Goal: Task Accomplishment & Management: Manage account settings

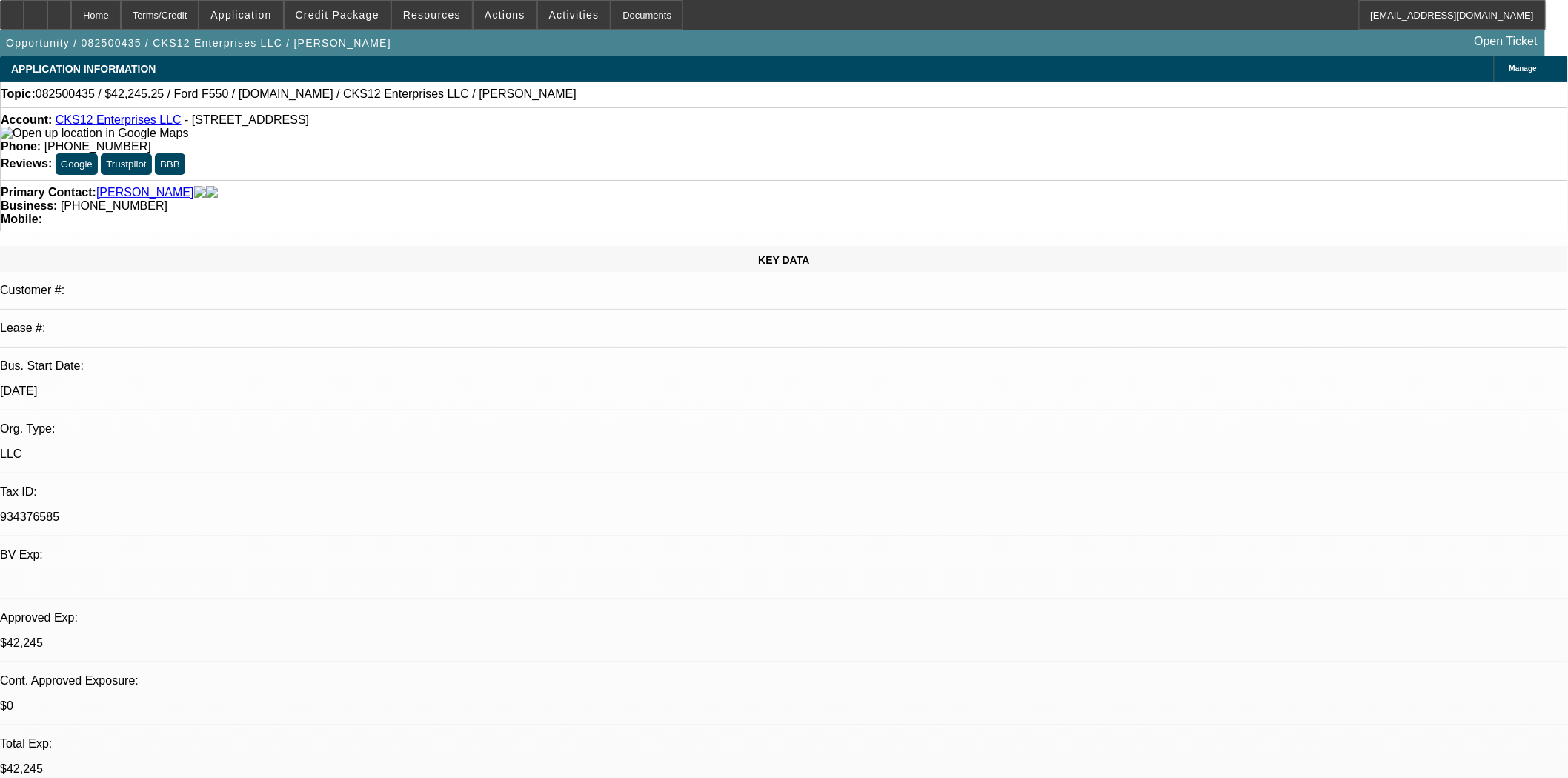
select select "0"
select select "2"
select select "0.1"
select select "4"
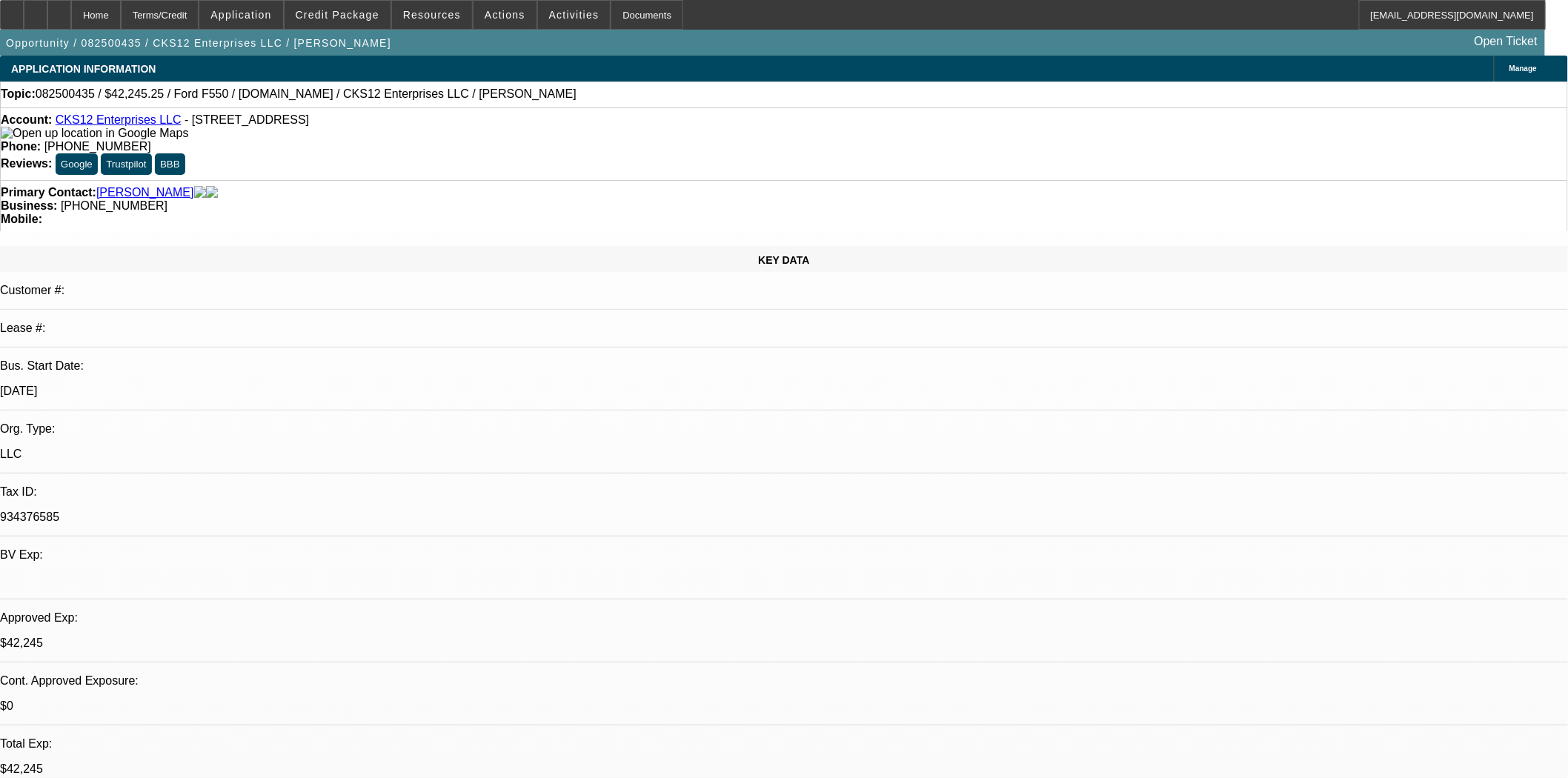
select select "0.15"
select select "2"
select select "0.1"
select select "4"
select select "0"
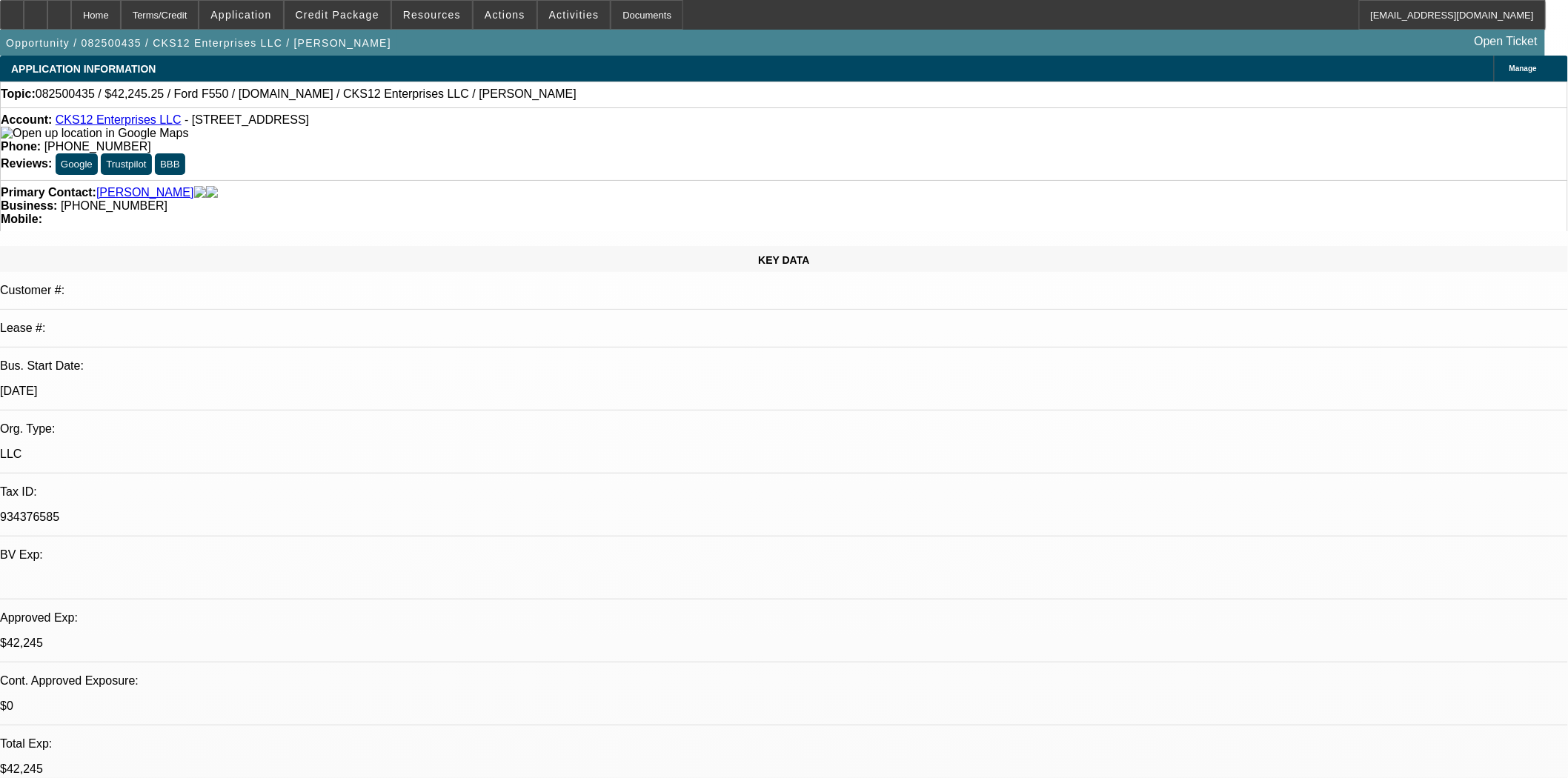
select select "2"
select select "0.1"
select select "4"
select select "0"
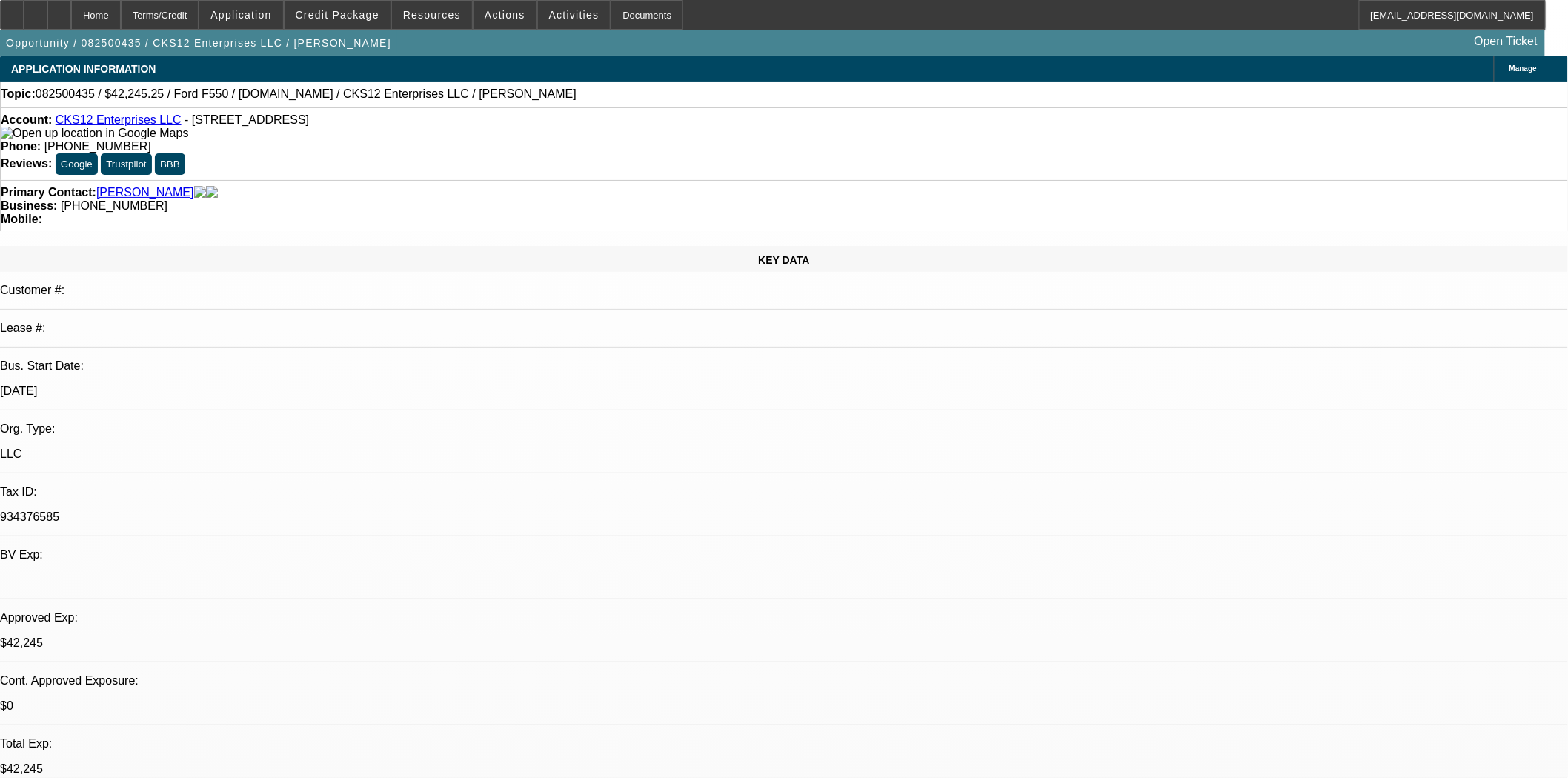
select select "2"
select select "0.1"
select select "4"
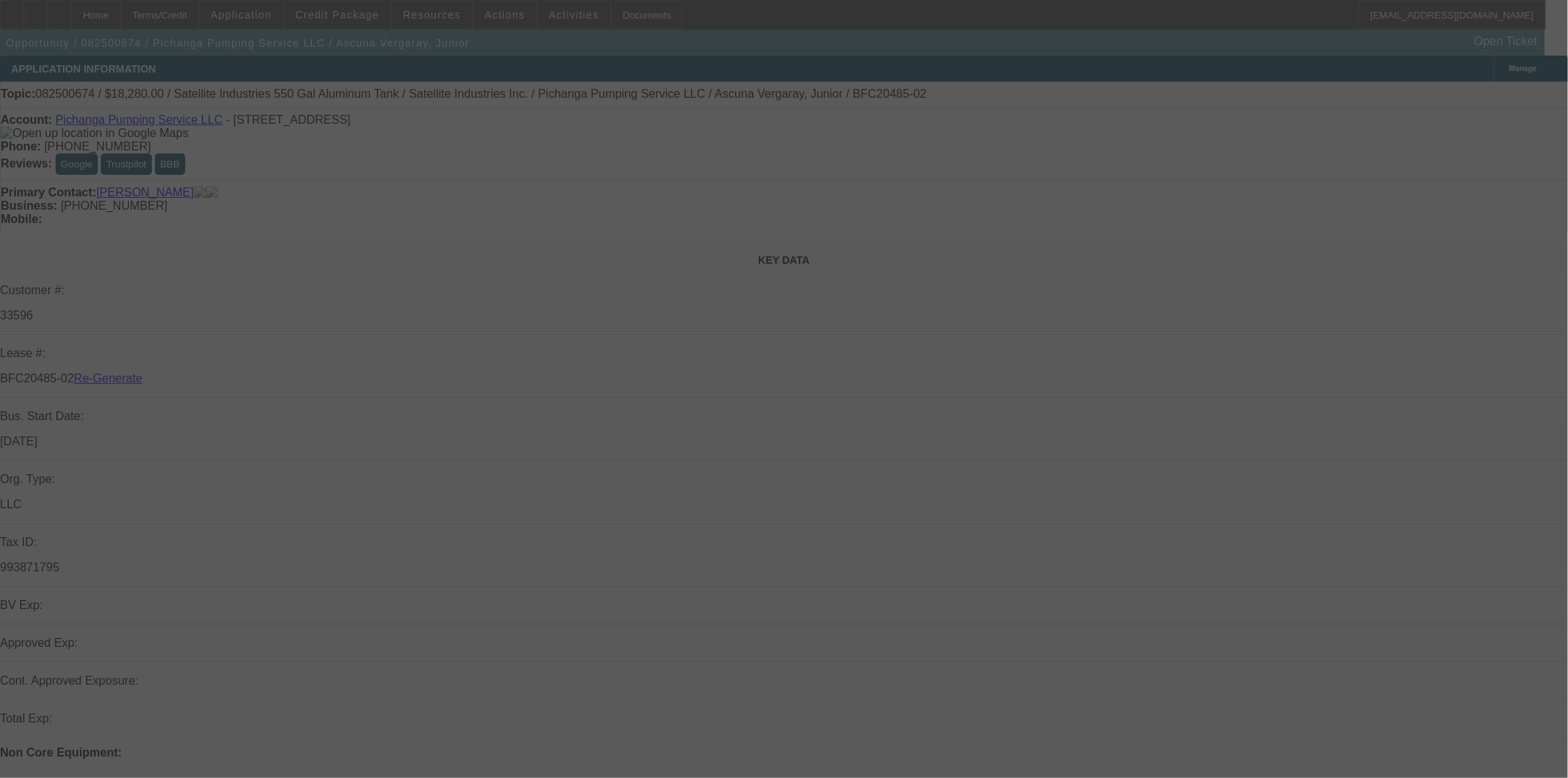
select select "3"
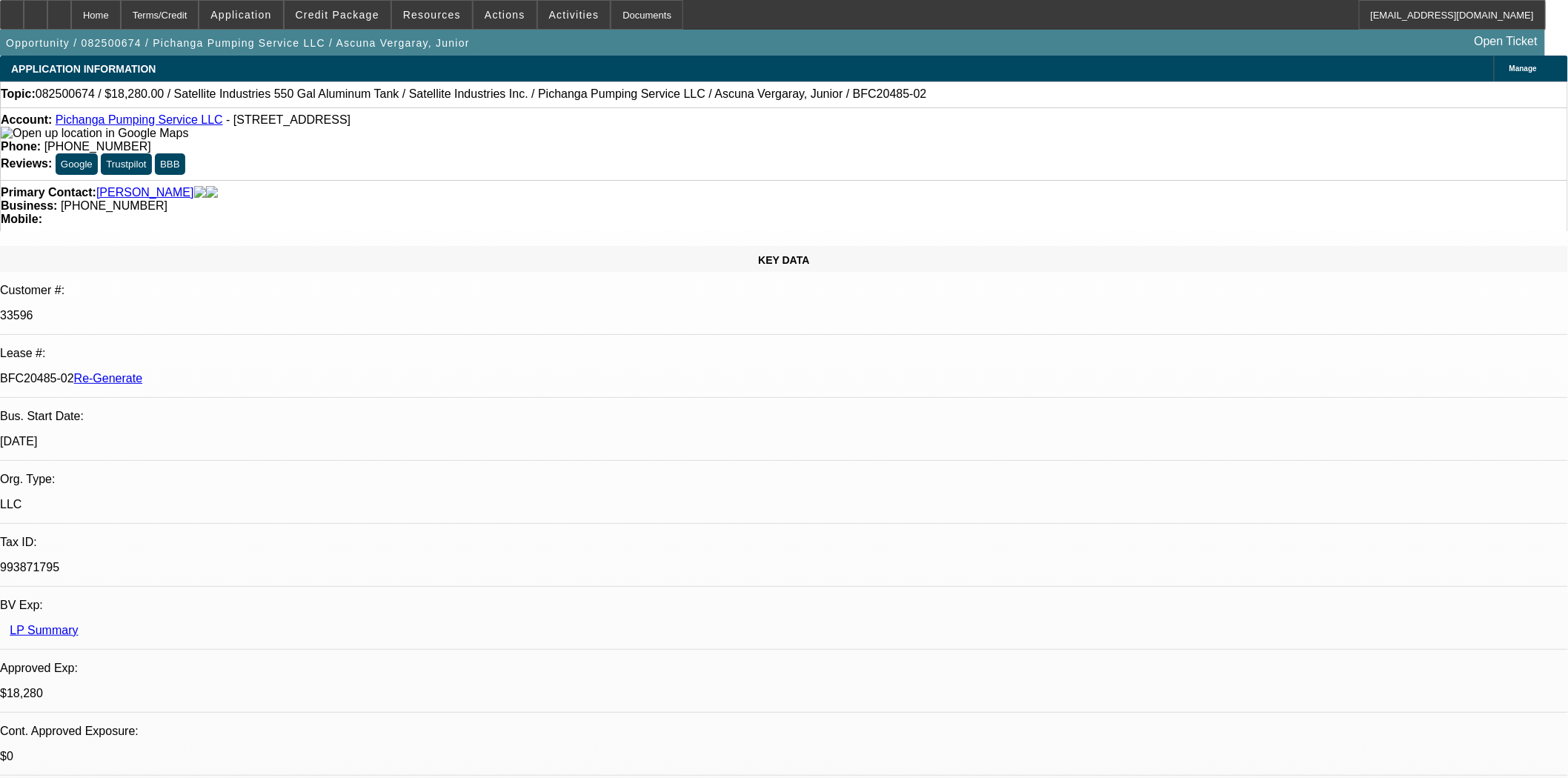
select select "0"
select select "2"
select select "0.1"
select select "4"
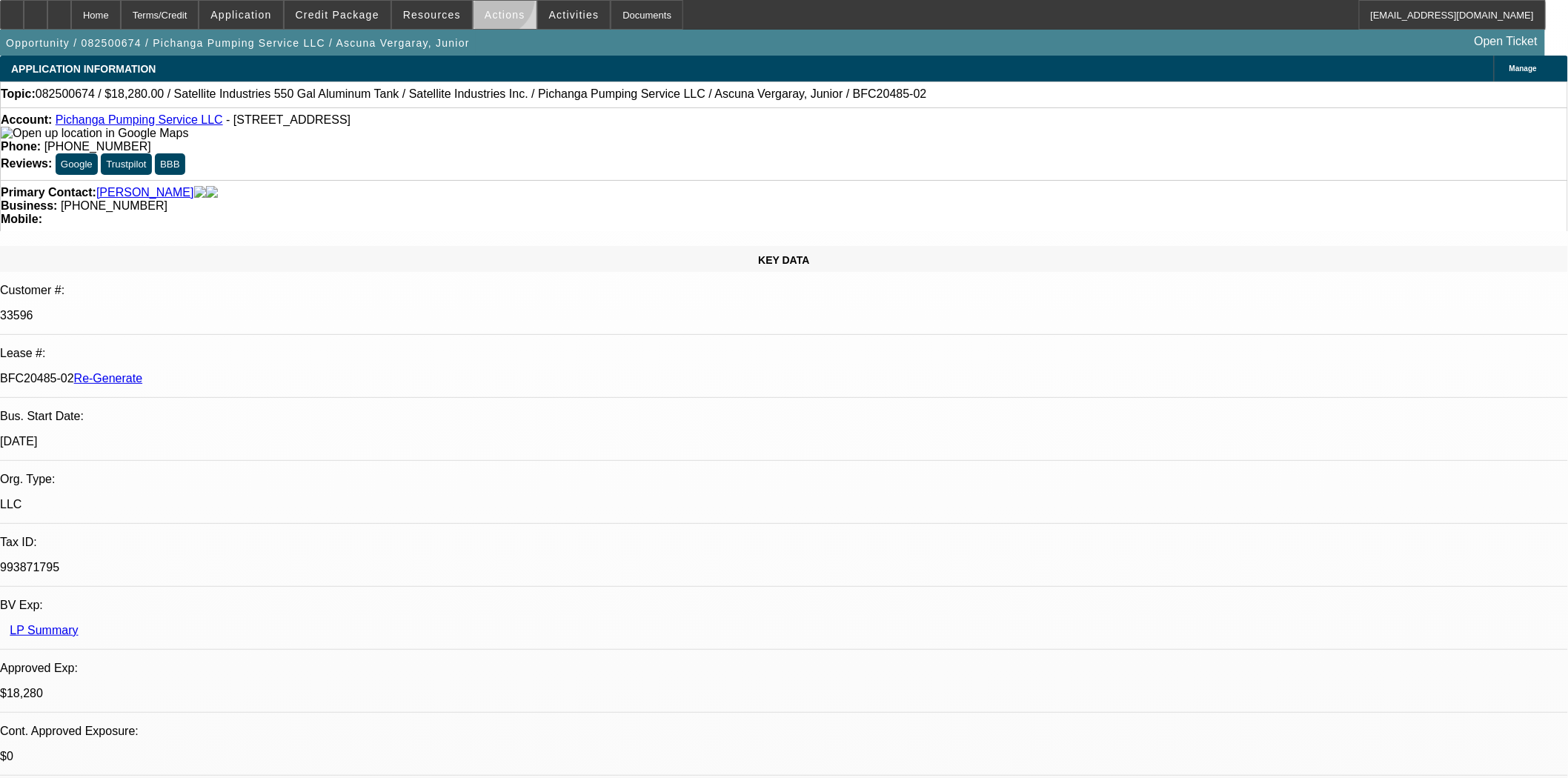
click at [490, 1] on span at bounding box center [504, 15] width 63 height 36
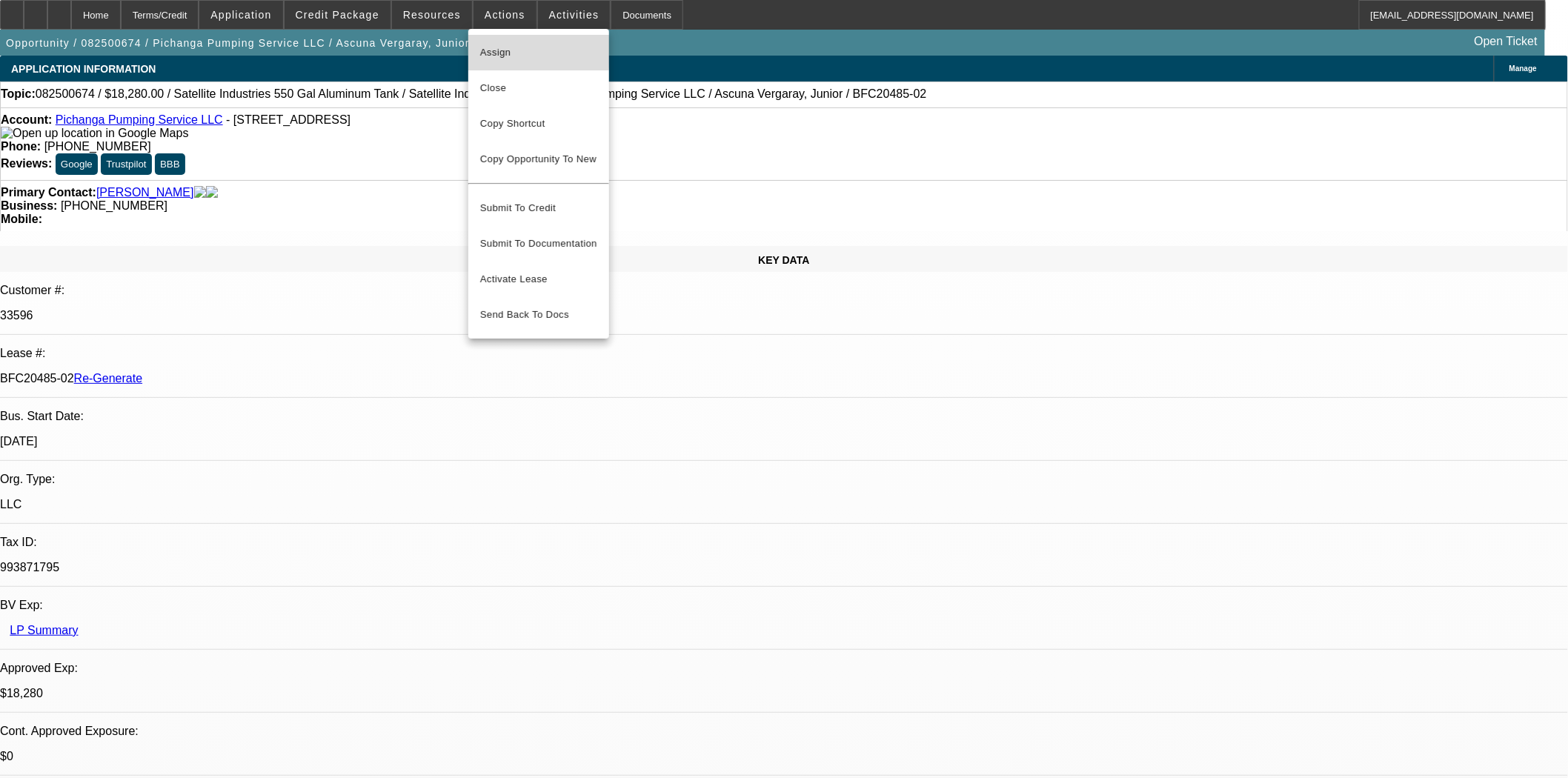
click at [489, 50] on span "Assign" at bounding box center [538, 53] width 117 height 18
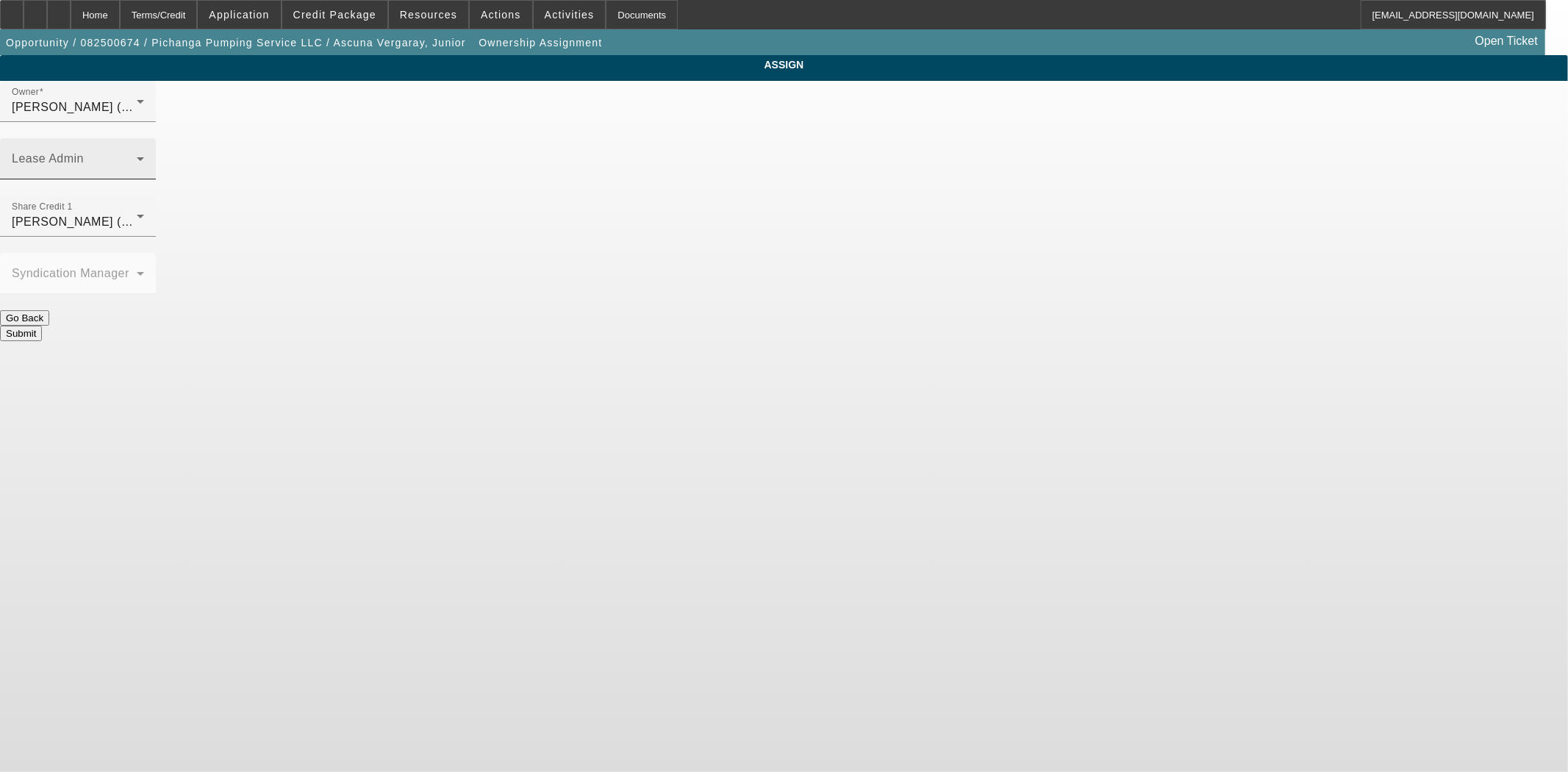
click at [144, 138] on div "Lease Admin" at bounding box center [78, 159] width 133 height 42
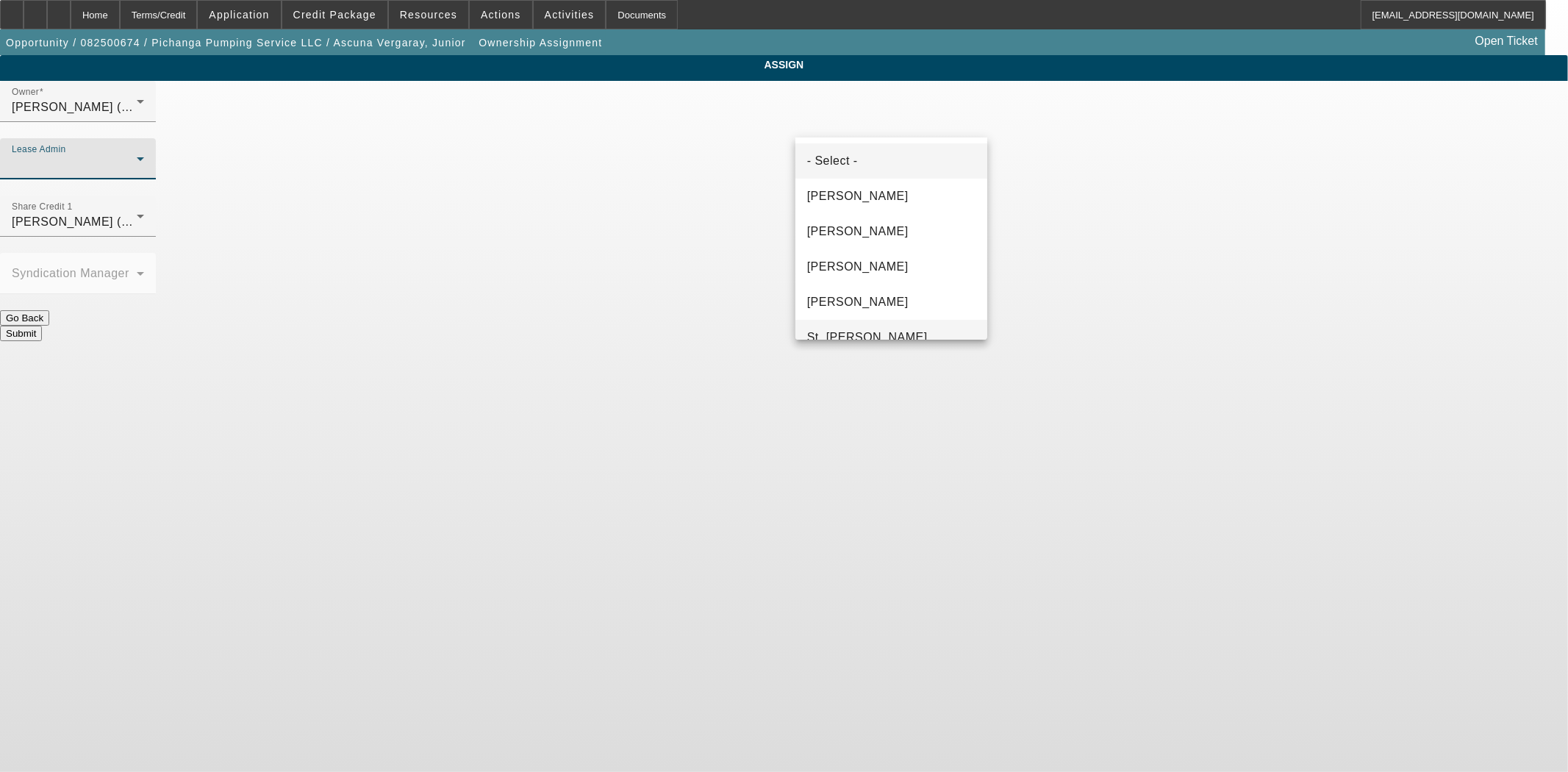
click at [835, 329] on span "St. Laurent, Kim" at bounding box center [868, 338] width 121 height 18
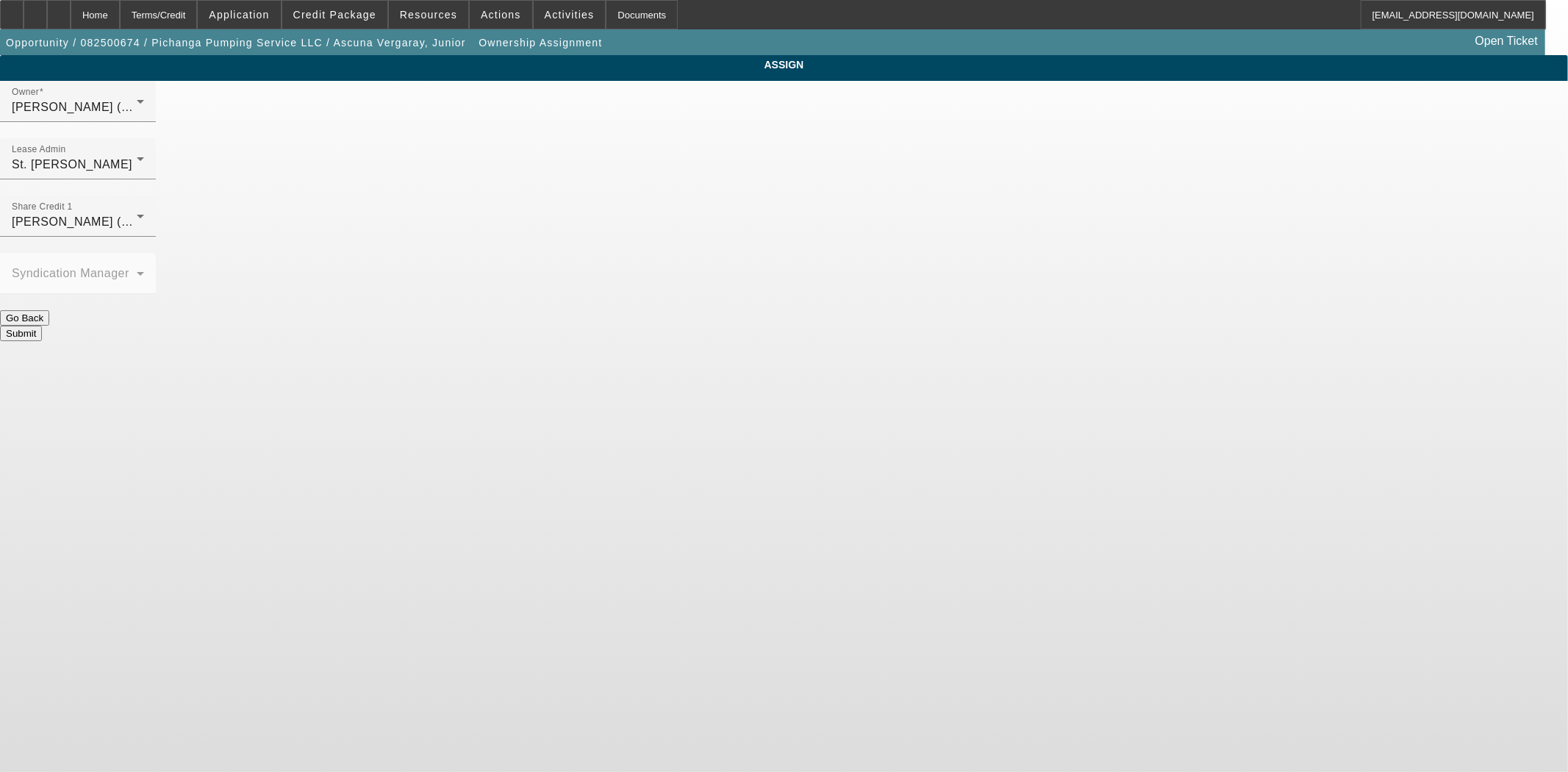
click at [42, 326] on button "Submit" at bounding box center [21, 334] width 42 height 16
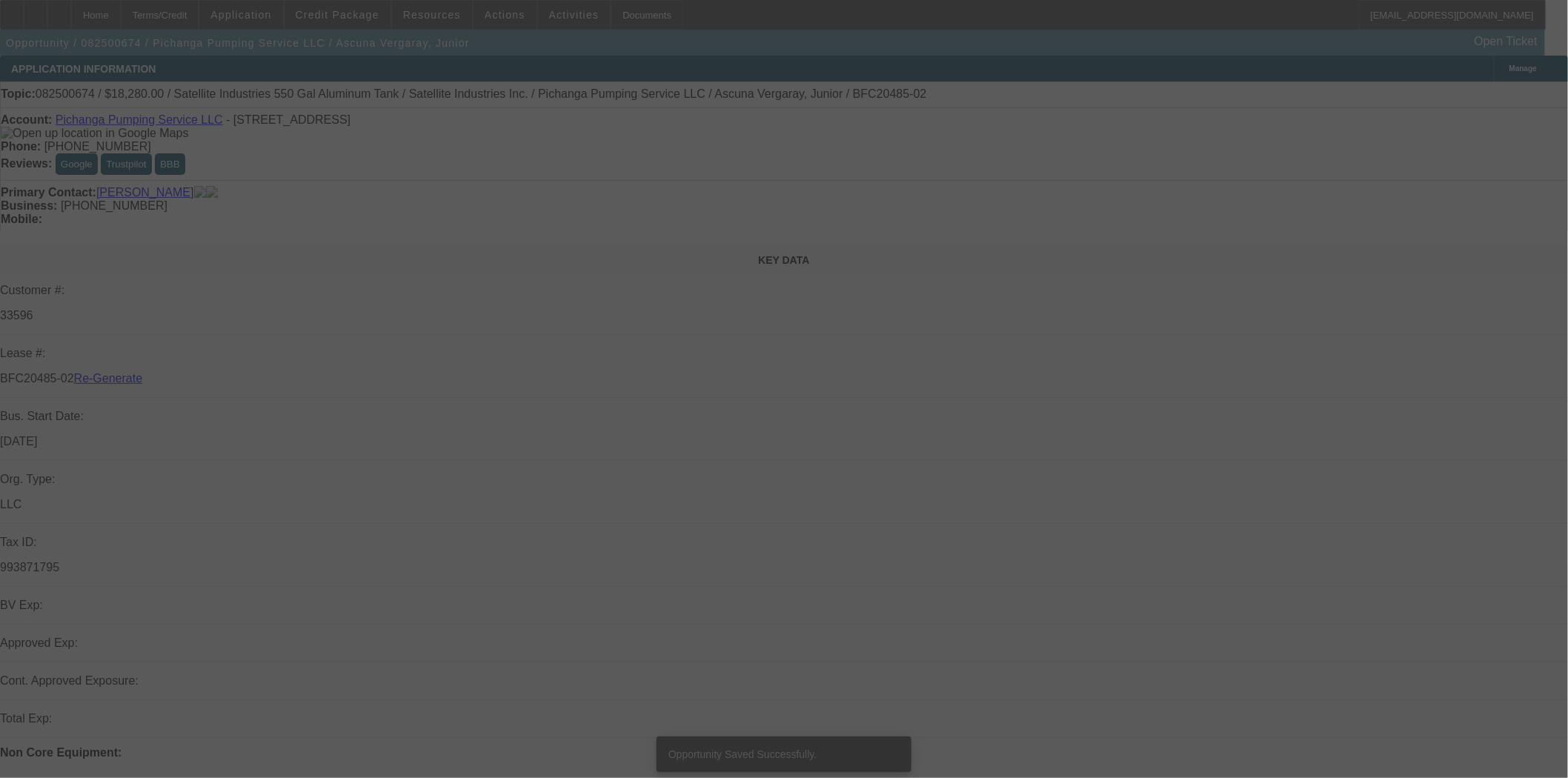
select select "3"
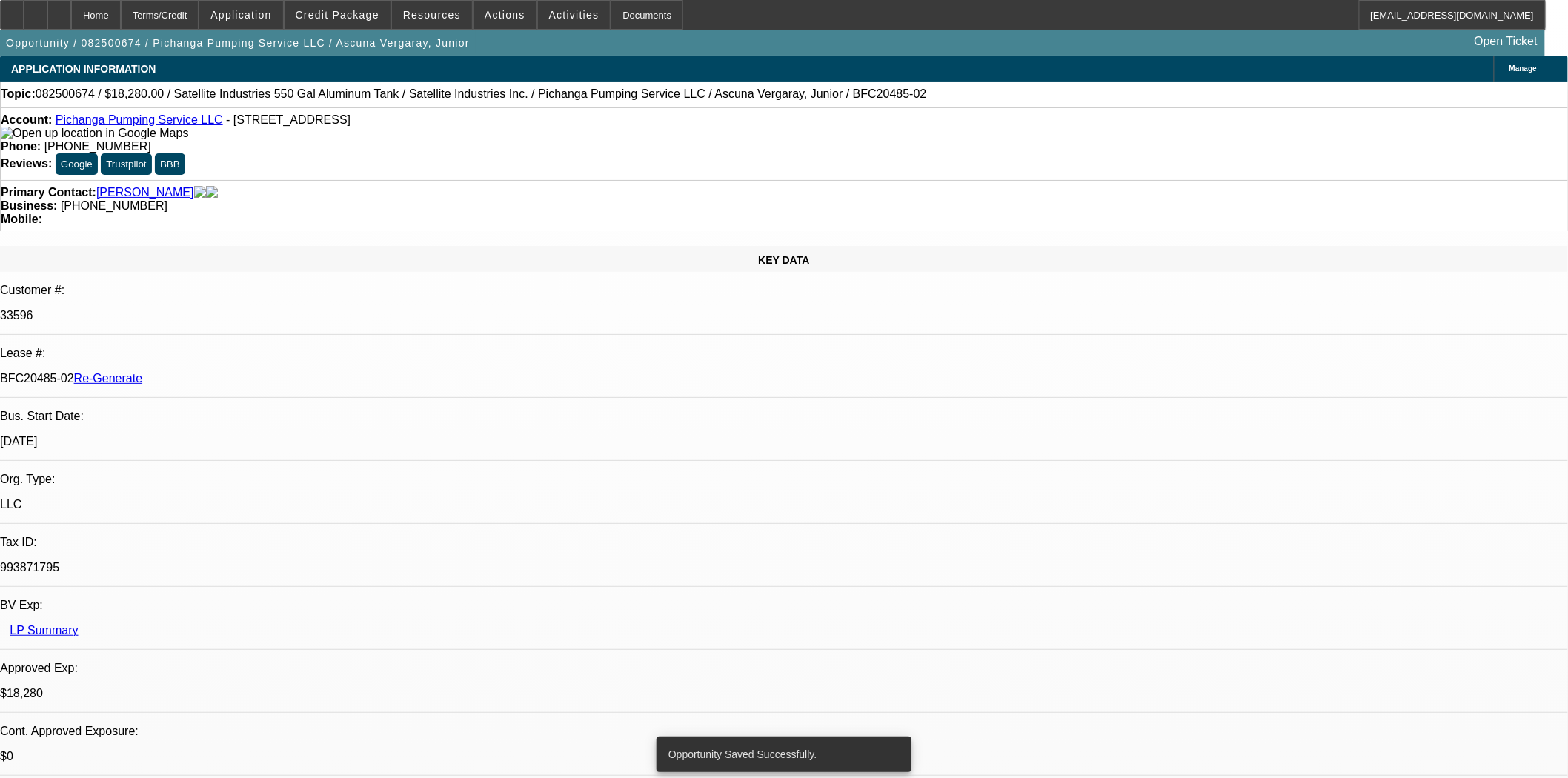
select select "0"
select select "2"
select select "0.1"
select select "4"
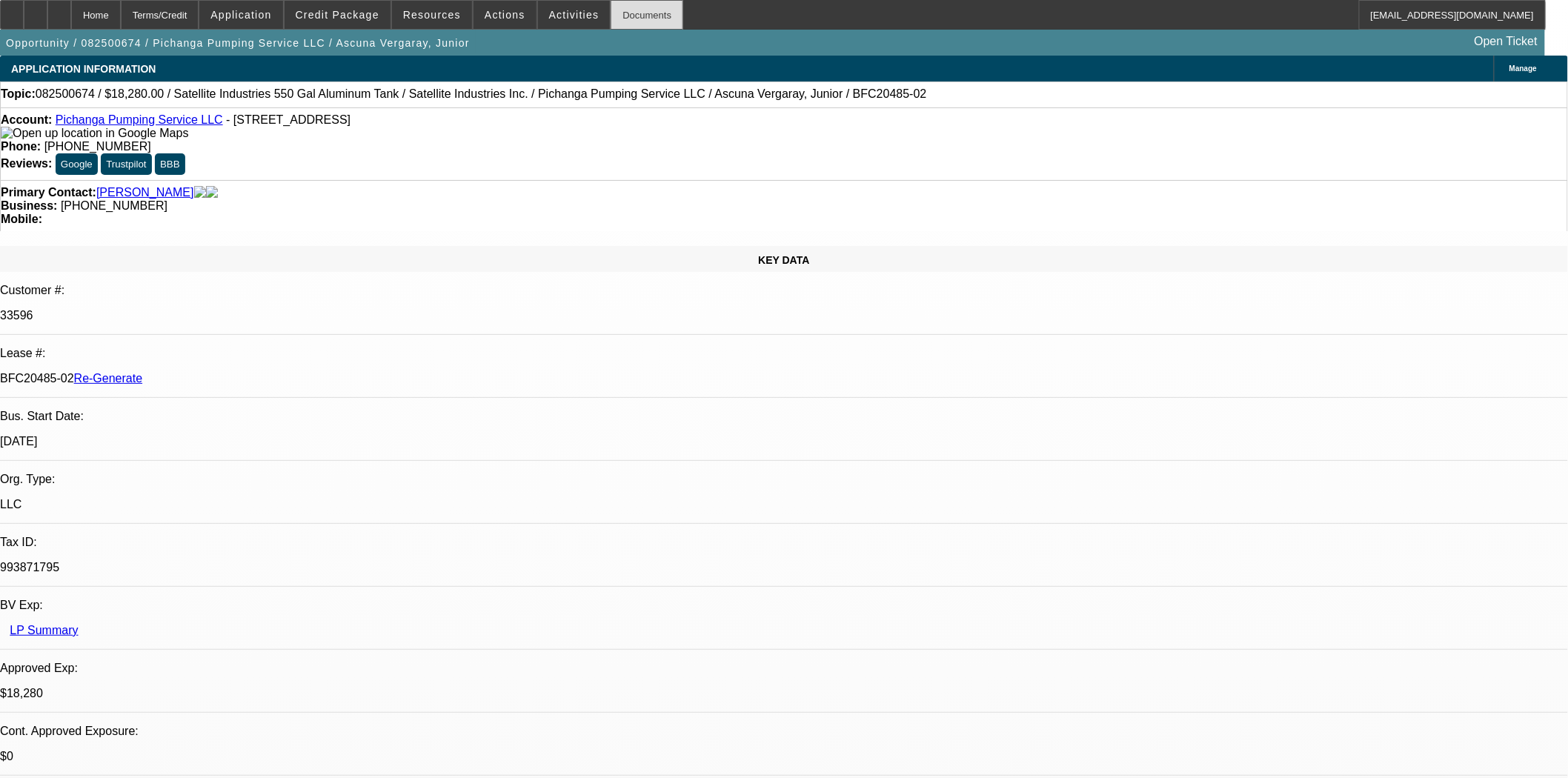
click at [610, 17] on div "Documents" at bounding box center [646, 15] width 73 height 30
click at [347, 12] on span "Credit Package" at bounding box center [338, 15] width 84 height 12
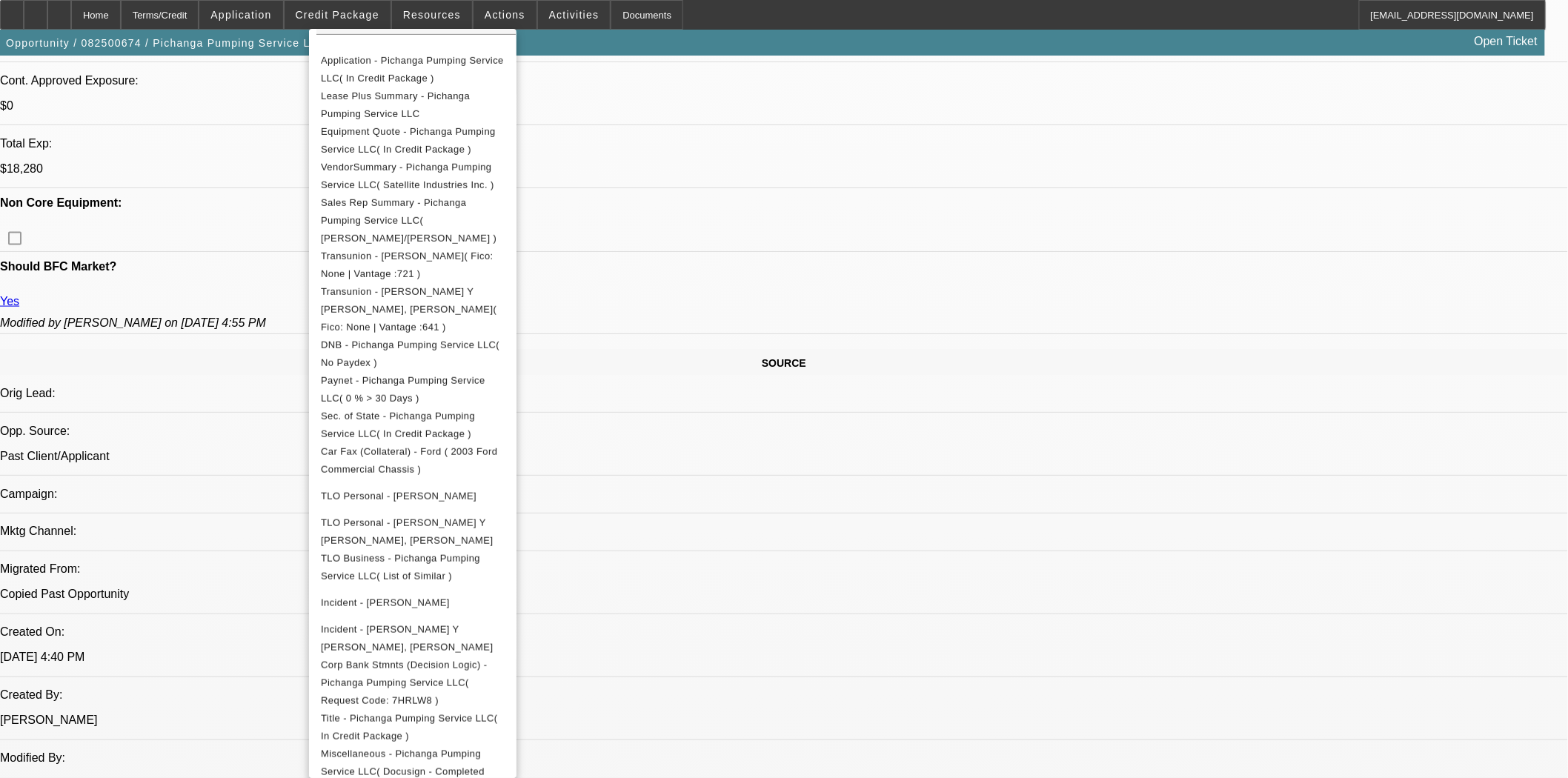
scroll to position [658, 0]
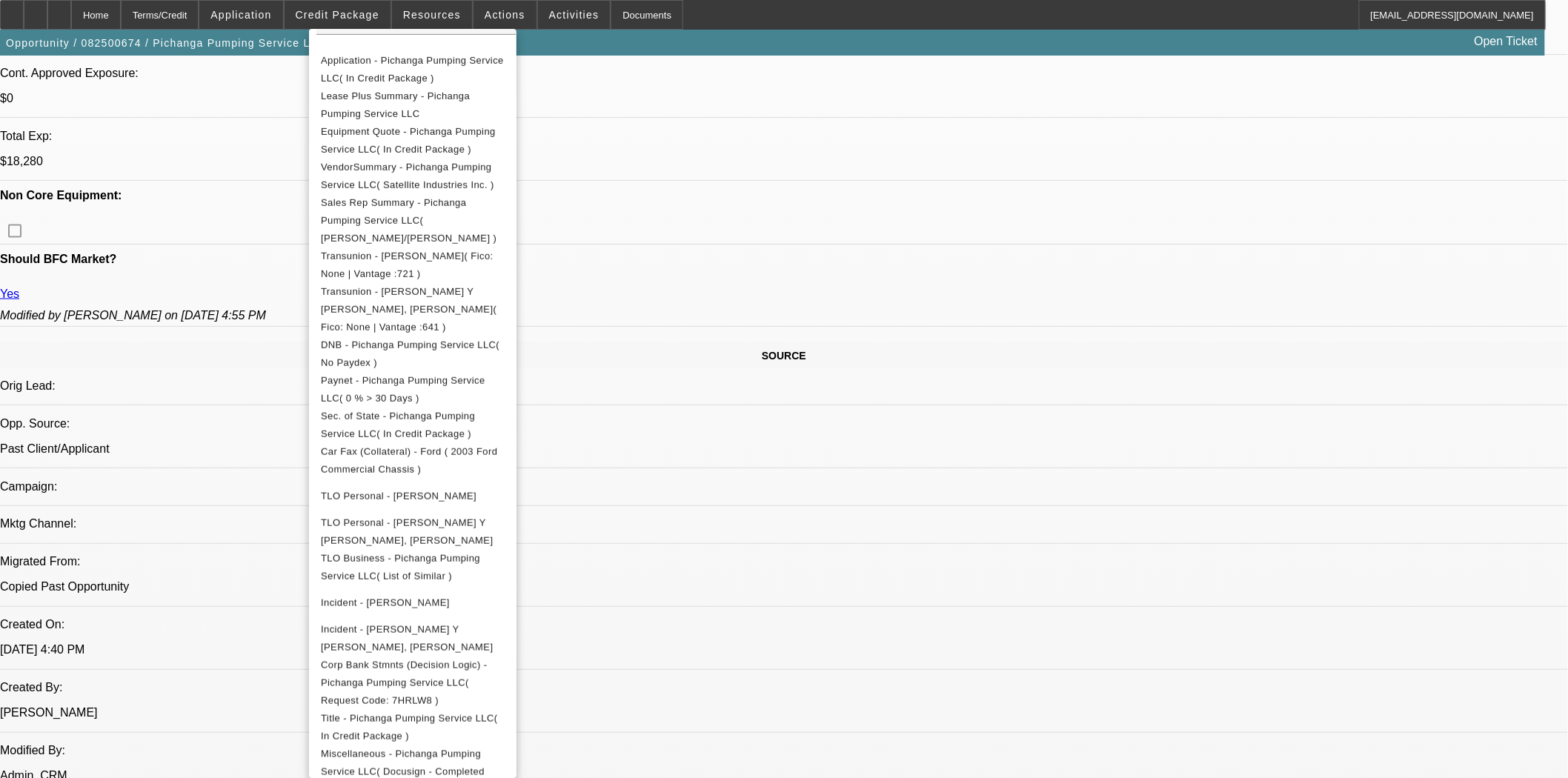
click at [1176, 272] on div at bounding box center [784, 389] width 1568 height 778
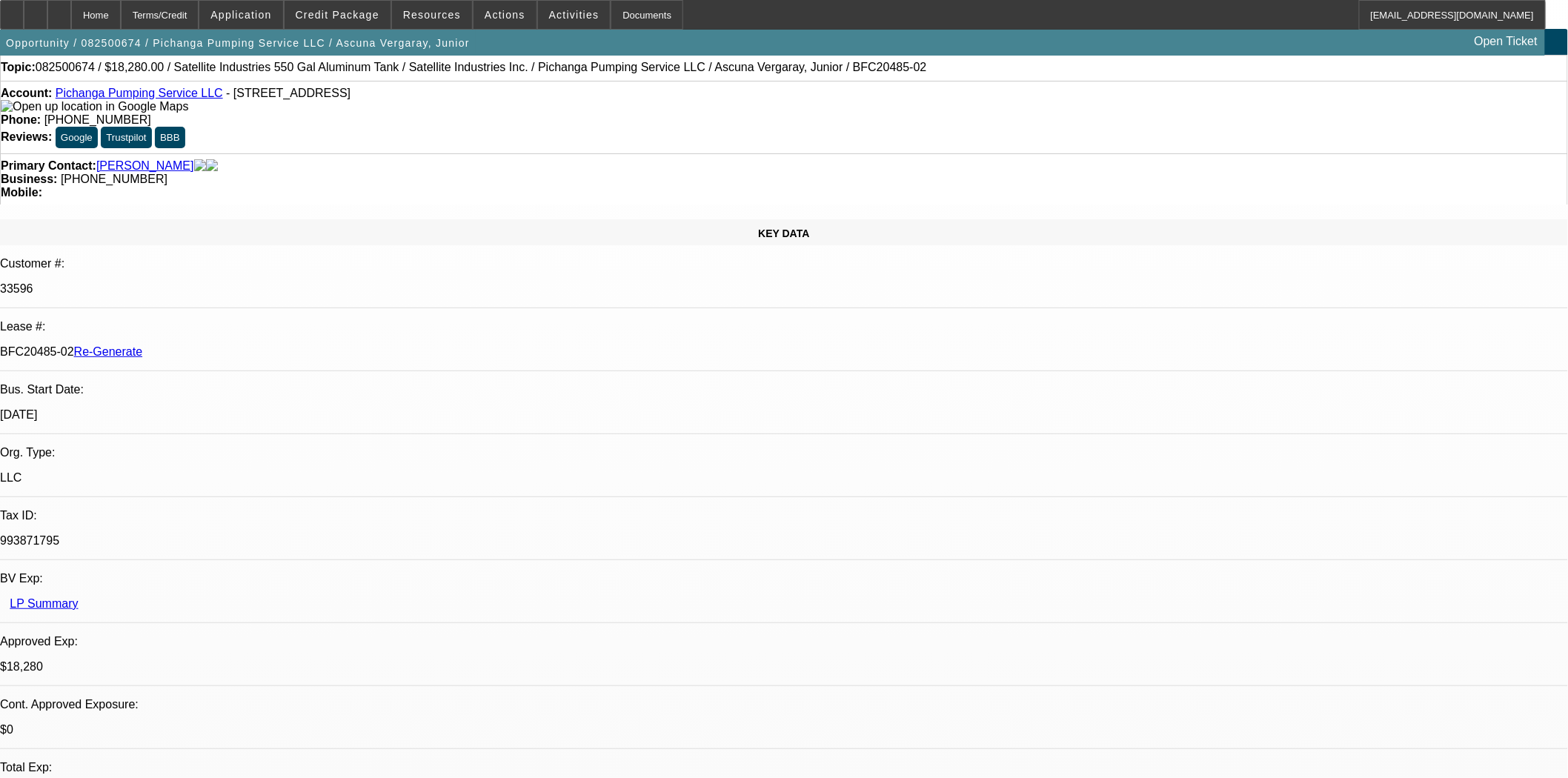
scroll to position [0, 0]
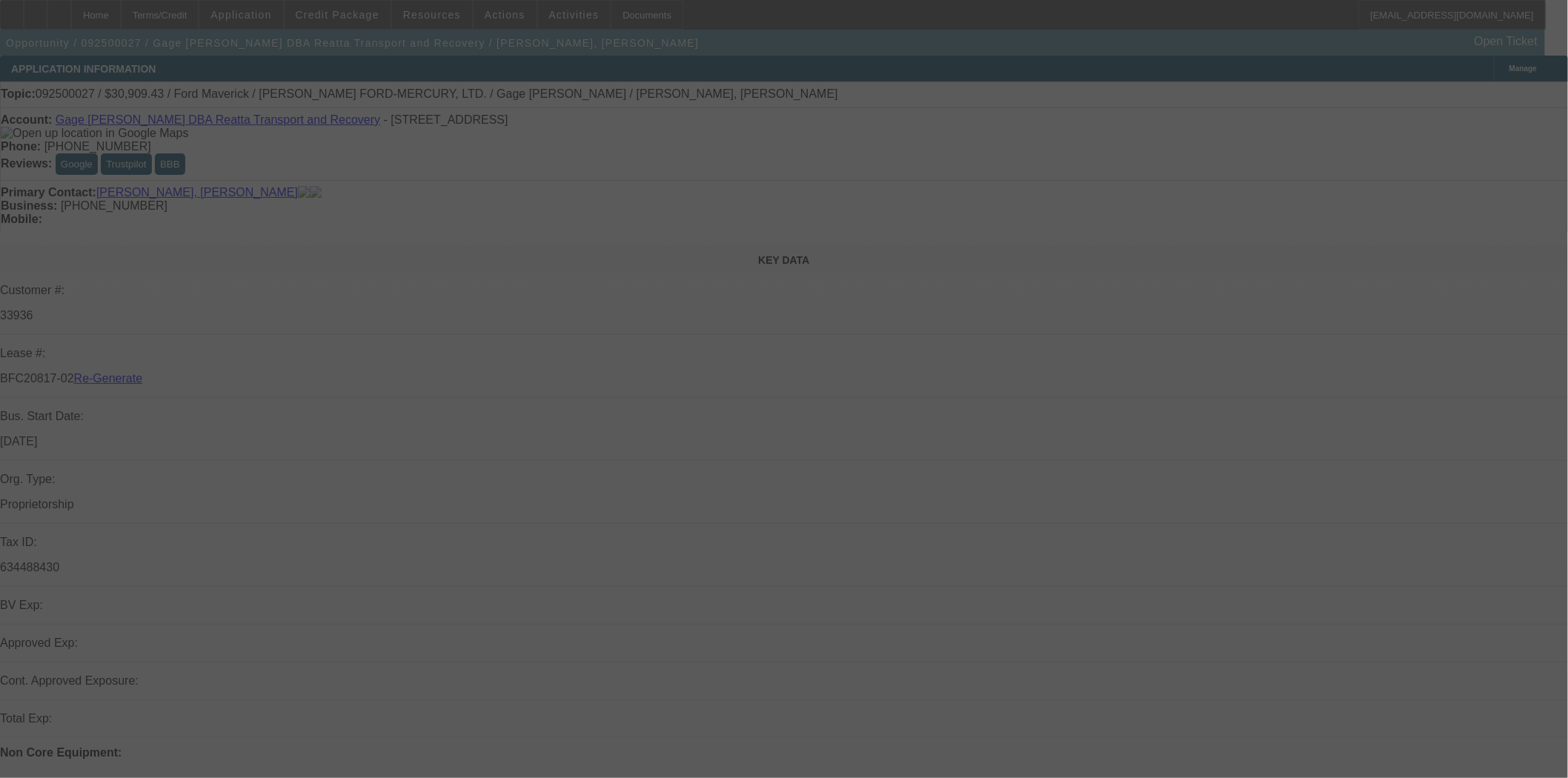
select select "3"
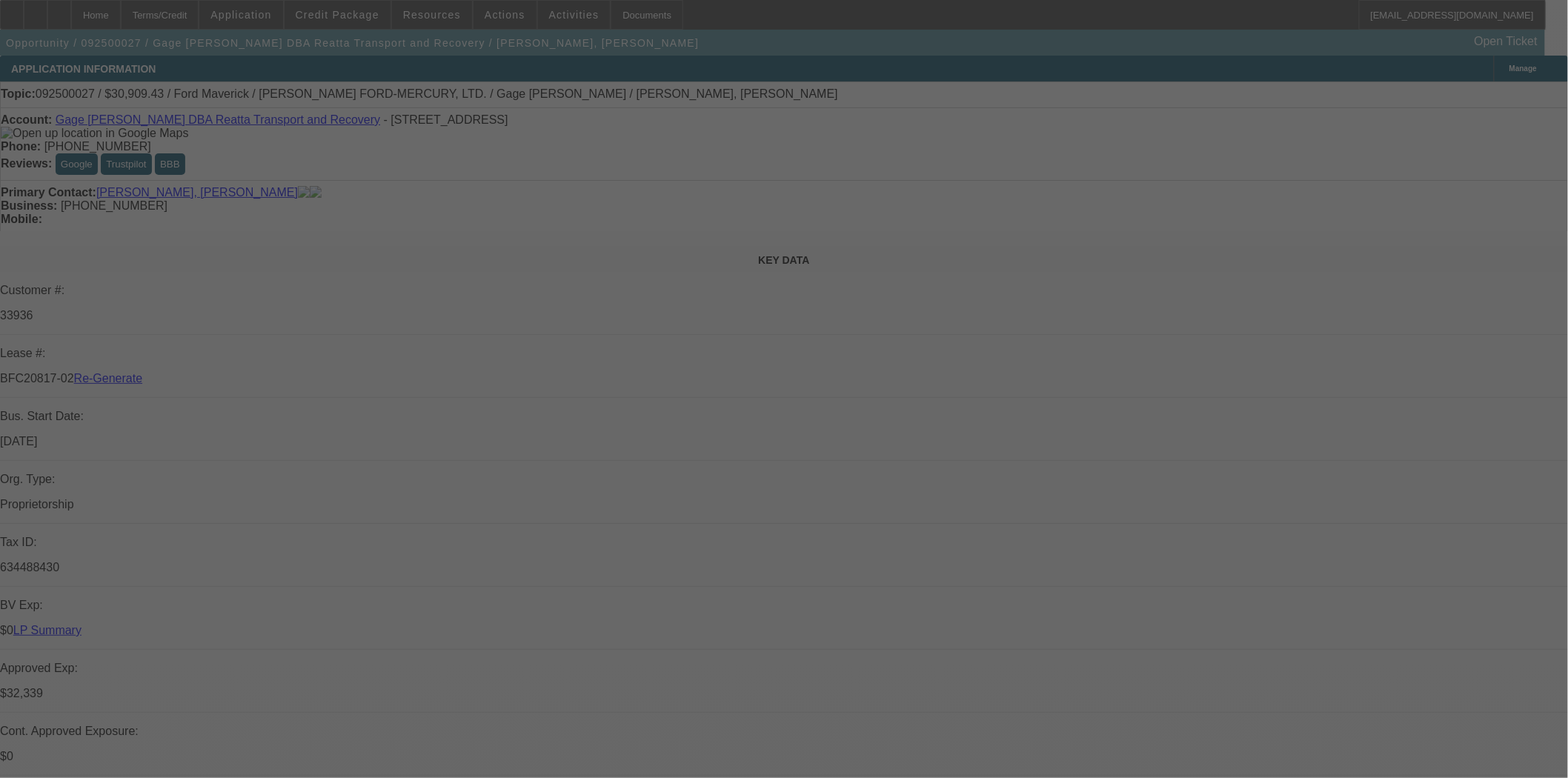
select select "0"
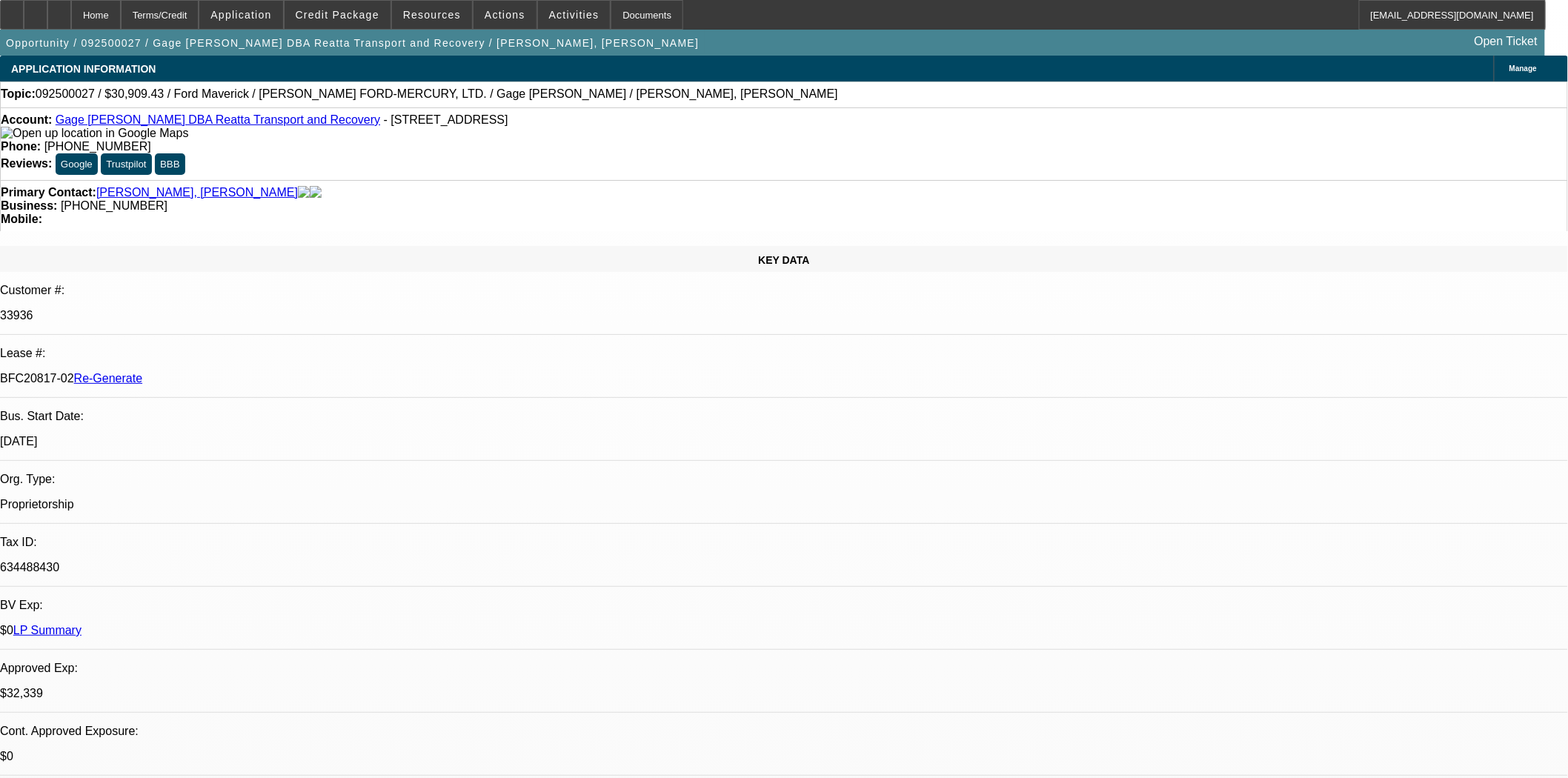
select select "2"
select select "0"
select select "6"
click at [344, 15] on span "Credit Package" at bounding box center [338, 15] width 84 height 12
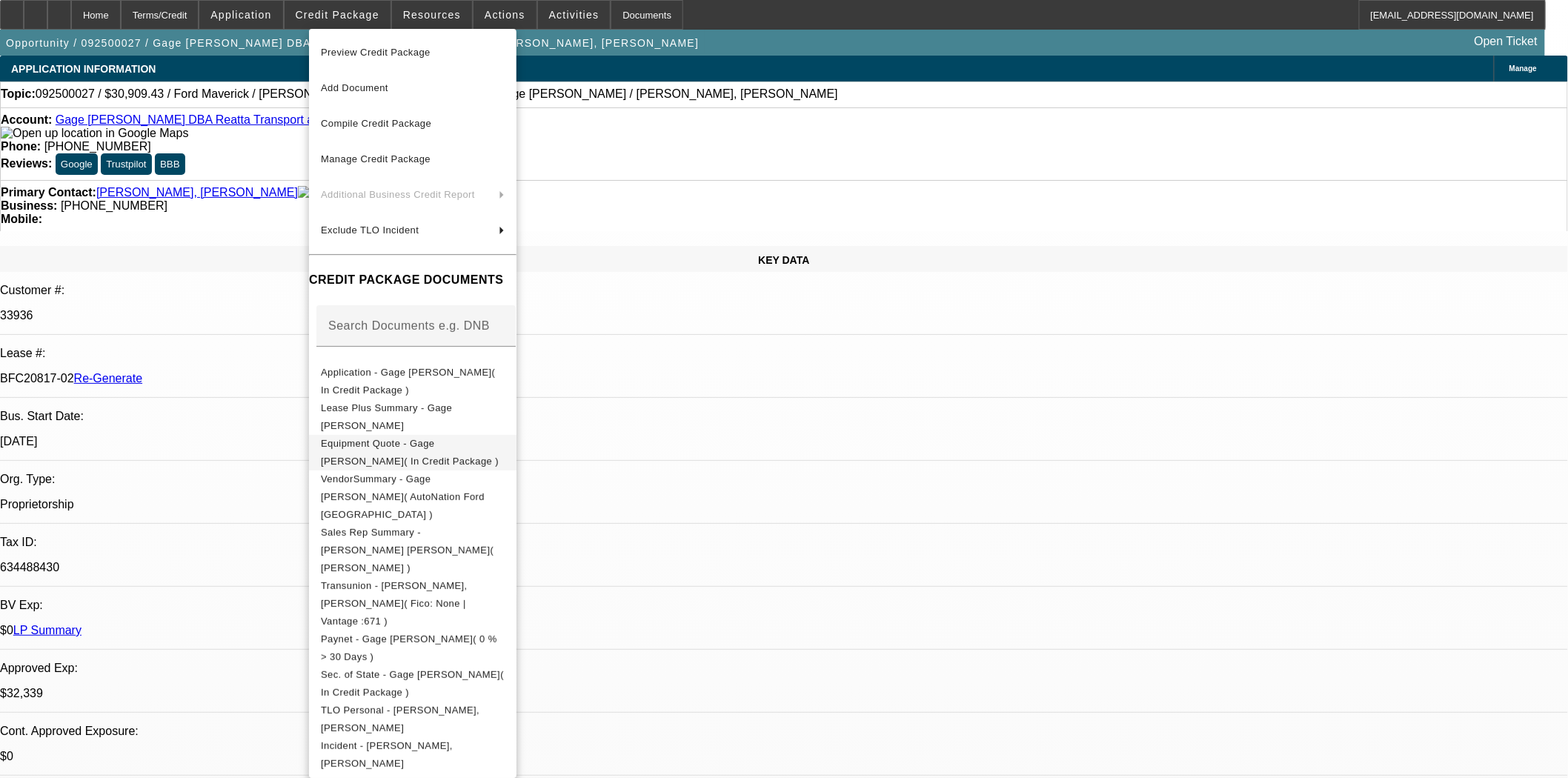
click at [474, 448] on span "Equipment Quote - Gage Faske( In Credit Package )" at bounding box center [409, 451] width 178 height 29
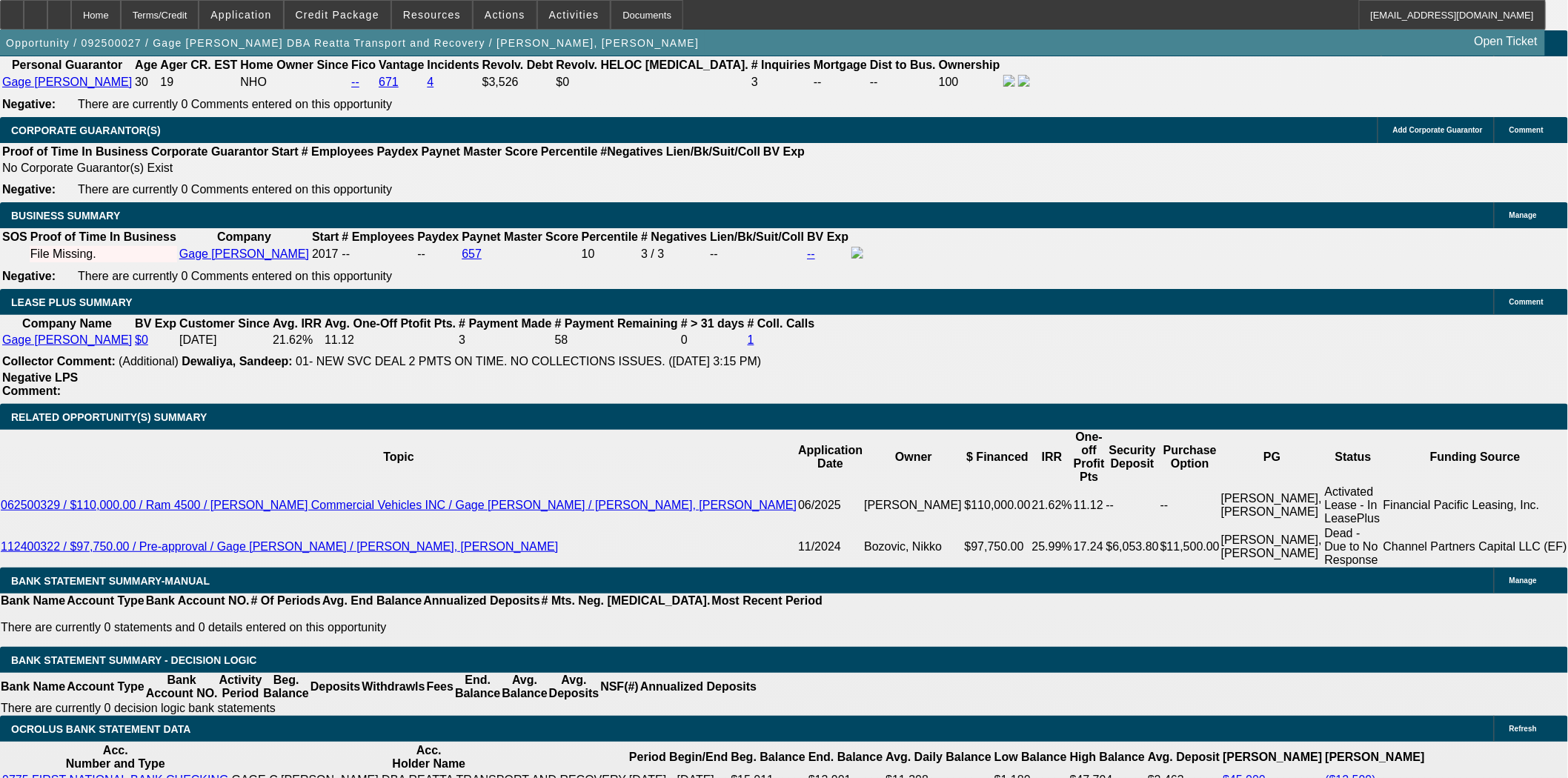
scroll to position [2223, 0]
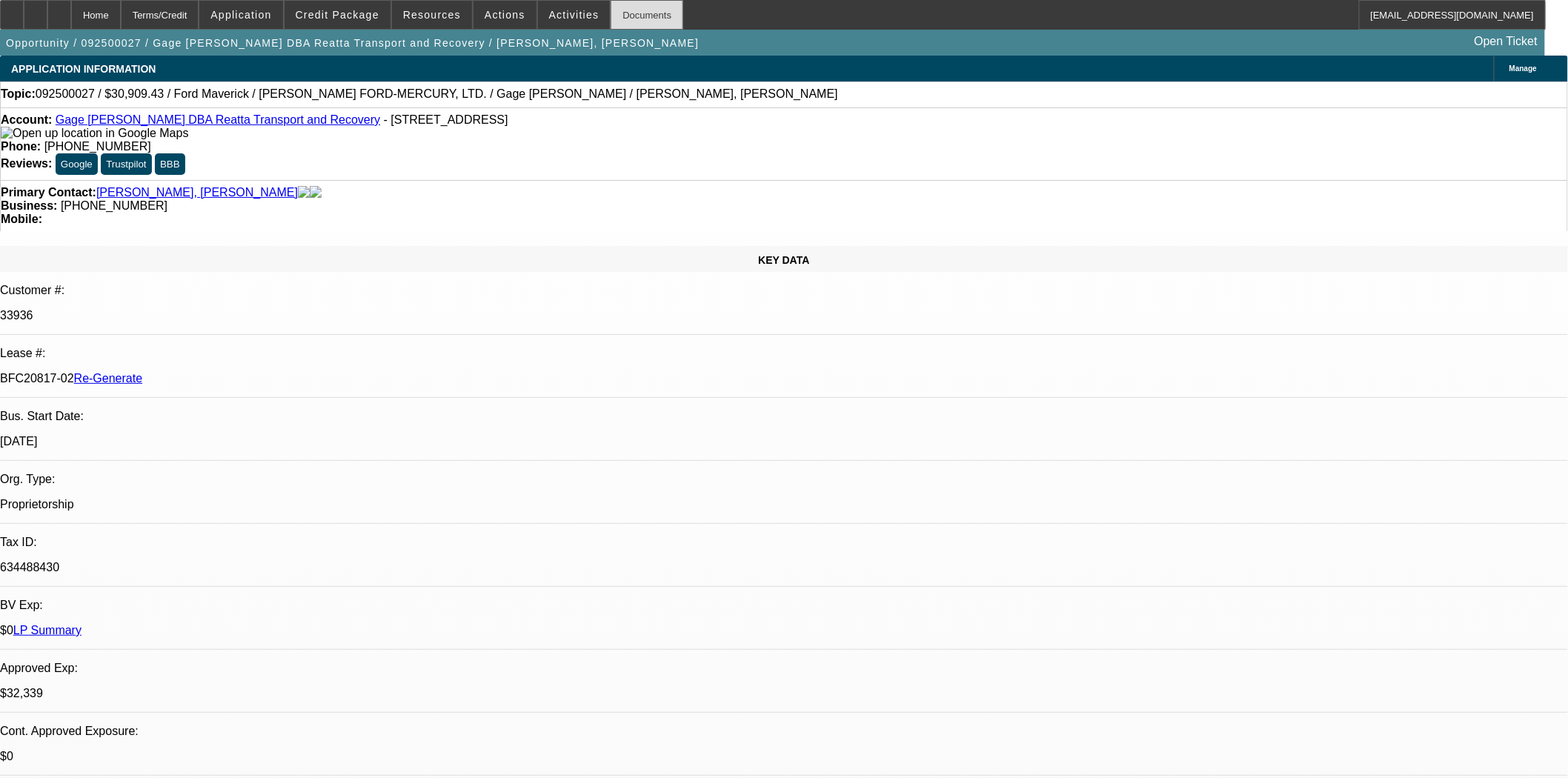
click at [615, 15] on div "Documents" at bounding box center [646, 15] width 73 height 30
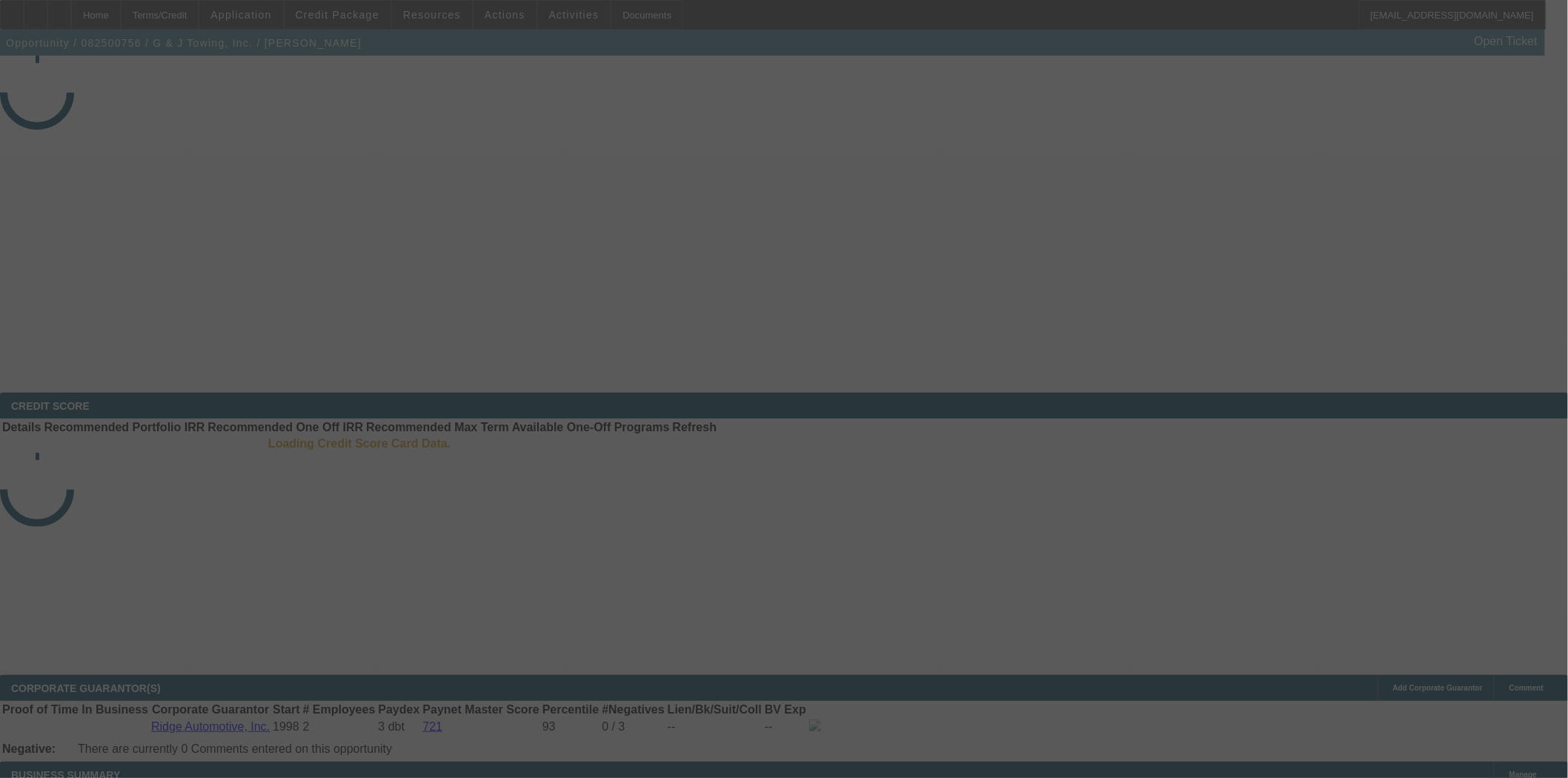
select select "3"
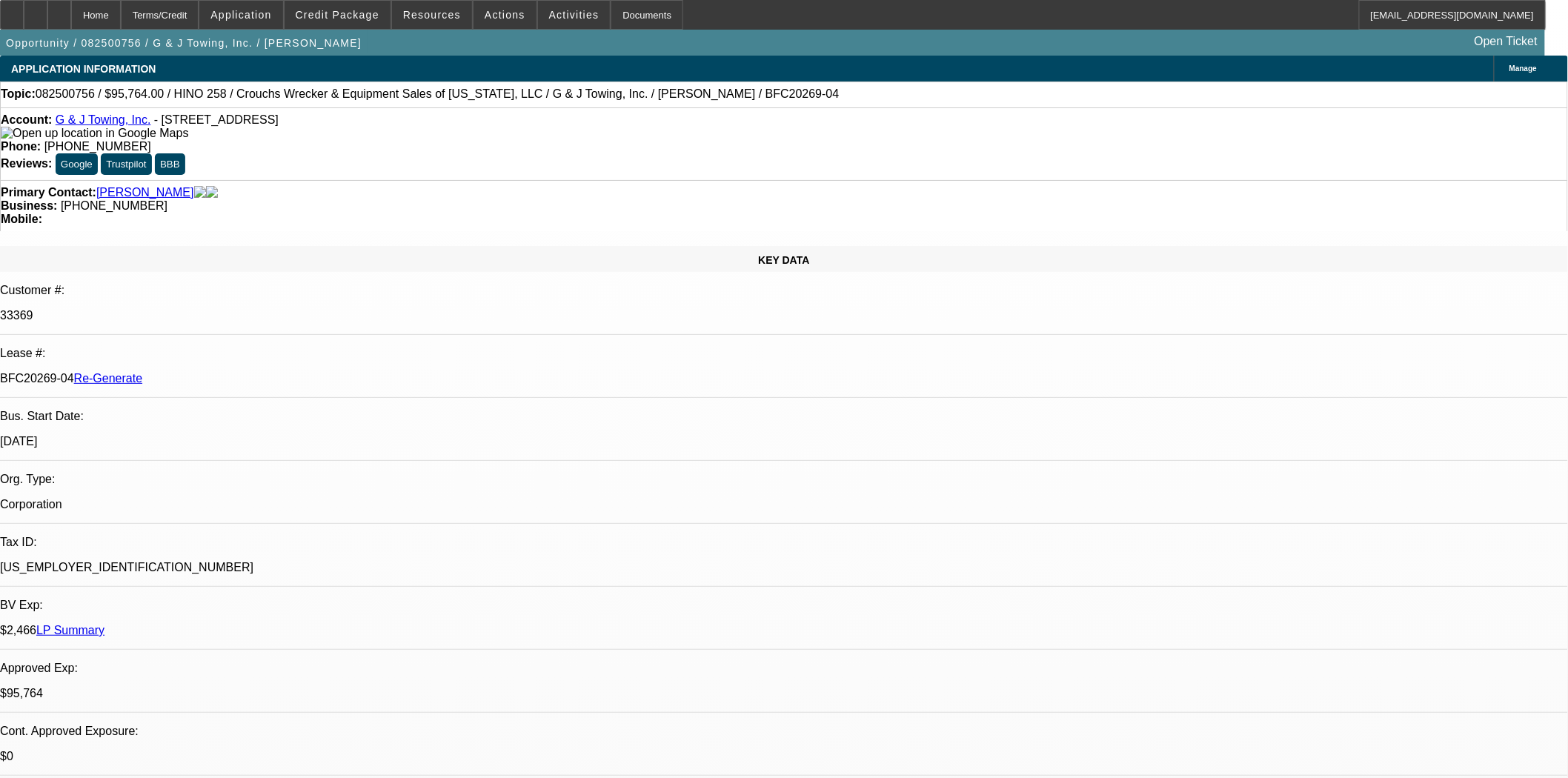
select select "0"
select select "6"
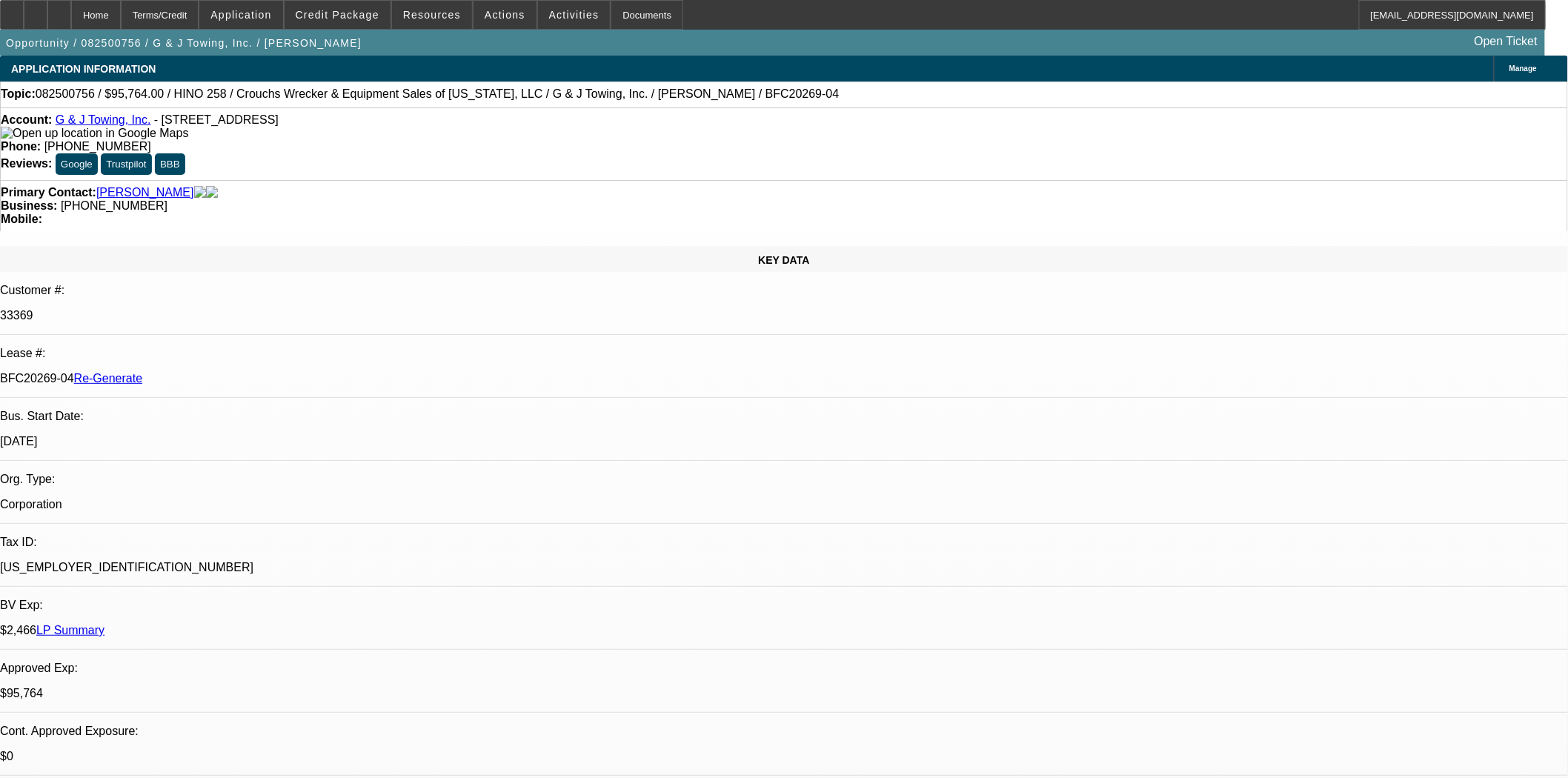
scroll to position [0, 0]
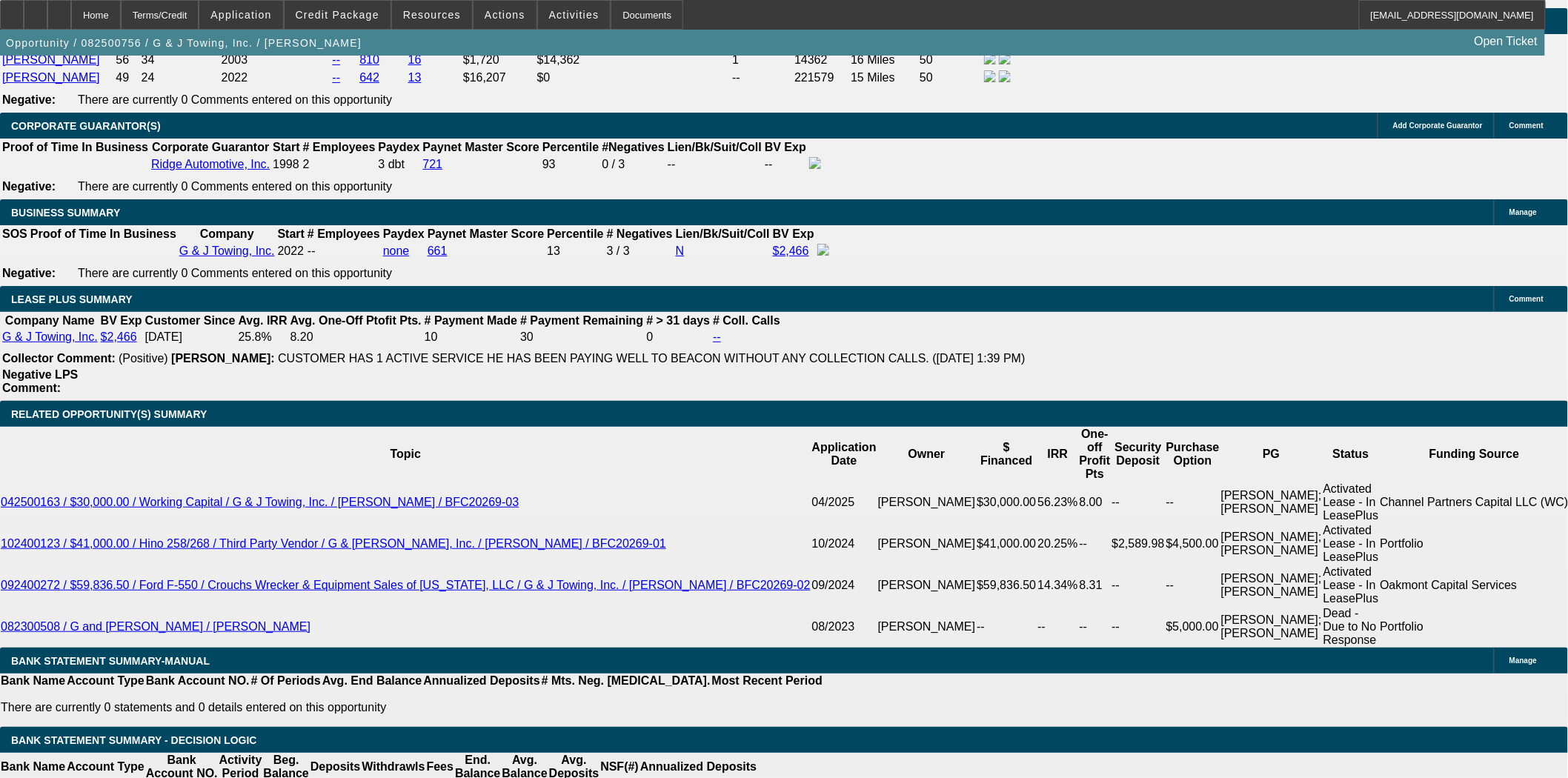
scroll to position [2139, 0]
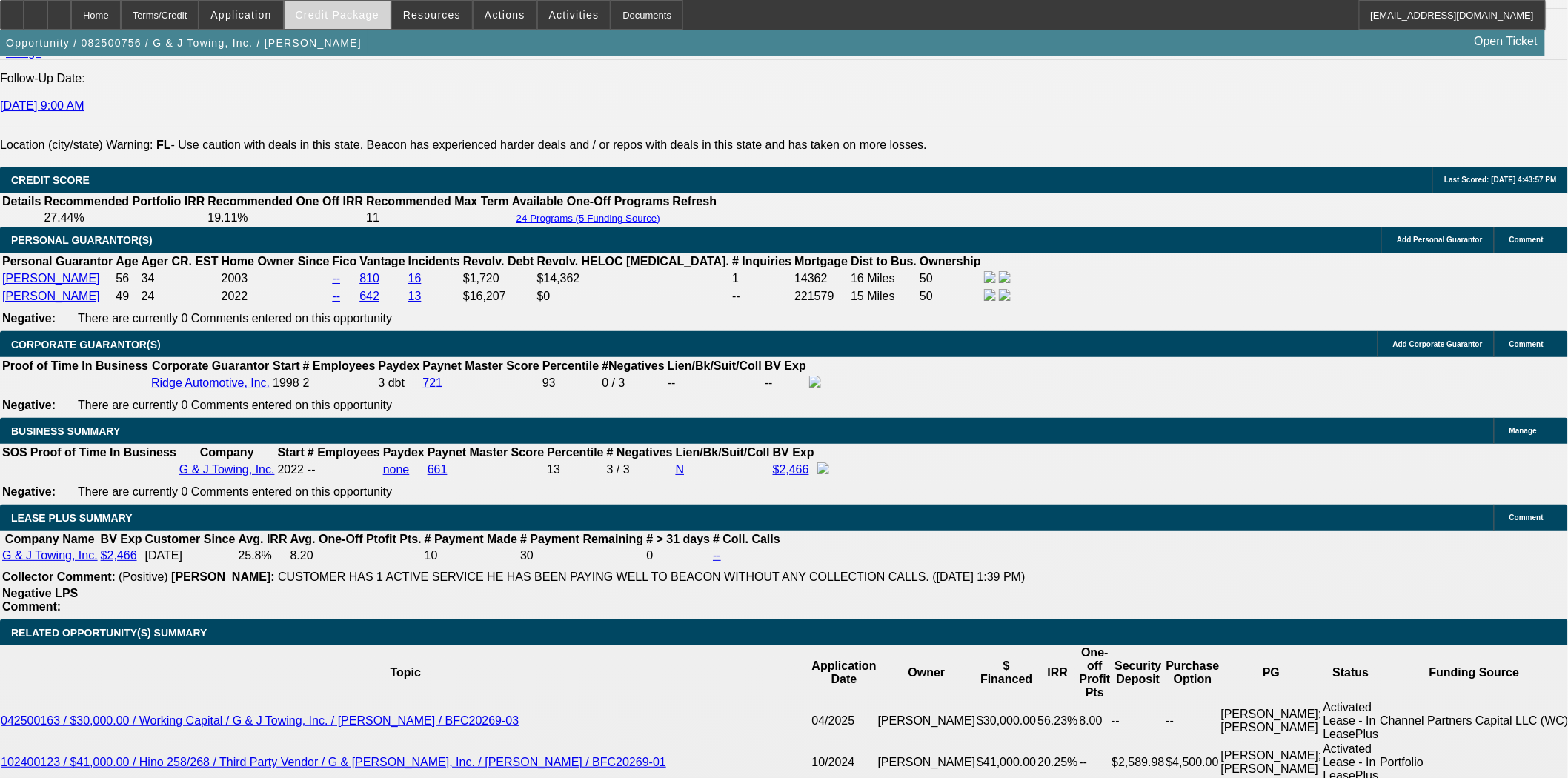
click at [338, 16] on span "Credit Package" at bounding box center [338, 15] width 84 height 12
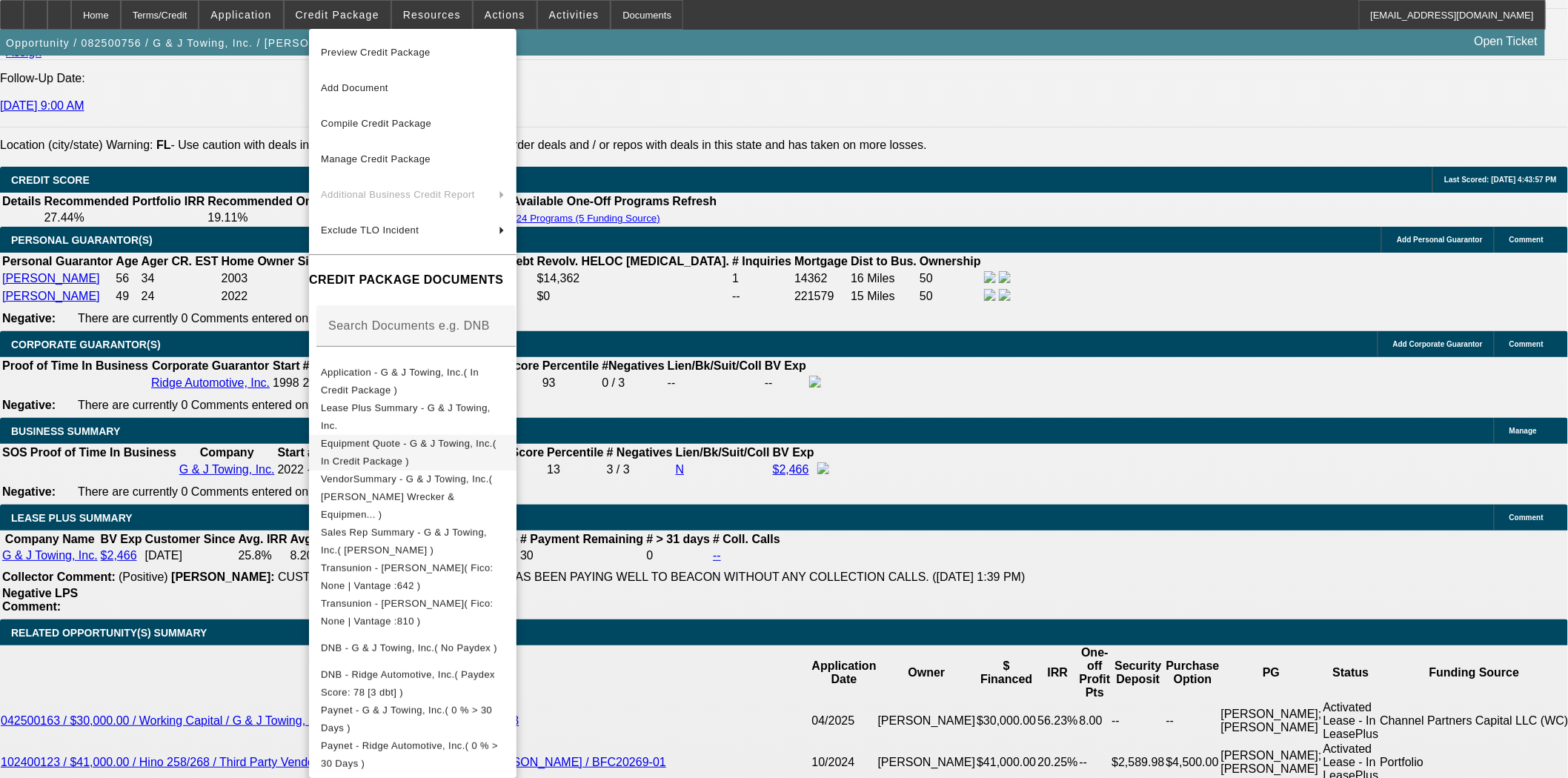
click at [386, 444] on span "Equipment Quote - G & J Towing, Inc.( In Credit Package )" at bounding box center [408, 451] width 176 height 29
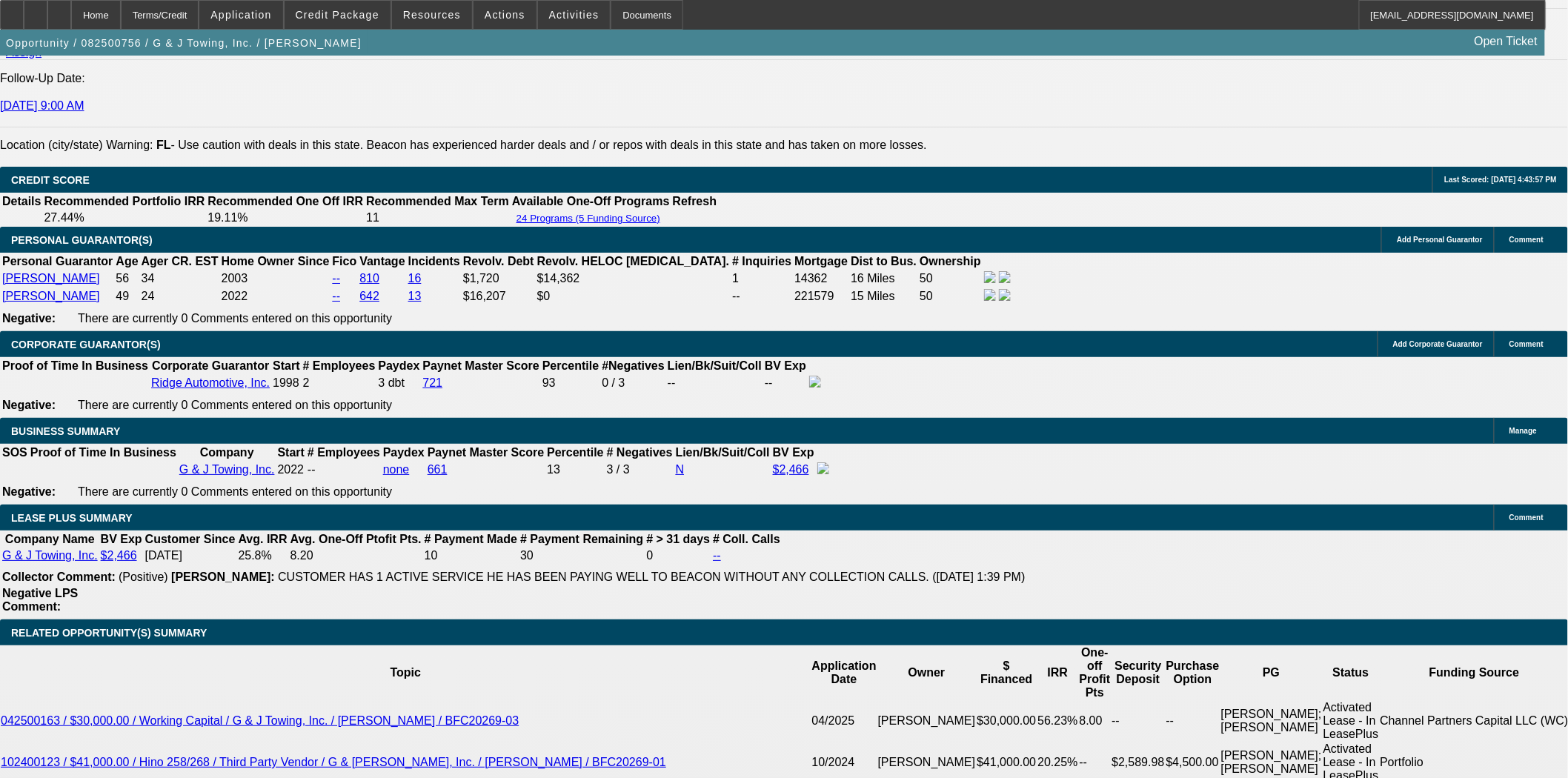
scroll to position [329, 0]
click at [326, 17] on span "Credit Package" at bounding box center [338, 15] width 84 height 12
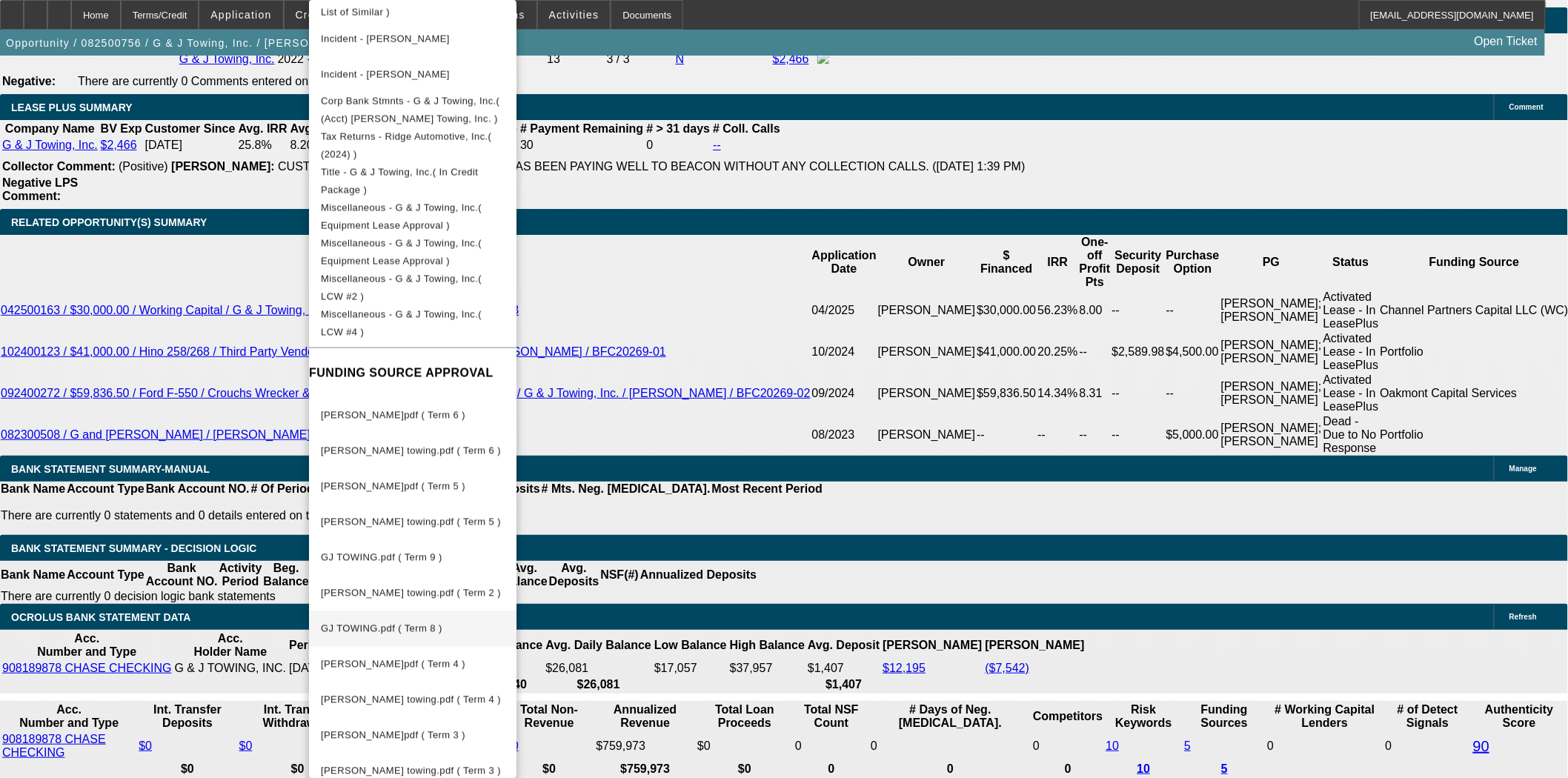
scroll to position [2552, 0]
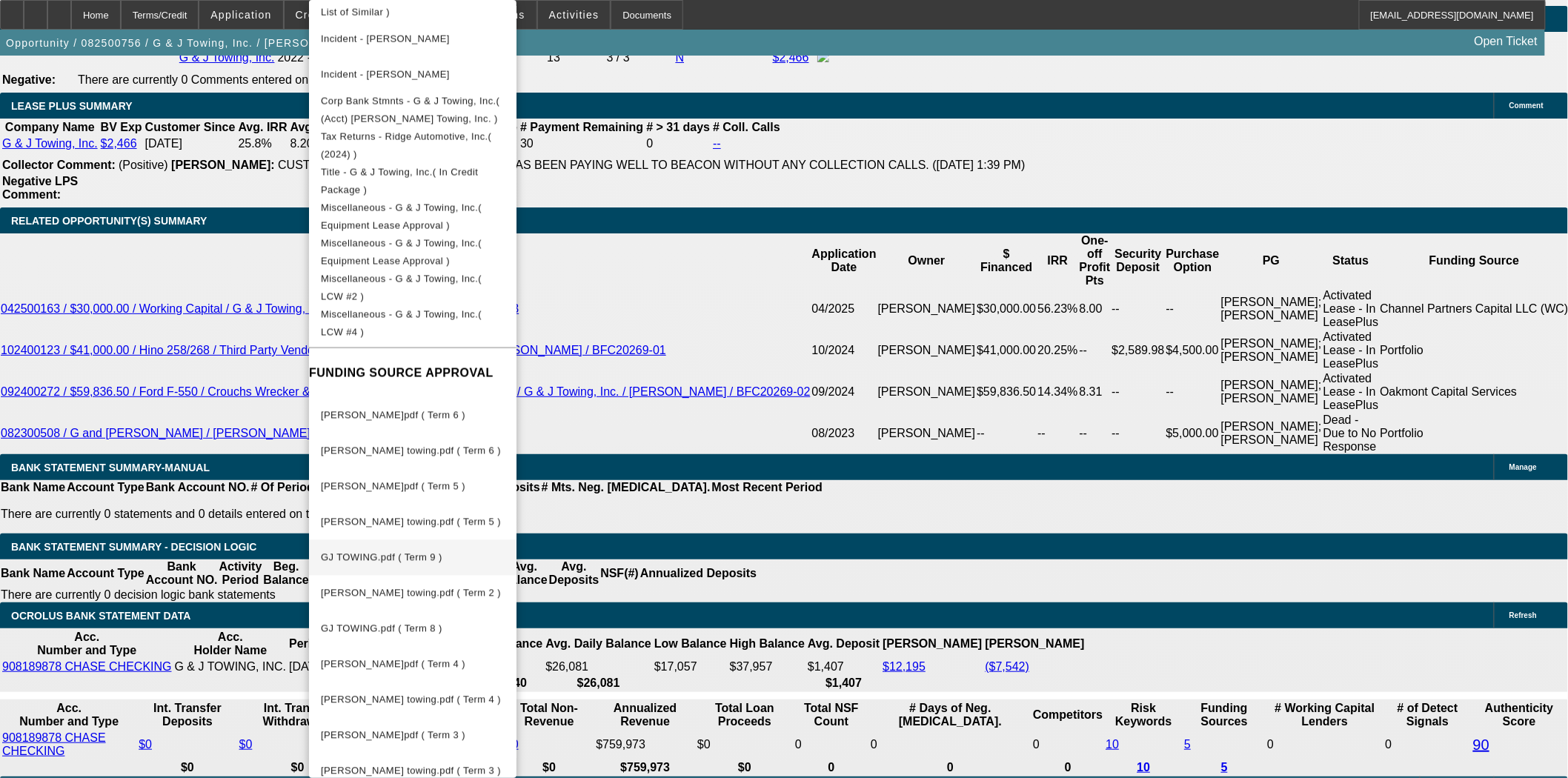
click at [429, 552] on span "GJ TOWING.pdf ( Term 9 )" at bounding box center [382, 557] width 122 height 11
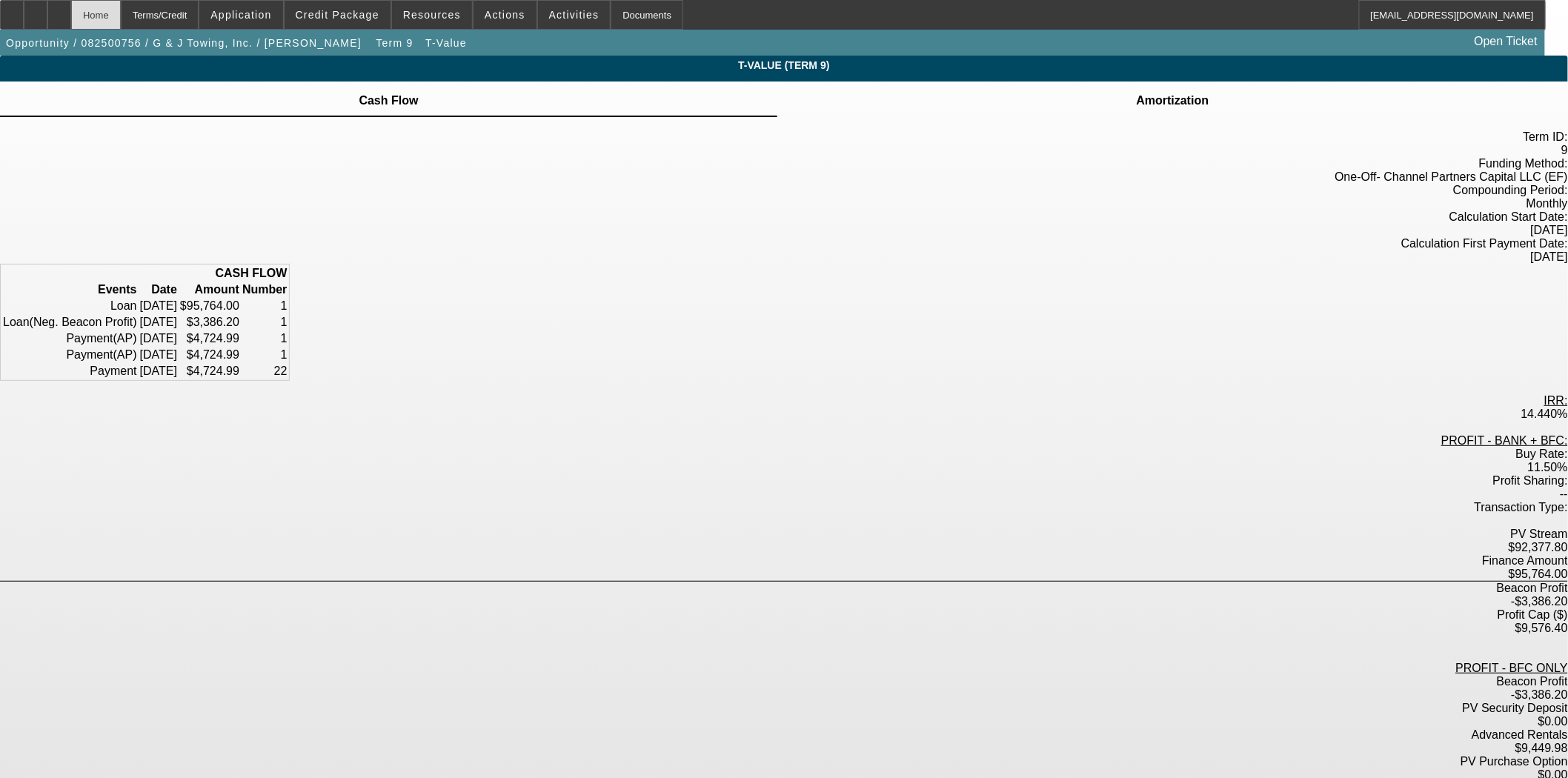
click at [121, 16] on div "Home" at bounding box center [96, 15] width 50 height 30
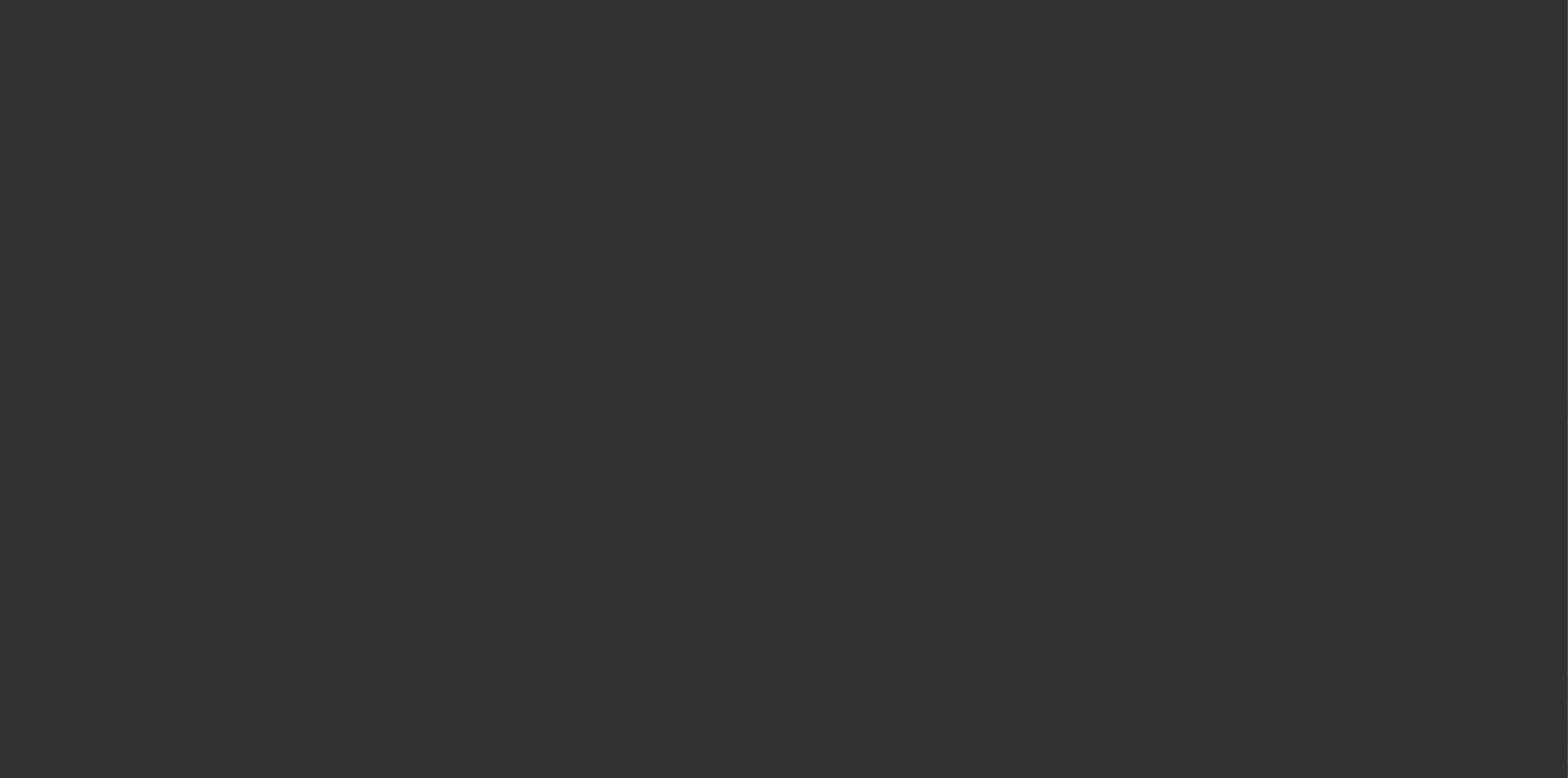
select select "3"
select select "0"
select select "6"
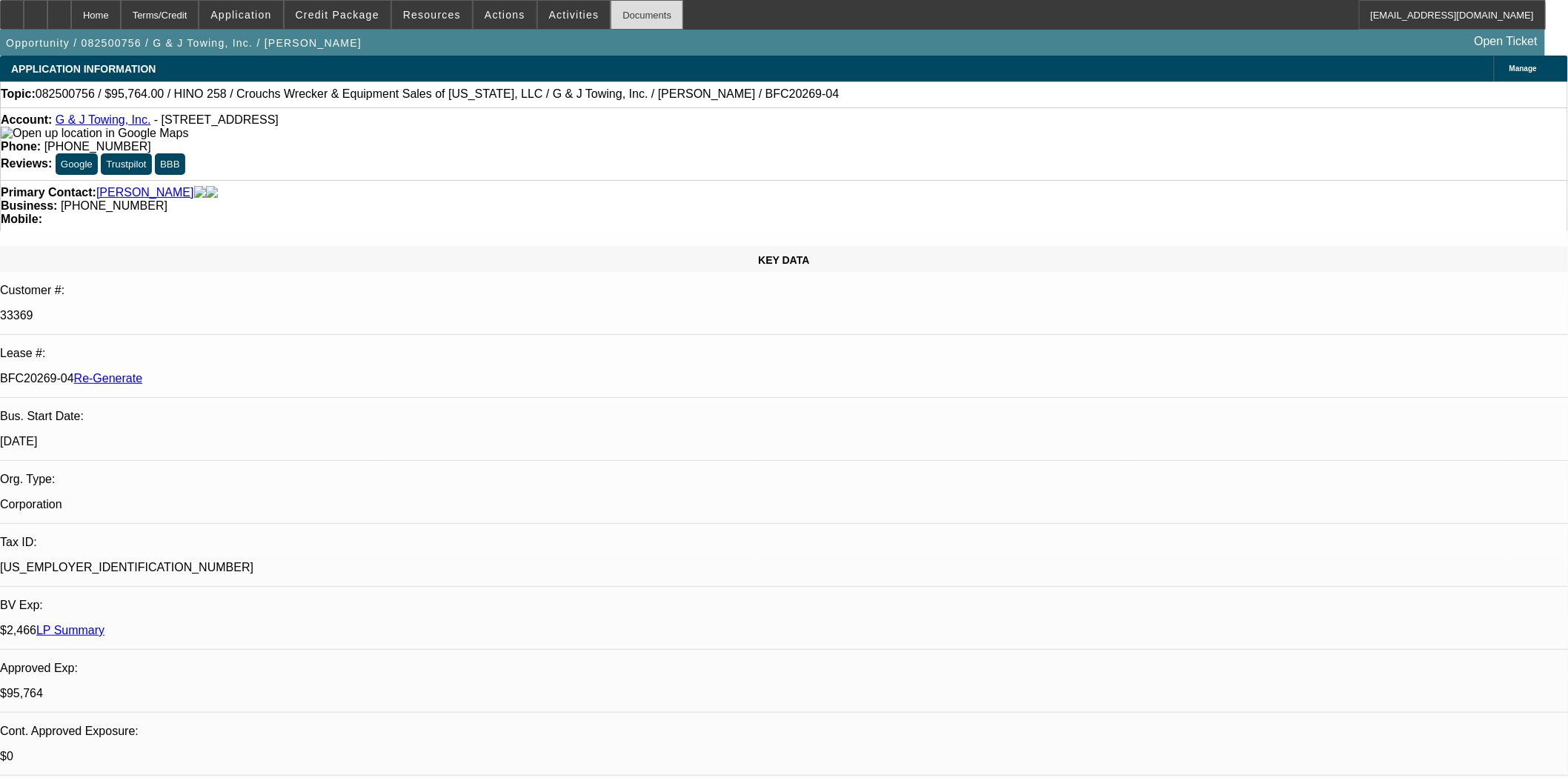
drag, startPoint x: 625, startPoint y: 19, endPoint x: 640, endPoint y: 16, distance: 15.3
click at [625, 18] on div "Documents" at bounding box center [646, 15] width 73 height 30
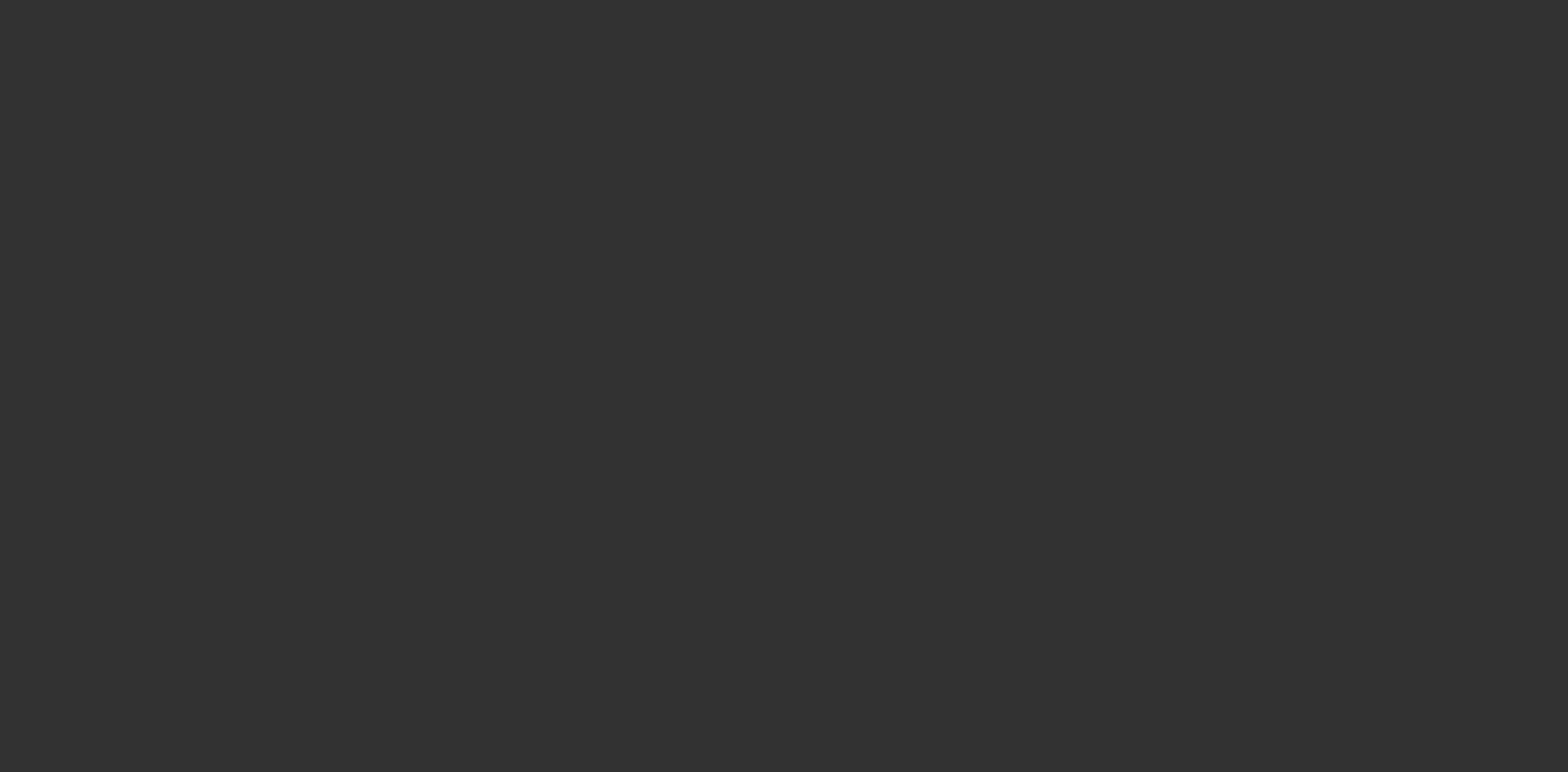
select select "3"
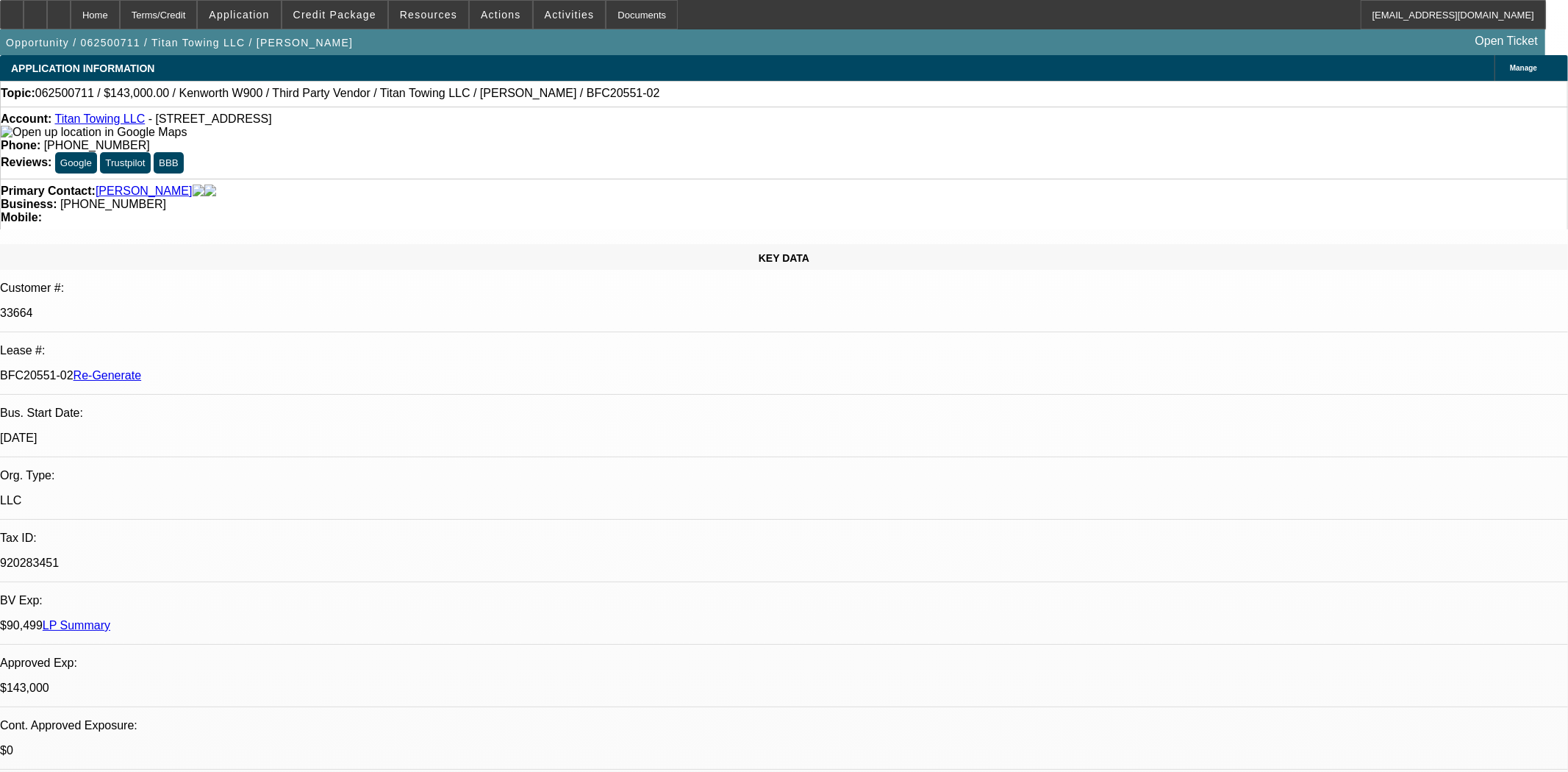
select select "0"
select select "2"
select select "0"
select select "6"
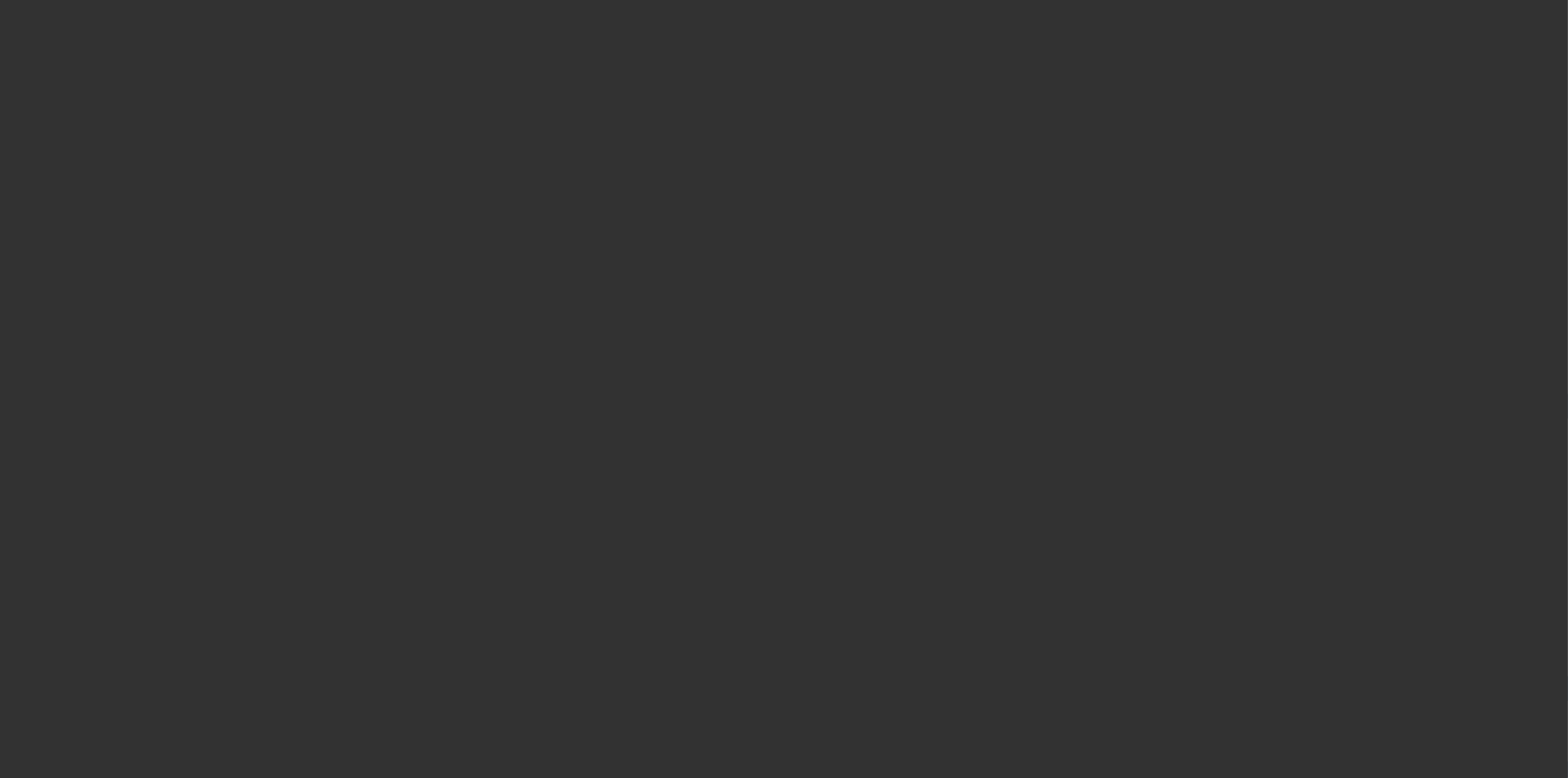
select select "4"
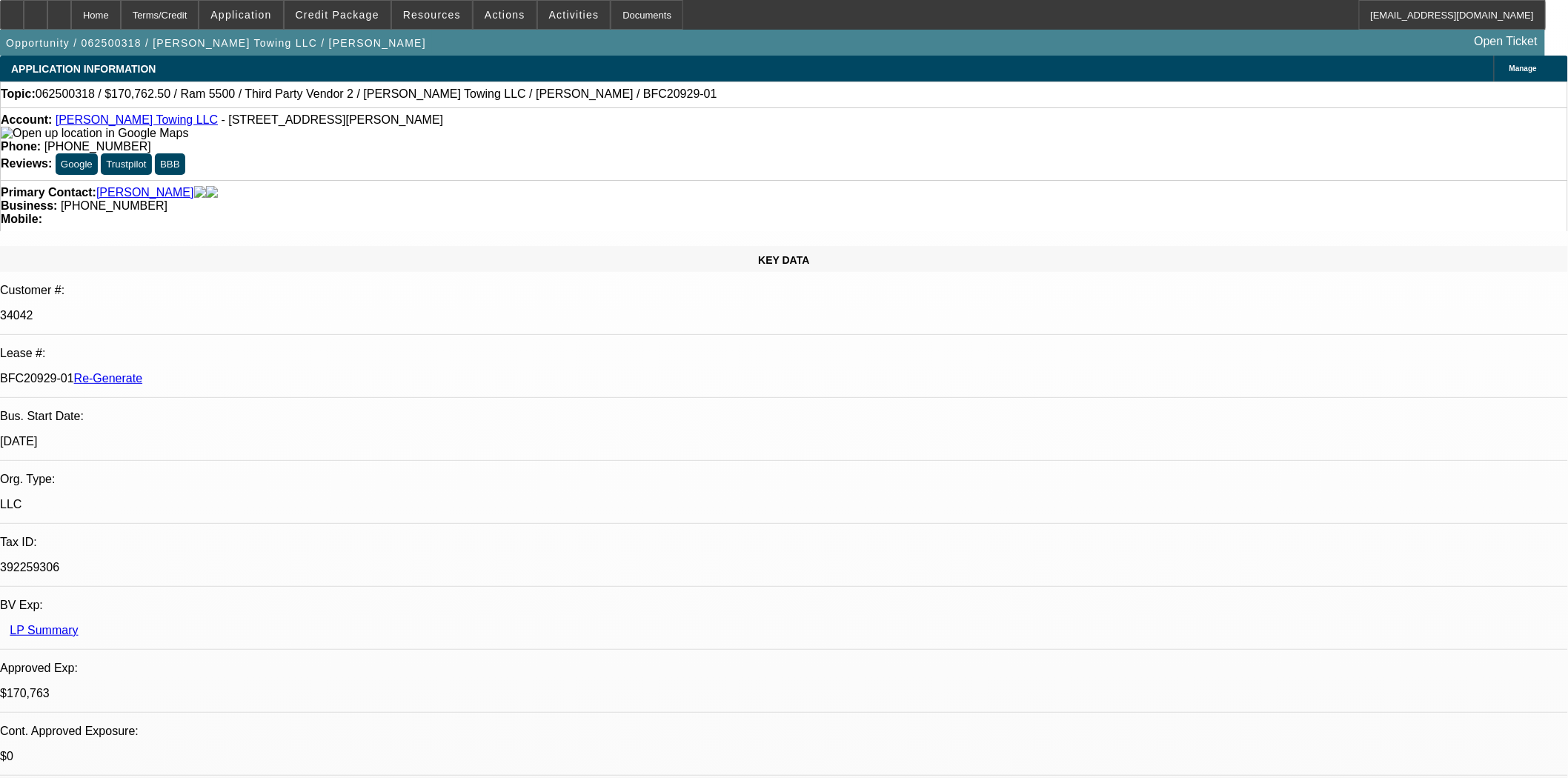
select select "0"
select select "2"
select select "0"
select select "6"
click at [408, 15] on span at bounding box center [431, 15] width 80 height 36
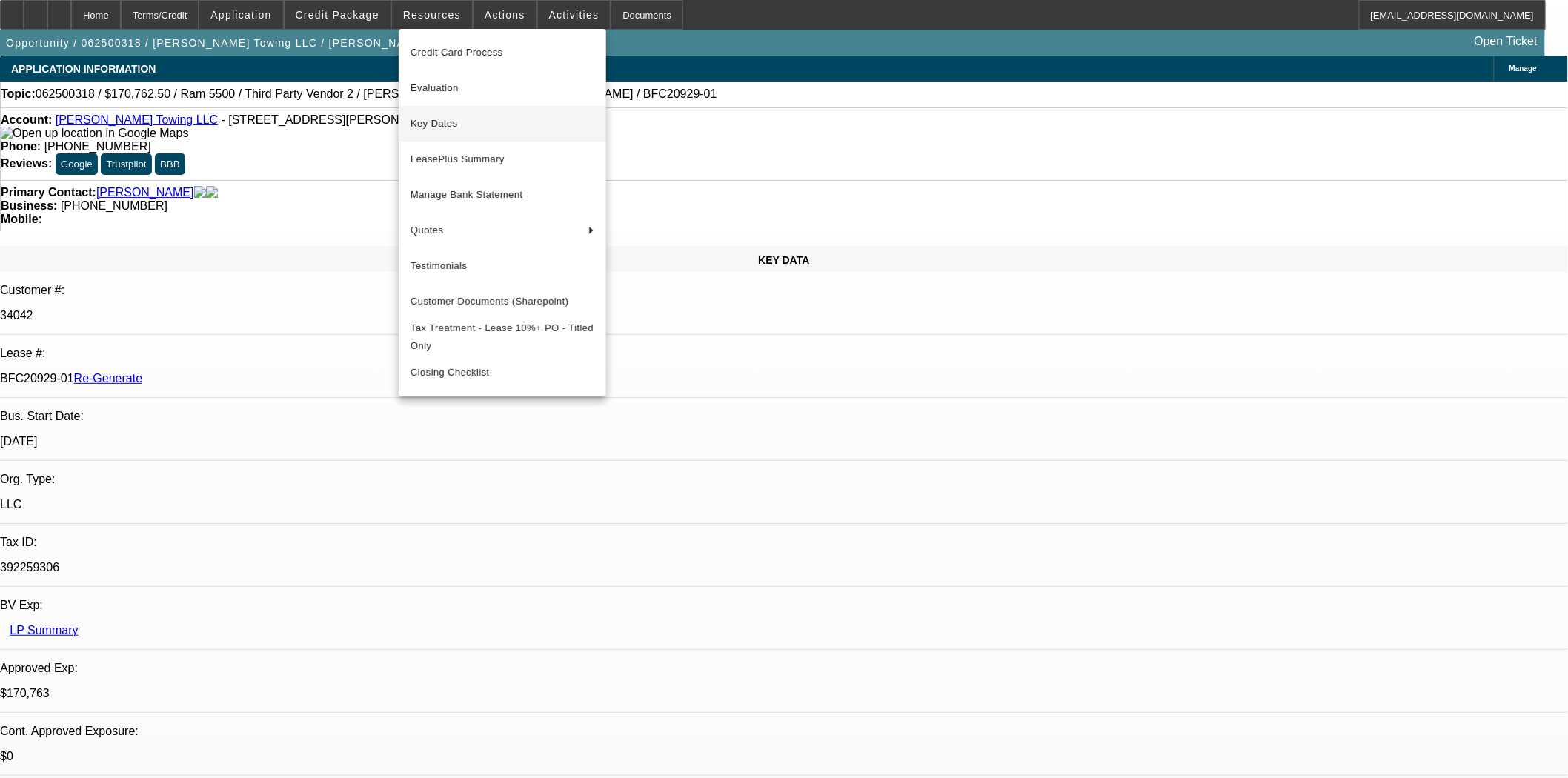
click at [432, 121] on span "Key Dates" at bounding box center [502, 124] width 184 height 18
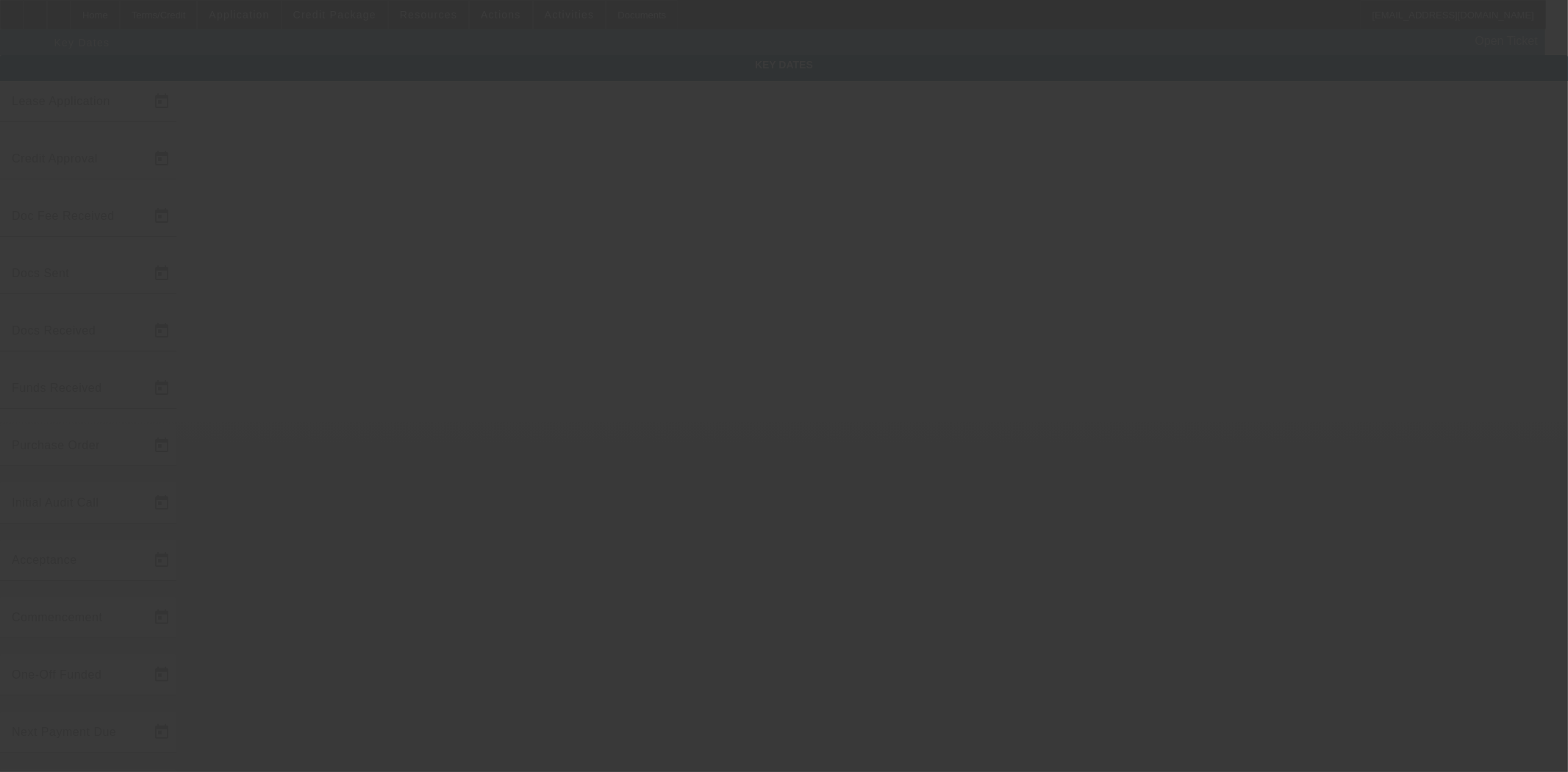
type input "[DATE]"
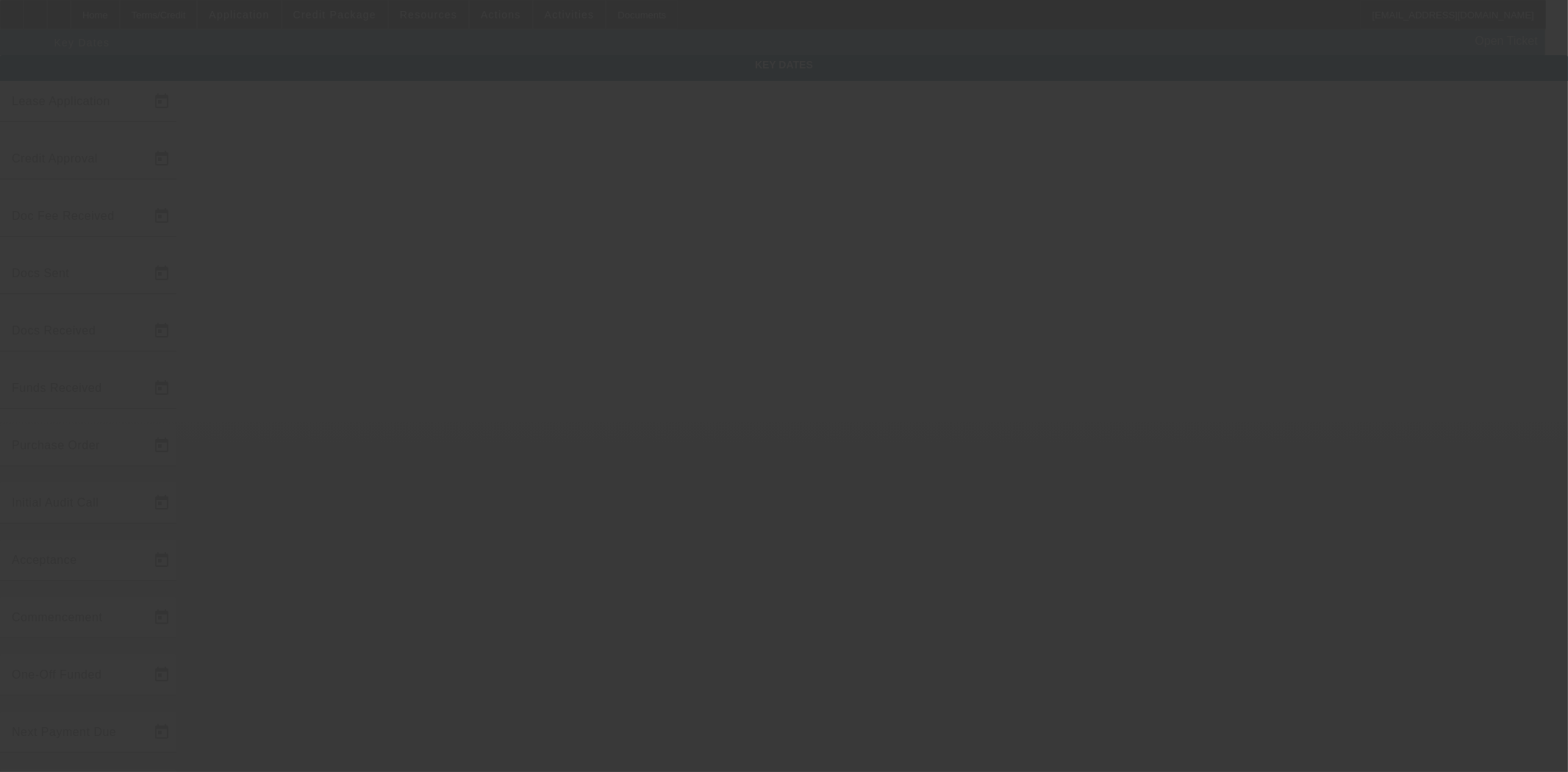
type input "[DATE]"
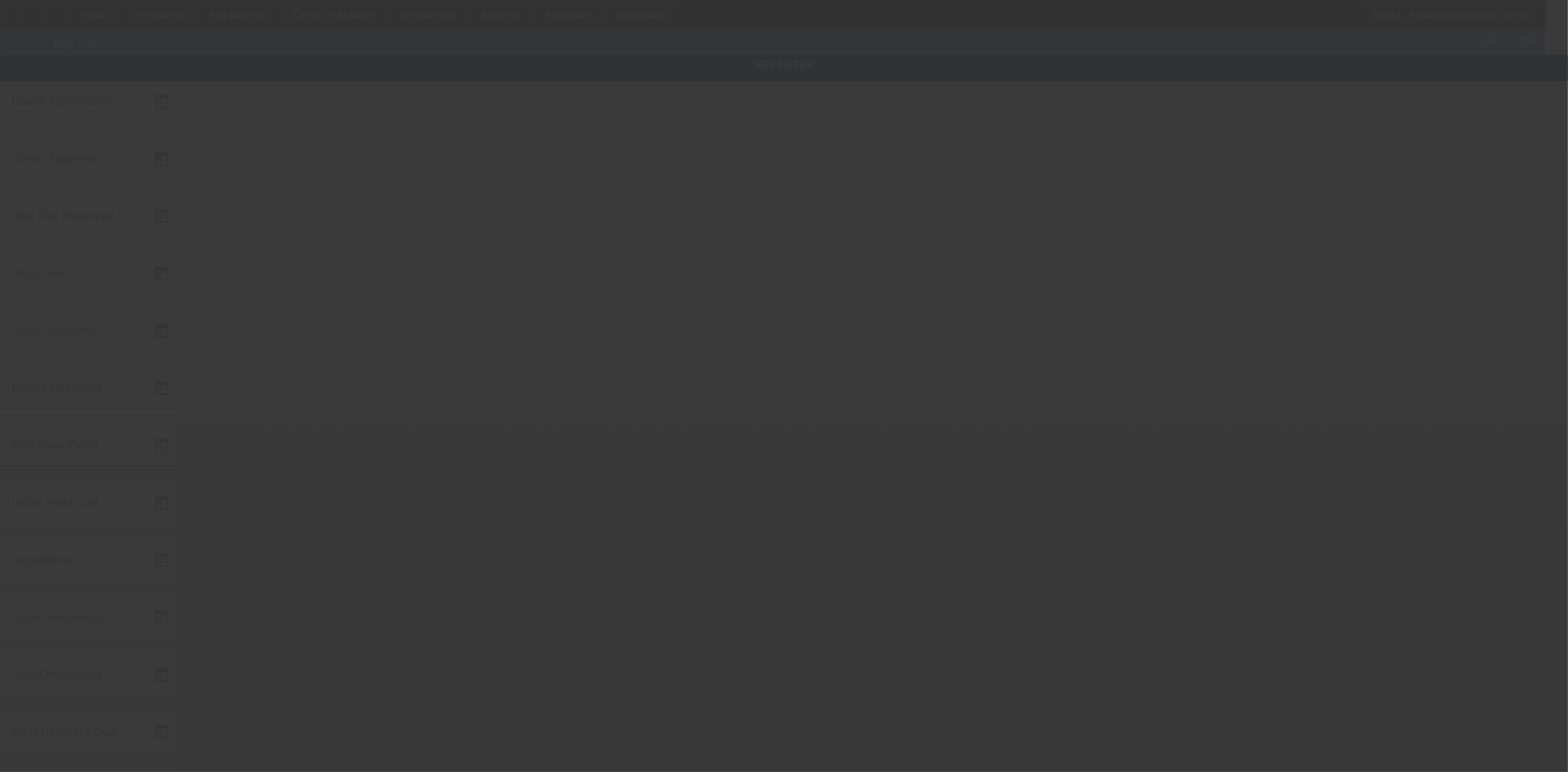
type input "[DATE]"
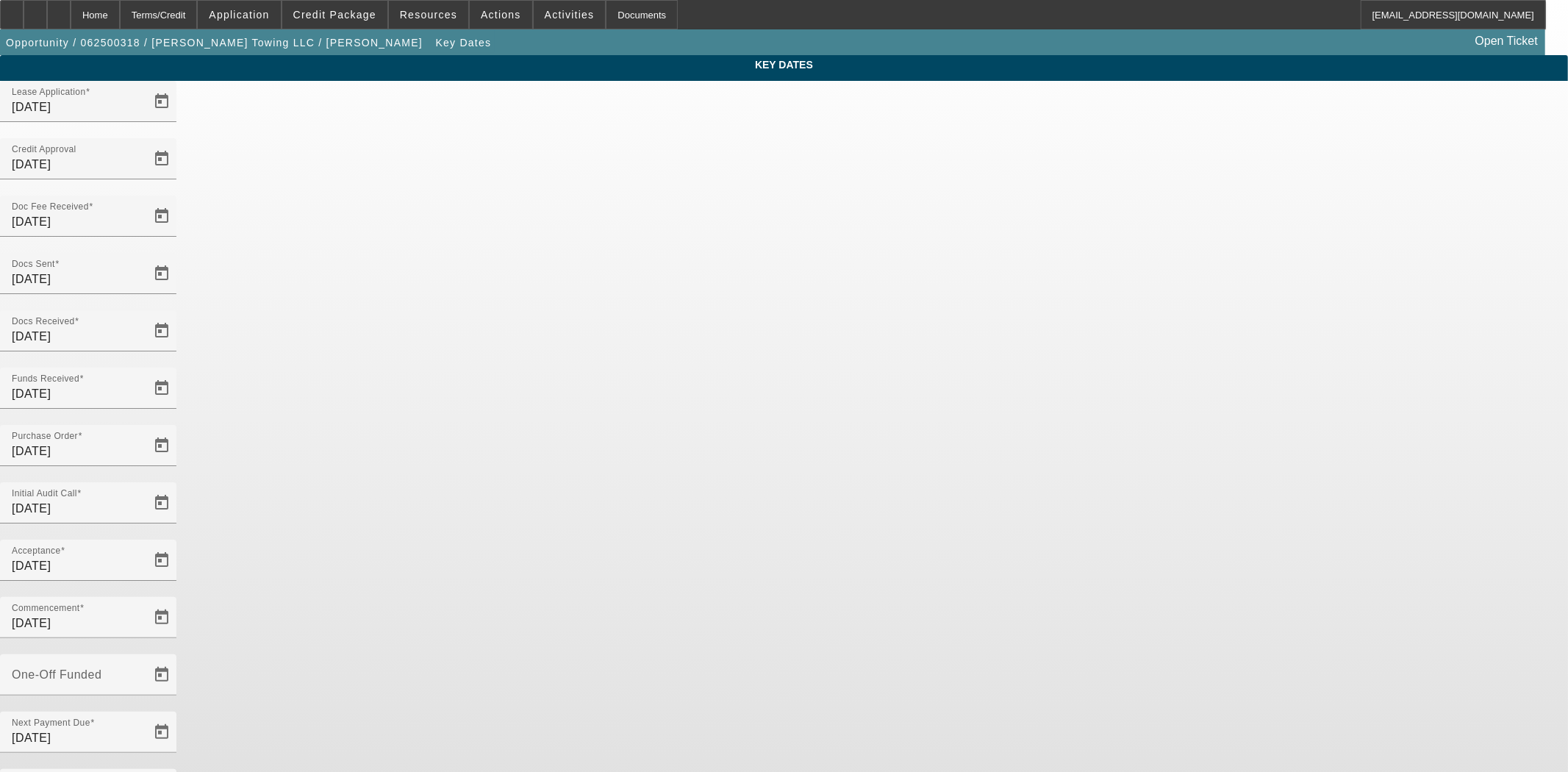
click at [176, 581] on div at bounding box center [88, 589] width 176 height 16
click at [101, 668] on mat-label "One-Off Funded" at bounding box center [56, 674] width 90 height 13
click at [144, 672] on input "One-Off Funded" at bounding box center [78, 681] width 133 height 18
type input "[DATE]"
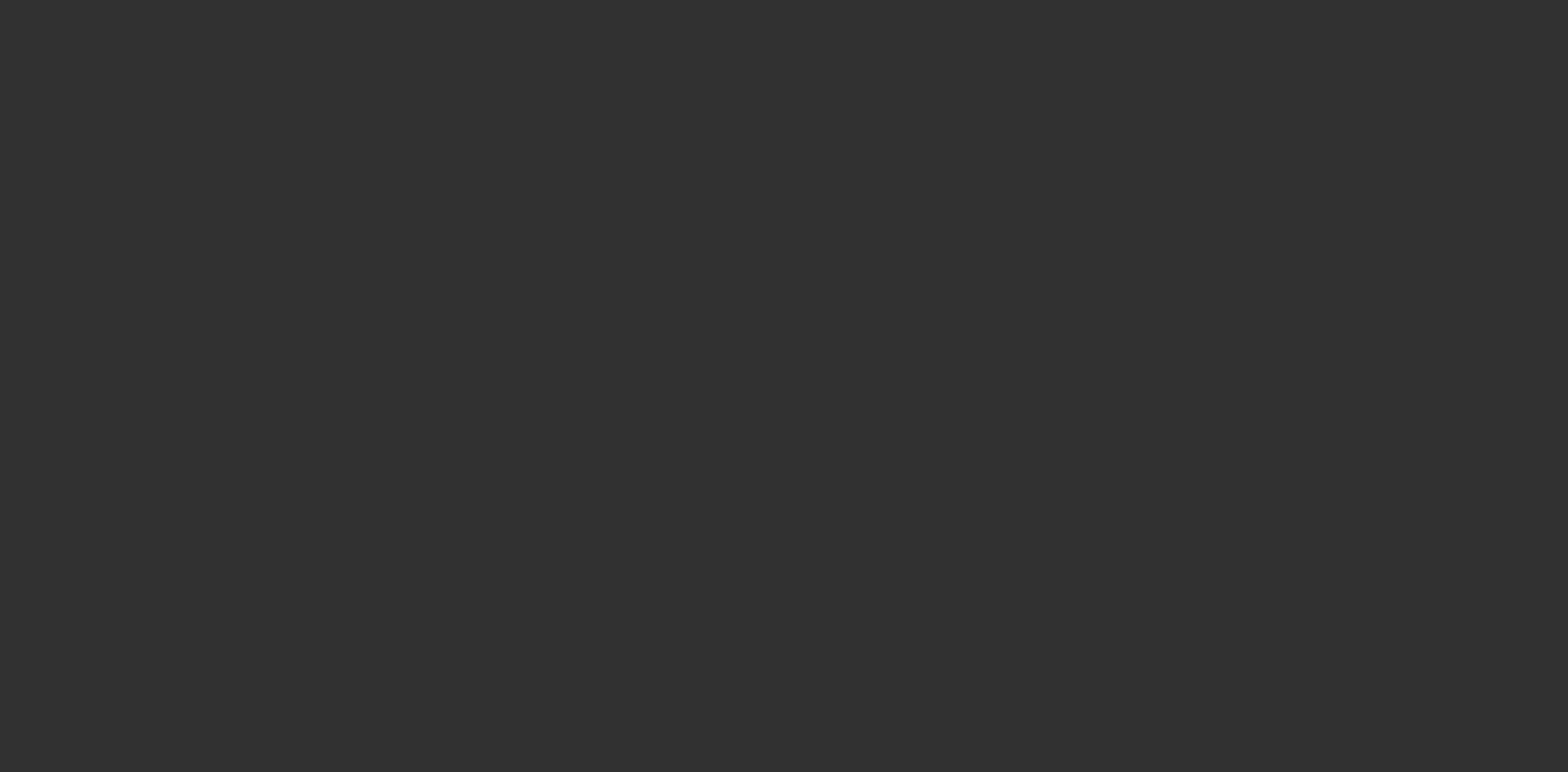
select select "4"
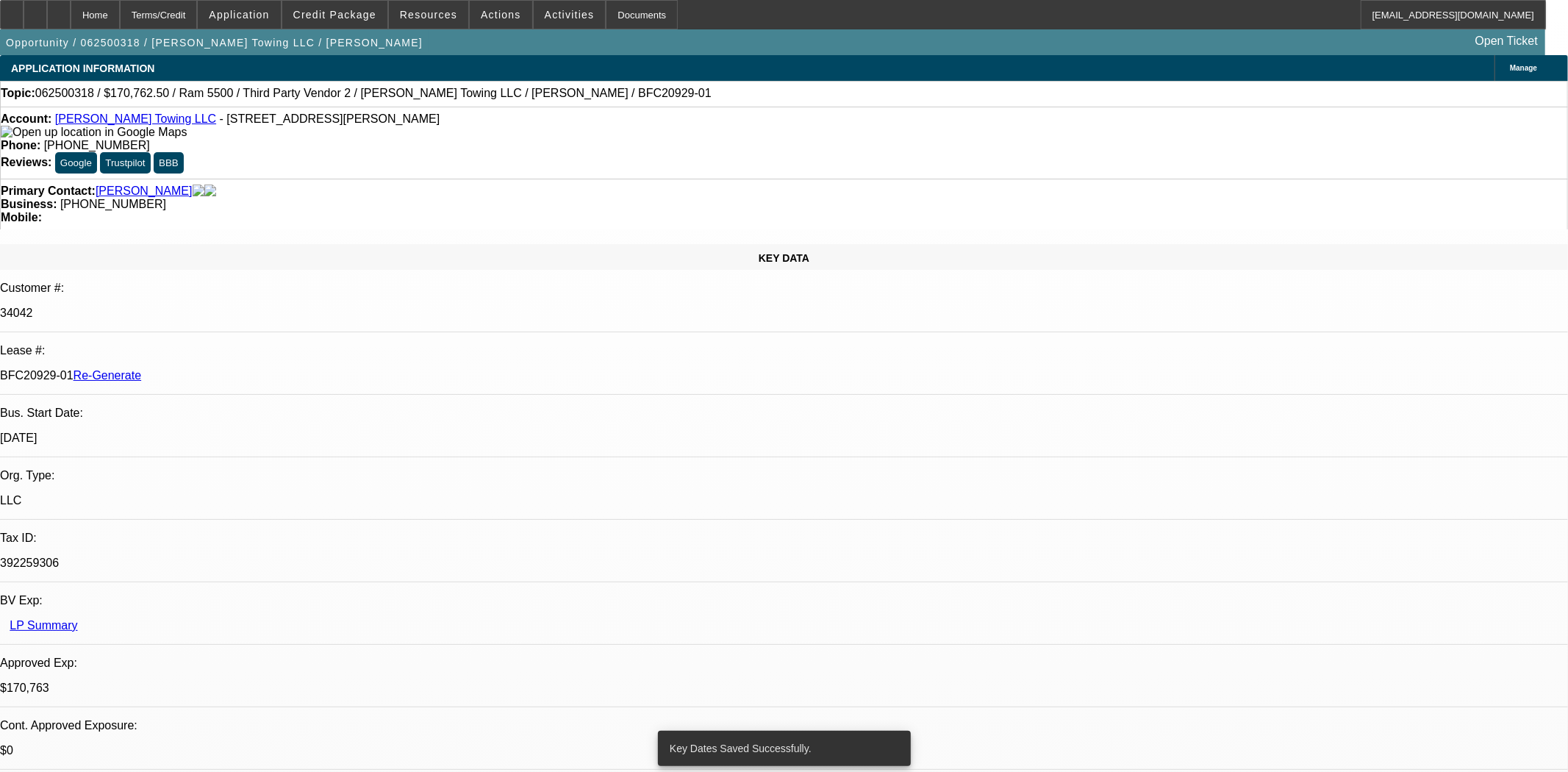
select select "0"
select select "2"
select select "0"
select select "6"
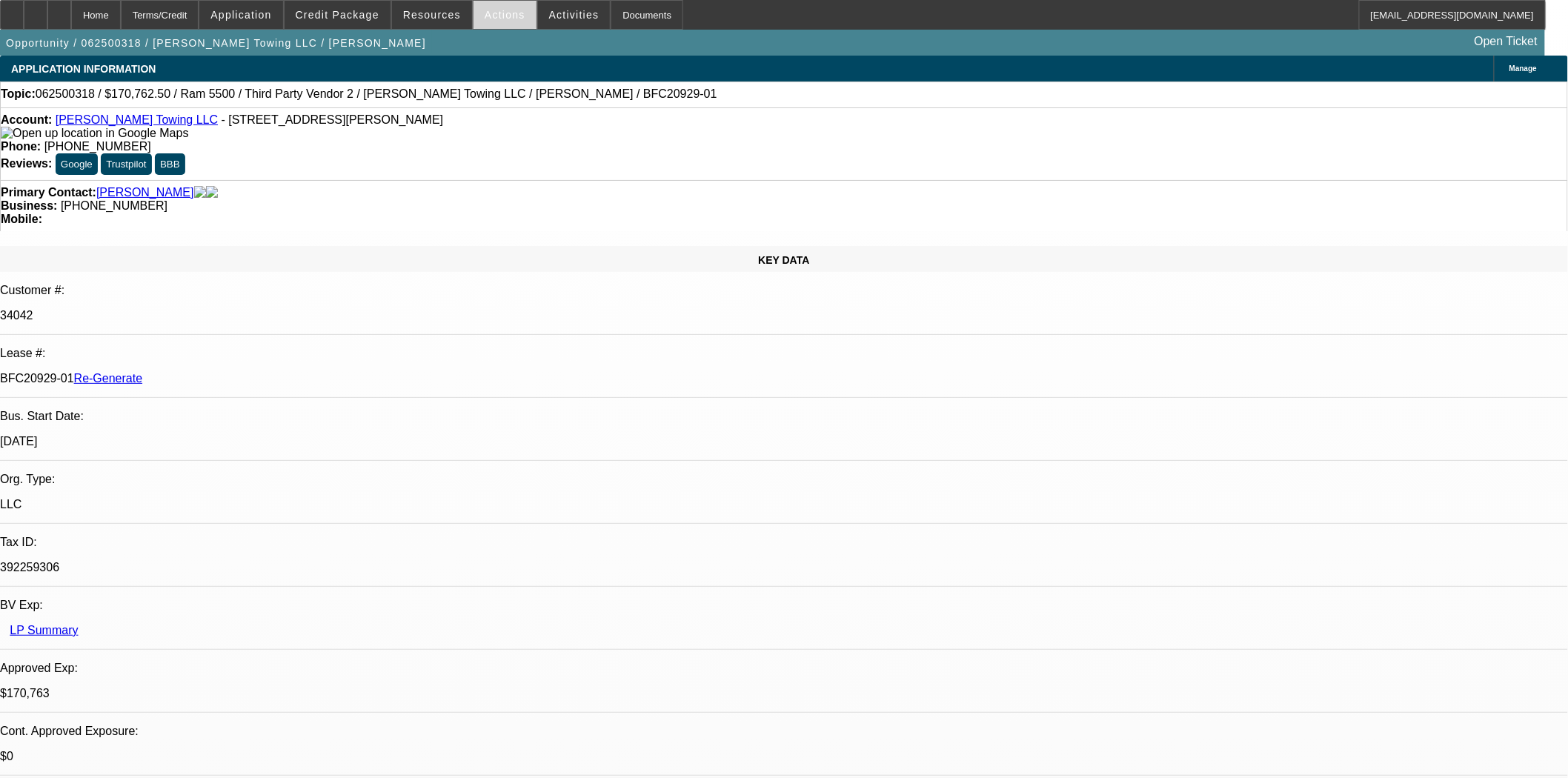
click at [477, 17] on span at bounding box center [504, 15] width 63 height 36
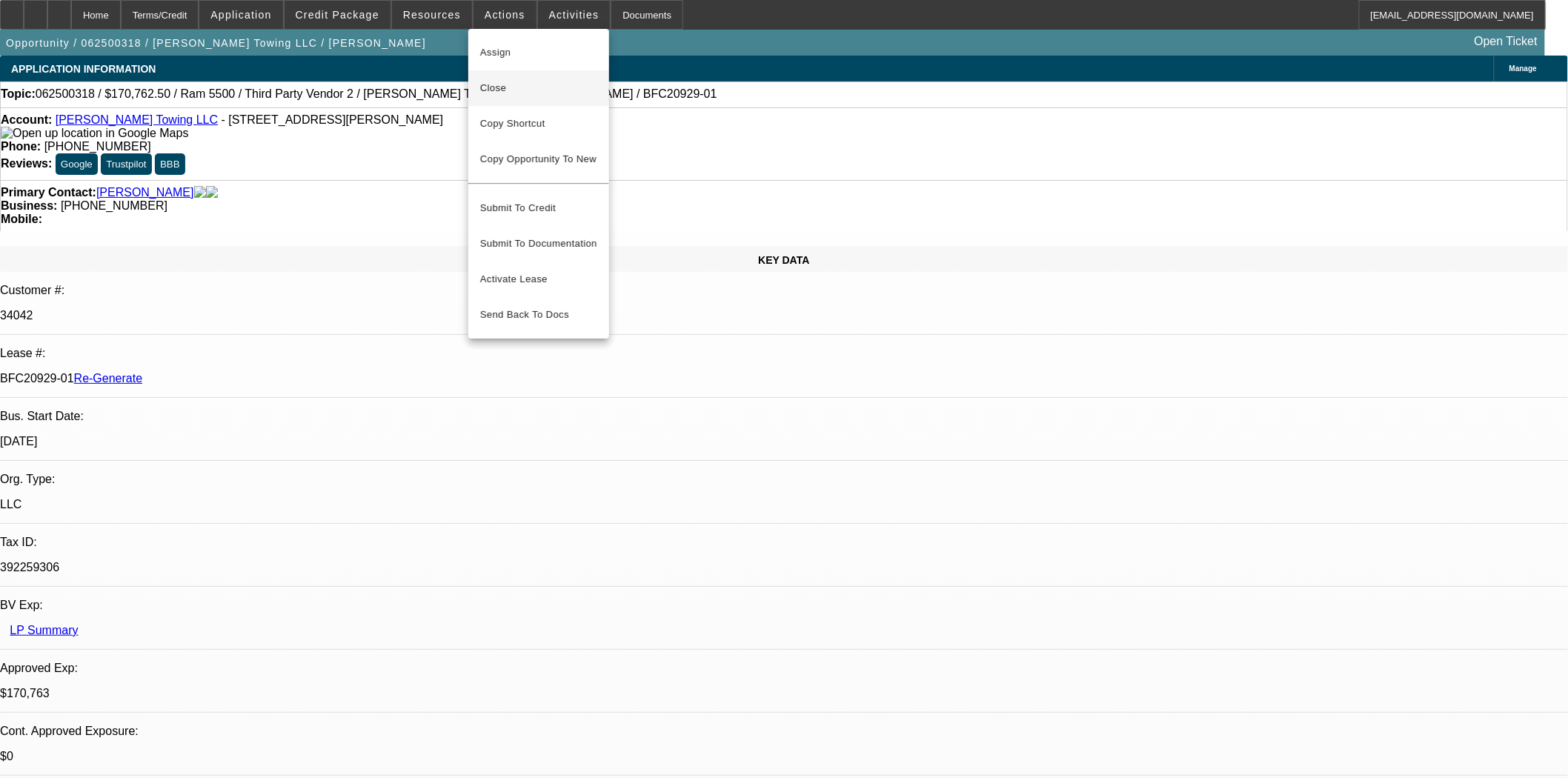
click at [498, 87] on span "Close" at bounding box center [538, 88] width 117 height 18
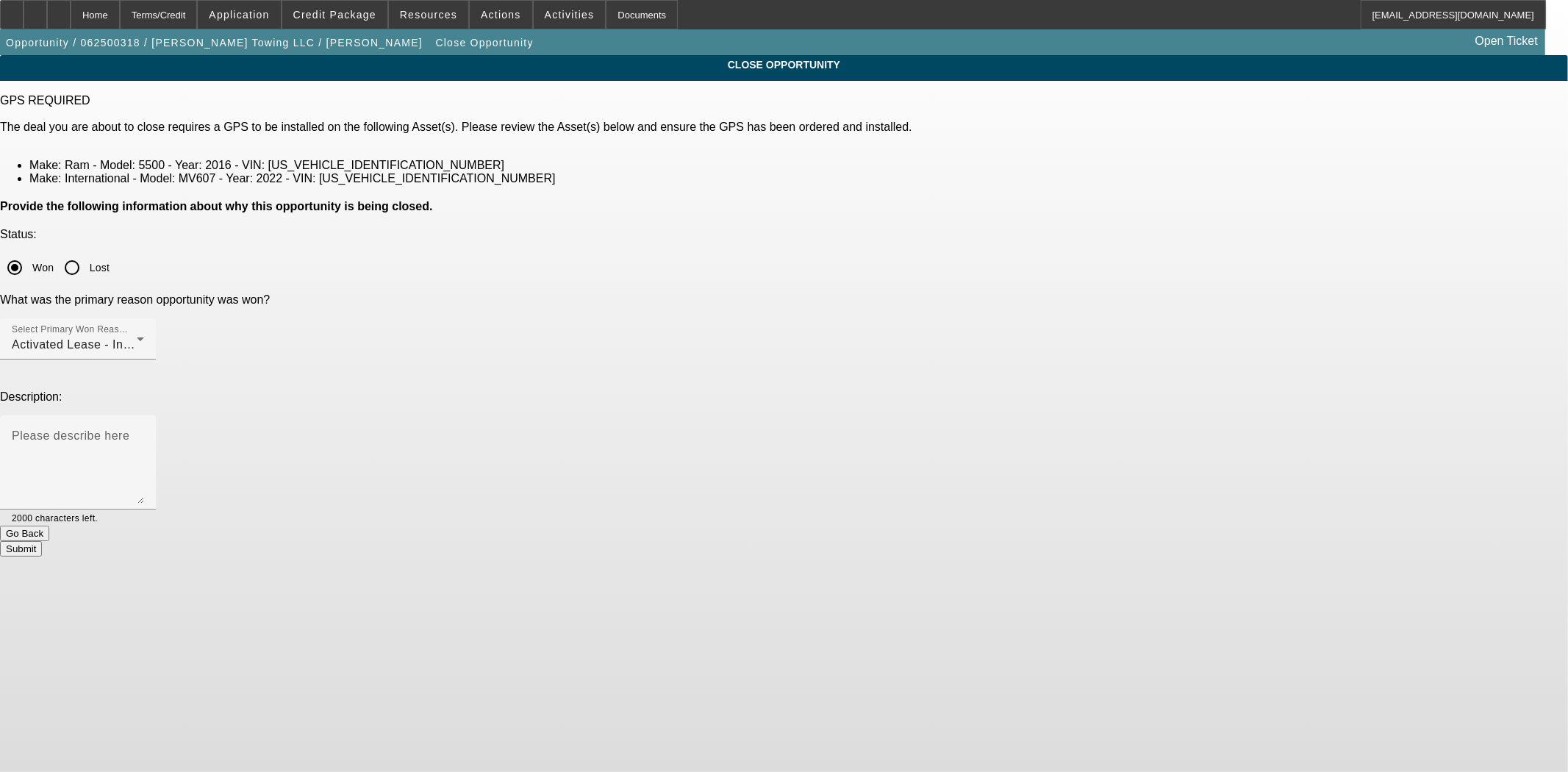
click at [42, 541] on button "Submit" at bounding box center [21, 549] width 42 height 16
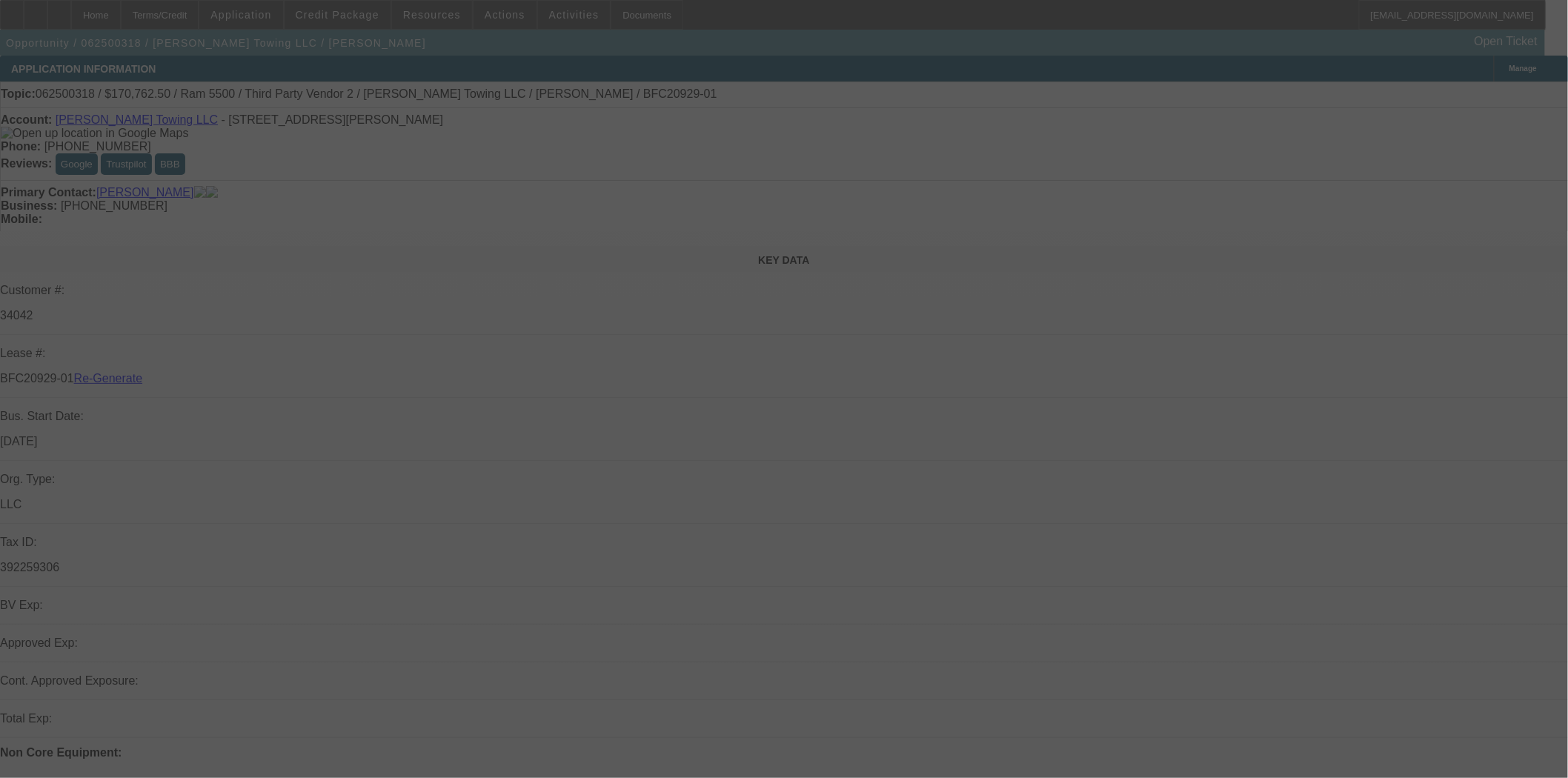
select select "4"
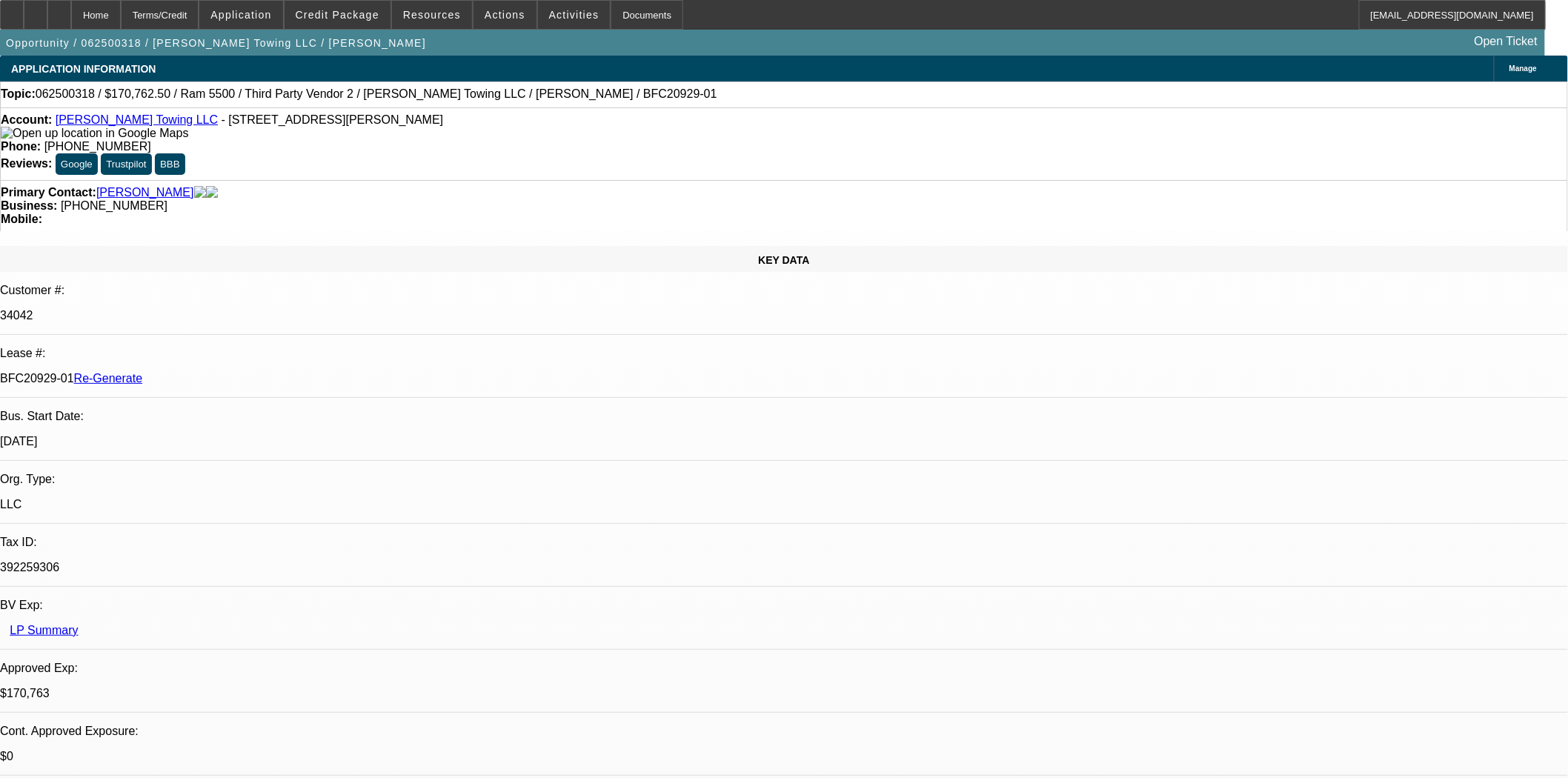
select select "0"
select select "2"
select select "0"
select select "6"
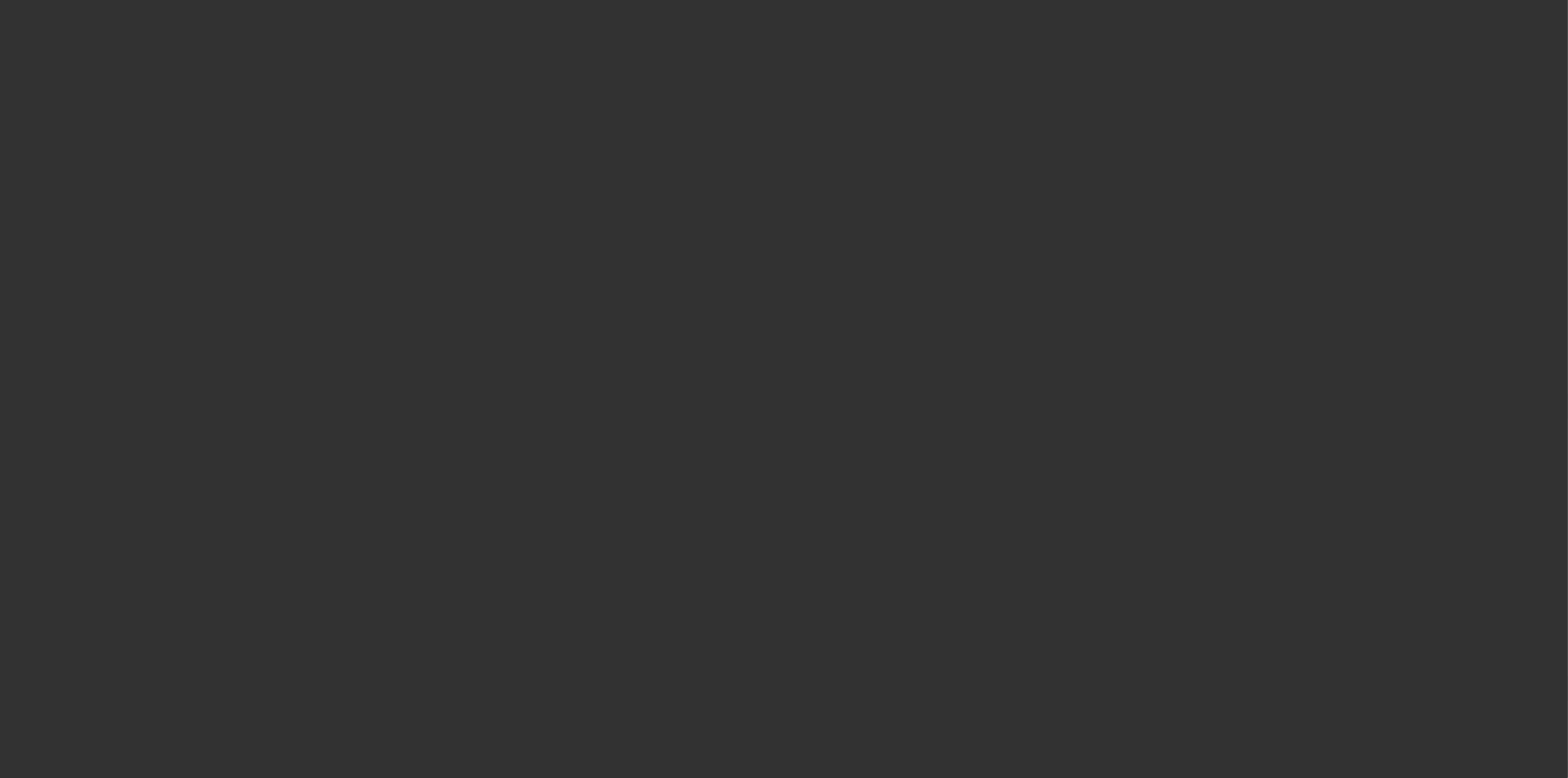
select select "4"
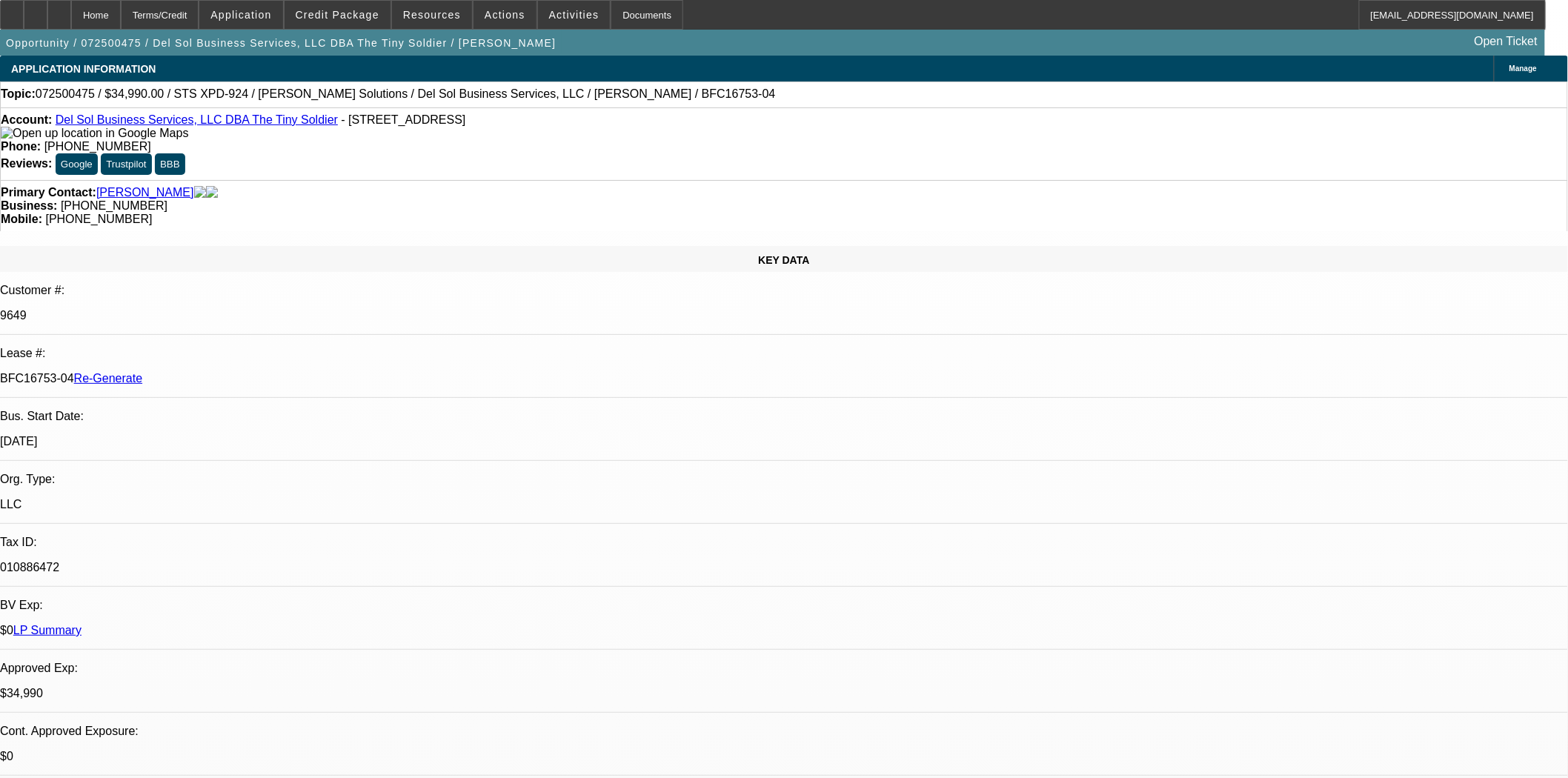
select select "0"
select select "2"
select select "0"
select select "6"
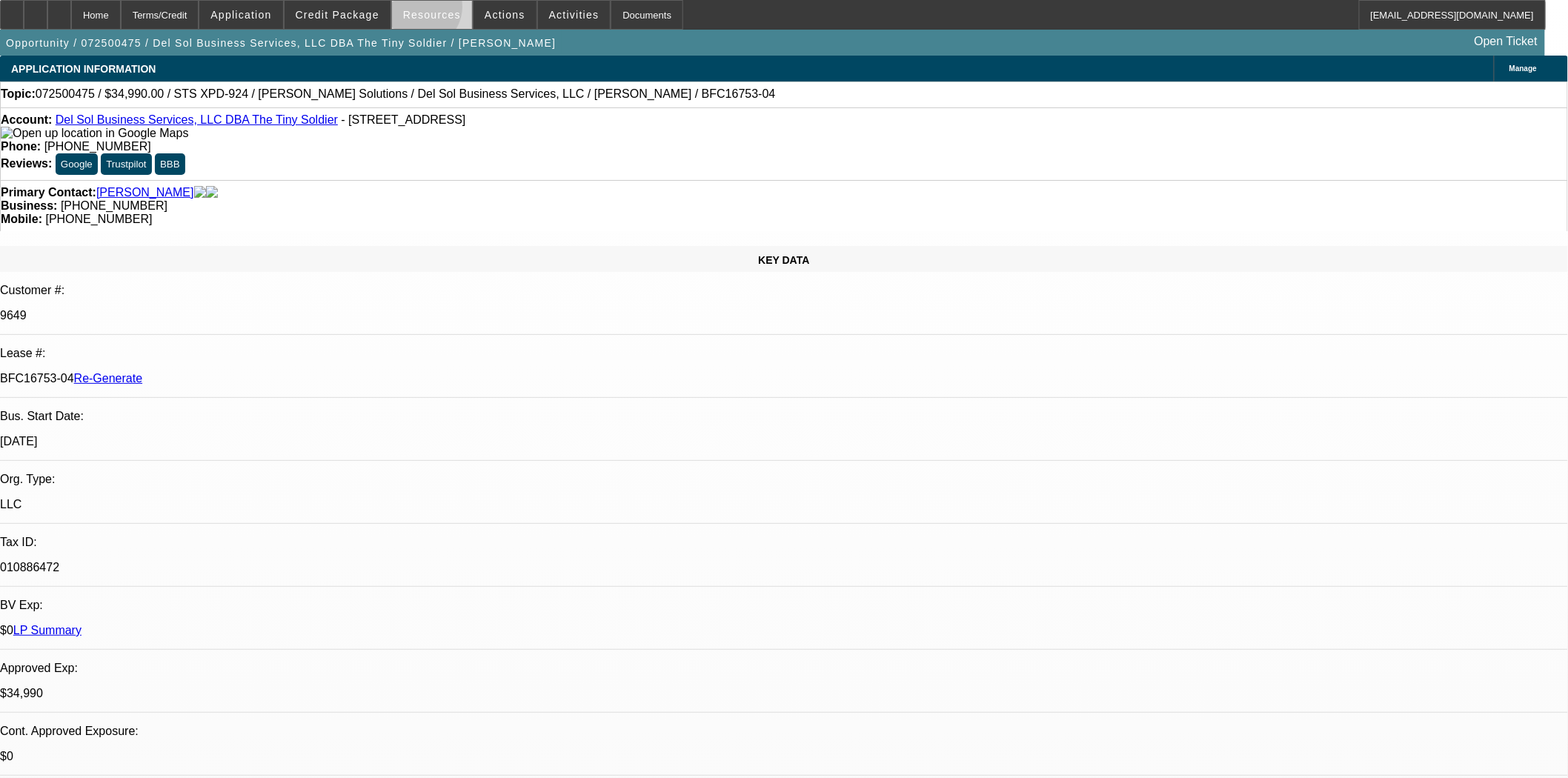
click at [425, 10] on span "Resources" at bounding box center [432, 15] width 58 height 12
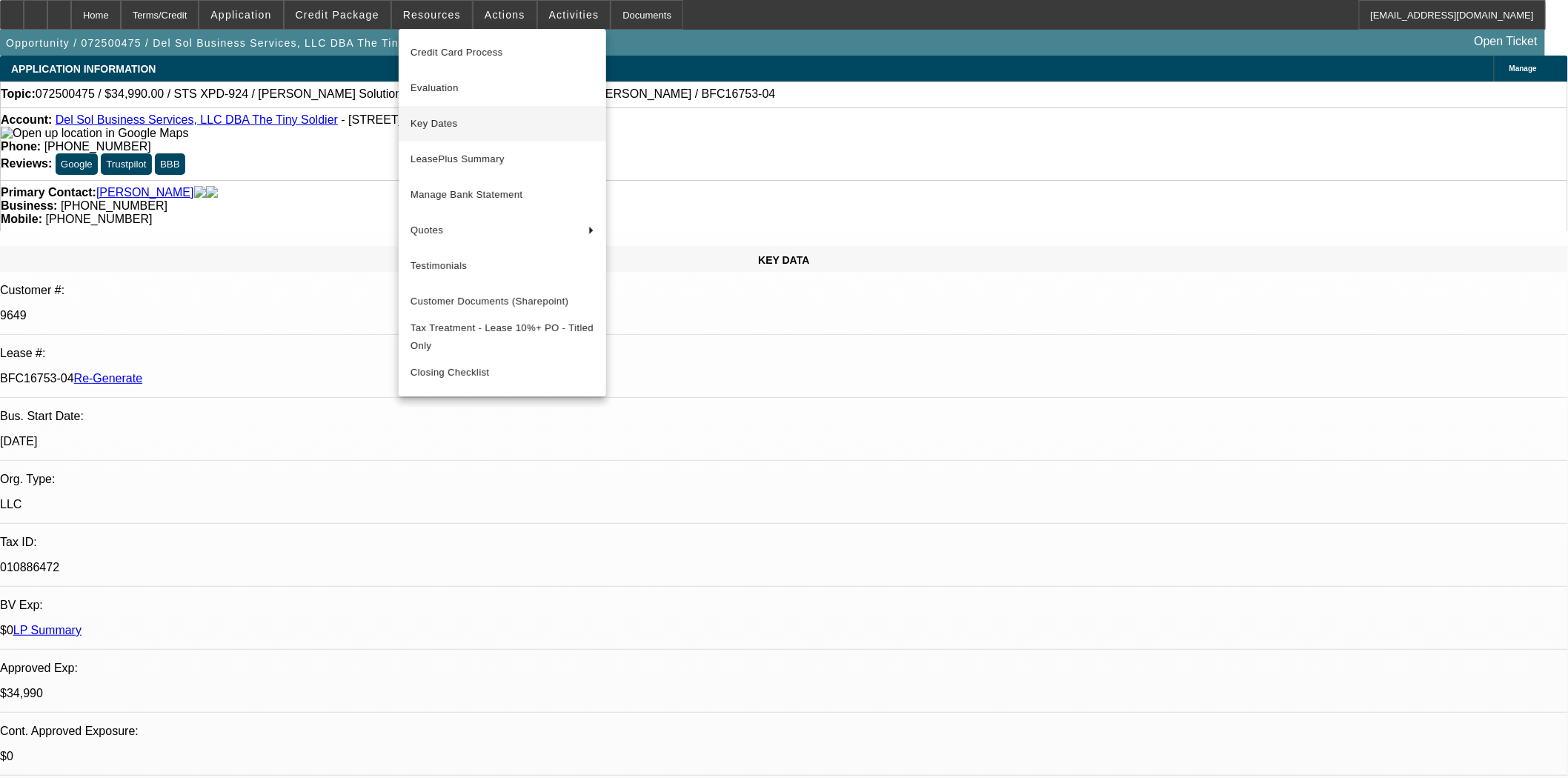
click at [430, 119] on span "Key Dates" at bounding box center [502, 124] width 184 height 18
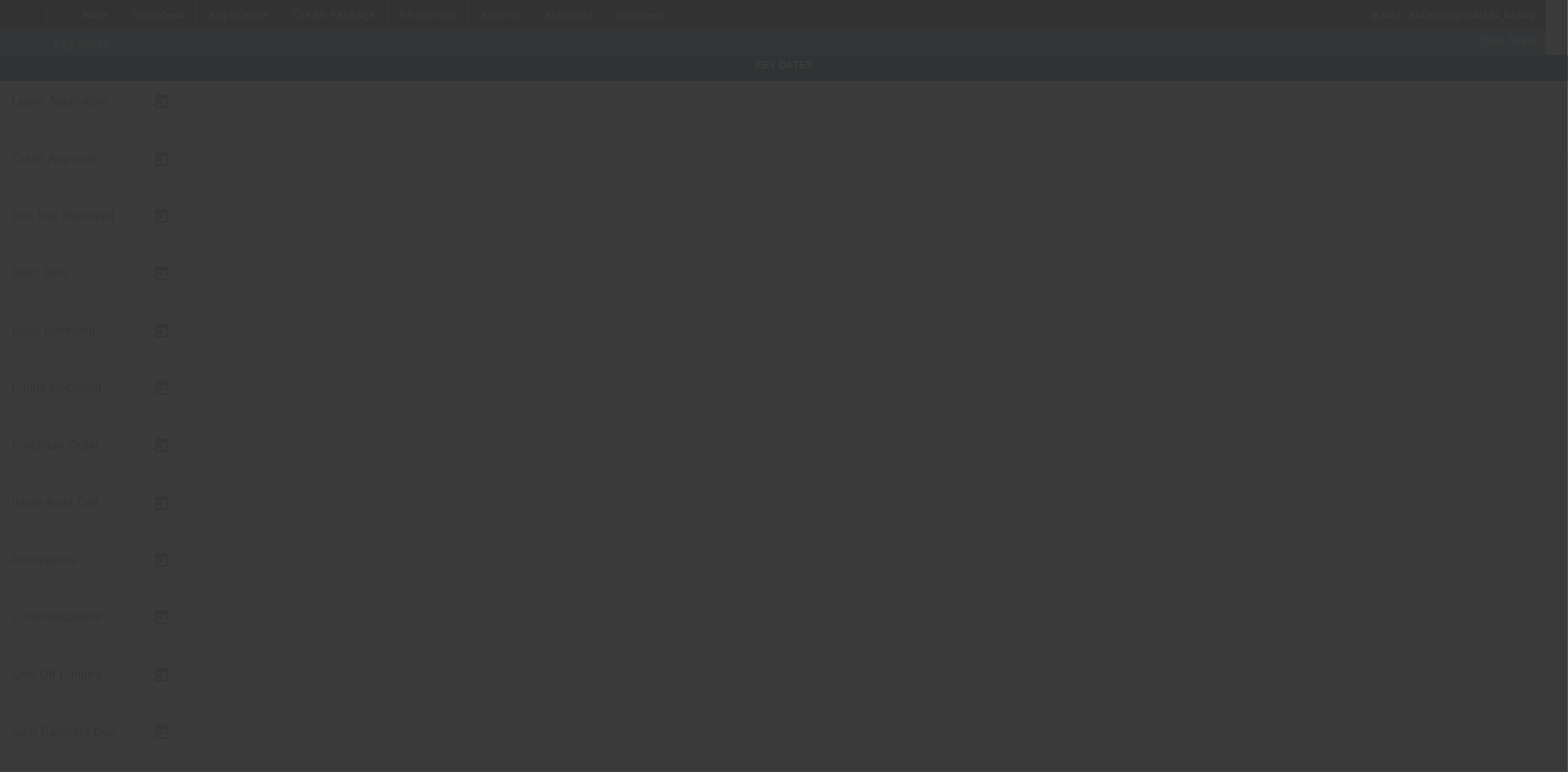
type input "[DATE]"
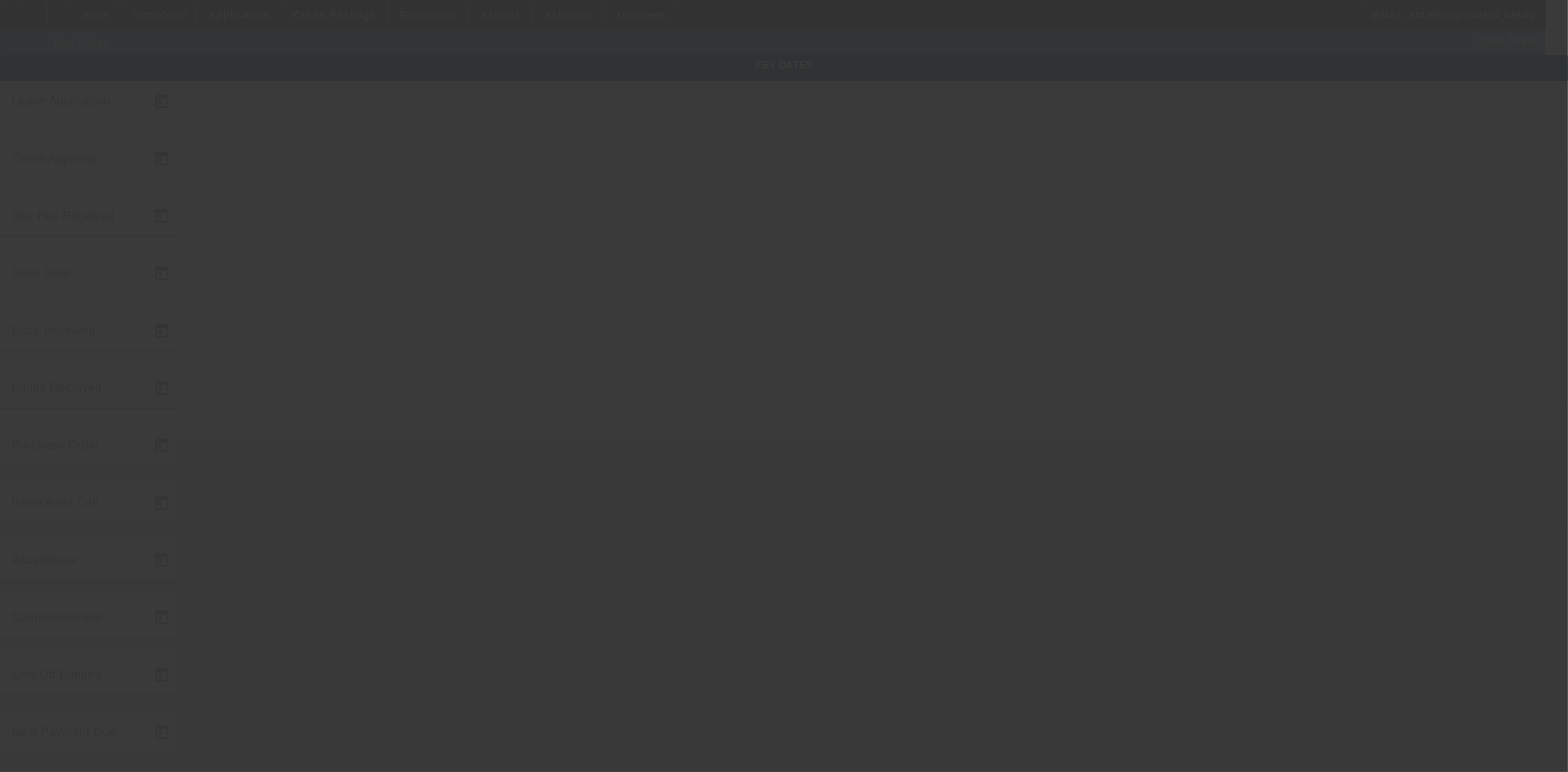
type input "[DATE]"
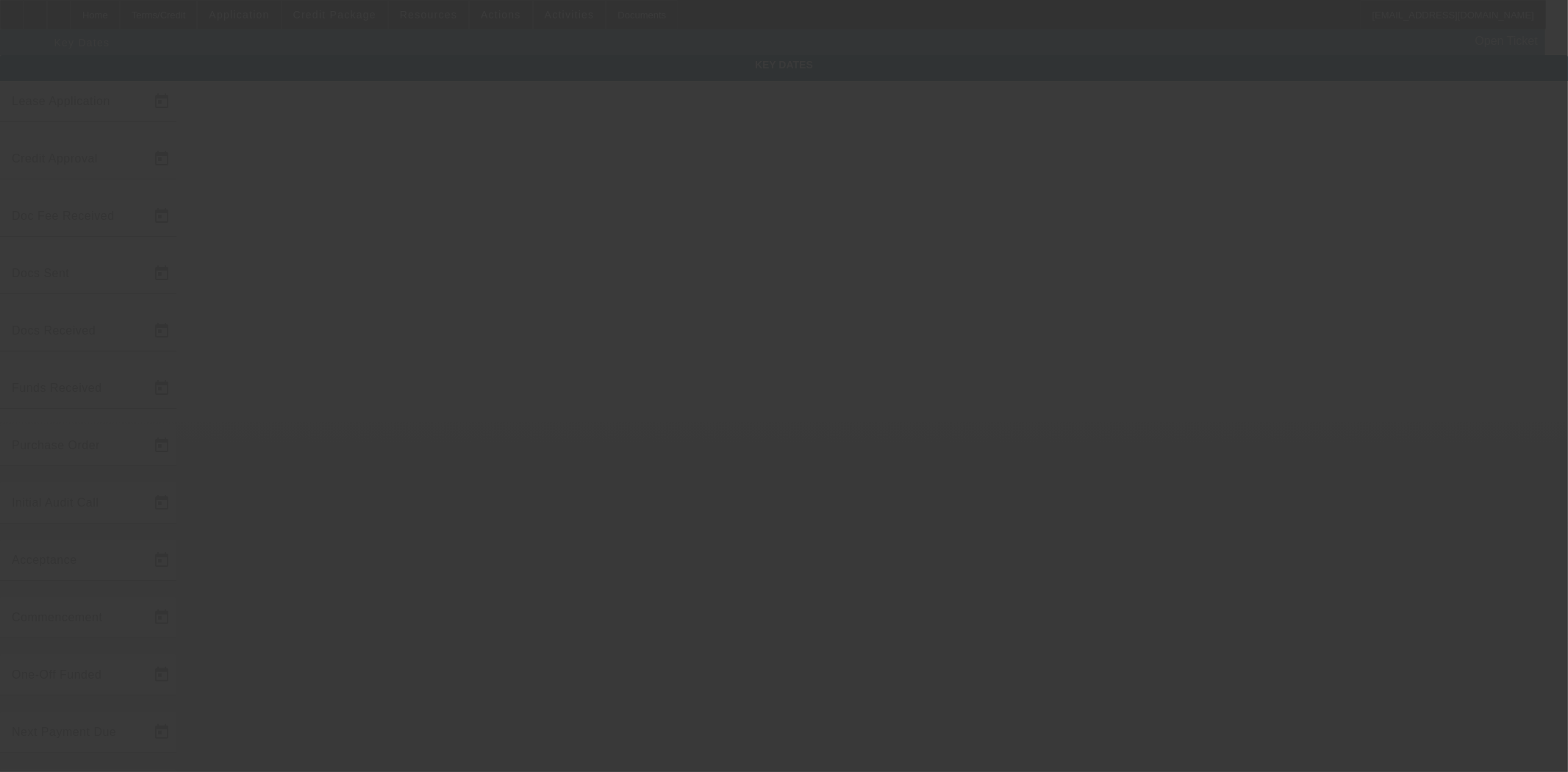
type input "[DATE]"
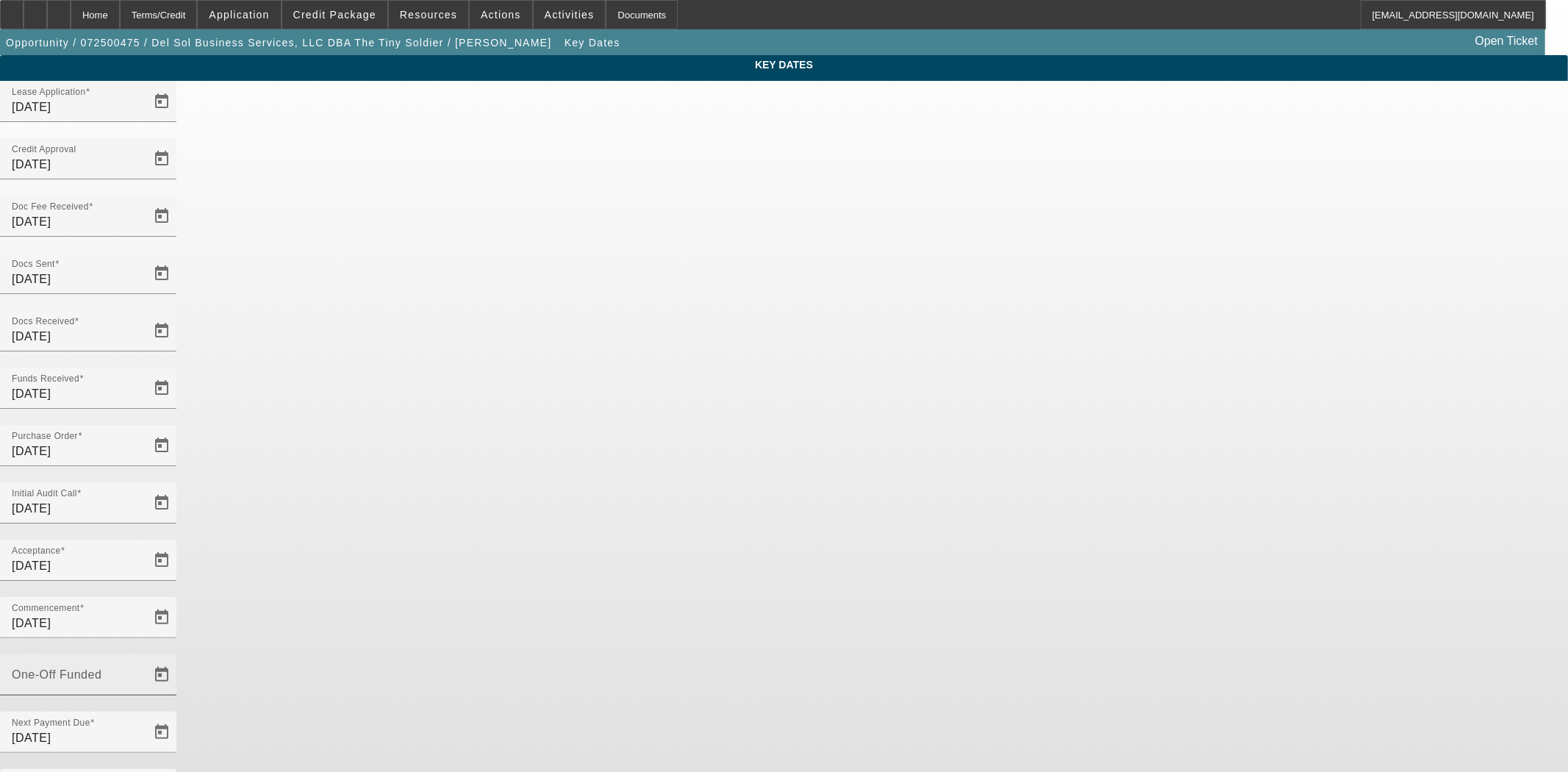
click at [144, 672] on input "One-Off Funded" at bounding box center [78, 681] width 133 height 18
type input "[DATE]"
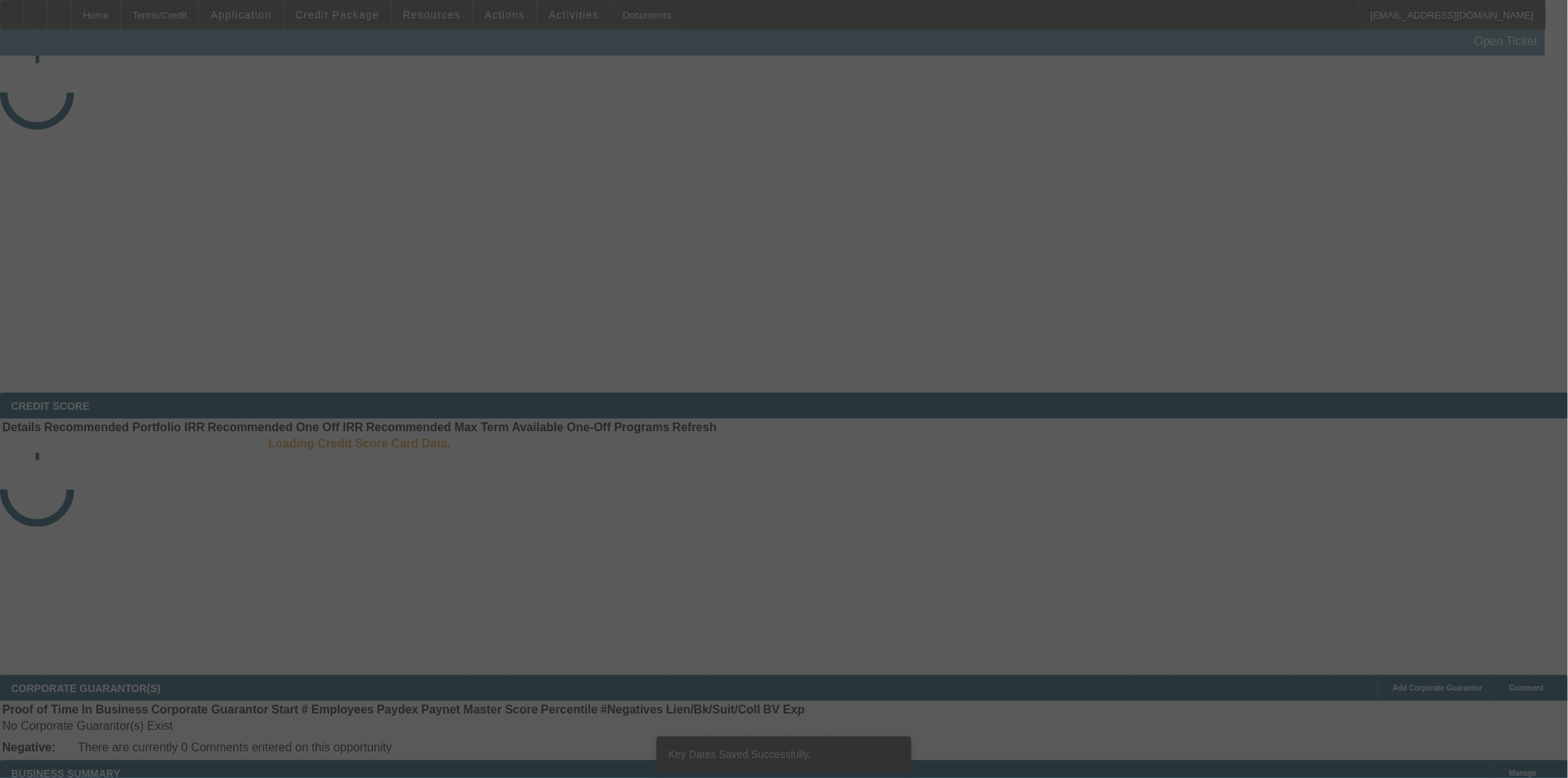
select select "4"
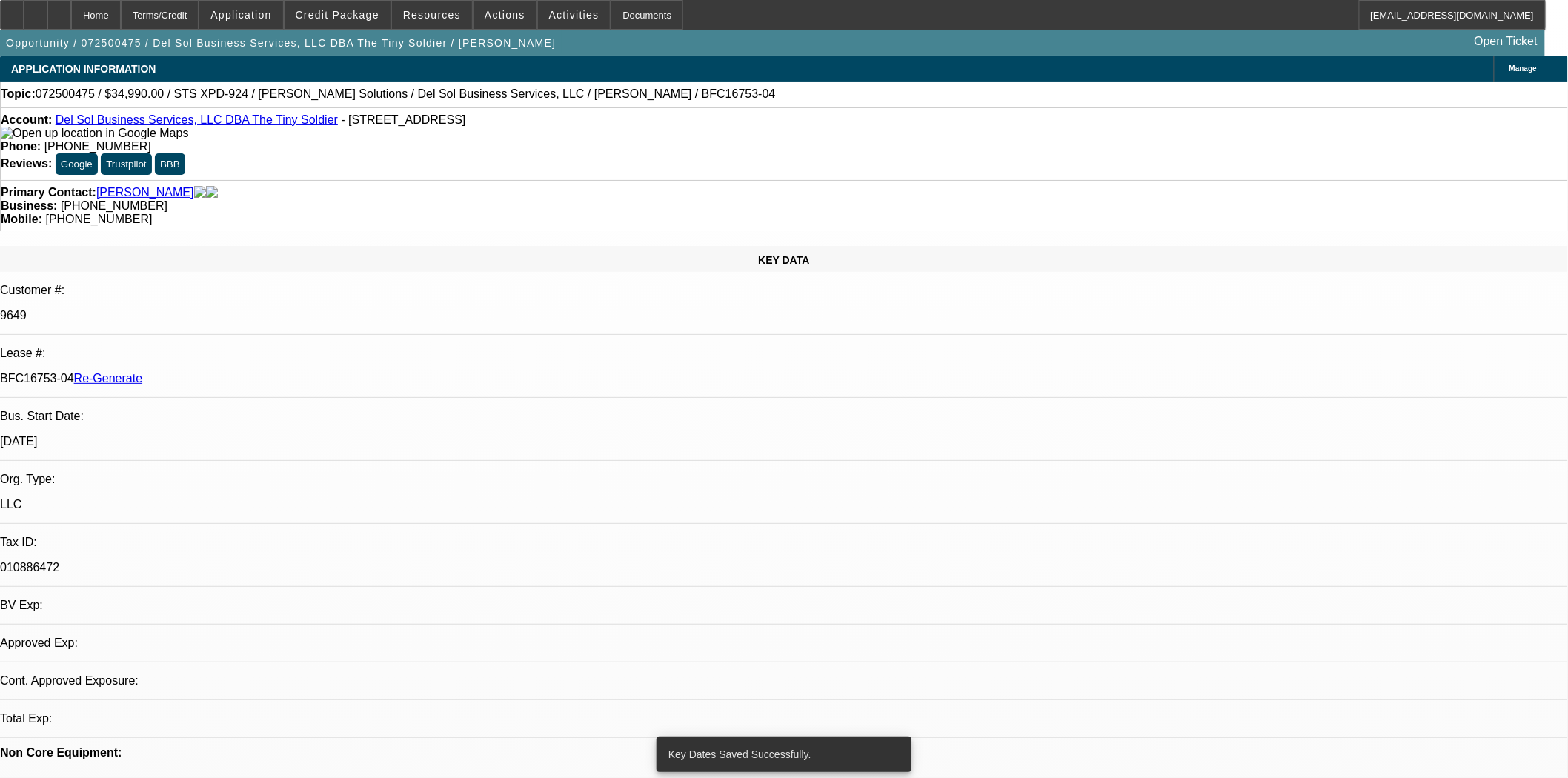
select select "0"
select select "2"
select select "0"
select select "6"
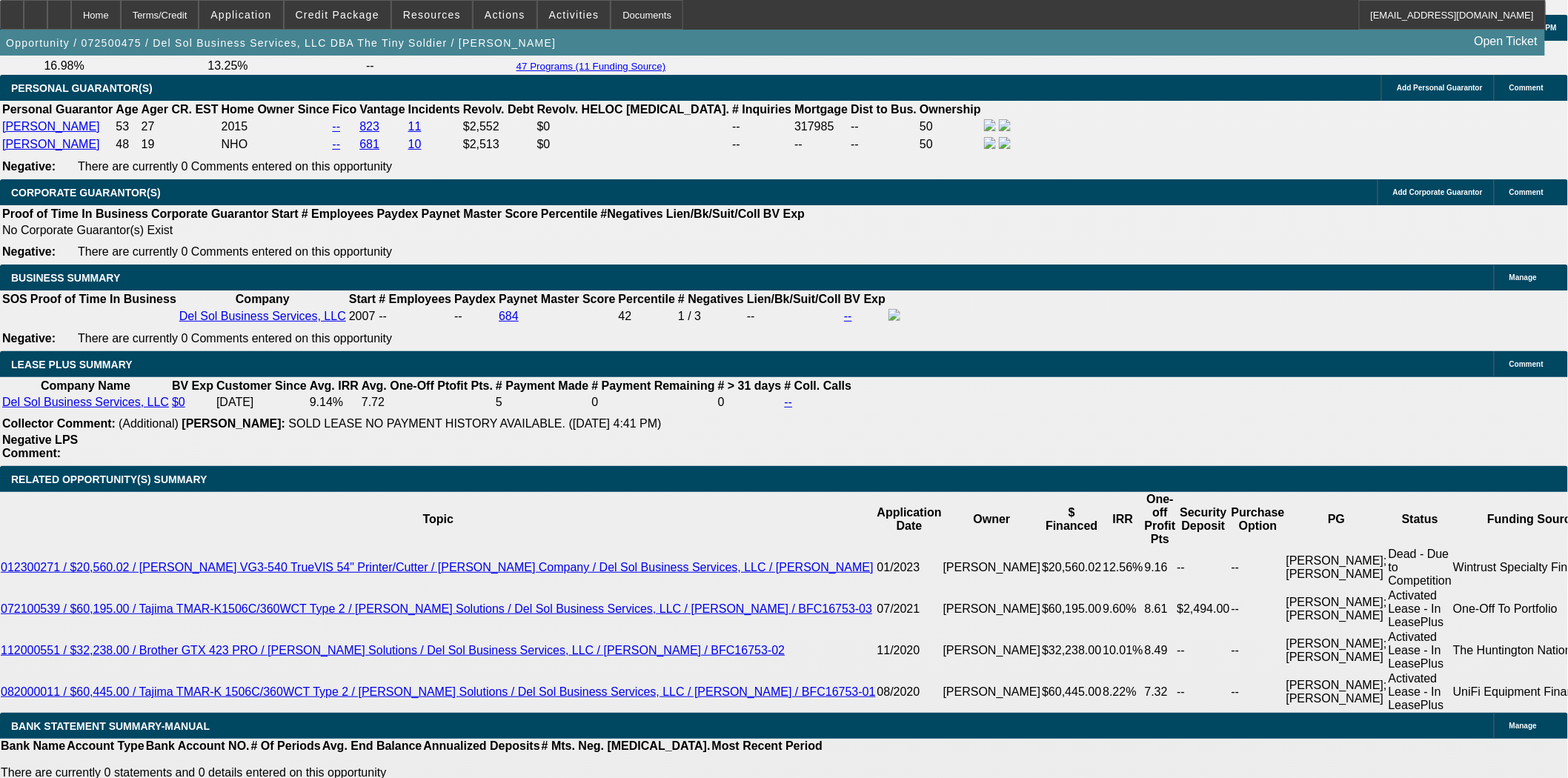
scroll to position [2387, 0]
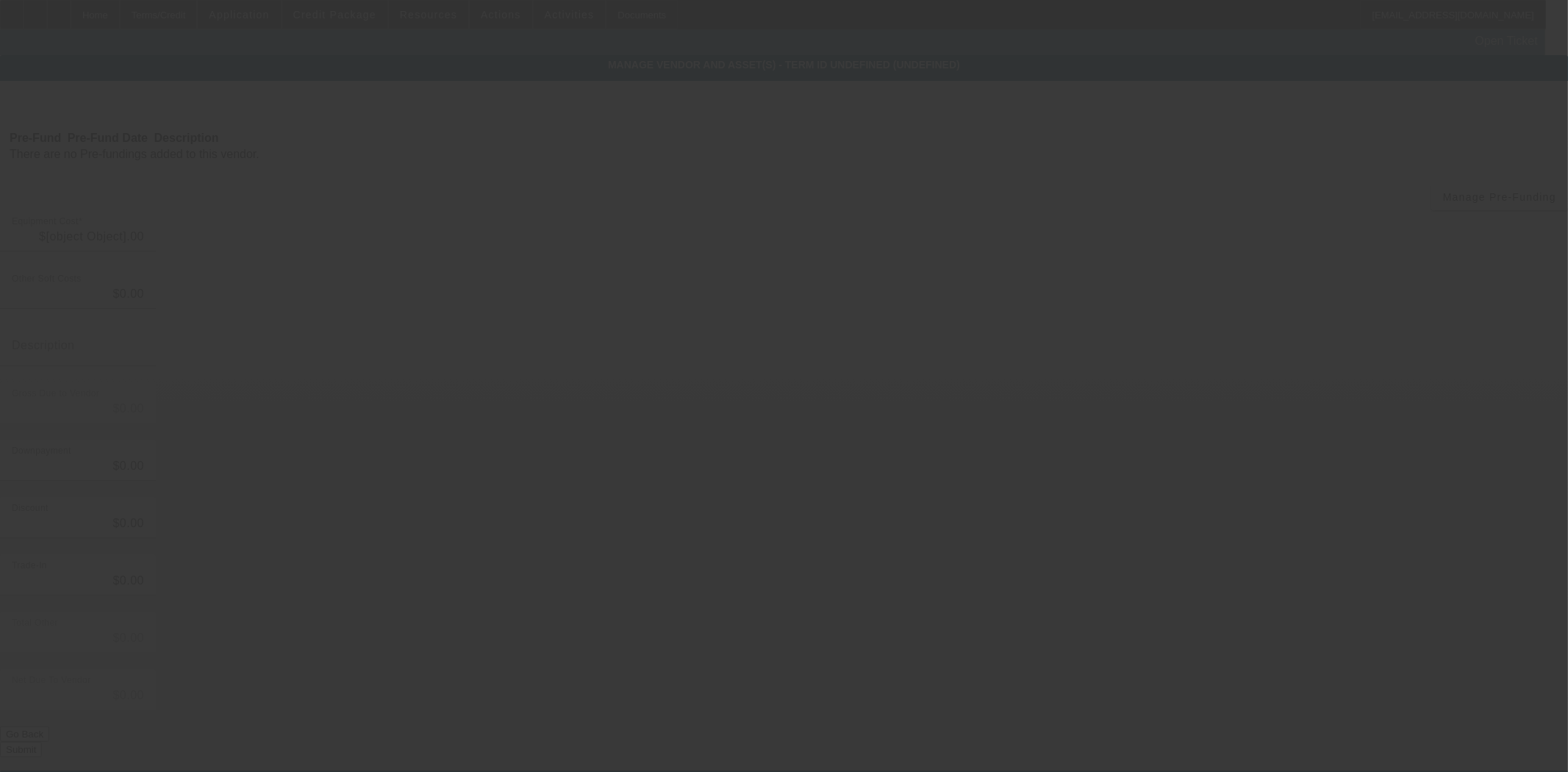
type input "$34,990.00"
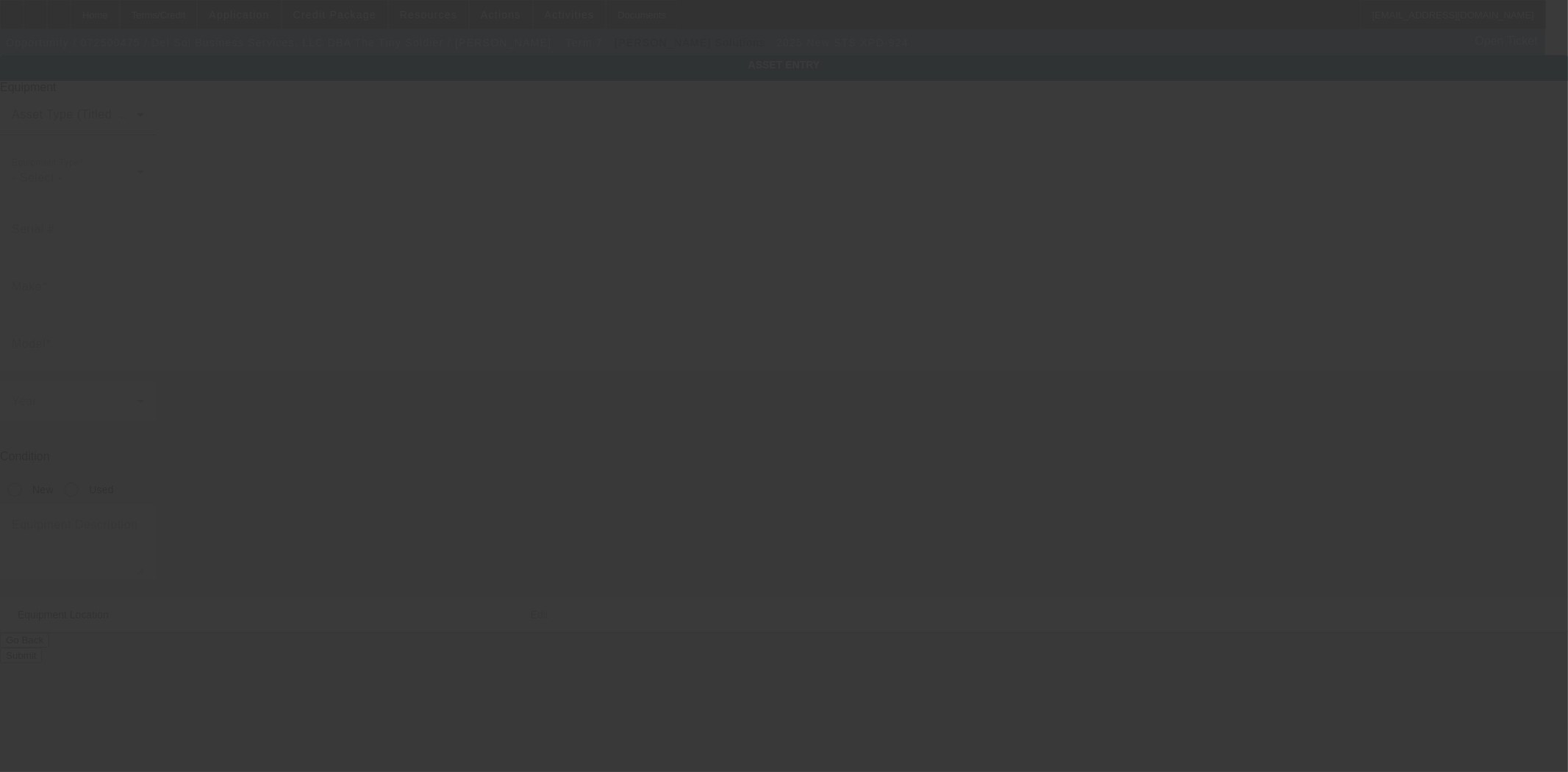
type input "KU1D000222"
type input "STS"
type input "XPD-924"
radio input "true"
type textarea "24" Direct to Film Printer, (1) Neo Stampa Inedit RIP Software, (1) STS Start U…"
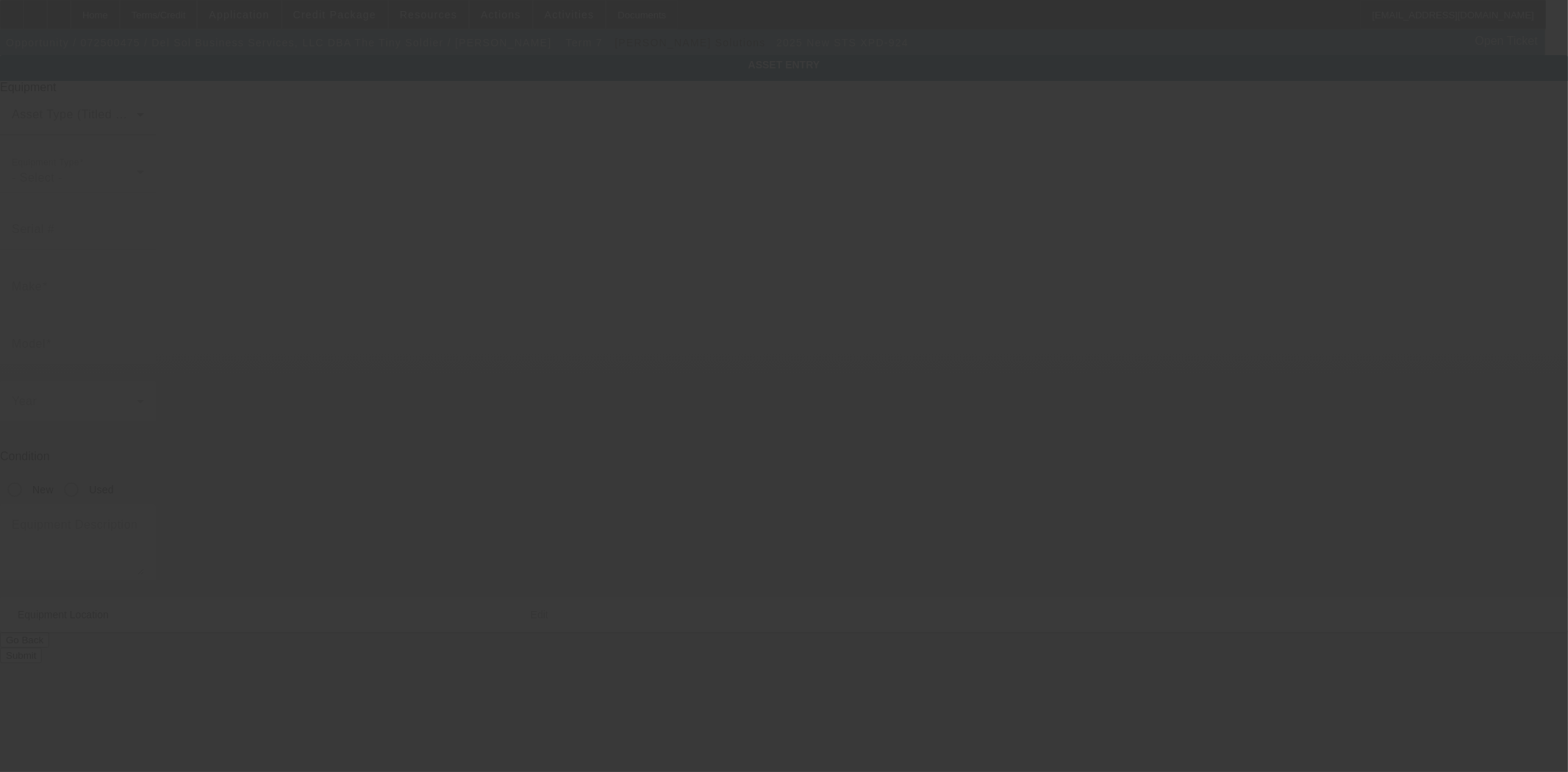
type input "9113 W Mariposa Grande"
type input "Peoria"
type input "85383"
type input "Maricopa"
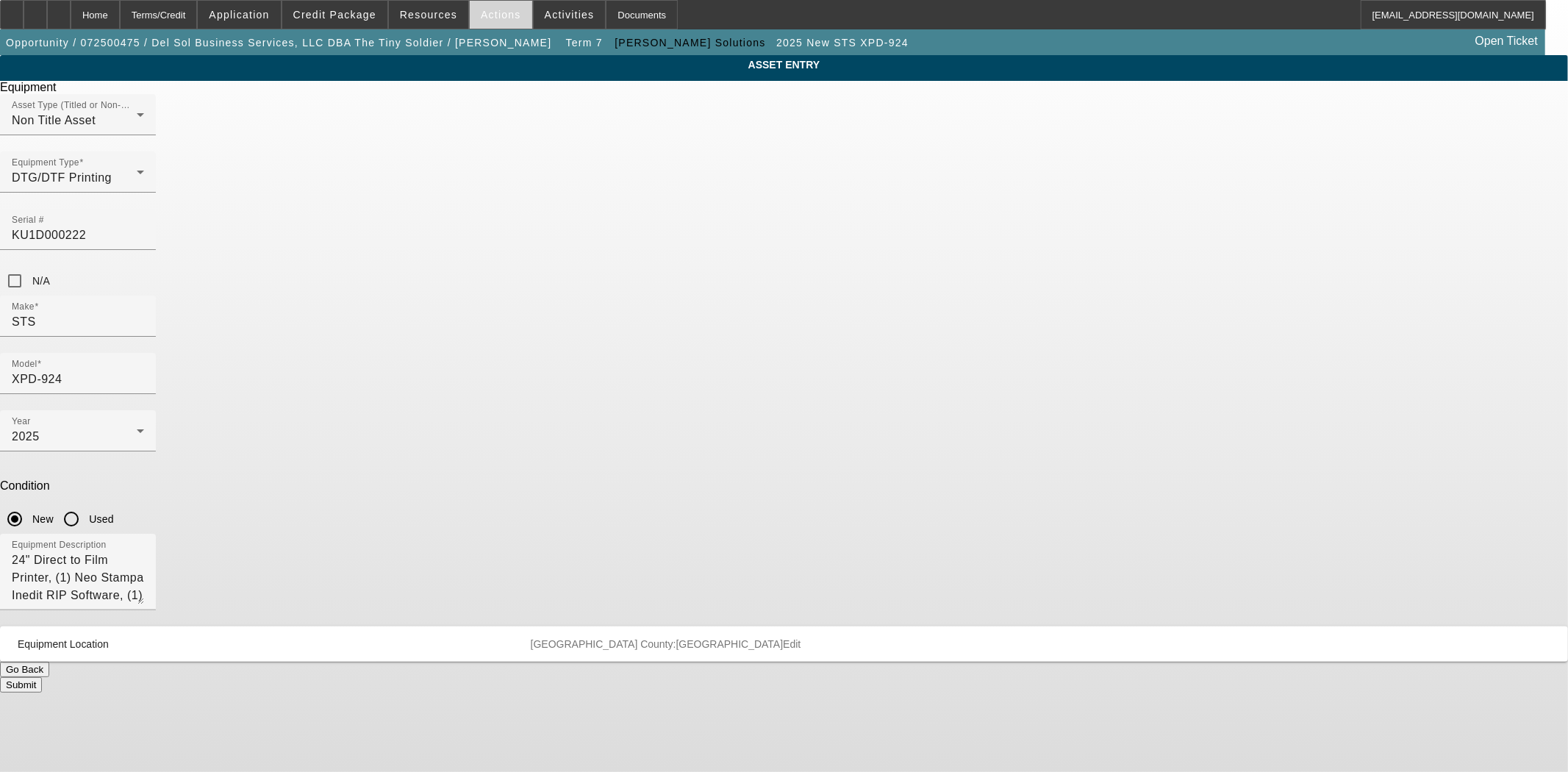
click at [481, 15] on span "Actions" at bounding box center [501, 15] width 41 height 12
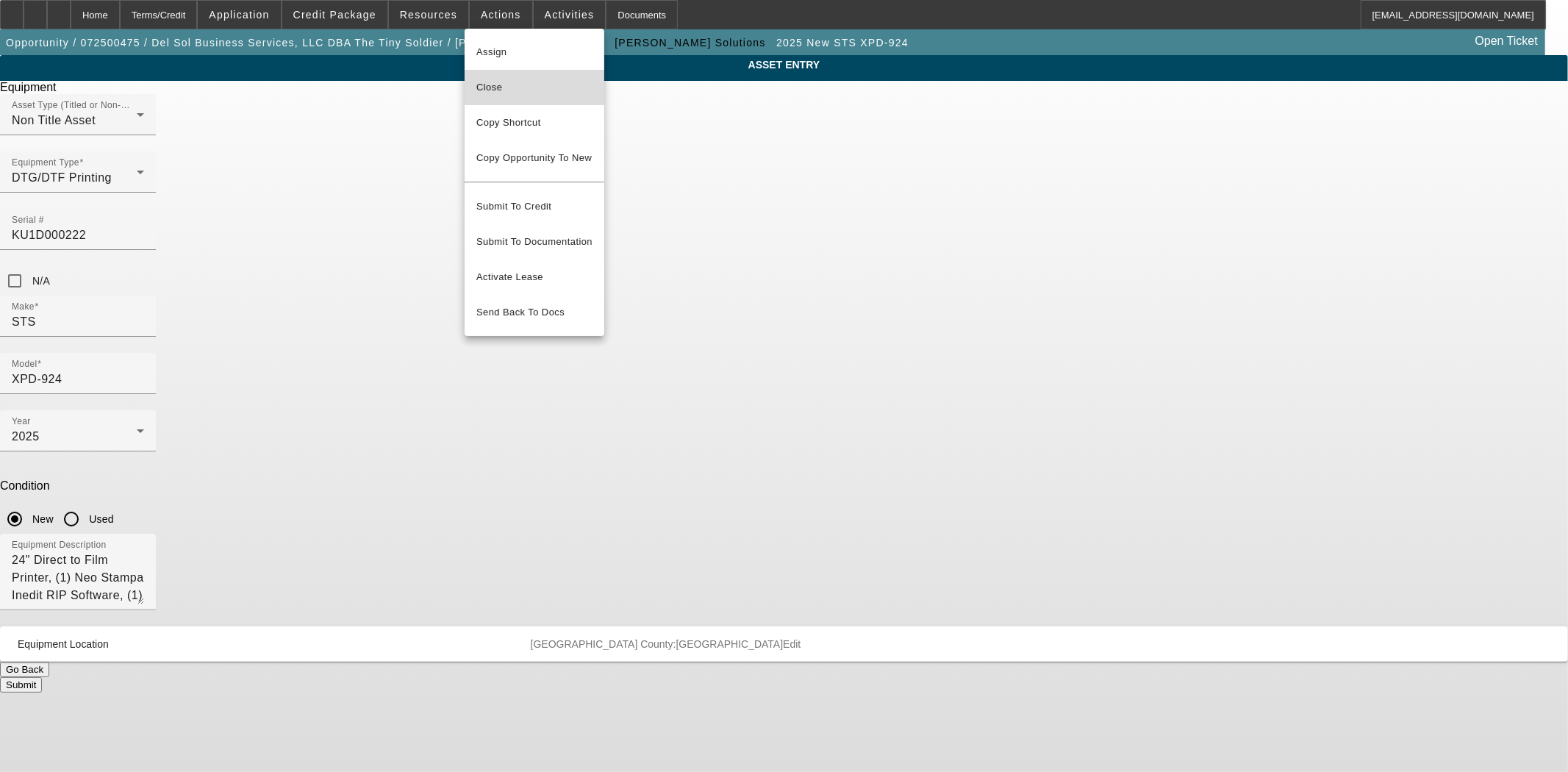
drag, startPoint x: 489, startPoint y: 88, endPoint x: 502, endPoint y: 103, distance: 19.8
click at [489, 88] on span "Close" at bounding box center [534, 87] width 116 height 18
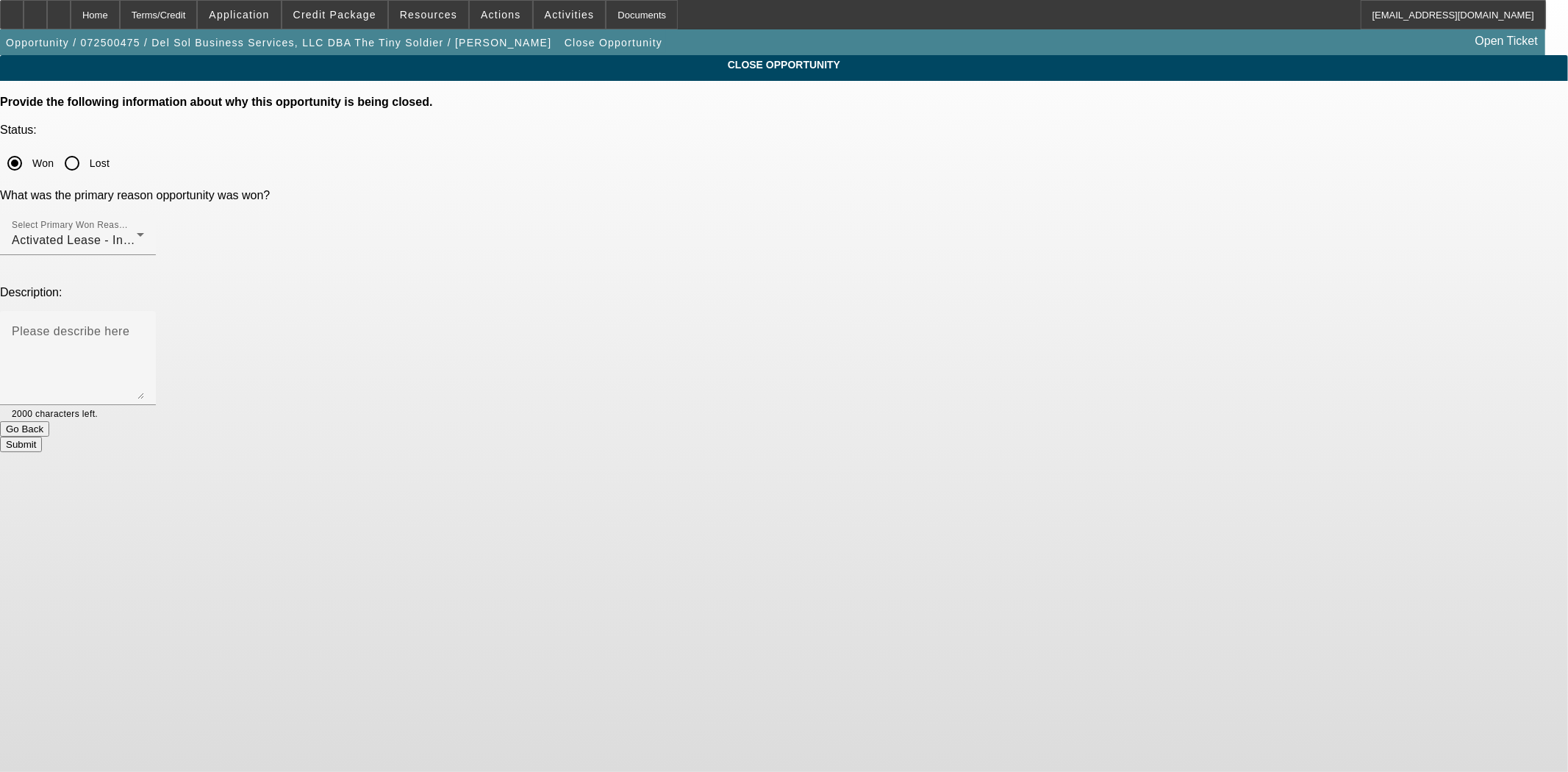
click at [42, 437] on button "Submit" at bounding box center [21, 445] width 42 height 16
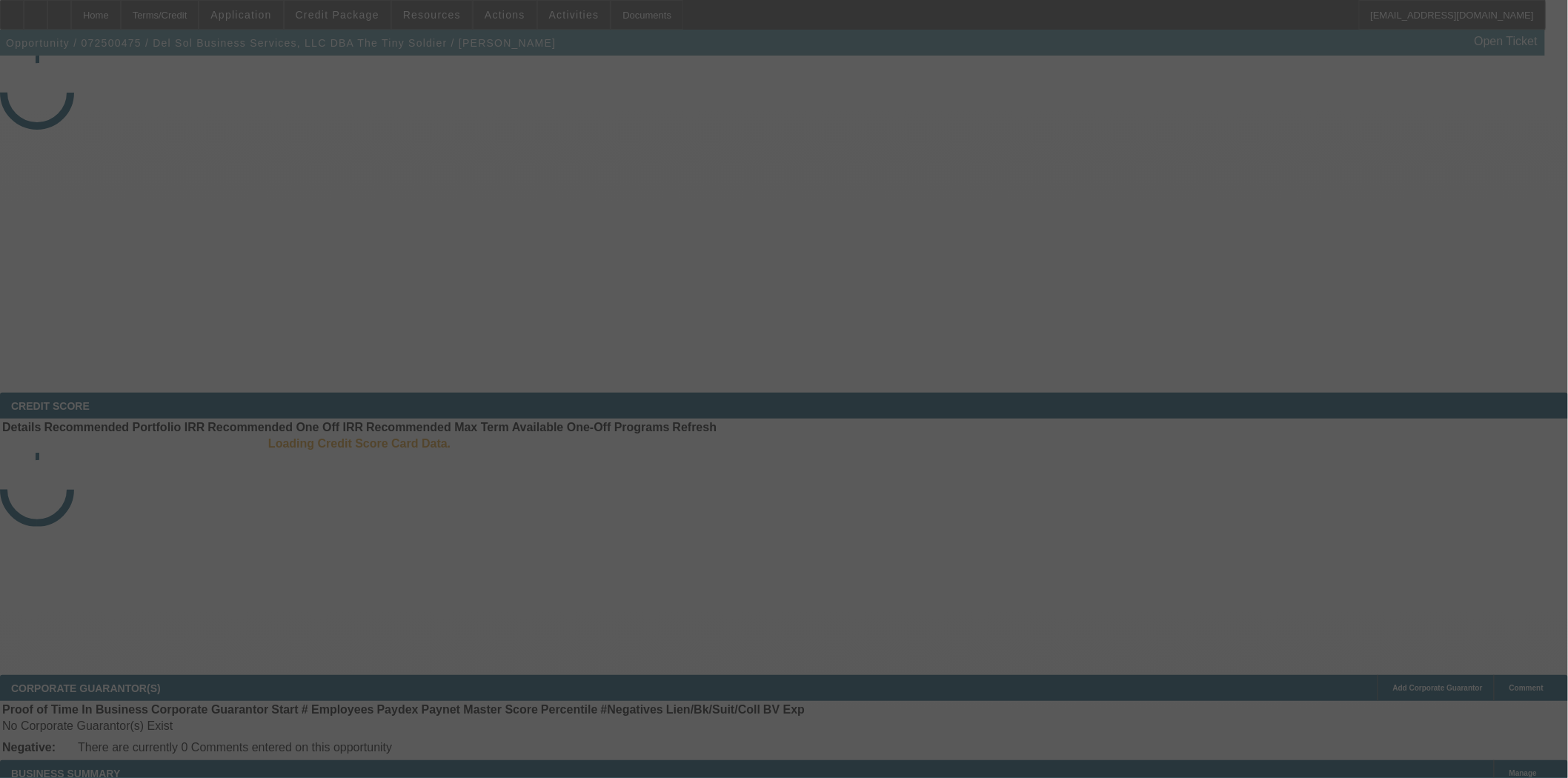
select select "4"
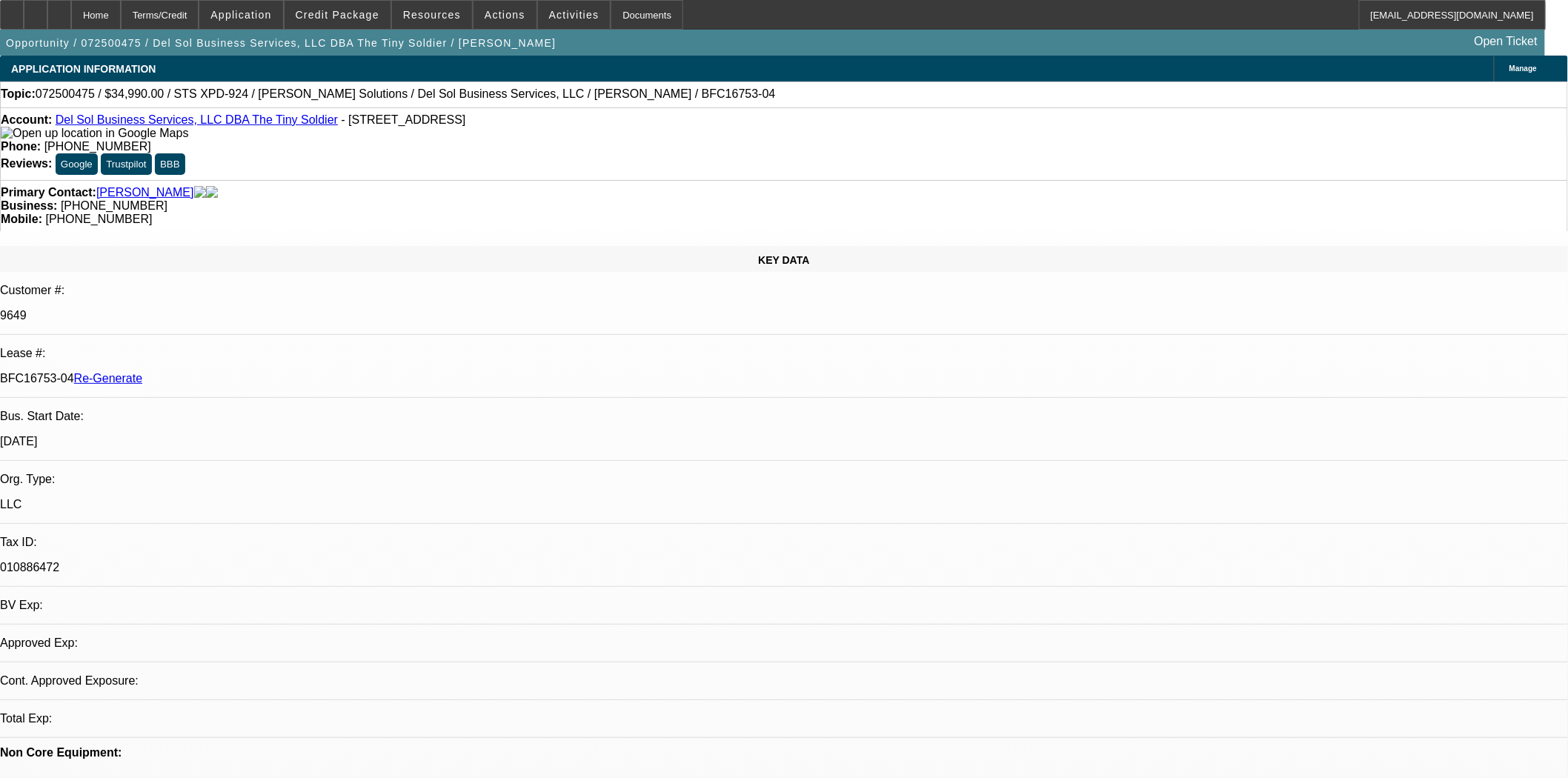
select select "0"
select select "2"
select select "0"
select select "6"
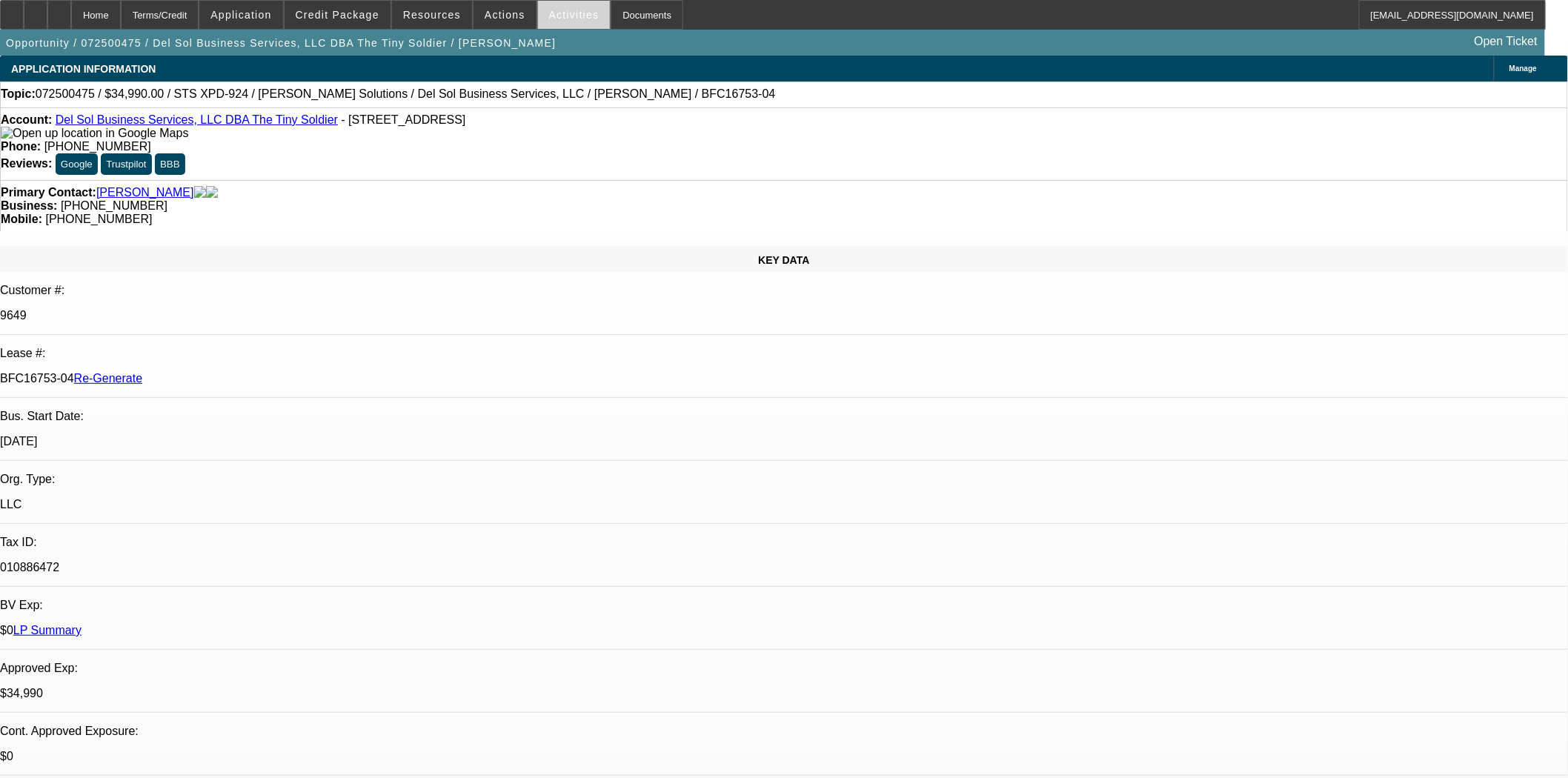
click at [551, 11] on span "Activities" at bounding box center [574, 15] width 50 height 12
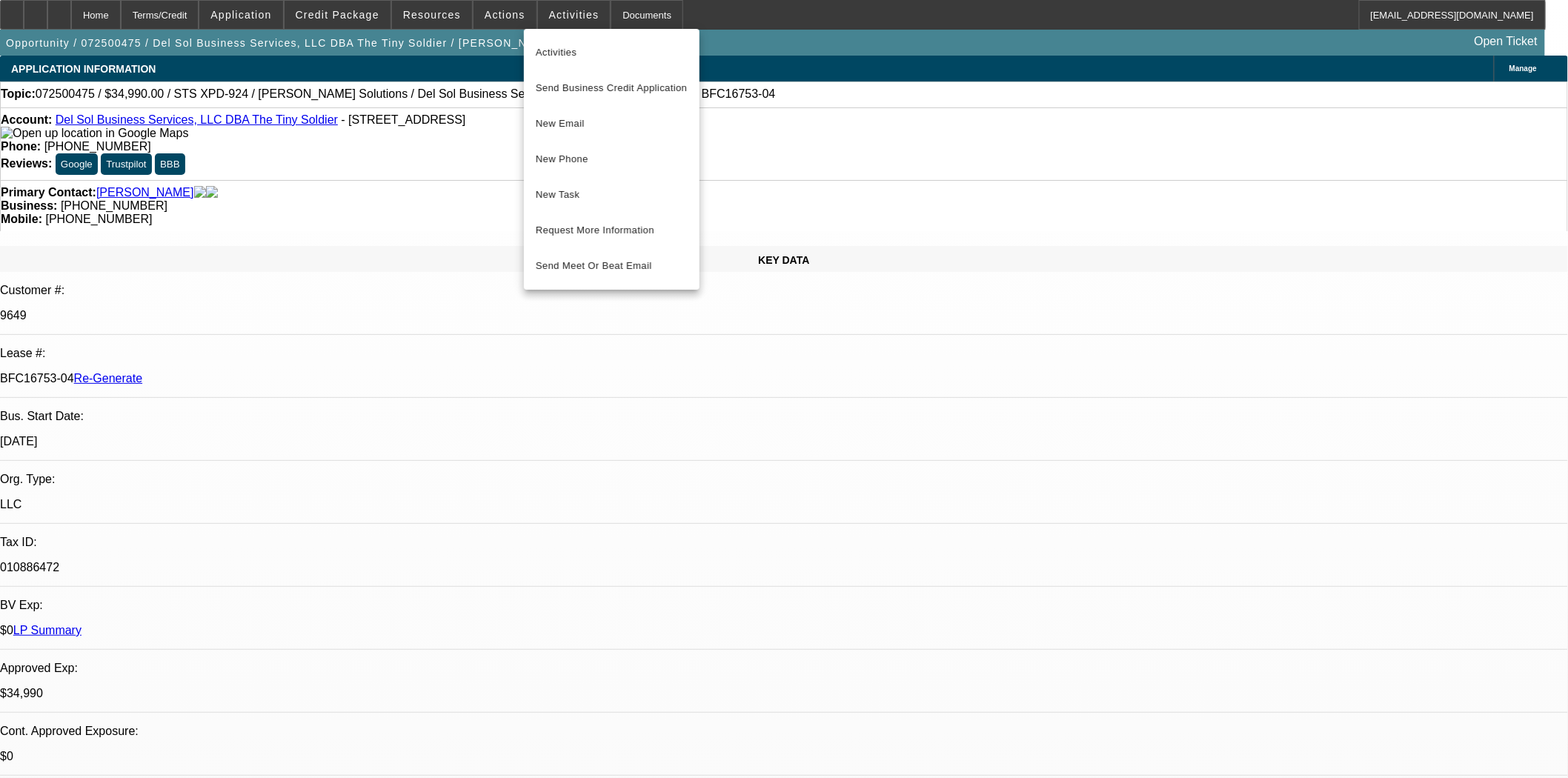
click at [566, 44] on span "Activities" at bounding box center [611, 53] width 152 height 18
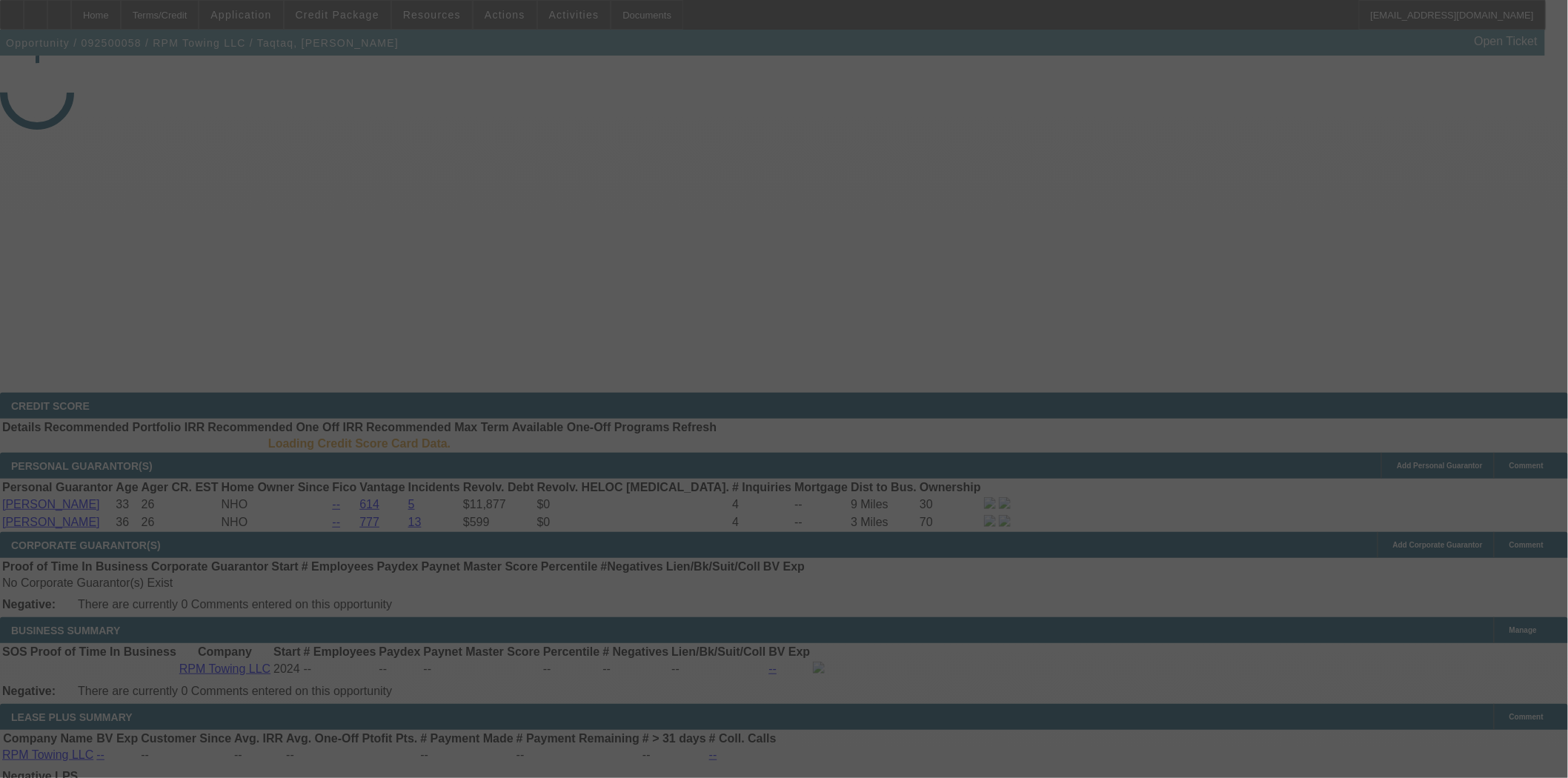
select select "3"
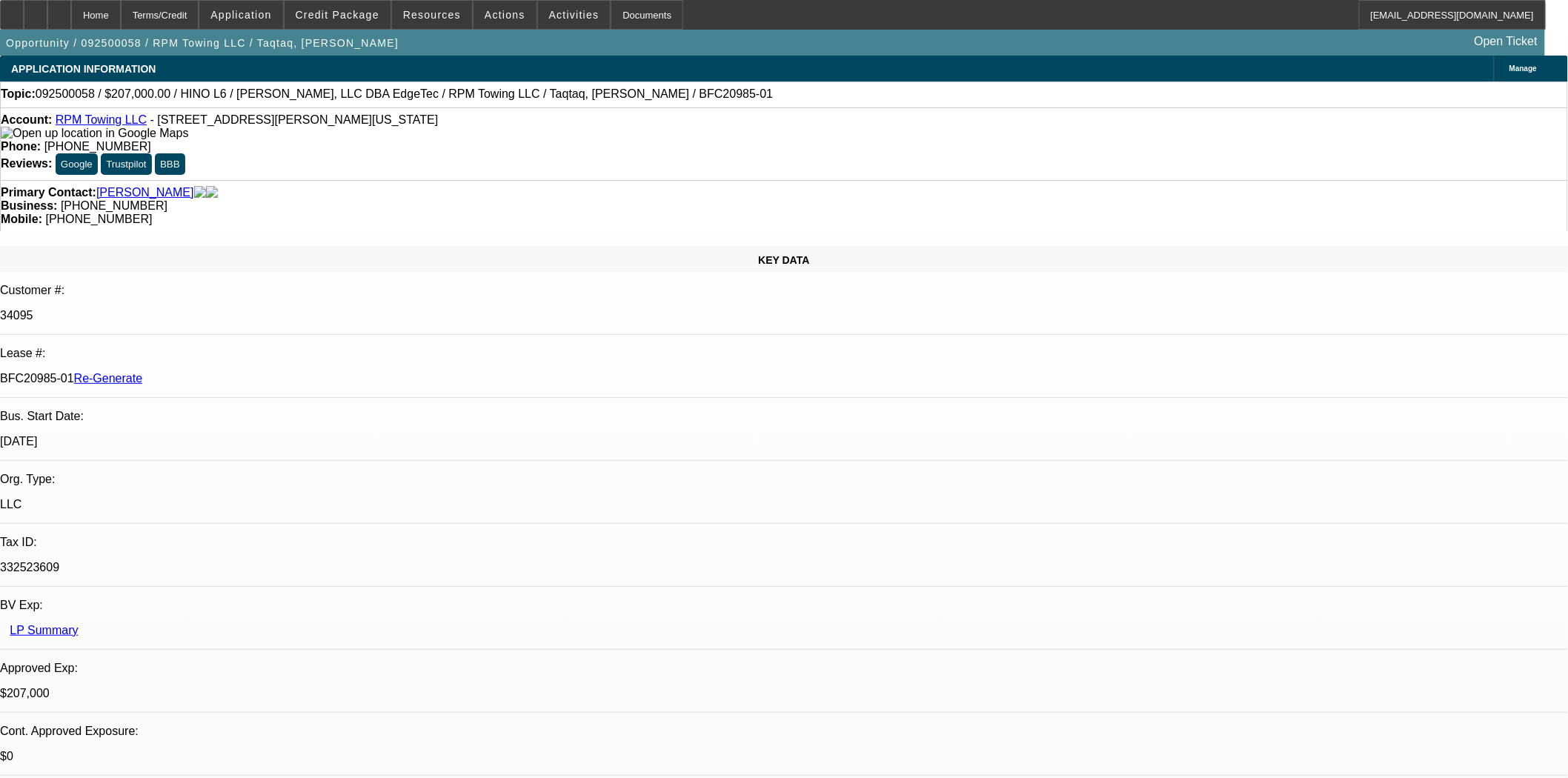
select select "0"
select select "2"
select select "0"
select select "6"
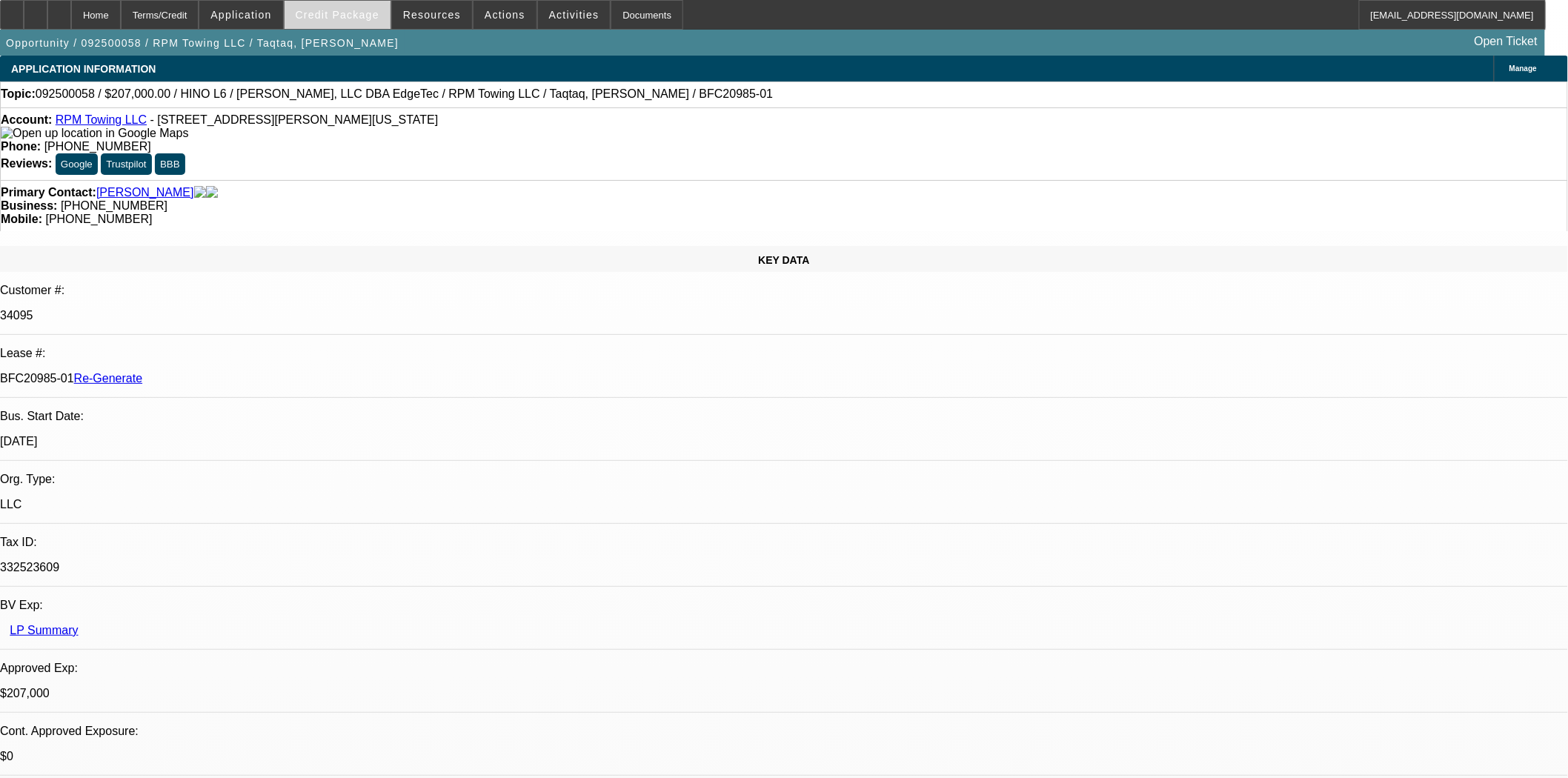
click at [381, 3] on span at bounding box center [338, 15] width 106 height 36
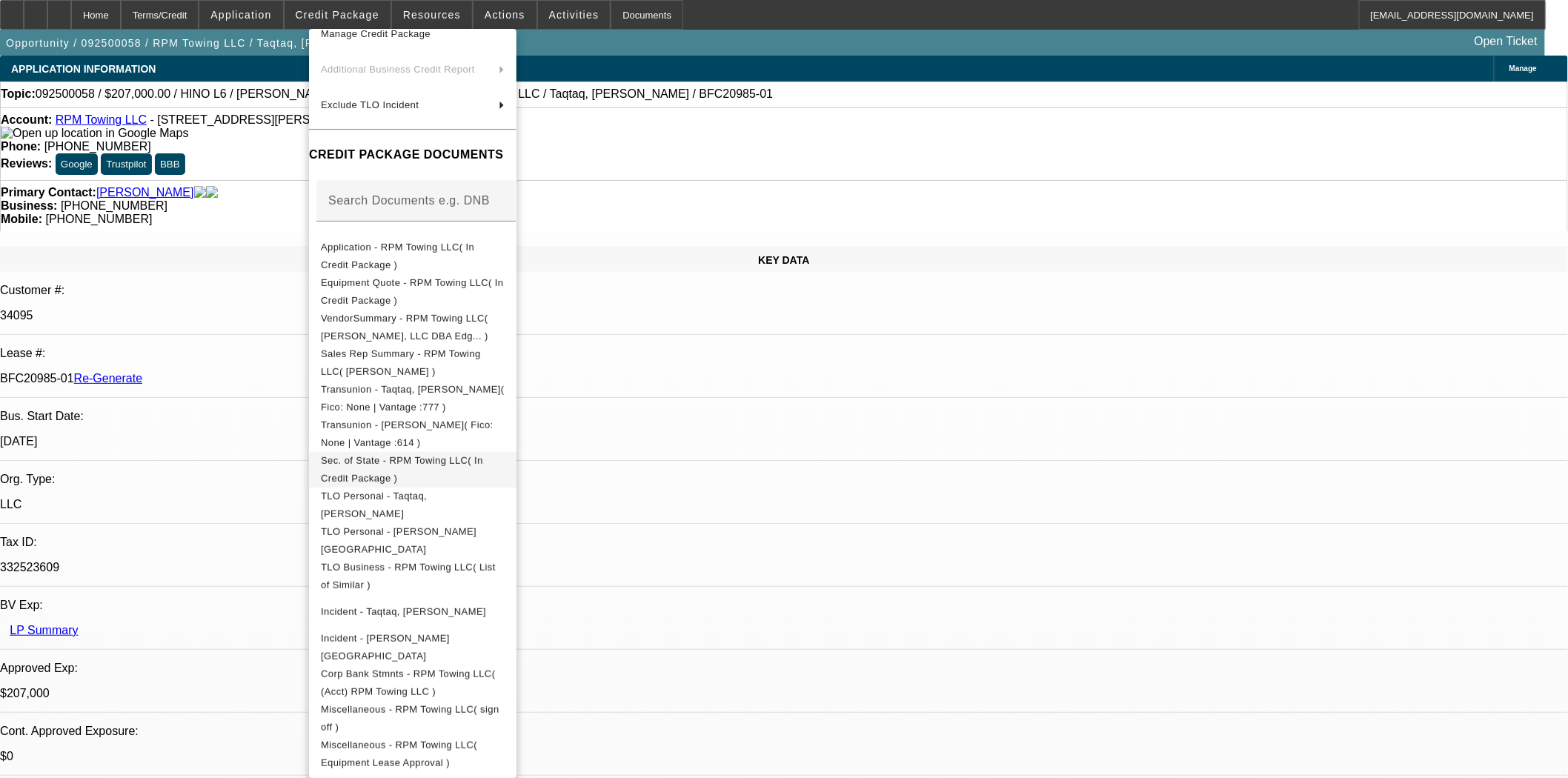
scroll to position [131, 0]
click at [410, 675] on span "Corp Bank Stmnts - RPM Towing LLC( (Acct) RPM Towing LLC )" at bounding box center [407, 681] width 174 height 29
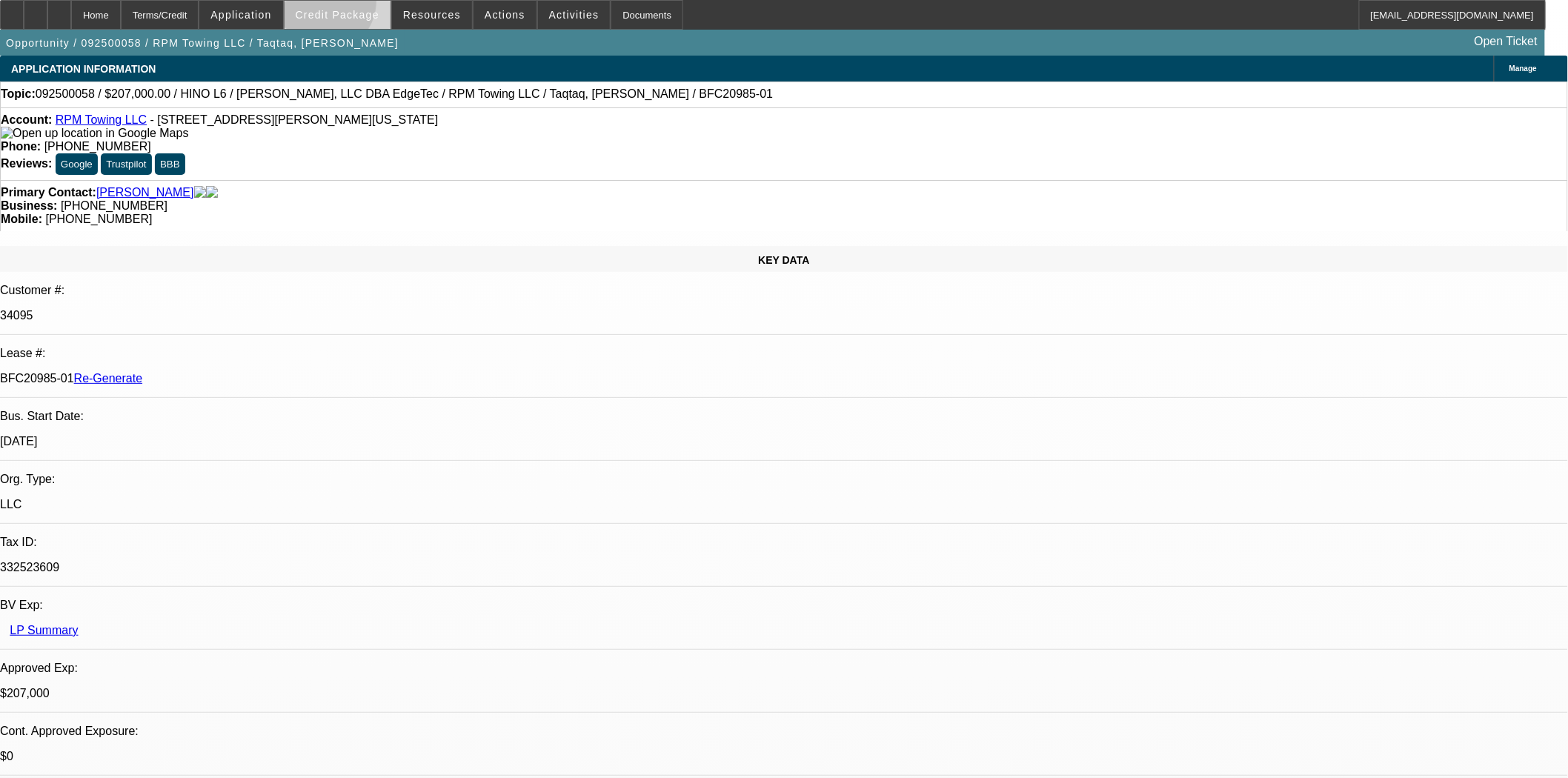
click at [347, 4] on span at bounding box center [338, 15] width 106 height 36
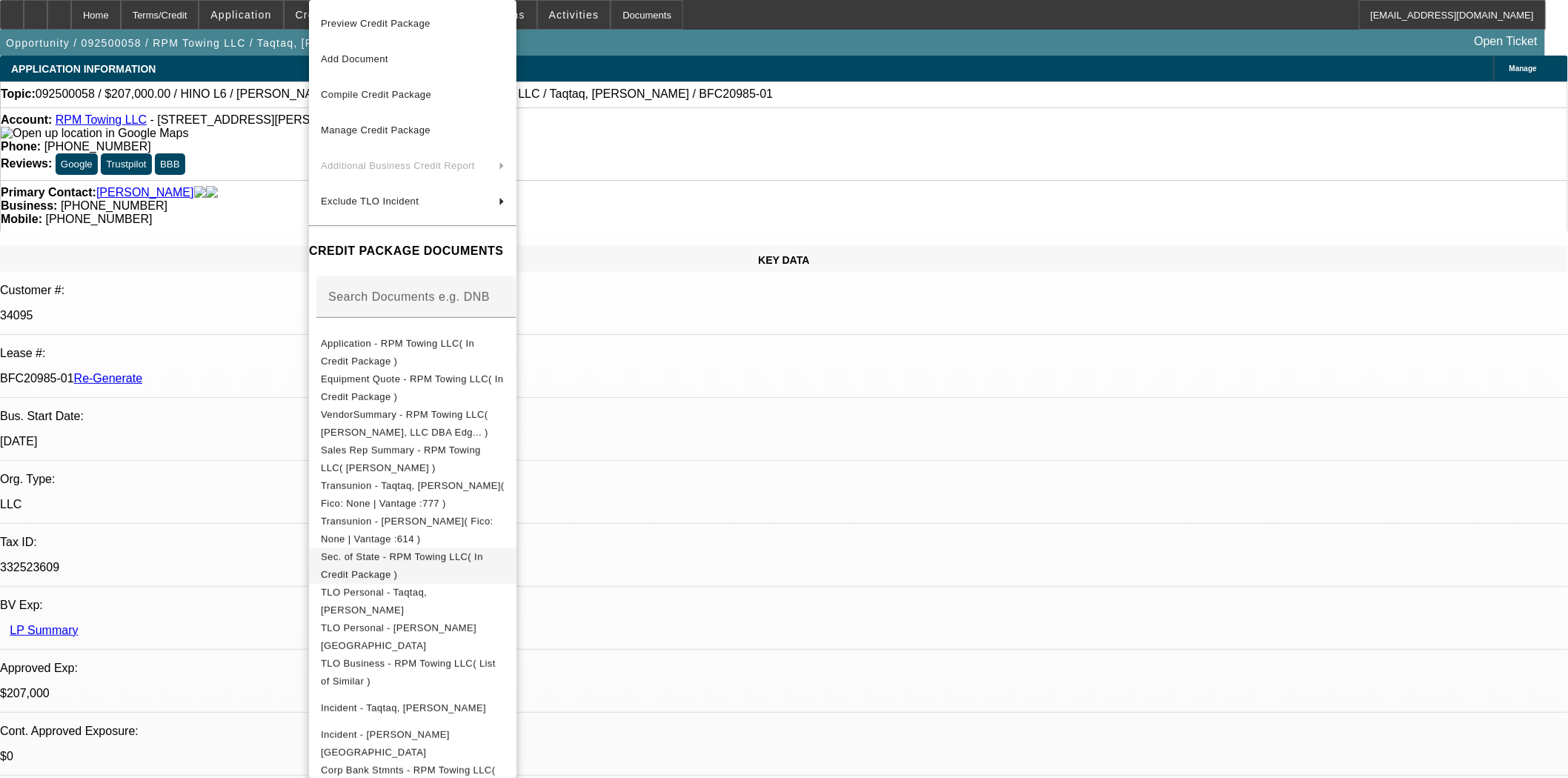
click at [504, 552] on span "Sec. of State - RPM Towing LLC( In Credit Package )" at bounding box center [412, 566] width 184 height 36
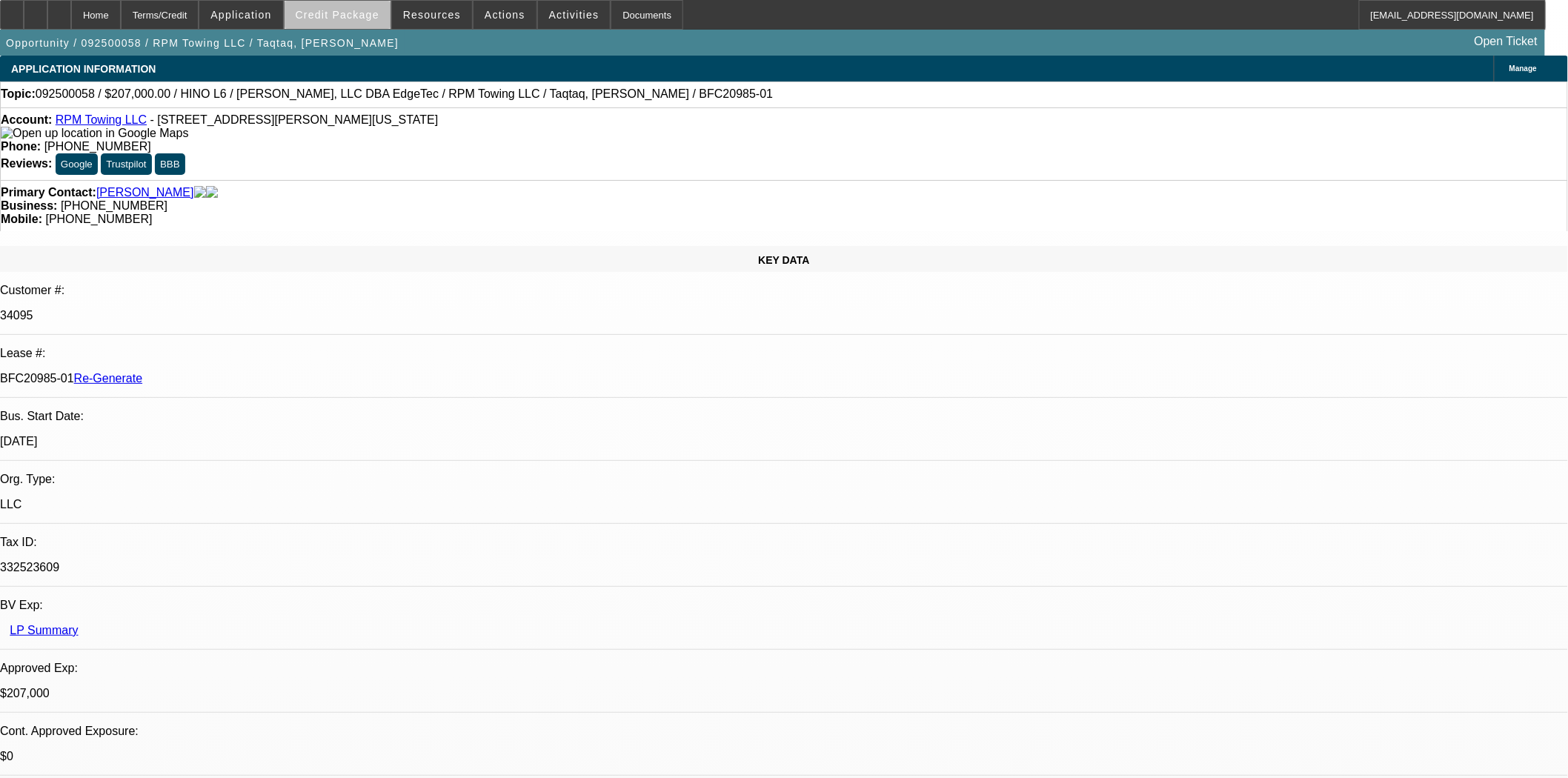
click at [378, 26] on span at bounding box center [338, 15] width 106 height 36
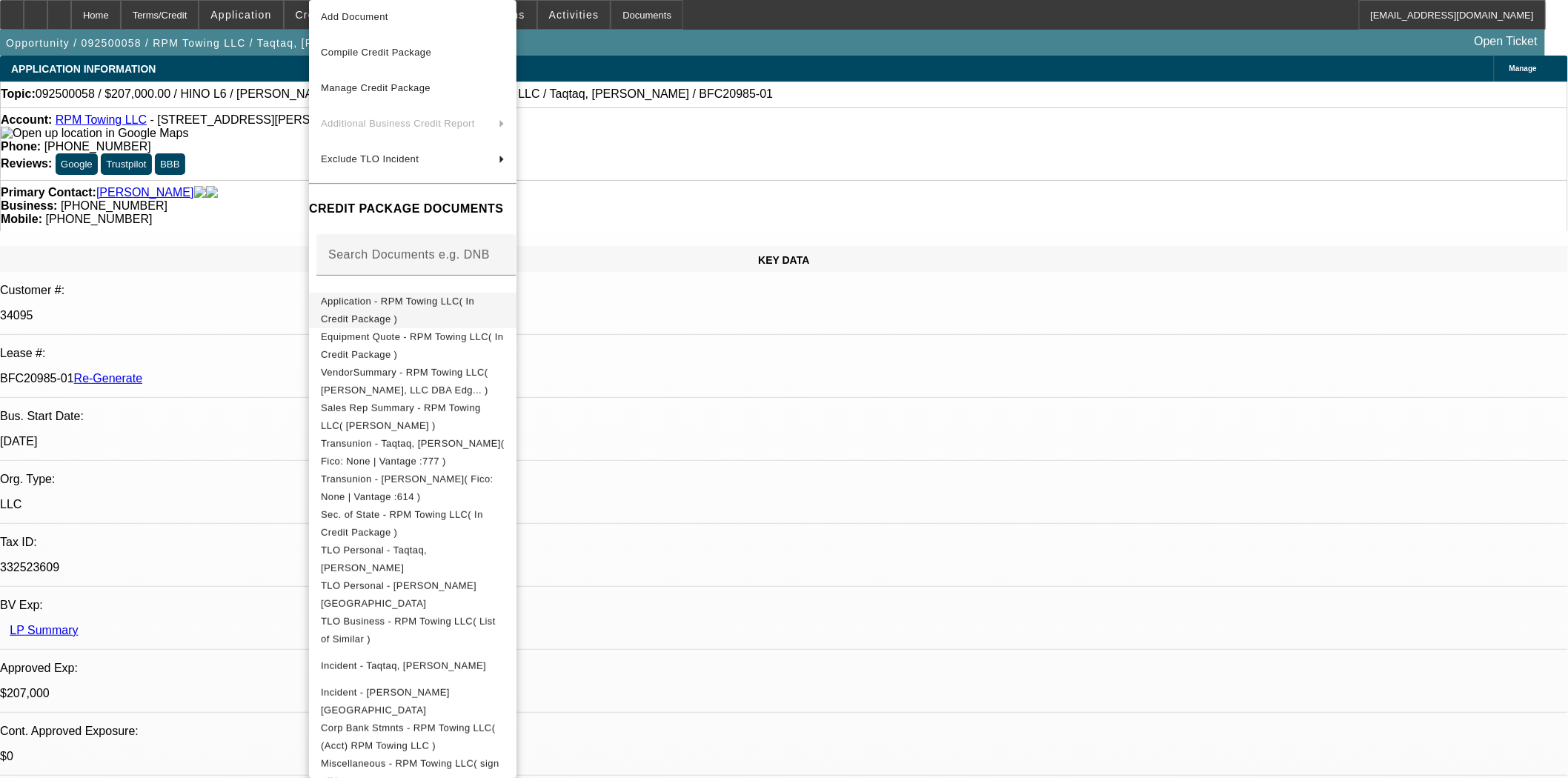
scroll to position [82, 0]
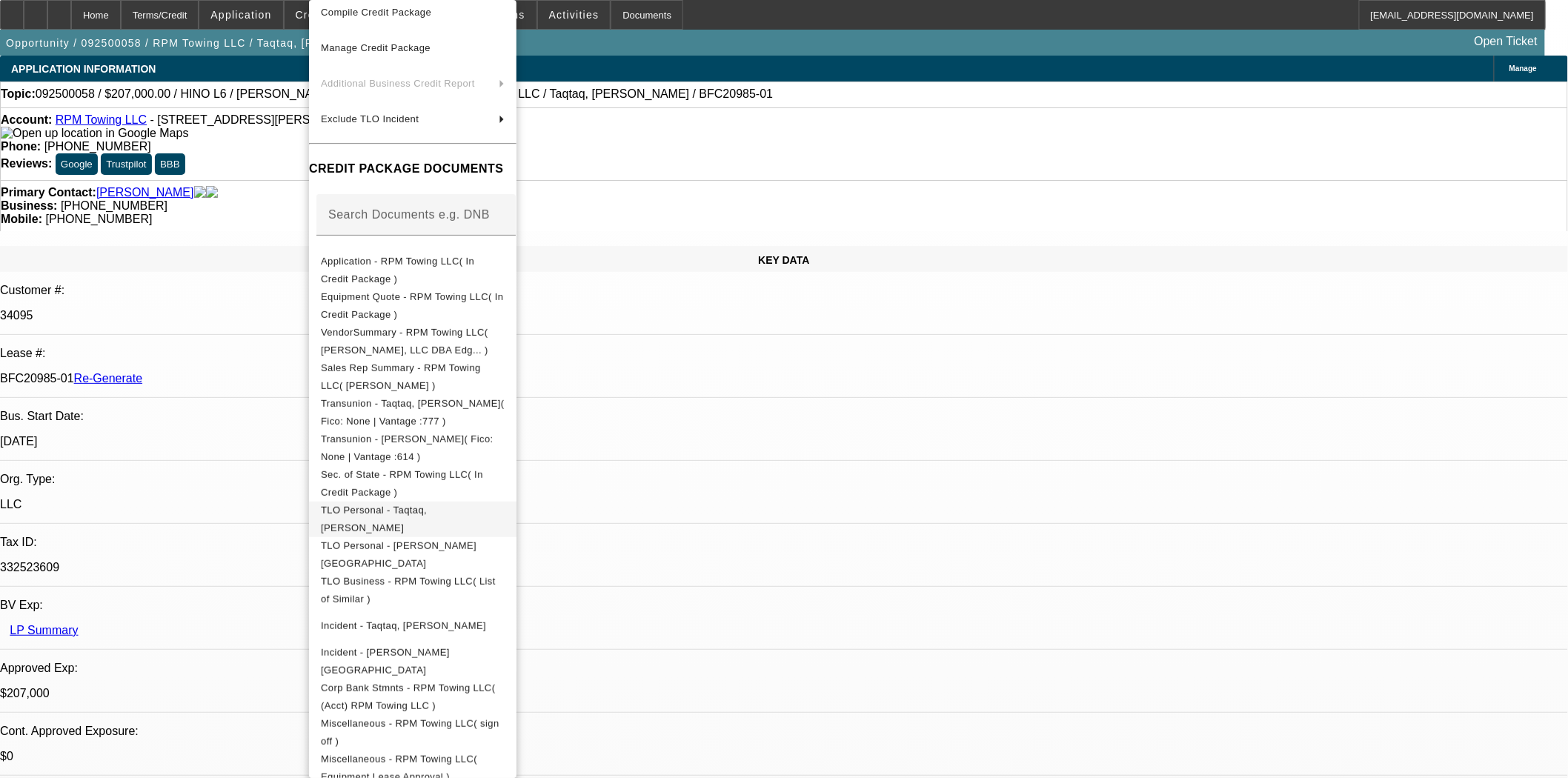
click at [406, 516] on span "TLO Personal - Taqtaq, Mohammed" at bounding box center [374, 518] width 106 height 29
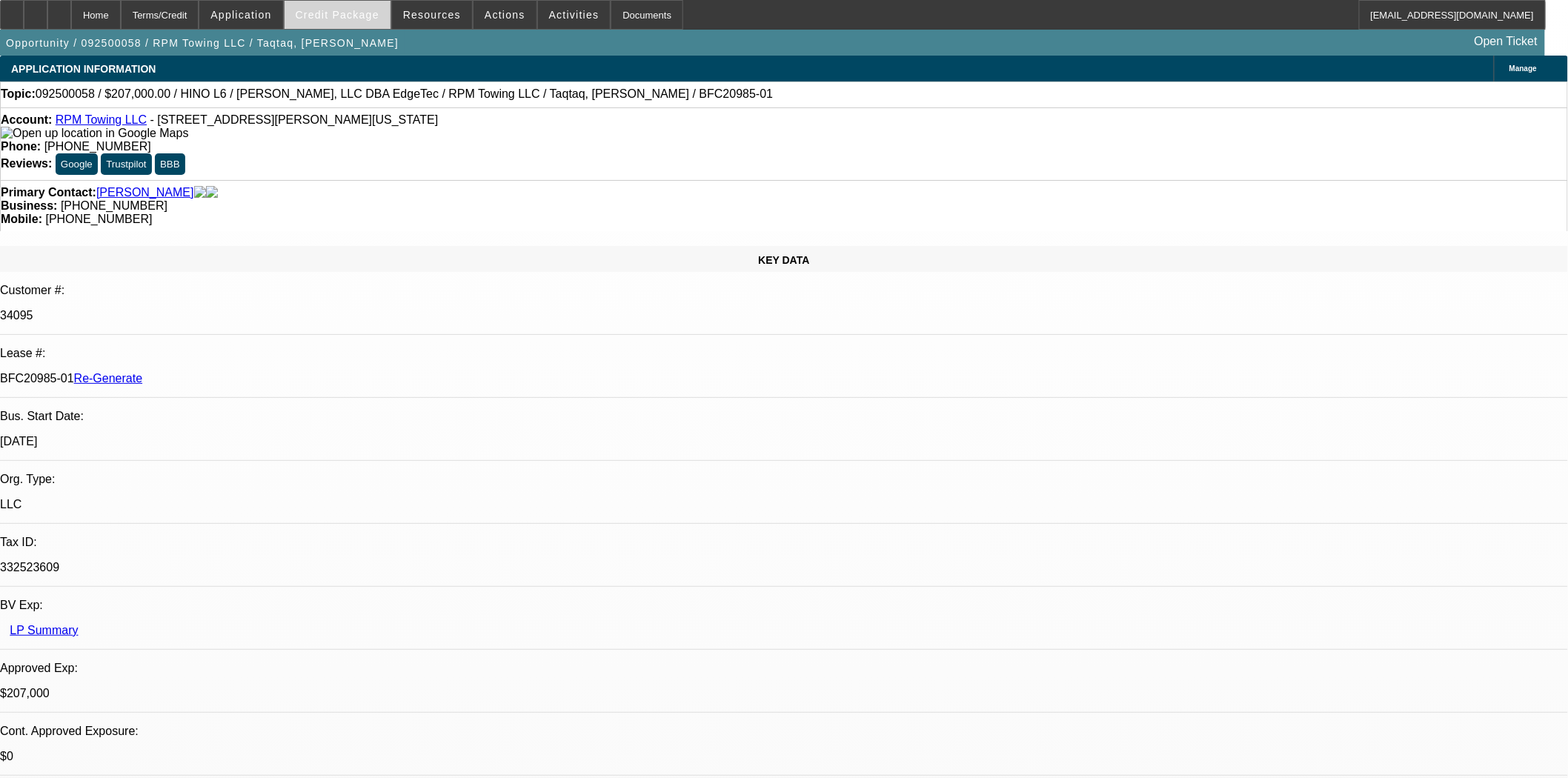
click at [357, 9] on span "Credit Package" at bounding box center [338, 15] width 84 height 12
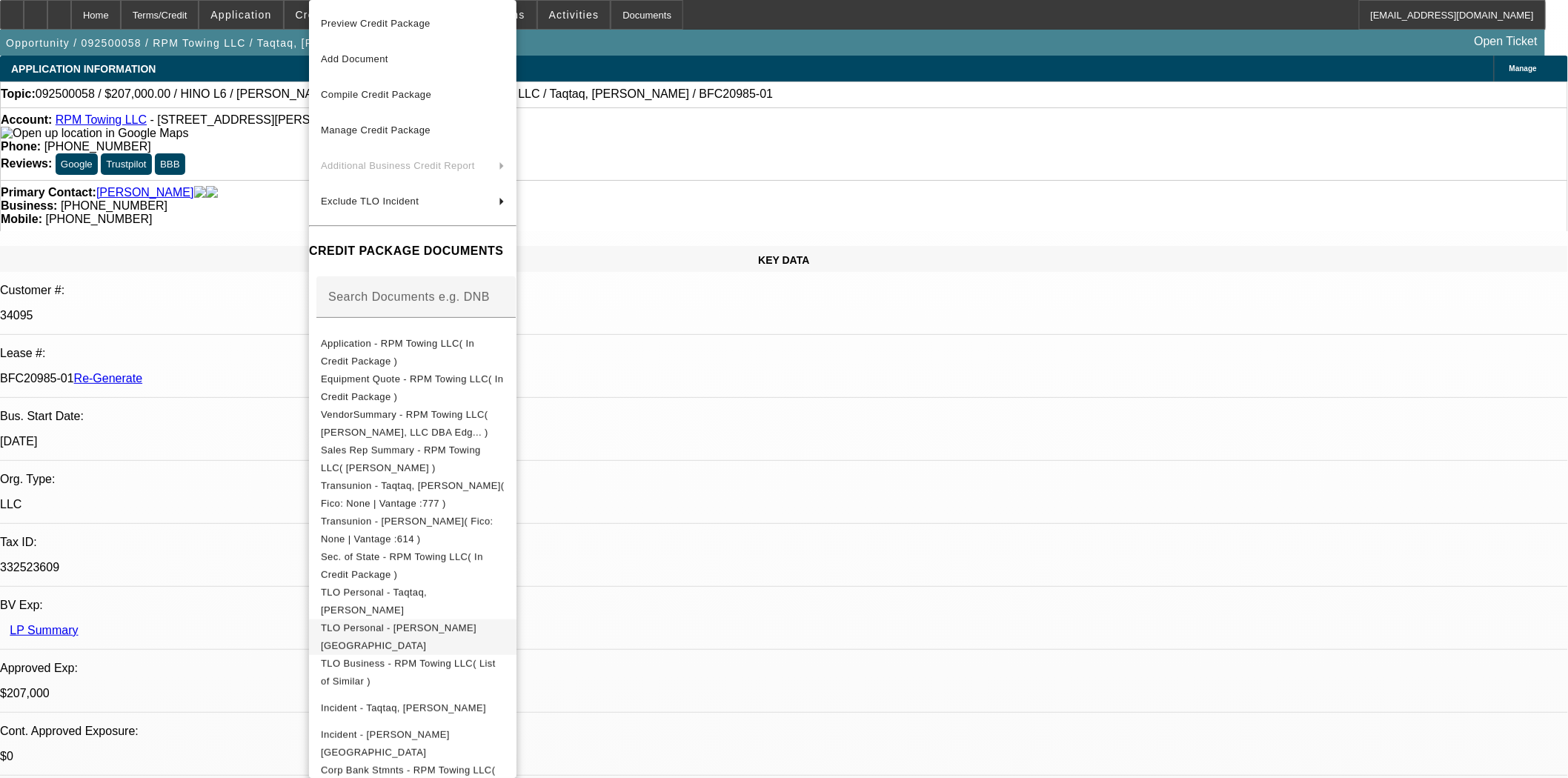
click at [419, 632] on span "TLO Personal - Masalmeh, Qusai" at bounding box center [398, 636] width 156 height 29
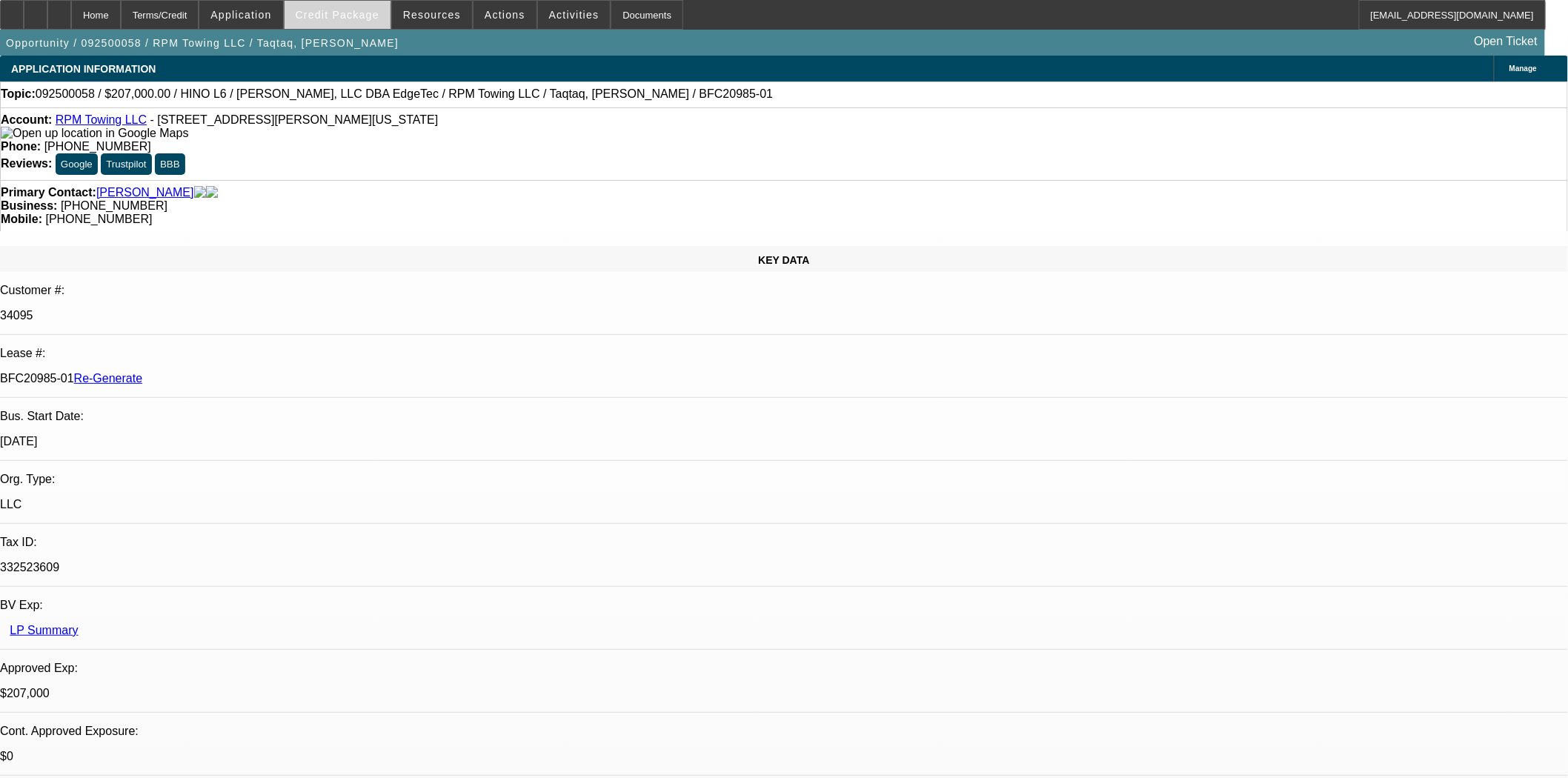
click at [332, 13] on span "Credit Package" at bounding box center [338, 15] width 84 height 12
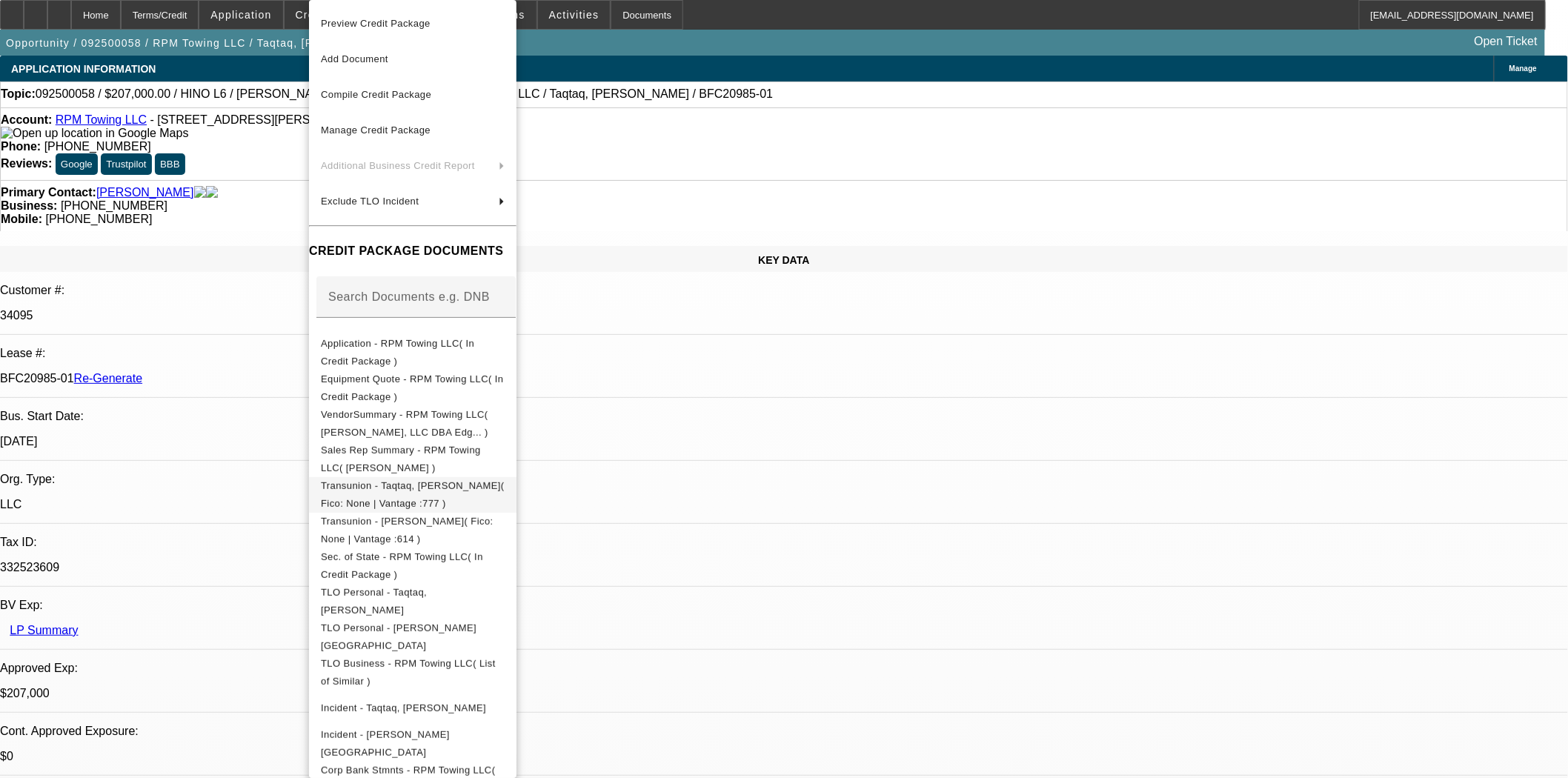
click at [419, 492] on span "Transunion - Taqtaq, Mohammed( Fico: None | Vantage :777 )" at bounding box center [412, 494] width 184 height 29
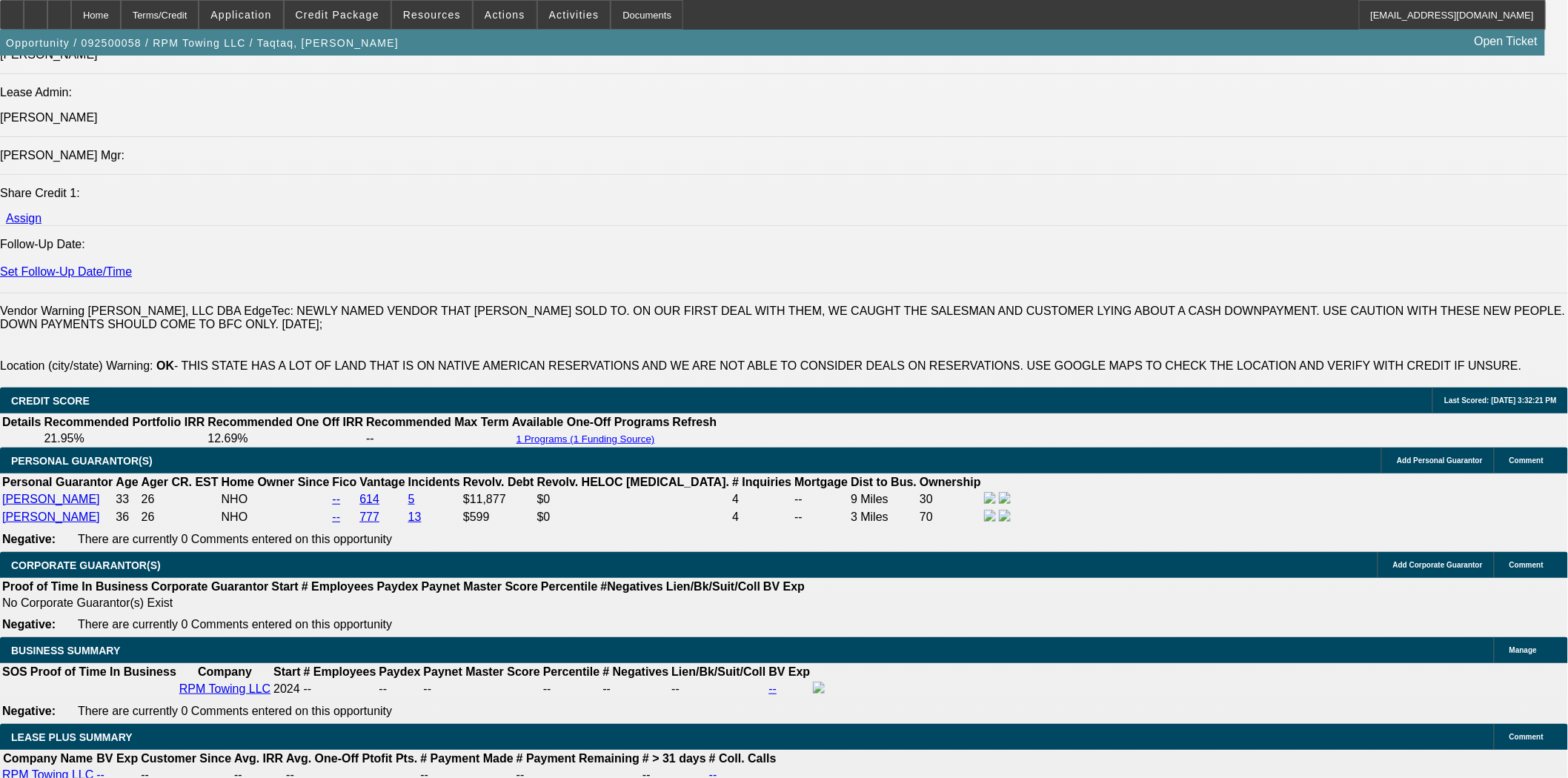
scroll to position [2057, 0]
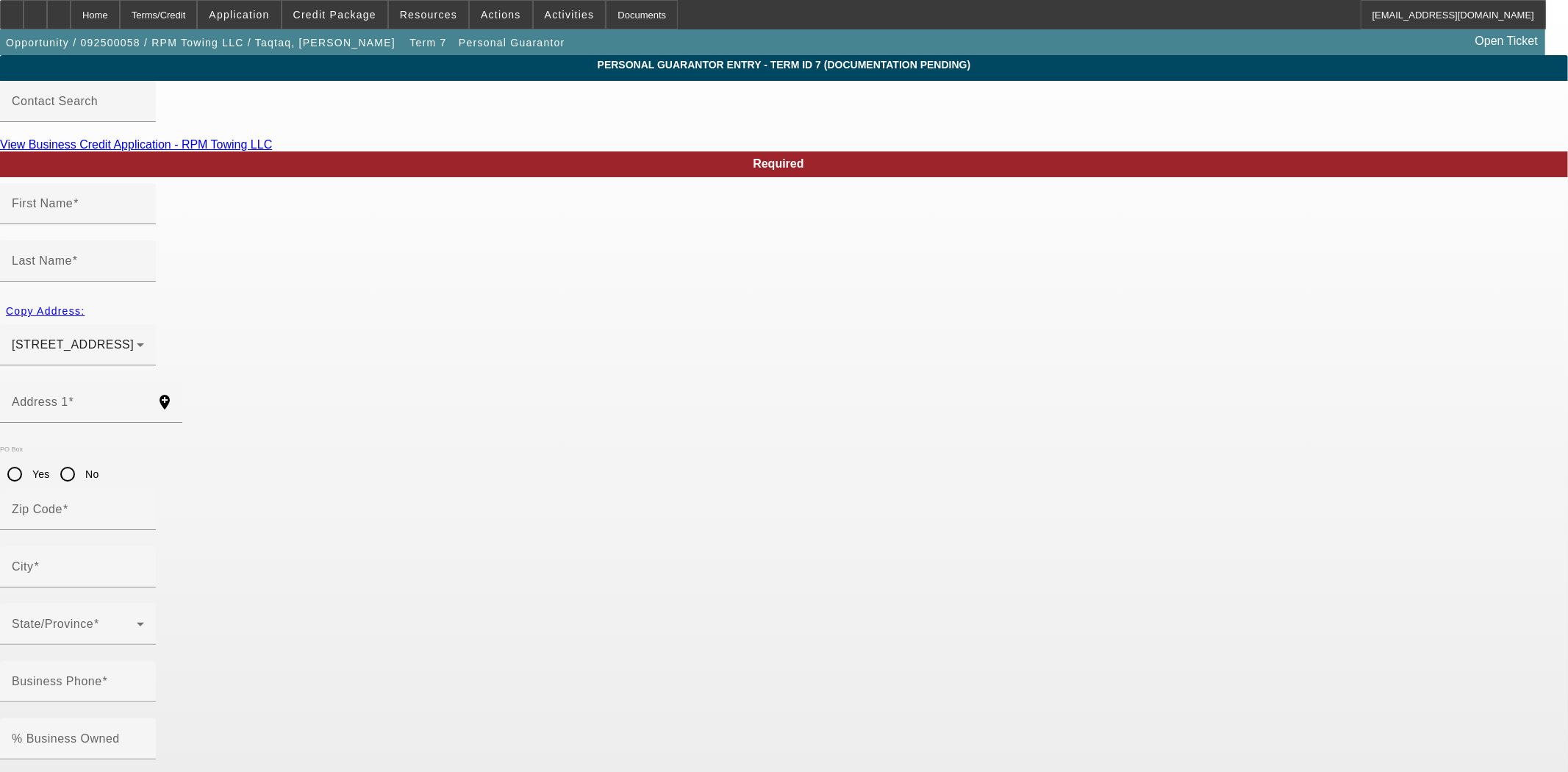
type input "Mohammed"
type input "Taqtaq"
type input "7118 Northwest 43rd Street"
radio input "true"
type input "73008"
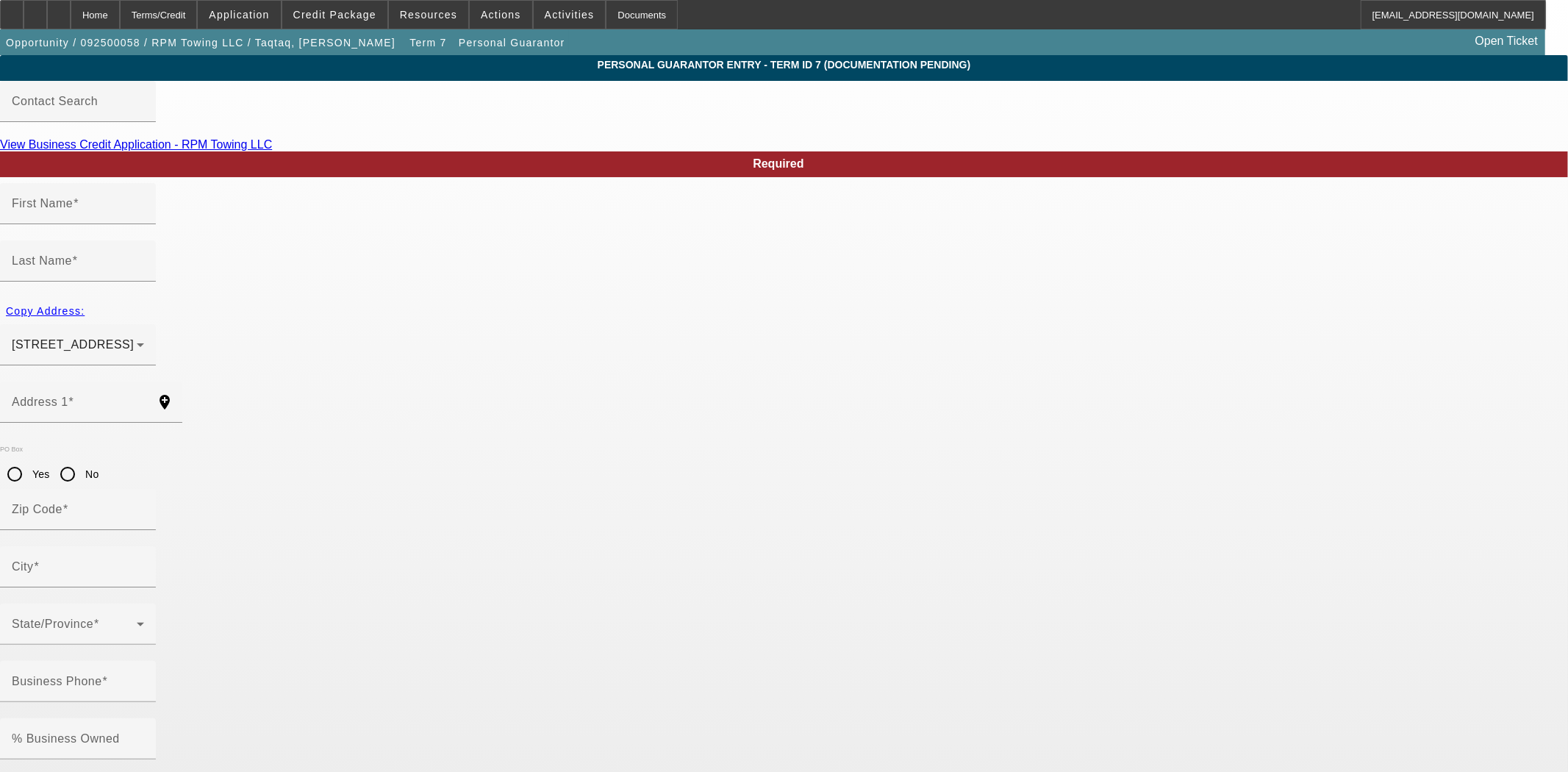
type input "Bethany"
type input "[PHONE_NUMBER]"
type input "70"
type input "710-81-8209"
type input "rpmtowingllc1@gmail.com"
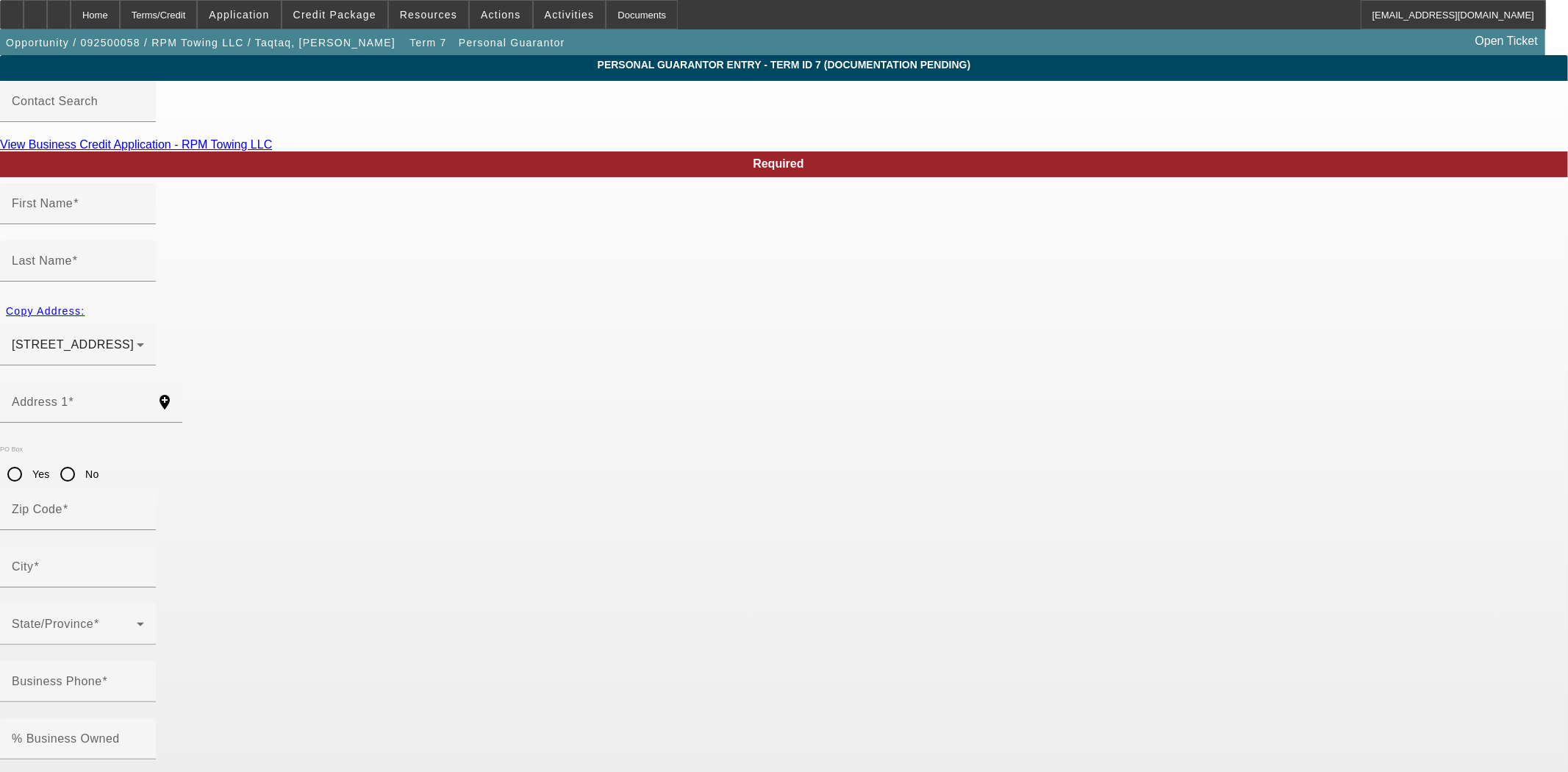
type input "[PHONE_NUMBER]"
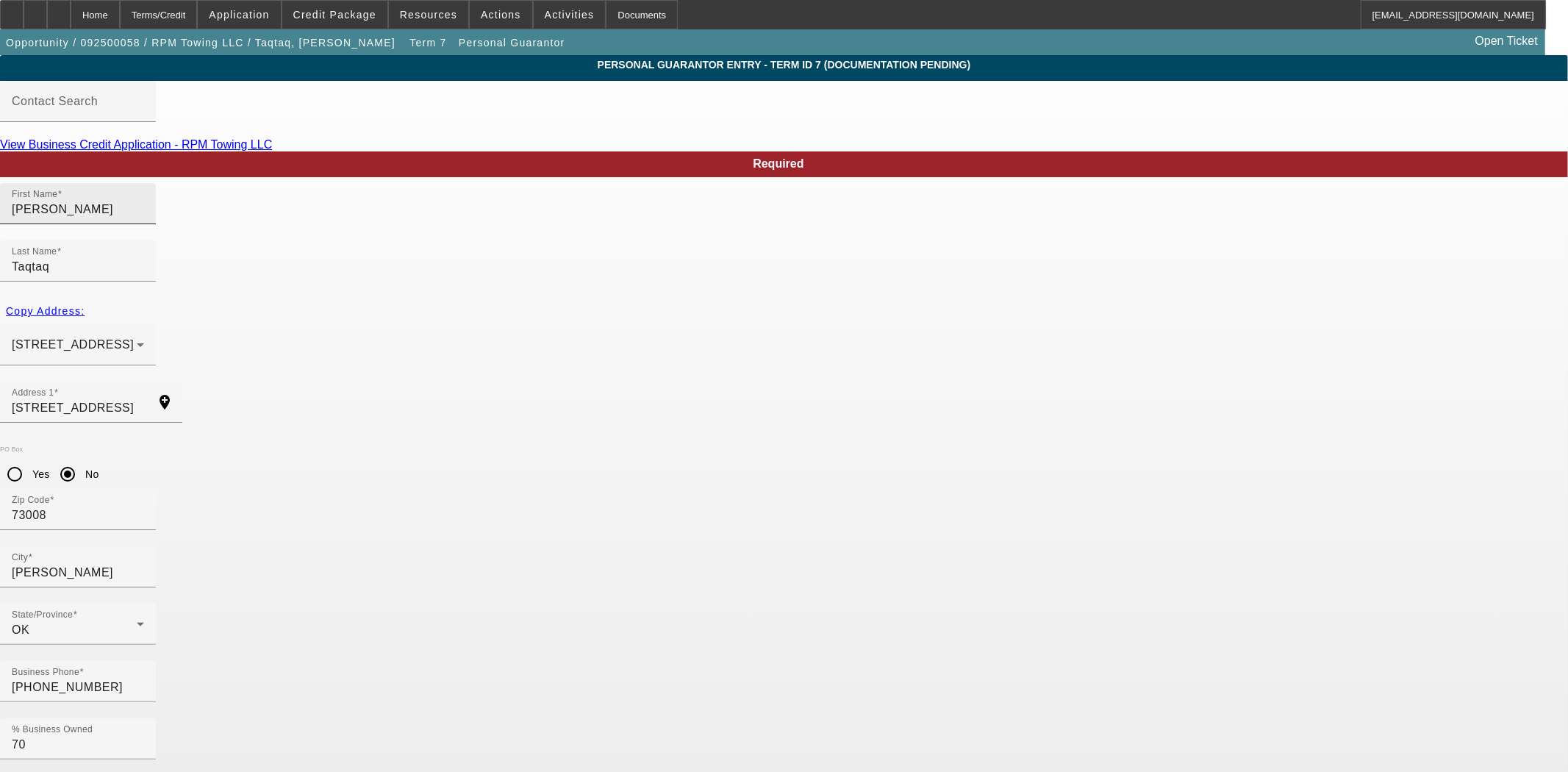
click at [144, 218] on input "Mohammed" at bounding box center [78, 210] width 133 height 18
type input "Mohammad"
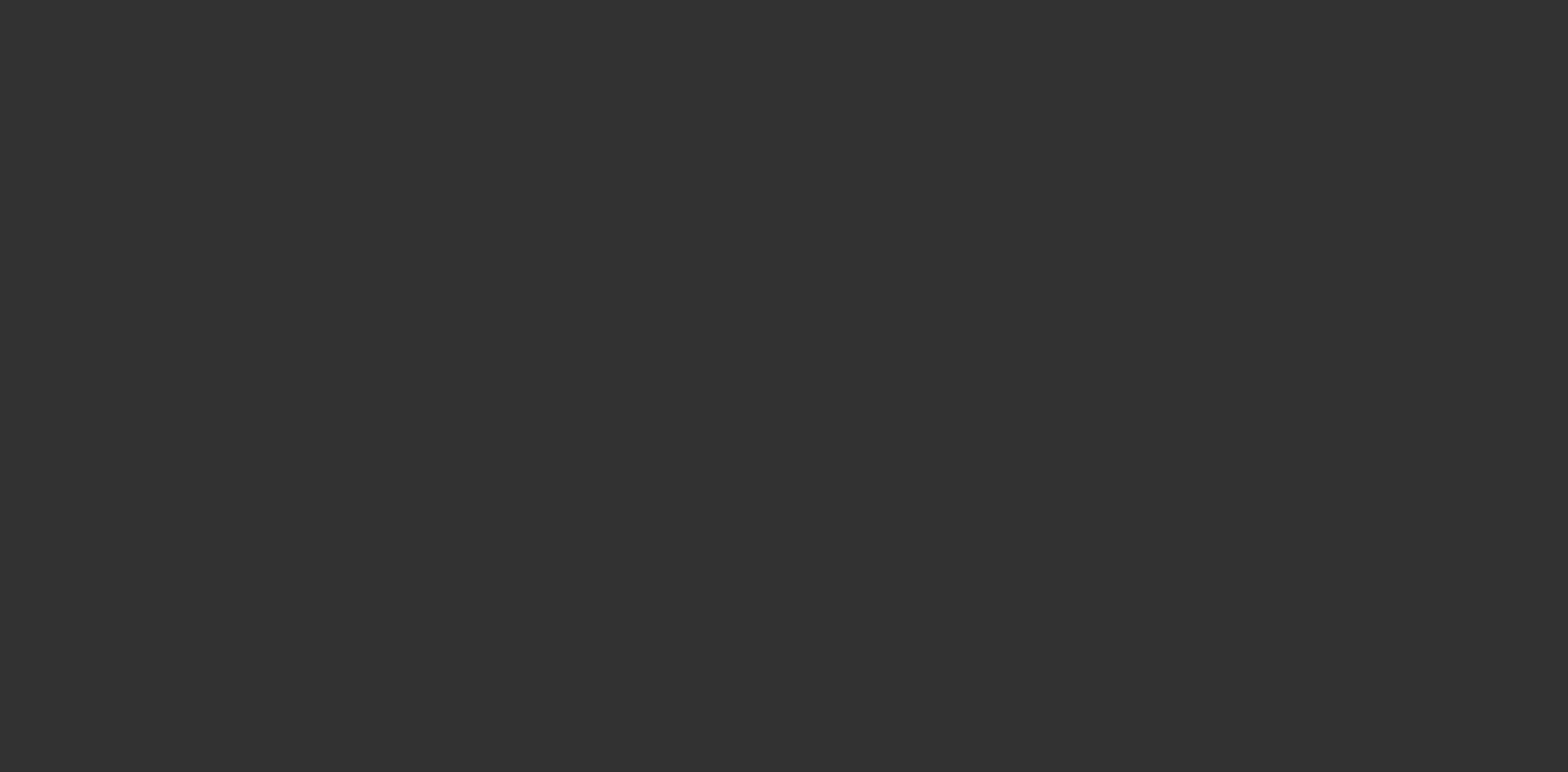
select select "3"
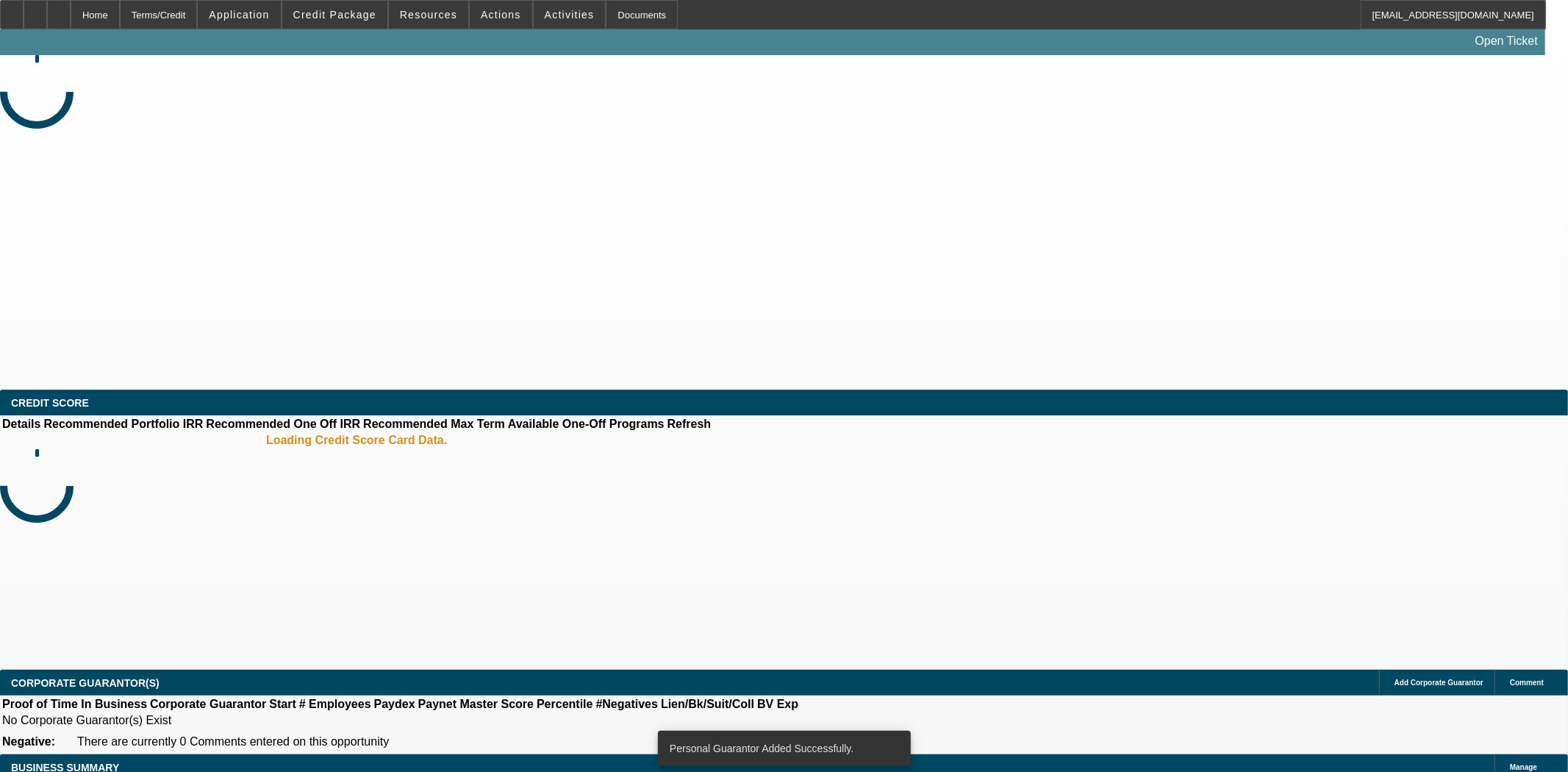
select select "0"
select select "2"
select select "0"
select select "6"
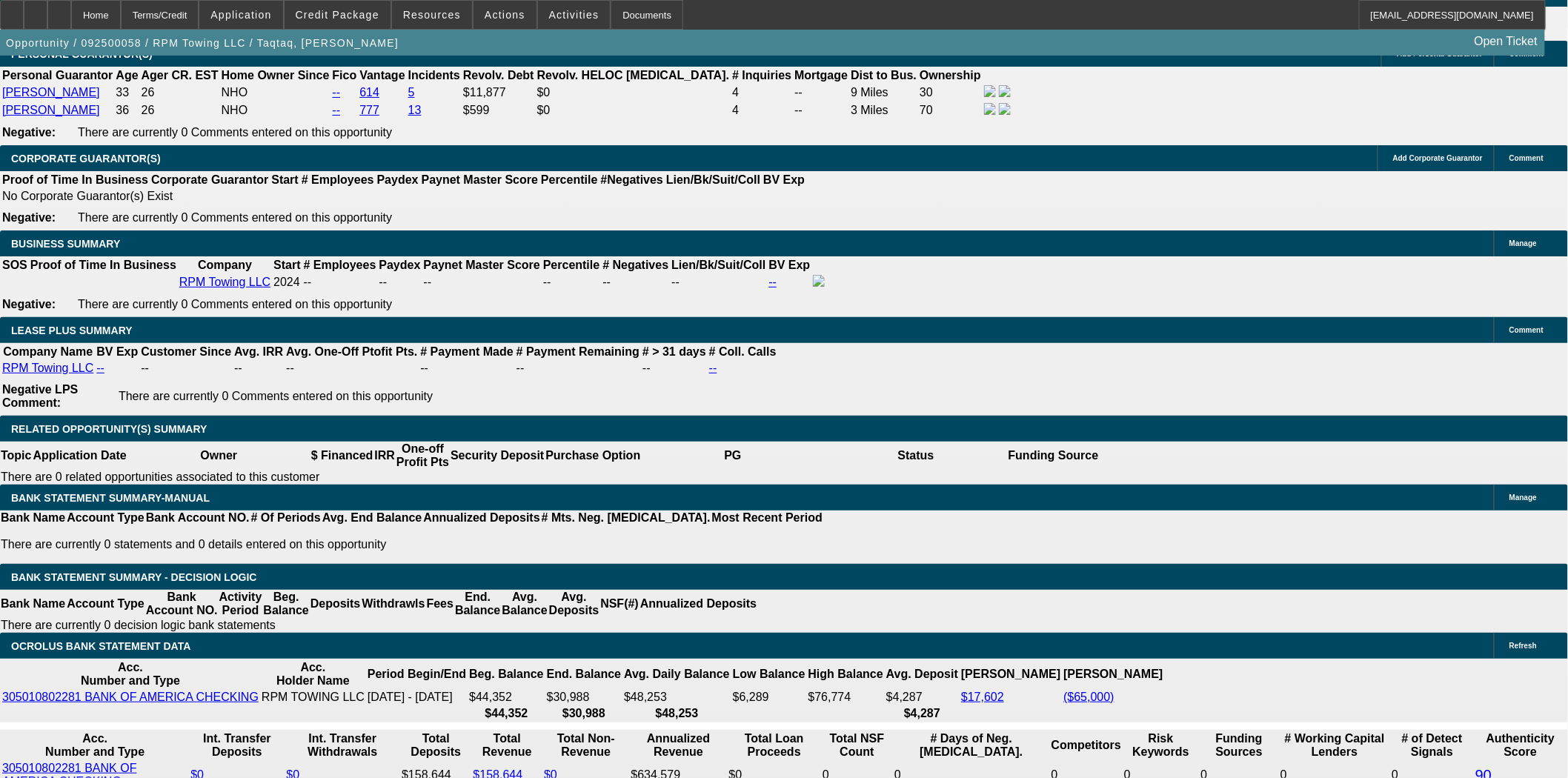
scroll to position [1893, 0]
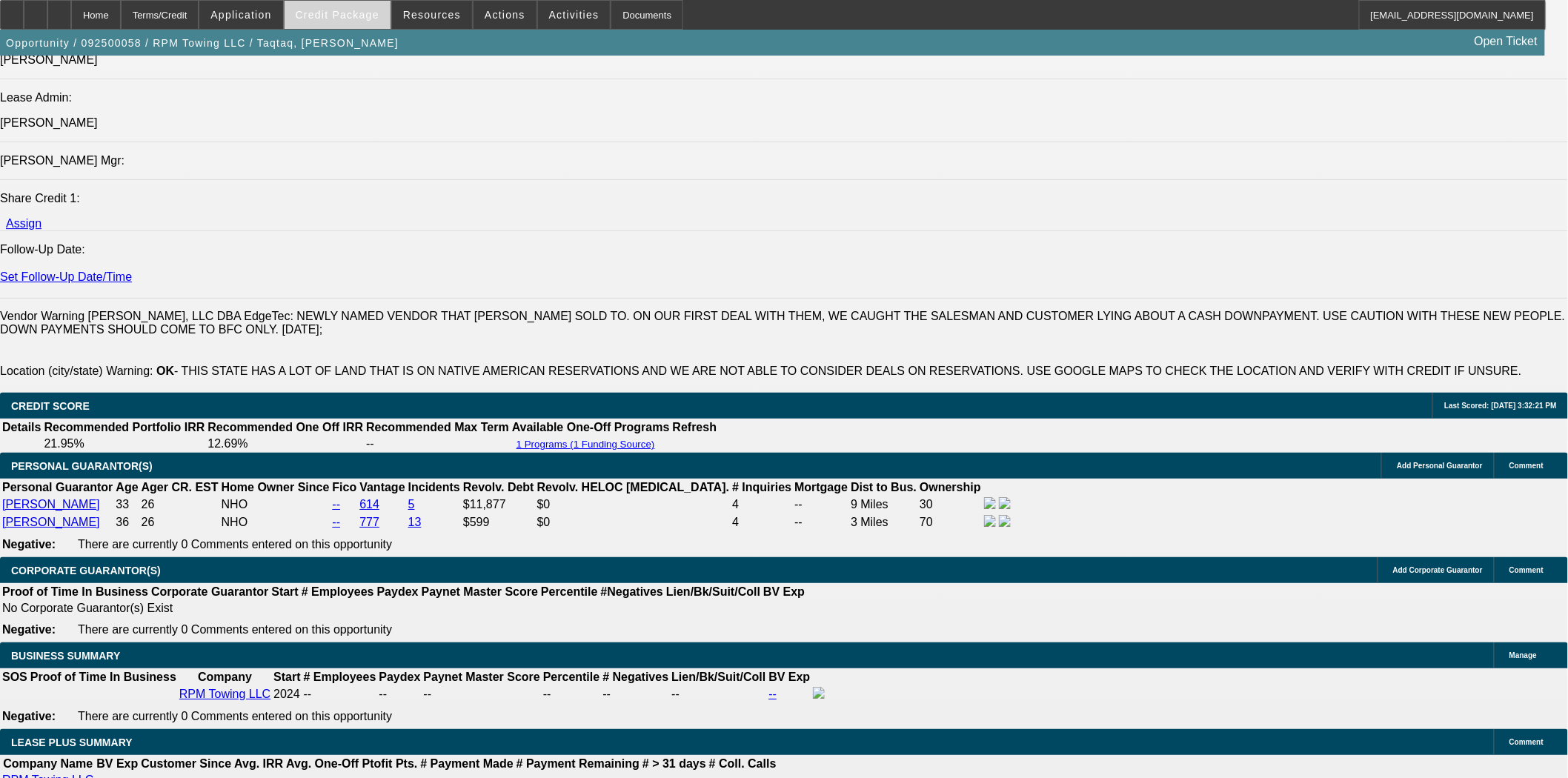
click at [338, 10] on span "Credit Package" at bounding box center [338, 15] width 84 height 12
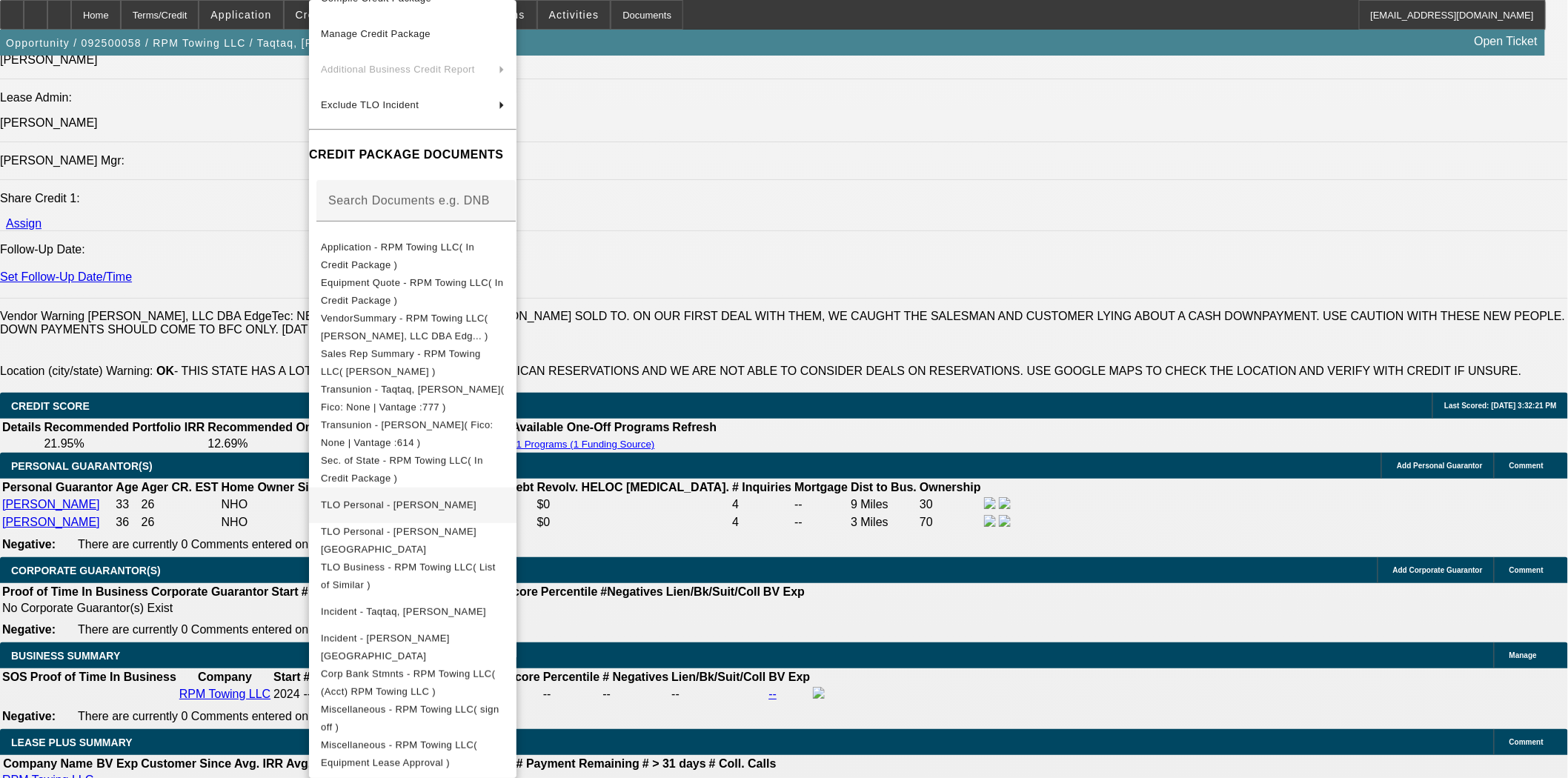
scroll to position [102, 0]
click at [811, 343] on div at bounding box center [784, 389] width 1568 height 778
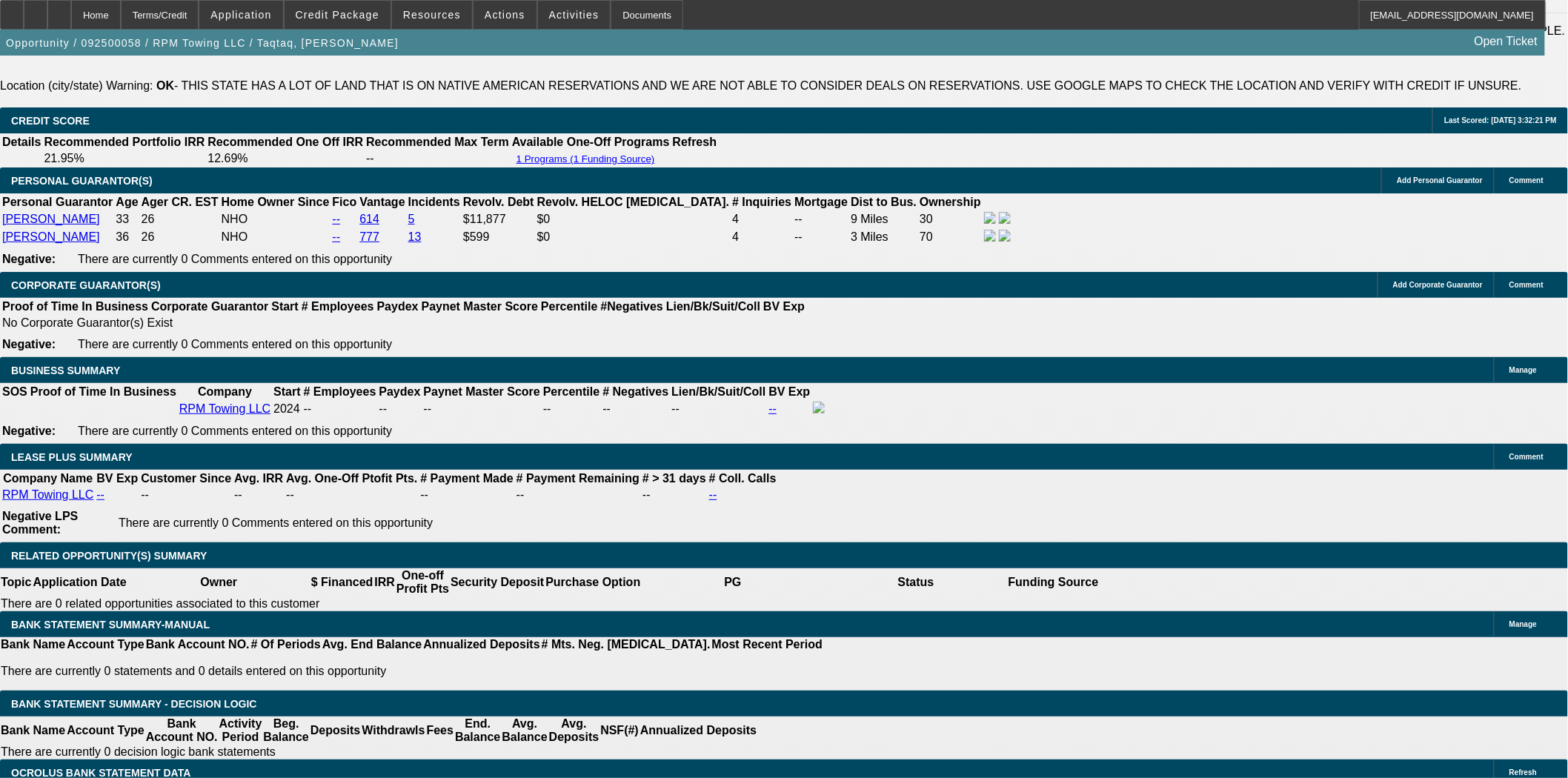
scroll to position [2470, 0]
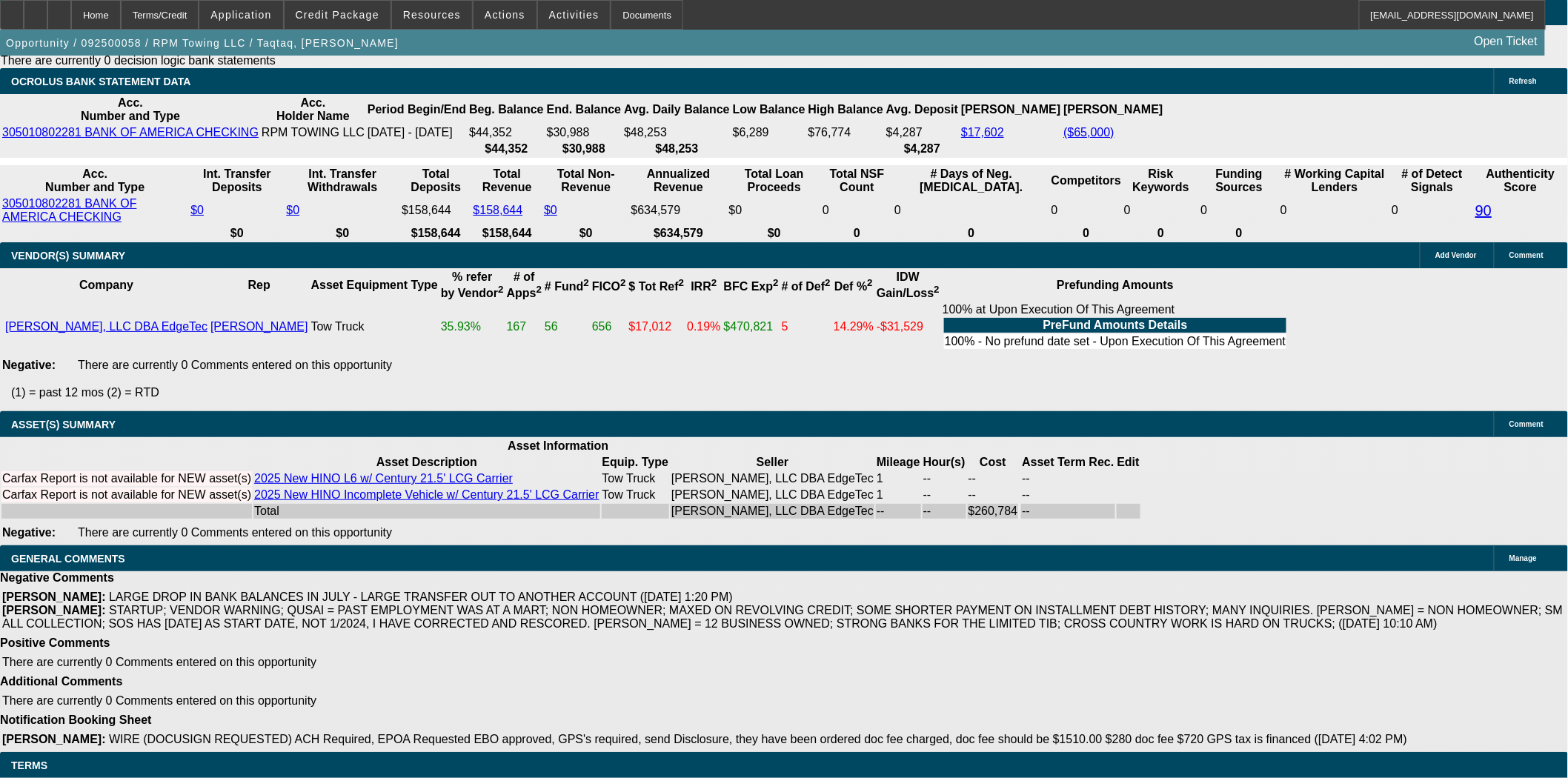
scroll to position [2880, 0]
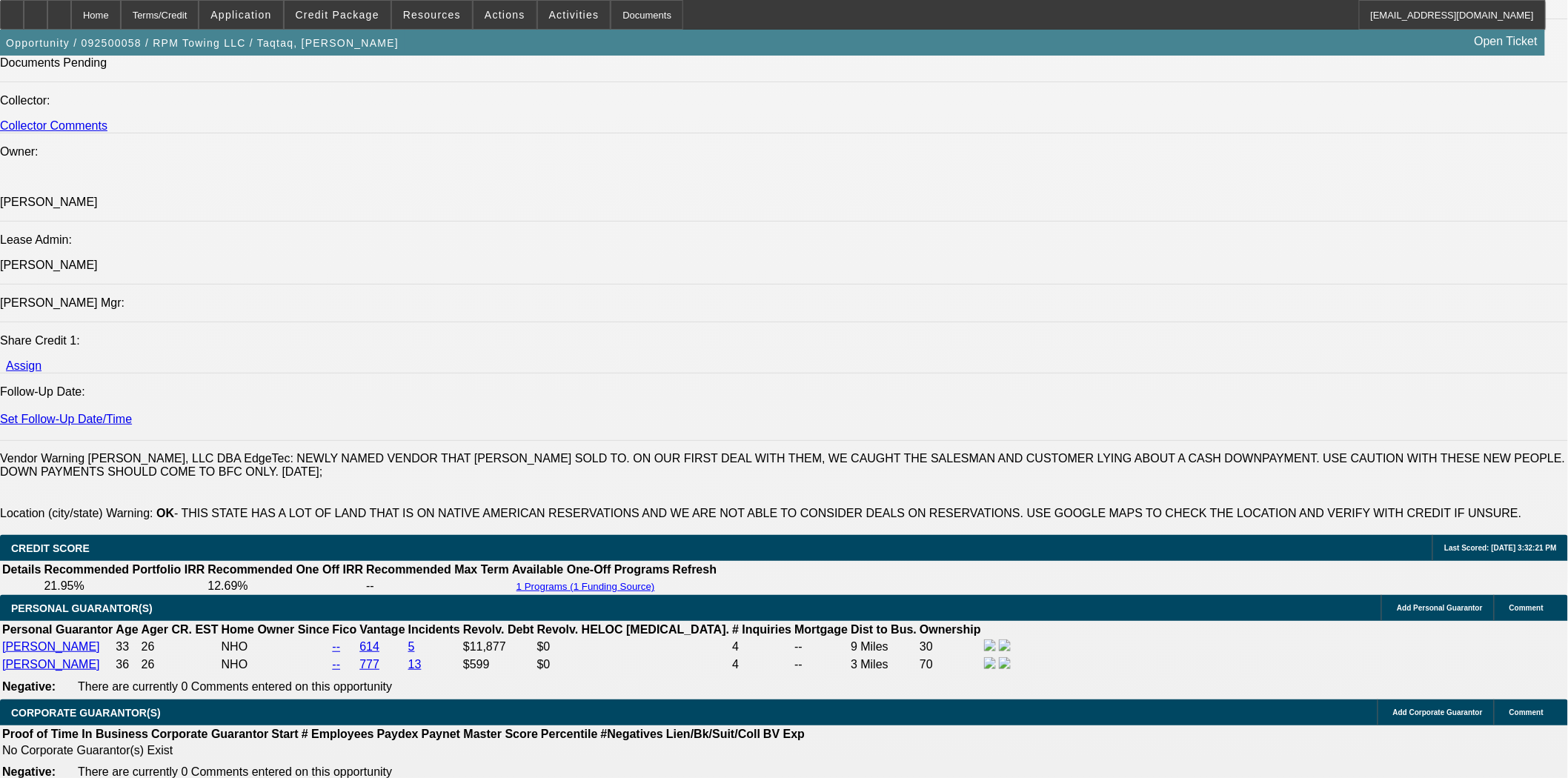
scroll to position [1143, 0]
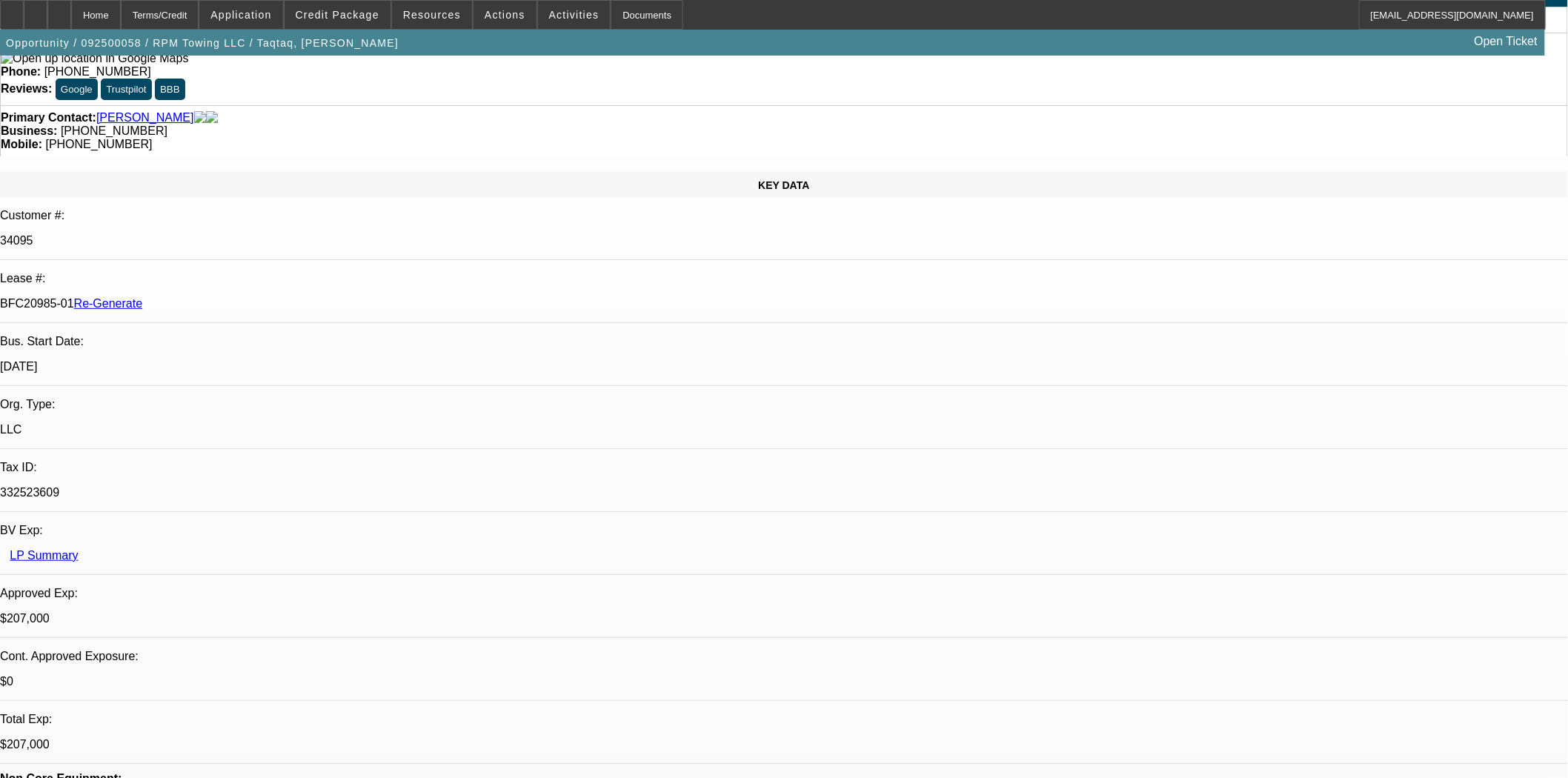
scroll to position [247, 0]
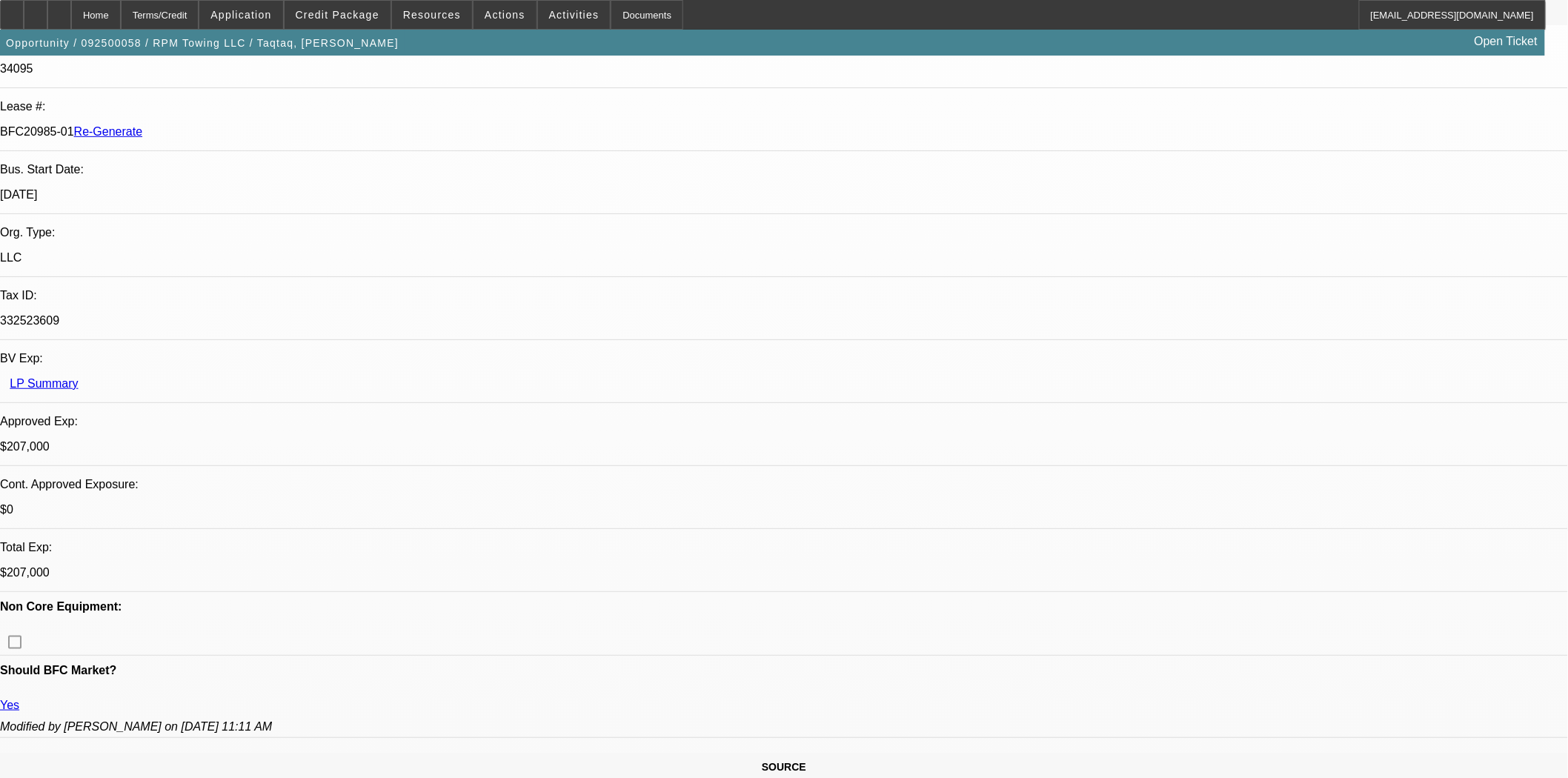
click at [365, 17] on span "Credit Package" at bounding box center [338, 15] width 84 height 12
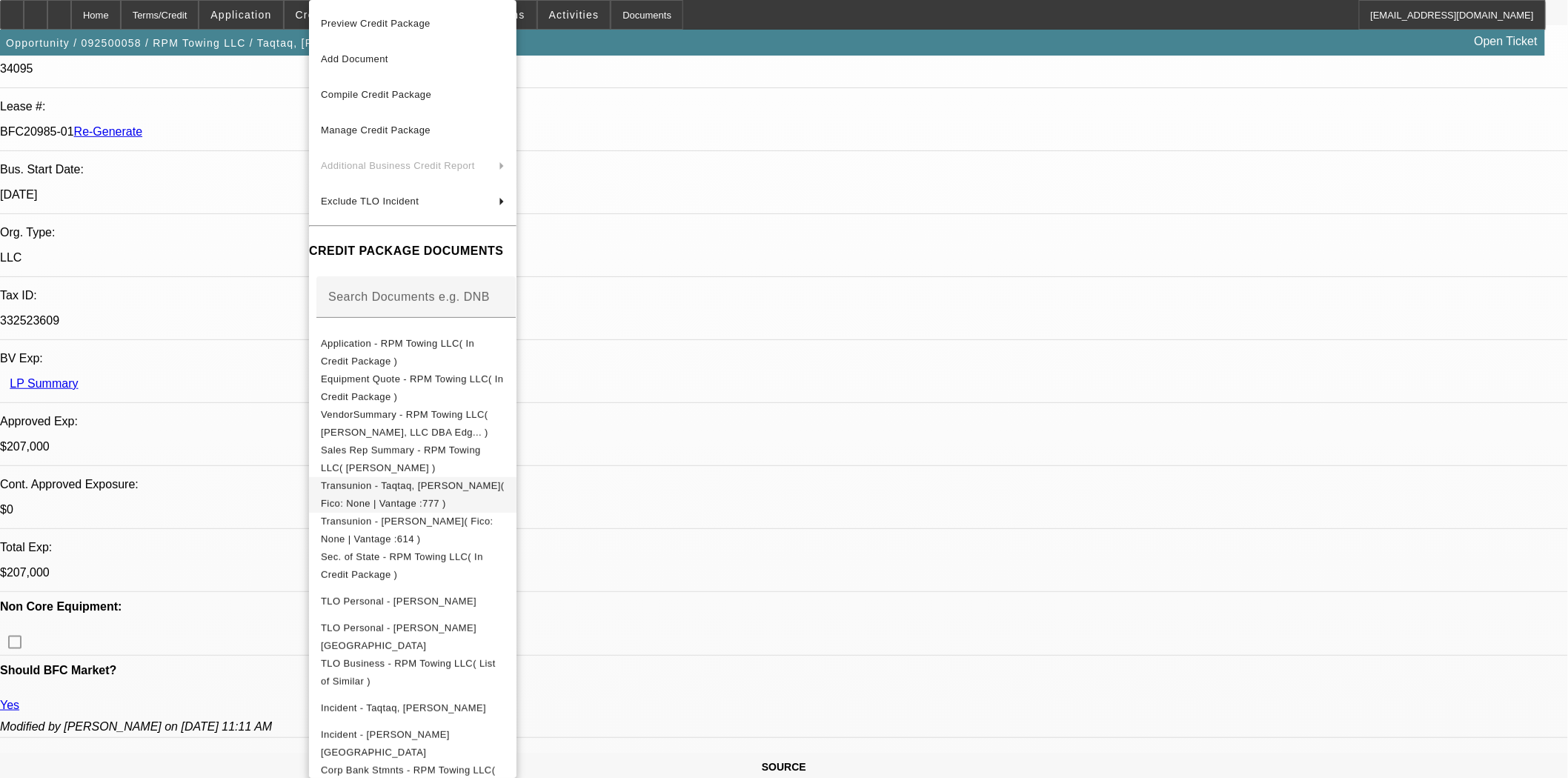
click at [398, 491] on span "Transunion - Taqtaq, Mohammad( Fico: None | Vantage :777 )" at bounding box center [412, 494] width 184 height 29
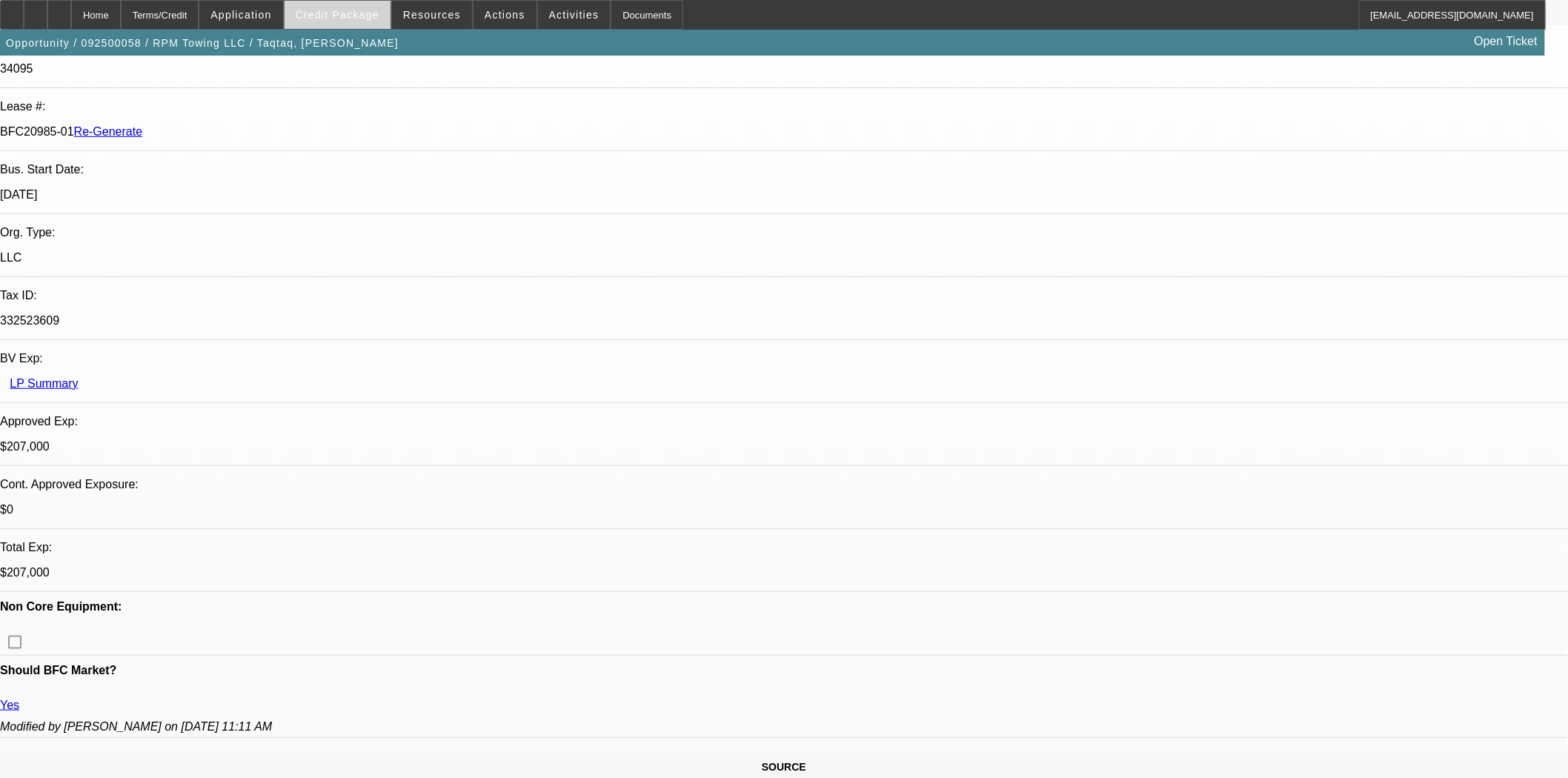
click at [349, 11] on span "Credit Package" at bounding box center [338, 15] width 84 height 12
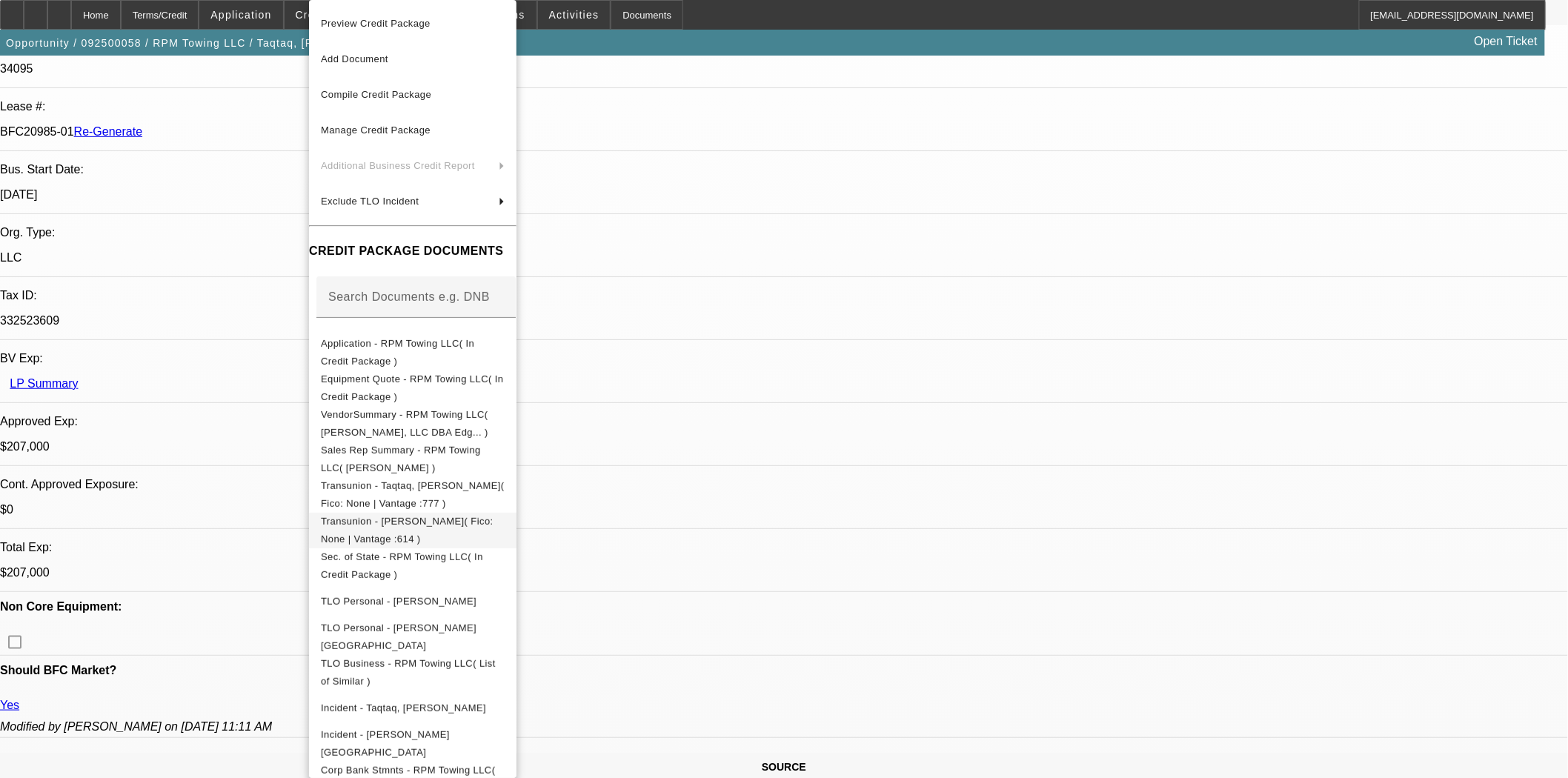
click at [362, 527] on span "Transunion - Masalmeh, Qusai( Fico: None | Vantage :614 )" at bounding box center [406, 529] width 173 height 29
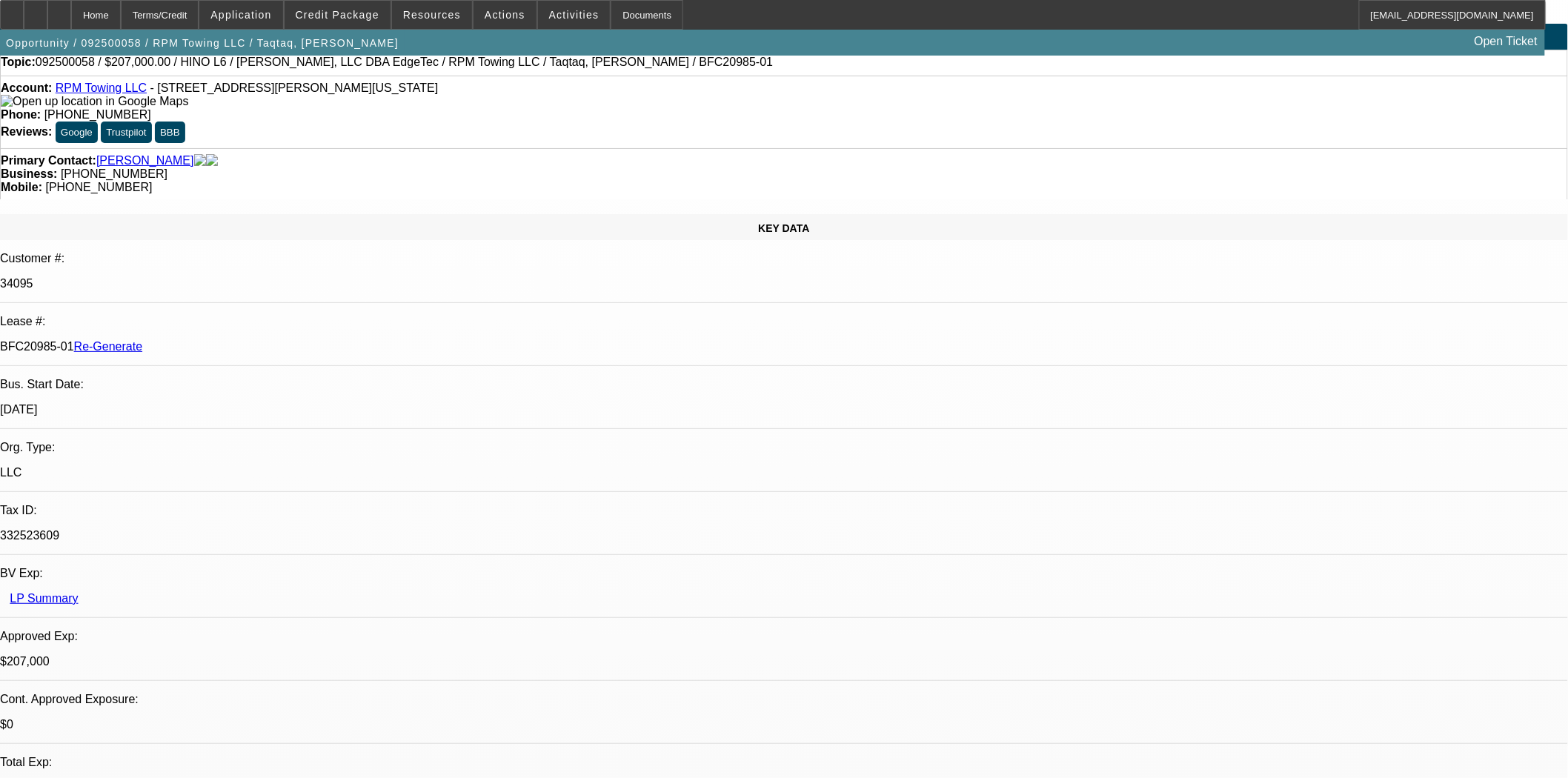
scroll to position [0, 0]
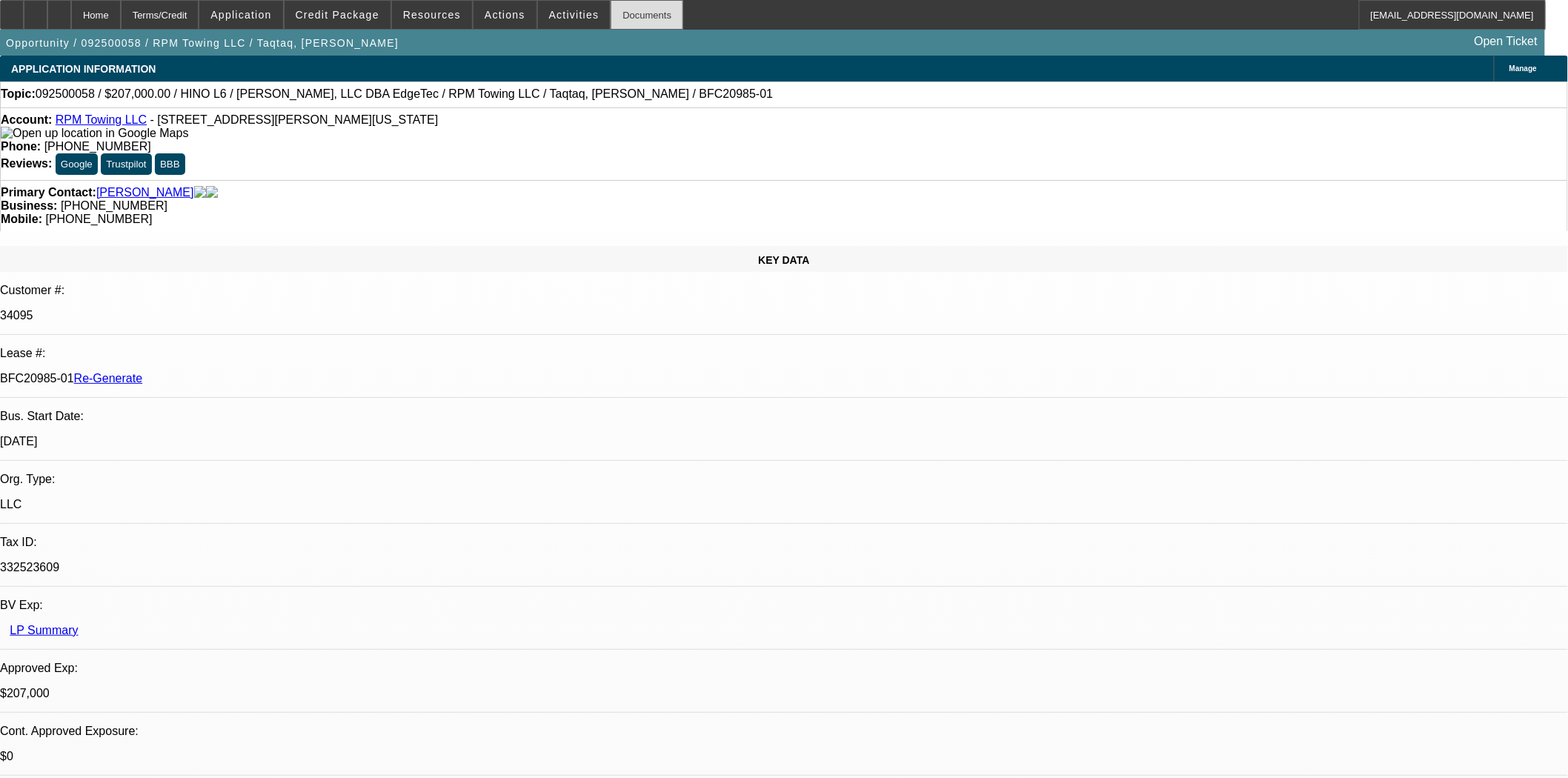
click at [611, 5] on div "Documents" at bounding box center [646, 15] width 73 height 30
click at [620, 16] on div "Documents" at bounding box center [646, 15] width 73 height 30
click at [21, 6] on div at bounding box center [12, 15] width 24 height 30
click at [335, 8] on span at bounding box center [338, 15] width 106 height 36
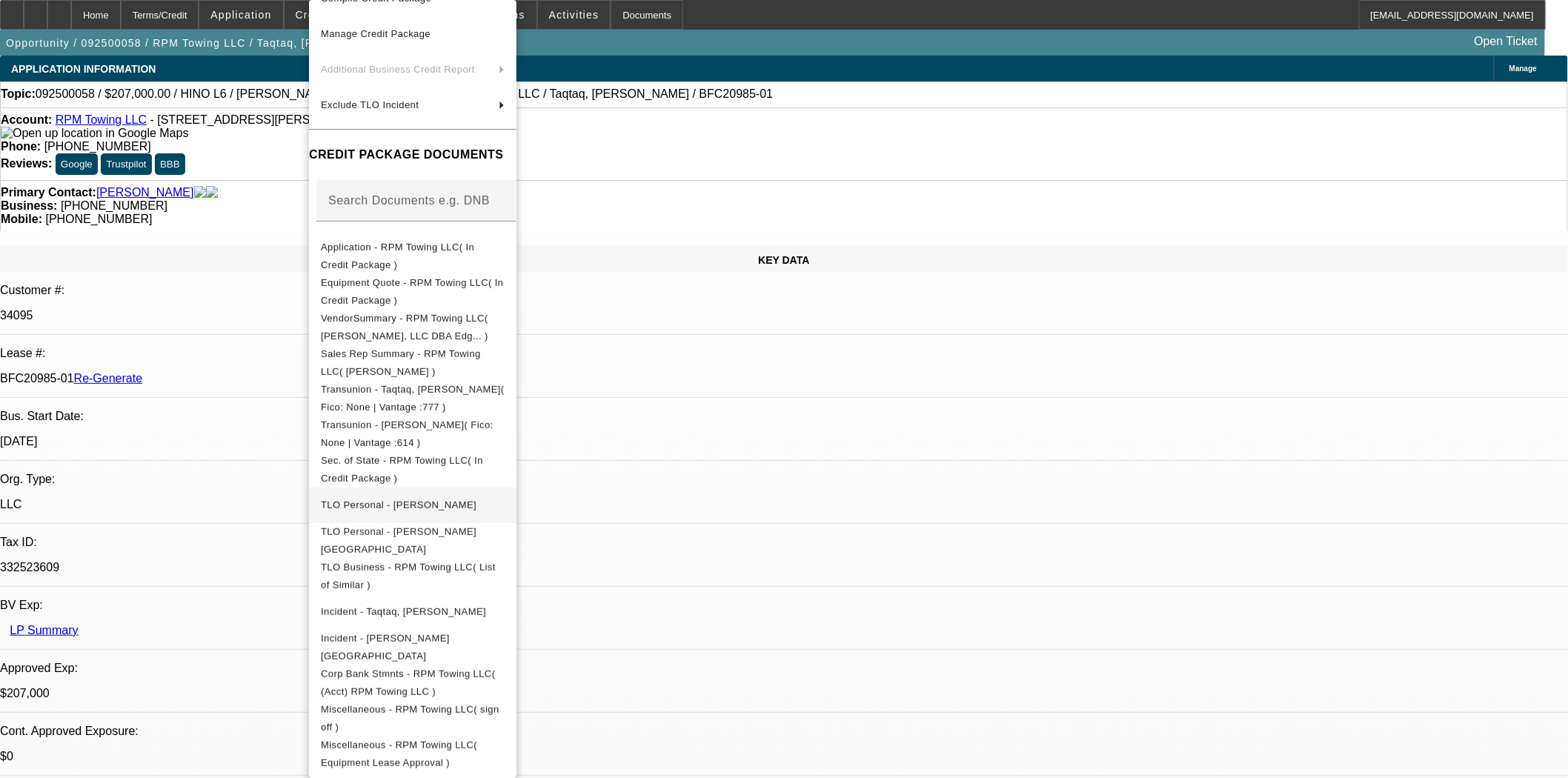
scroll to position [102, 0]
click at [742, 90] on div at bounding box center [784, 389] width 1568 height 778
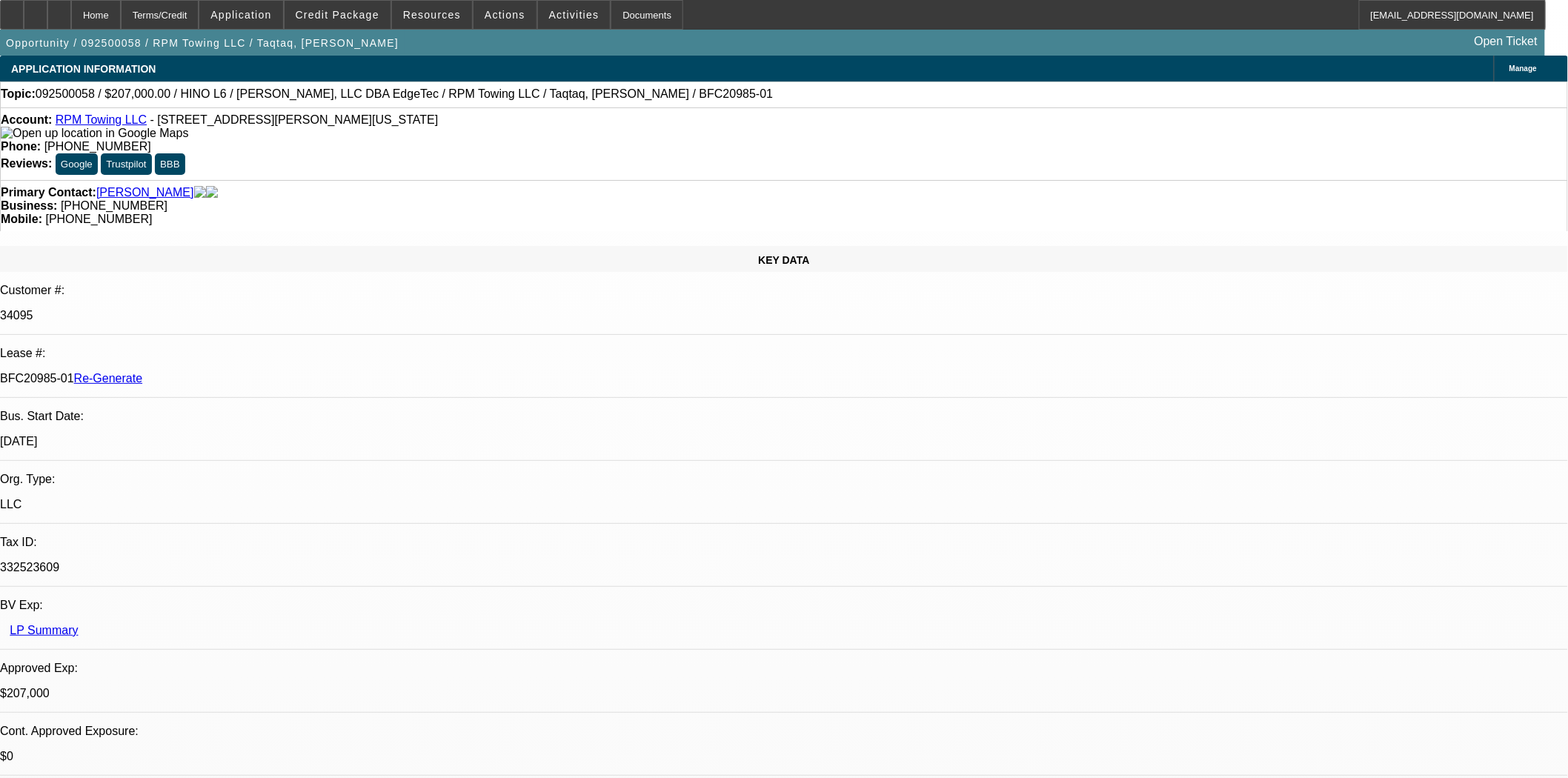
scroll to position [0, 0]
click at [484, 19] on span "Actions" at bounding box center [504, 15] width 41 height 12
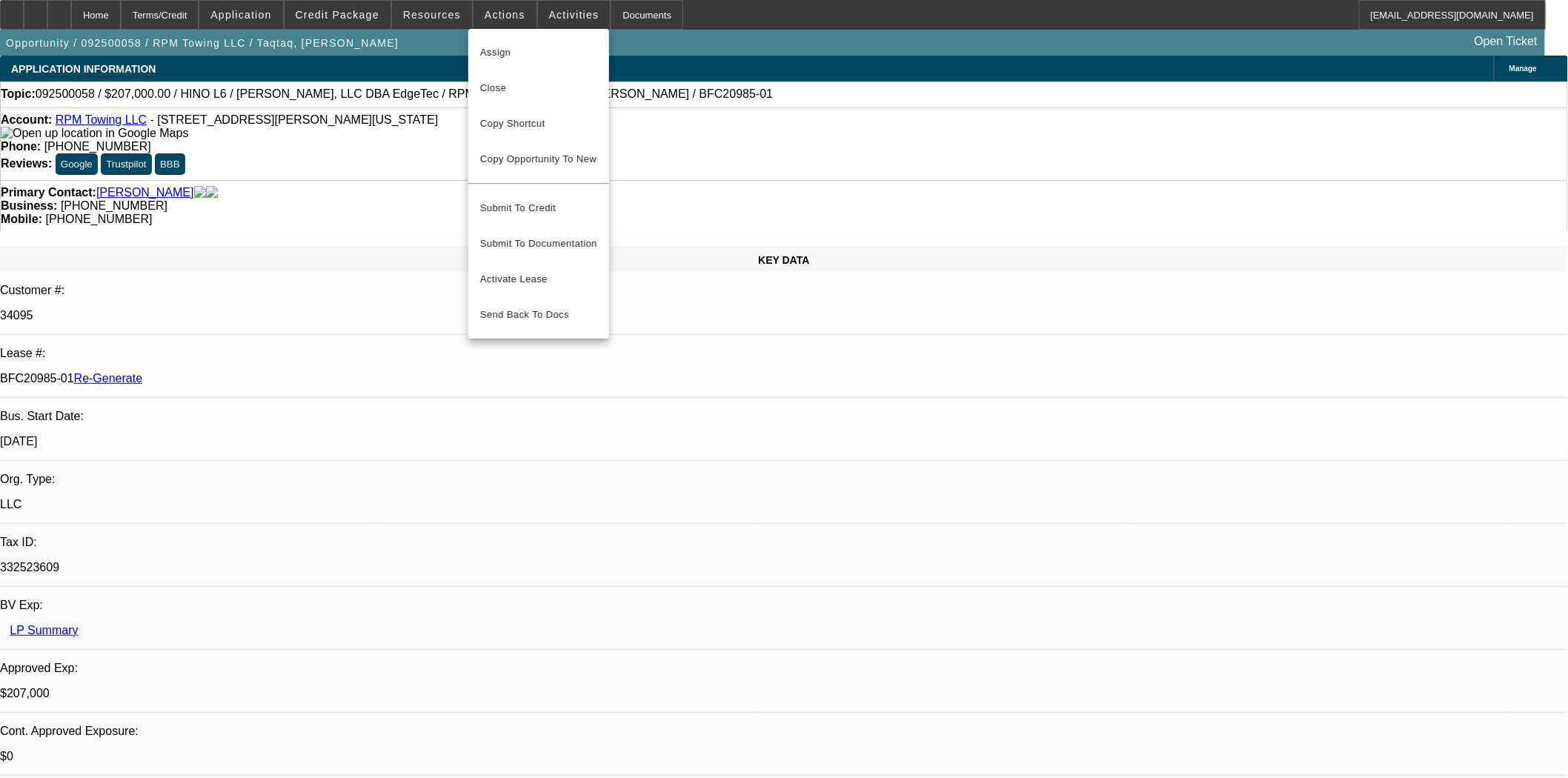
click at [564, 12] on div at bounding box center [784, 389] width 1568 height 778
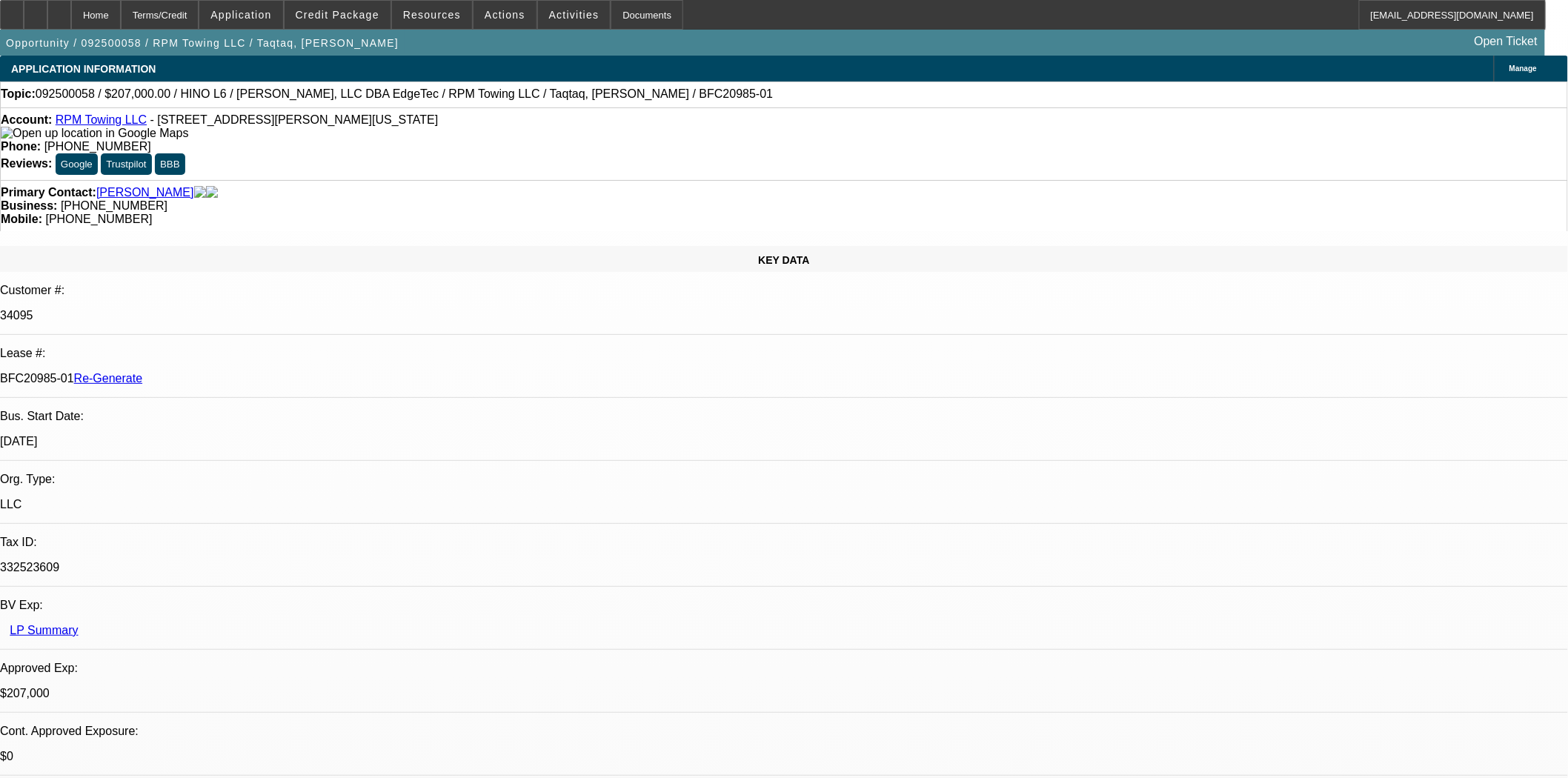
click at [564, 12] on span "Activities" at bounding box center [574, 15] width 50 height 12
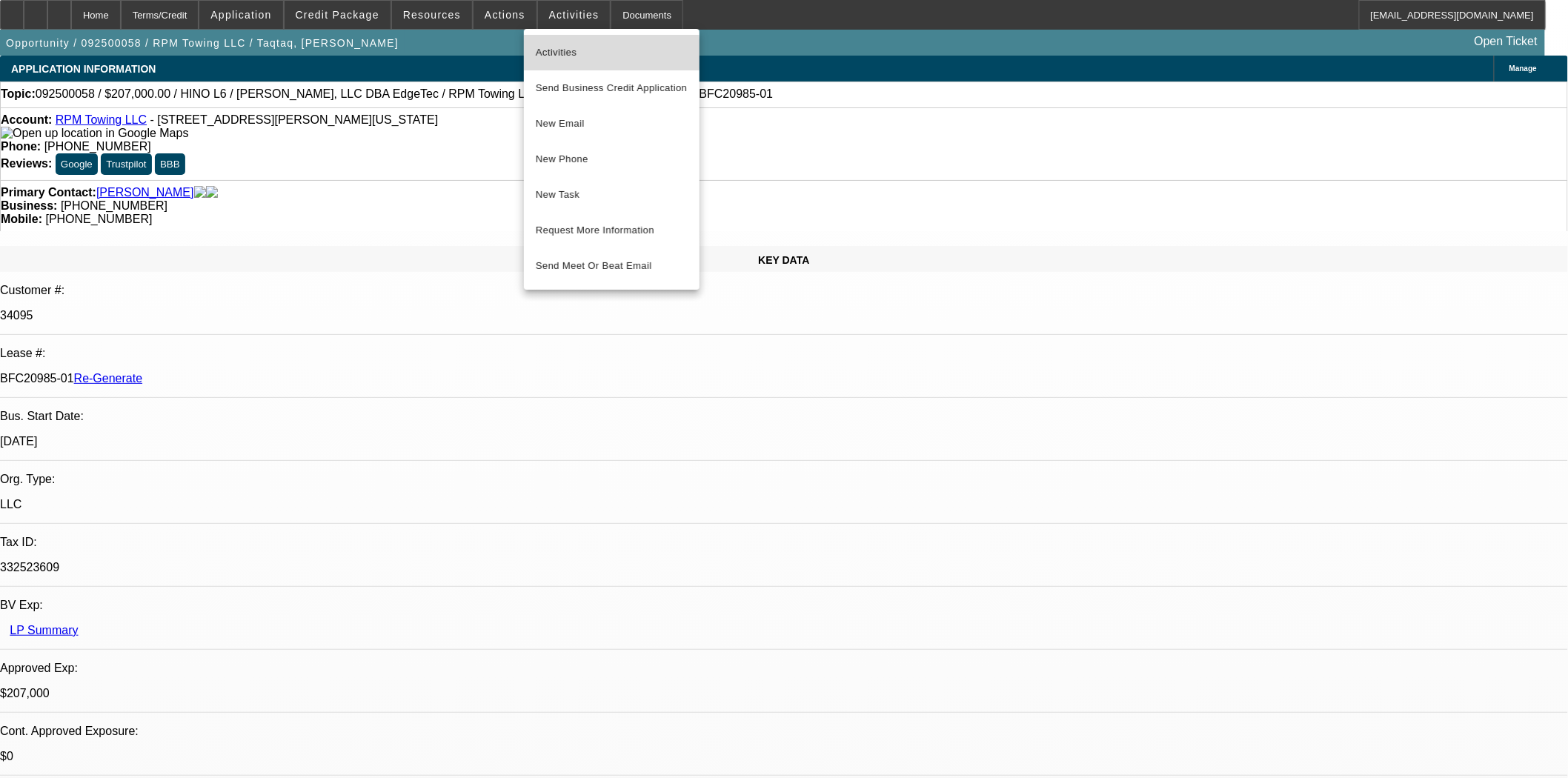
click at [555, 54] on span "Activities" at bounding box center [611, 53] width 152 height 18
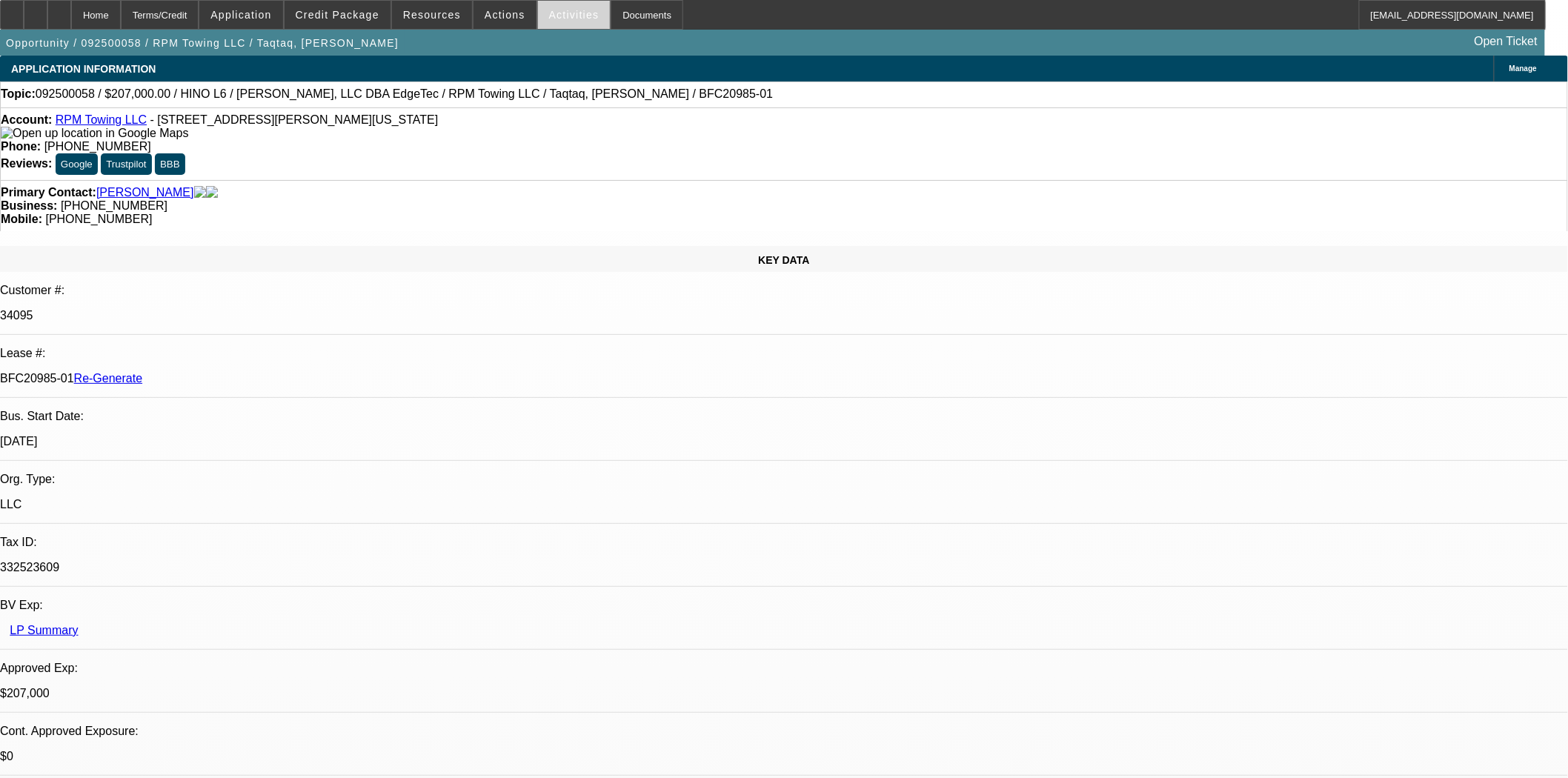
click at [549, 10] on span "Activities" at bounding box center [574, 15] width 50 height 12
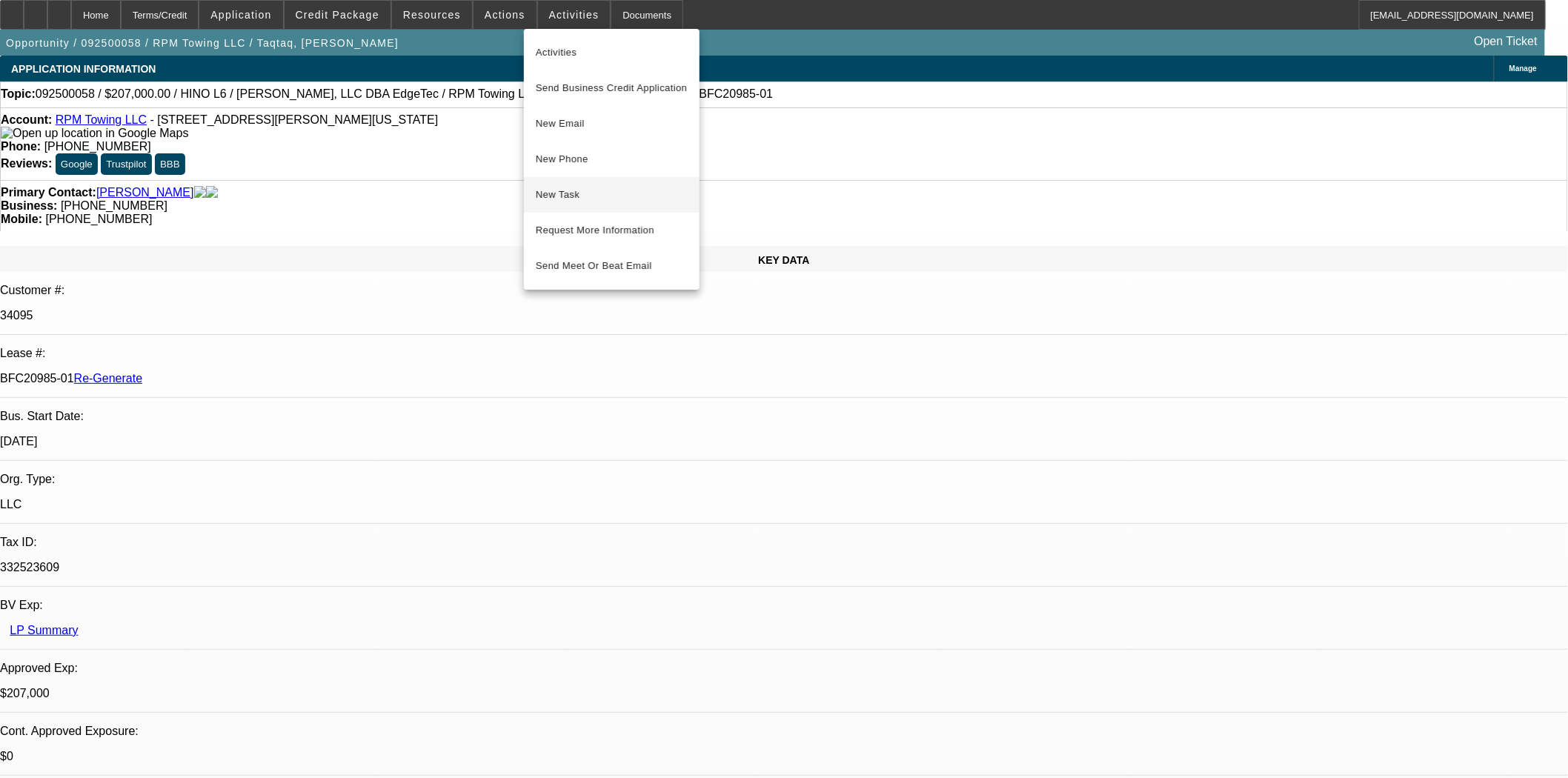
click at [585, 180] on button "New Task" at bounding box center [611, 195] width 176 height 36
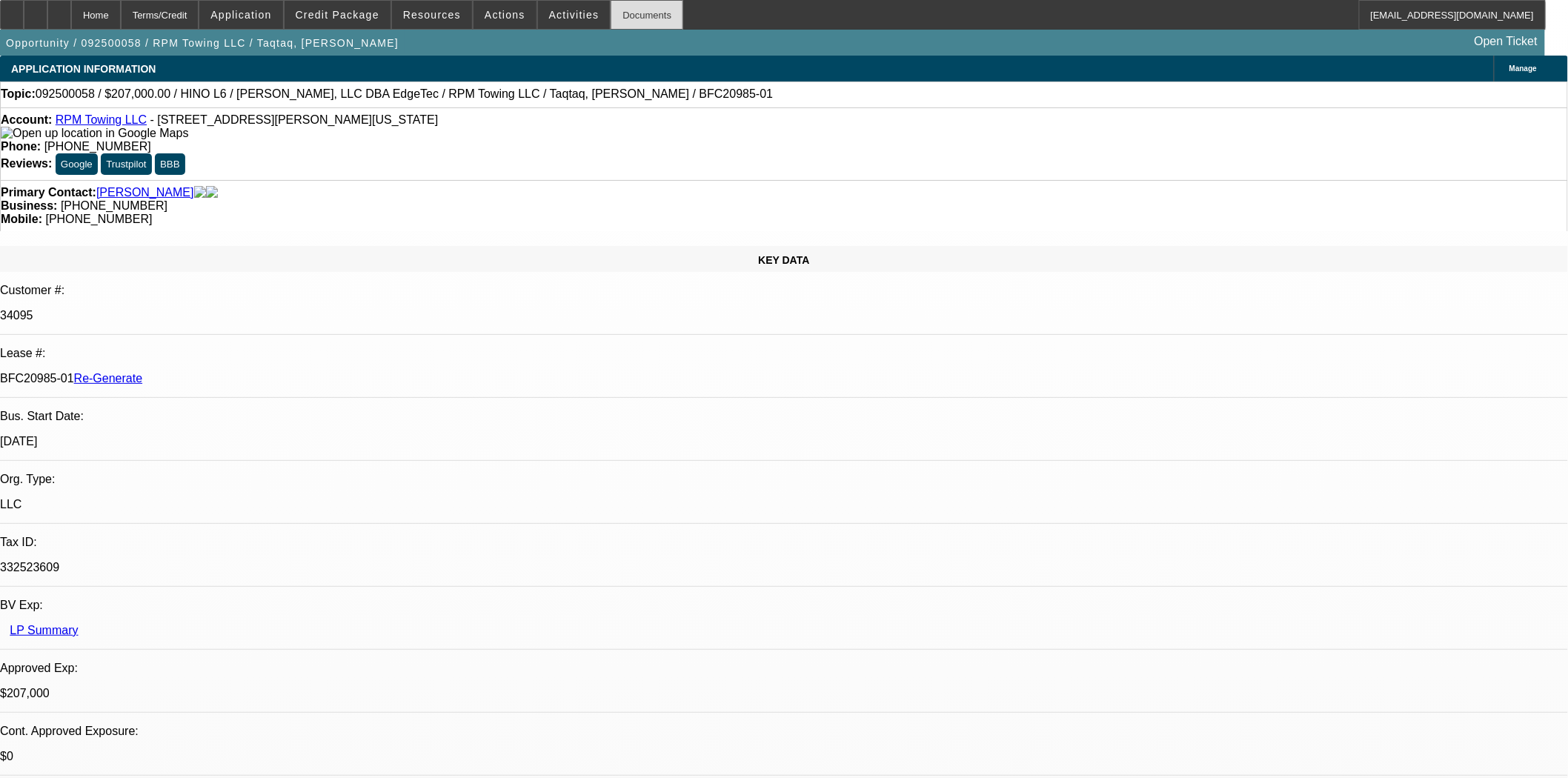
click at [633, 24] on div "Documents" at bounding box center [646, 15] width 73 height 30
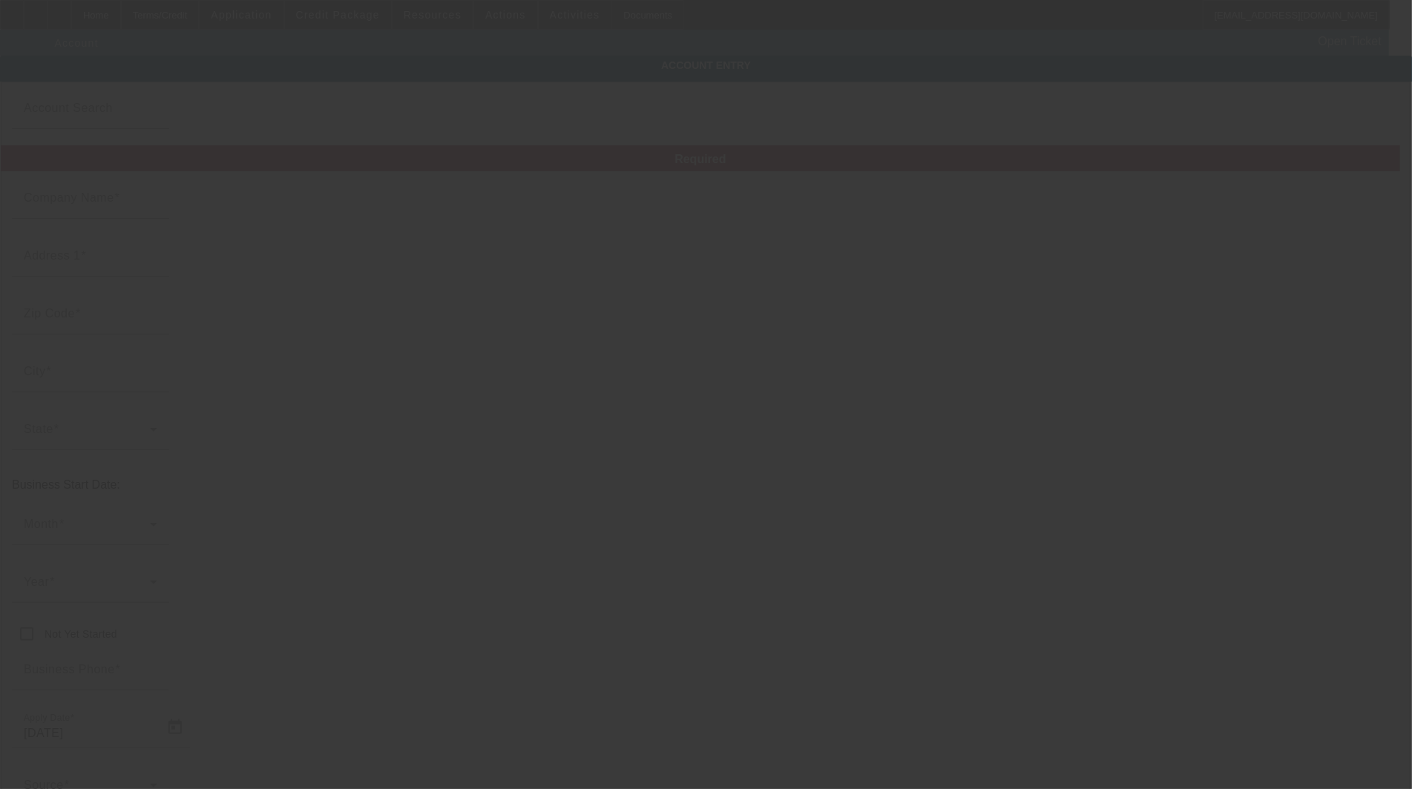
type input "RPM Towing LLC"
type input "[STREET_ADDRESS][PERSON_NAME]"
type input "73112"
type input "[US_STATE][GEOGRAPHIC_DATA]"
type input "[PHONE_NUMBER]"
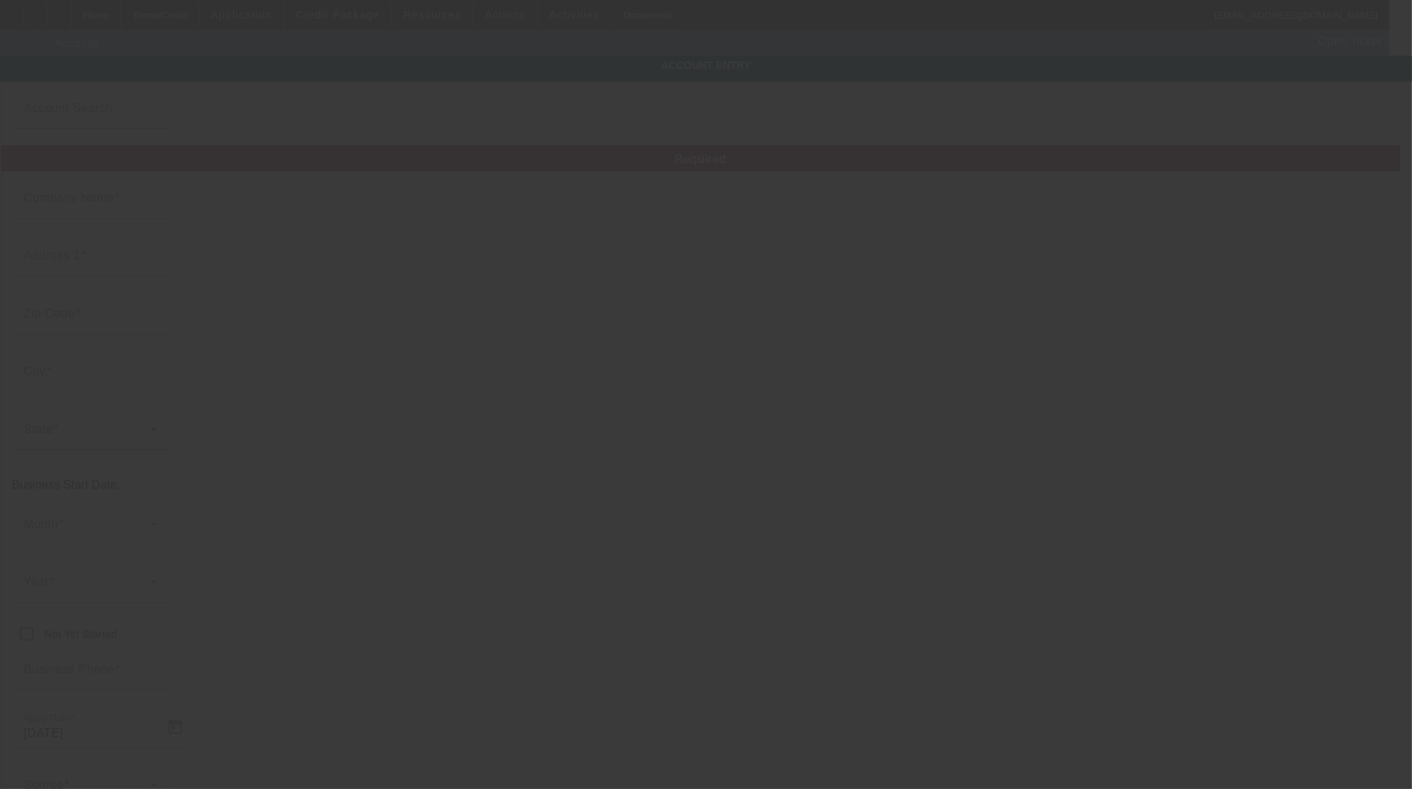
type input "332523609"
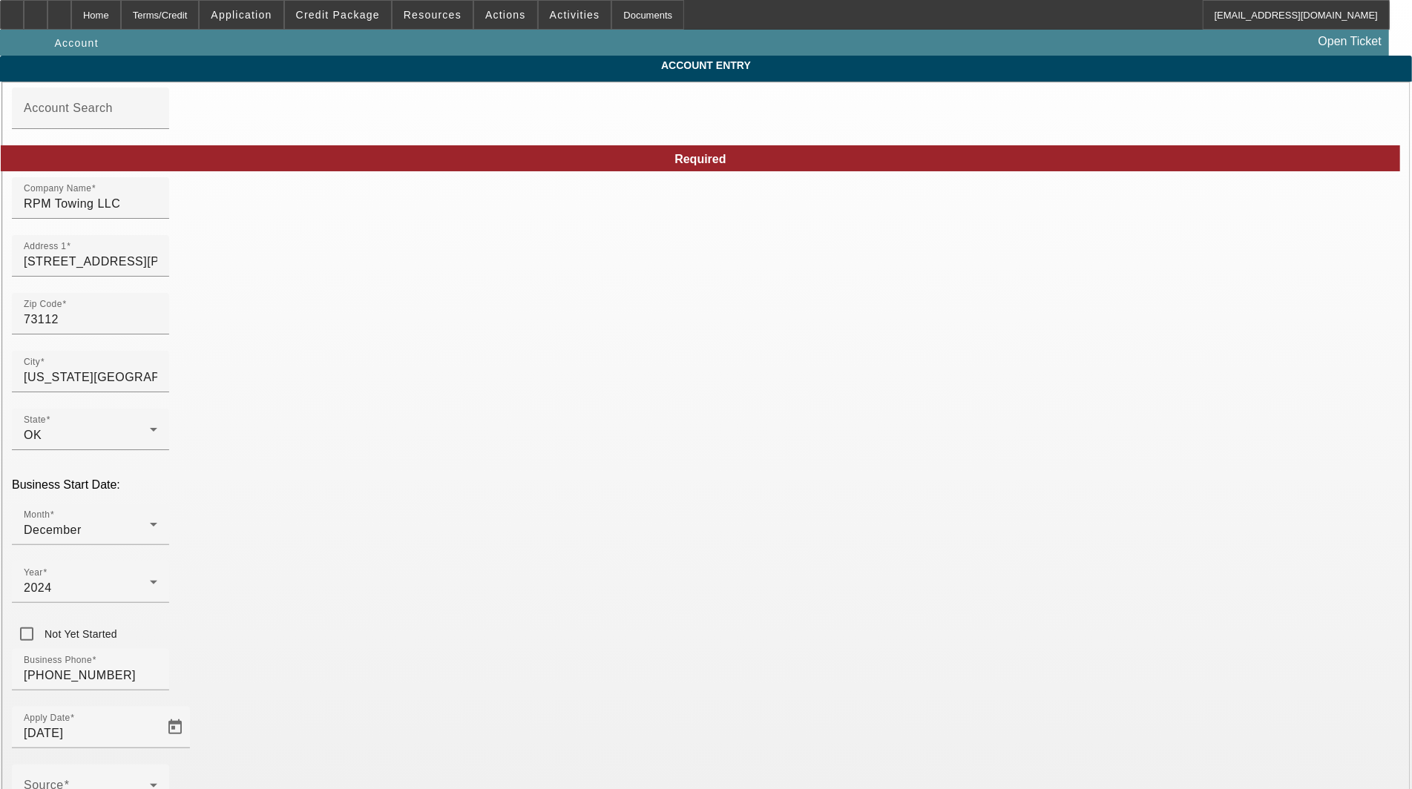
type input "[DATE]"
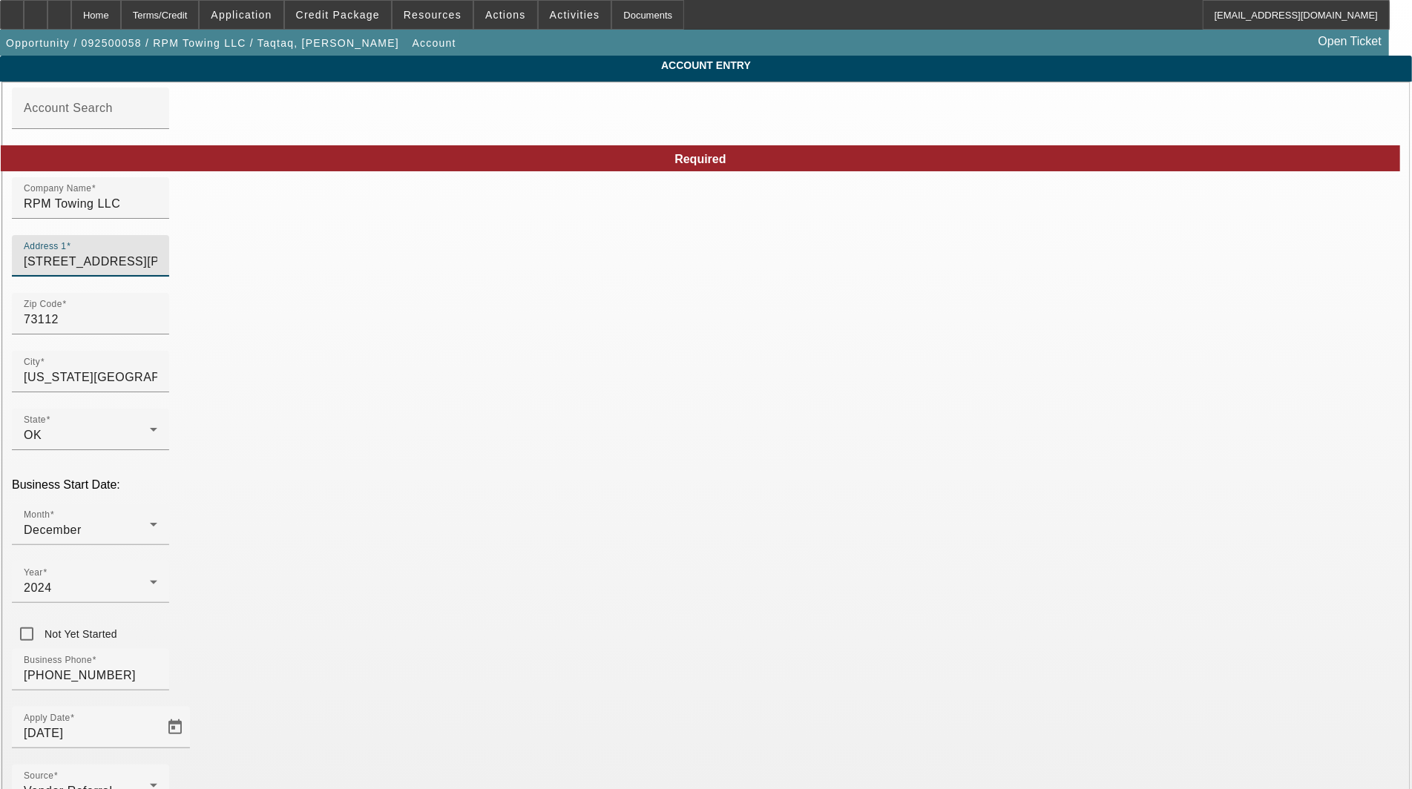
drag, startPoint x: 390, startPoint y: 270, endPoint x: 79, endPoint y: 246, distance: 311.8
type input "[STREET_ADDRESS]"
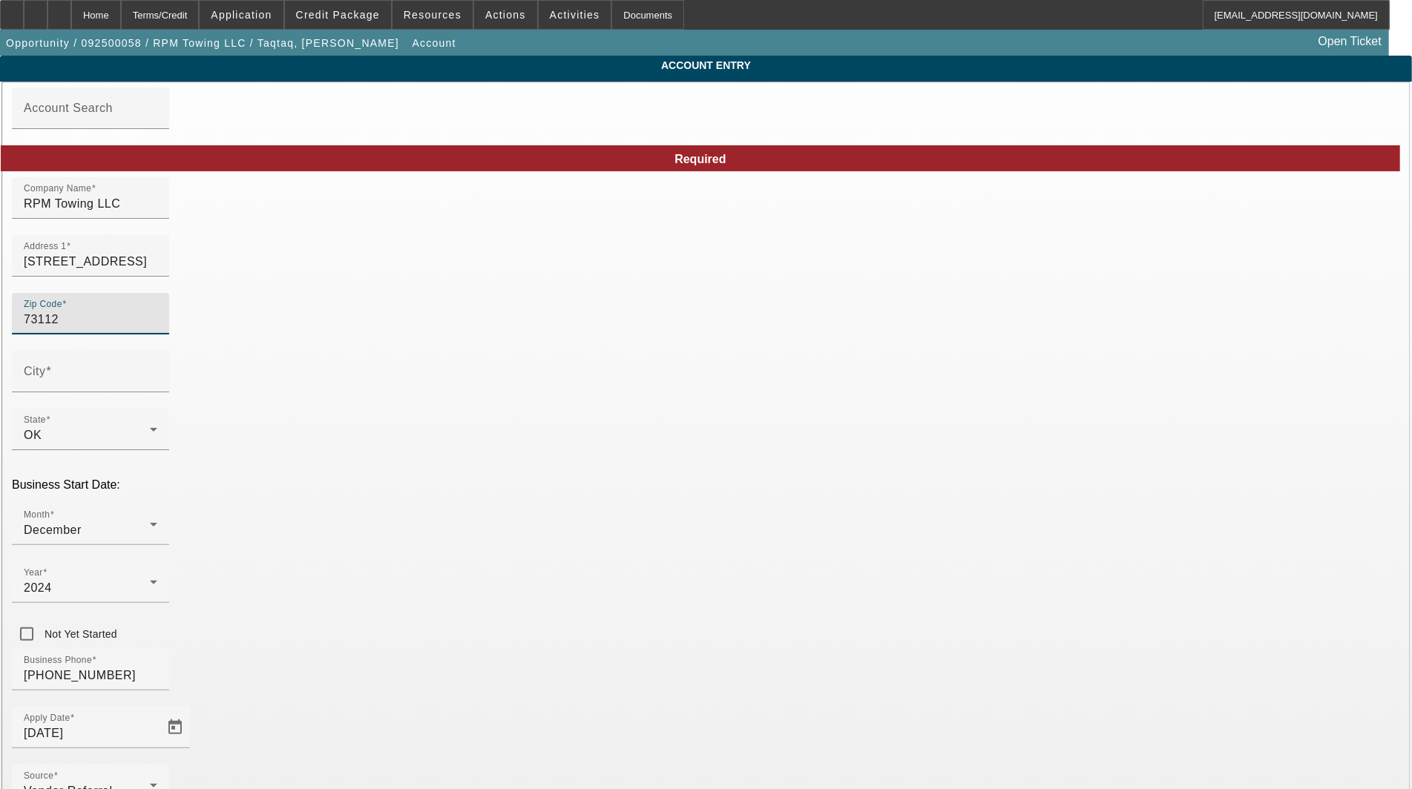
type input "[US_STATE][GEOGRAPHIC_DATA]"
type input "[US_STATE]"
click at [157, 335] on div "Zip Code 73112" at bounding box center [91, 314] width 134 height 42
type input "7"
type input "73008"
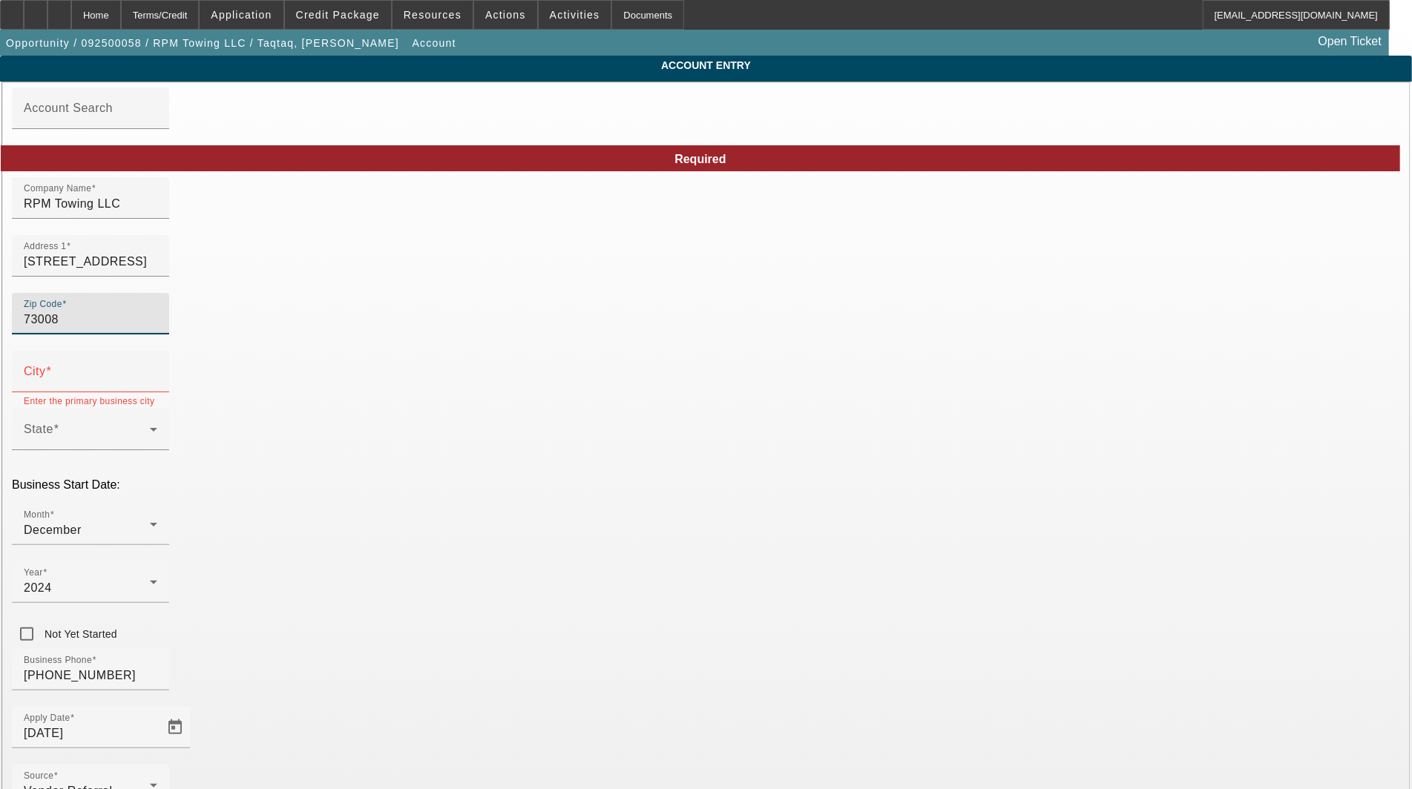
type input "[PERSON_NAME]"
type input "[US_STATE]"
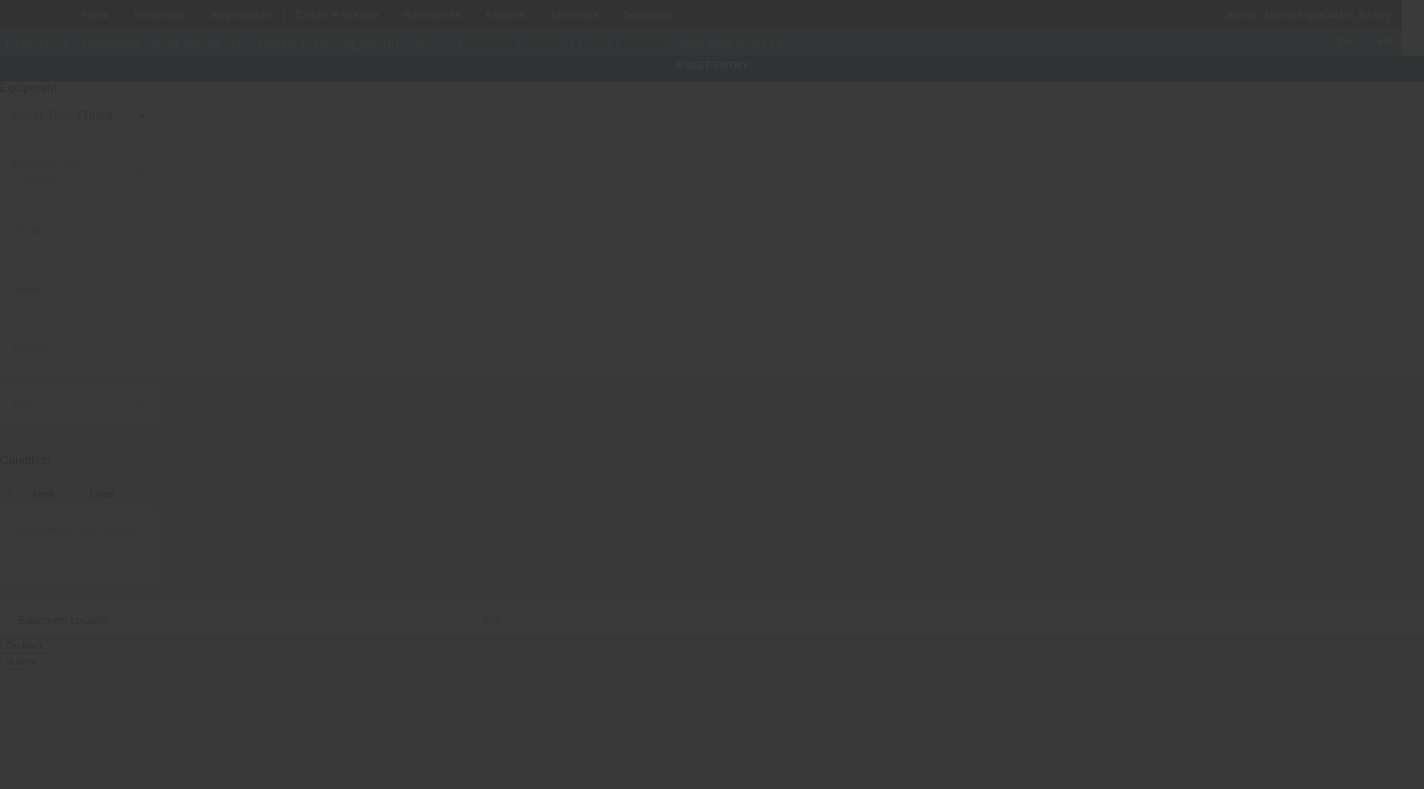
type input "[US_VEHICLE_IDENTIFICATION_NUMBER]"
type input "Hino"
type input "L6"
radio input "true"
type textarea "ex cab"
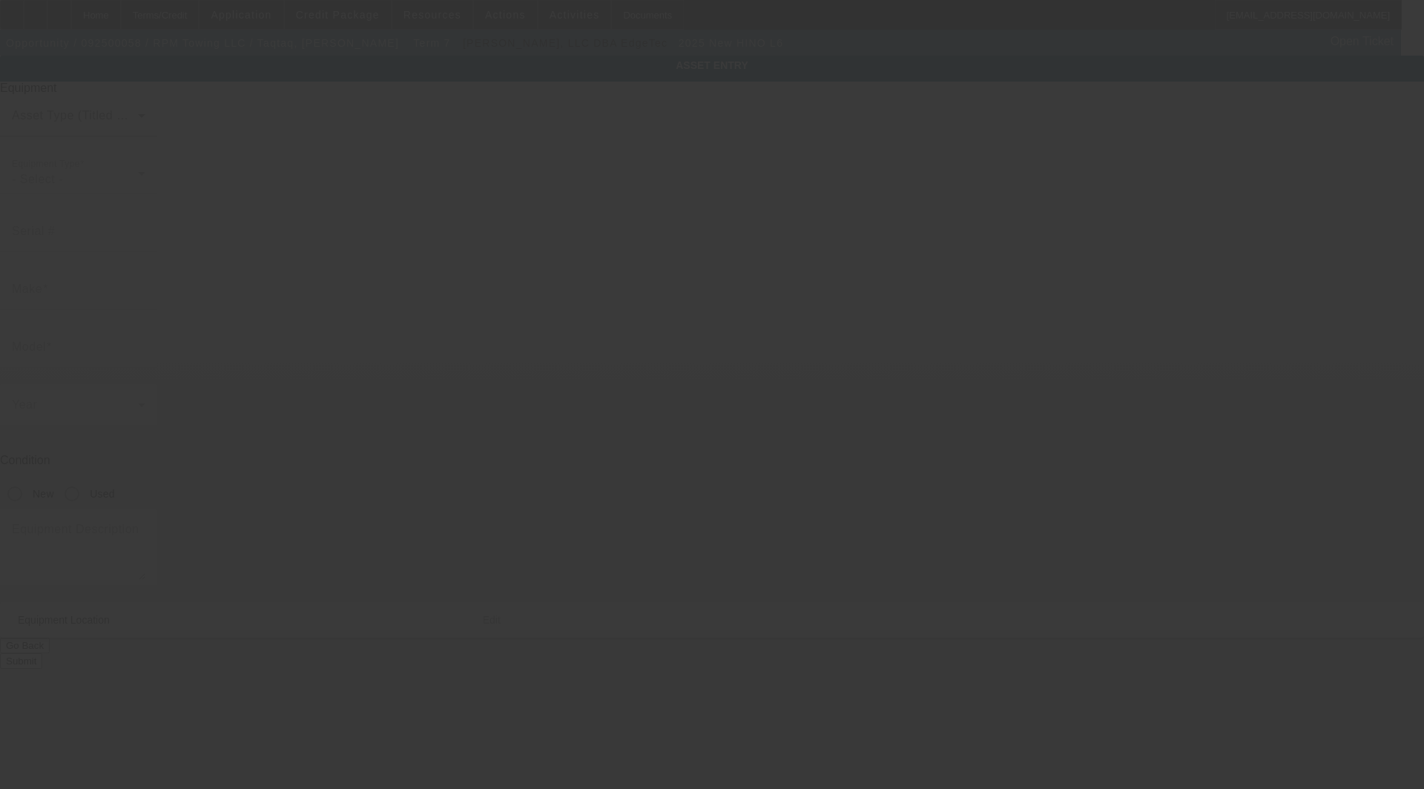
type input "[STREET_ADDRESS][PERSON_NAME]"
type input "[US_STATE][GEOGRAPHIC_DATA]"
type input "73112"
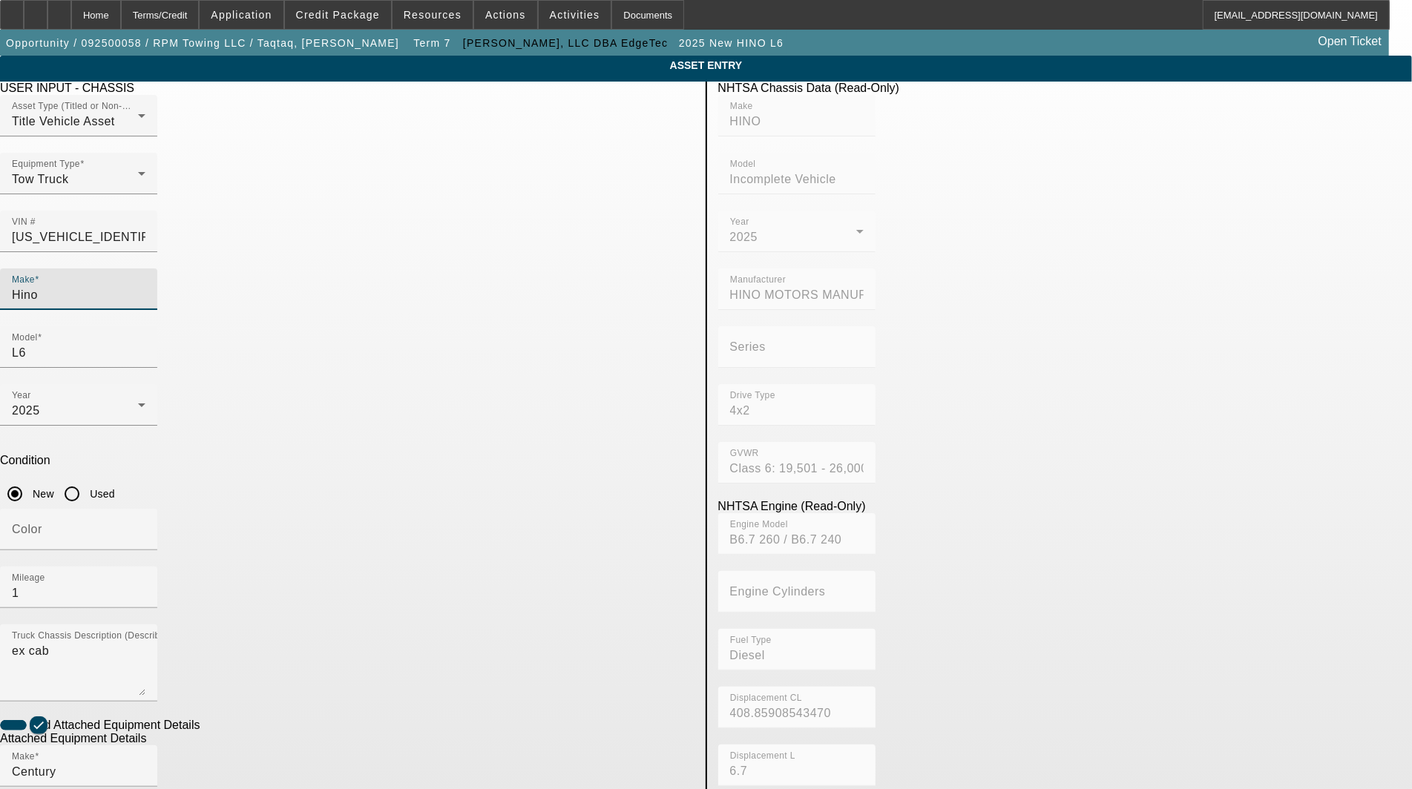
drag, startPoint x: 271, startPoint y: 269, endPoint x: 85, endPoint y: 280, distance: 185.8
click at [85, 280] on app-asset-collateral-manage "ASSET ENTRY Delete asset USER INPUT - CHASSIS Asset Type (Titled or Non-Titled)…" at bounding box center [706, 633] width 1412 height 1154
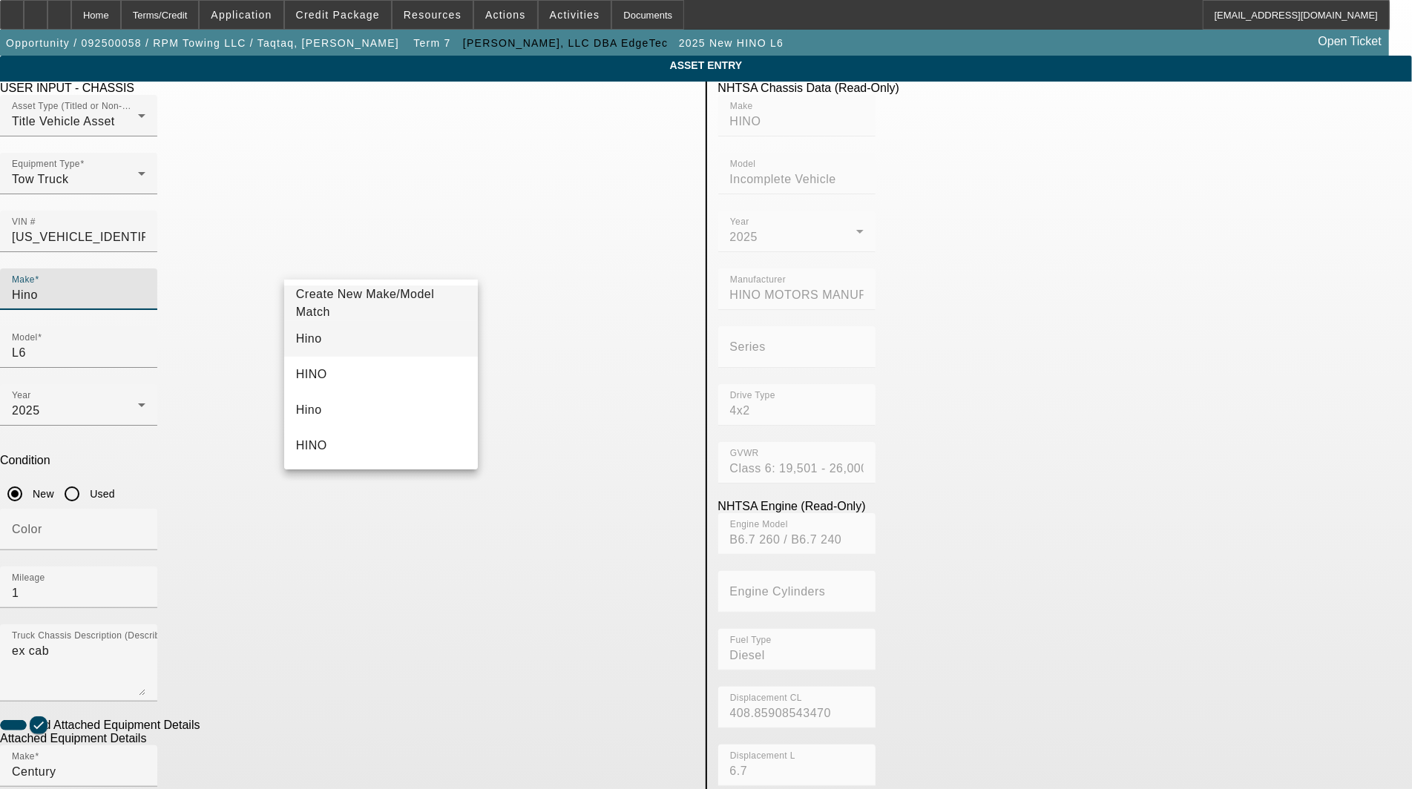
type input "Hino"
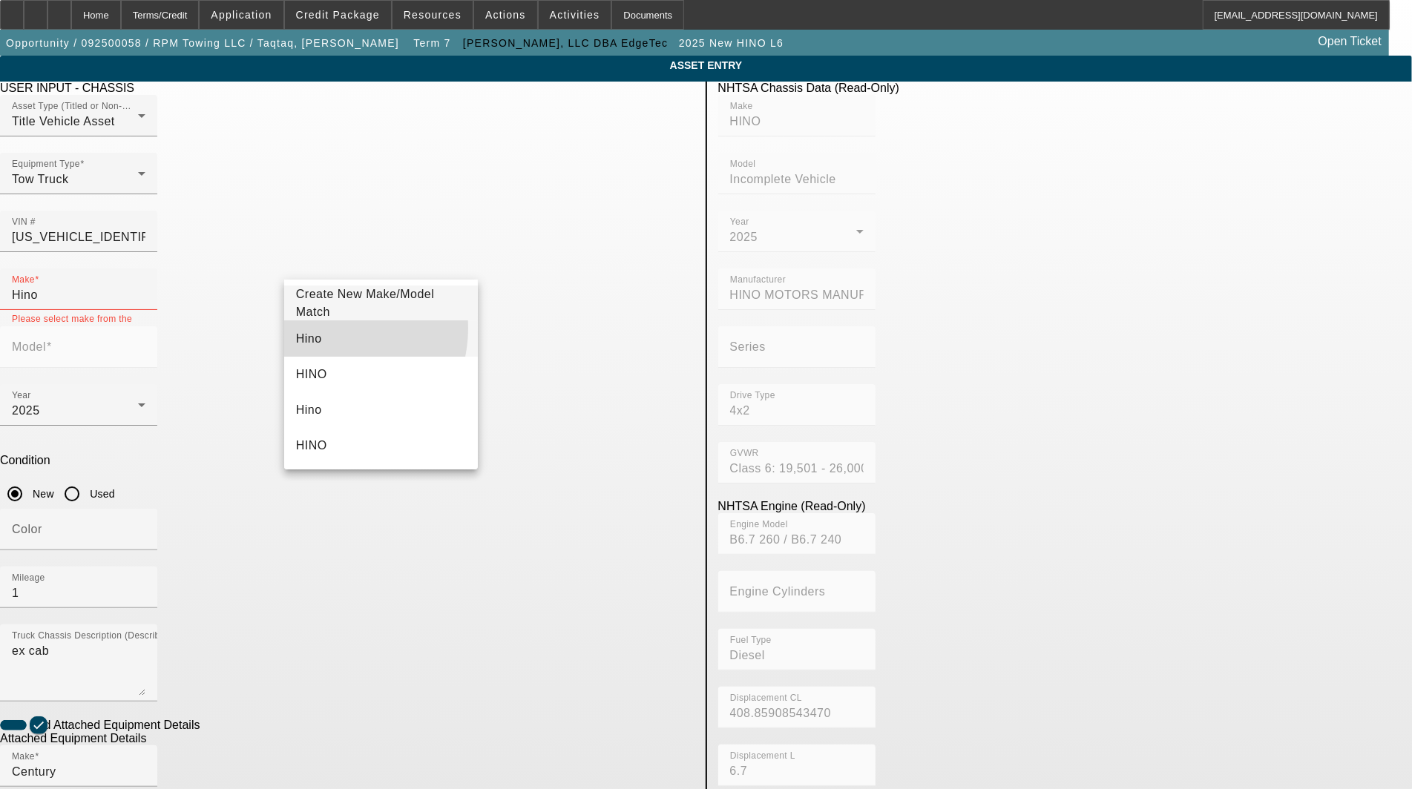
click at [322, 328] on mat-option "Hino" at bounding box center [381, 339] width 194 height 36
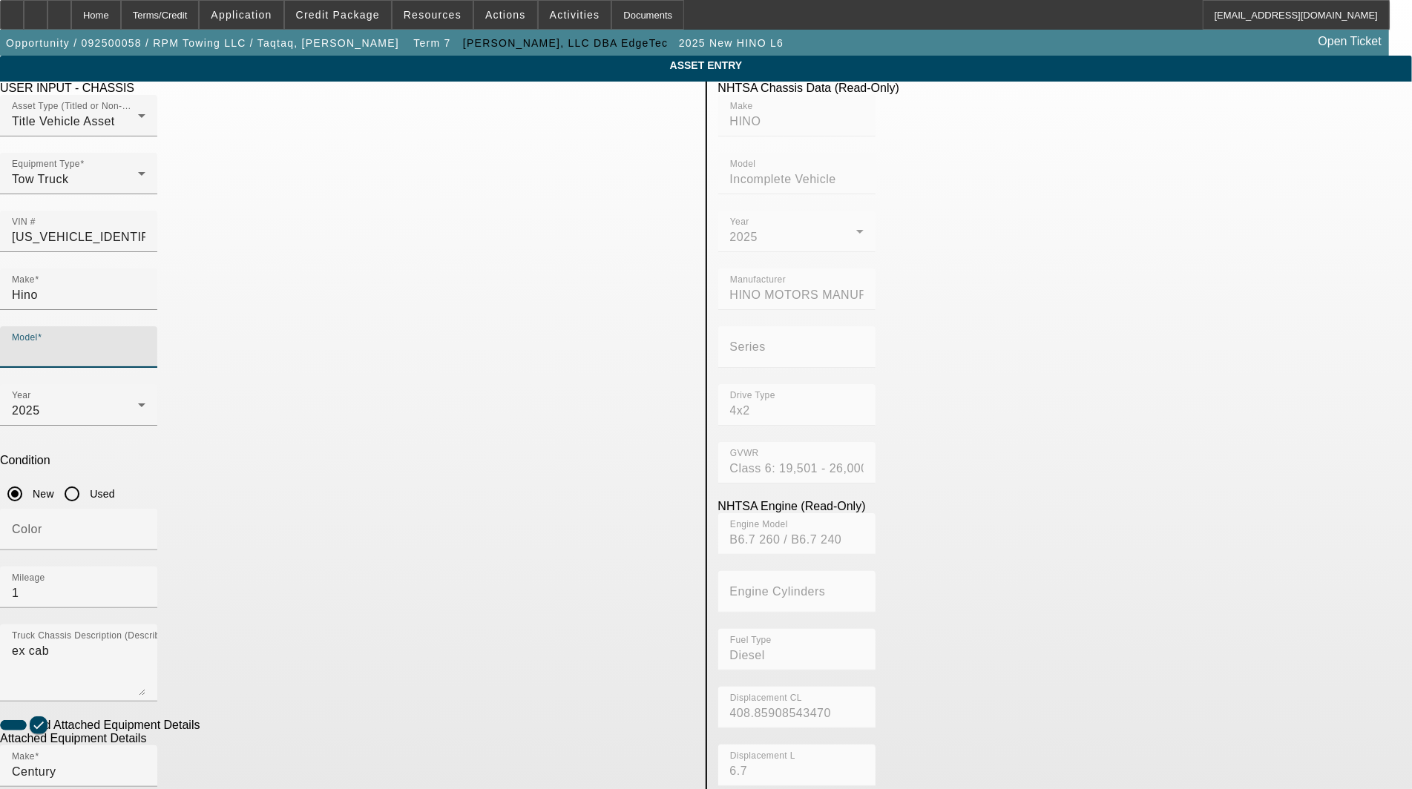
click at [145, 344] on input "Model" at bounding box center [79, 353] width 134 height 18
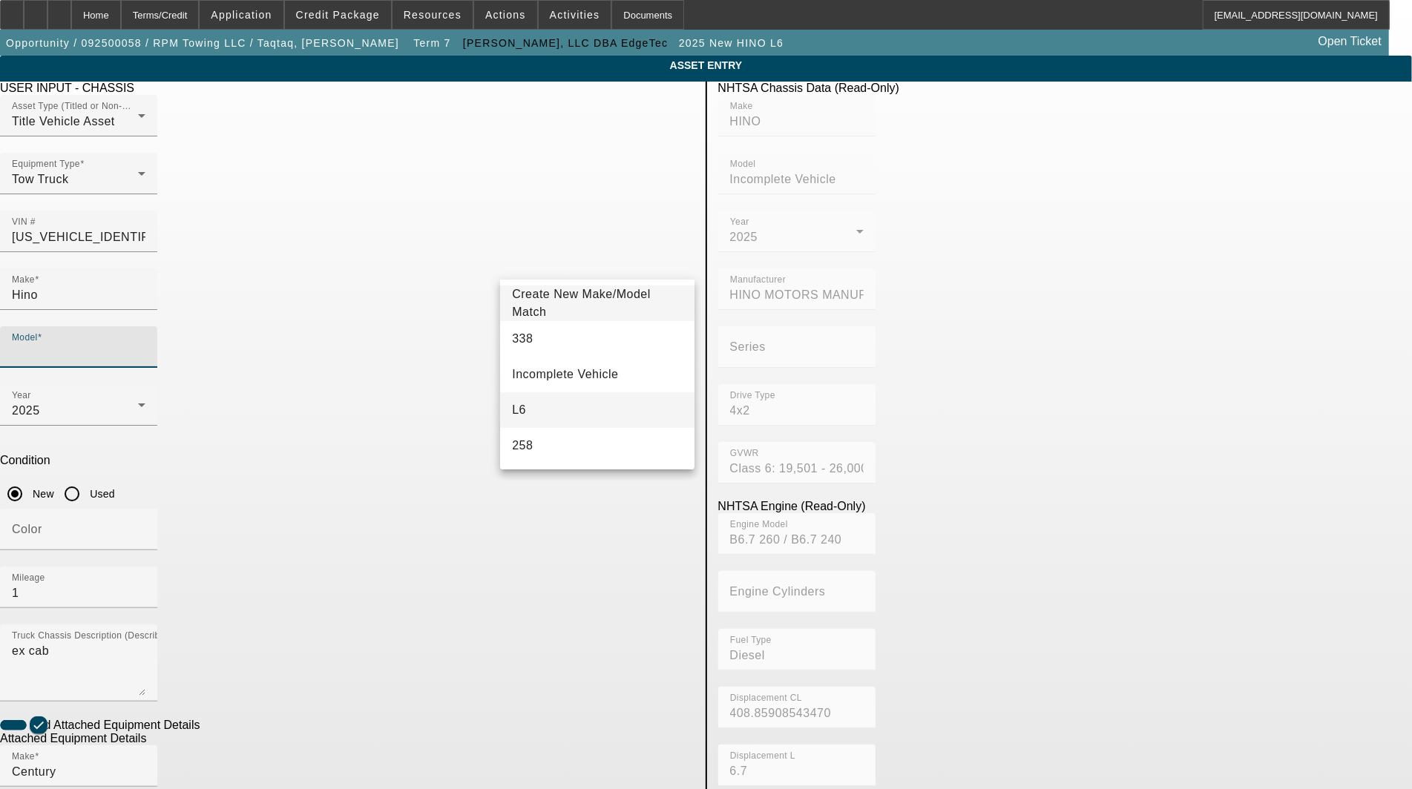
click at [528, 404] on mat-option "L6" at bounding box center [597, 410] width 194 height 36
type input "L6"
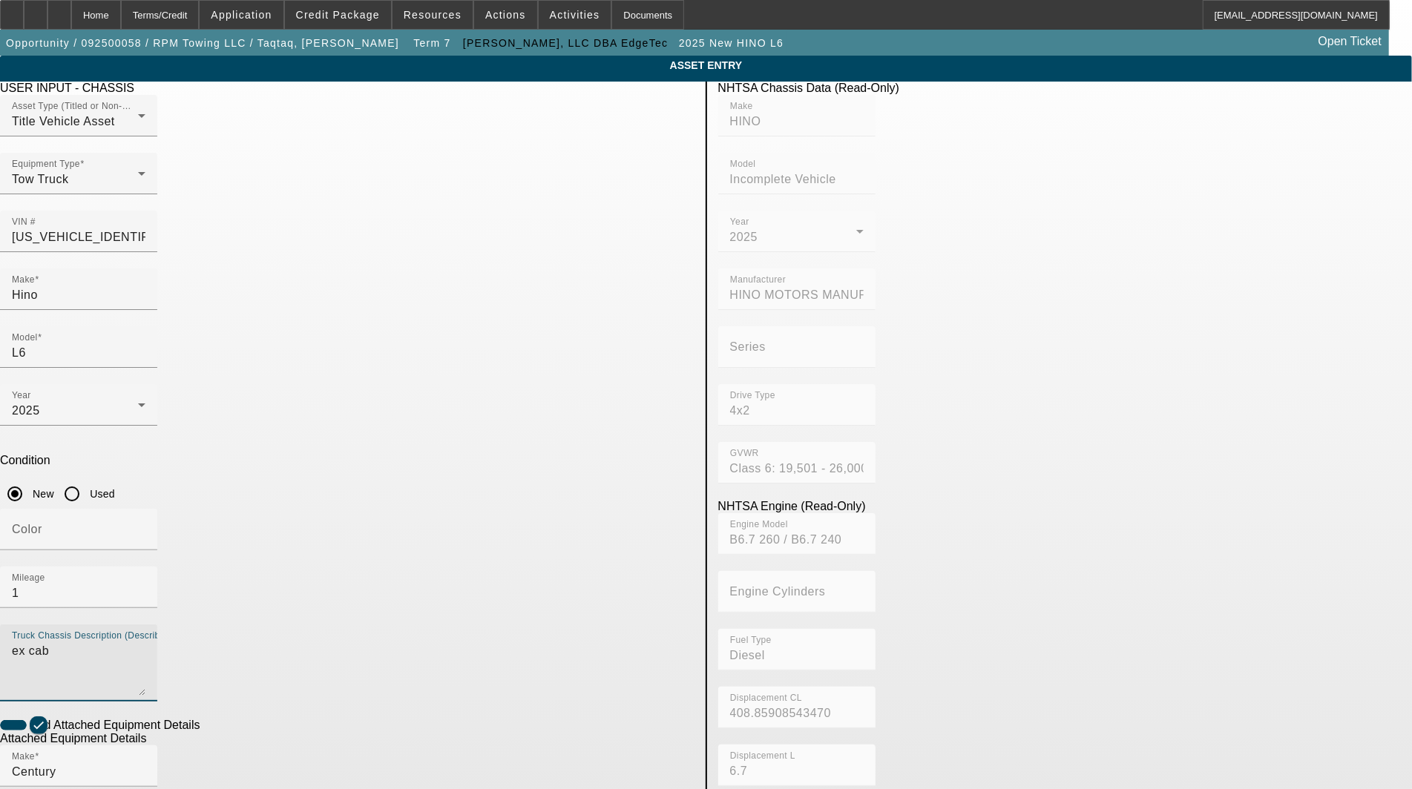
drag, startPoint x: 409, startPoint y: 444, endPoint x: 23, endPoint y: 438, distance: 386.5
click at [23, 438] on app-asset-collateral-manage "ASSET ENTRY Delete asset USER INPUT - CHASSIS Asset Type (Titled or Non-Titled)…" at bounding box center [706, 633] width 1412 height 1154
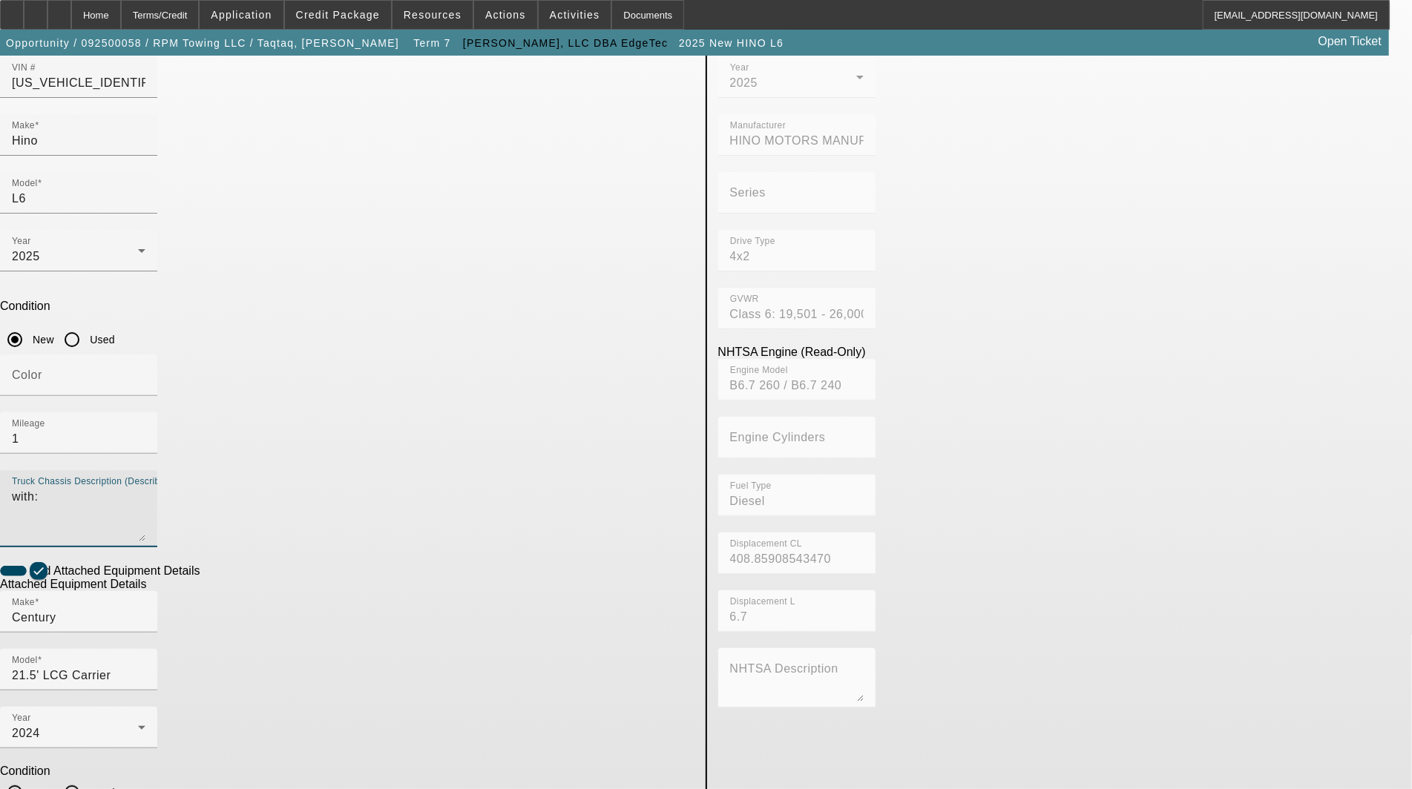
scroll to position [157, 0]
type textarea "with:"
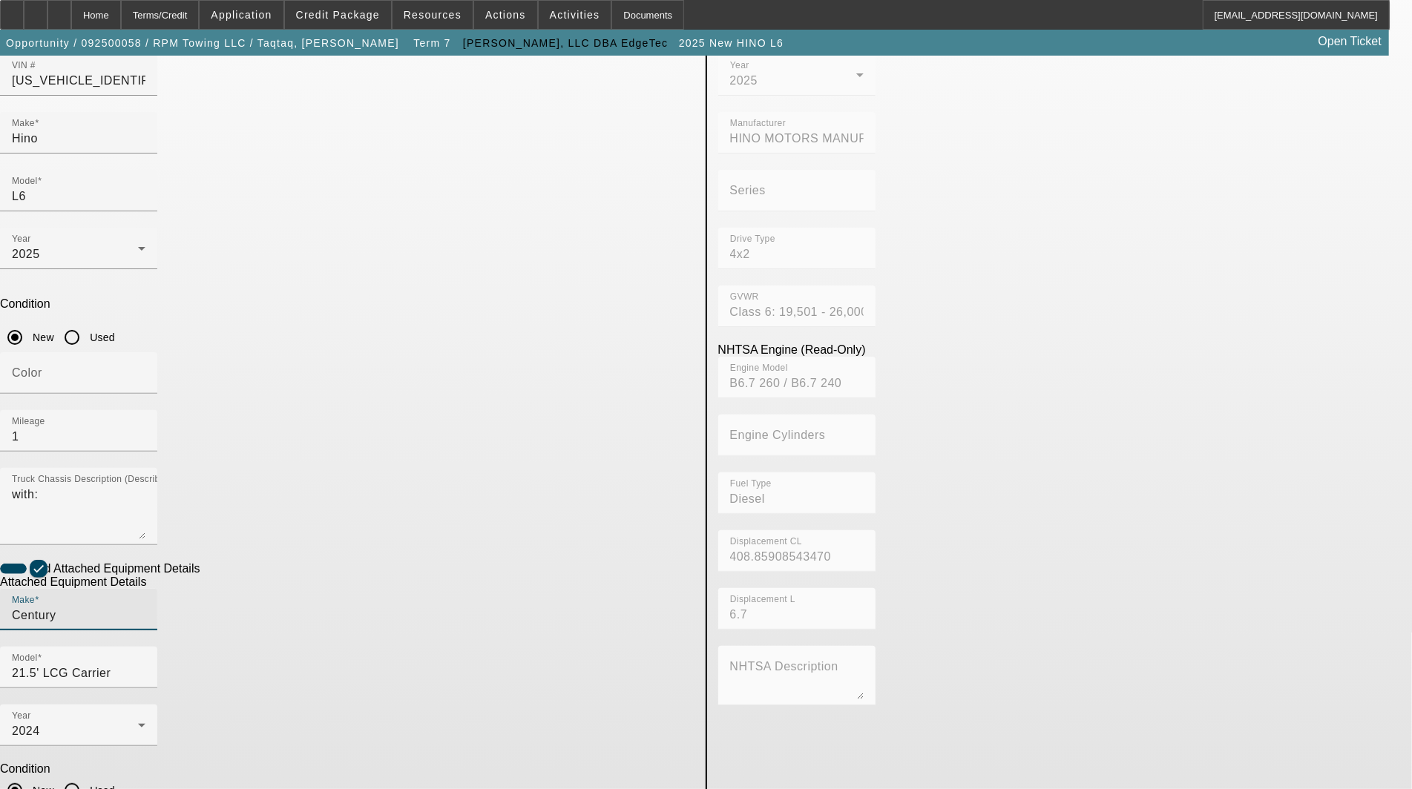
click at [145, 607] on input "Century" at bounding box center [79, 616] width 134 height 18
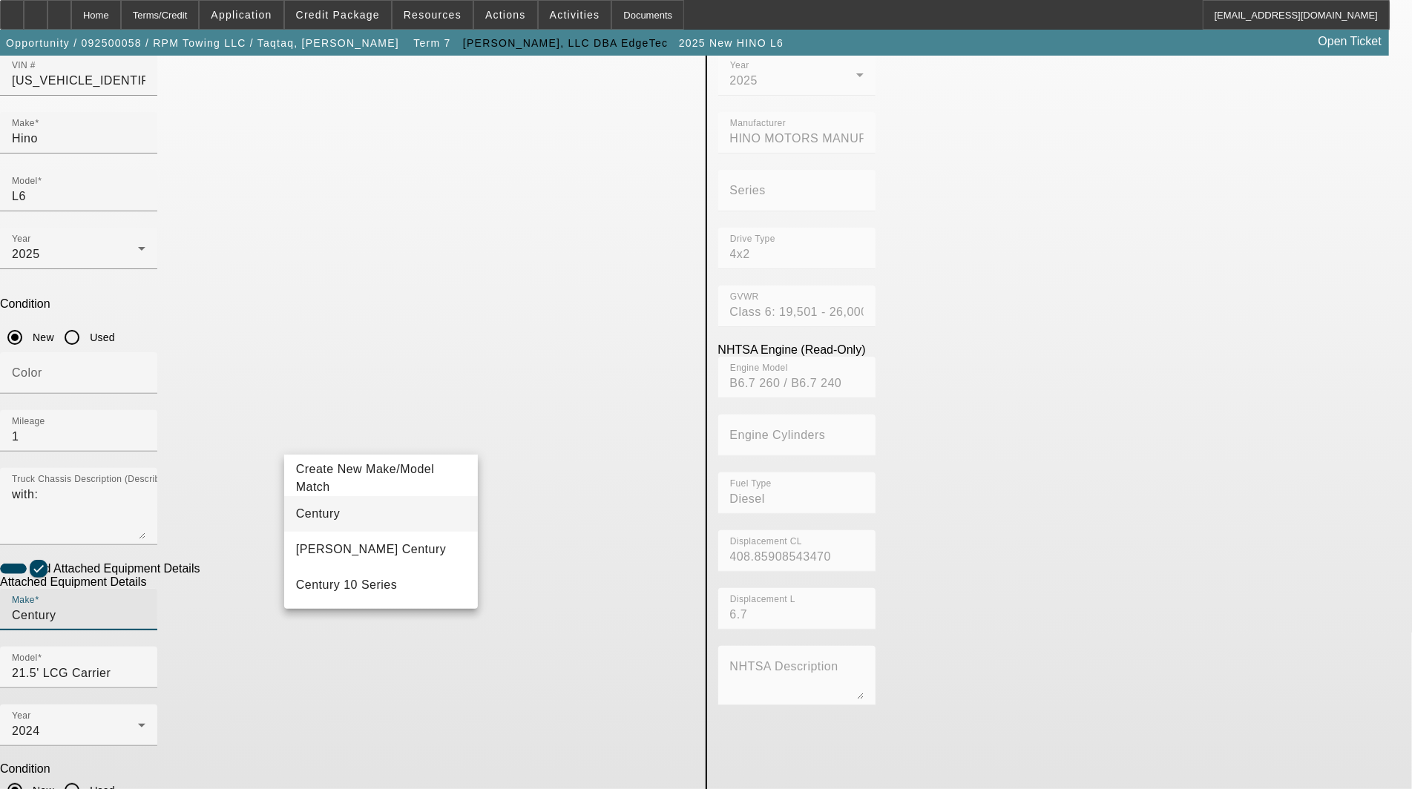
click at [328, 515] on span "Century" at bounding box center [318, 513] width 45 height 13
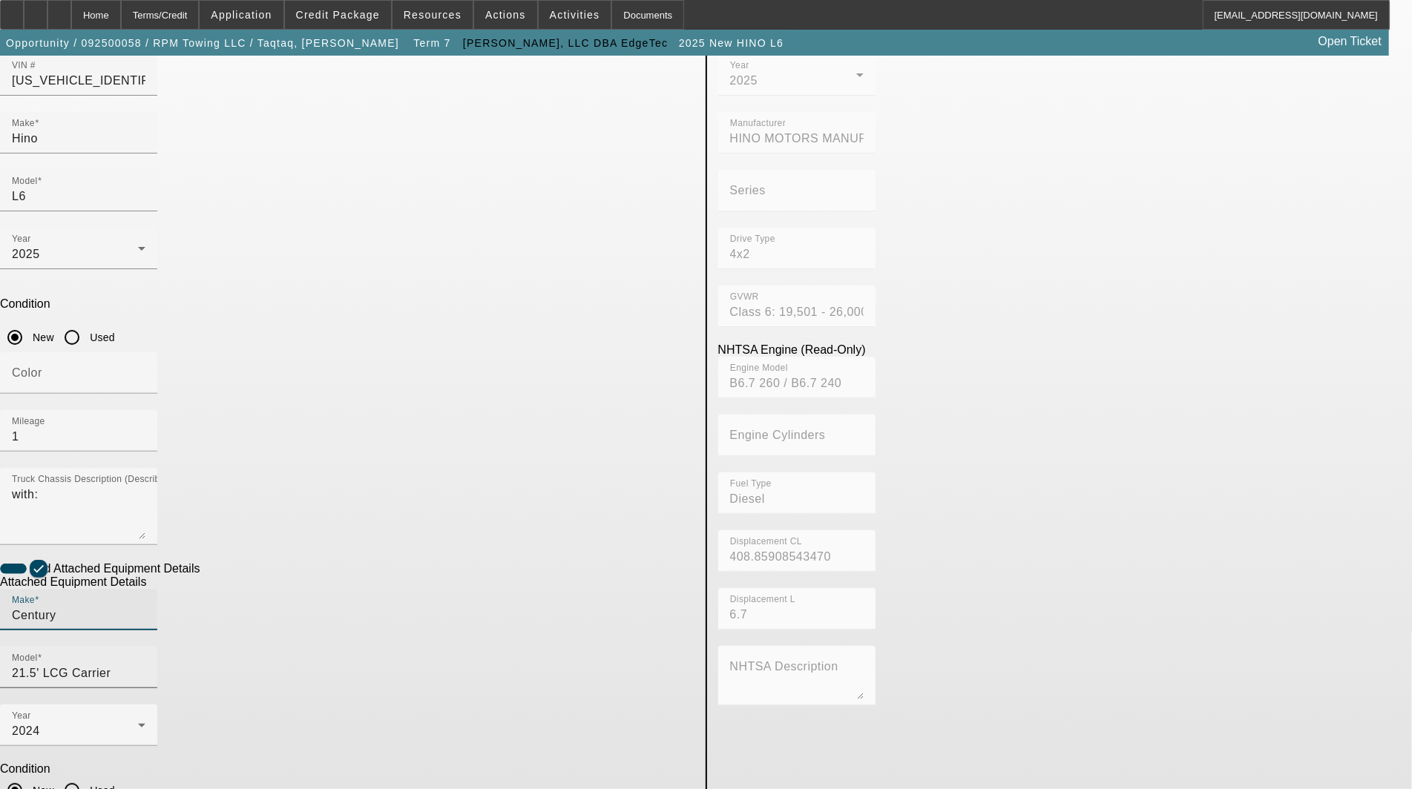
click at [145, 665] on input "21.5' LCG Carrier" at bounding box center [79, 674] width 134 height 18
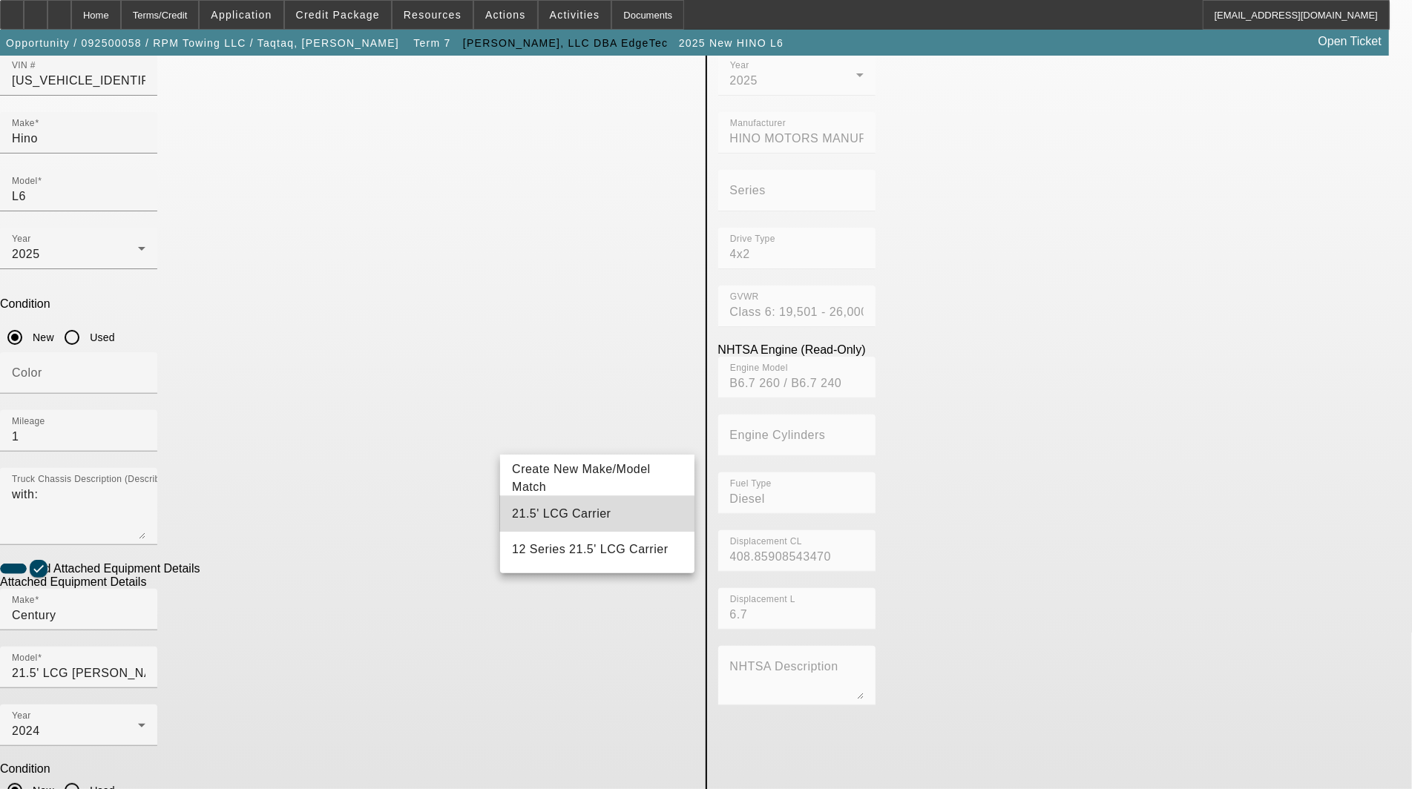
click at [564, 516] on span "21.5' LCG Carrier" at bounding box center [561, 513] width 99 height 13
type input "21.5' LCG Carrier"
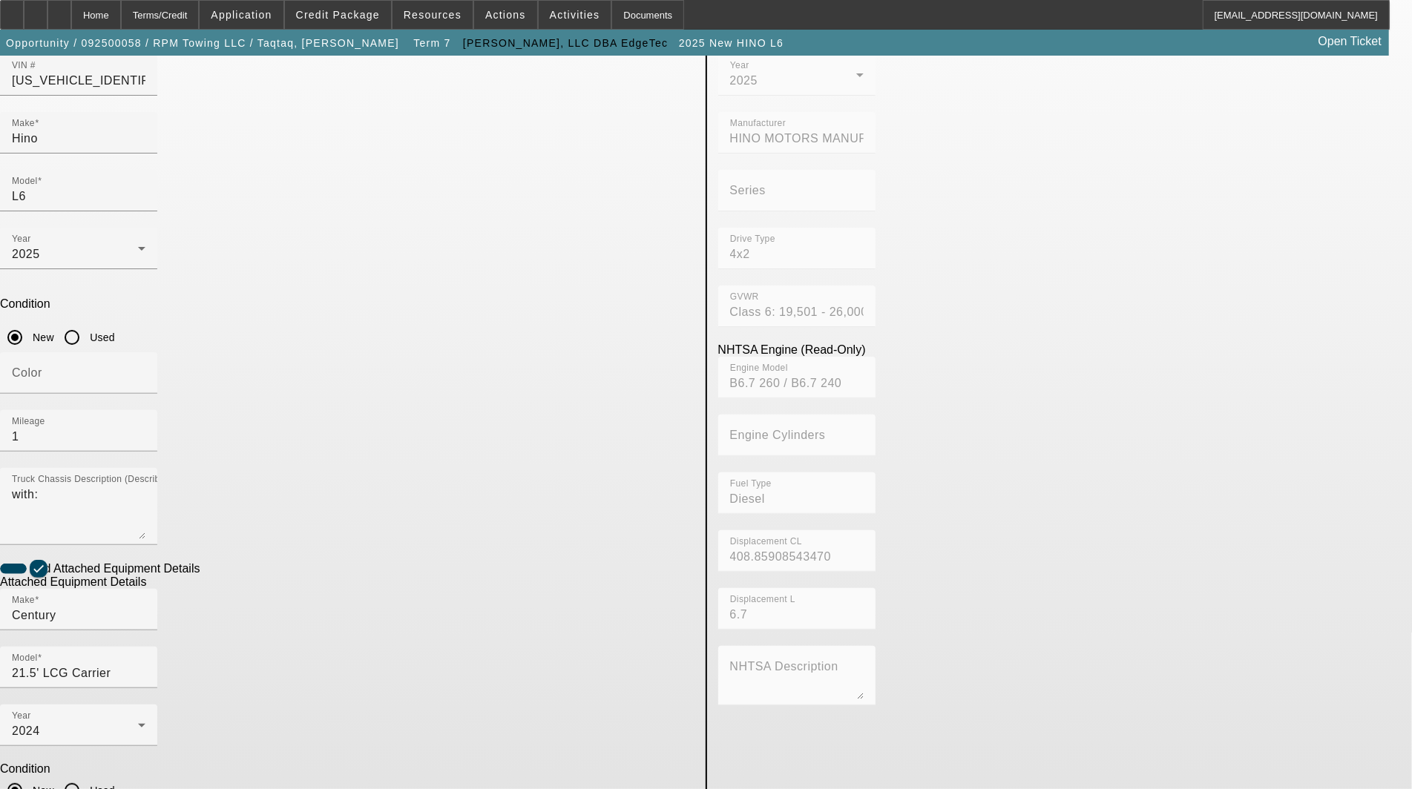
drag, startPoint x: 386, startPoint y: 618, endPoint x: 1, endPoint y: 598, distance: 385.5
click at [1, 598] on app-asset-collateral-manage "ASSET ENTRY Delete asset USER INPUT - CHASSIS Asset Type (Titled or Non-Titled)…" at bounding box center [706, 476] width 1412 height 1154
type textarea "includes: all options, attachments and accessories"
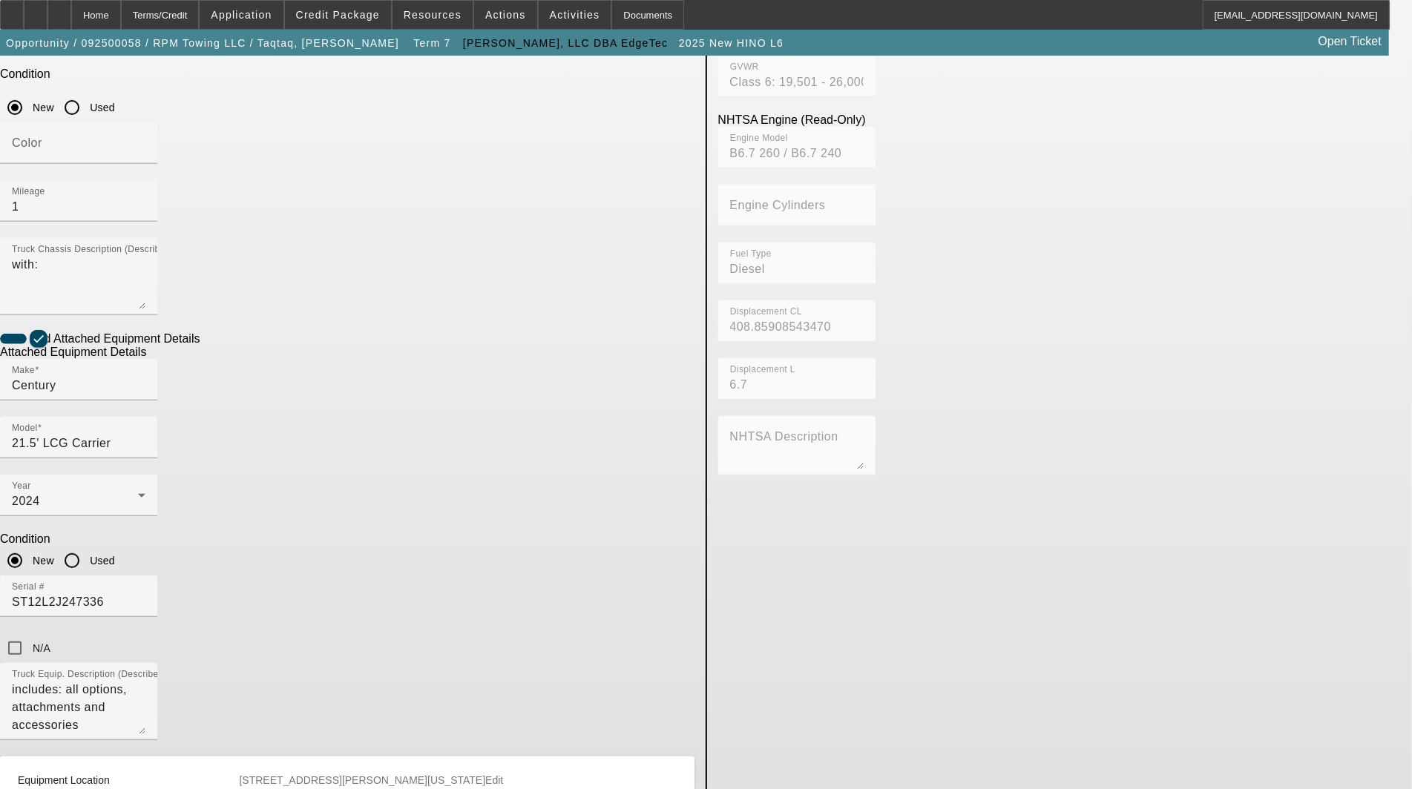
scroll to position [404, 0]
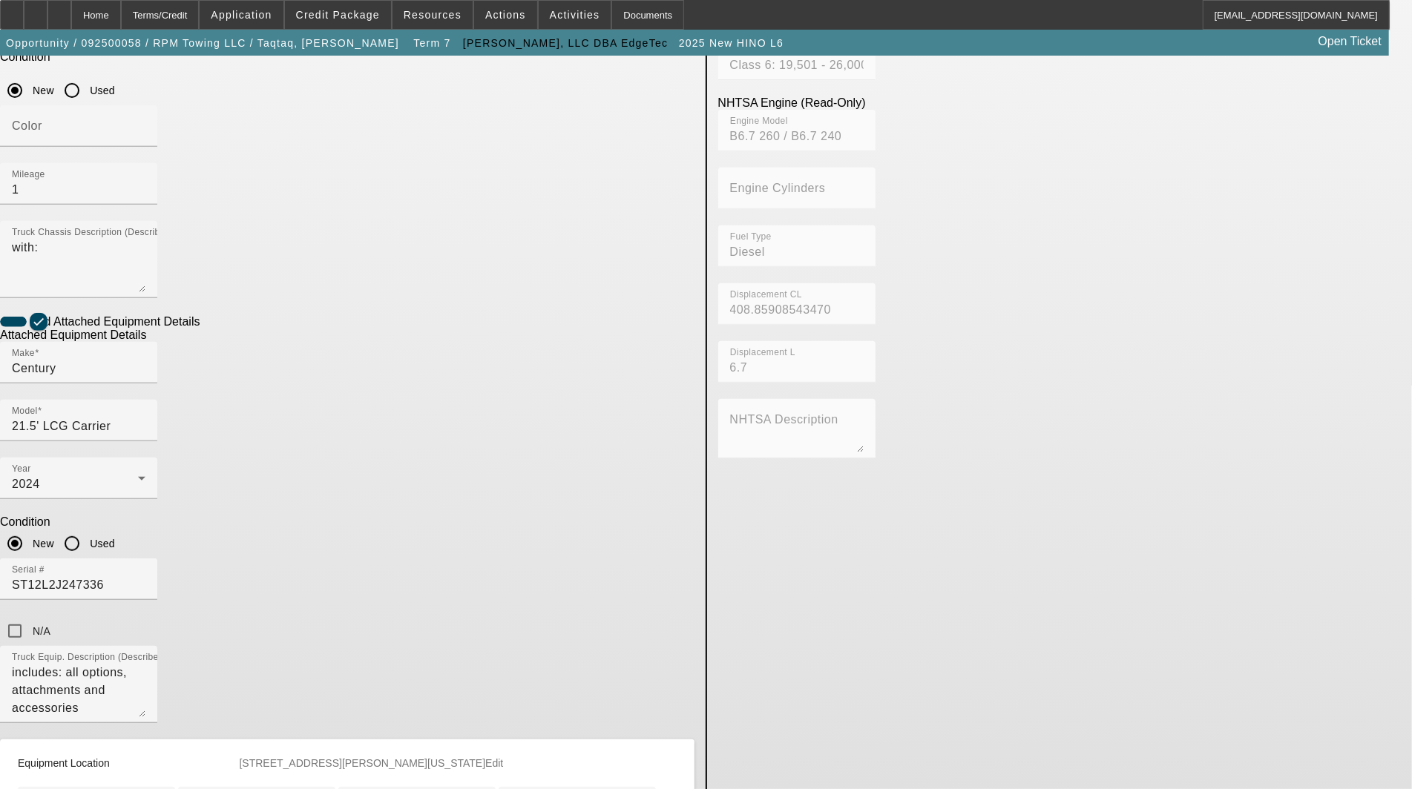
type input "[STREET_ADDRESS][PERSON_NAME]"
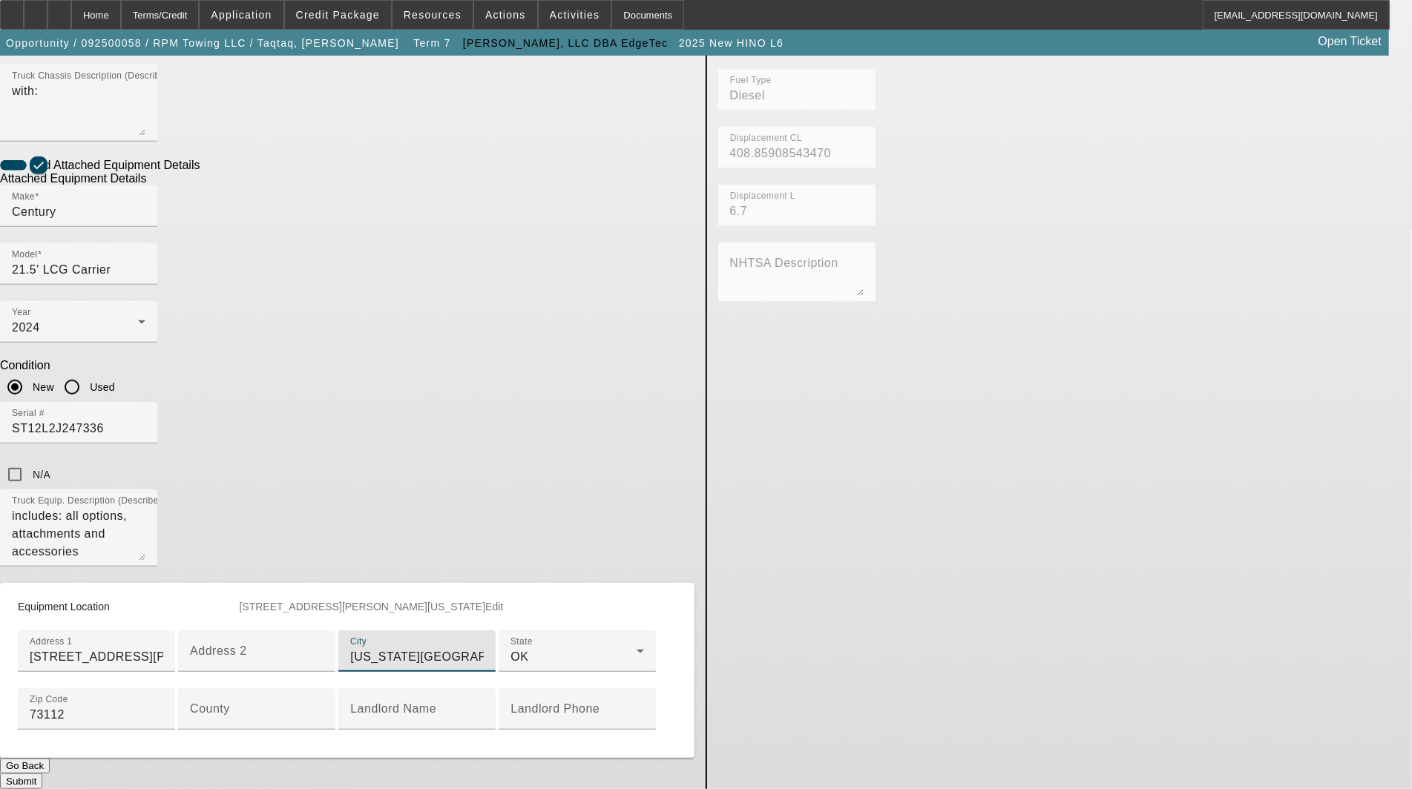
scroll to position [568, 0]
click at [323, 706] on input "County" at bounding box center [257, 715] width 134 height 18
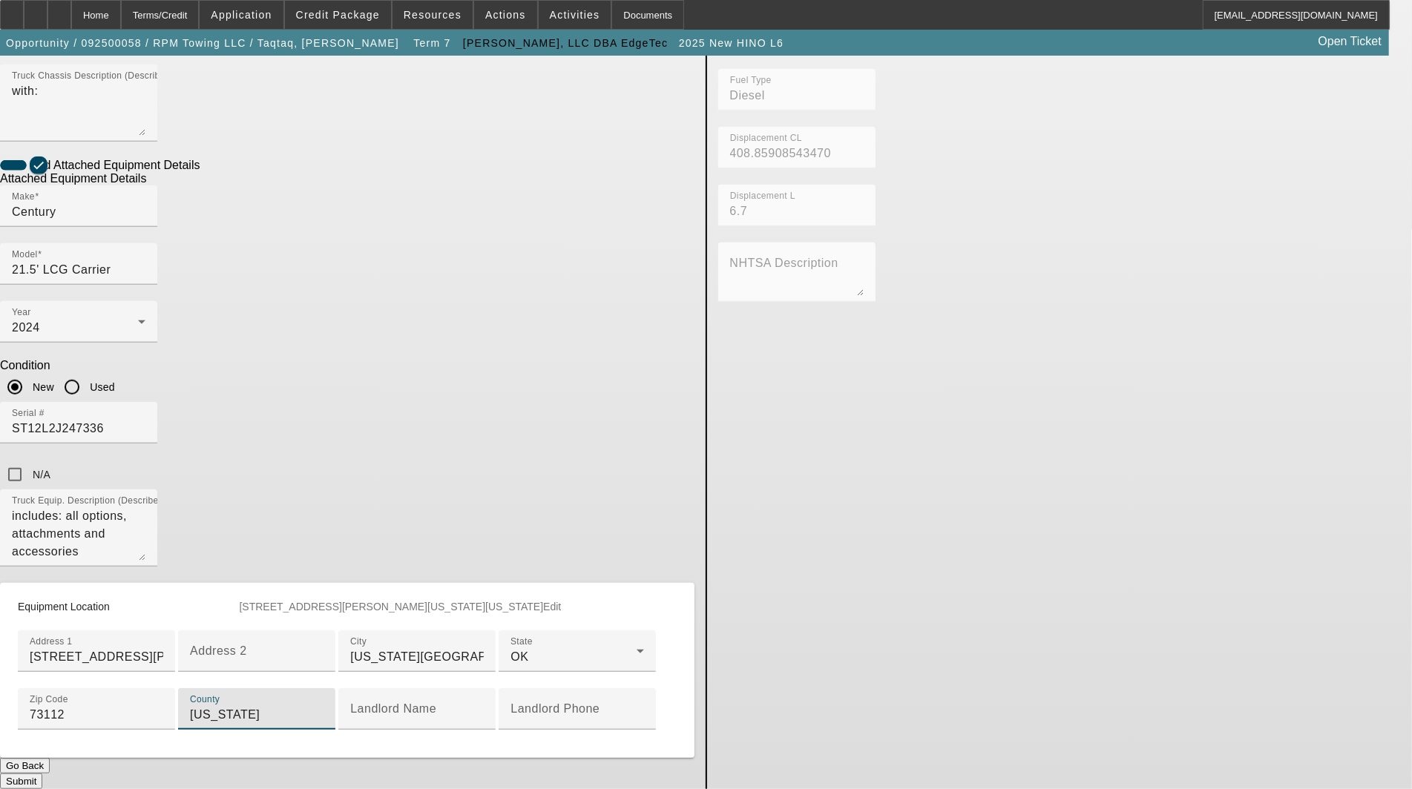
scroll to position [655, 0]
type input "[US_STATE]"
click at [42, 774] on button "Submit" at bounding box center [21, 782] width 42 height 16
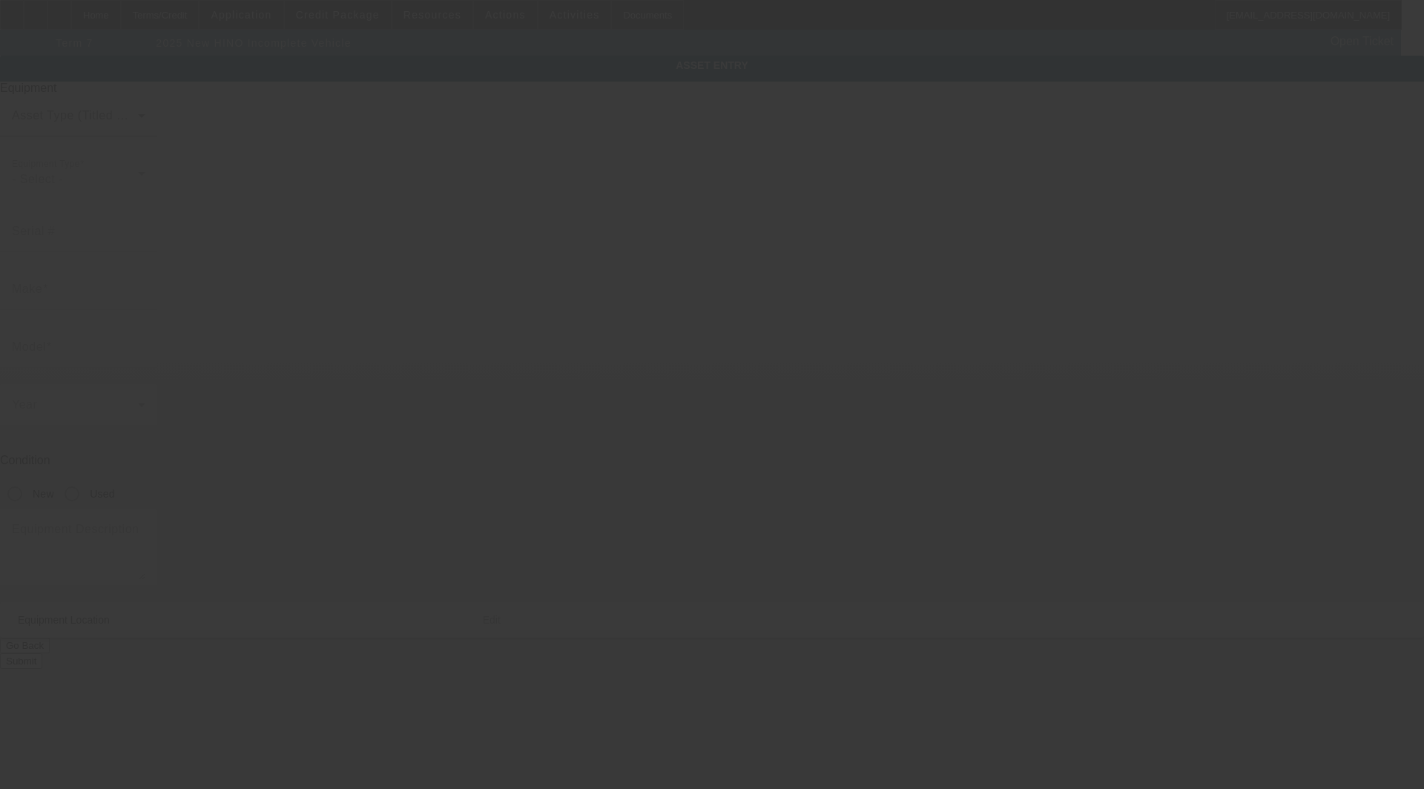
type input "[US_VEHICLE_IDENTIFICATION_NUMBER]"
type input "HINO"
type input "Incomplete Vehicle"
radio input "true"
type textarea "air ride"
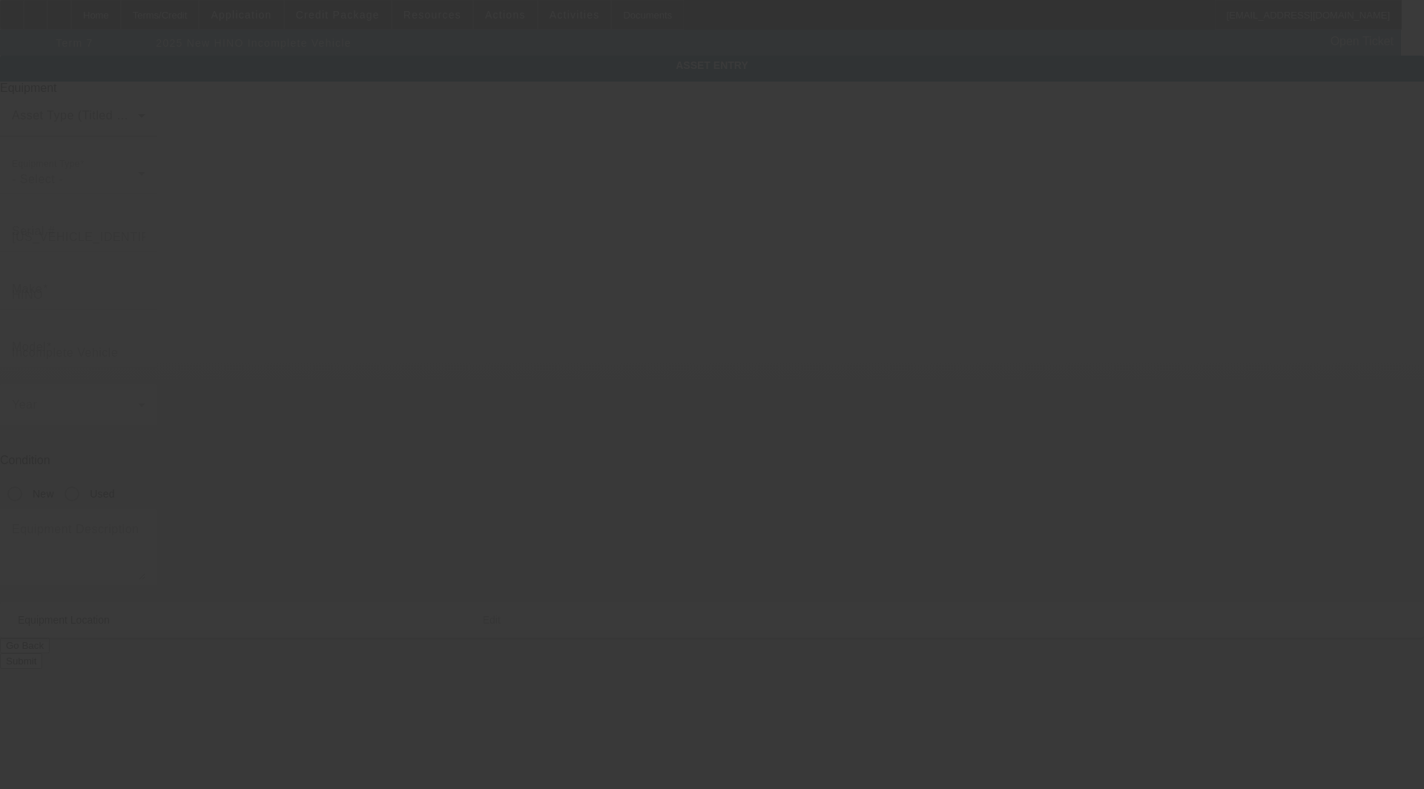
type input "3900 N Maney St"
type input "[US_STATE][GEOGRAPHIC_DATA]"
type input "73112"
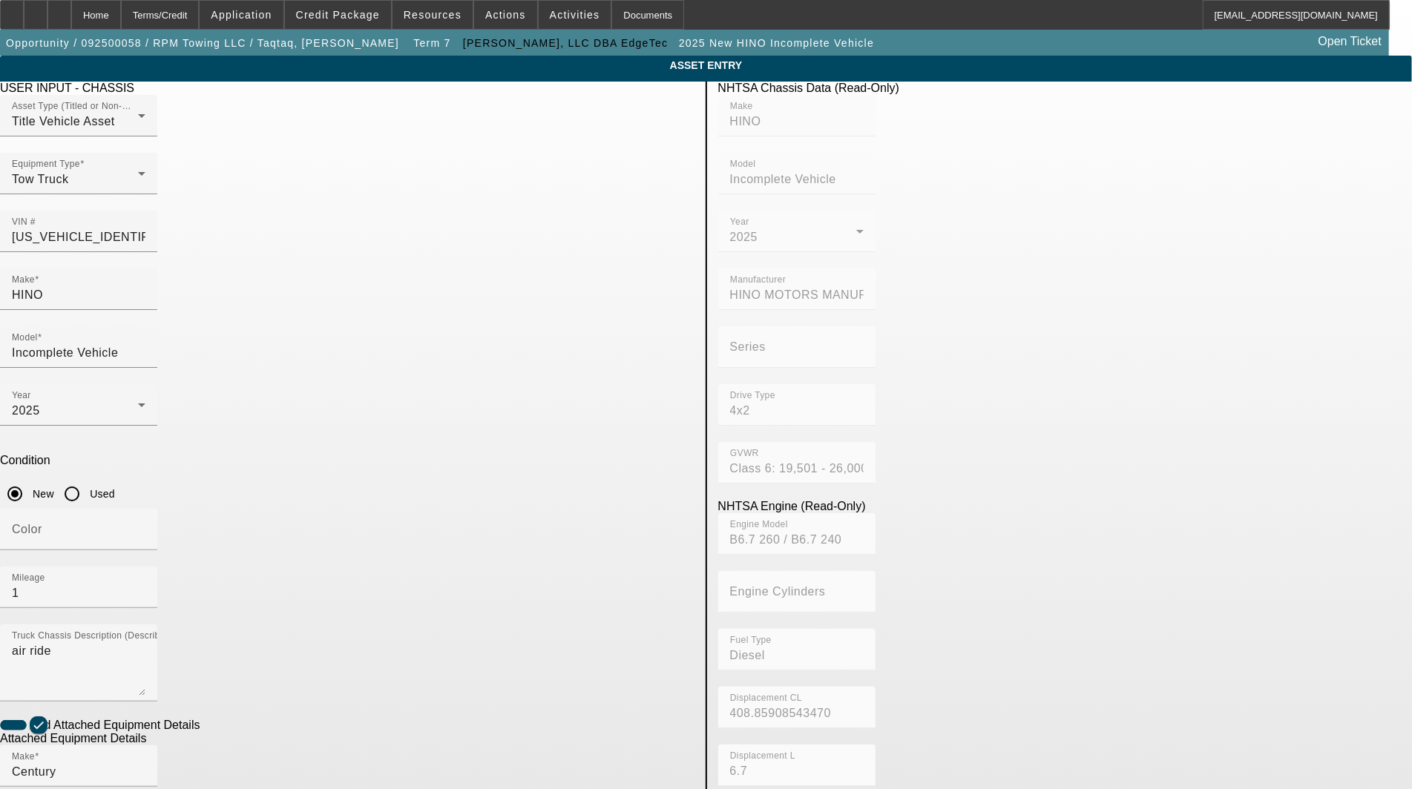
drag, startPoint x: 383, startPoint y: 269, endPoint x: 21, endPoint y: 237, distance: 363.4
click at [25, 239] on app-asset-collateral-manage "ASSET ENTRY Delete asset USER INPUT - CHASSIS Asset Type (Titled or Non-Titled)…" at bounding box center [706, 633] width 1412 height 1154
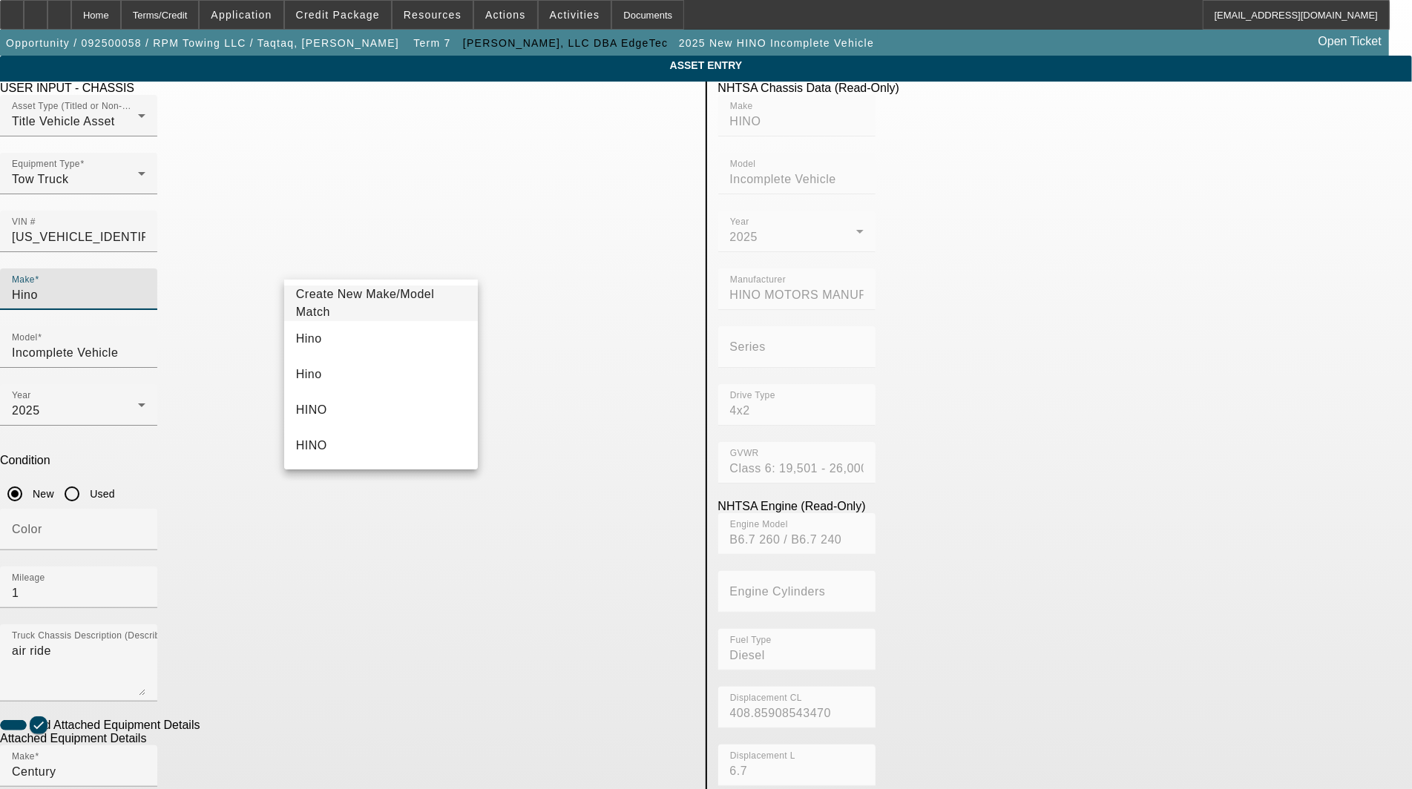
type input "Hino"
click at [304, 340] on span "Hino" at bounding box center [309, 338] width 26 height 13
type input "Hino"
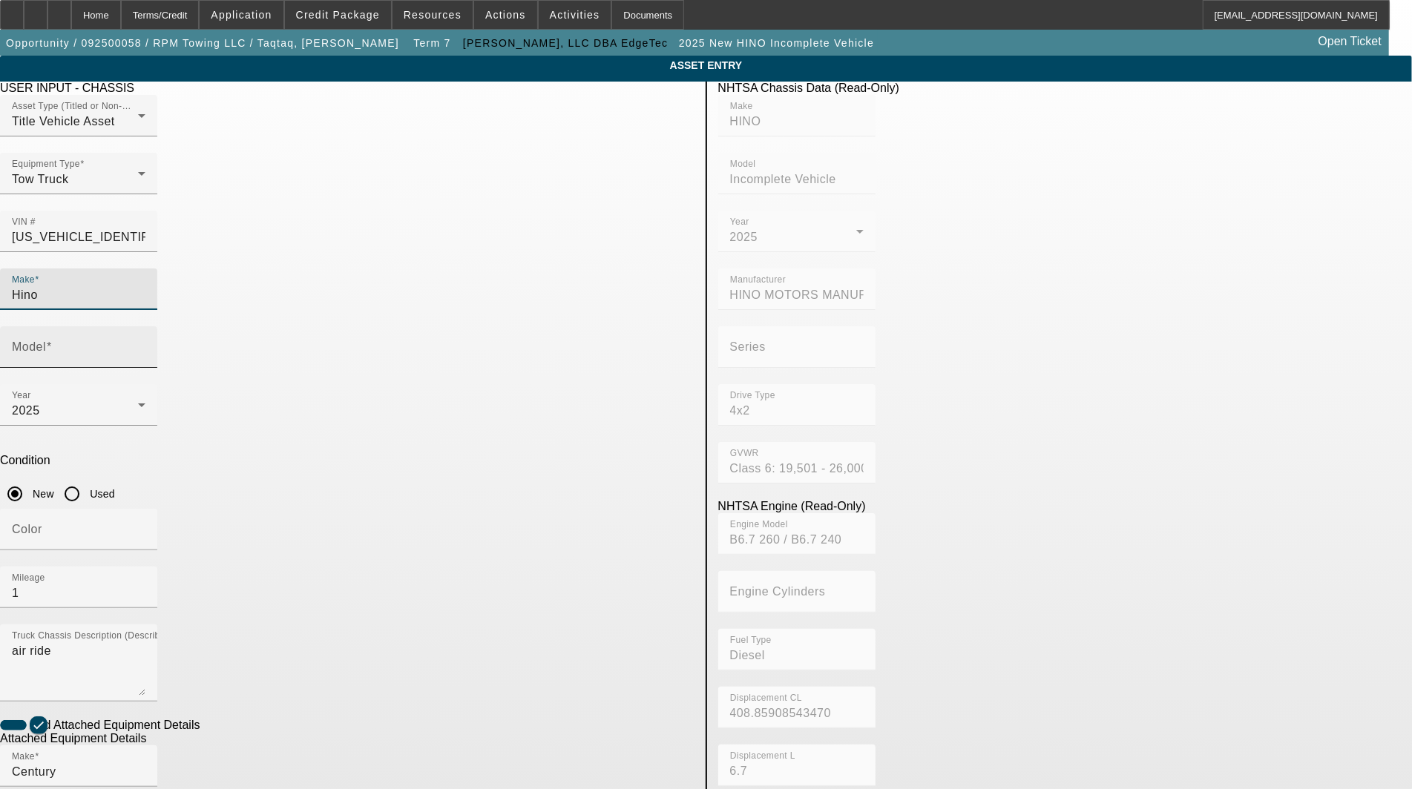
click at [145, 344] on input "Model" at bounding box center [79, 353] width 134 height 18
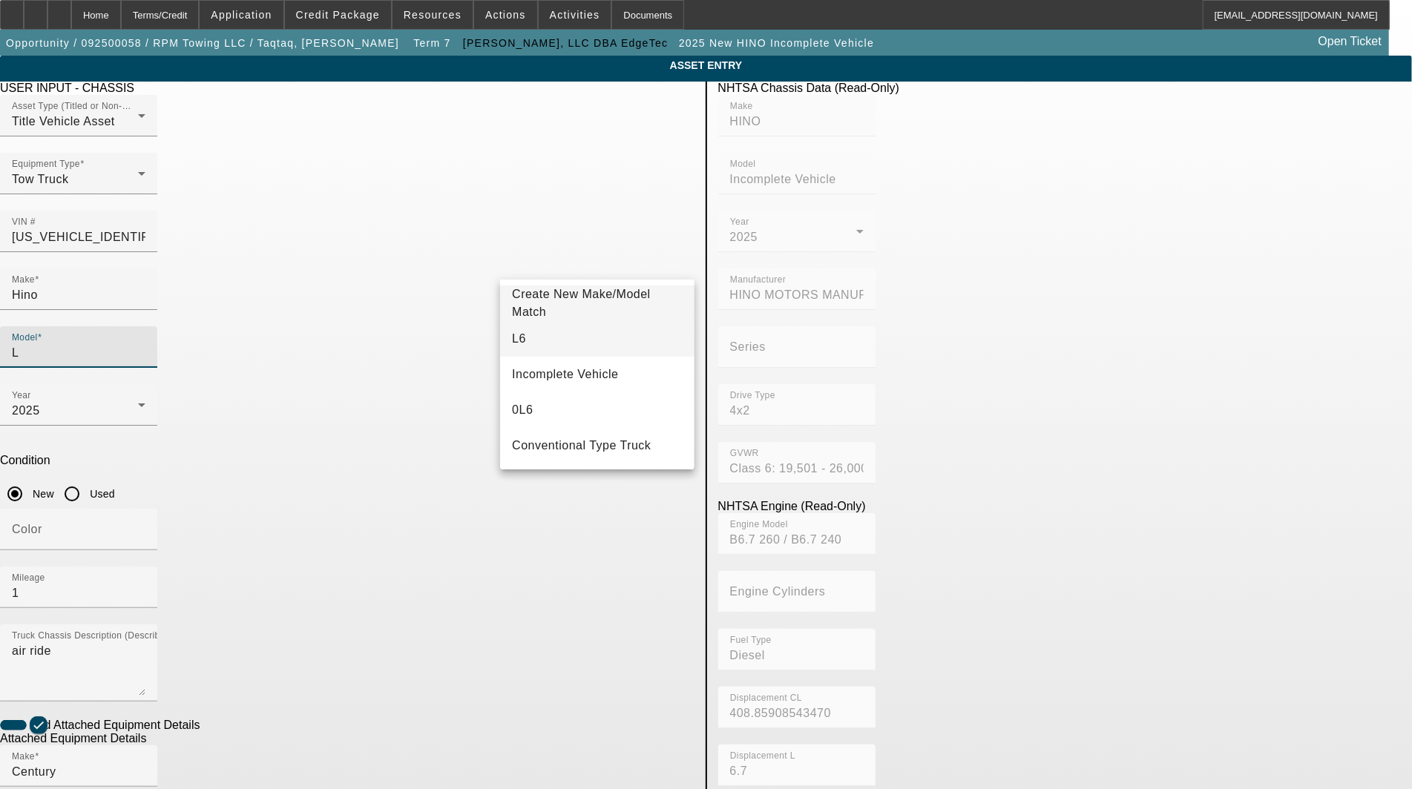
click at [533, 329] on mat-option "L6" at bounding box center [597, 339] width 194 height 36
type input "L6"
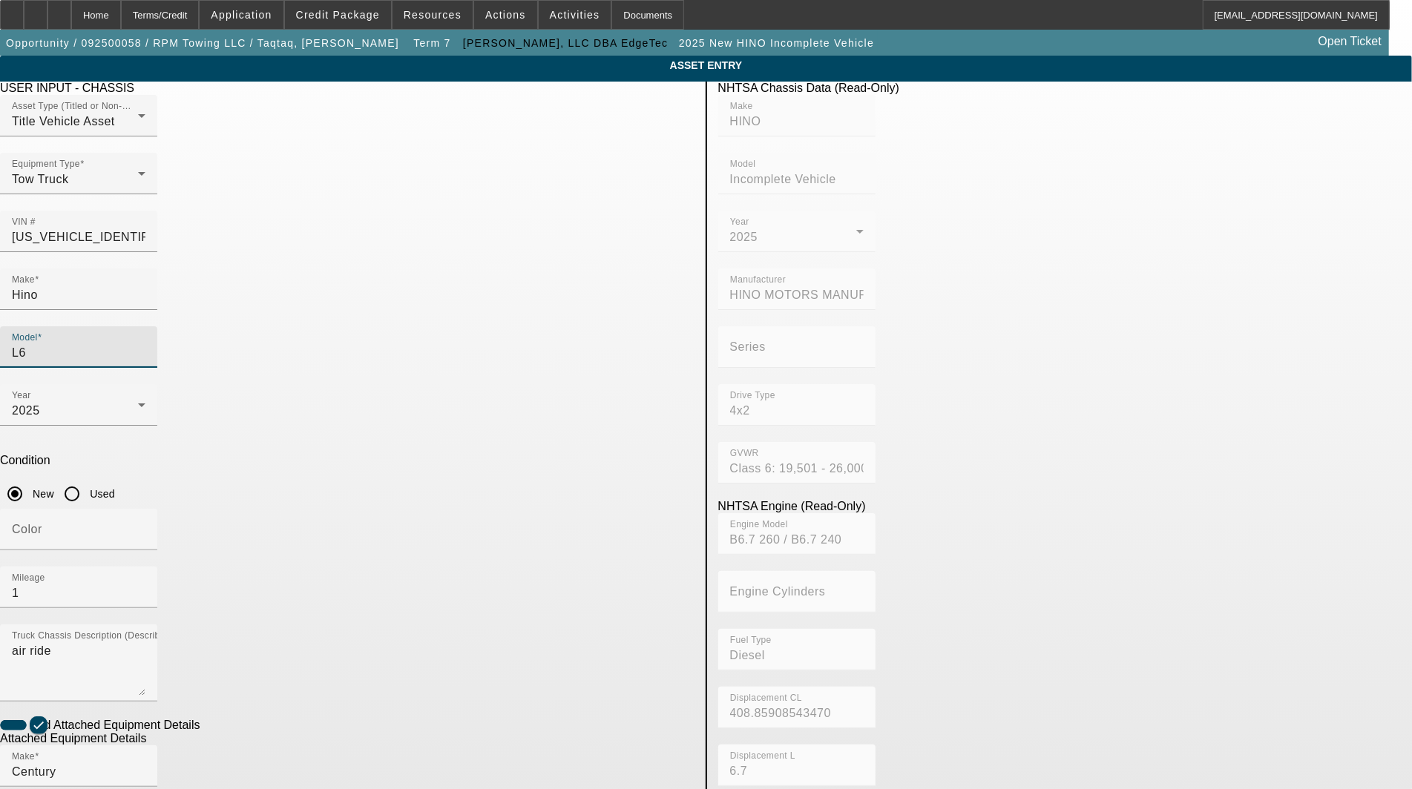
drag, startPoint x: 359, startPoint y: 446, endPoint x: 139, endPoint y: 455, distance: 220.5
click at [160, 450] on app-asset-collateral-manage "ASSET ENTRY Delete asset USER INPUT - CHASSIS Asset Type (Titled or Non-Titled)…" at bounding box center [706, 633] width 1412 height 1154
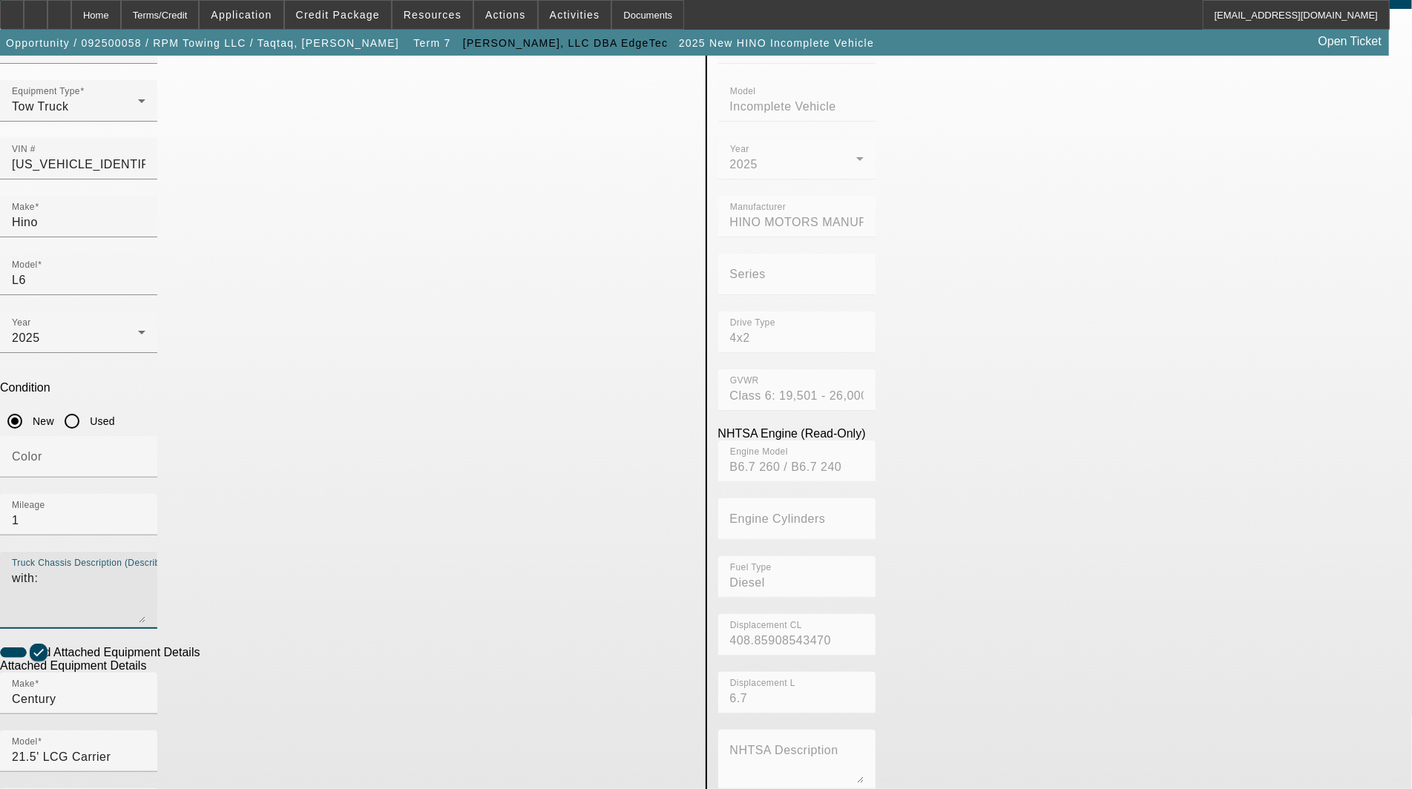
scroll to position [157, 0]
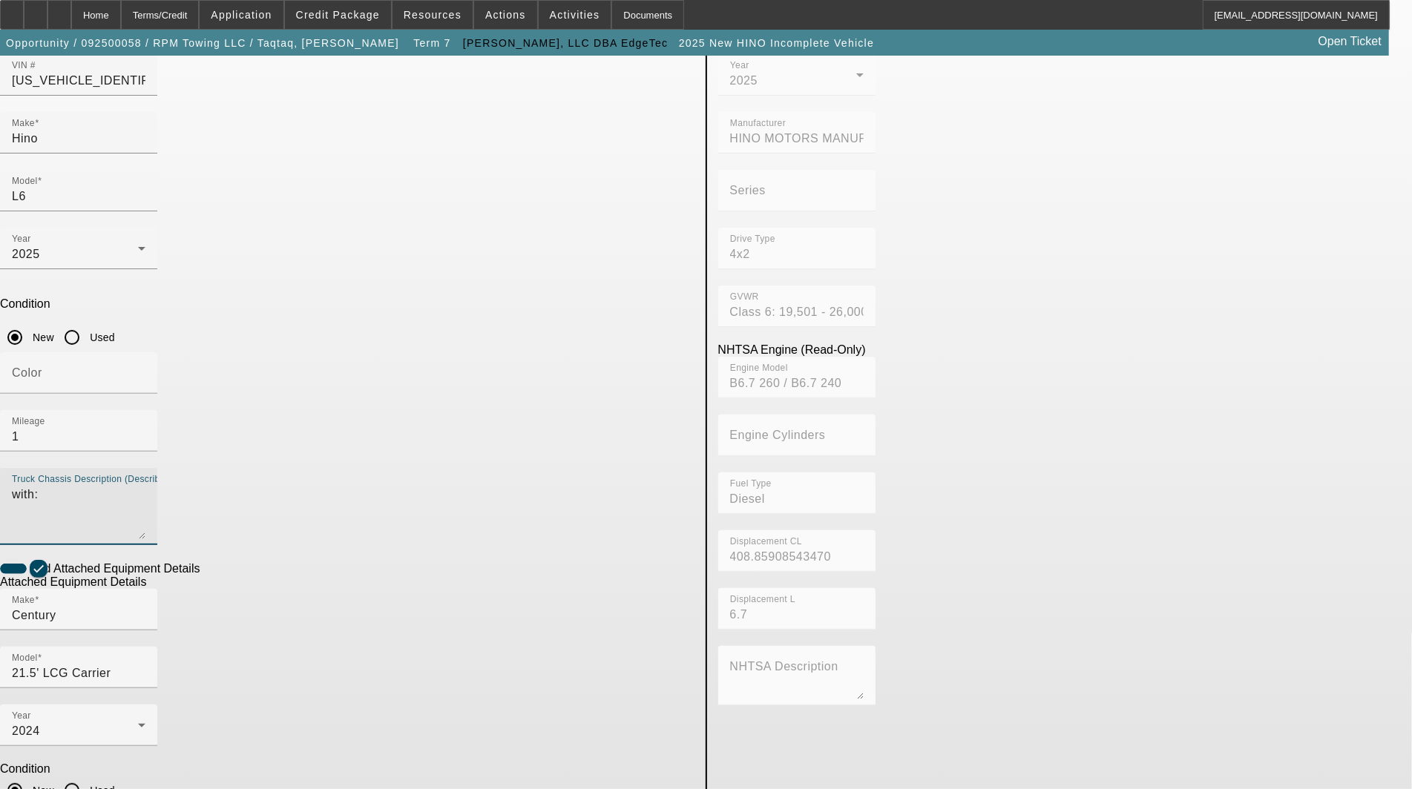
type textarea "with:"
drag, startPoint x: 401, startPoint y: 616, endPoint x: 42, endPoint y: 576, distance: 360.6
click at [42, 576] on app-asset-collateral-manage "ASSET ENTRY Delete asset USER INPUT - CHASSIS Asset Type (Titled or Non-Titled)…" at bounding box center [706, 476] width 1412 height 1154
type textarea "includes: all options, attachments and accessories"
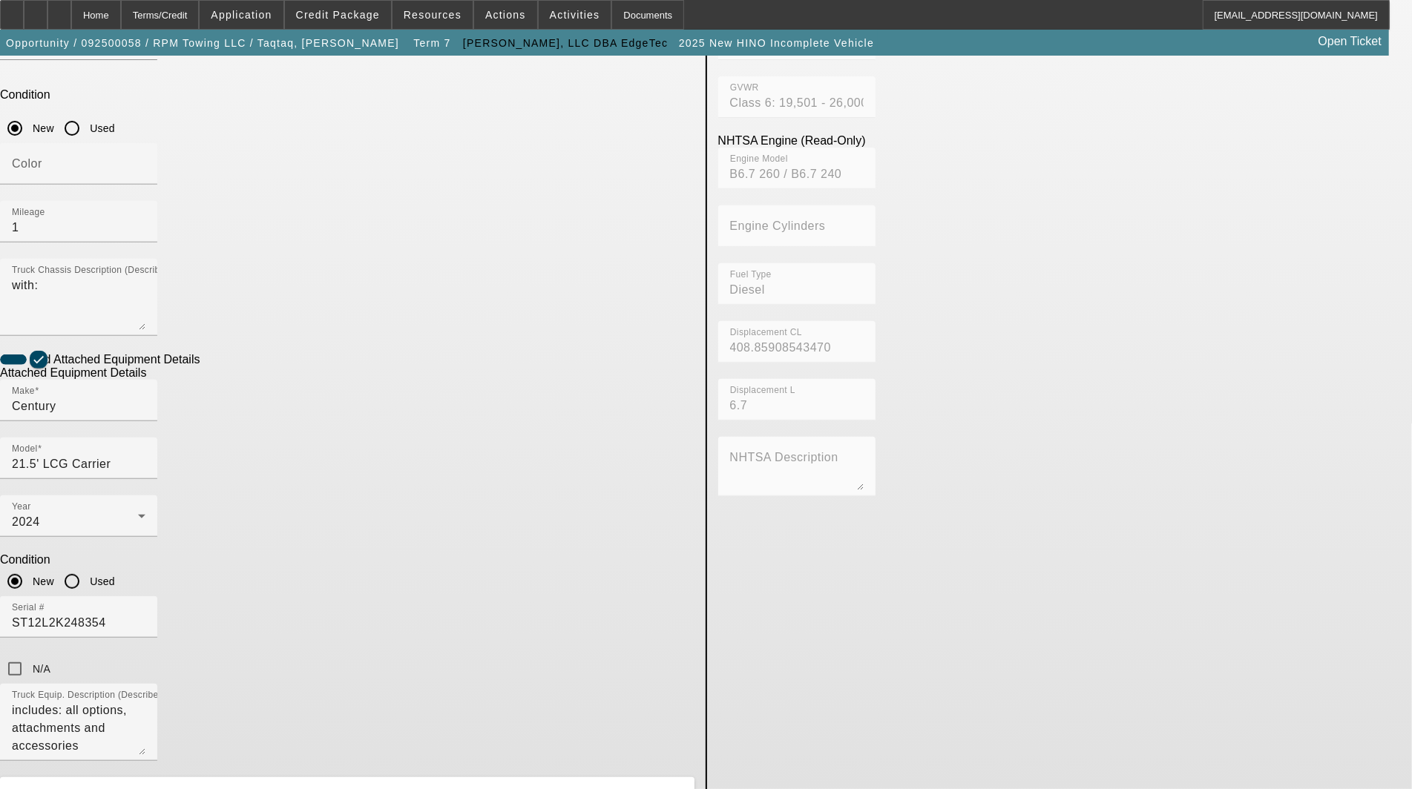
scroll to position [404, 0]
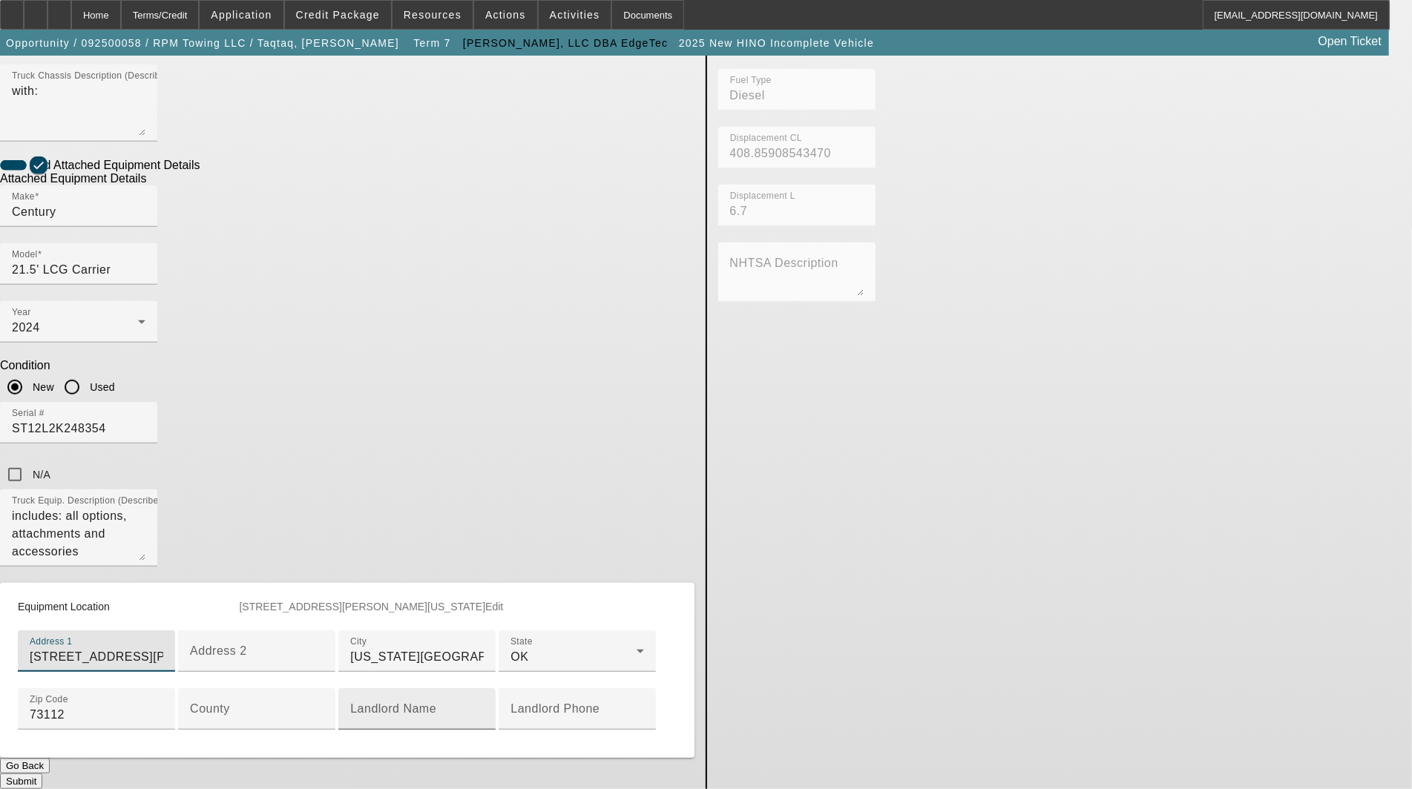
scroll to position [651, 0]
type input "3900 N Maney Street"
click at [323, 688] on div "County" at bounding box center [257, 709] width 134 height 42
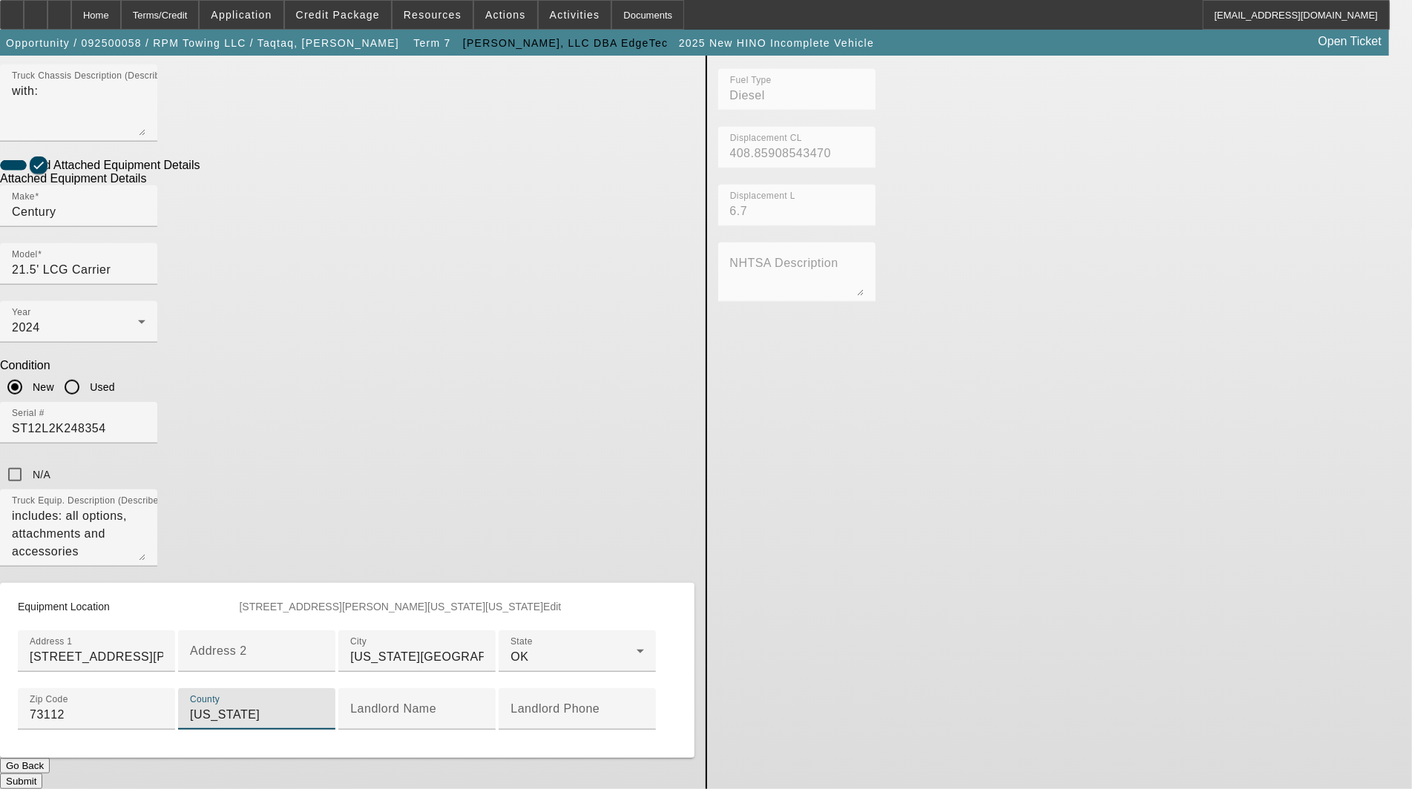
type input "Oklahoma"
click at [42, 774] on button "Submit" at bounding box center [21, 782] width 42 height 16
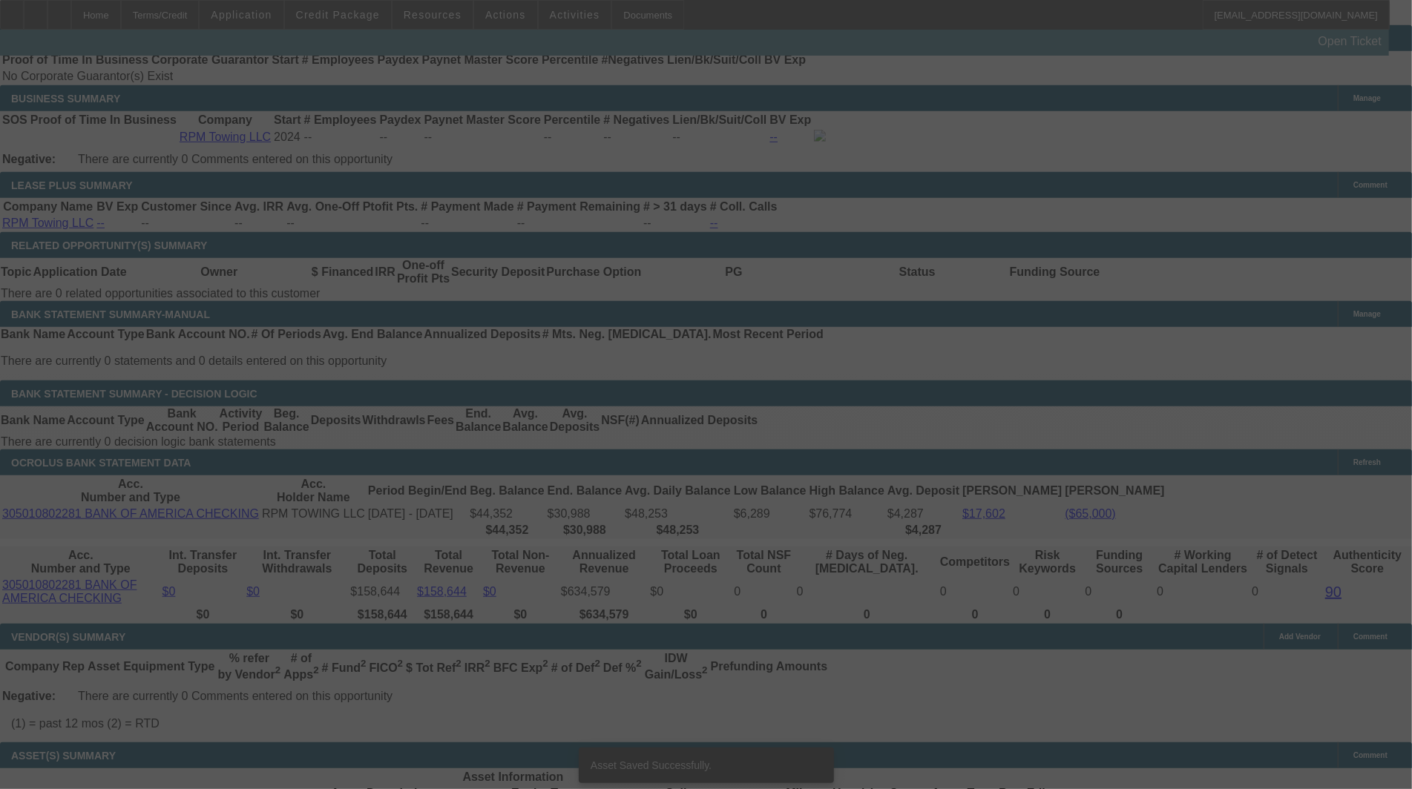
select select "3"
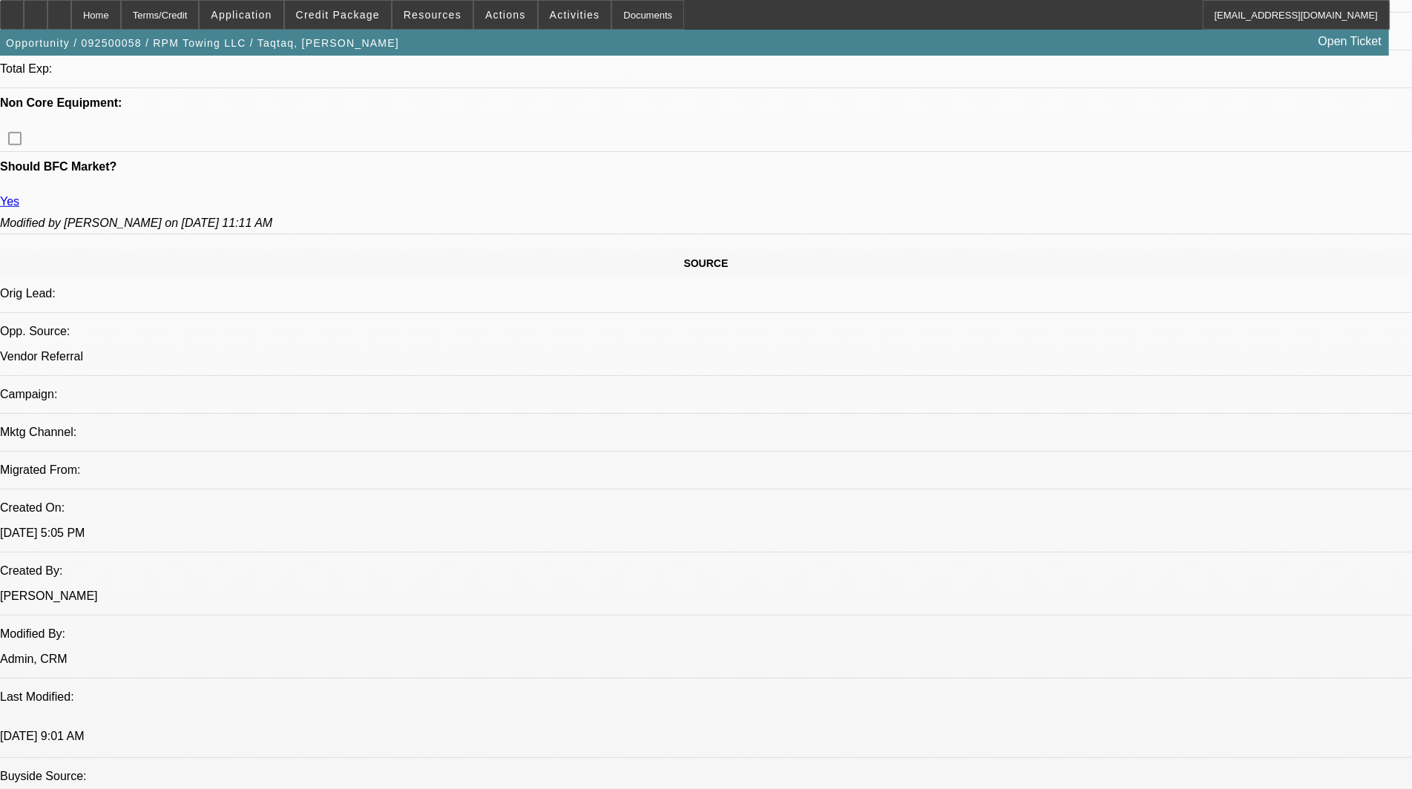
select select "0"
select select "2"
select select "0"
select select "6"
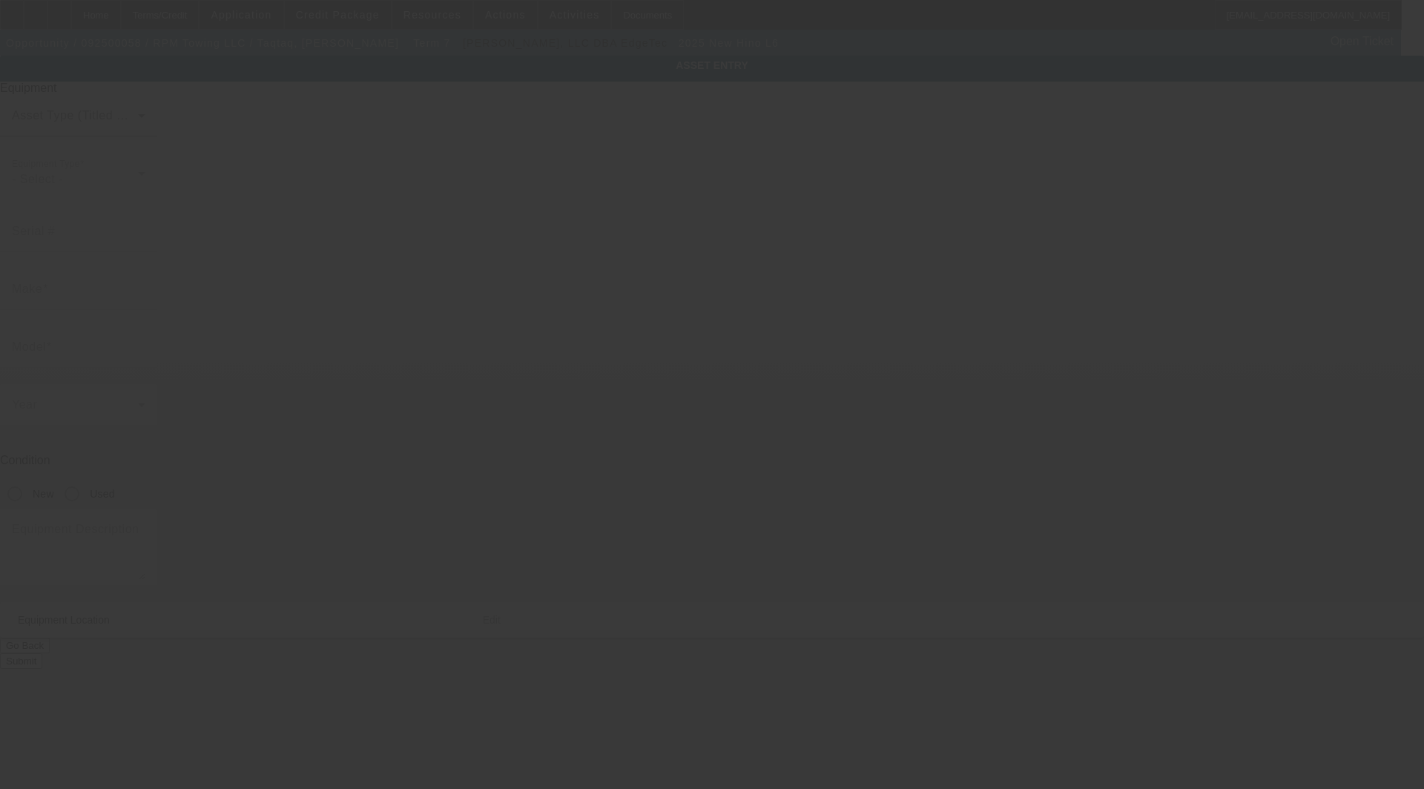
type input "[US_VEHICLE_IDENTIFICATION_NUMBER]"
type input "Hino"
type input "L6"
radio input "true"
type textarea "with:"
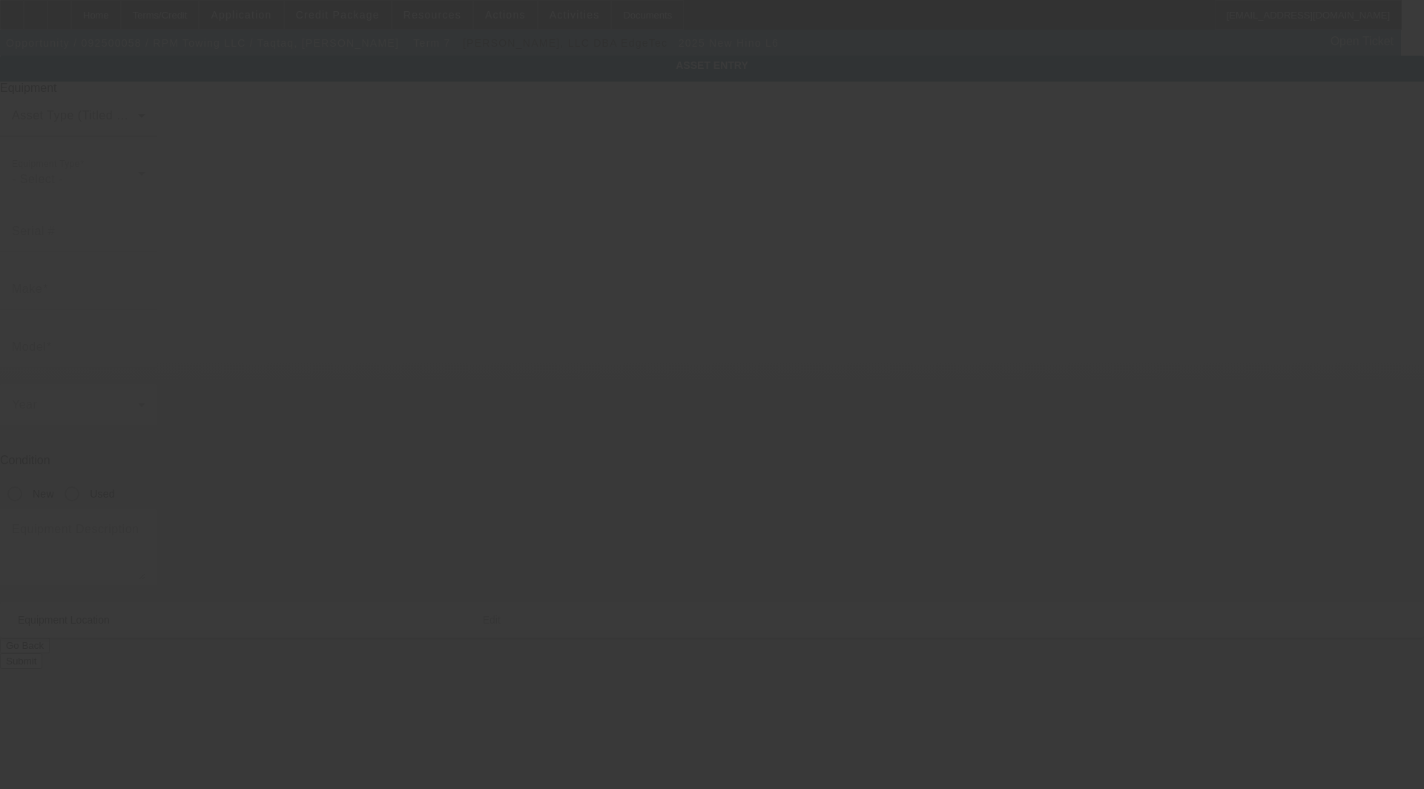
type input "[STREET_ADDRESS][PERSON_NAME]"
type input "[US_STATE][GEOGRAPHIC_DATA]"
type input "73112"
type input "[US_STATE]"
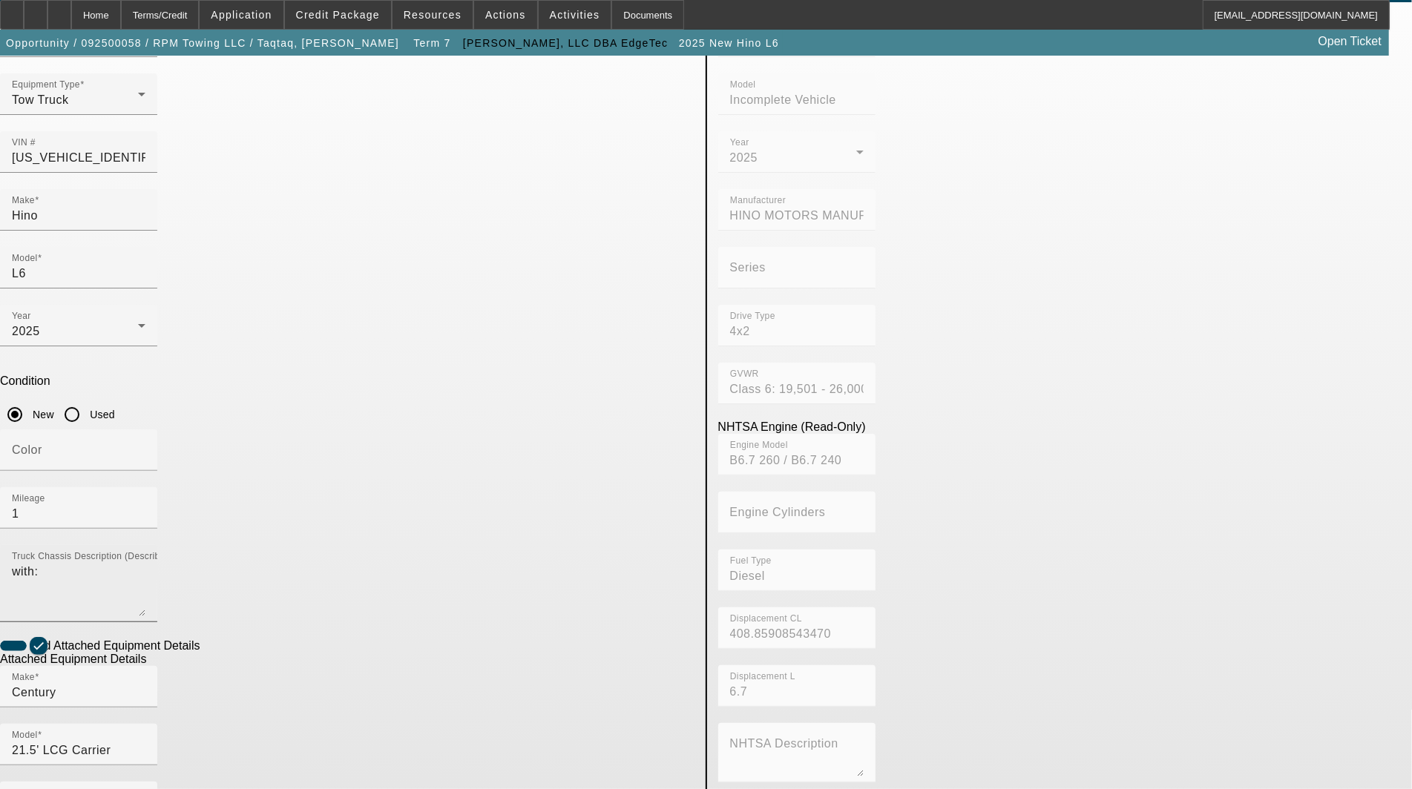
scroll to position [157, 0]
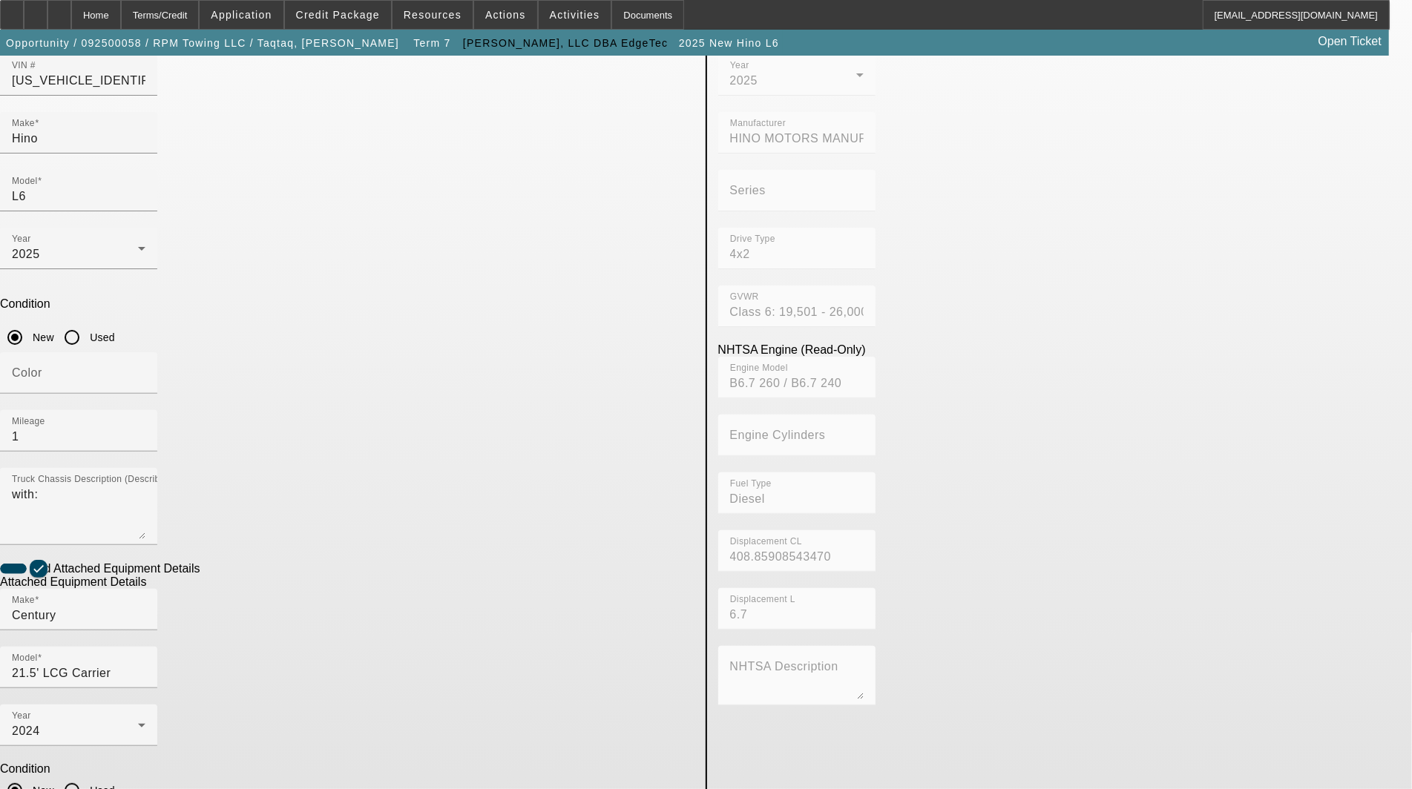
drag, startPoint x: 346, startPoint y: 623, endPoint x: 153, endPoint y: 599, distance: 194.4
click at [154, 599] on app-asset-collateral-manage "ASSET ENTRY Delete asset USER INPUT - CHASSIS Asset Type (Titled or Non-Titled)…" at bounding box center [706, 476] width 1412 height 1154
type textarea "includes: all options, attachments and accessories"
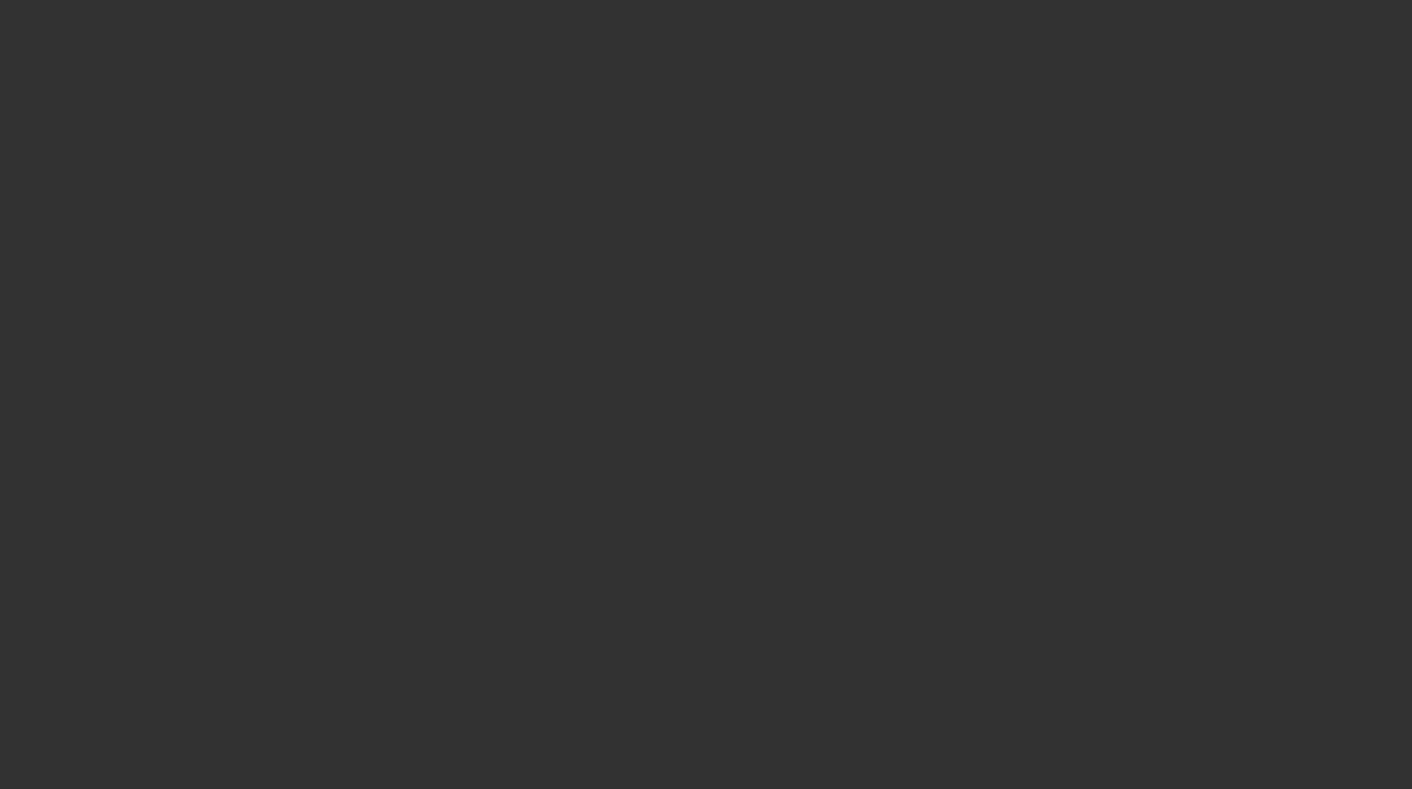
select select "3"
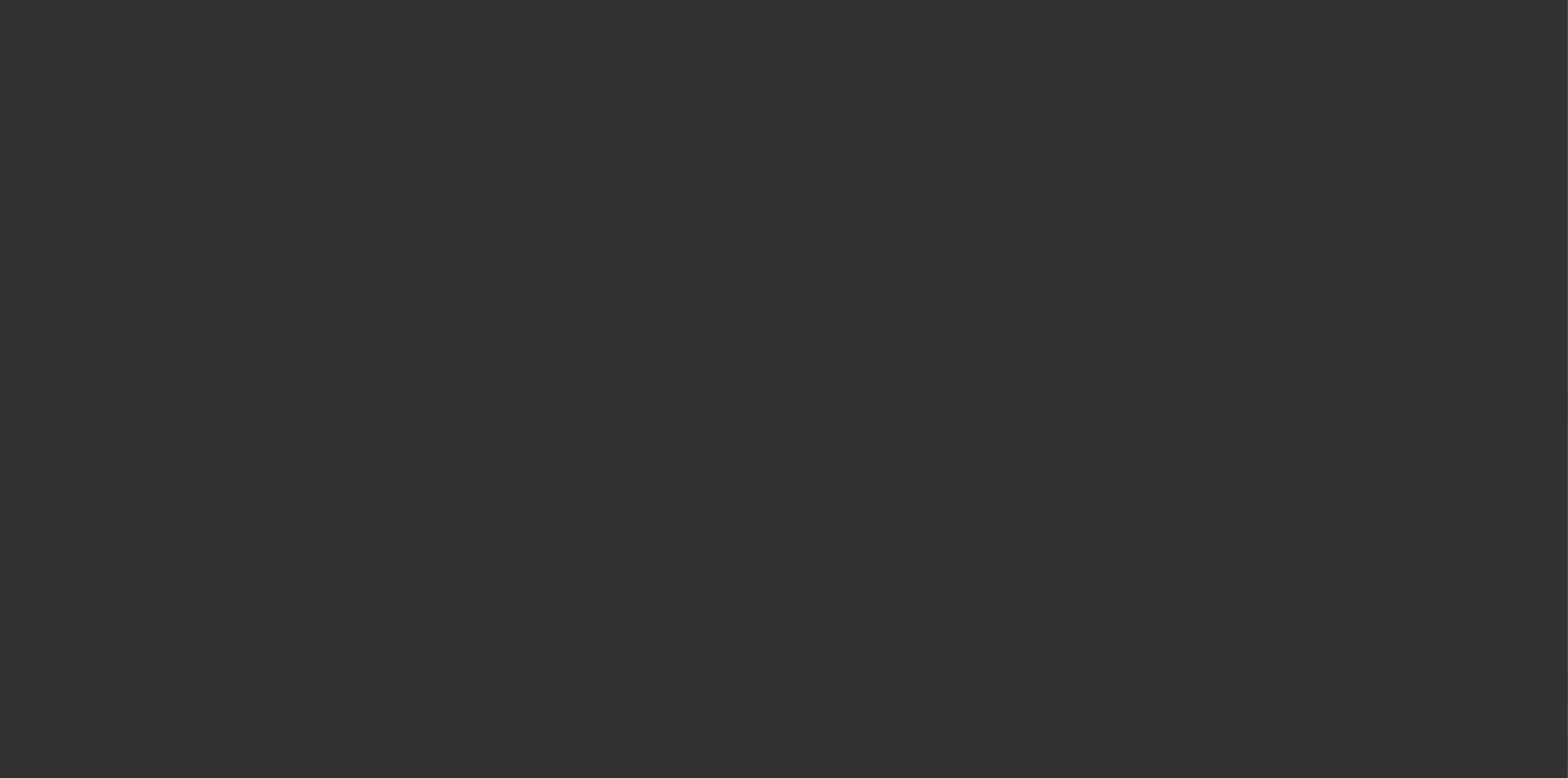
select select "3"
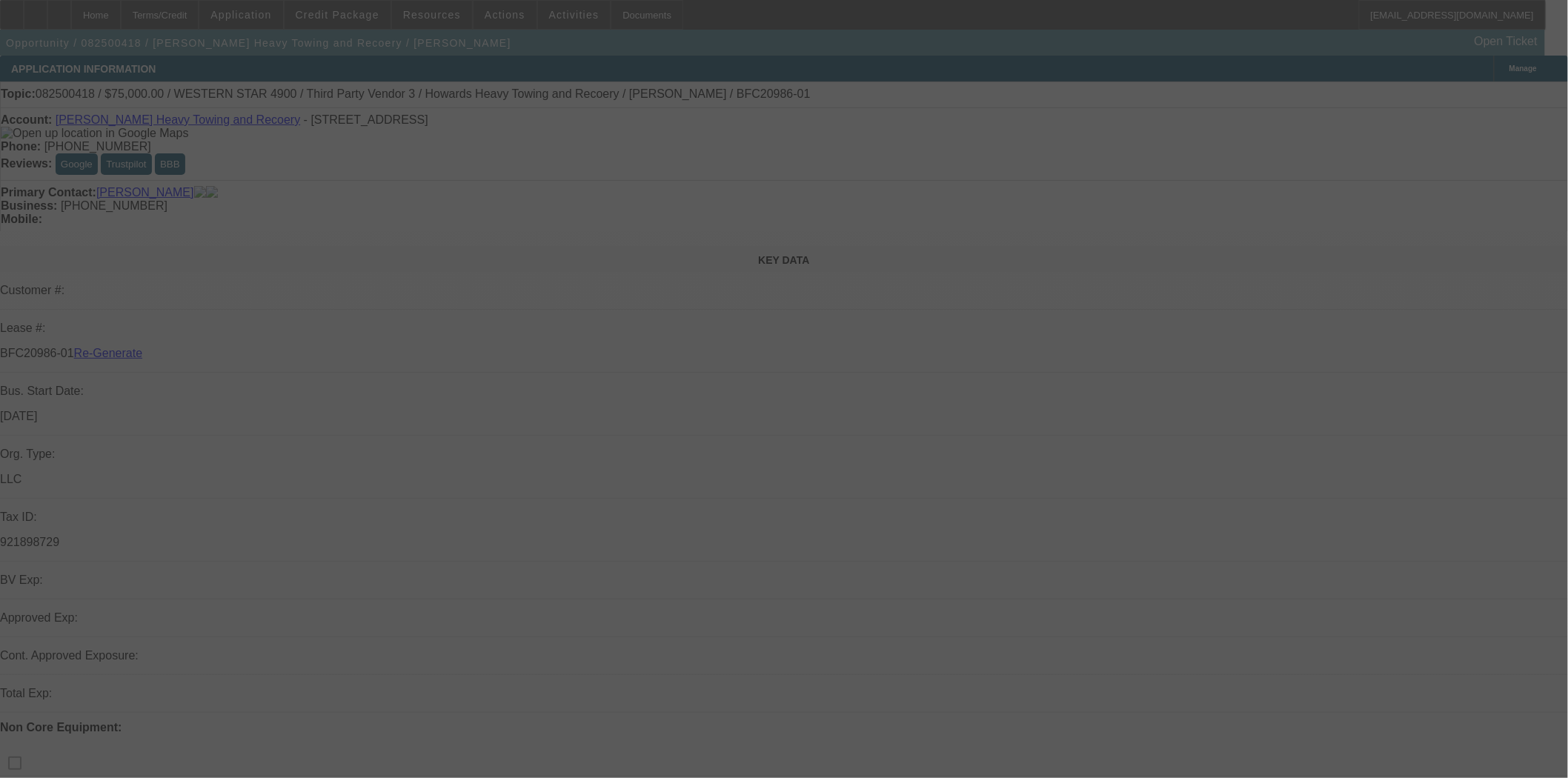
select select "0"
select select "2"
select select "0.1"
select select "4"
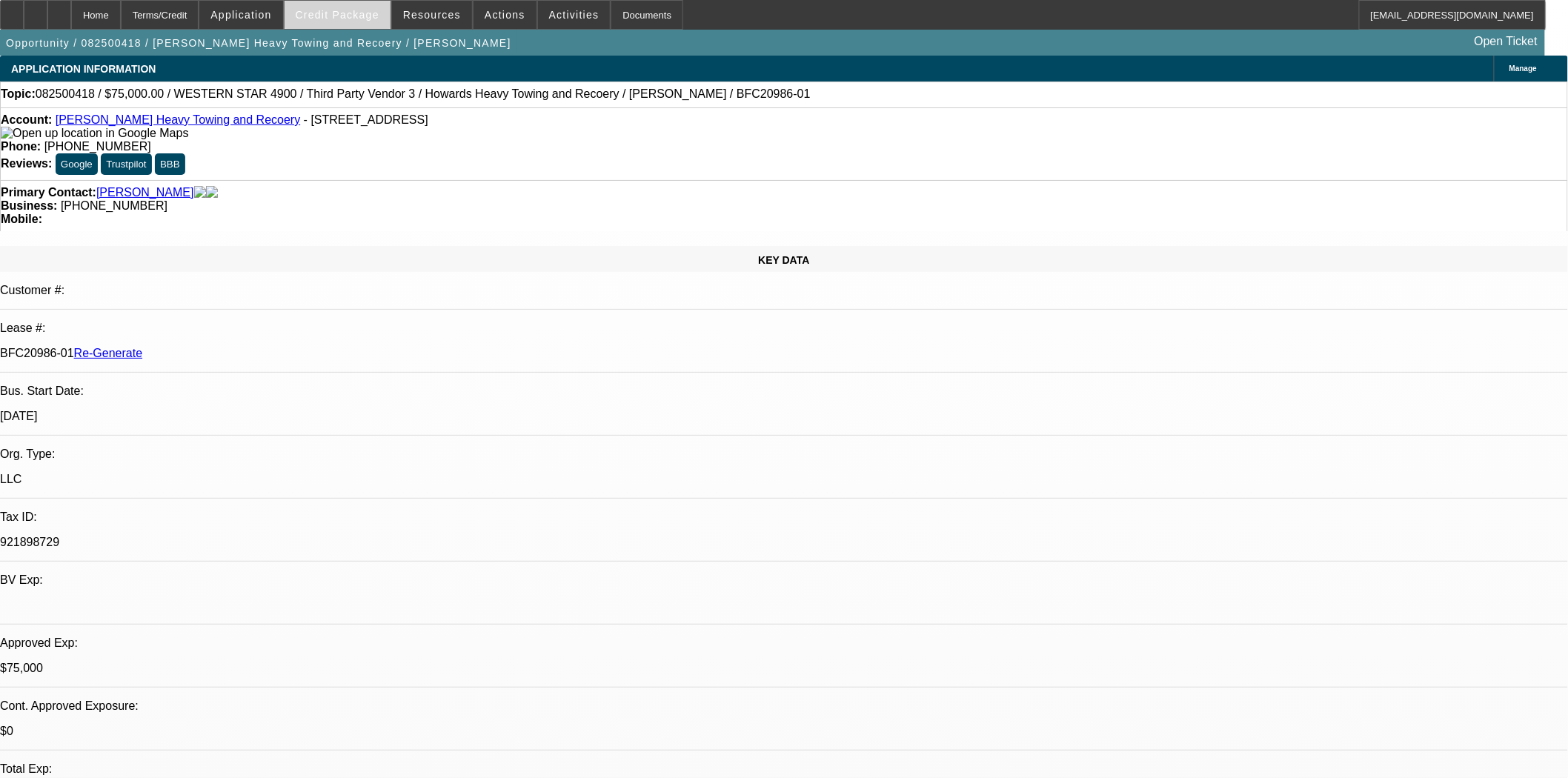
click at [353, 19] on span "Credit Package" at bounding box center [338, 15] width 84 height 12
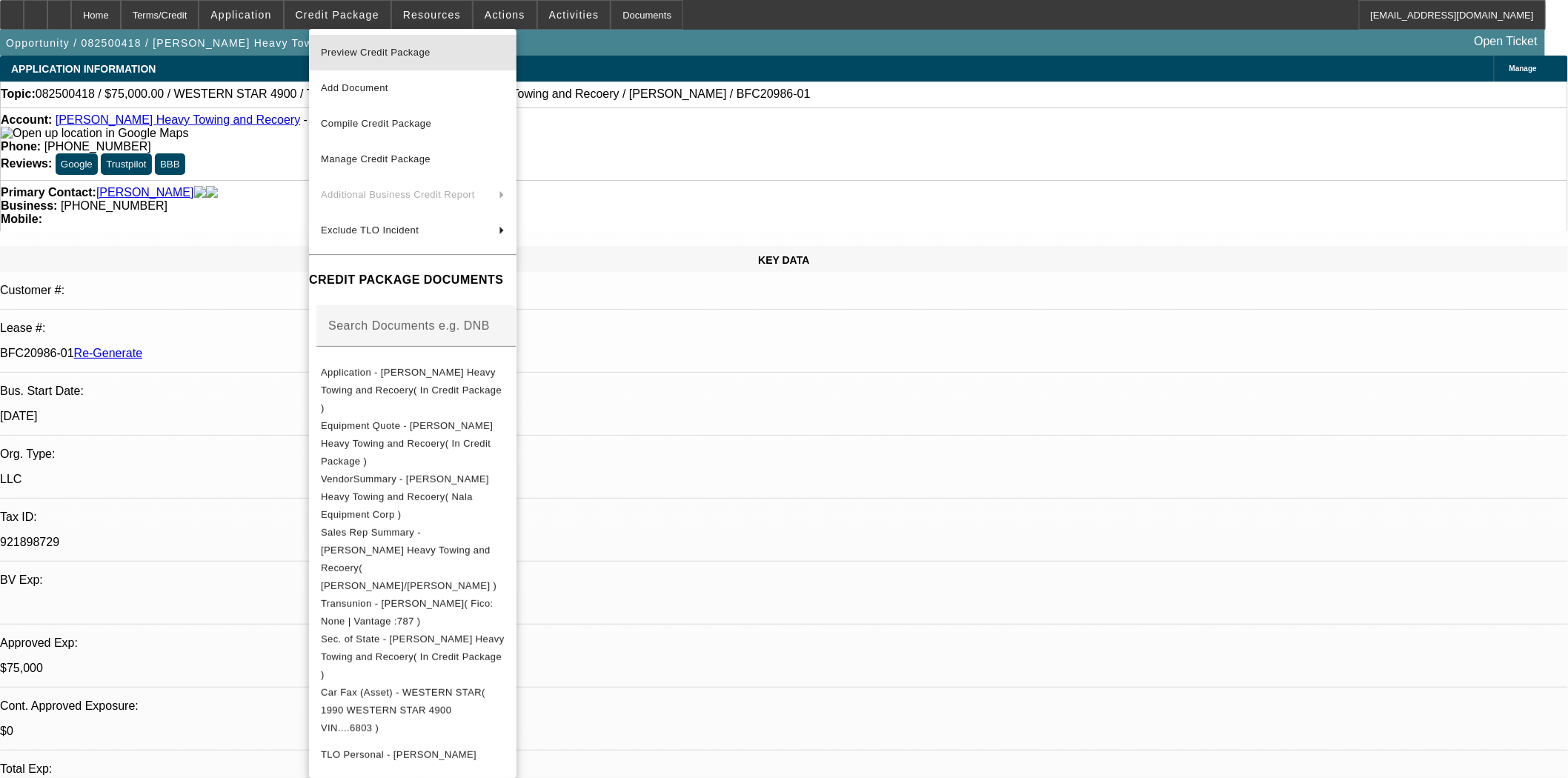
click at [361, 53] on span "Preview Credit Package" at bounding box center [376, 52] width 110 height 11
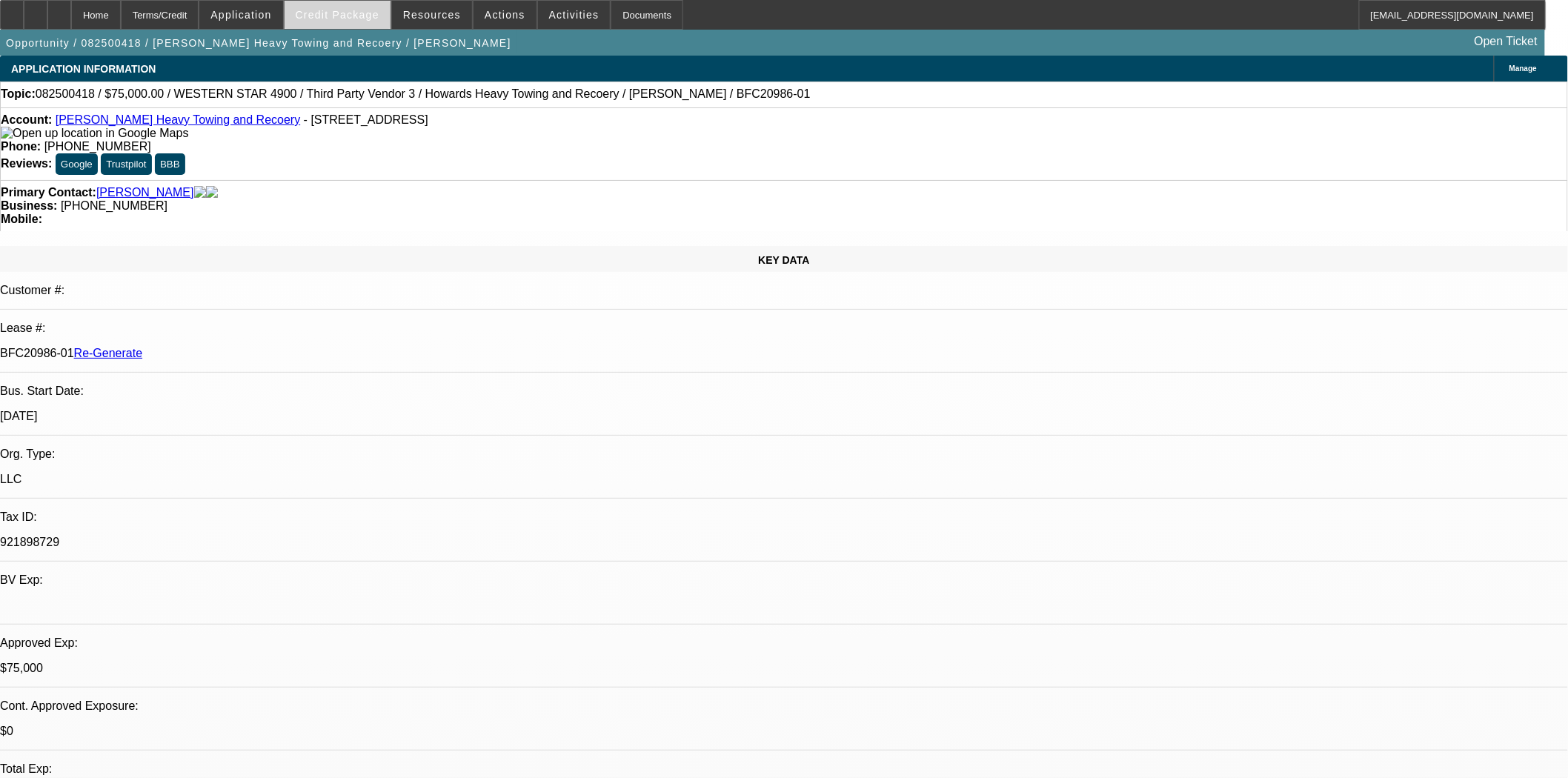
click at [351, 21] on span at bounding box center [338, 15] width 106 height 36
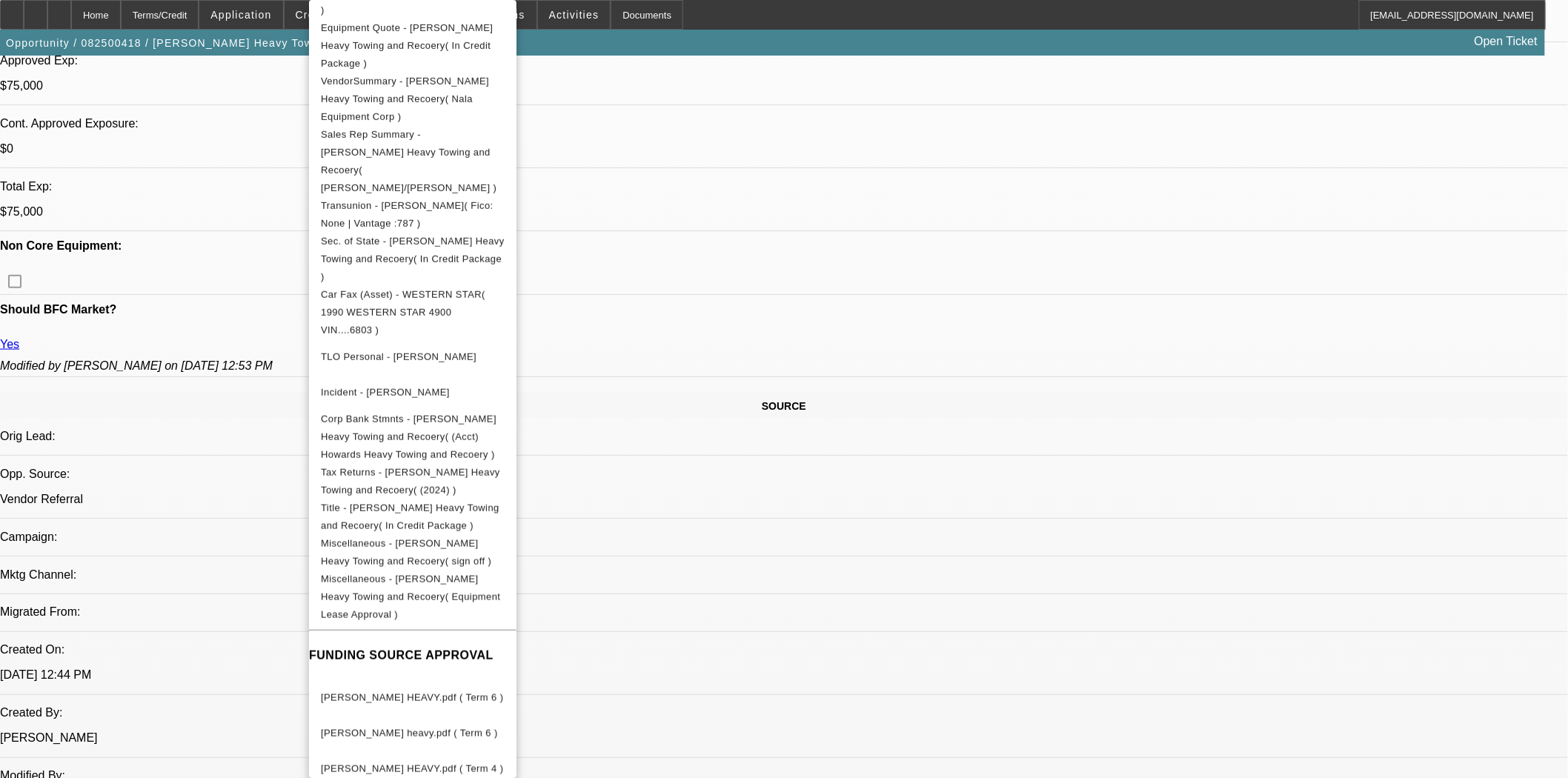
scroll to position [741, 0]
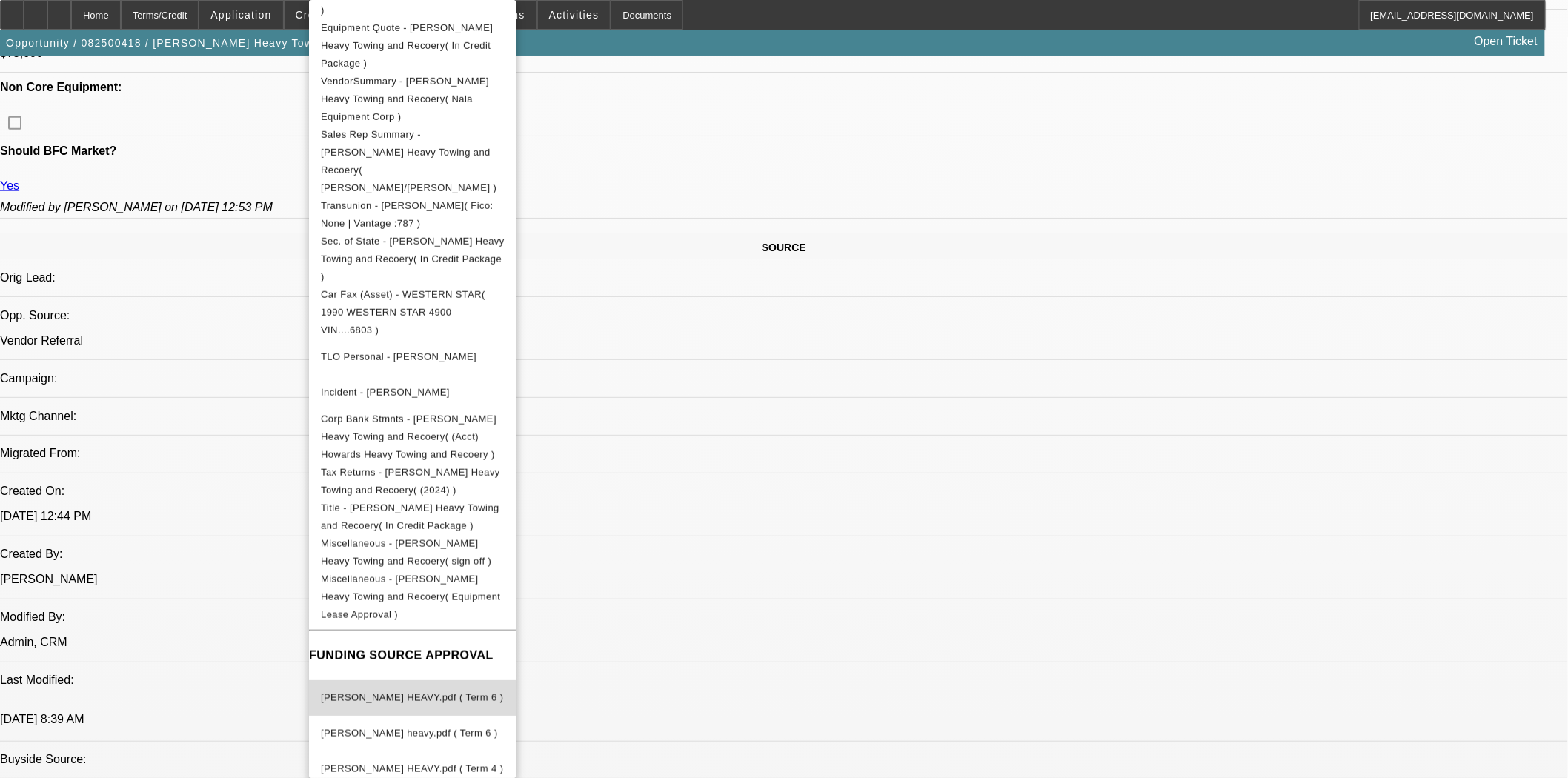
click at [411, 692] on span "[PERSON_NAME] HEAVY.pdf ( Term 6 )" at bounding box center [411, 697] width 182 height 11
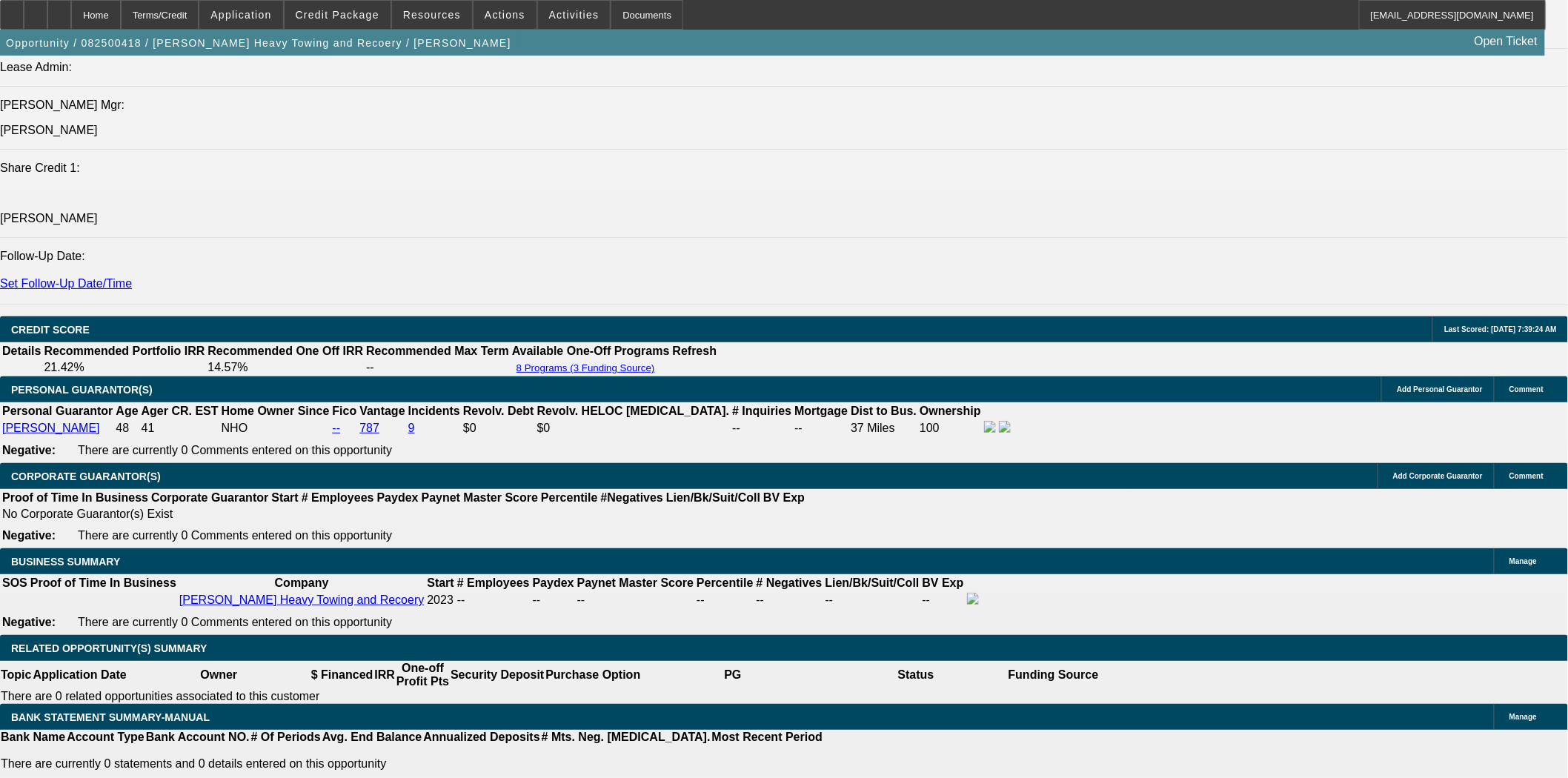
scroll to position [2057, 0]
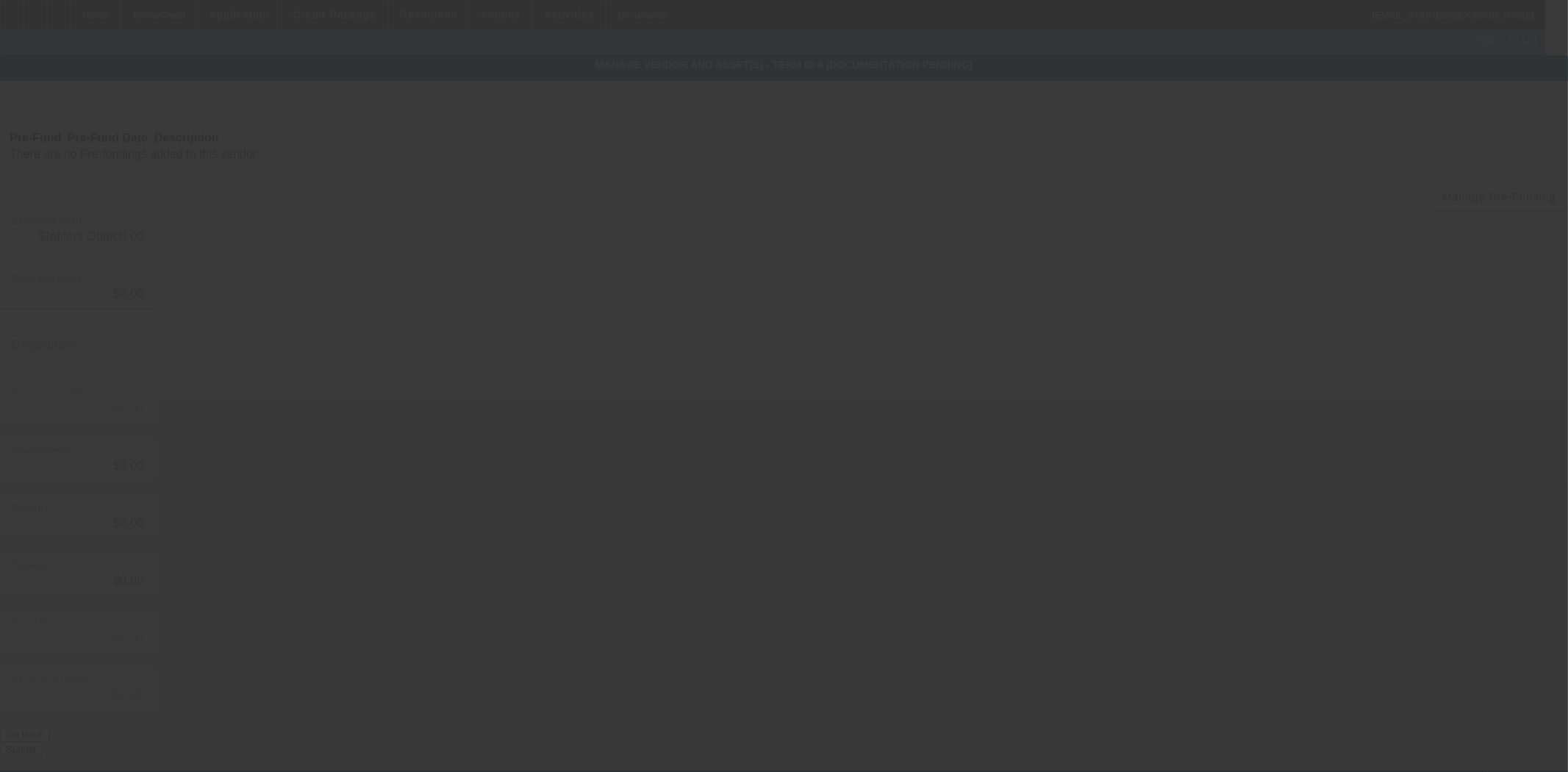
type input "$105,000.00"
type input "$5,000.00"
type input "$100,000.00"
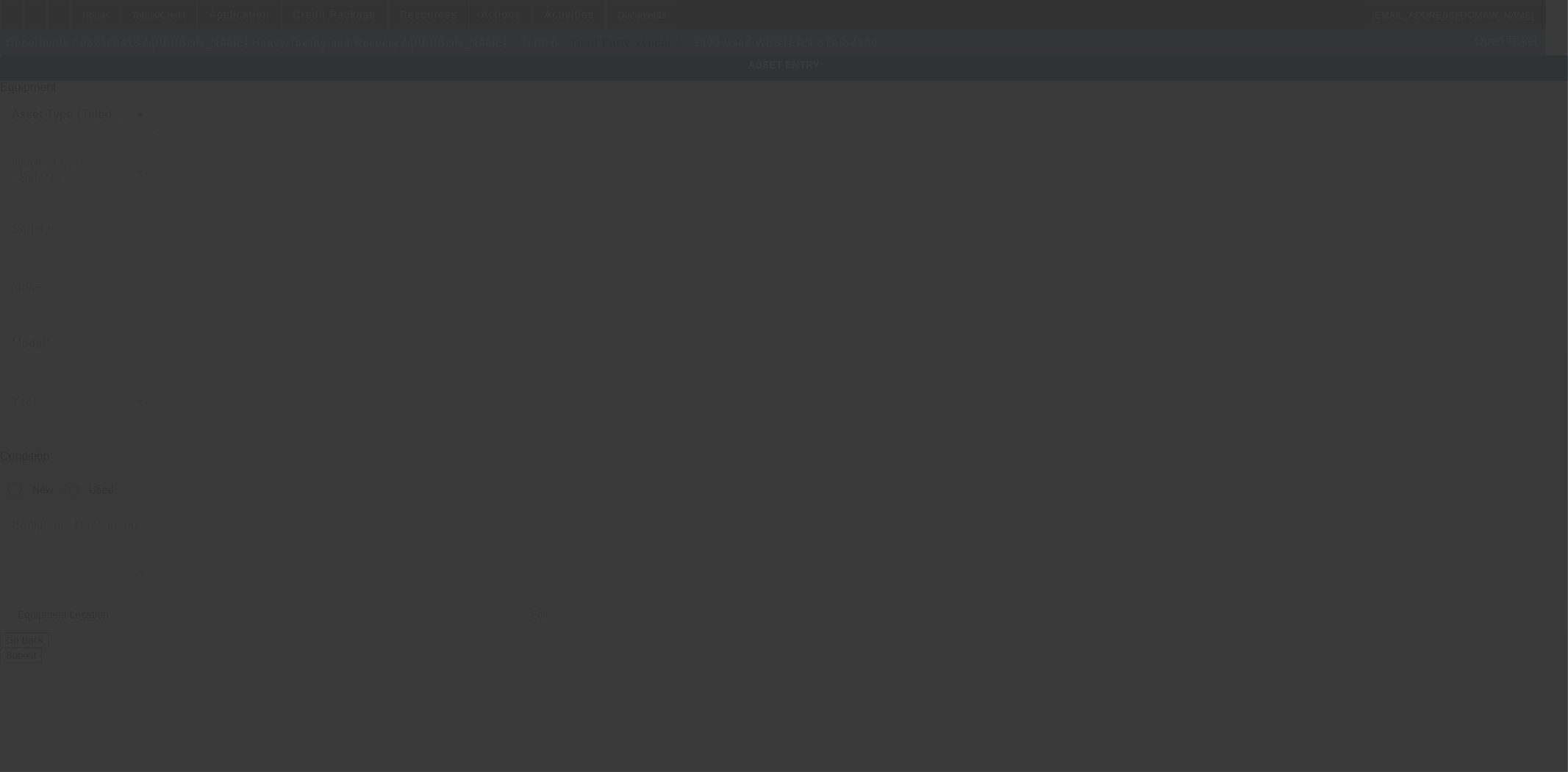
type input "[US_VEHICLE_IDENTIFICATION_NUMBER]"
type input "Western Star"
type input "4900"
radio input "true"
type textarea "W/"
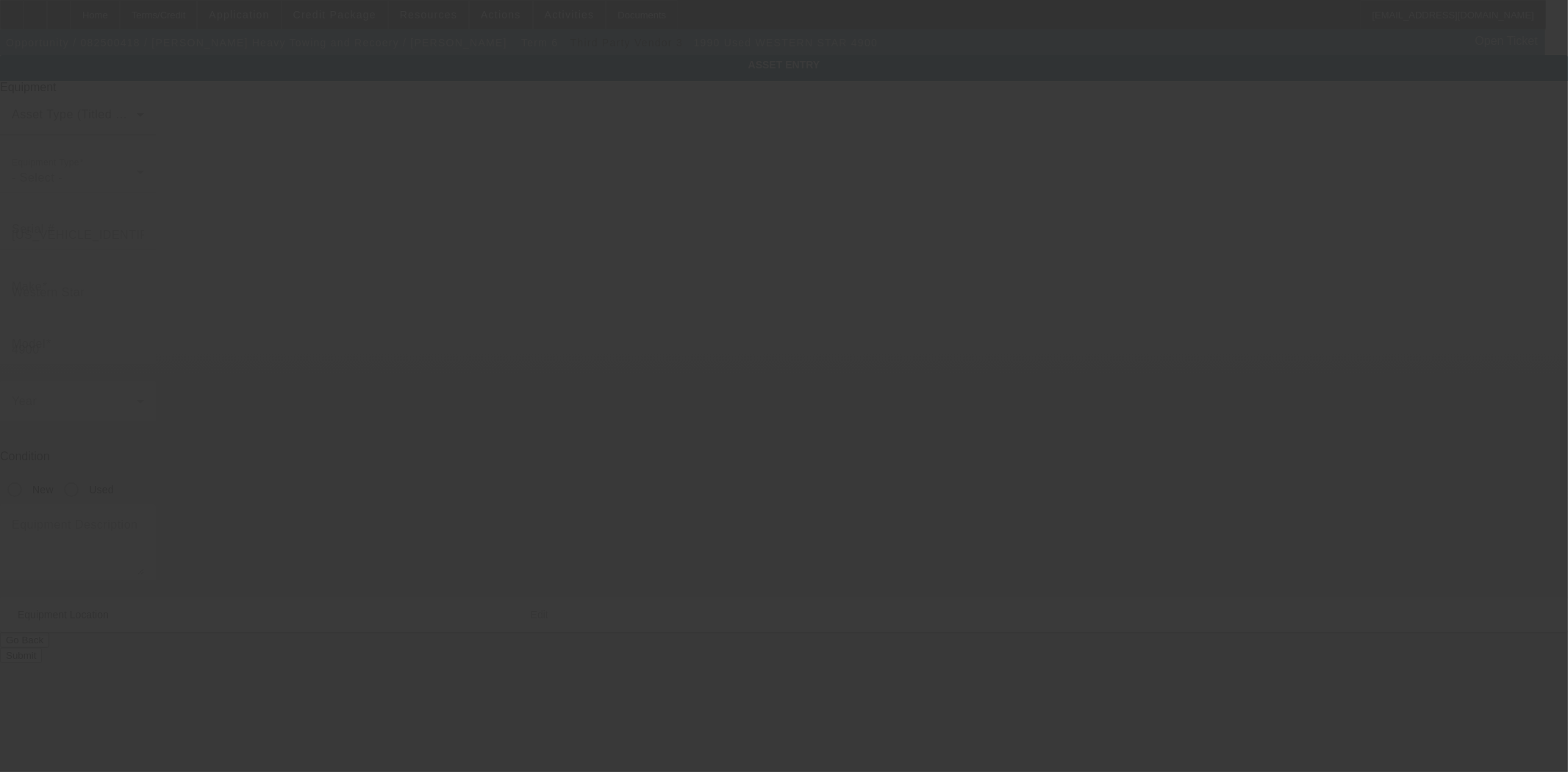
type input "2895 State Route 28"
type input "Old Forge"
type input "13420"
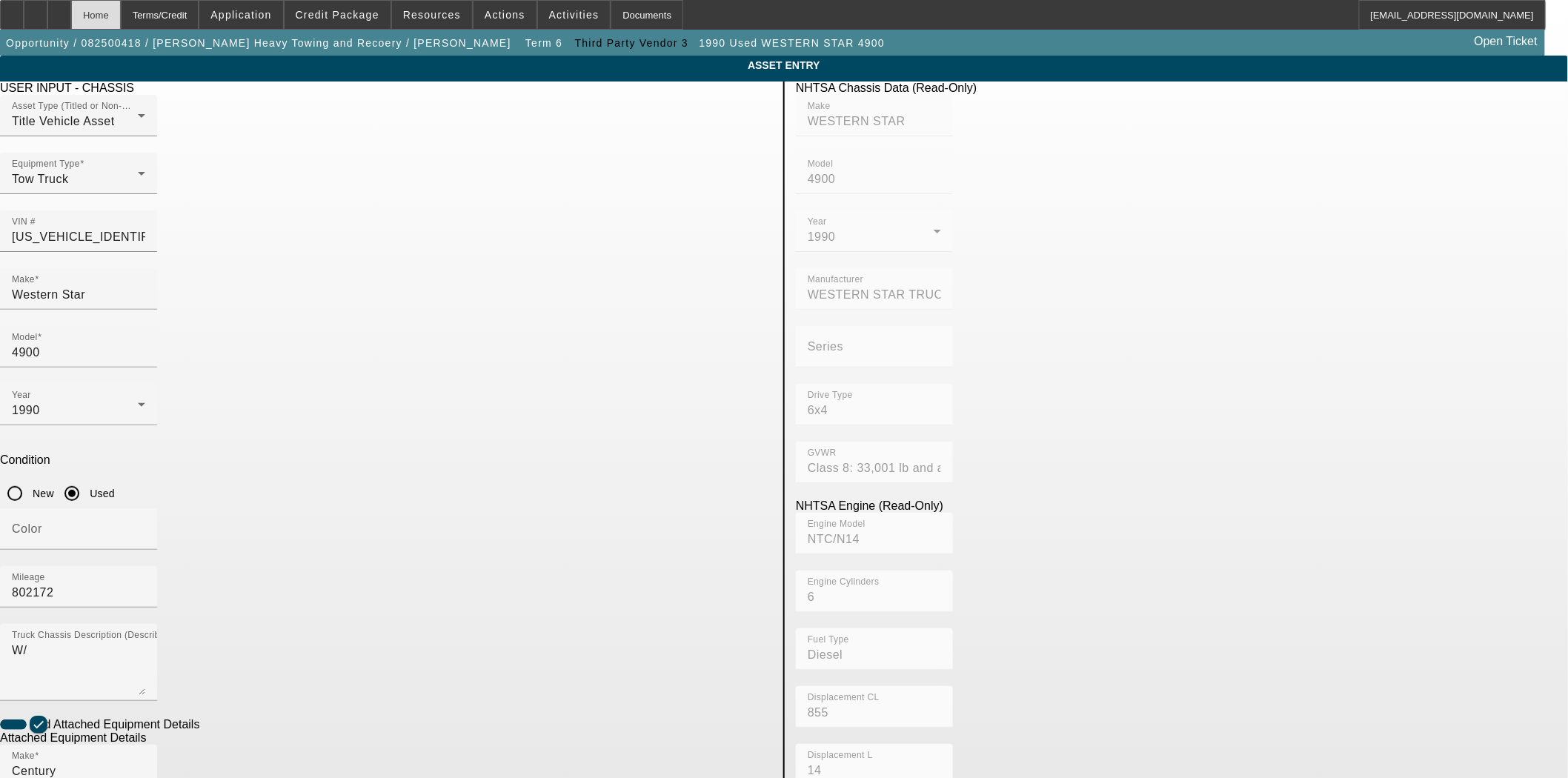
click at [121, 24] on div "Home" at bounding box center [96, 15] width 50 height 30
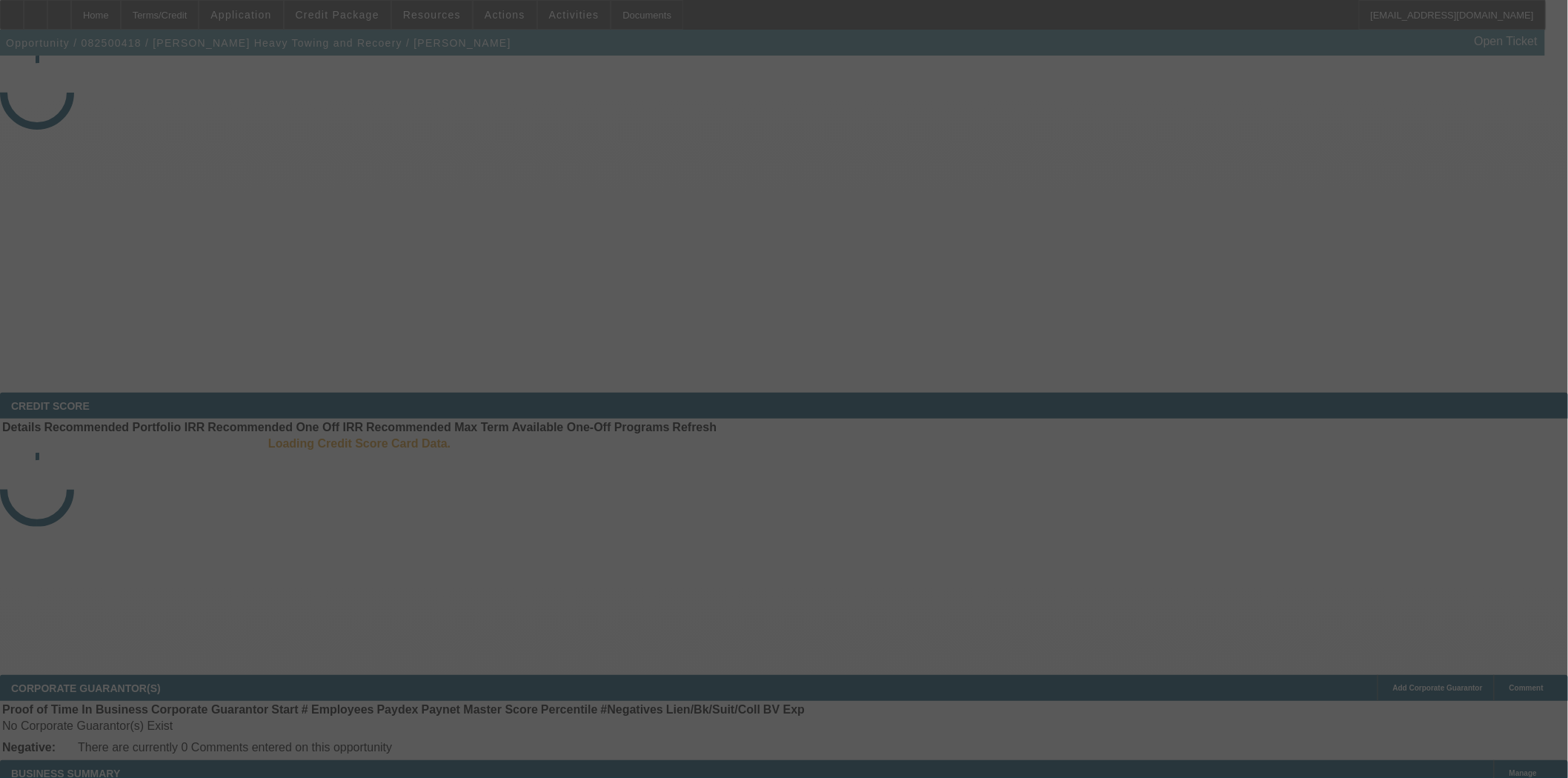
select select "3"
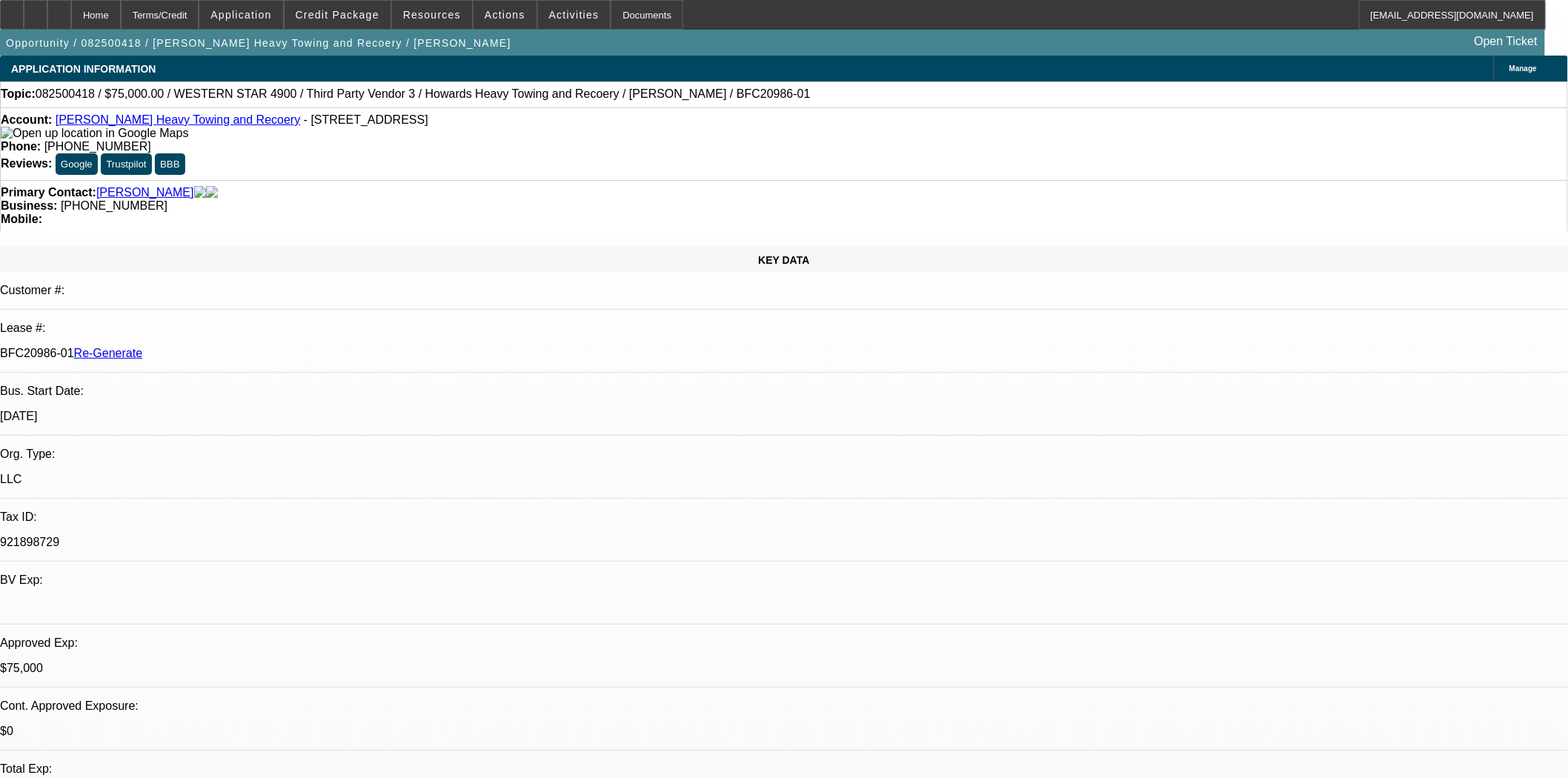
select select "0"
select select "2"
select select "0.1"
select select "4"
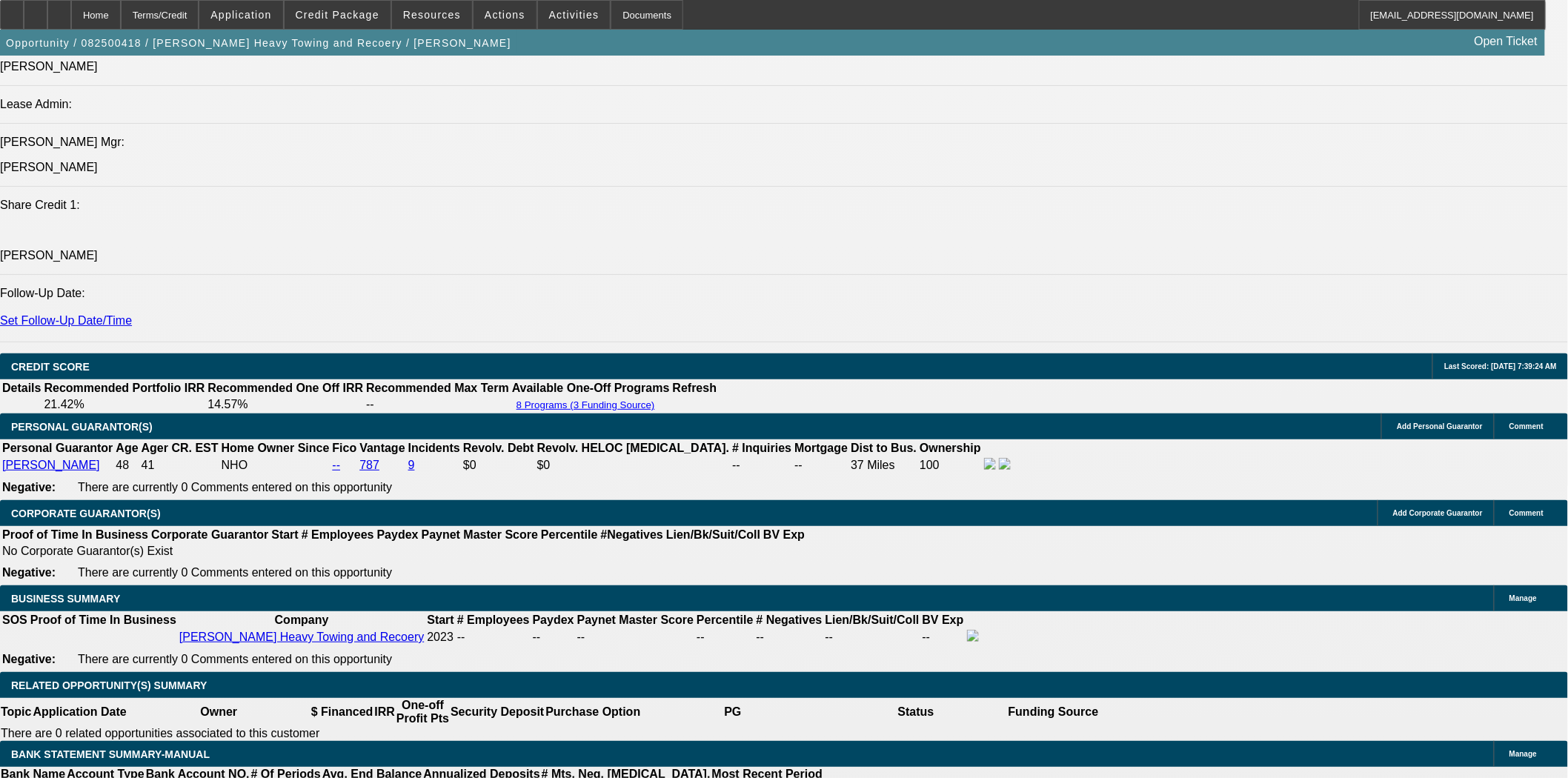
scroll to position [1975, 0]
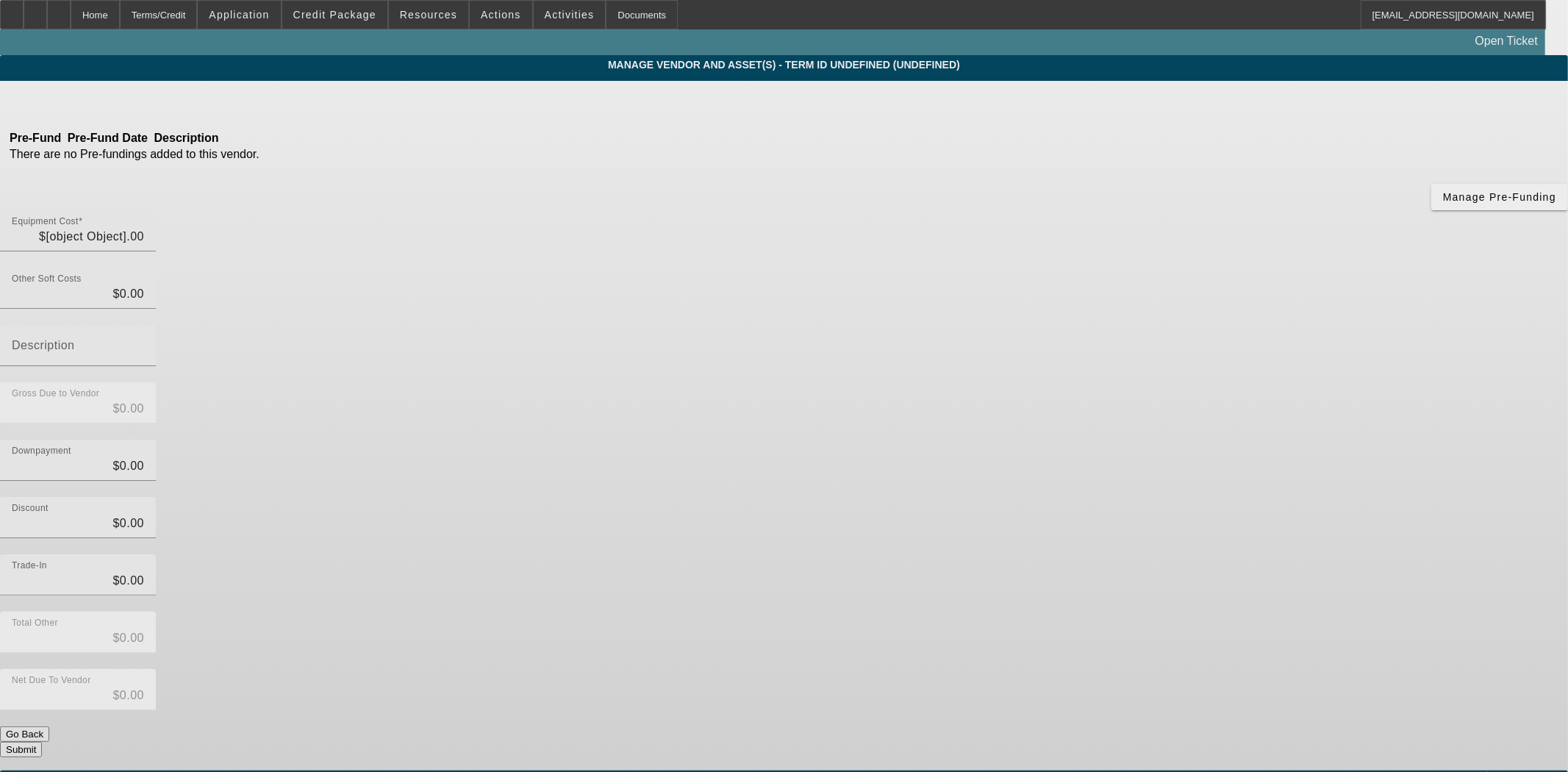
type input "$105,000.00"
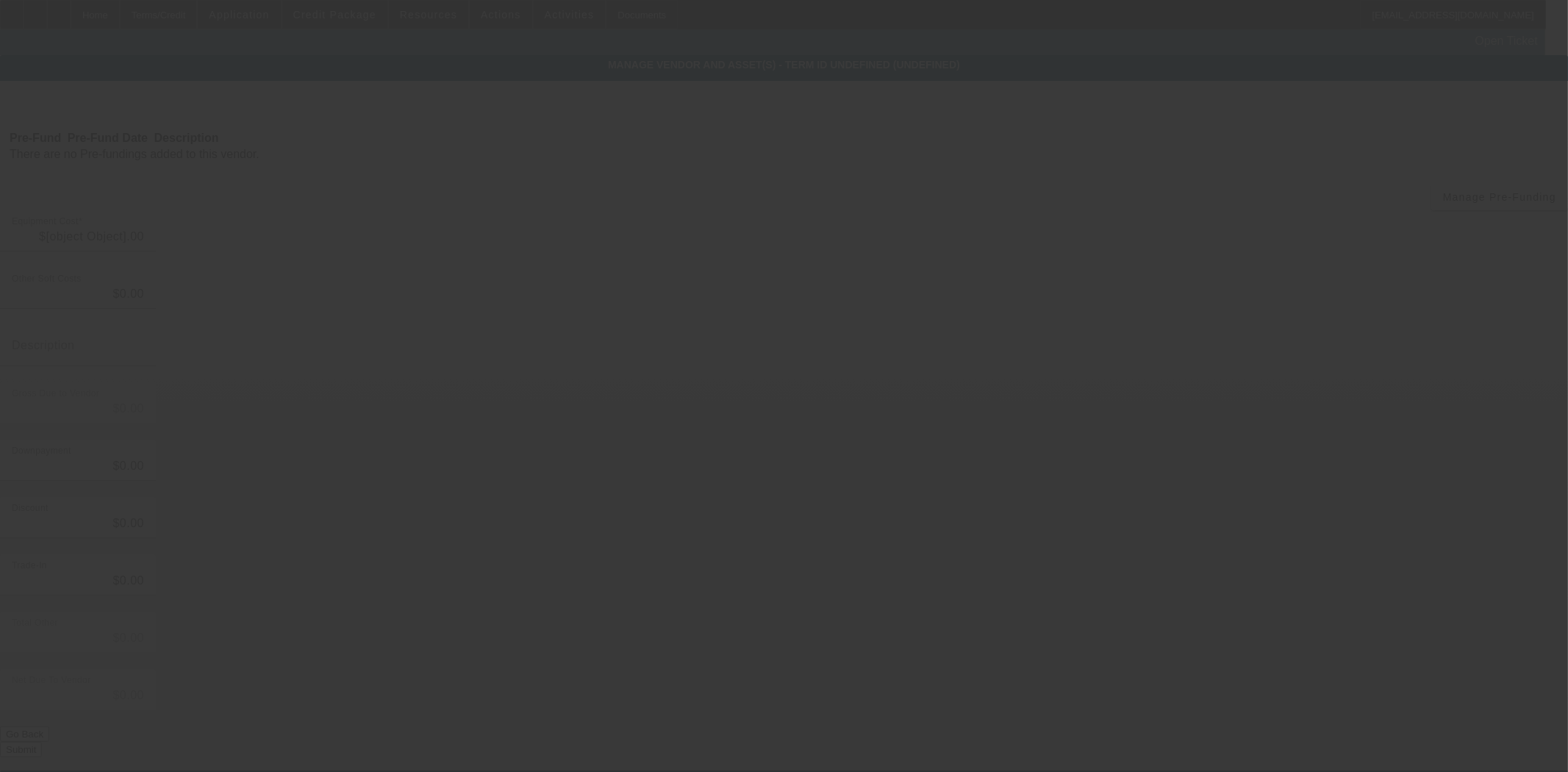
type input "$105,000.00"
type input "$5,000.00"
type input "$100,000.00"
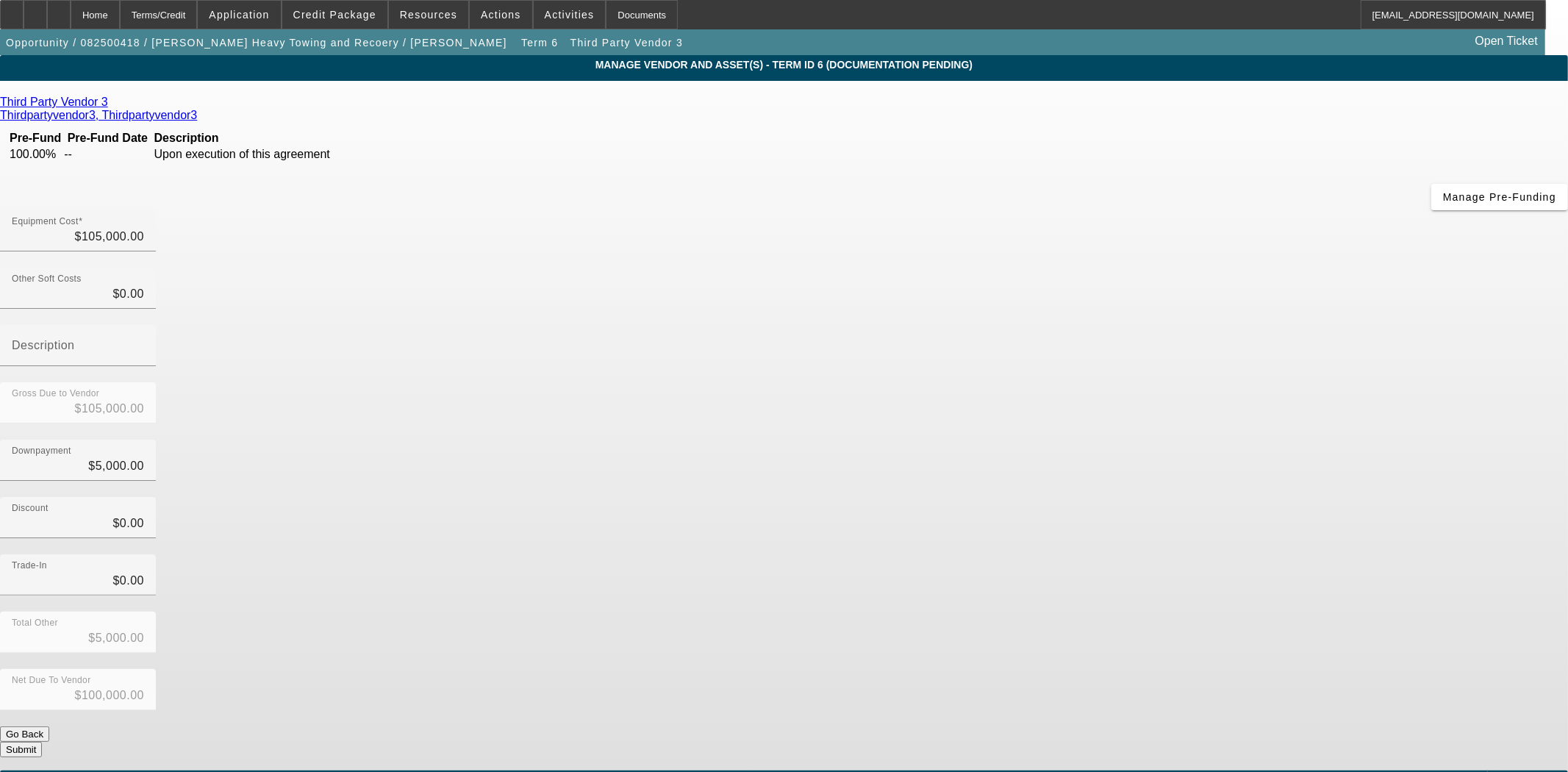
click at [112, 104] on icon at bounding box center [112, 101] width 0 height 13
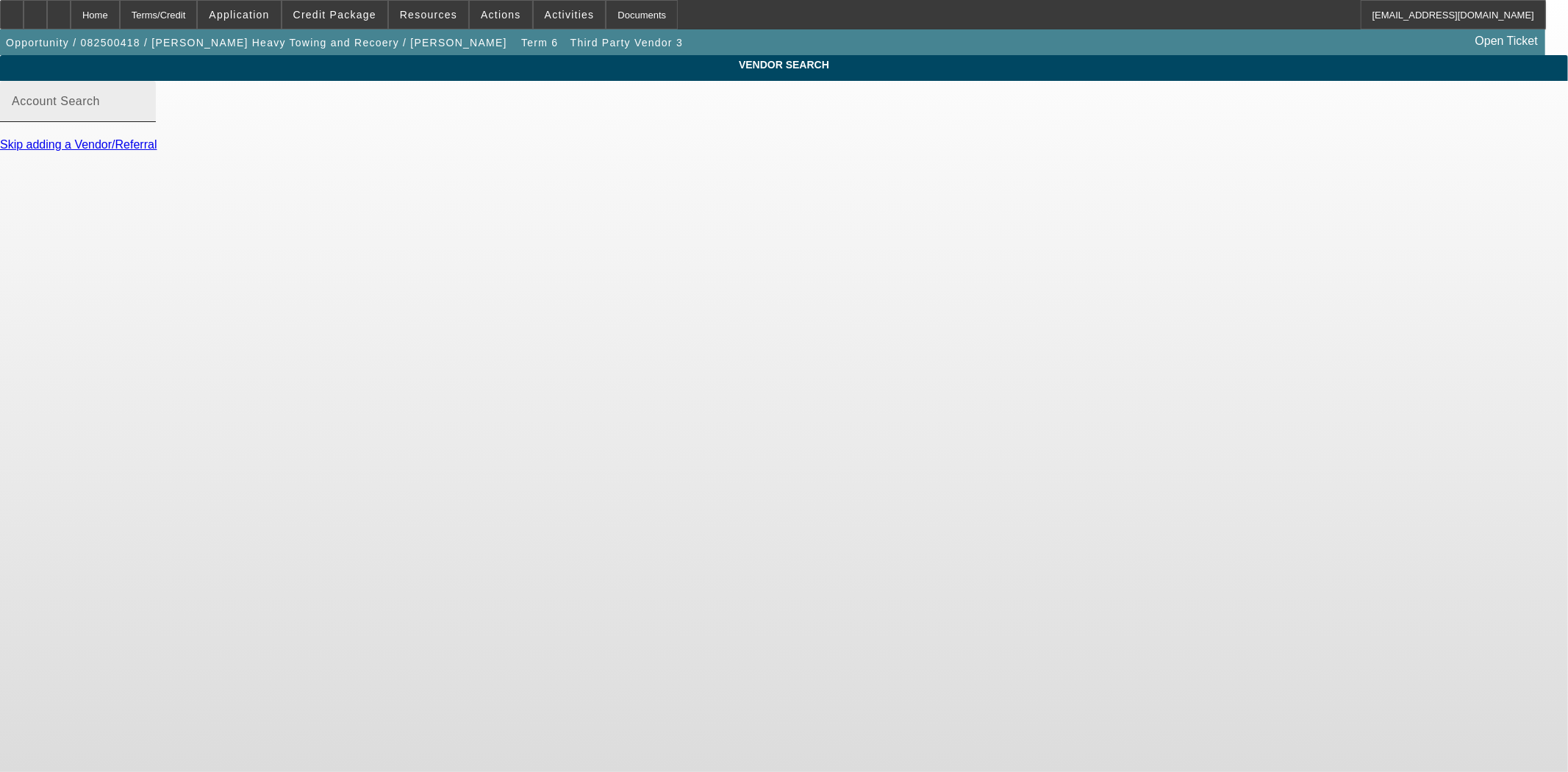
click at [100, 107] on mat-label "Account Search" at bounding box center [56, 101] width 88 height 13
click at [144, 116] on input "Account Search" at bounding box center [78, 107] width 133 height 18
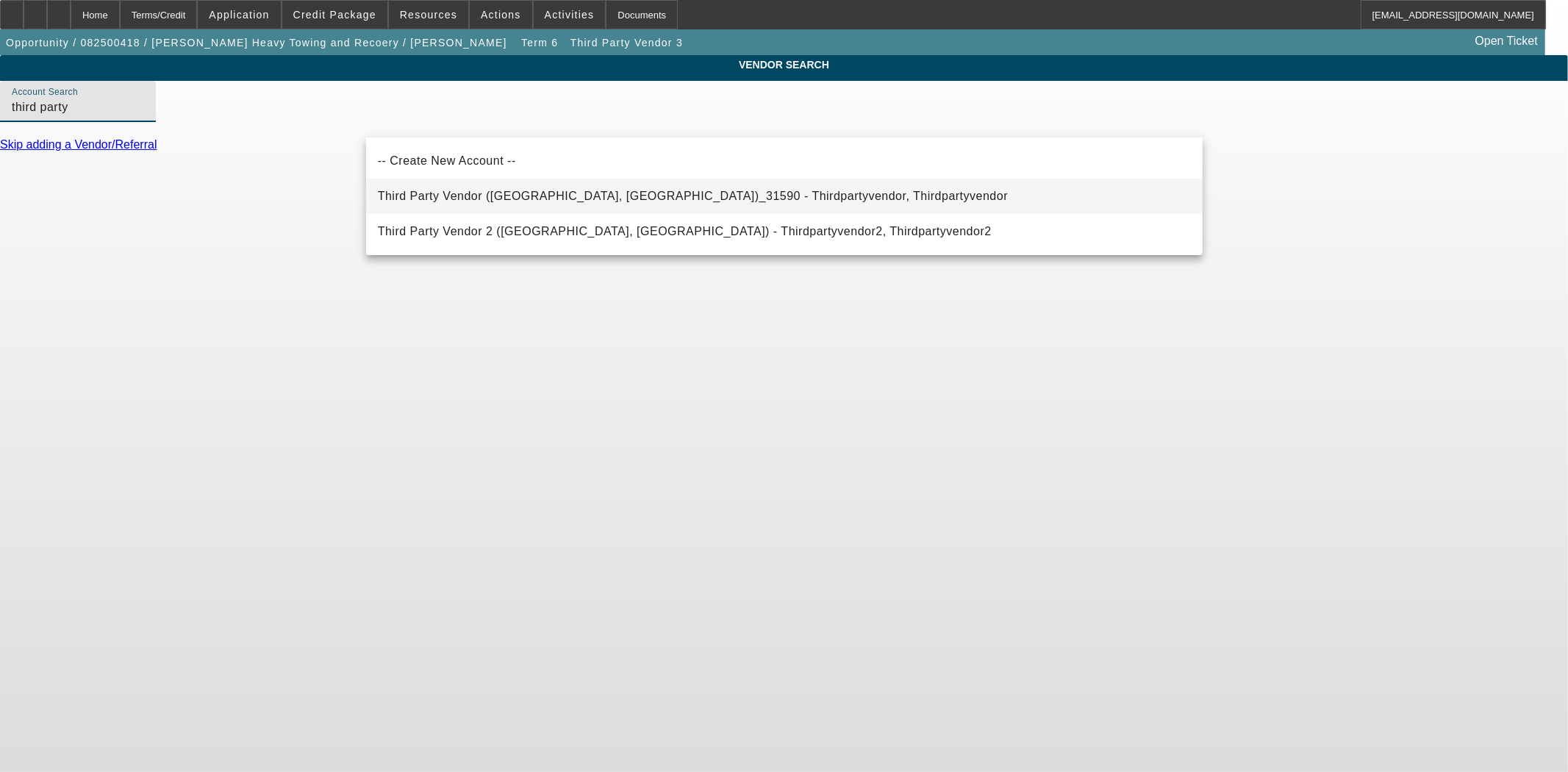
click at [443, 199] on span "Third Party Vendor (Northbrook, IL)_31590 - Thirdpartyvendor, Thirdpartyvendor" at bounding box center [693, 195] width 630 height 13
type input "Third Party Vendor (Northbrook, IL)_31590 - Thirdpartyvendor, Thirdpartyvendor"
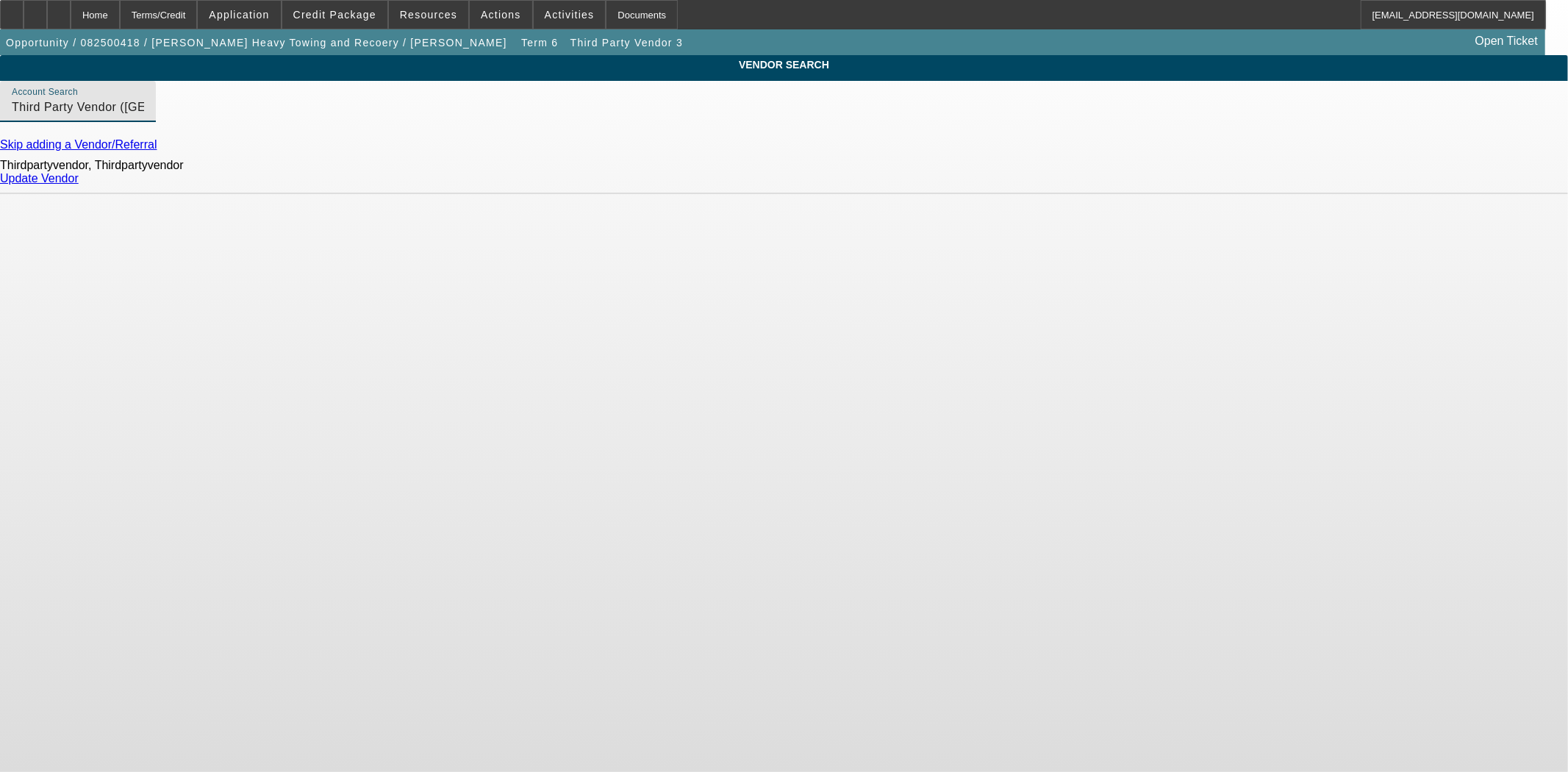
click at [78, 182] on link "Update Vendor" at bounding box center [39, 178] width 78 height 13
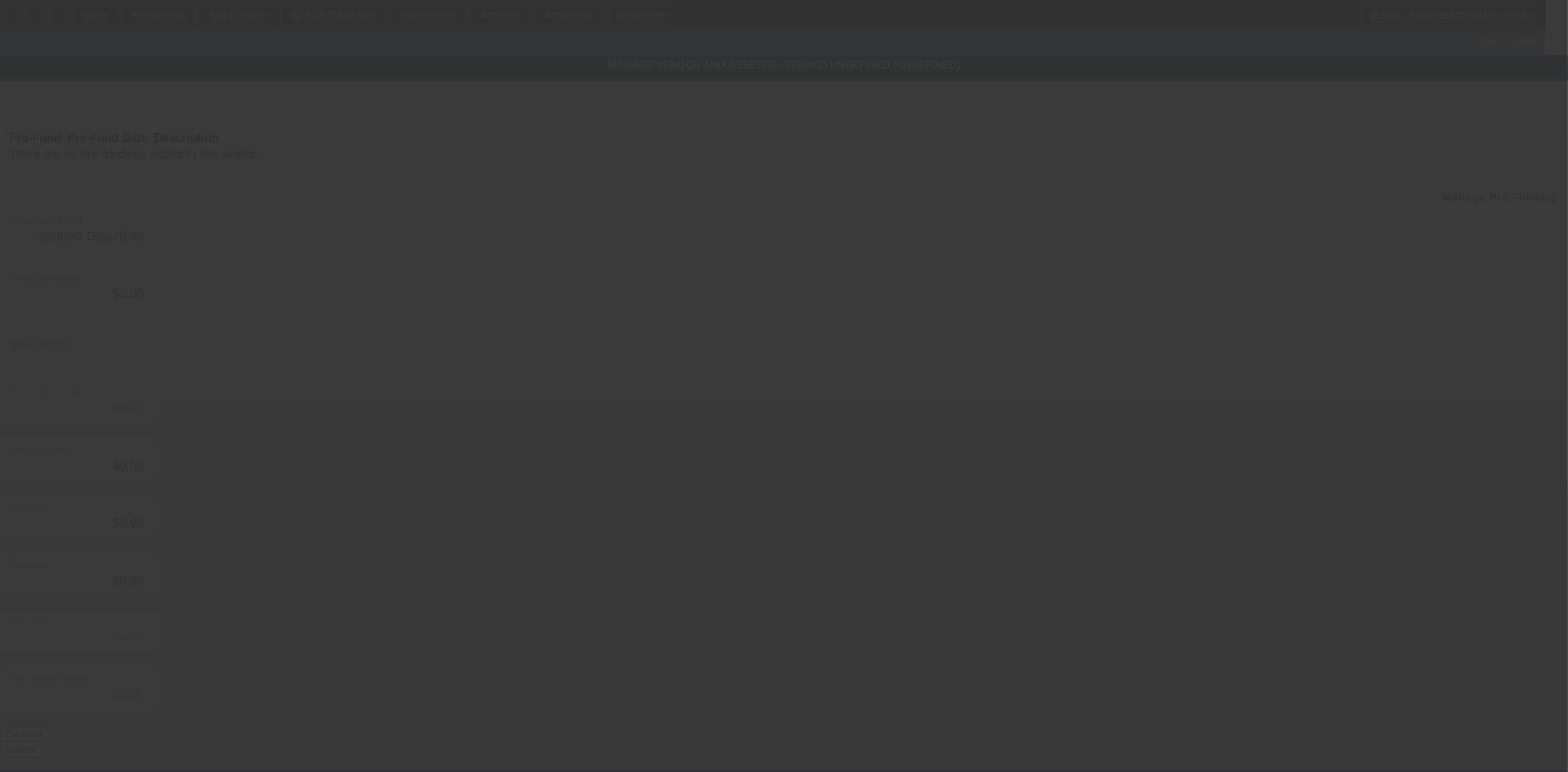
type input "$105,000.00"
type input "$5,000.00"
type input "$100,000.00"
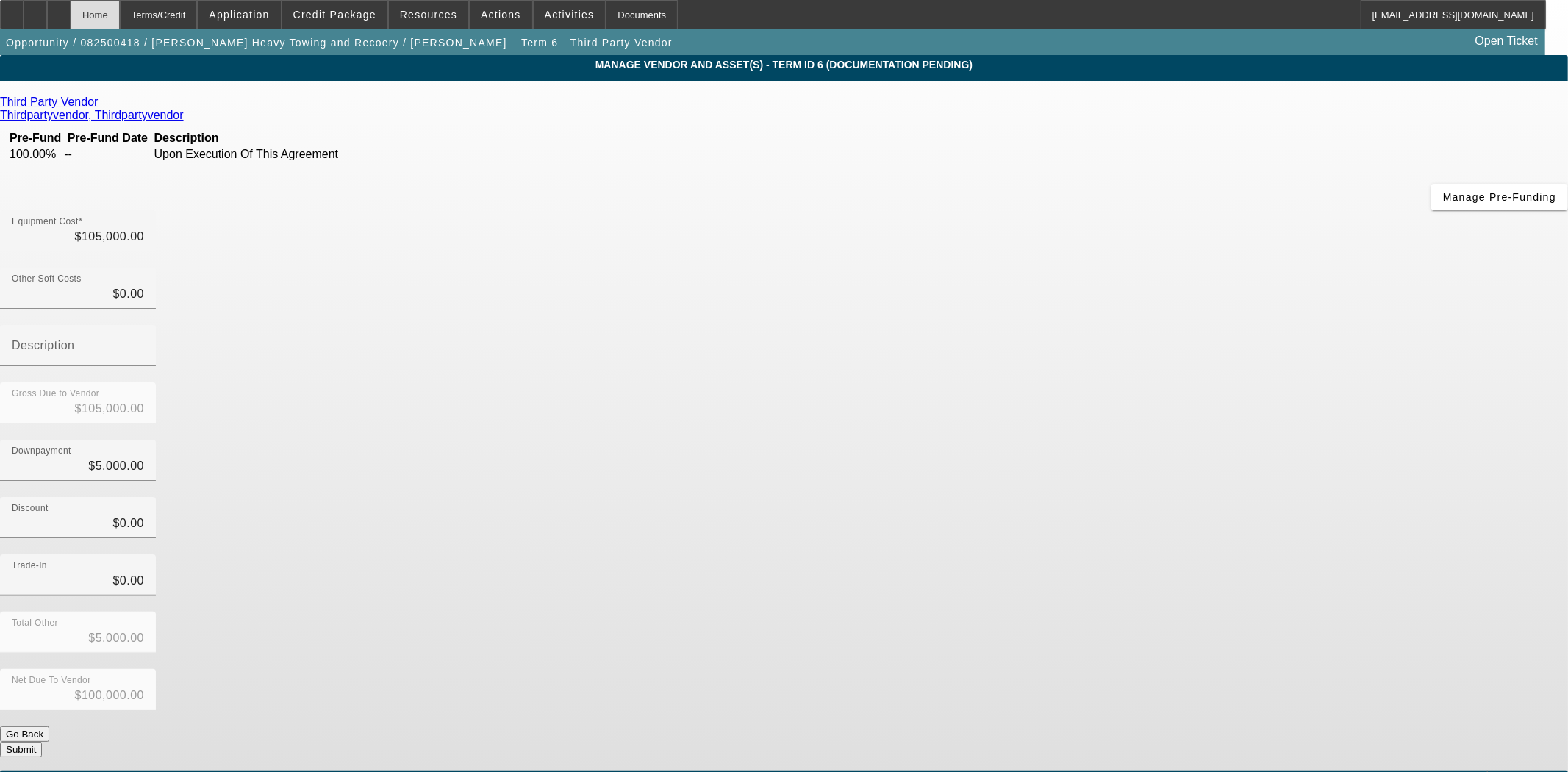
click at [120, 10] on div "Home" at bounding box center [95, 15] width 50 height 30
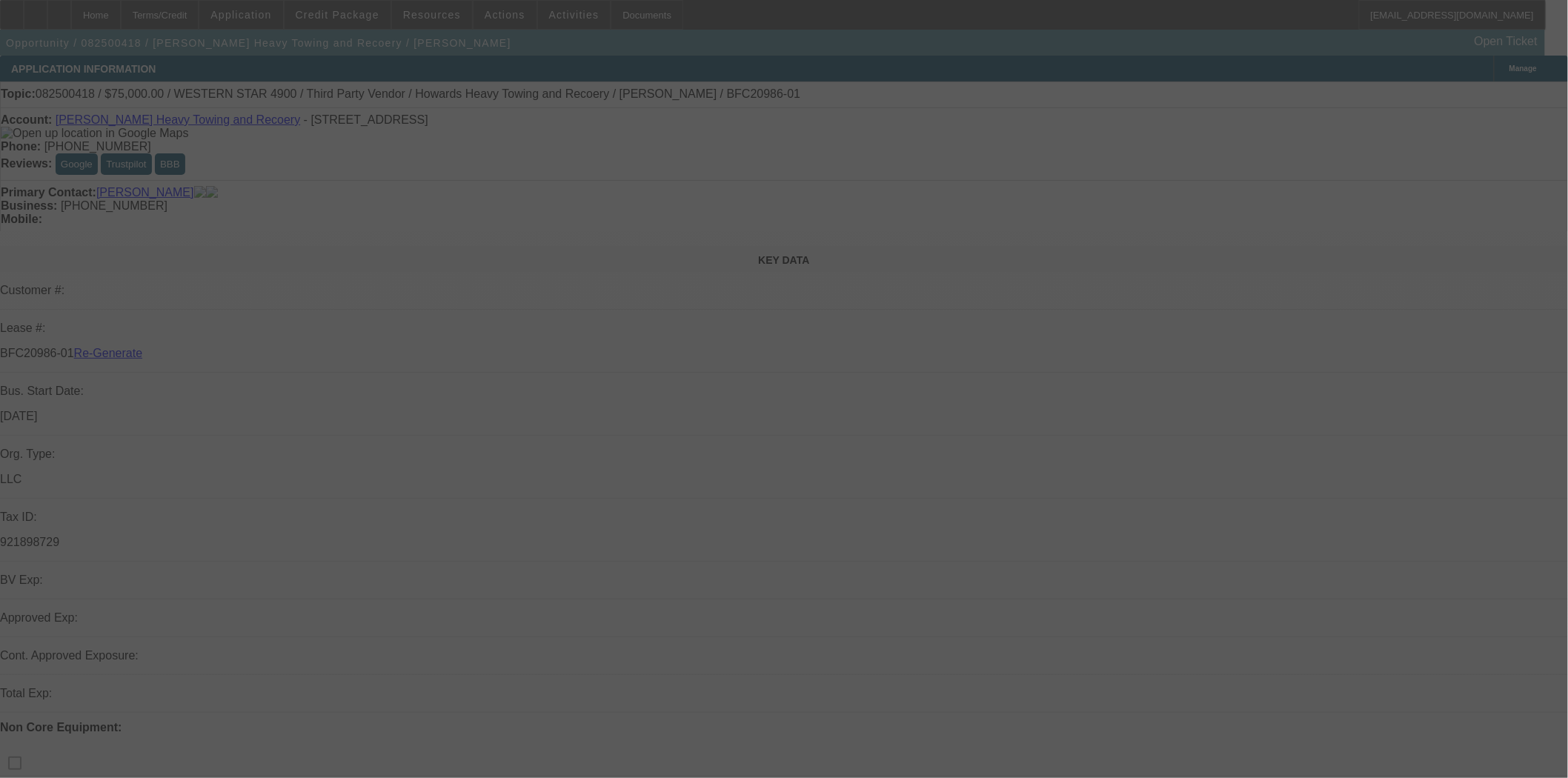
select select "3"
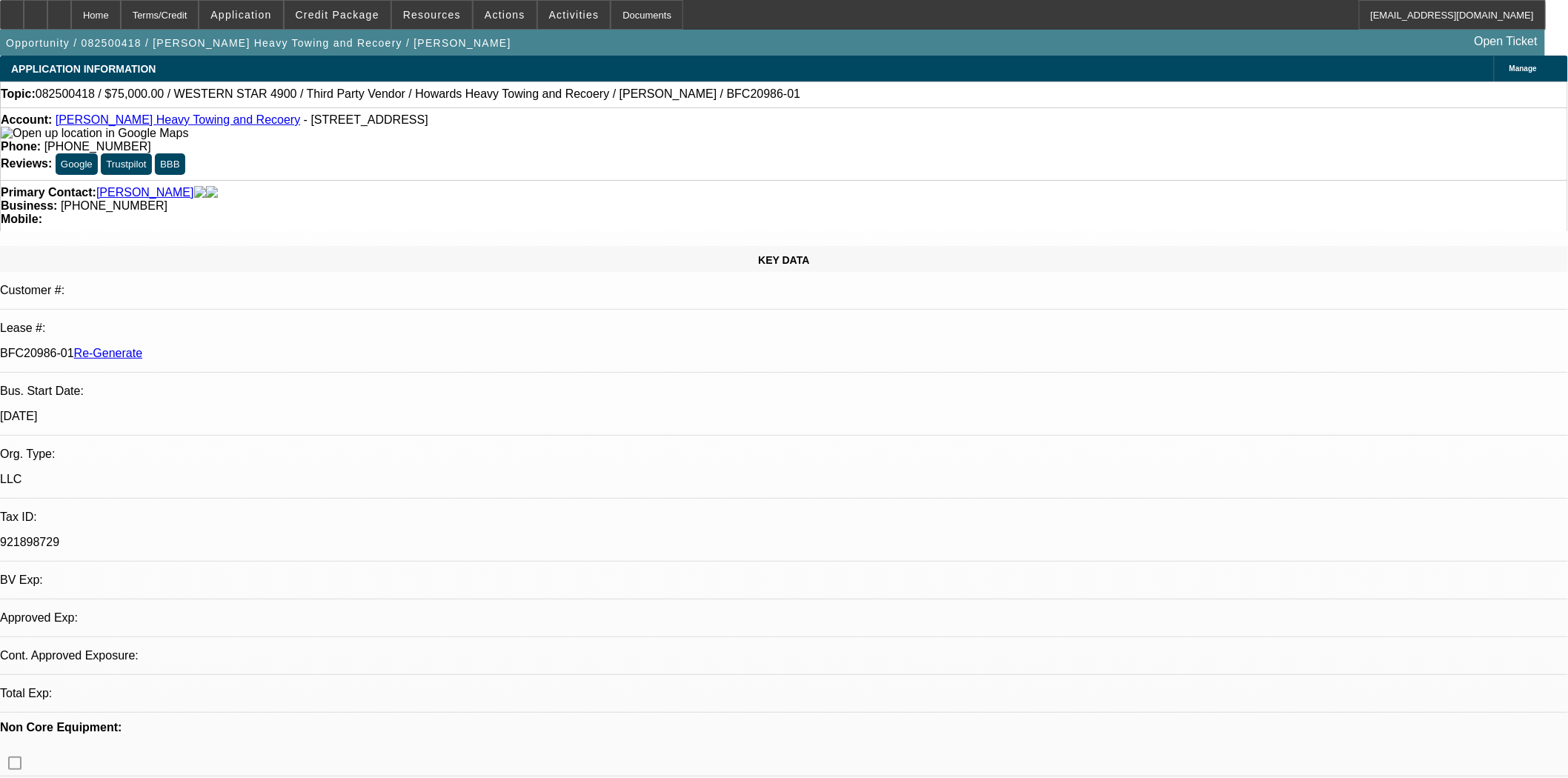
select select "0"
select select "2"
select select "0.1"
select select "4"
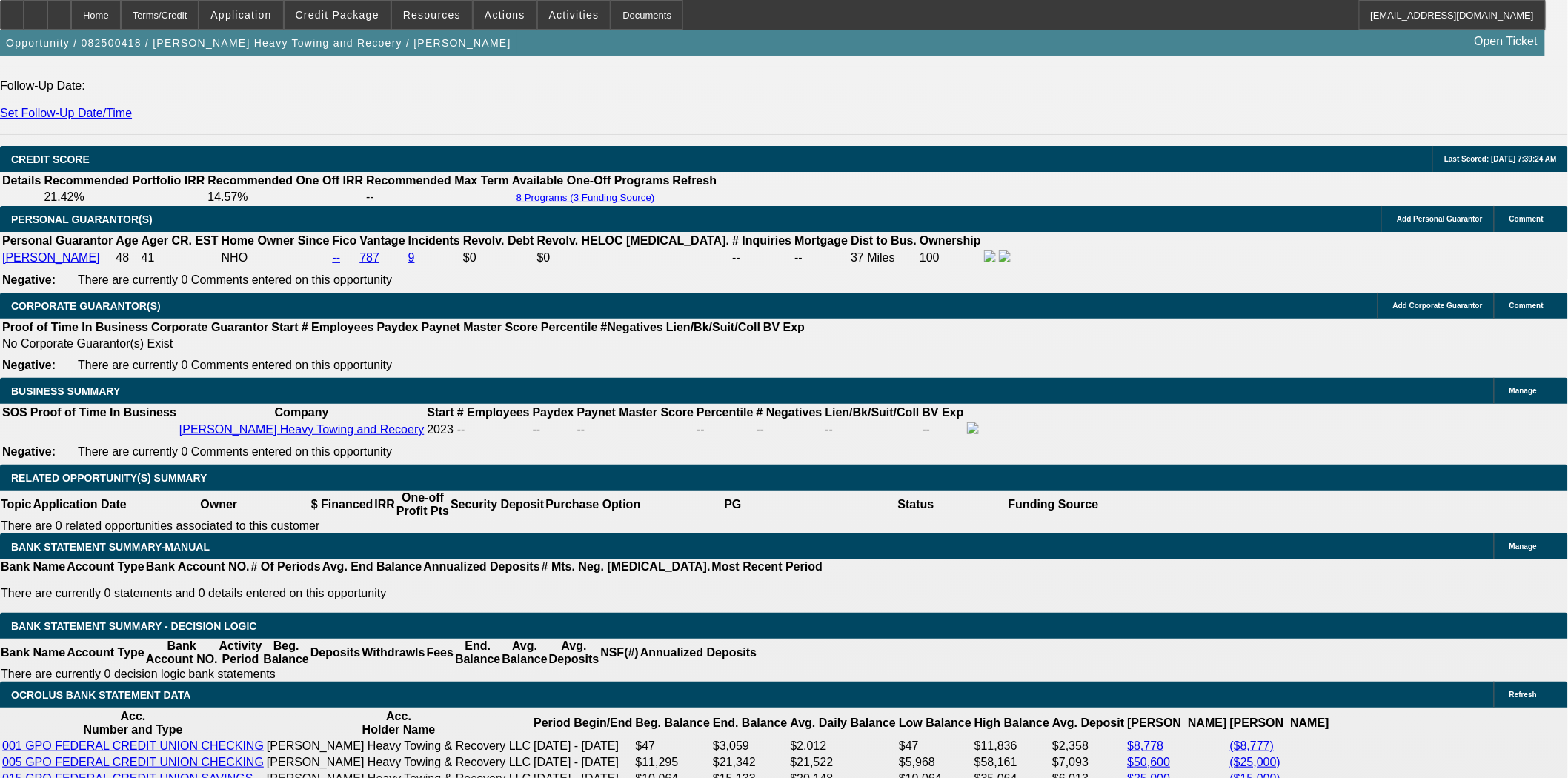
scroll to position [2223, 0]
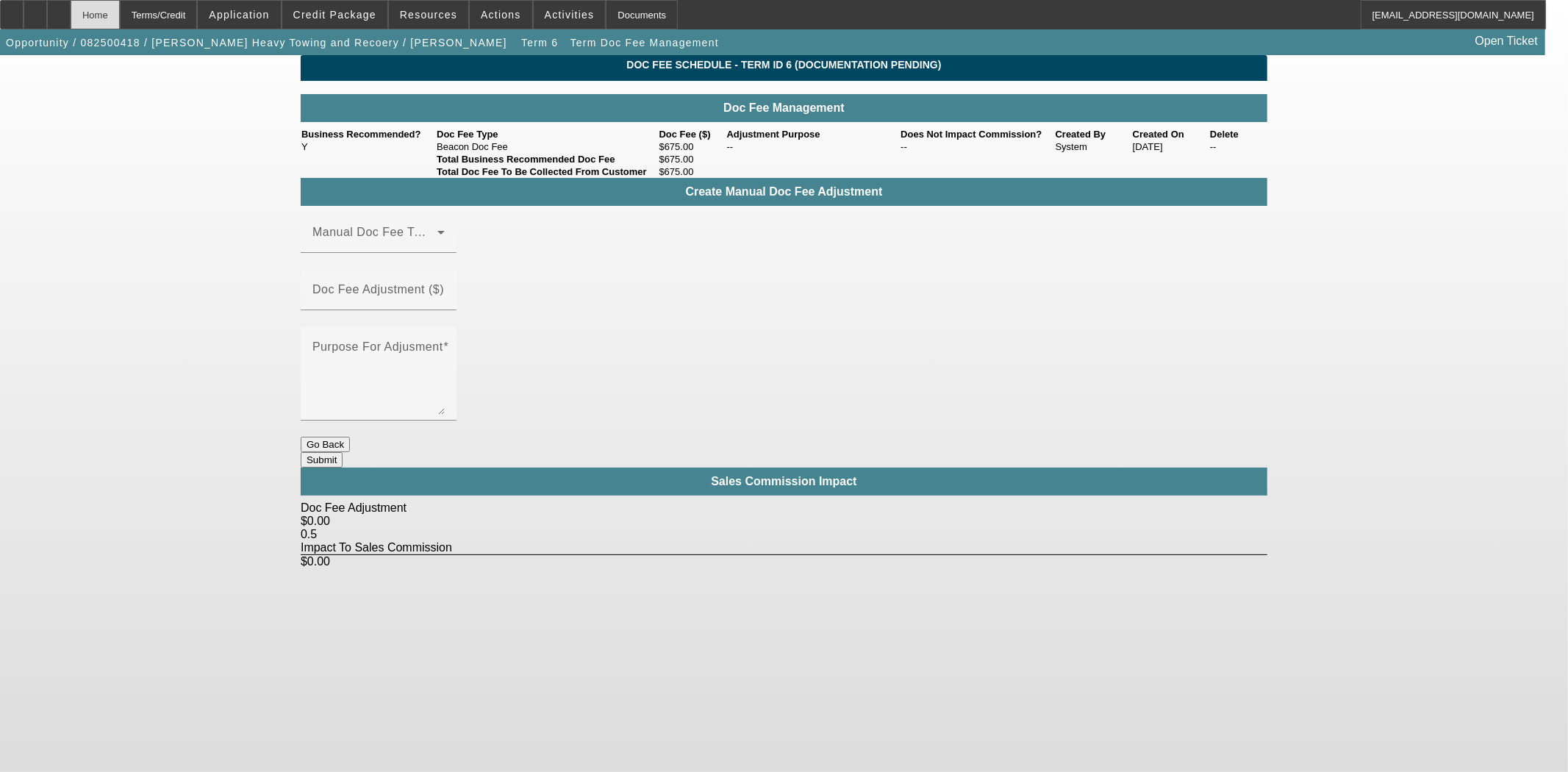
click at [120, 16] on div "Home" at bounding box center [95, 15] width 50 height 30
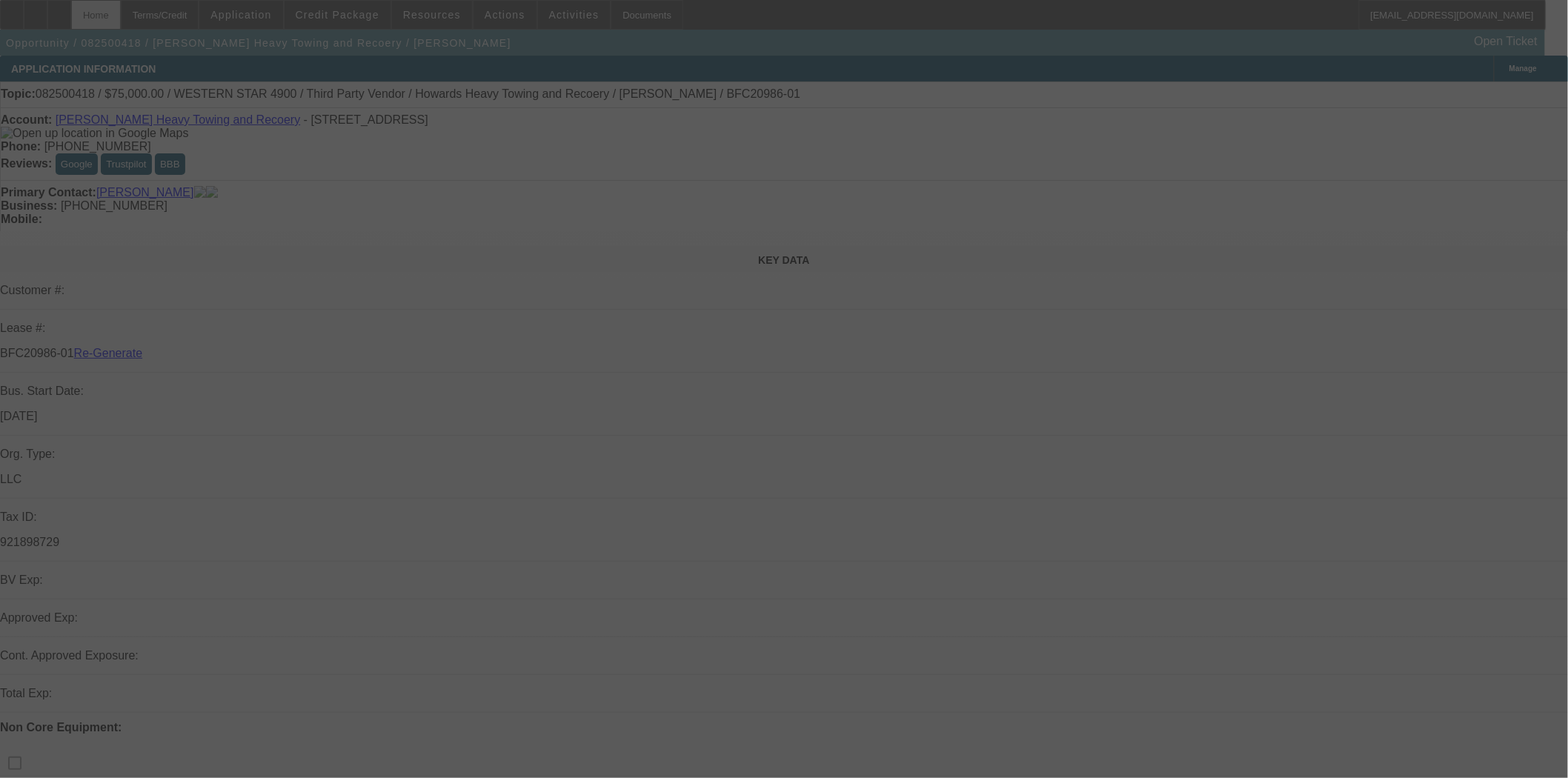
select select "3"
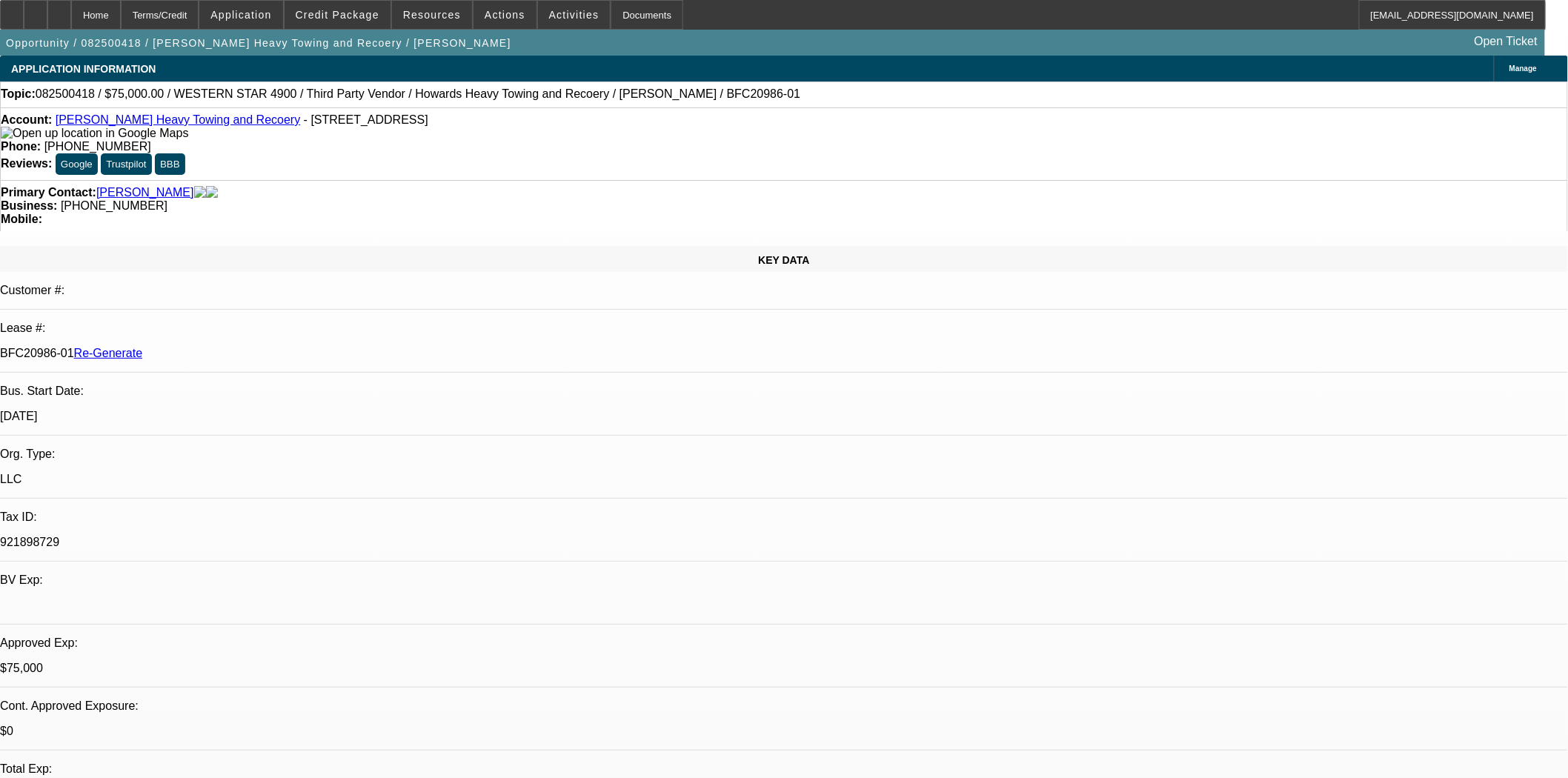
select select "0"
select select "2"
select select "0.1"
select select "4"
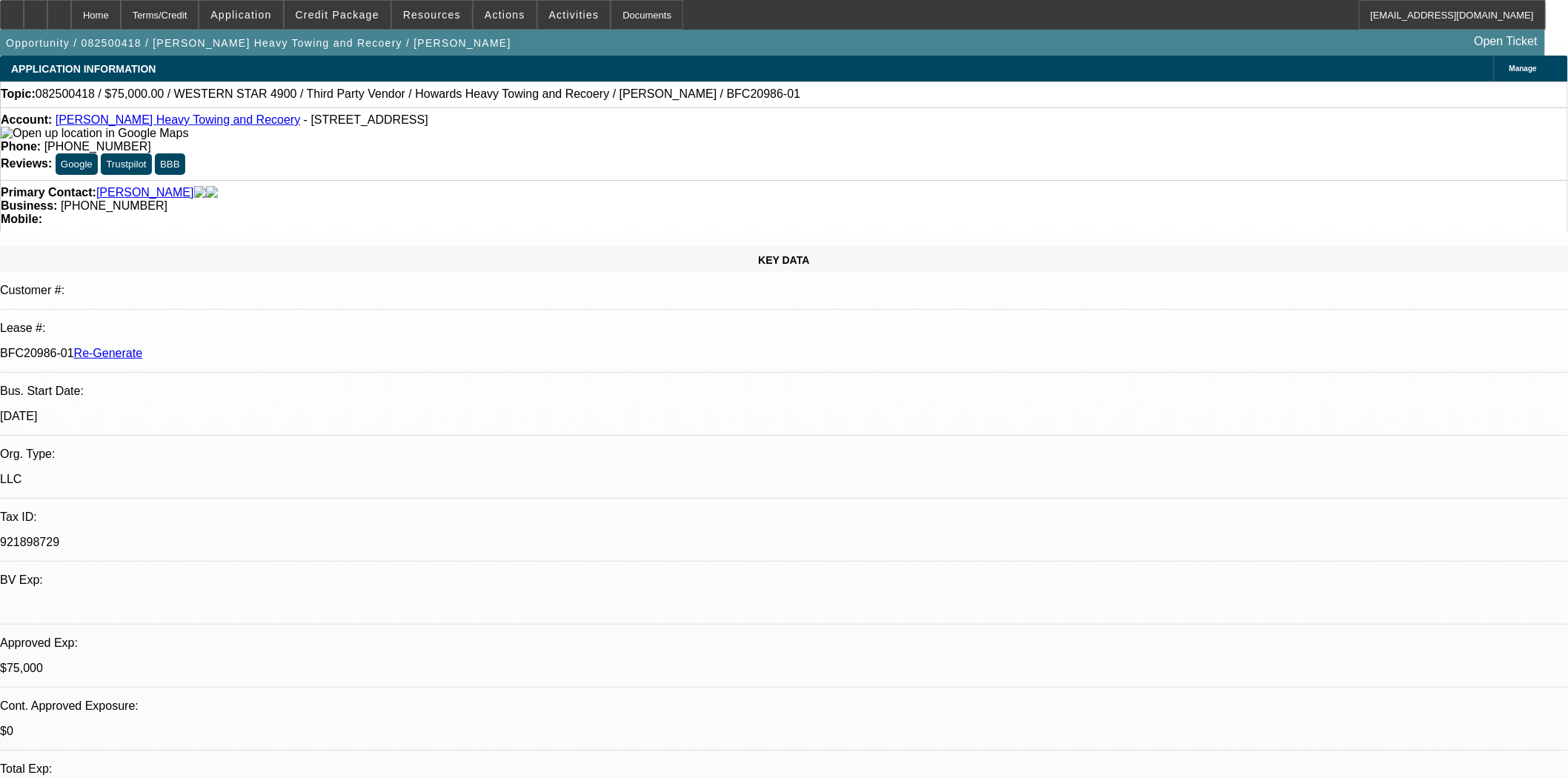
scroll to position [82, 0]
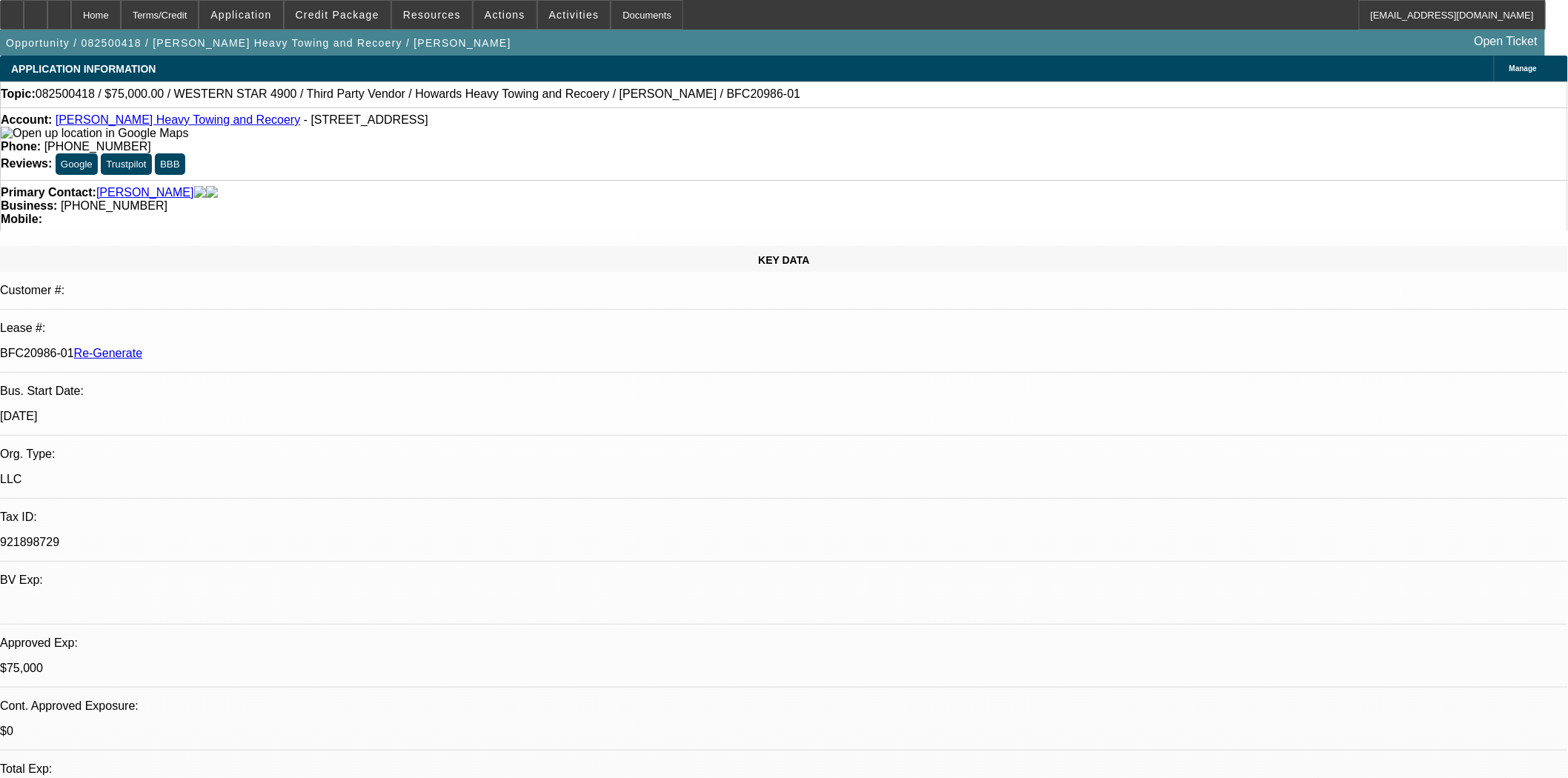
scroll to position [329, 0]
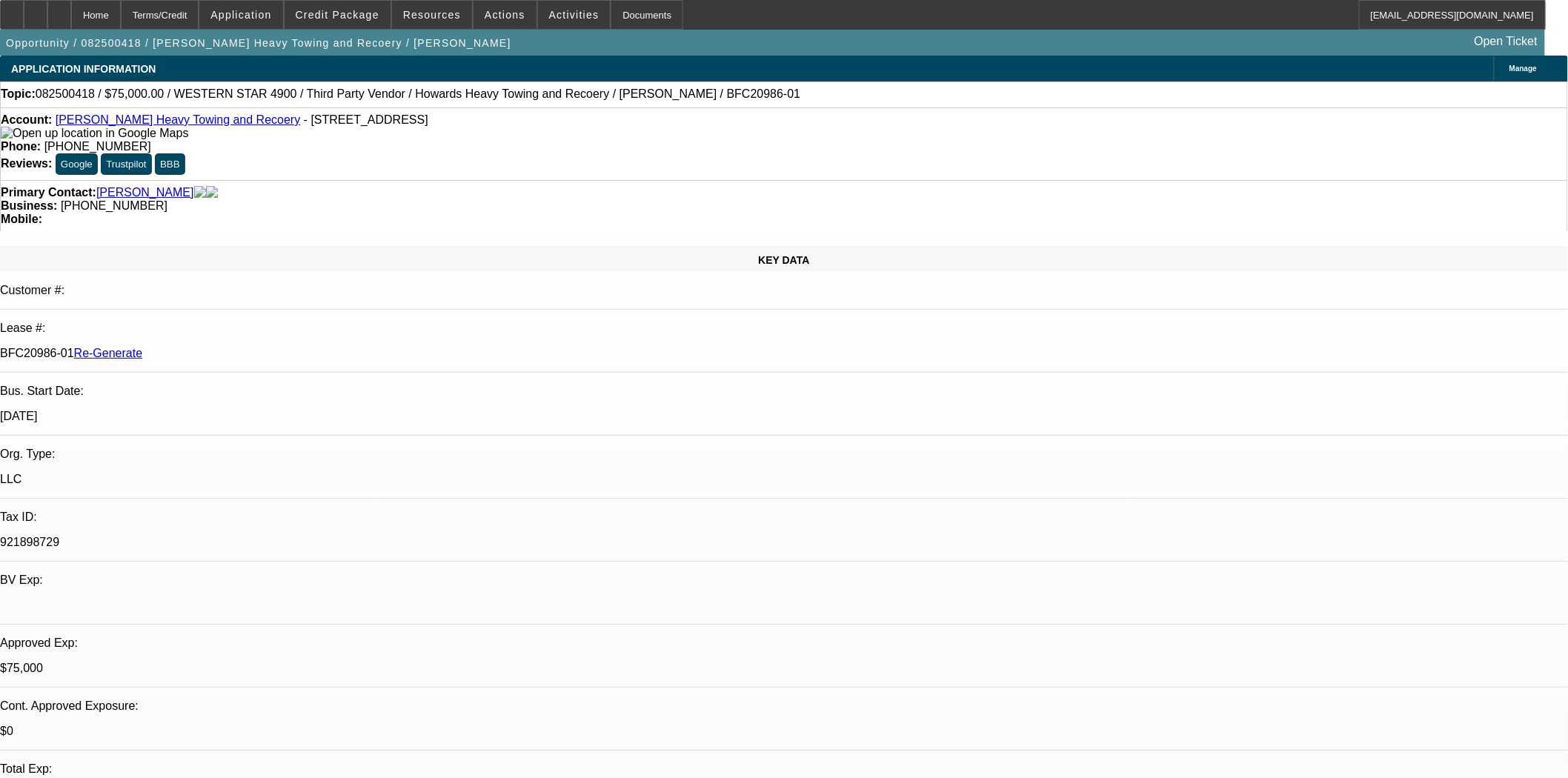
scroll to position [411, 0]
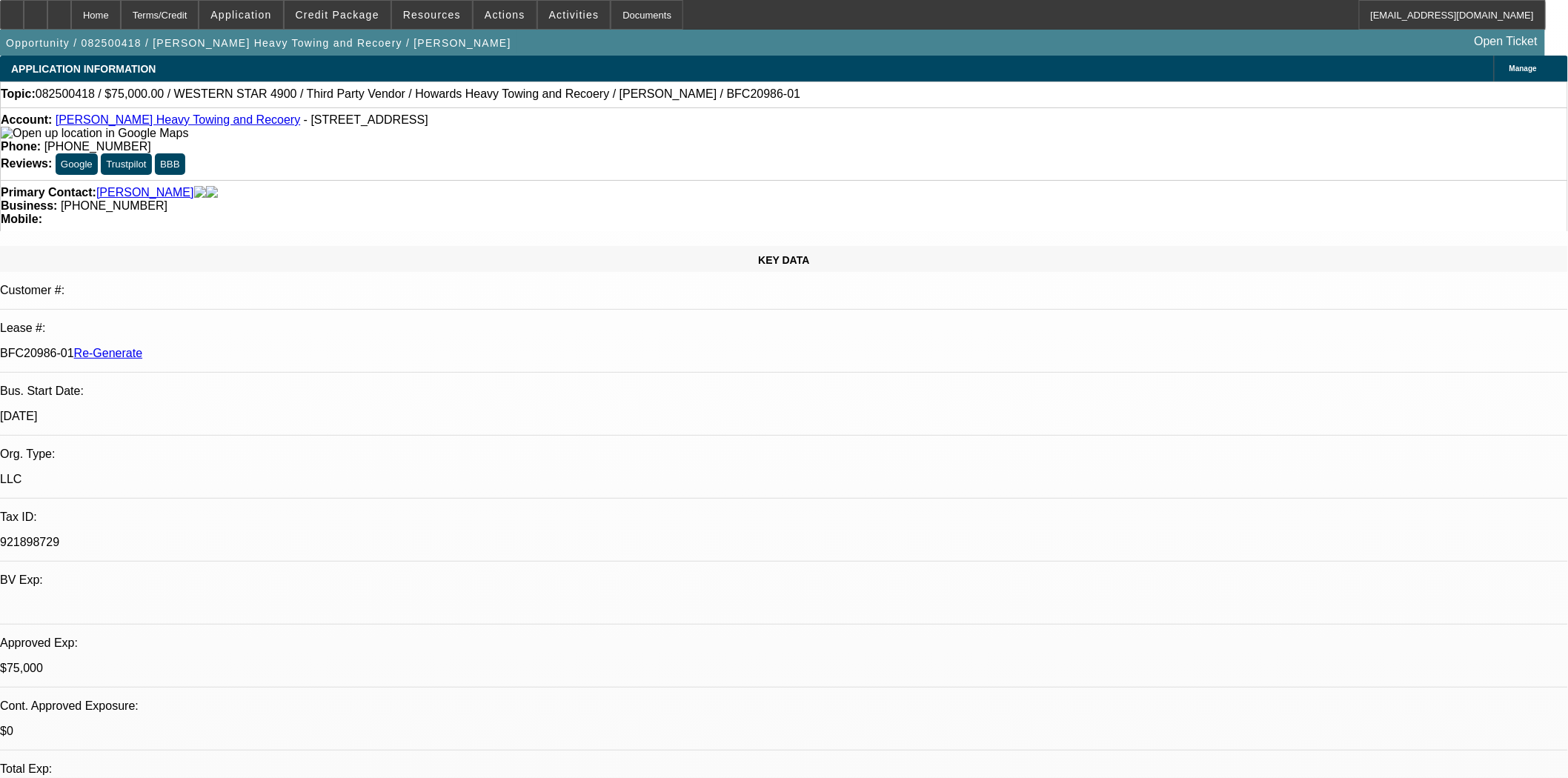
scroll to position [575, 0]
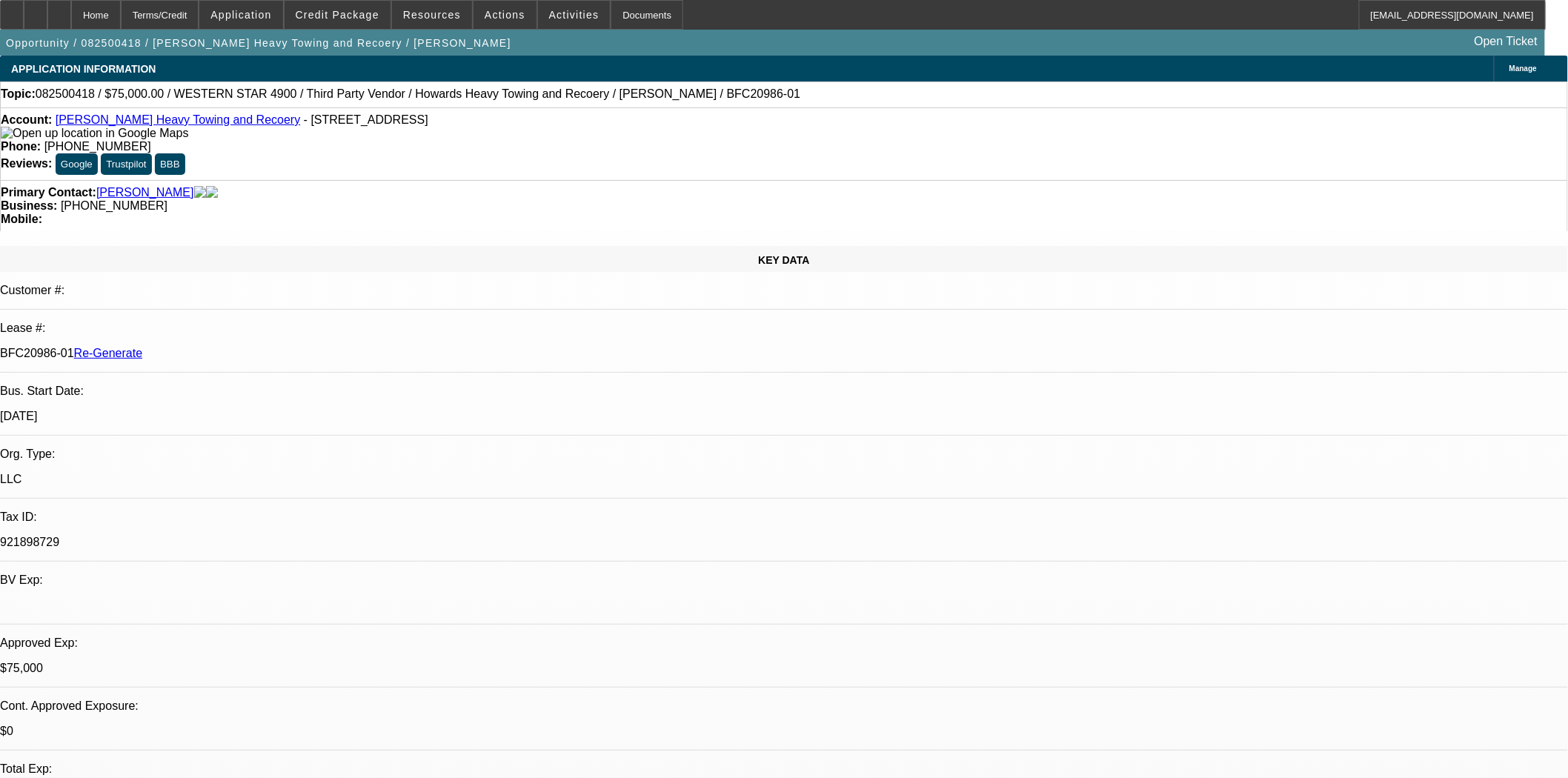
scroll to position [387, 0]
click at [12, 10] on icon at bounding box center [12, 10] width 0 height 0
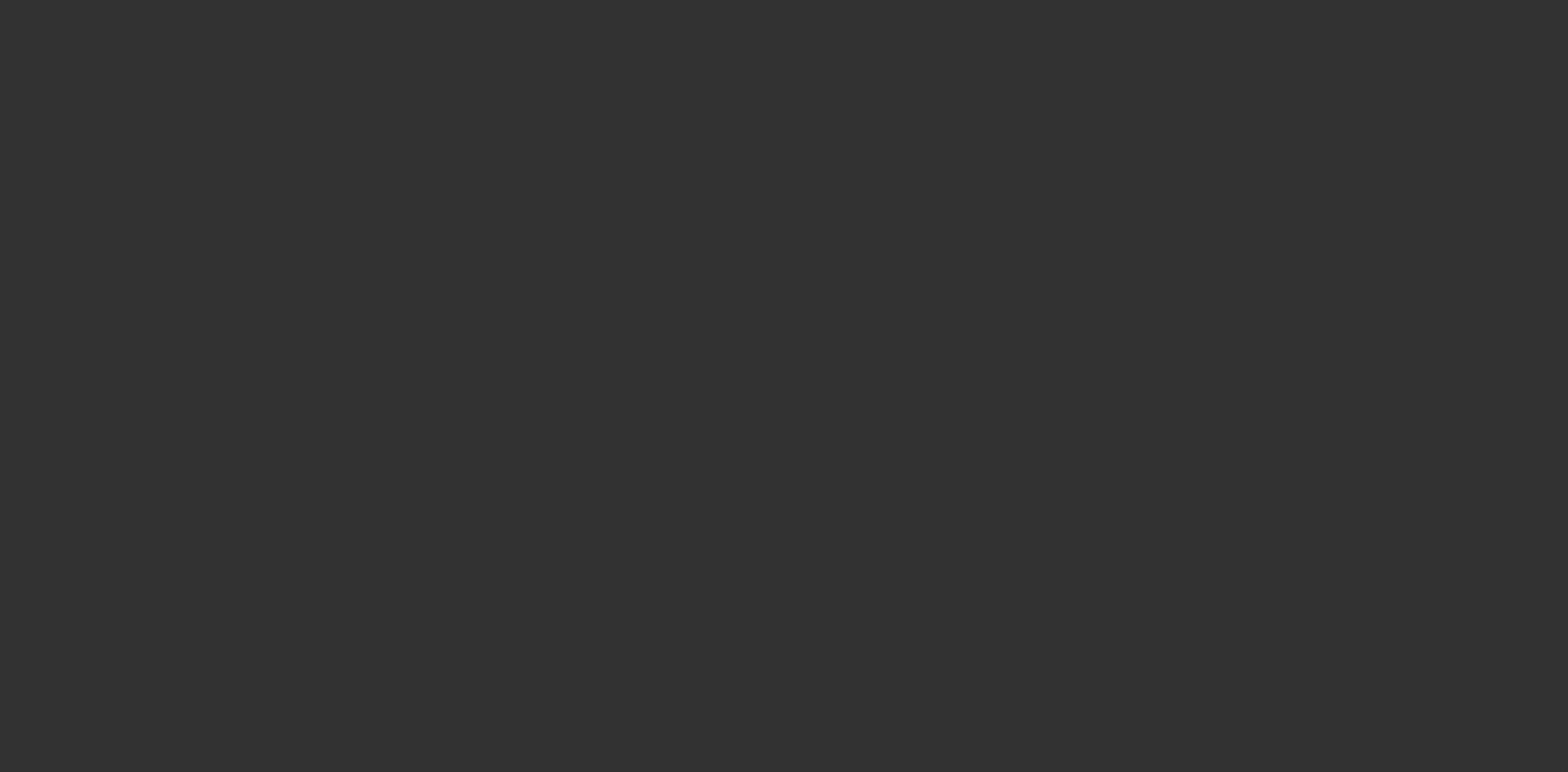
select select "3"
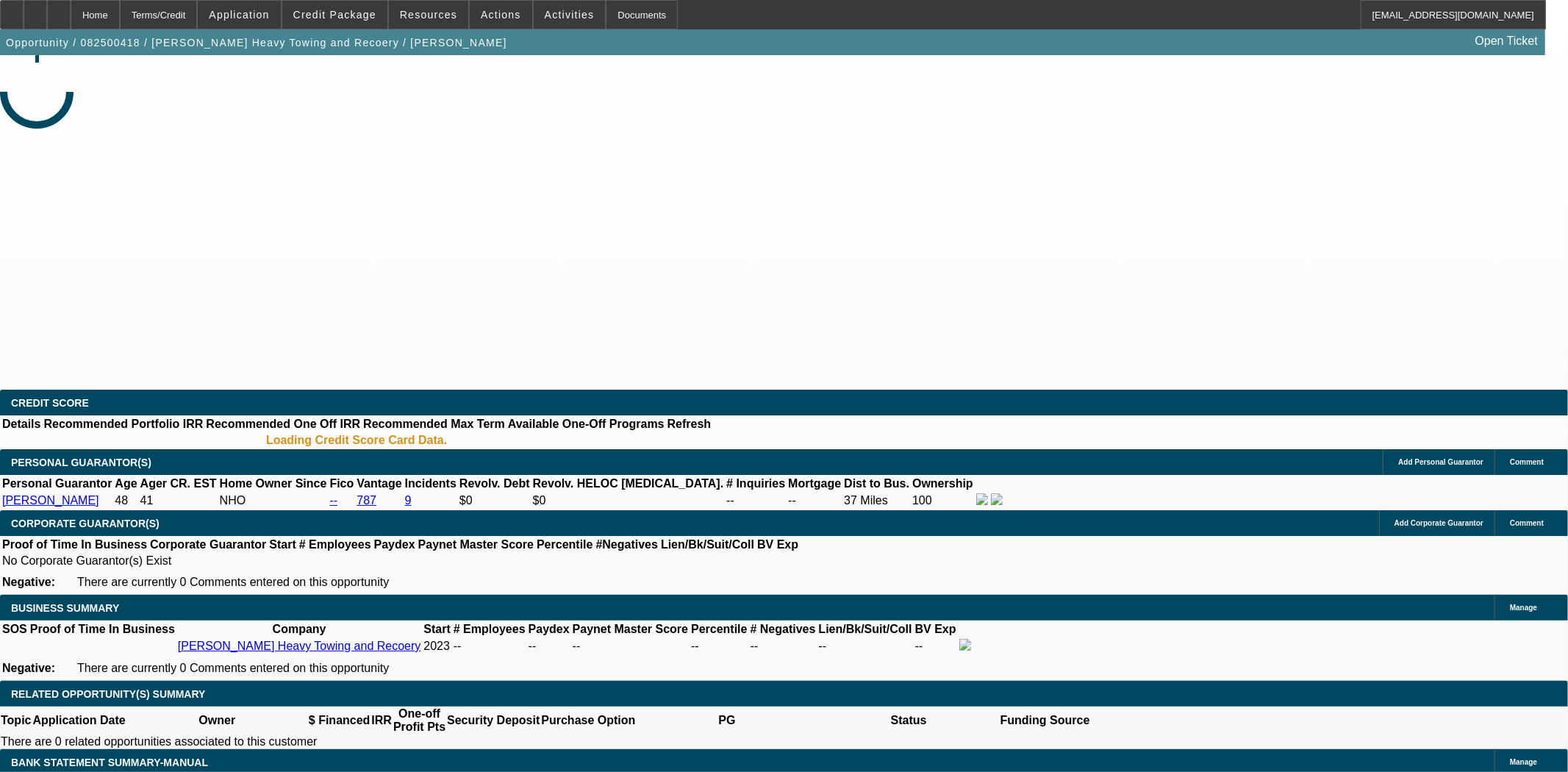
select select "0"
select select "2"
select select "0.1"
select select "4"
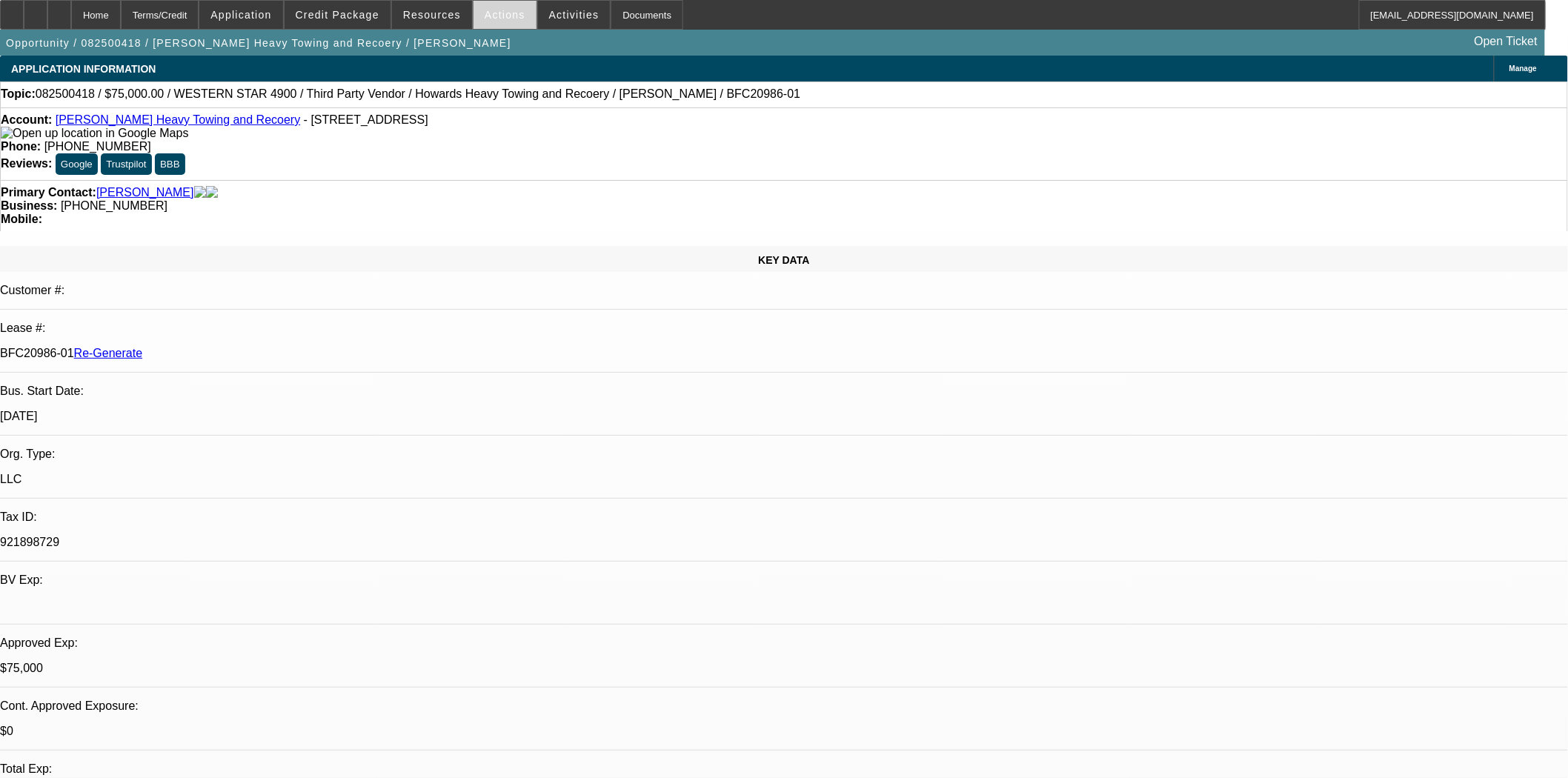
click at [485, 19] on span "Actions" at bounding box center [504, 15] width 41 height 12
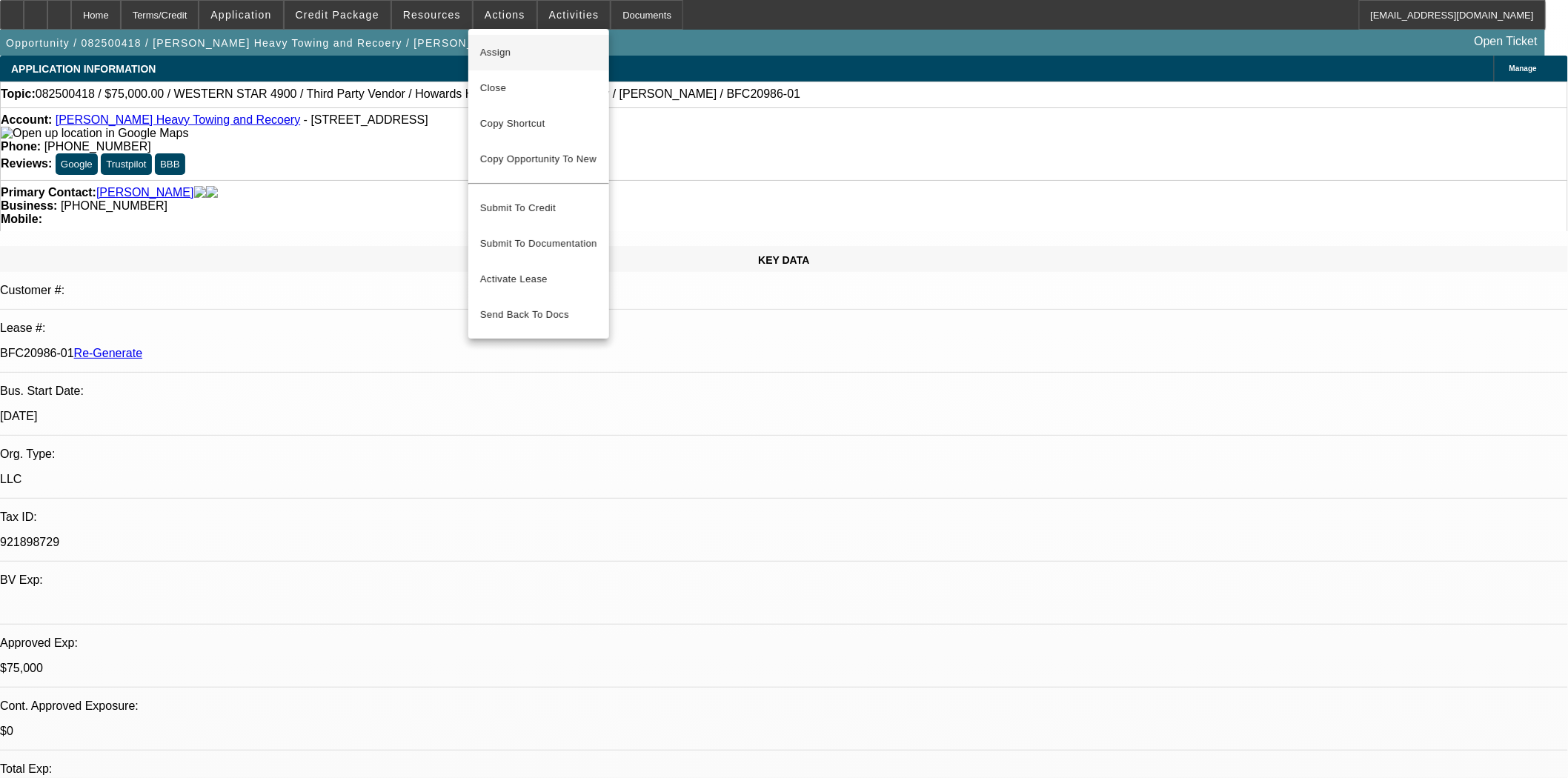
click at [487, 60] on span "Assign" at bounding box center [538, 53] width 117 height 18
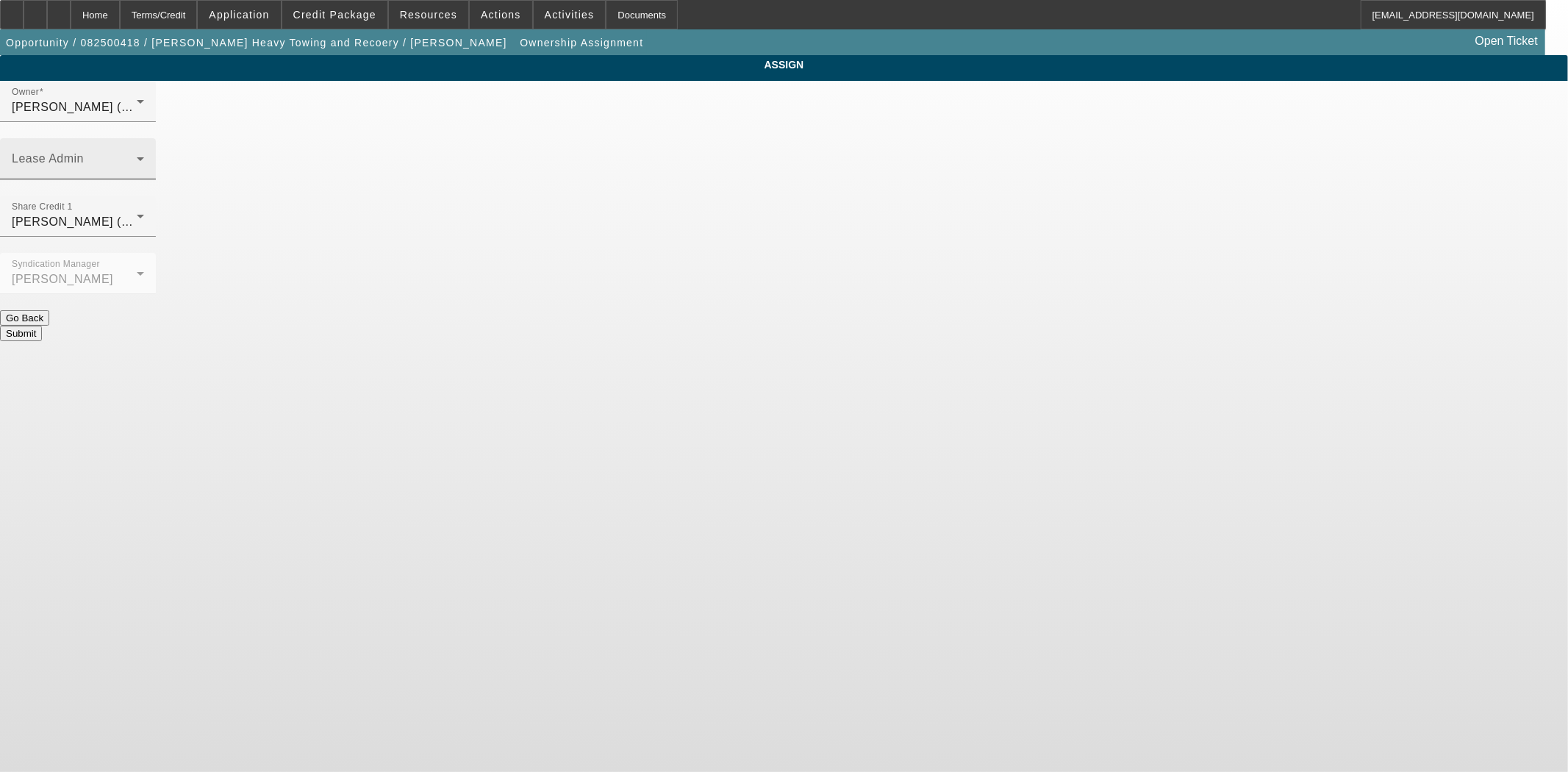
click at [144, 138] on div "Lease Admin" at bounding box center [78, 159] width 133 height 42
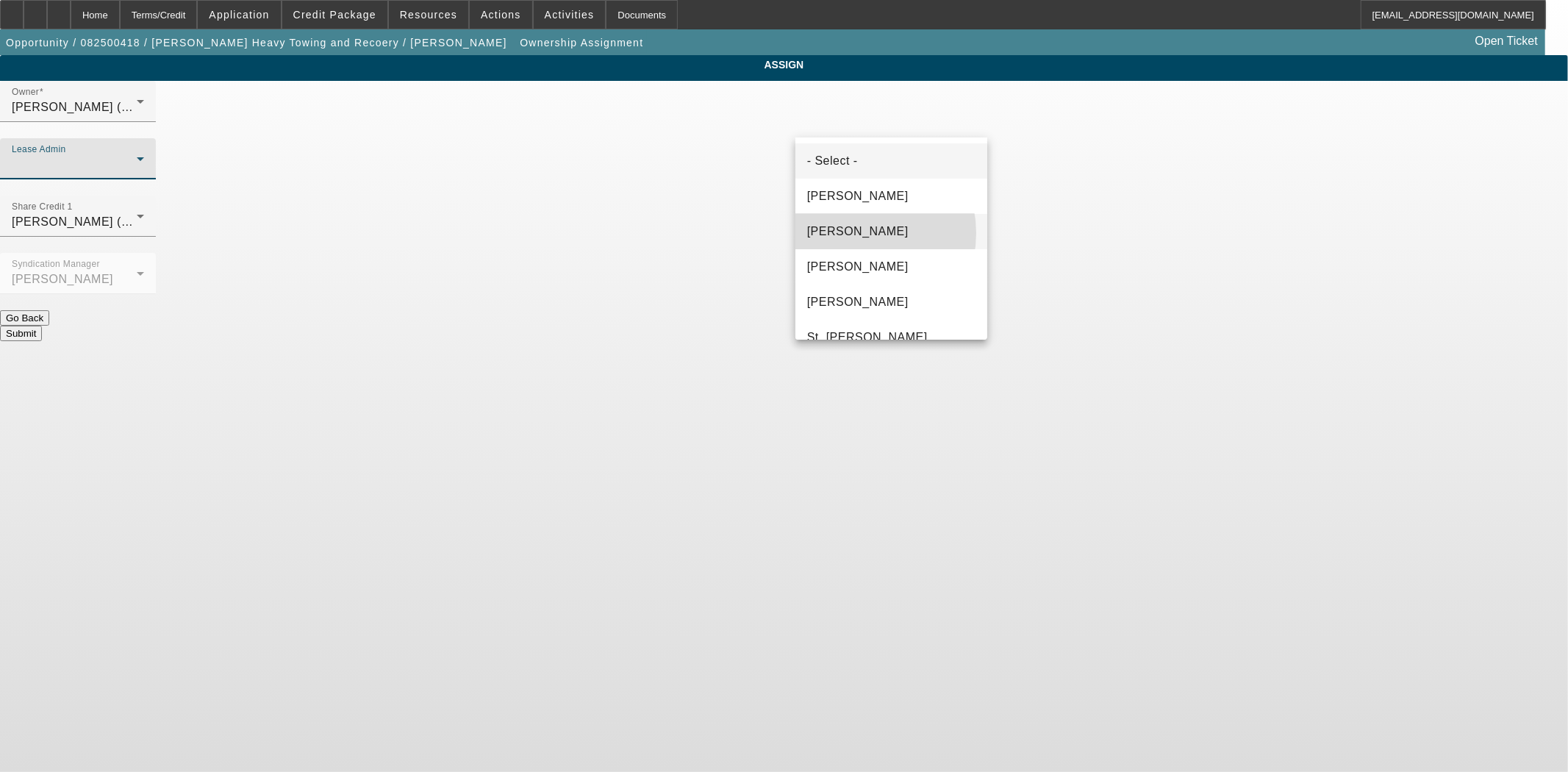
click at [850, 233] on span "[PERSON_NAME]" at bounding box center [858, 232] width 101 height 18
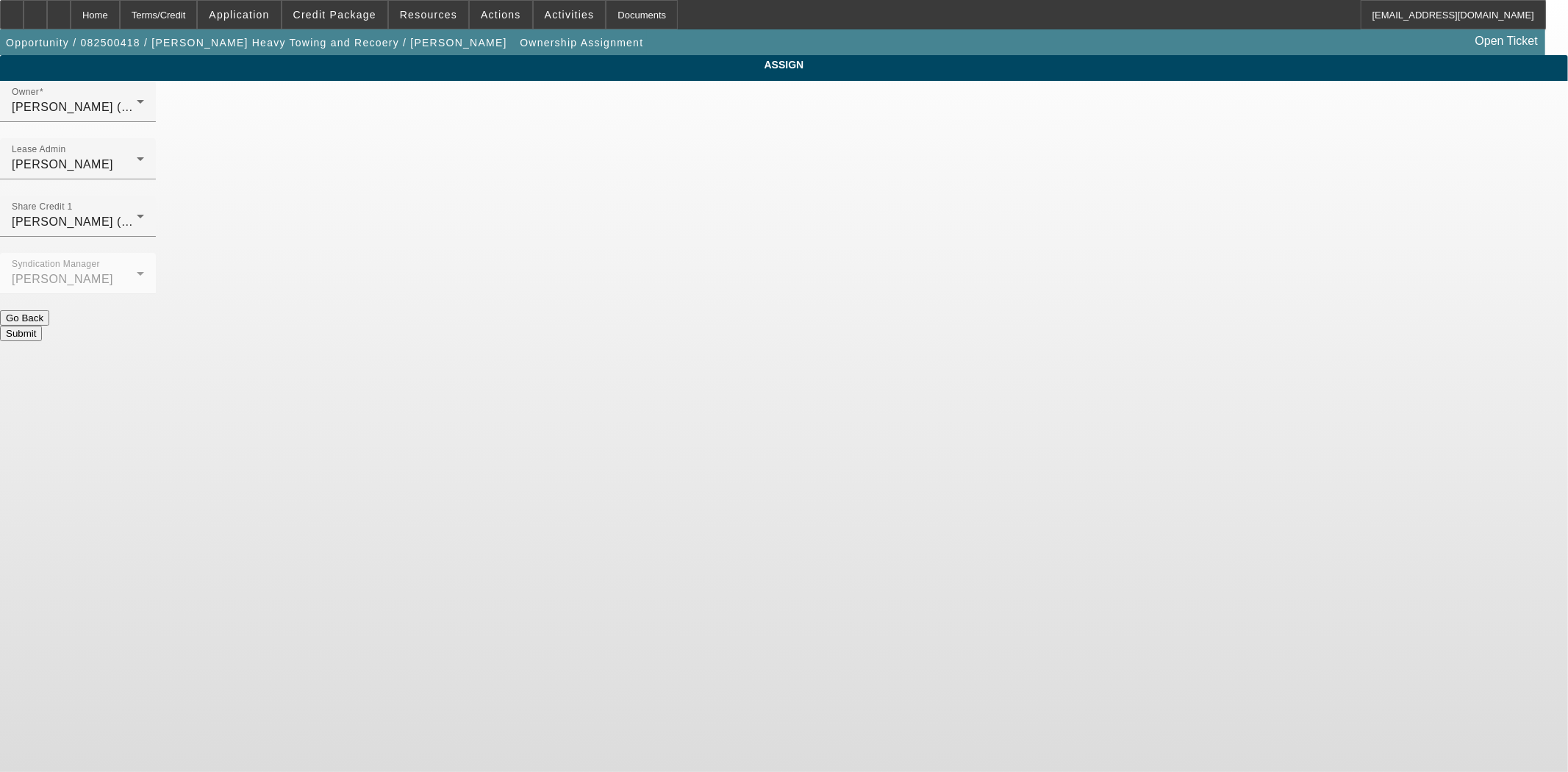
click at [42, 326] on button "Submit" at bounding box center [21, 334] width 42 height 16
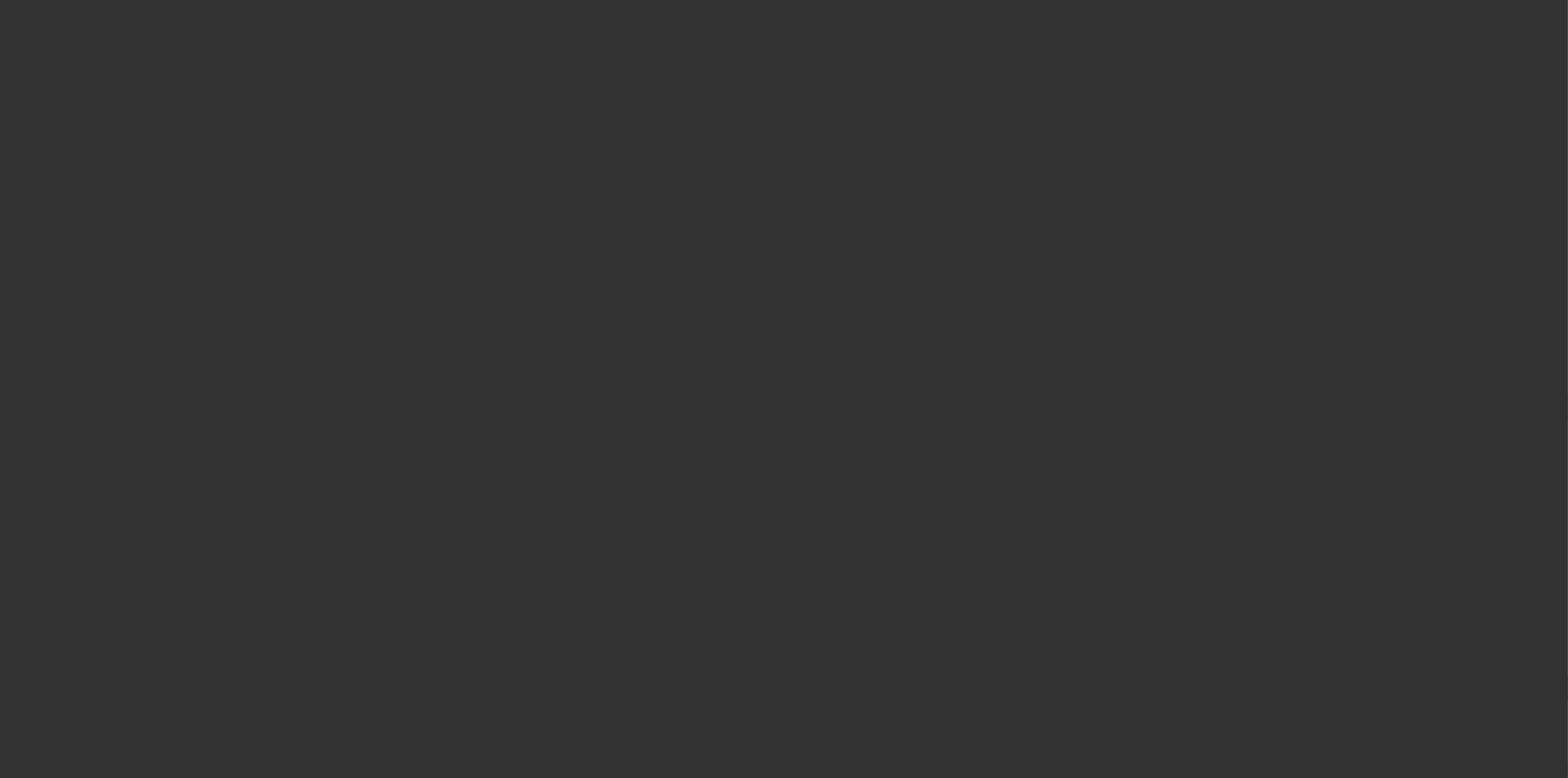
select select "3"
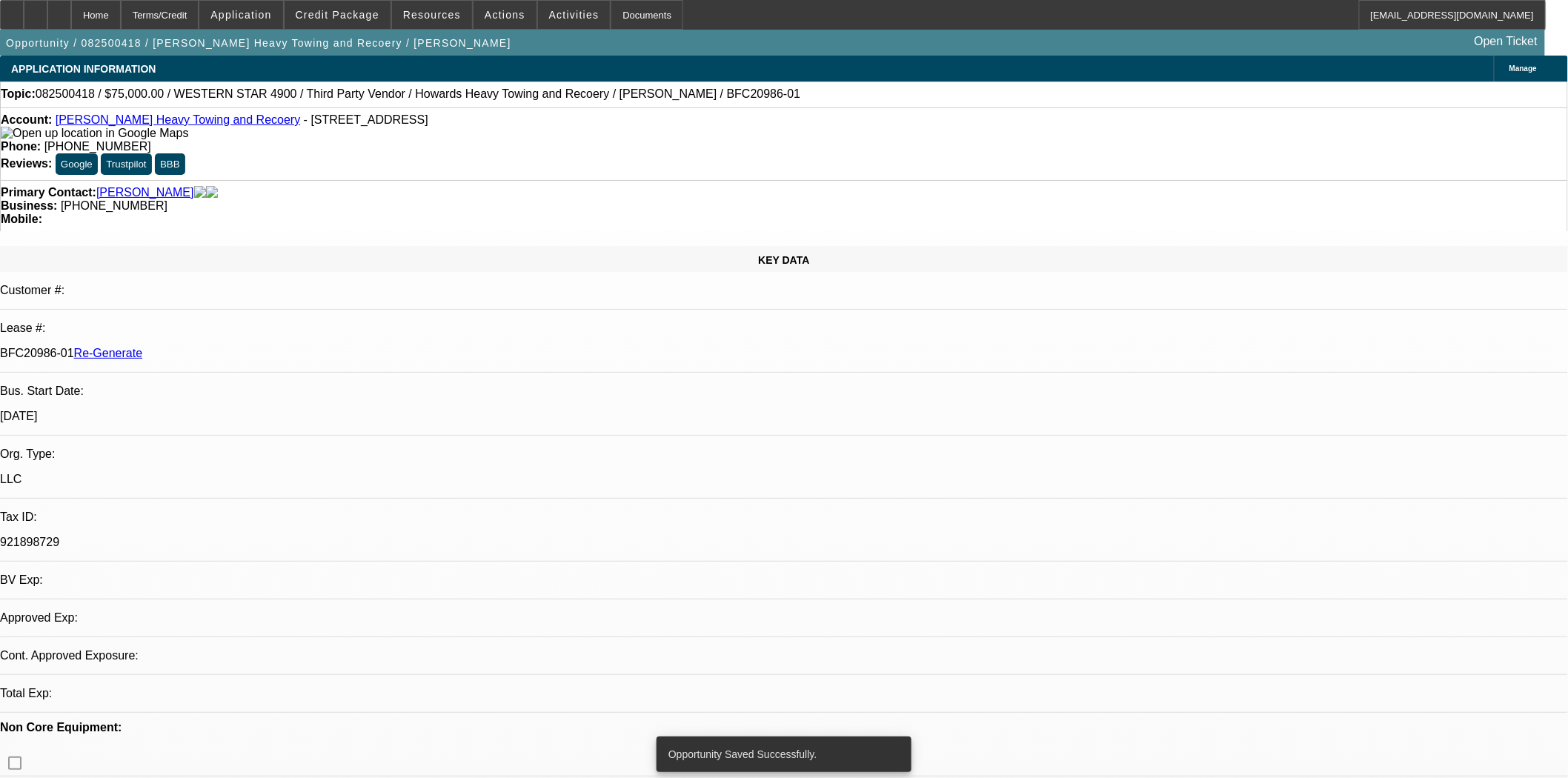
select select "0"
select select "2"
select select "0.1"
select select "4"
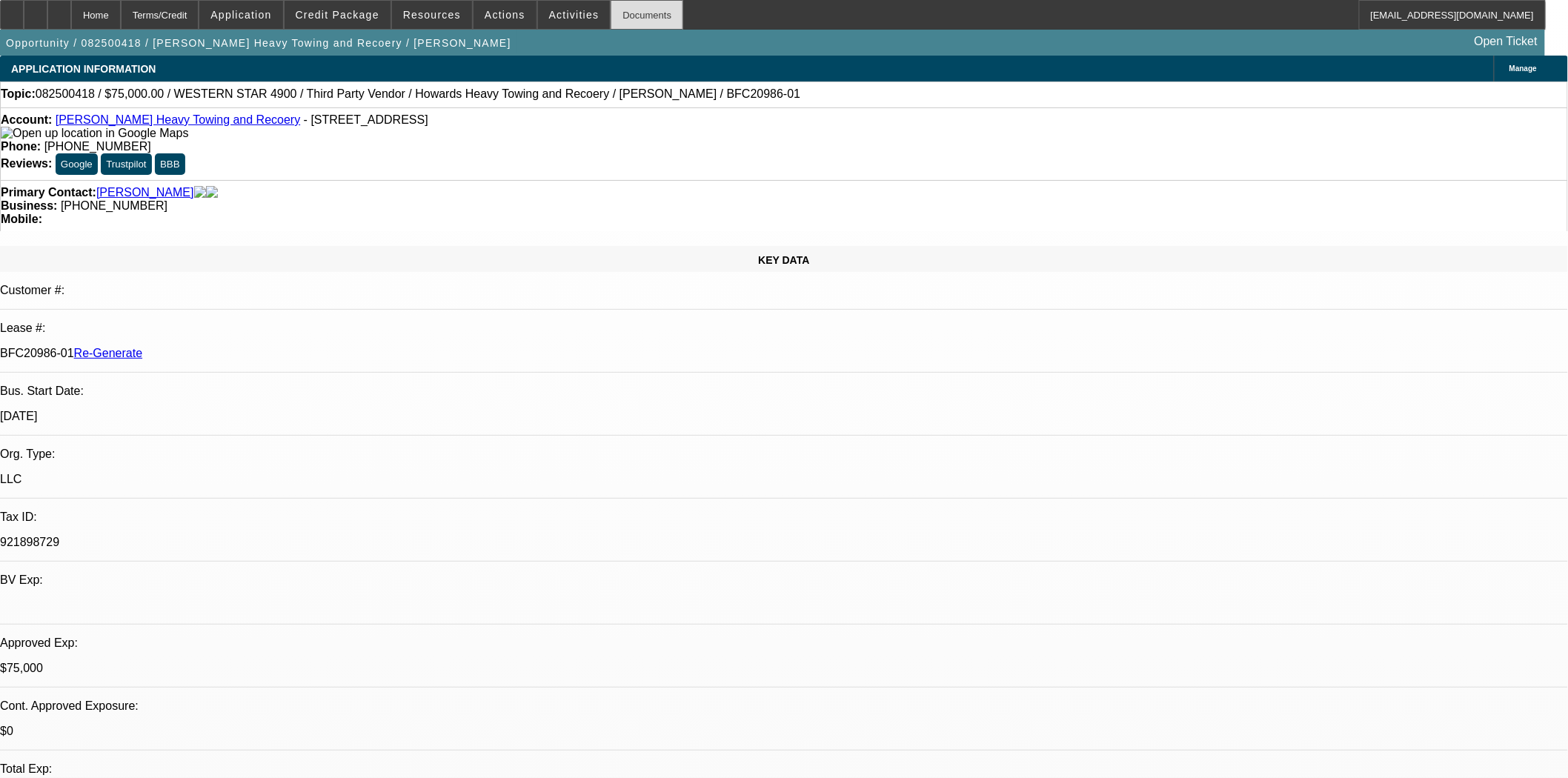
click at [610, 26] on div "Documents" at bounding box center [646, 15] width 73 height 30
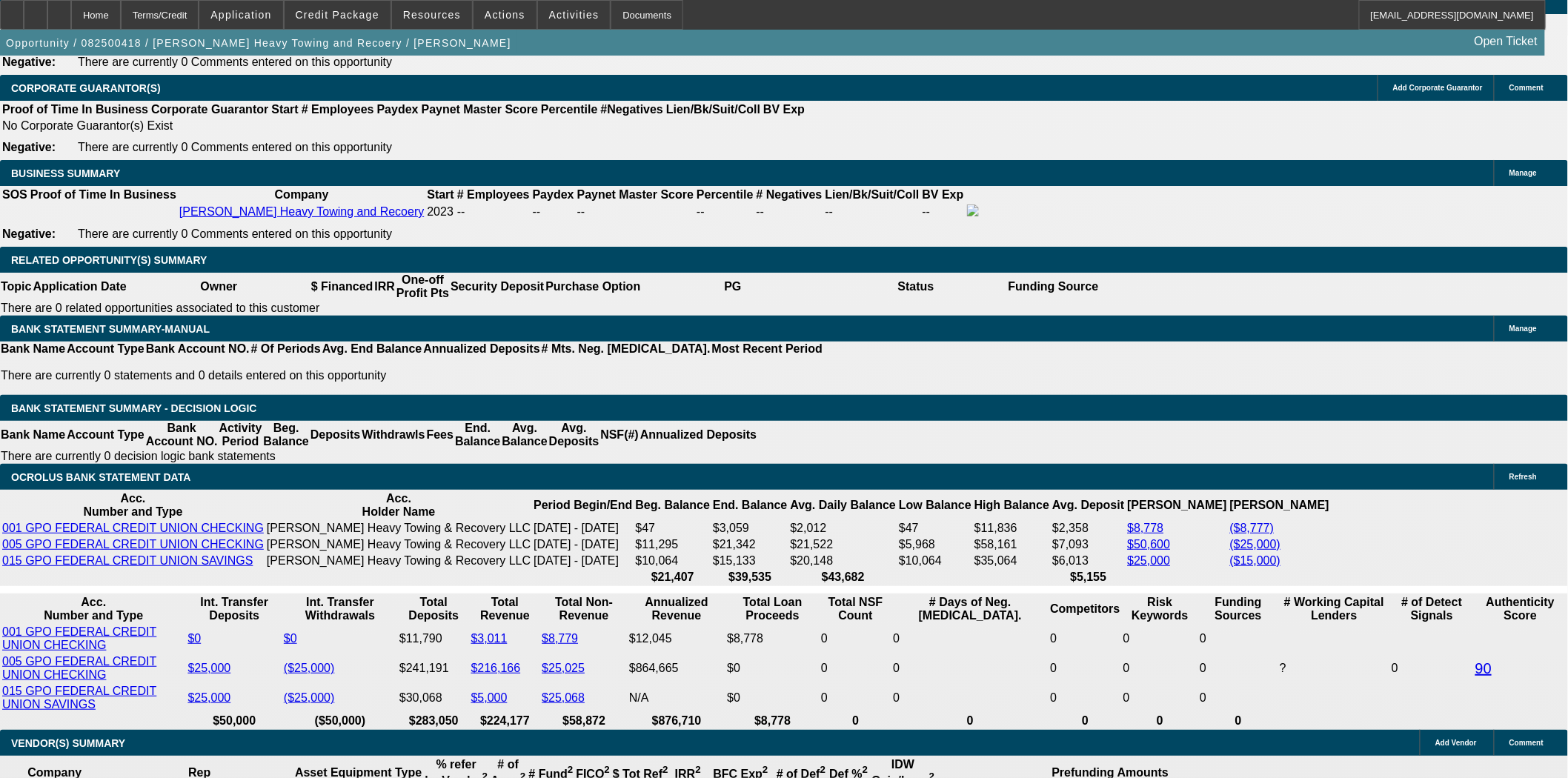
scroll to position [2305, 0]
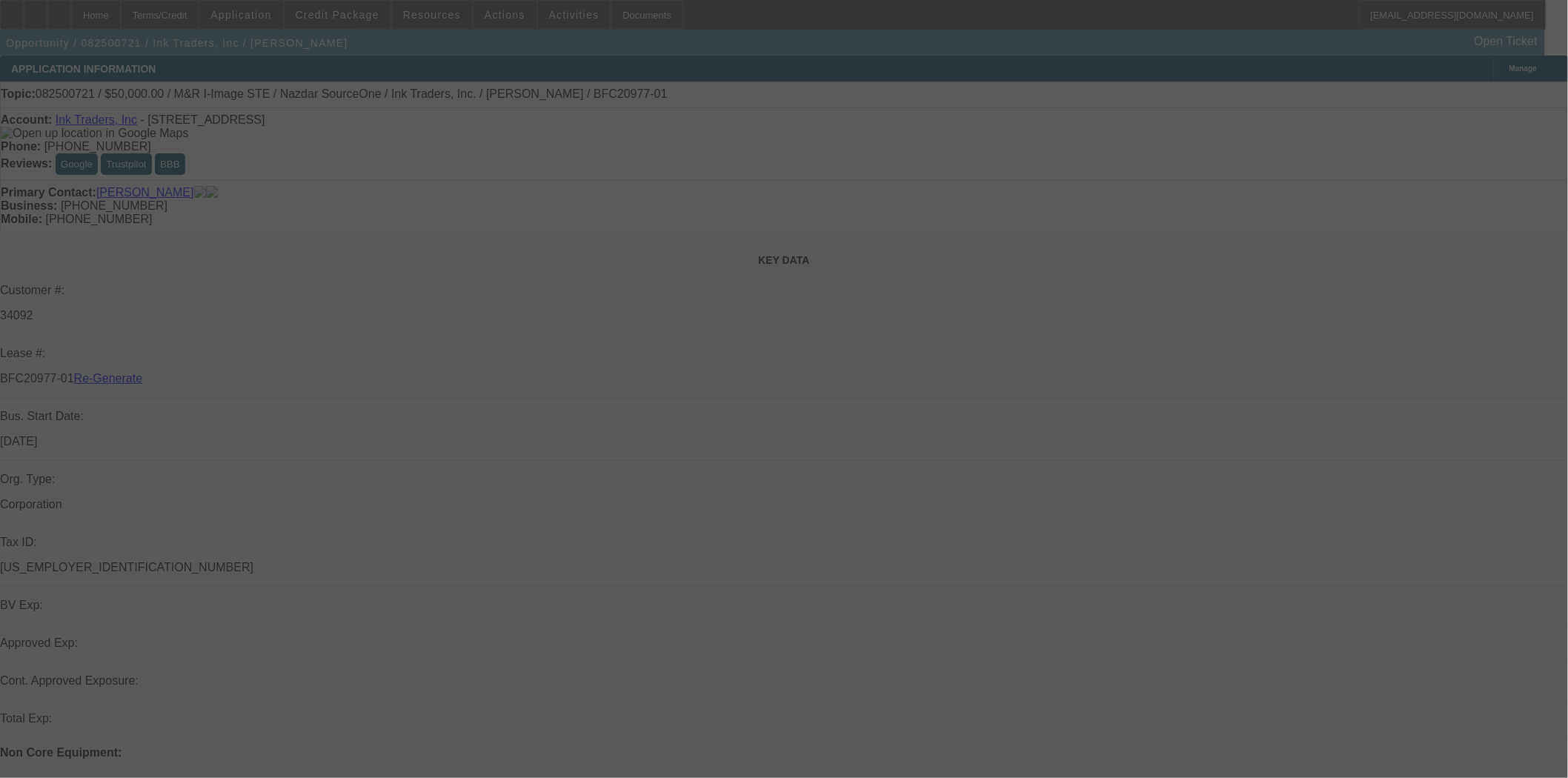
select select "3"
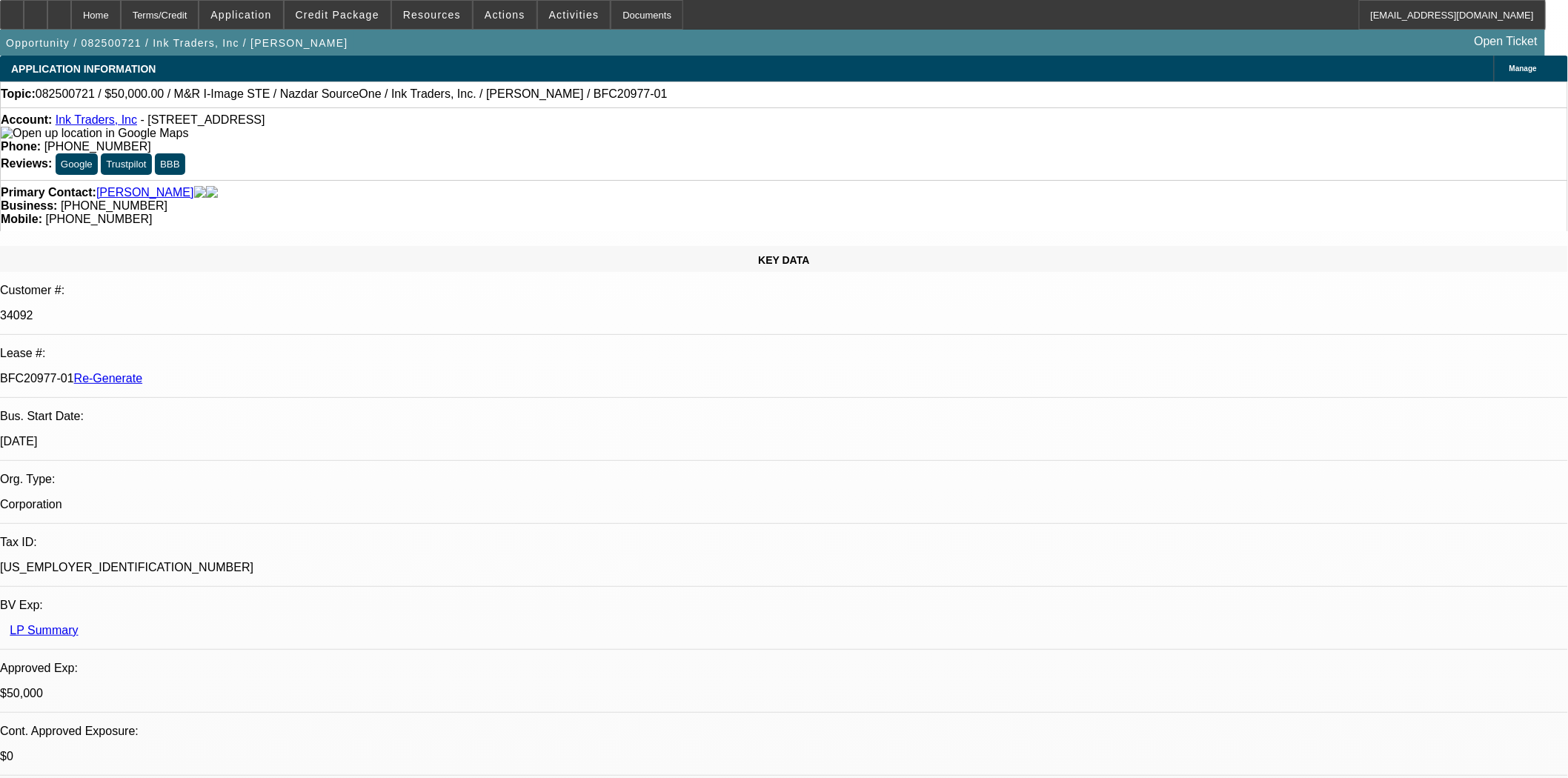
select select "0"
select select "2"
select select "0.1"
select select "4"
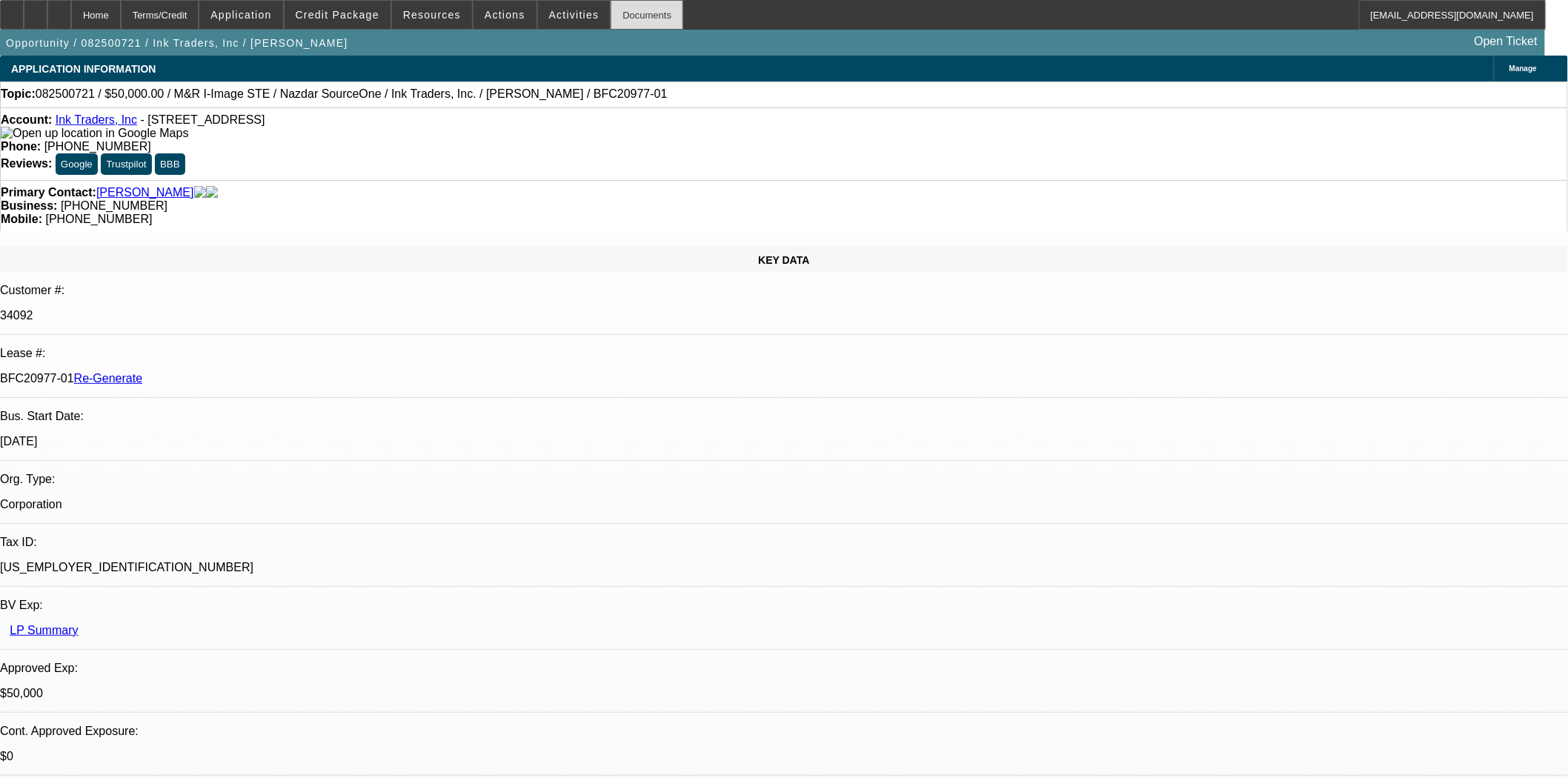
click at [642, 27] on div "Documents" at bounding box center [646, 15] width 73 height 30
click at [617, 19] on div "Documents" at bounding box center [646, 15] width 73 height 30
click at [427, 16] on span "Resources" at bounding box center [432, 15] width 58 height 12
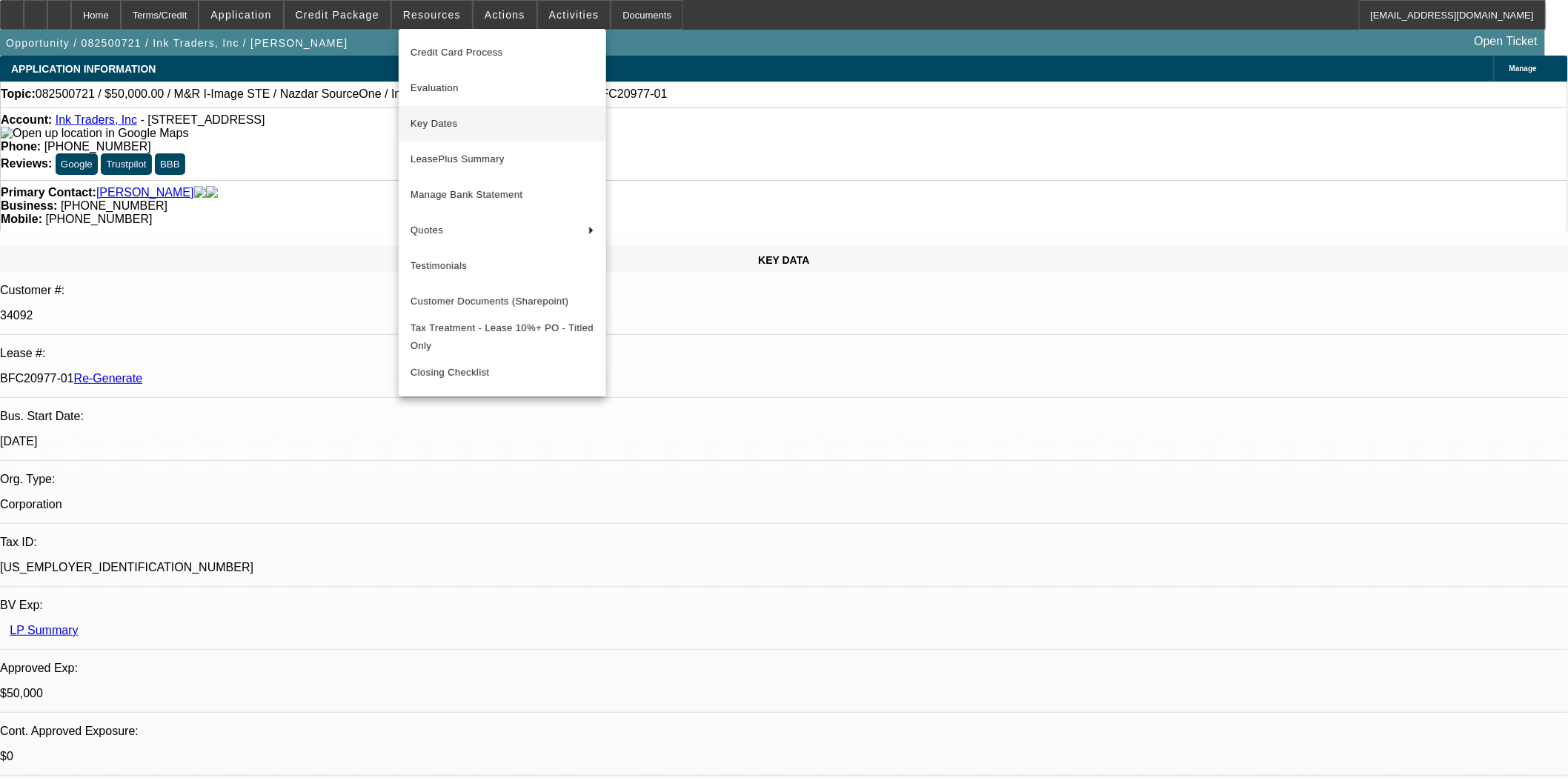
click at [434, 123] on span "Key Dates" at bounding box center [502, 124] width 184 height 18
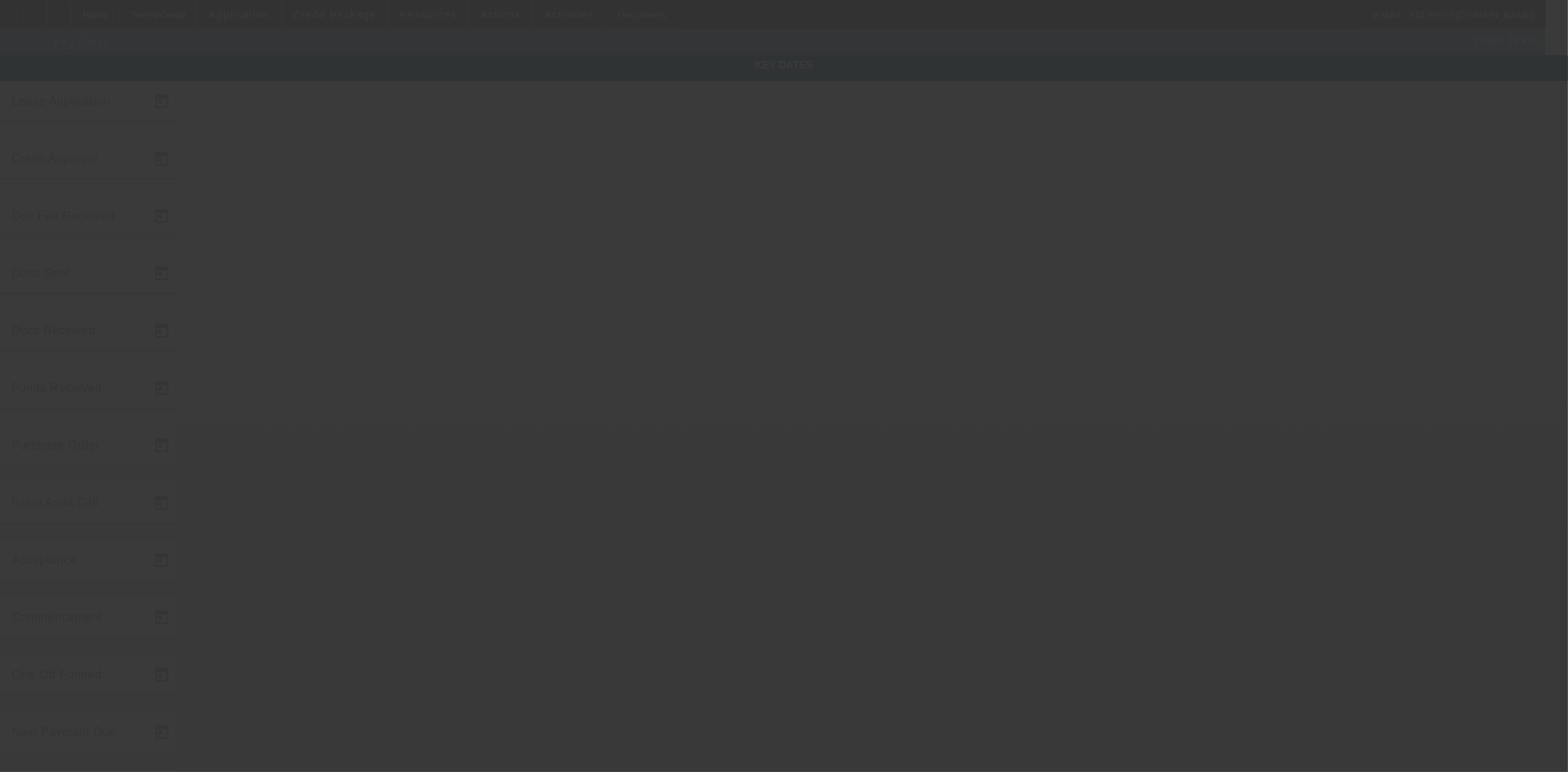
type input "8/27/2025"
type input "9/2/2025"
type input "9/3/2025"
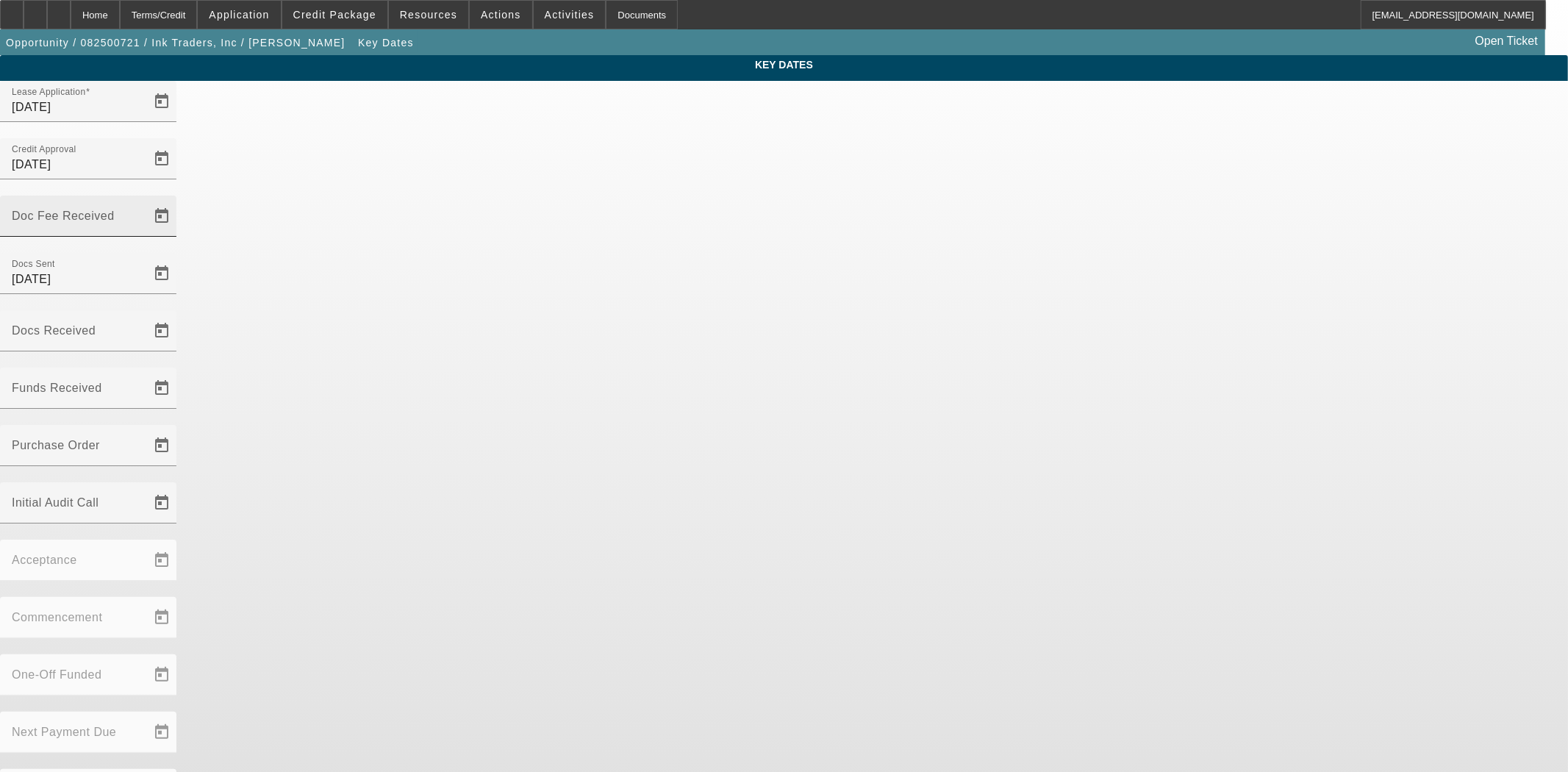
click at [144, 195] on div "Doc Fee Received" at bounding box center [78, 216] width 133 height 42
type input "9/5/2025"
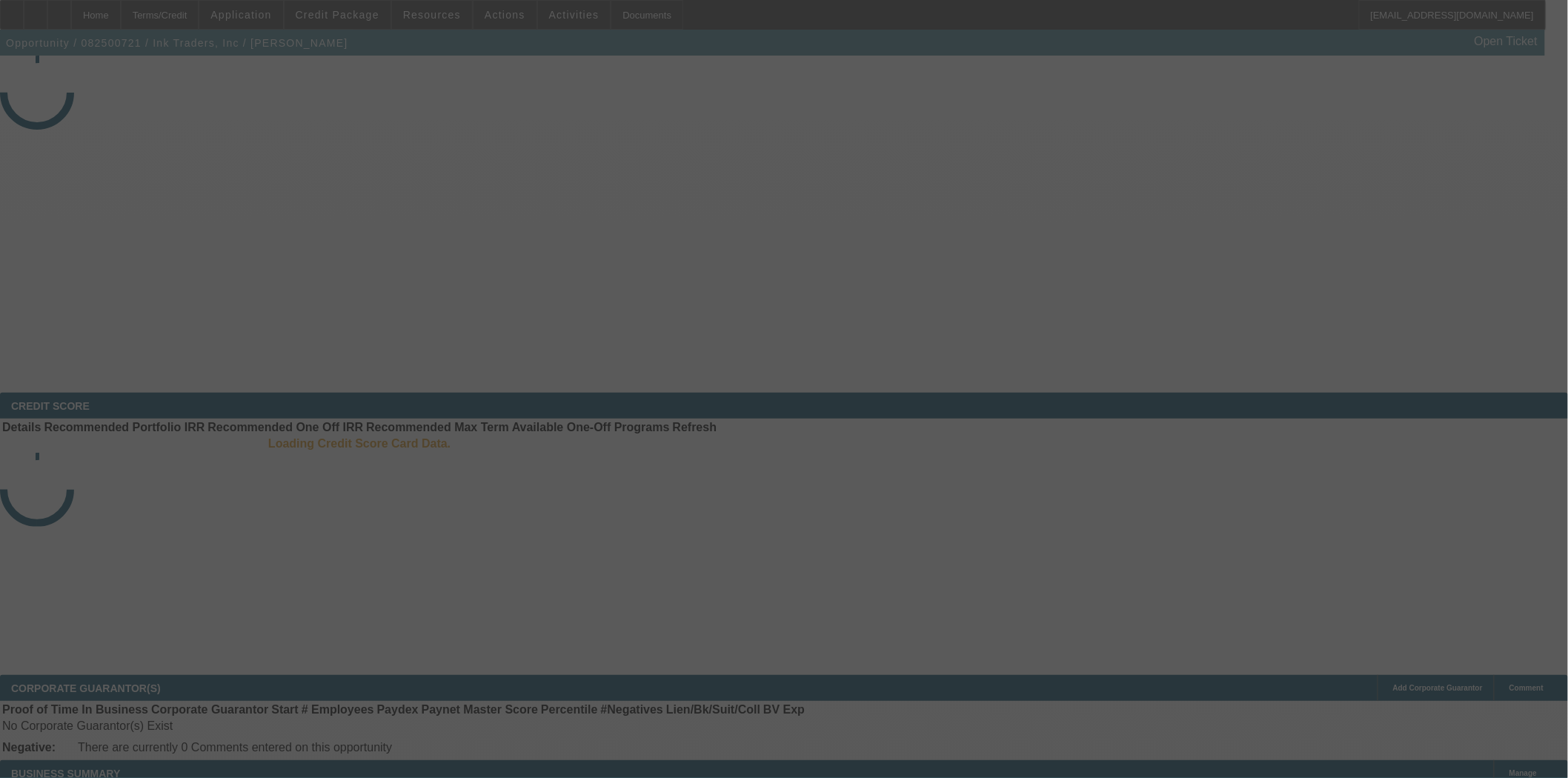
select select "3"
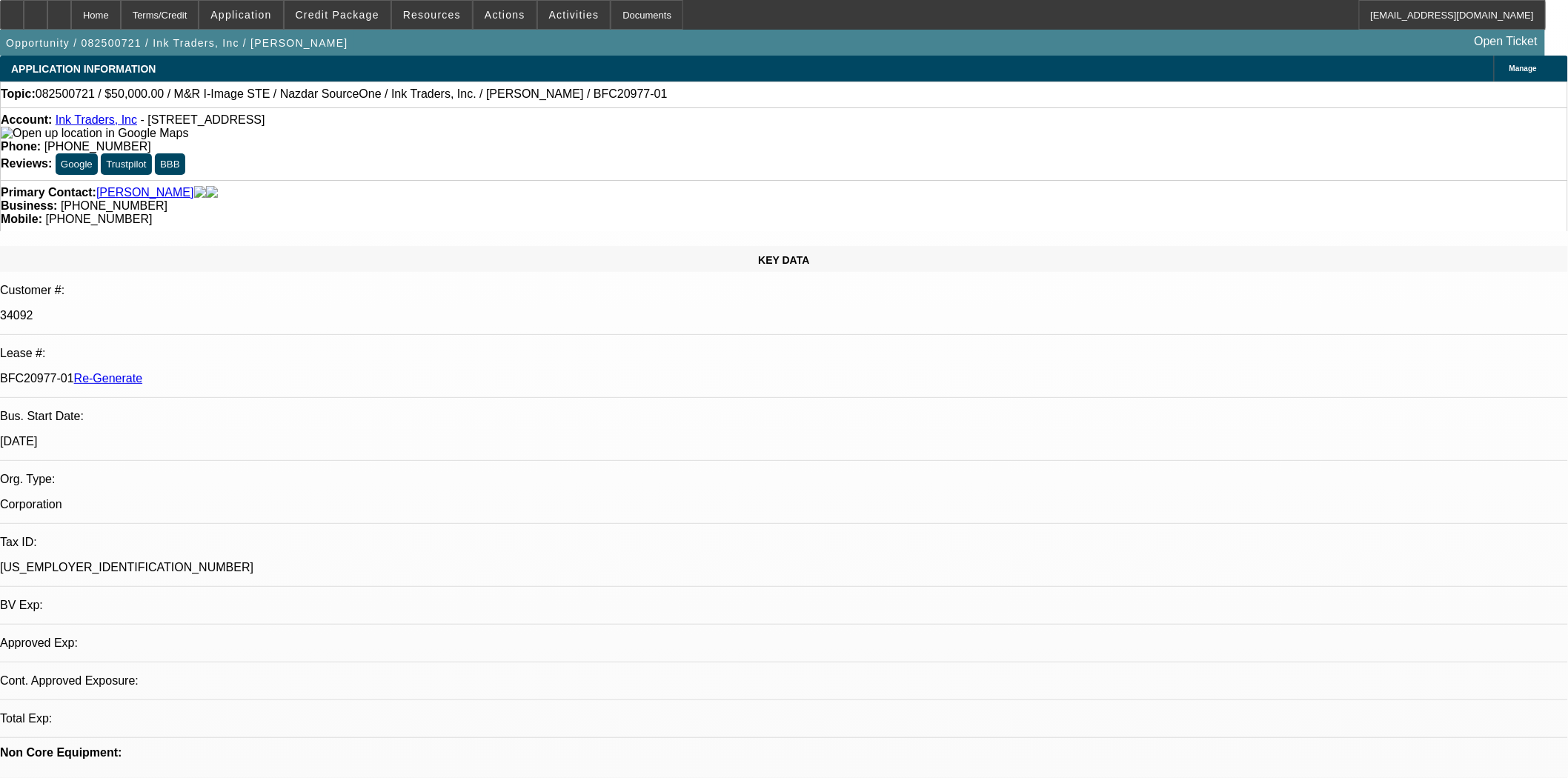
select select "0"
select select "2"
select select "0.1"
select select "4"
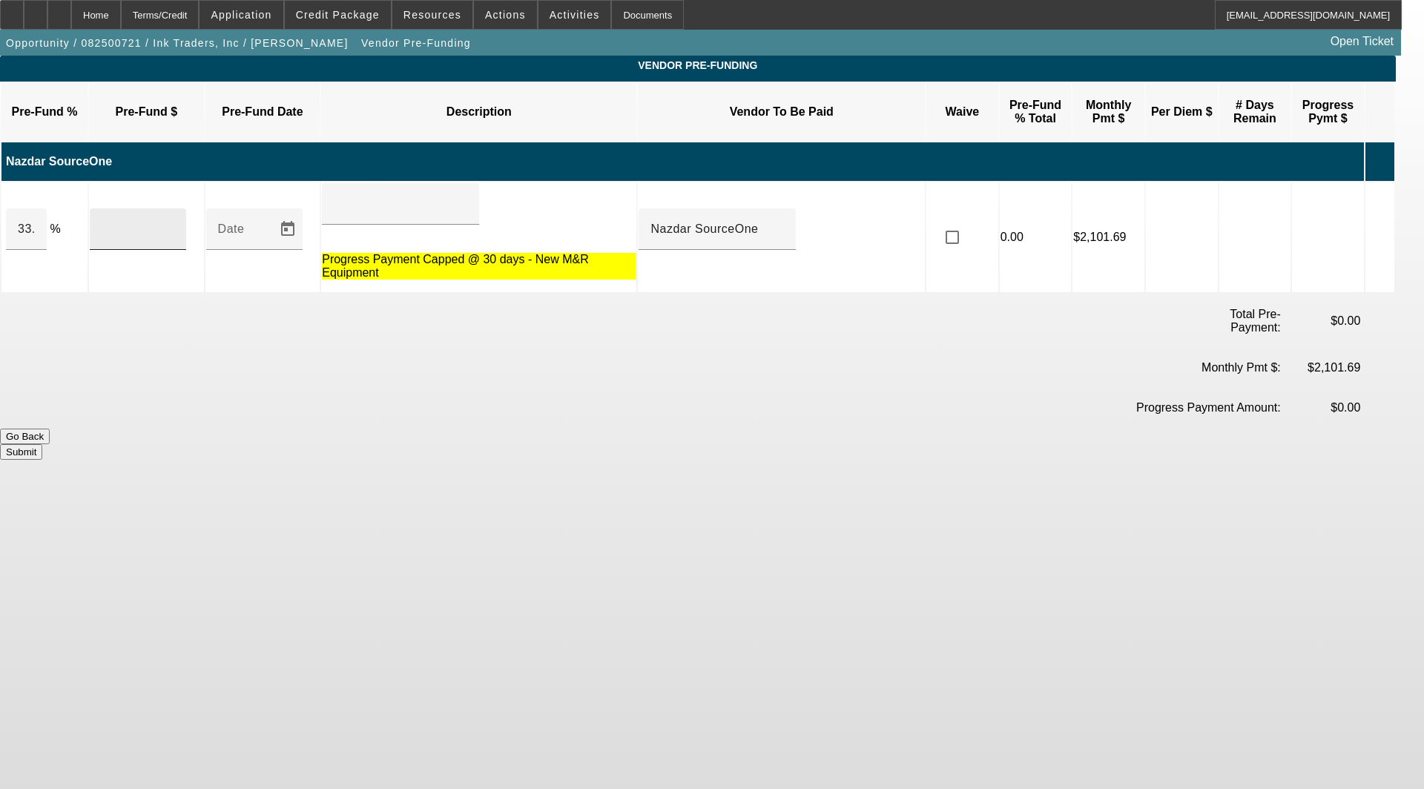
click at [153, 208] on div at bounding box center [138, 229] width 73 height 42
type input "30369.67"
type input "32.8893209"
type input "$30,369.67"
click at [42, 444] on button "Submit" at bounding box center [21, 452] width 42 height 16
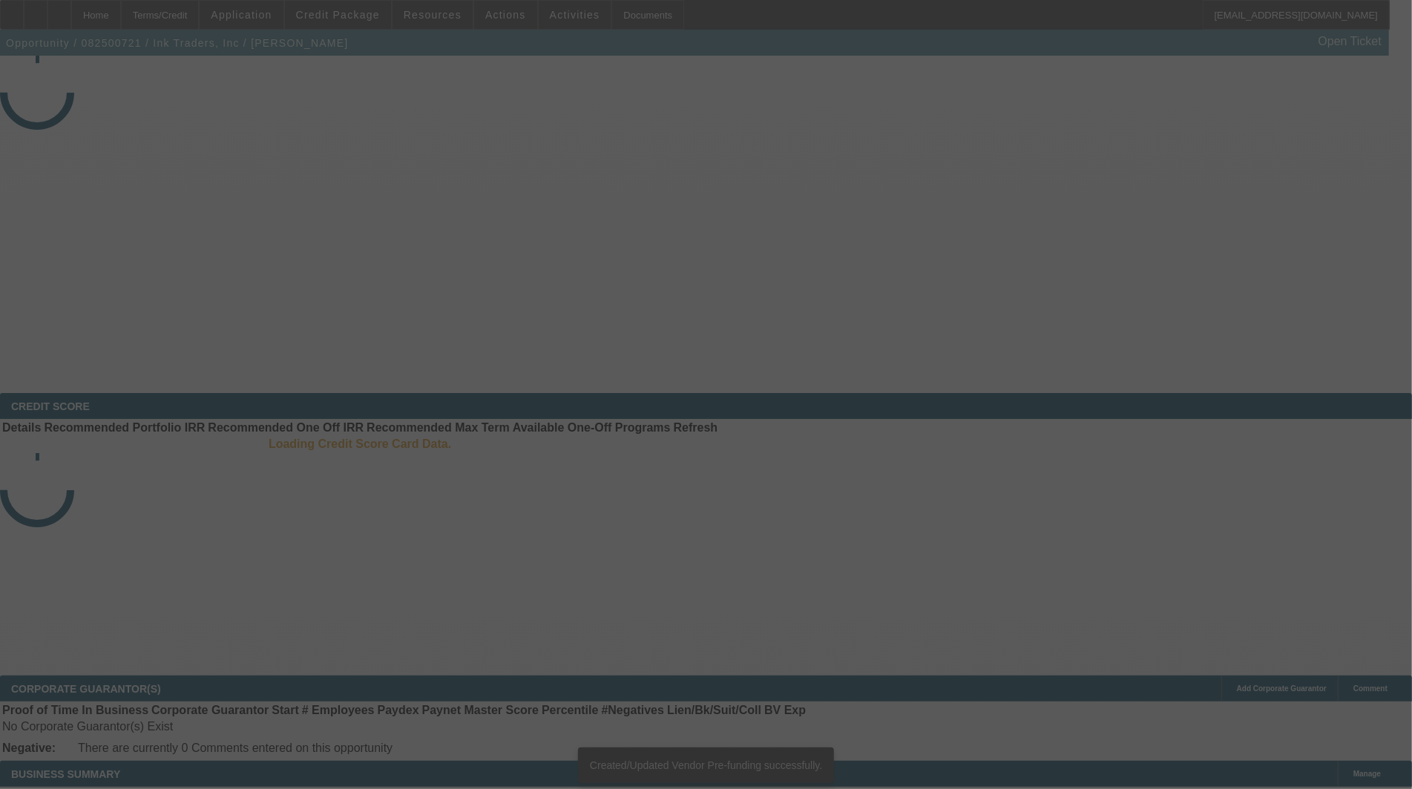
select select "3"
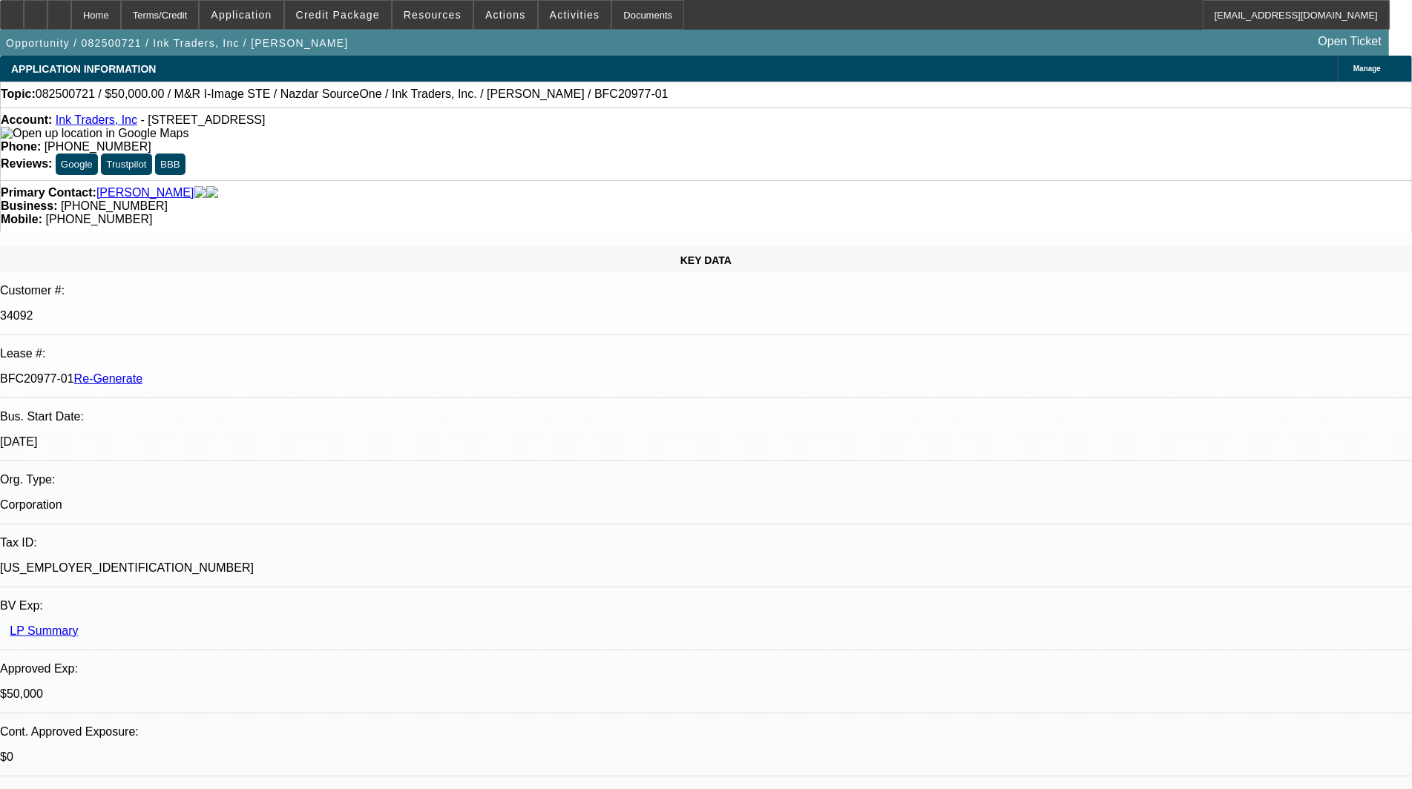
select select "0"
select select "2"
select select "0.1"
select select "4"
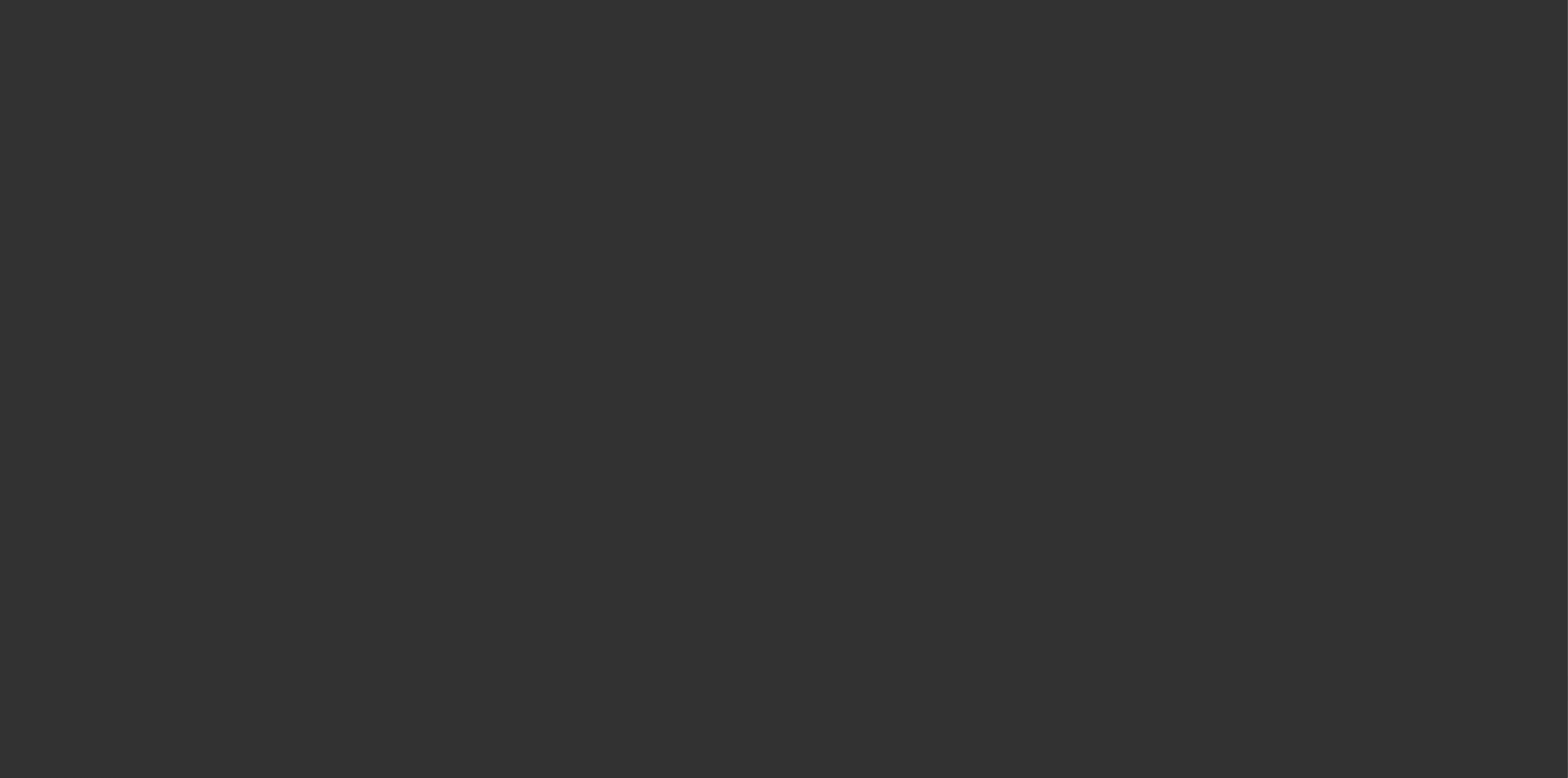
select select "3"
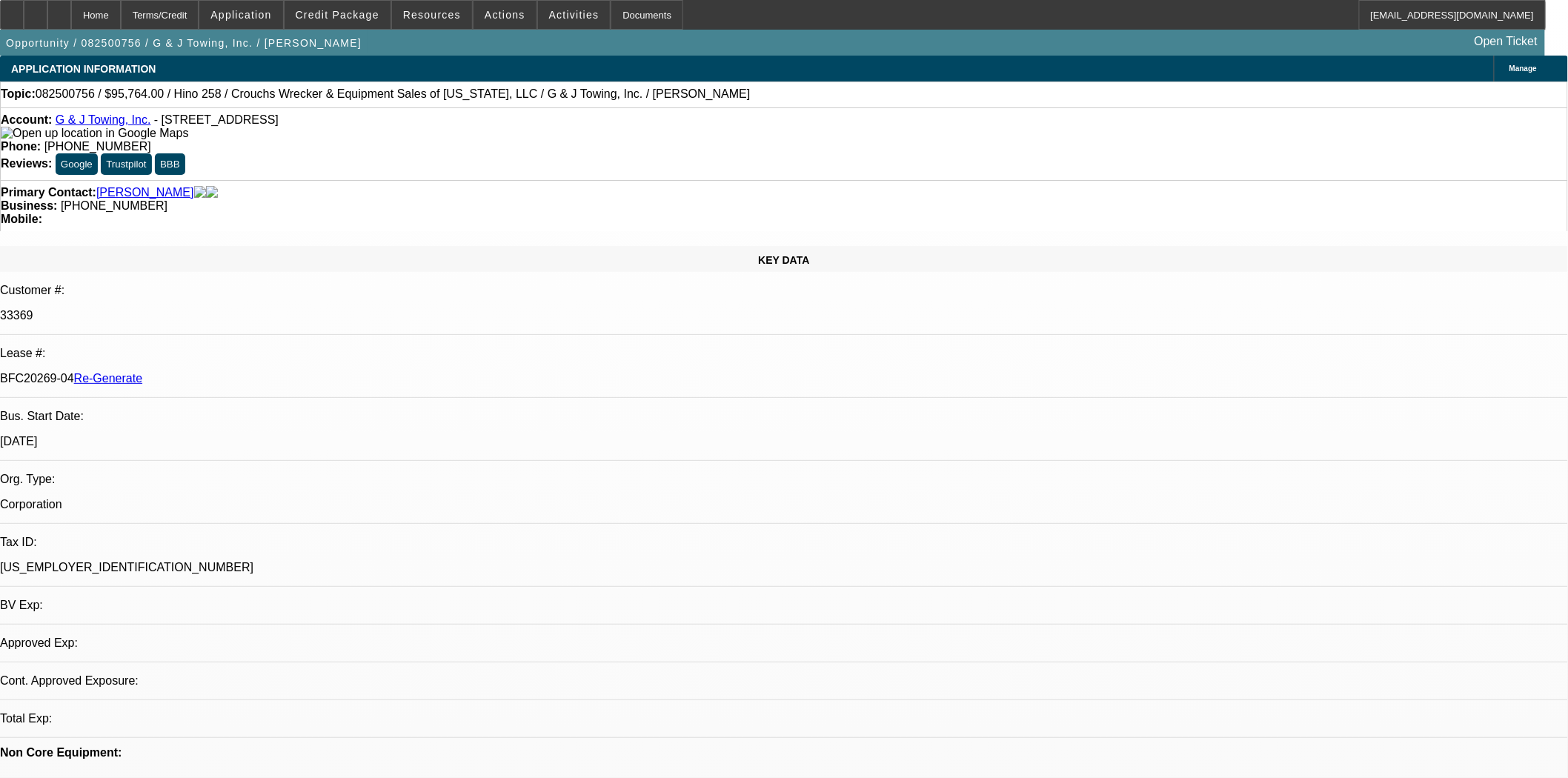
select select "0"
select select "1"
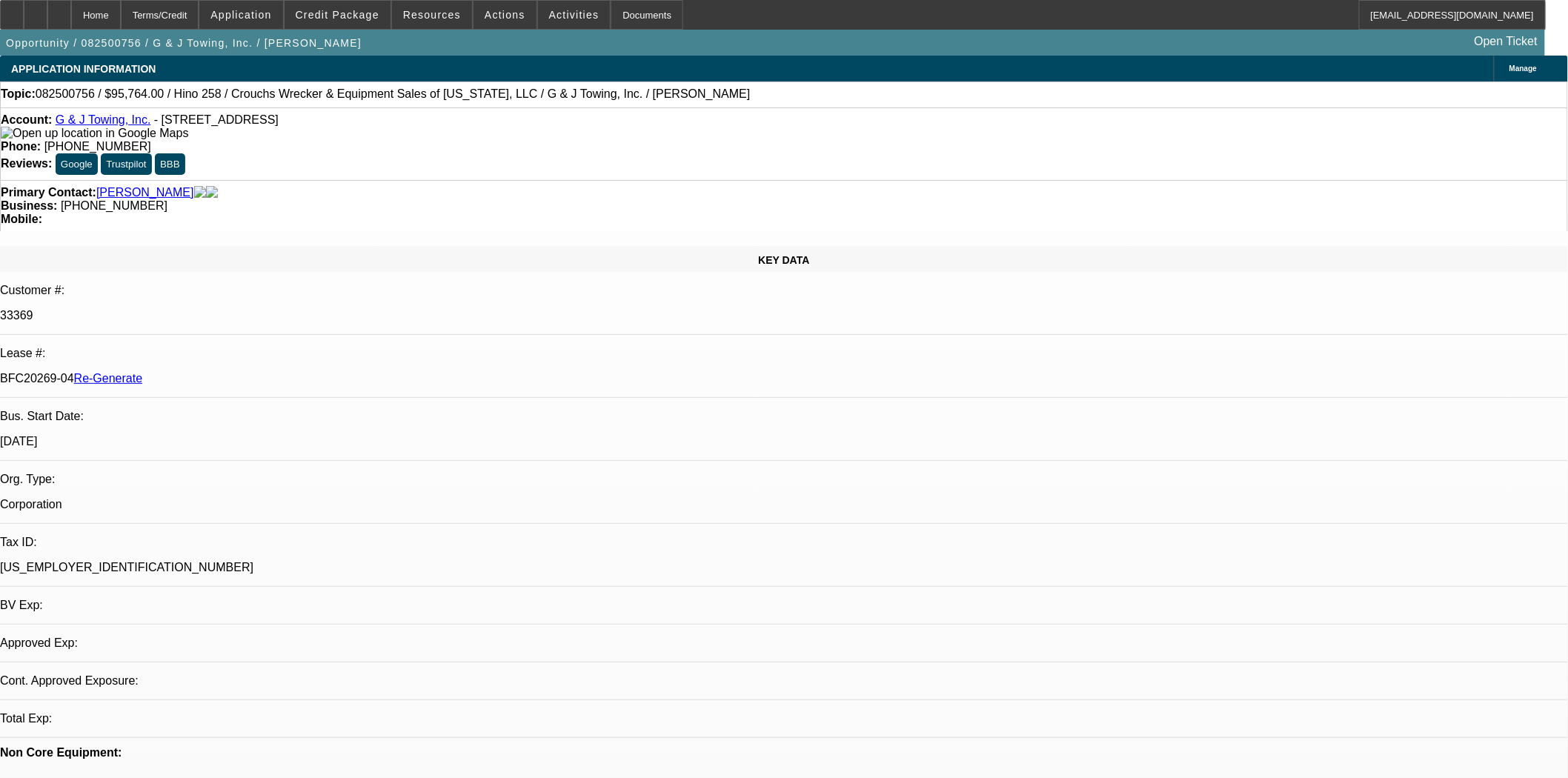
select select "6"
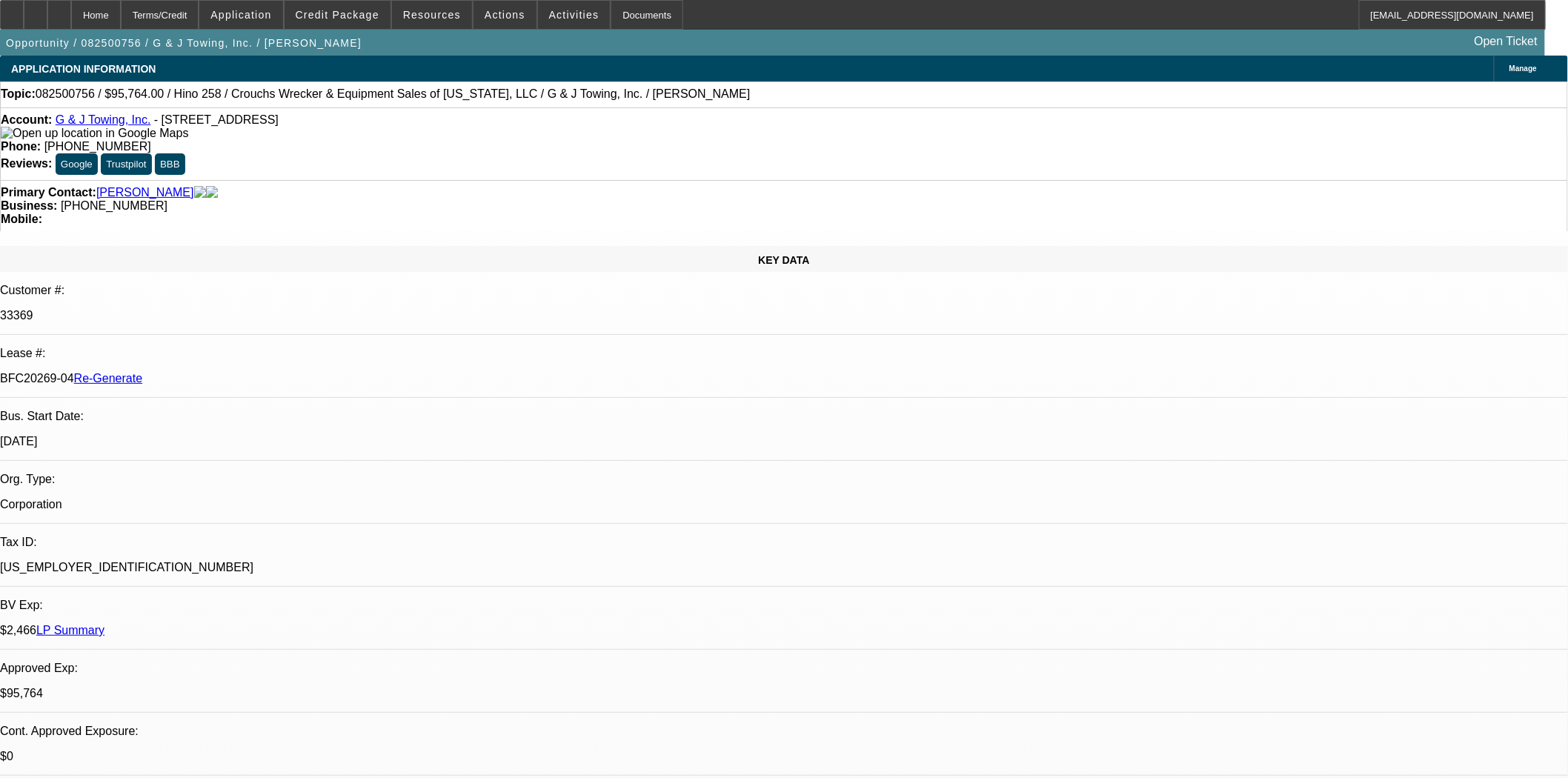
scroll to position [575, 0]
click at [351, 10] on span "Credit Package" at bounding box center [338, 15] width 84 height 12
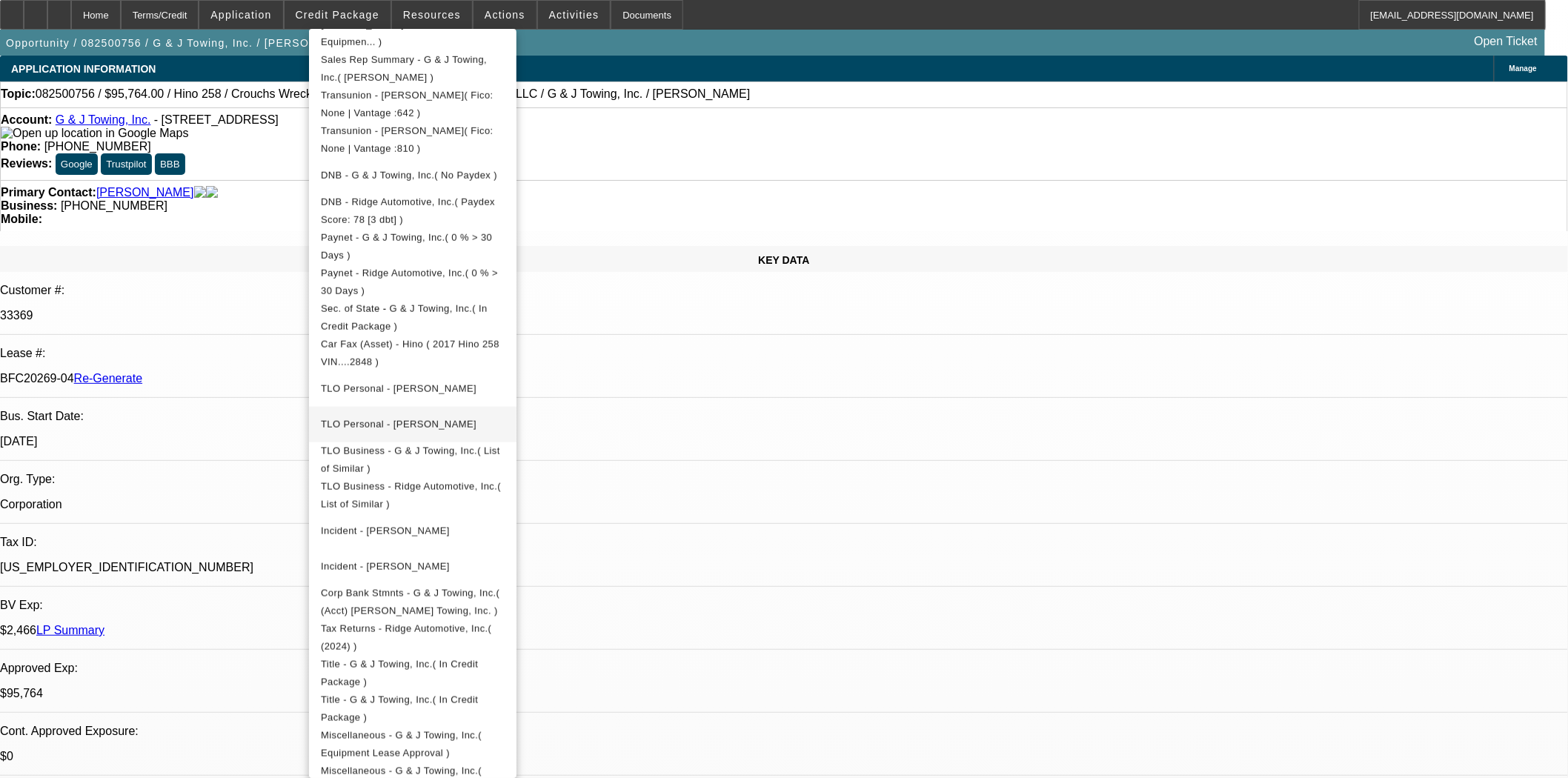
scroll to position [493, 0]
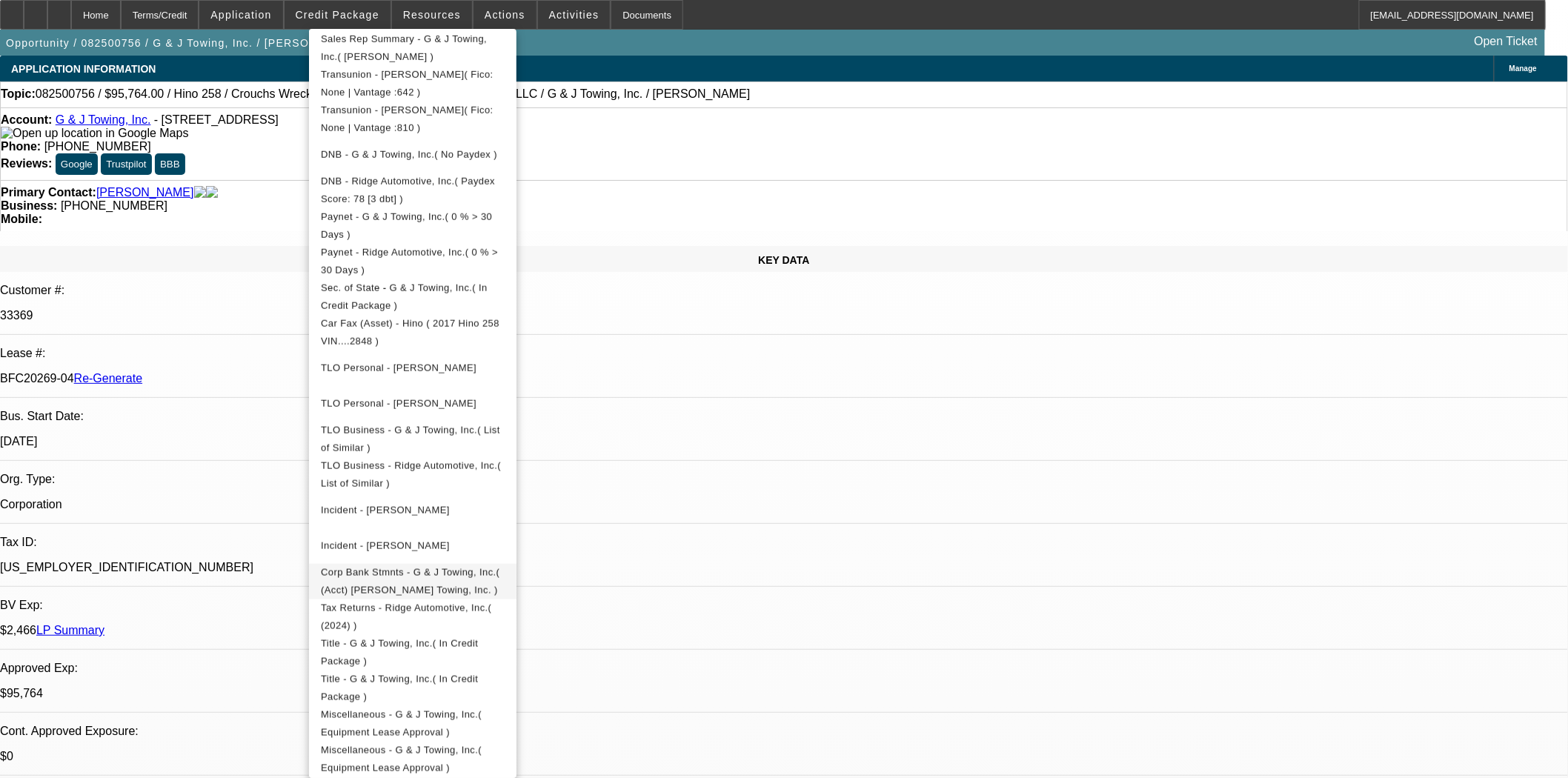
click at [415, 566] on span "Corp Bank Stmnts - G & J Towing, Inc.( (Acct) G J Towing, Inc. )" at bounding box center [409, 580] width 179 height 29
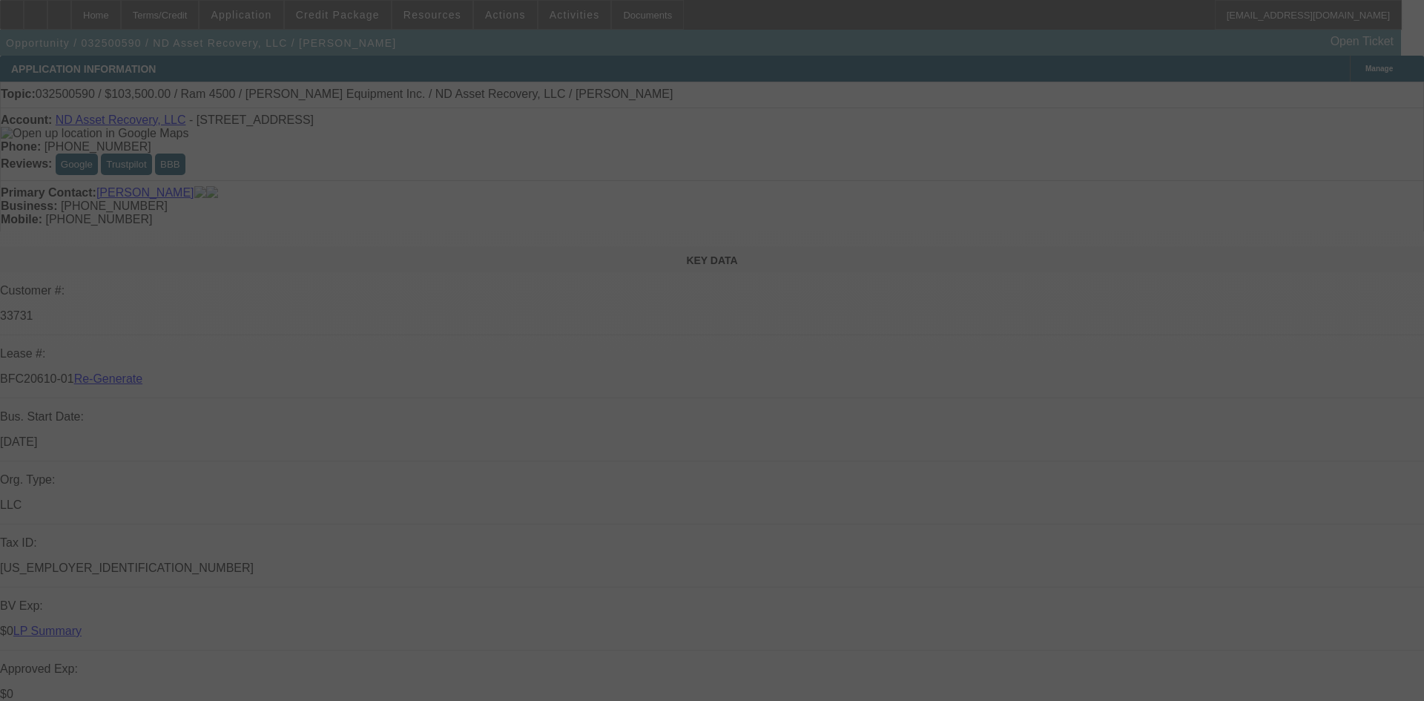
select select "4"
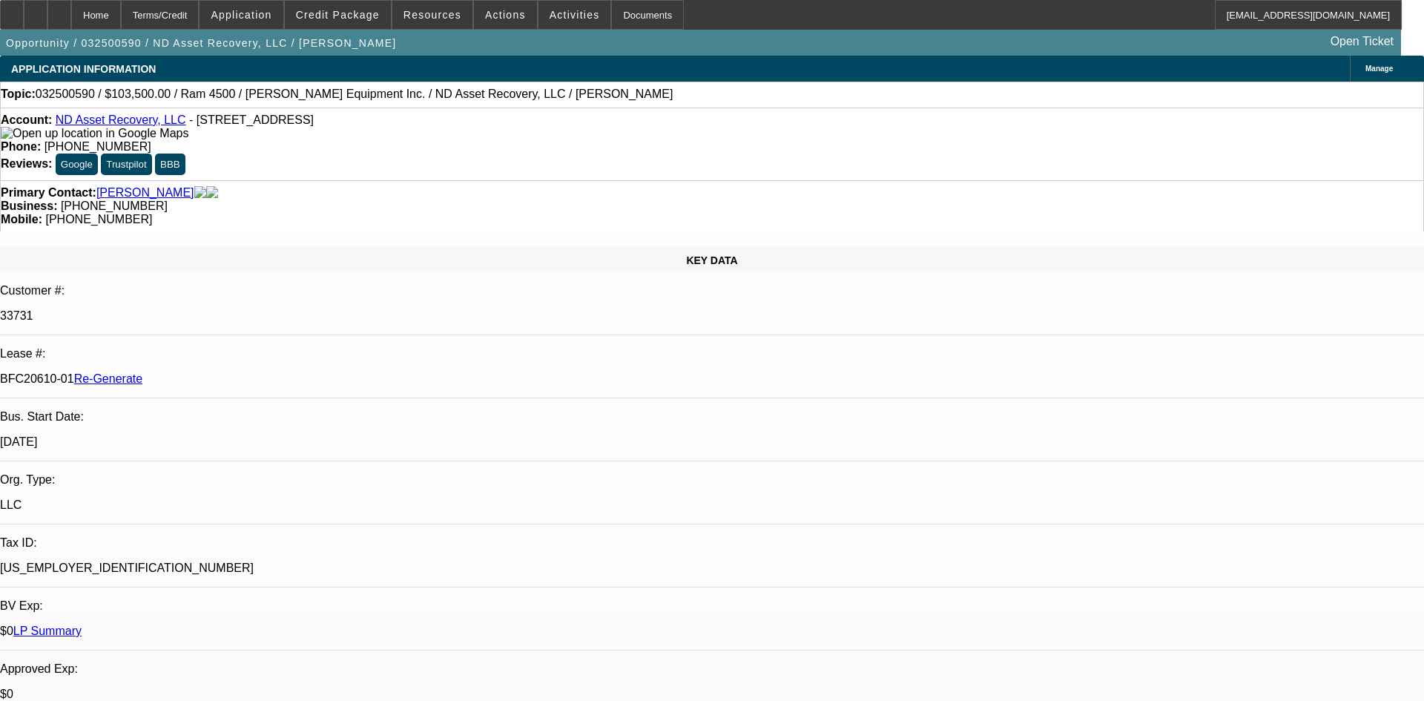
select select "0"
select select "2"
select select "0"
select select "6"
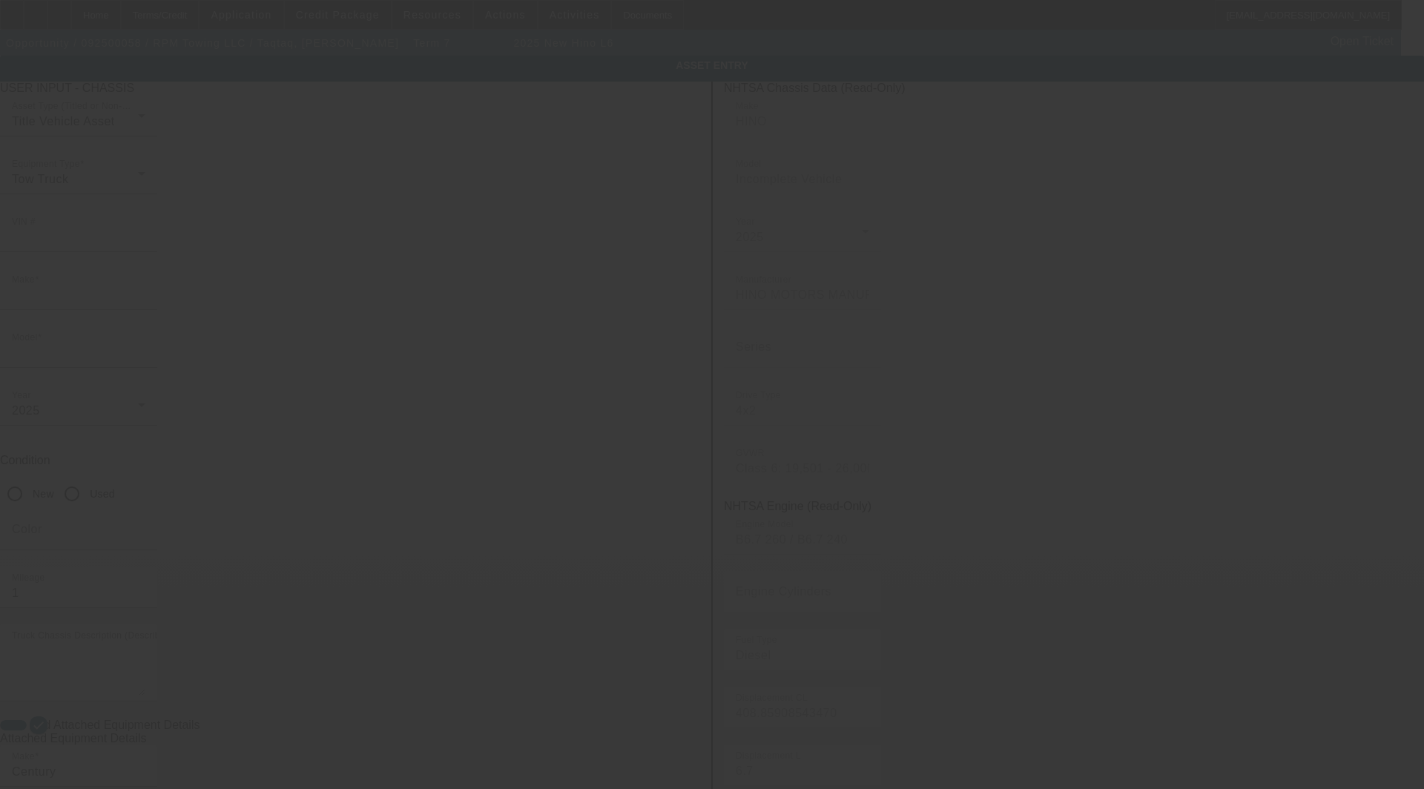
type input "[US_VEHICLE_IDENTIFICATION_NUMBER]"
type input "Hino"
type input "L6"
radio input "true"
type textarea "with:"
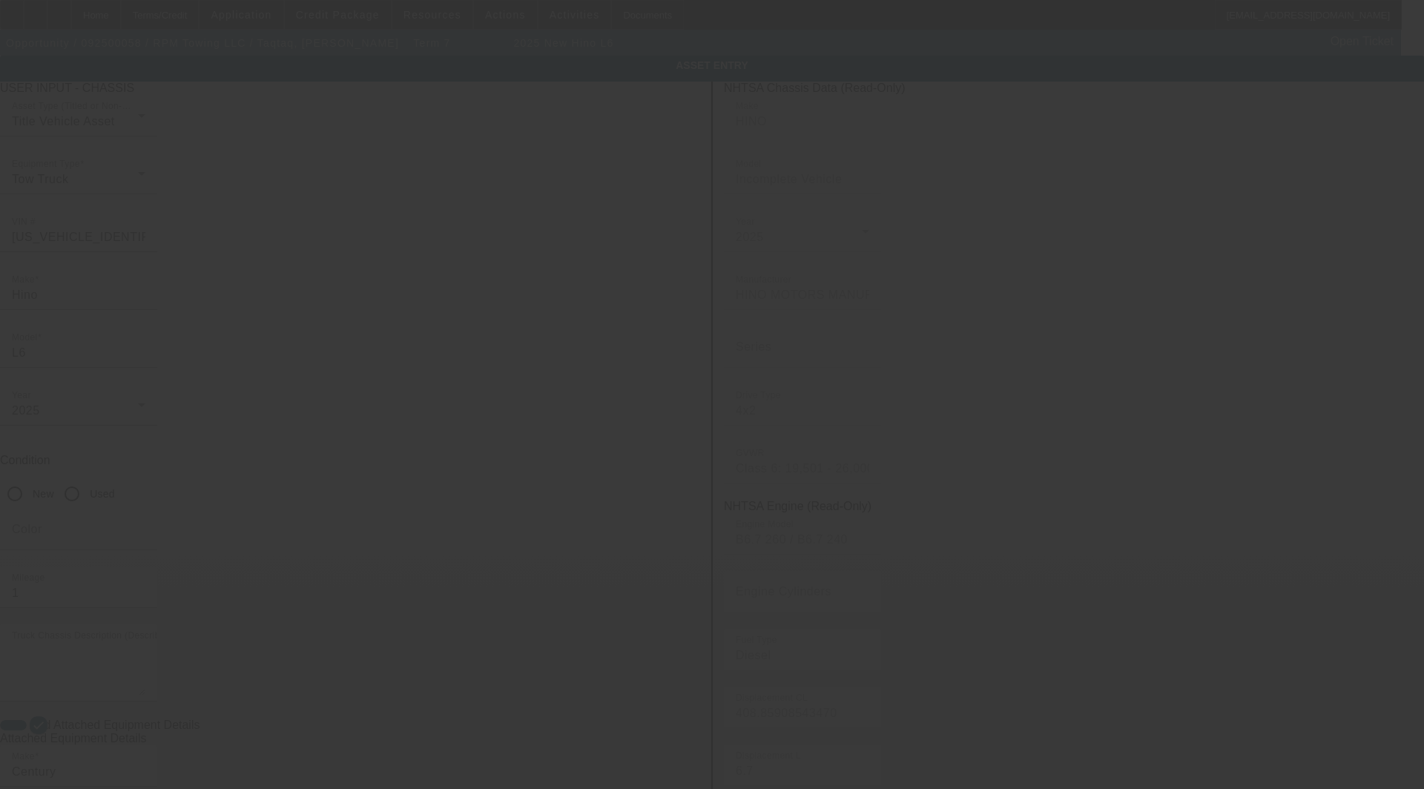
type input "[STREET_ADDRESS][PERSON_NAME]"
type input "[US_STATE][GEOGRAPHIC_DATA]"
type input "73112"
type input "[US_STATE]"
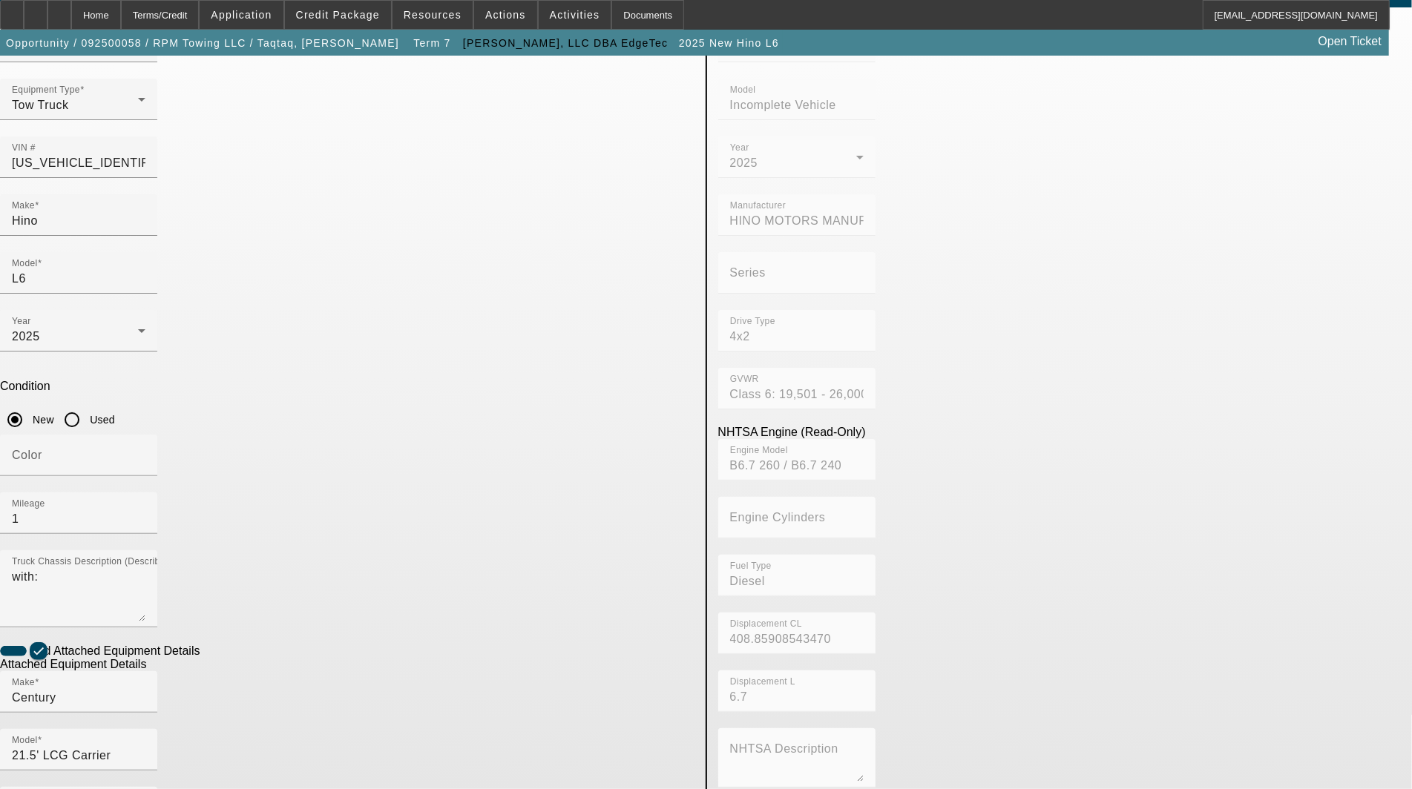
scroll to position [157, 0]
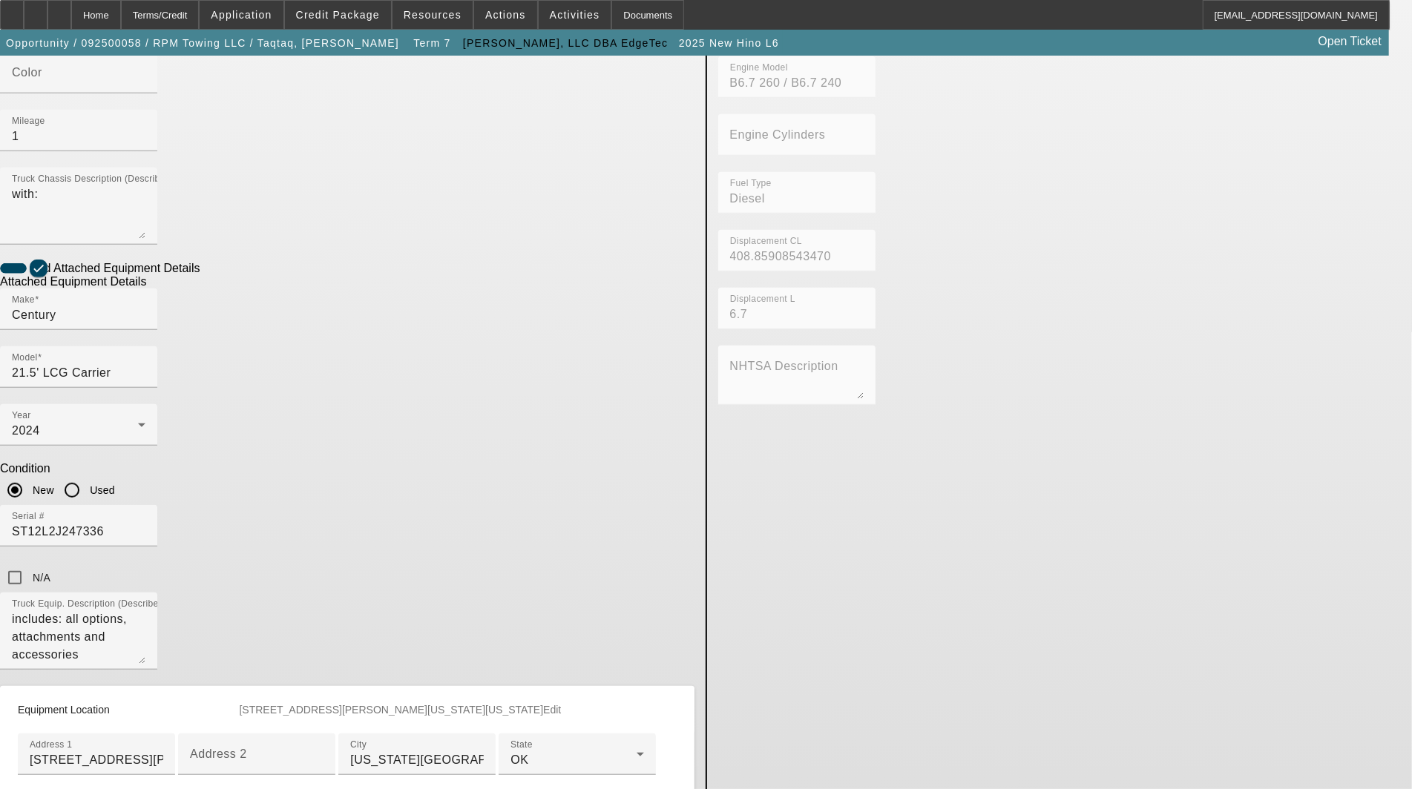
scroll to position [568, 0]
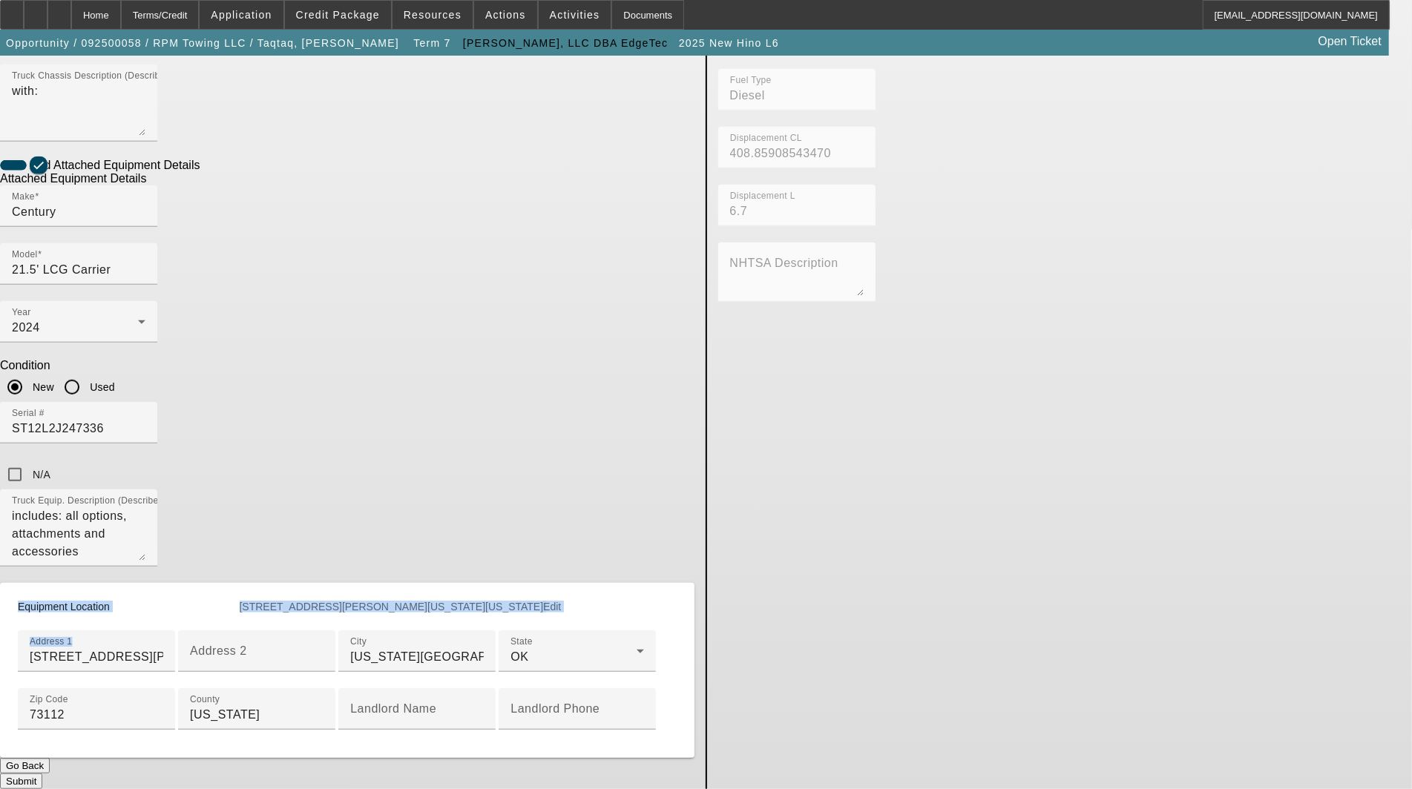
drag, startPoint x: 429, startPoint y: 365, endPoint x: 174, endPoint y: 341, distance: 256.3
click at [171, 341] on app-asset-collateral-manage "ASSET ENTRY Delete asset USER INPUT - CHASSIS Asset Type (Titled or Non-Titled)…" at bounding box center [706, 143] width 1412 height 1294
click at [175, 672] on div at bounding box center [96, 680] width 157 height 16
click at [163, 648] on input "3900 N Maney Street" at bounding box center [97, 657] width 134 height 18
drag, startPoint x: 411, startPoint y: 358, endPoint x: 261, endPoint y: 358, distance: 149.9
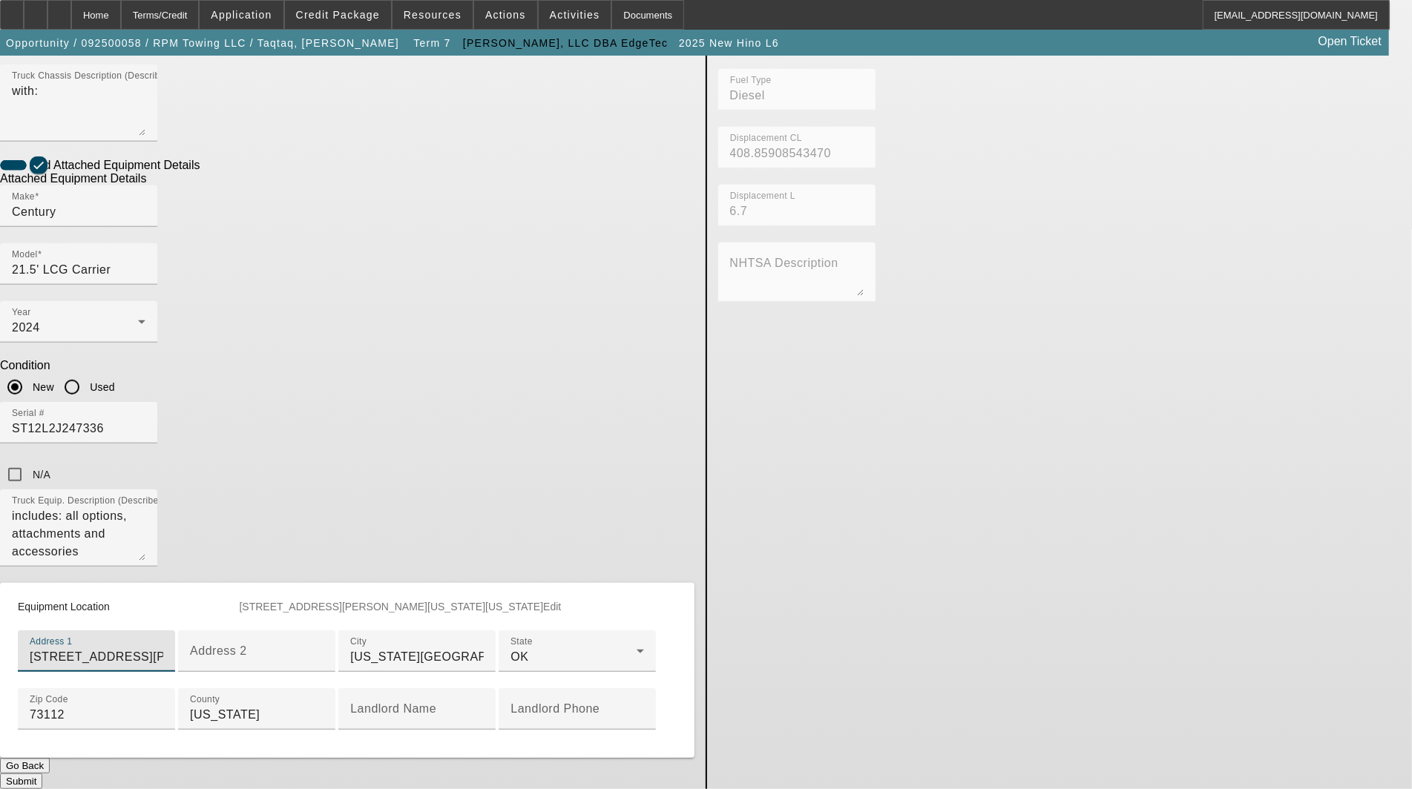
click at [261, 358] on app-asset-collateral-manage "ASSET ENTRY Delete asset USER INPUT - CHASSIS Asset Type (Titled or Non-Titled)…" at bounding box center [706, 143] width 1412 height 1294
type input "4132 NW 32th Street"
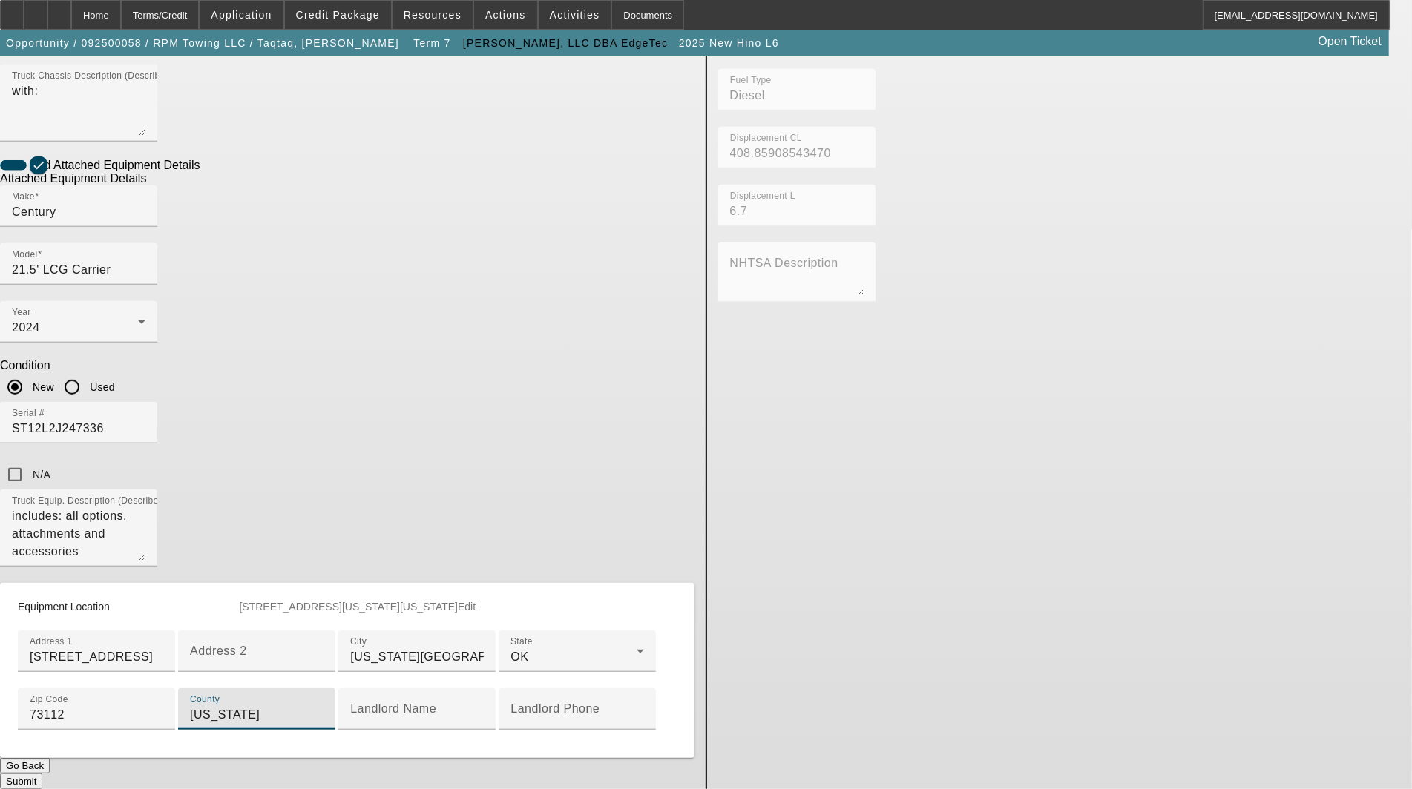
scroll to position [655, 0]
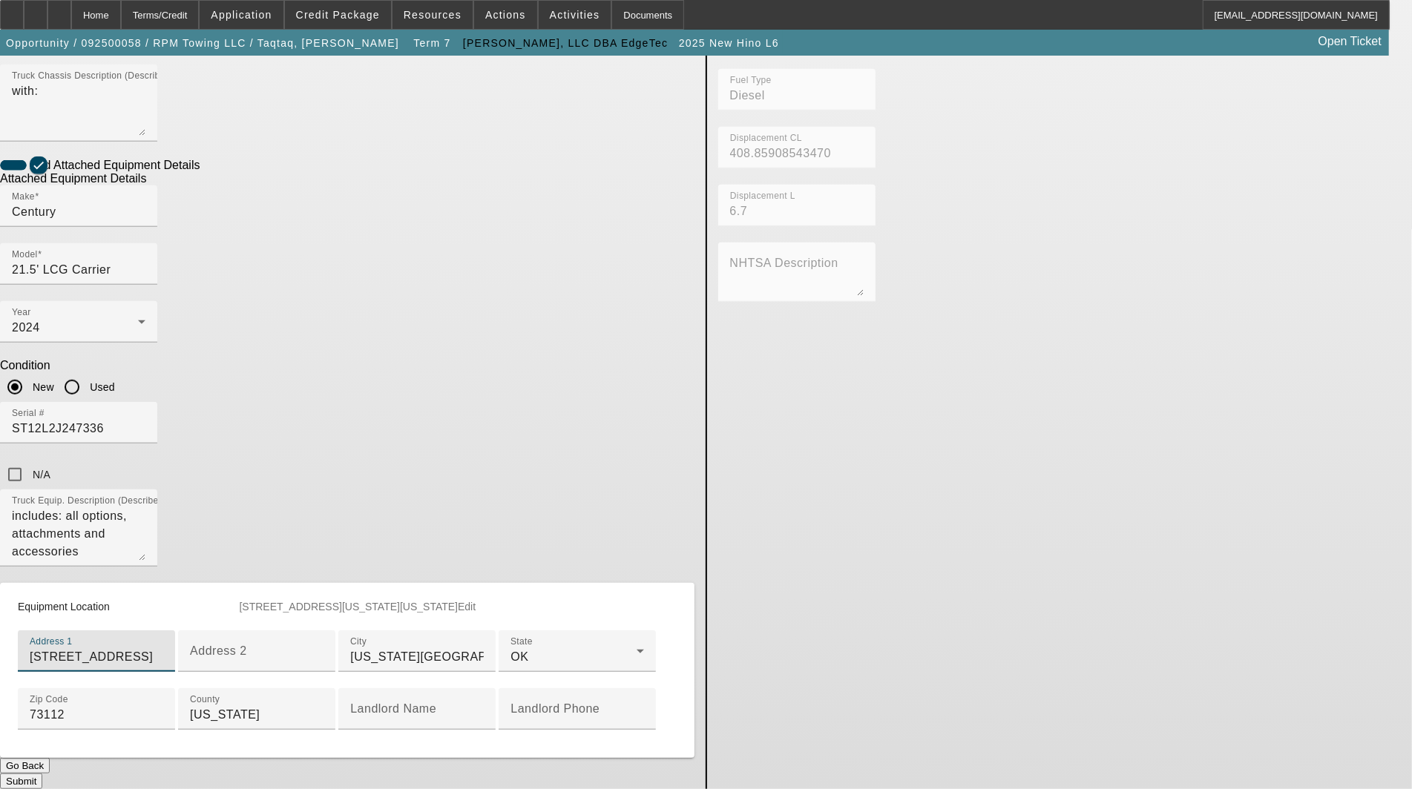
drag, startPoint x: 416, startPoint y: 266, endPoint x: 258, endPoint y: 254, distance: 158.4
click at [258, 254] on app-asset-collateral-manage "ASSET ENTRY Delete asset USER INPUT - CHASSIS Asset Type (Titled or Non-Titled)…" at bounding box center [706, 143] width 1412 height 1294
click at [565, 774] on div "Submit" at bounding box center [347, 782] width 694 height 16
click at [42, 774] on button "Submit" at bounding box center [21, 782] width 42 height 16
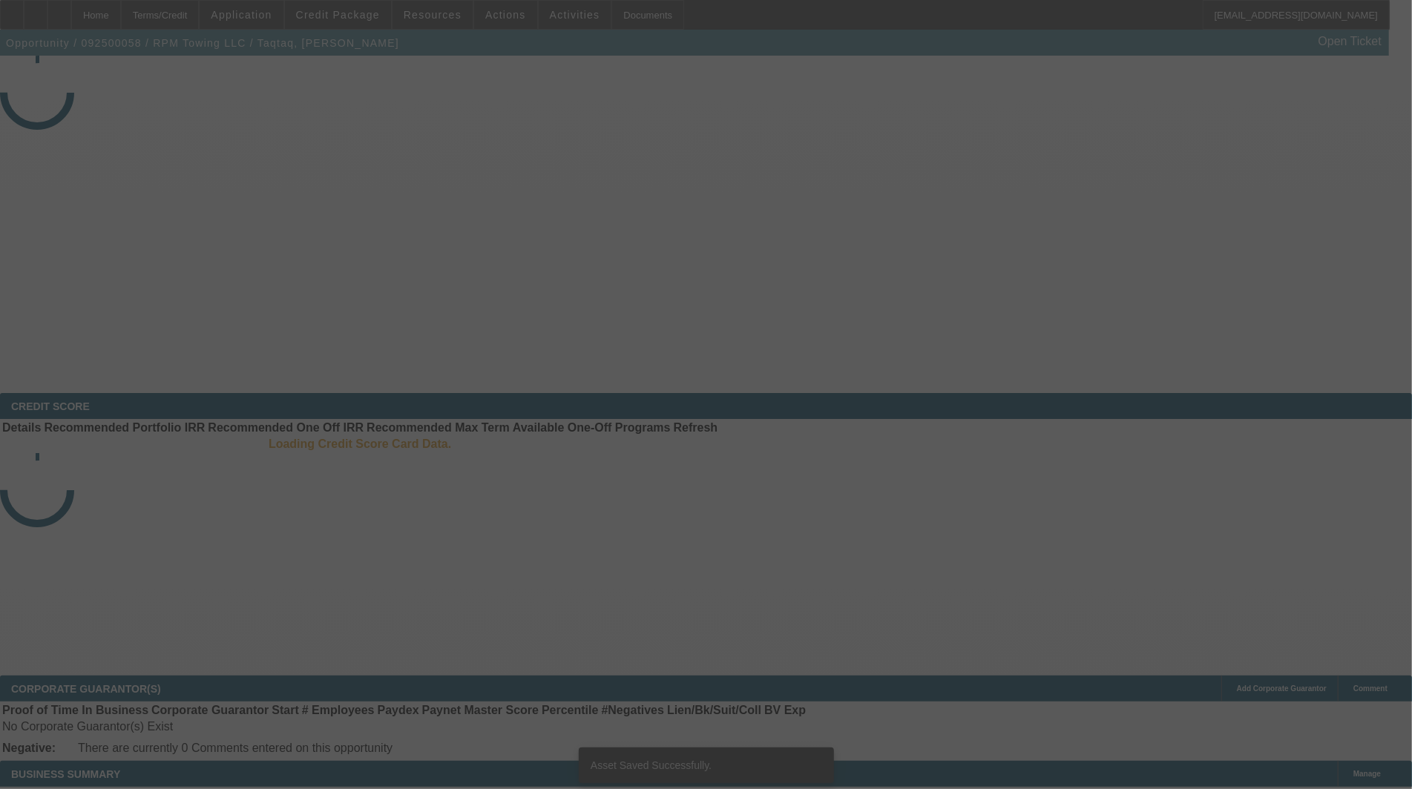
select select "3"
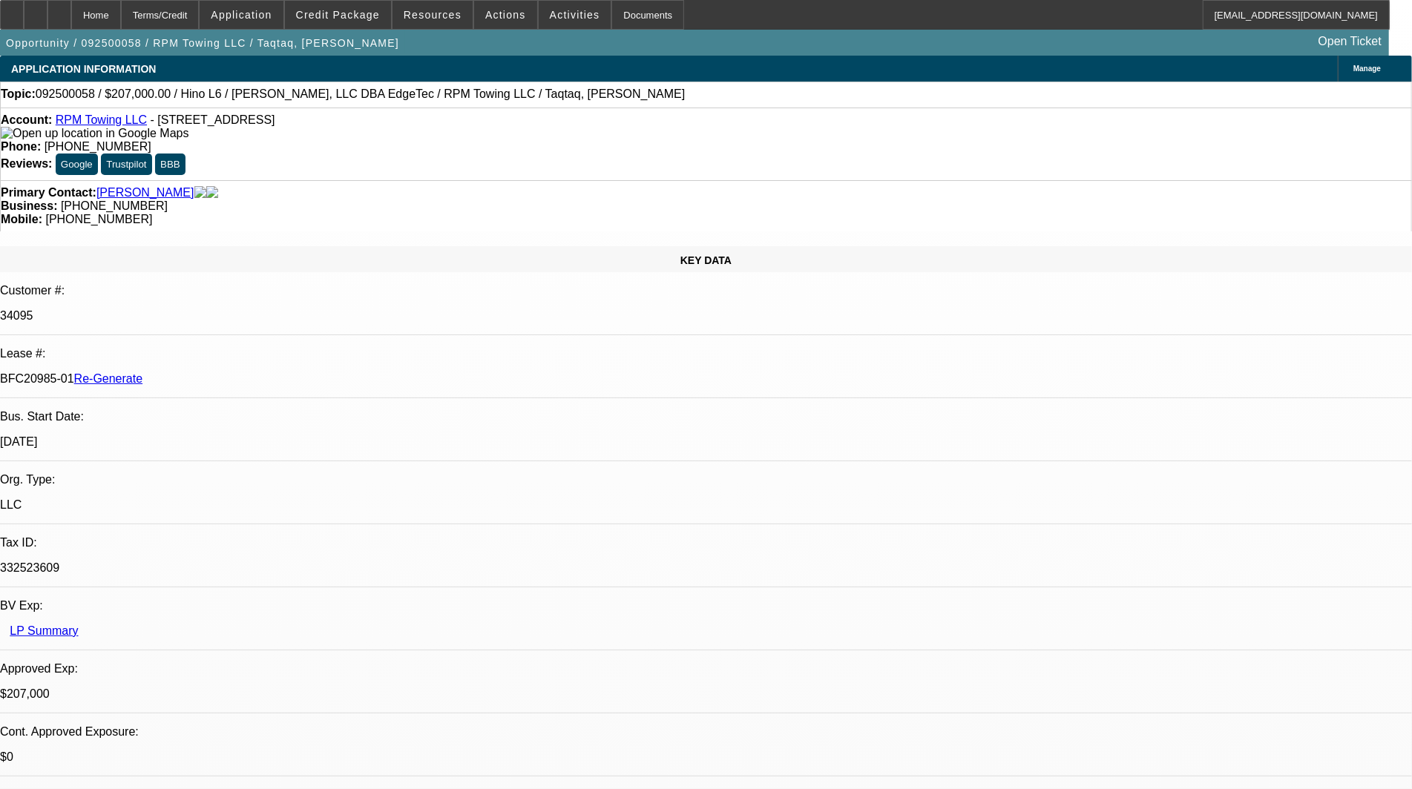
select select "0"
select select "2"
select select "0"
select select "6"
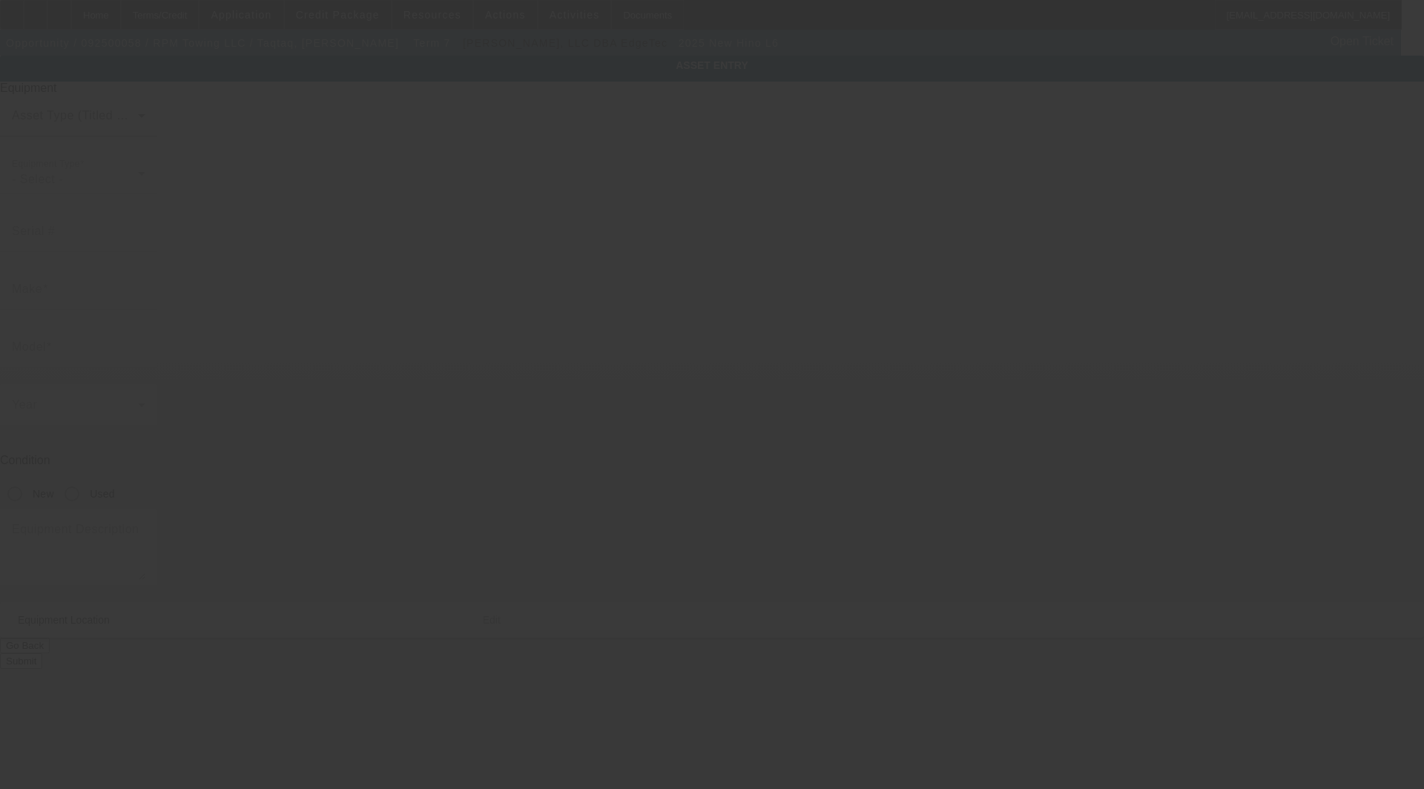
type input "[US_VEHICLE_IDENTIFICATION_NUMBER]"
type input "Hino"
type input "L6"
radio input "true"
type textarea "with:"
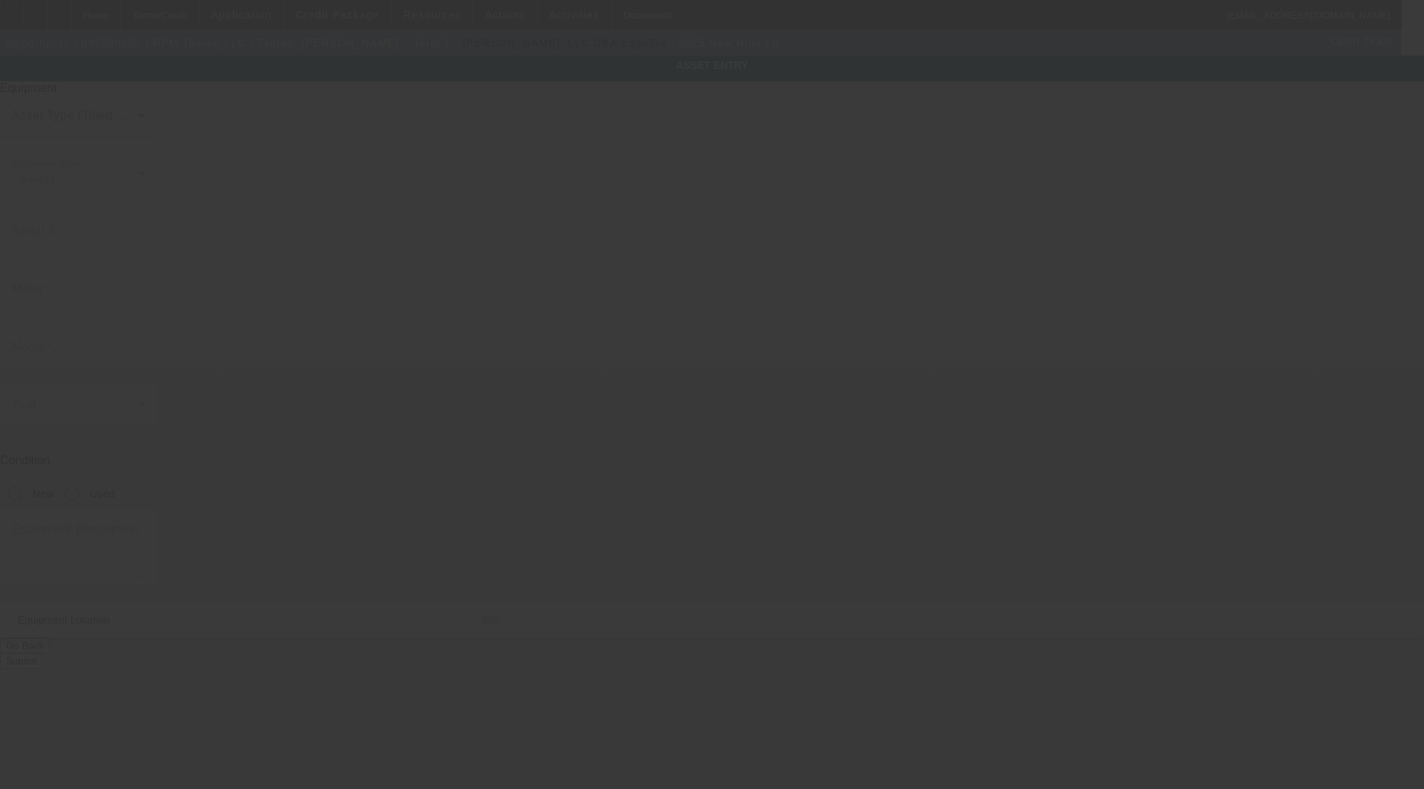
type input "[STREET_ADDRESS][PERSON_NAME]"
type input "[US_STATE][GEOGRAPHIC_DATA]"
type input "73112"
type input "[US_STATE]"
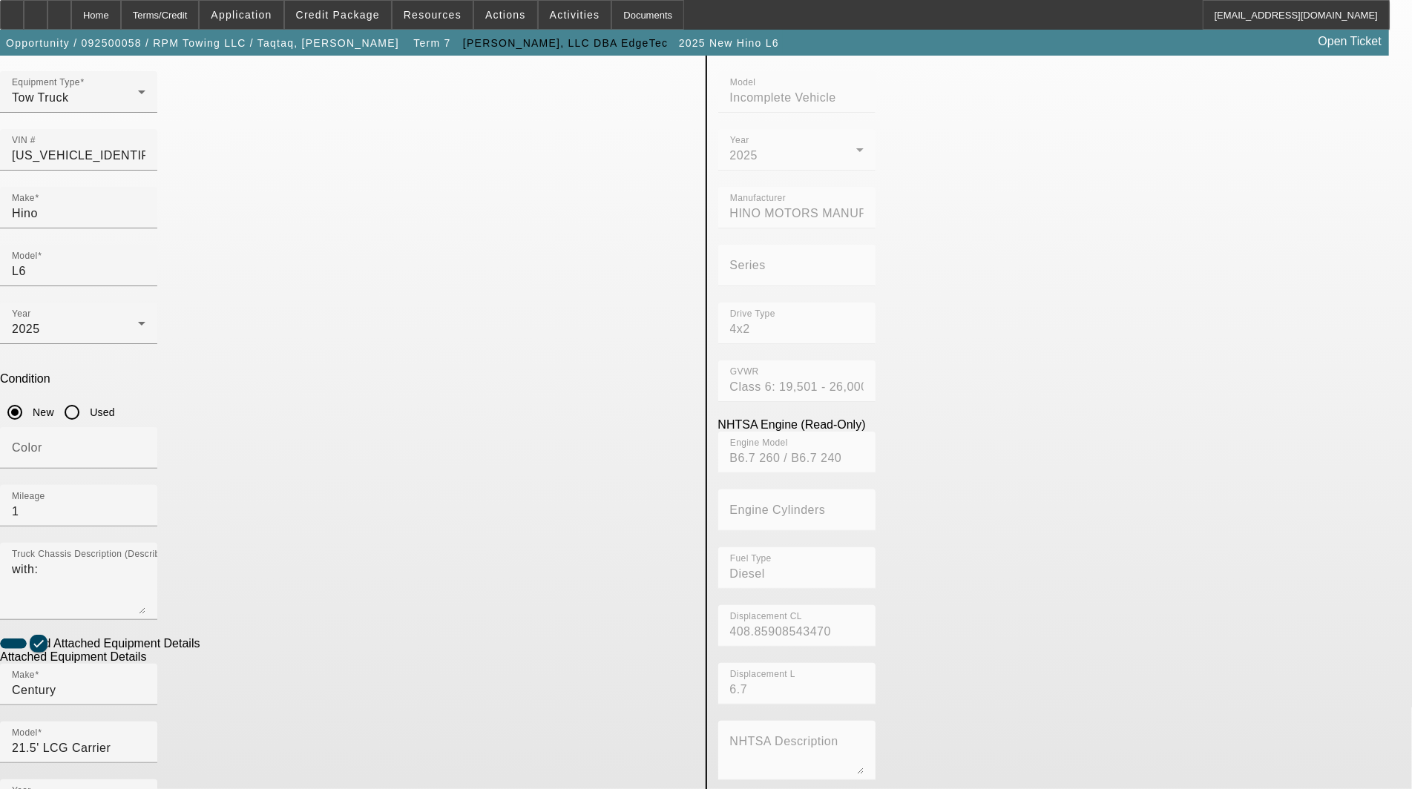
scroll to position [157, 0]
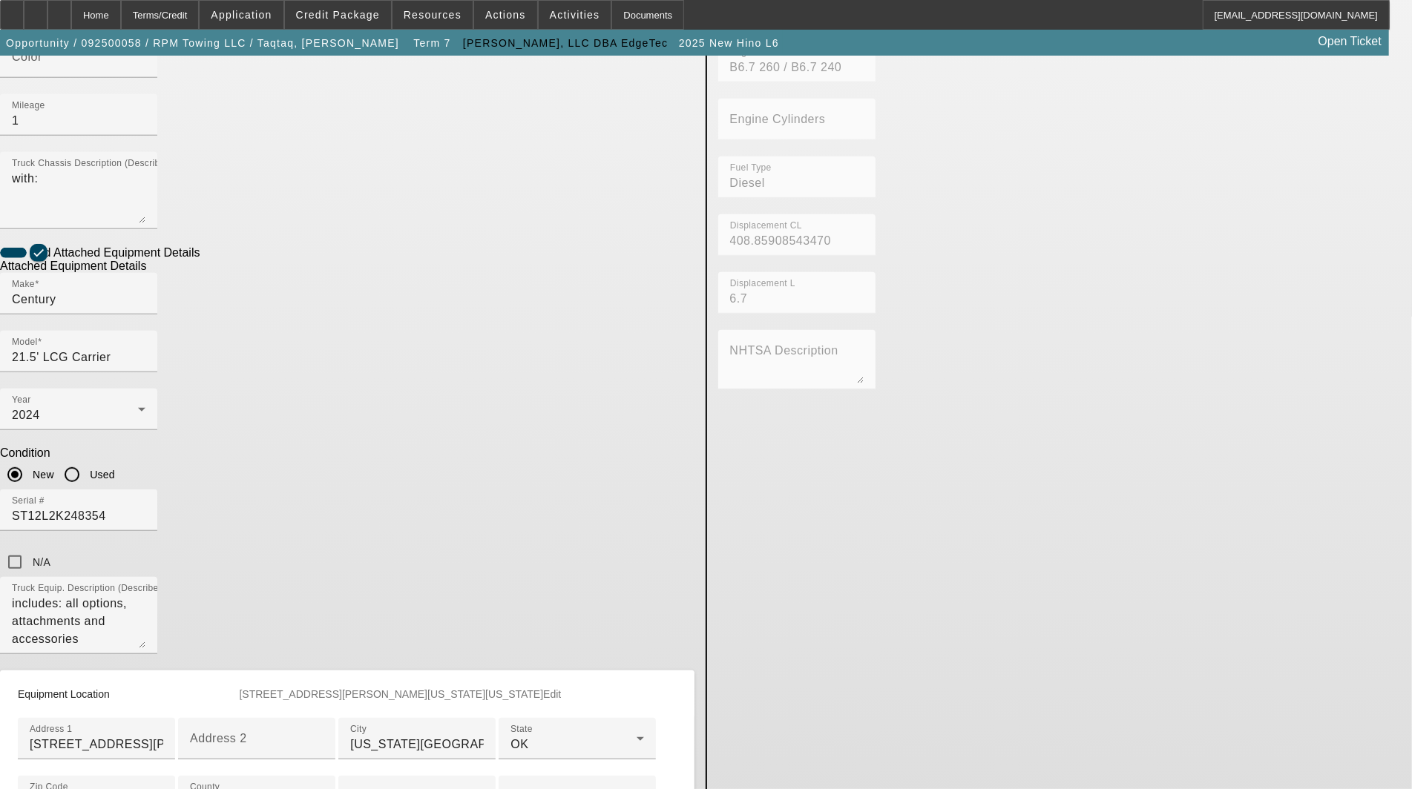
scroll to position [486, 0]
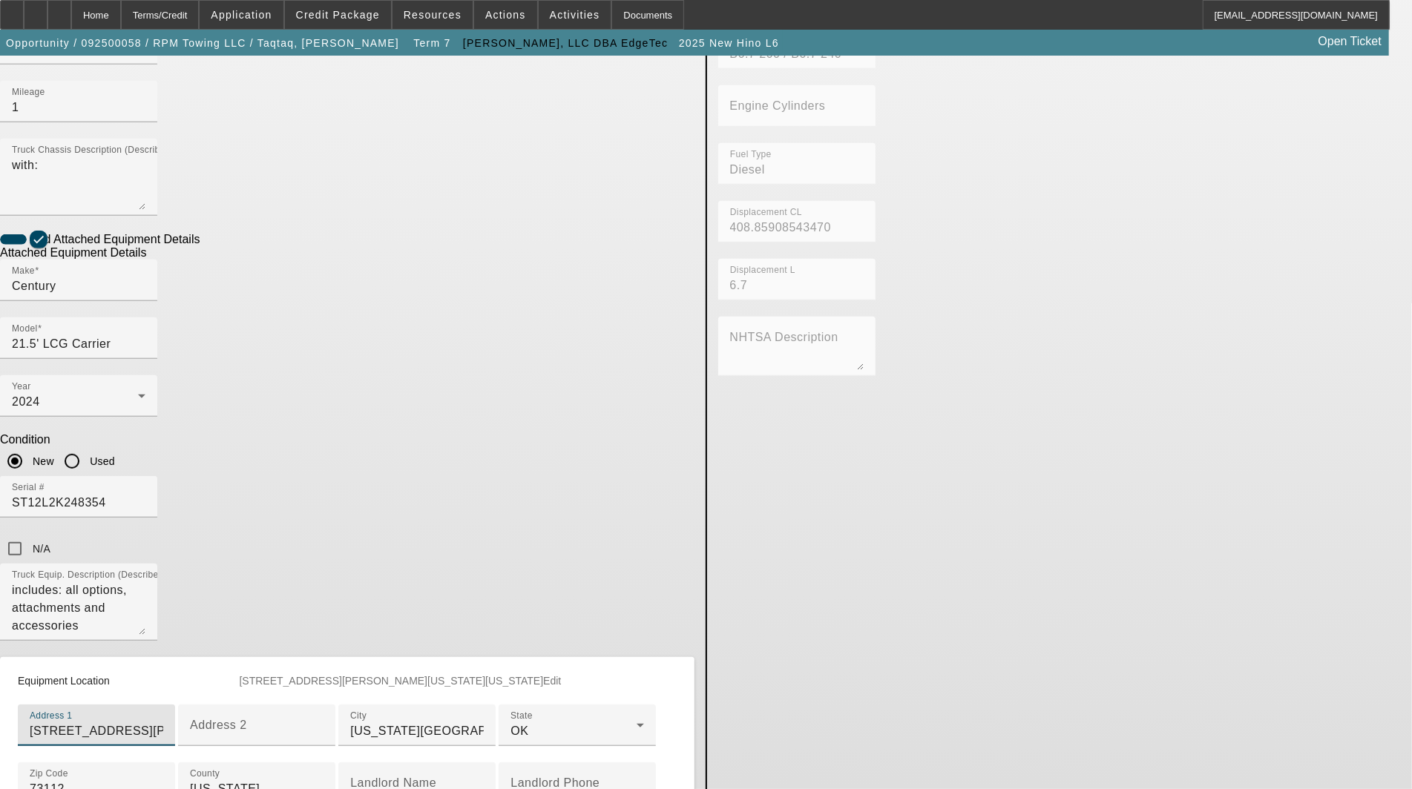
drag, startPoint x: 417, startPoint y: 441, endPoint x: 120, endPoint y: 418, distance: 297.6
click at [120, 418] on app-asset-collateral-manage "ASSET ENTRY Delete asset USER INPUT - CHASSIS Asset Type (Titled or Non-Titled)…" at bounding box center [706, 217] width 1412 height 1294
paste input "[STREET_ADDRESS]"
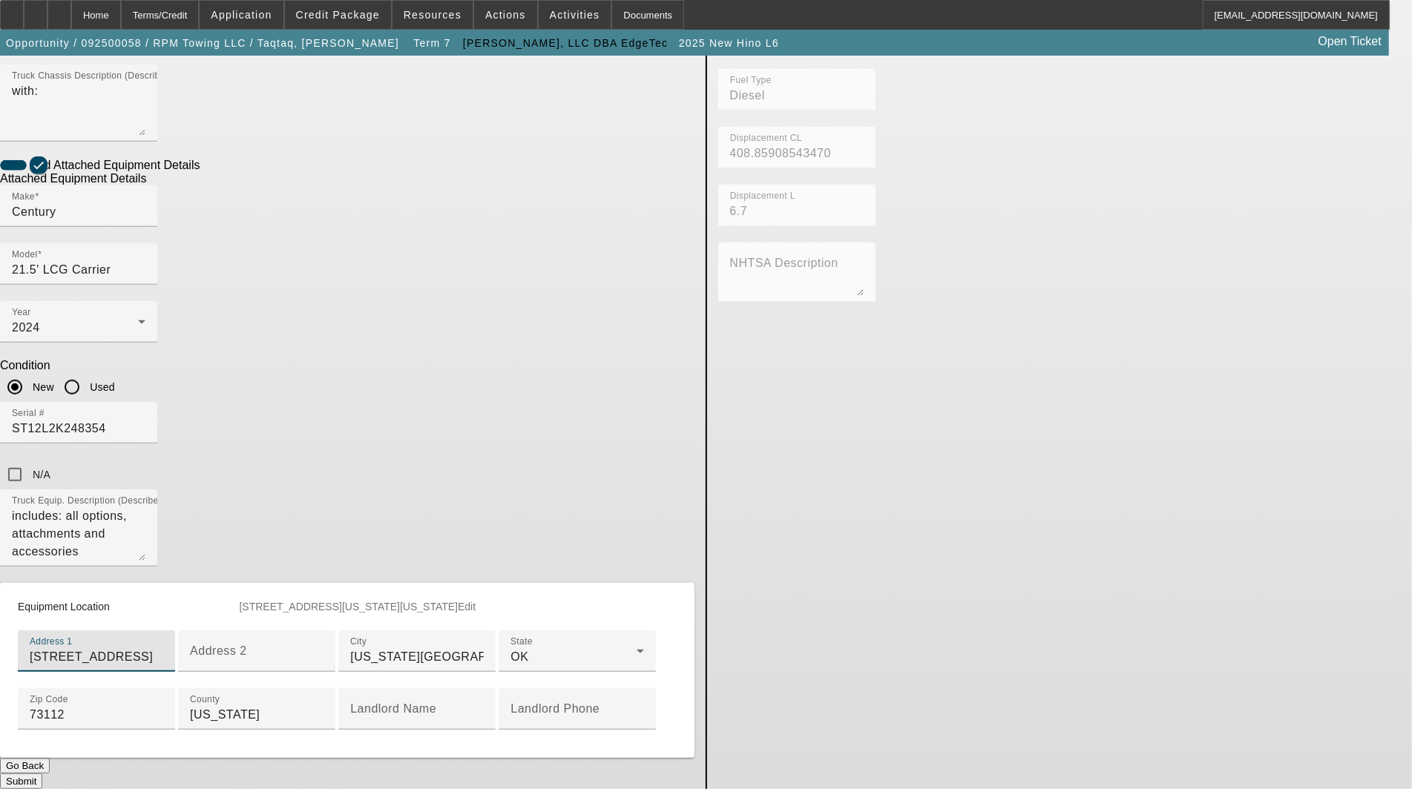
scroll to position [655, 0]
type input "[STREET_ADDRESS]"
click at [42, 774] on button "Submit" at bounding box center [21, 782] width 42 height 16
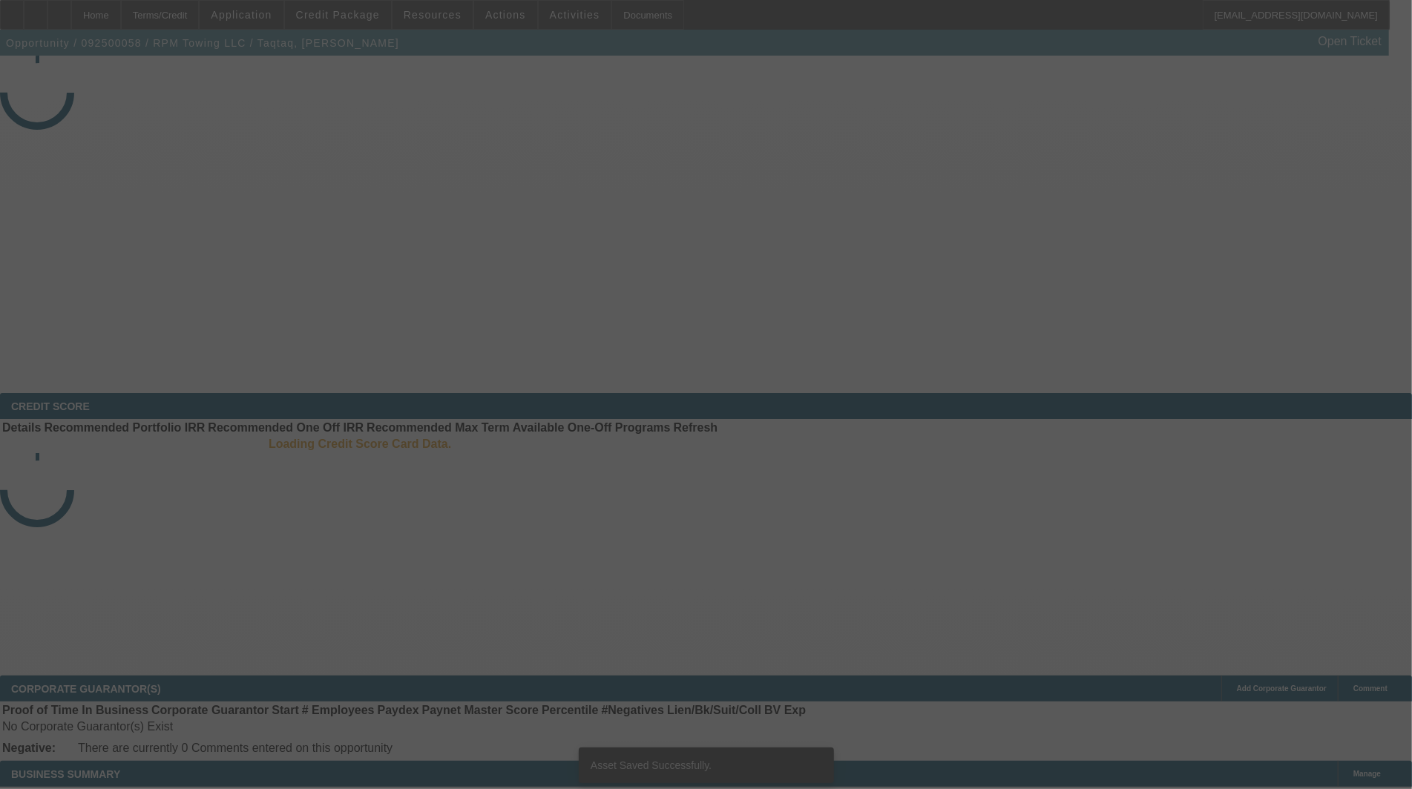
select select "3"
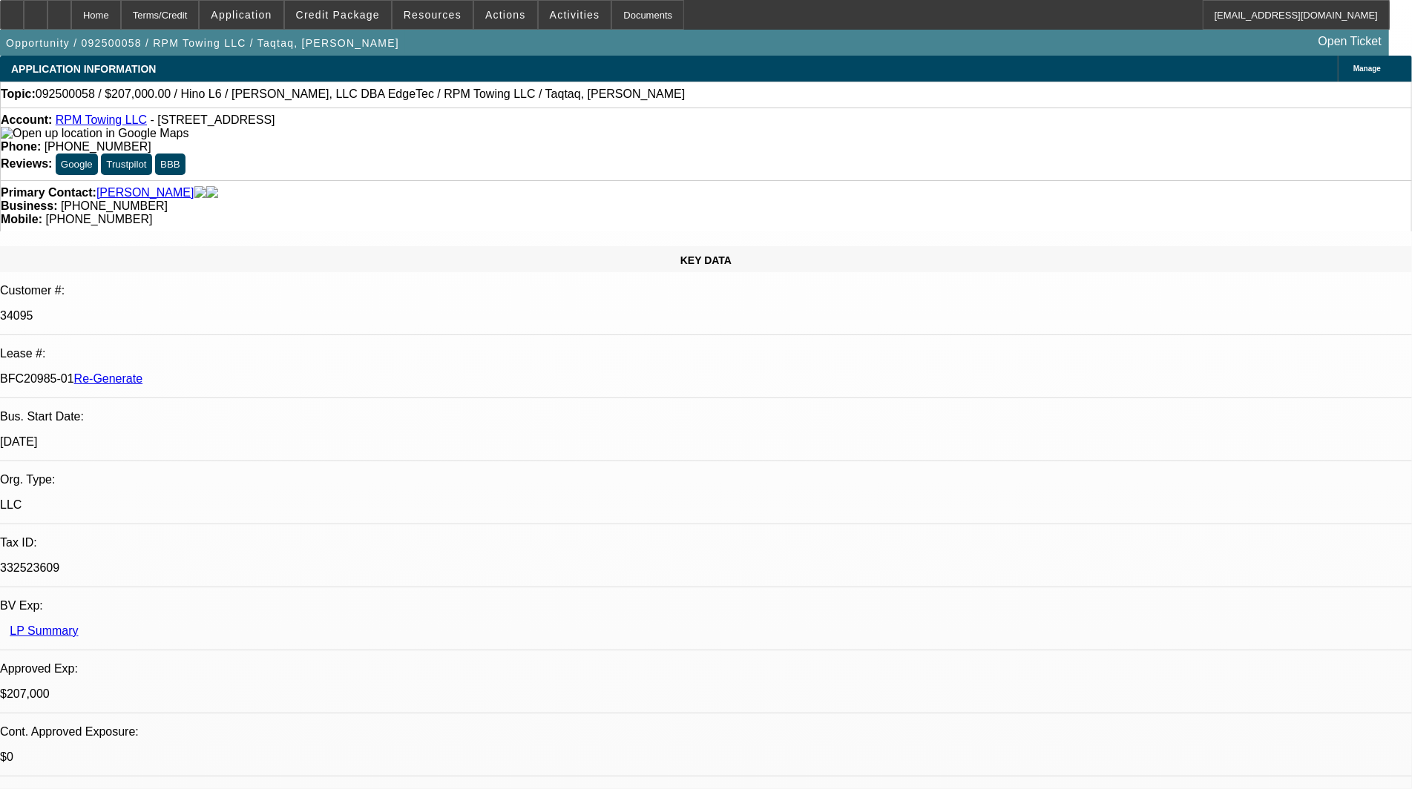
select select "0"
select select "2"
select select "0"
select select "2"
select select "6"
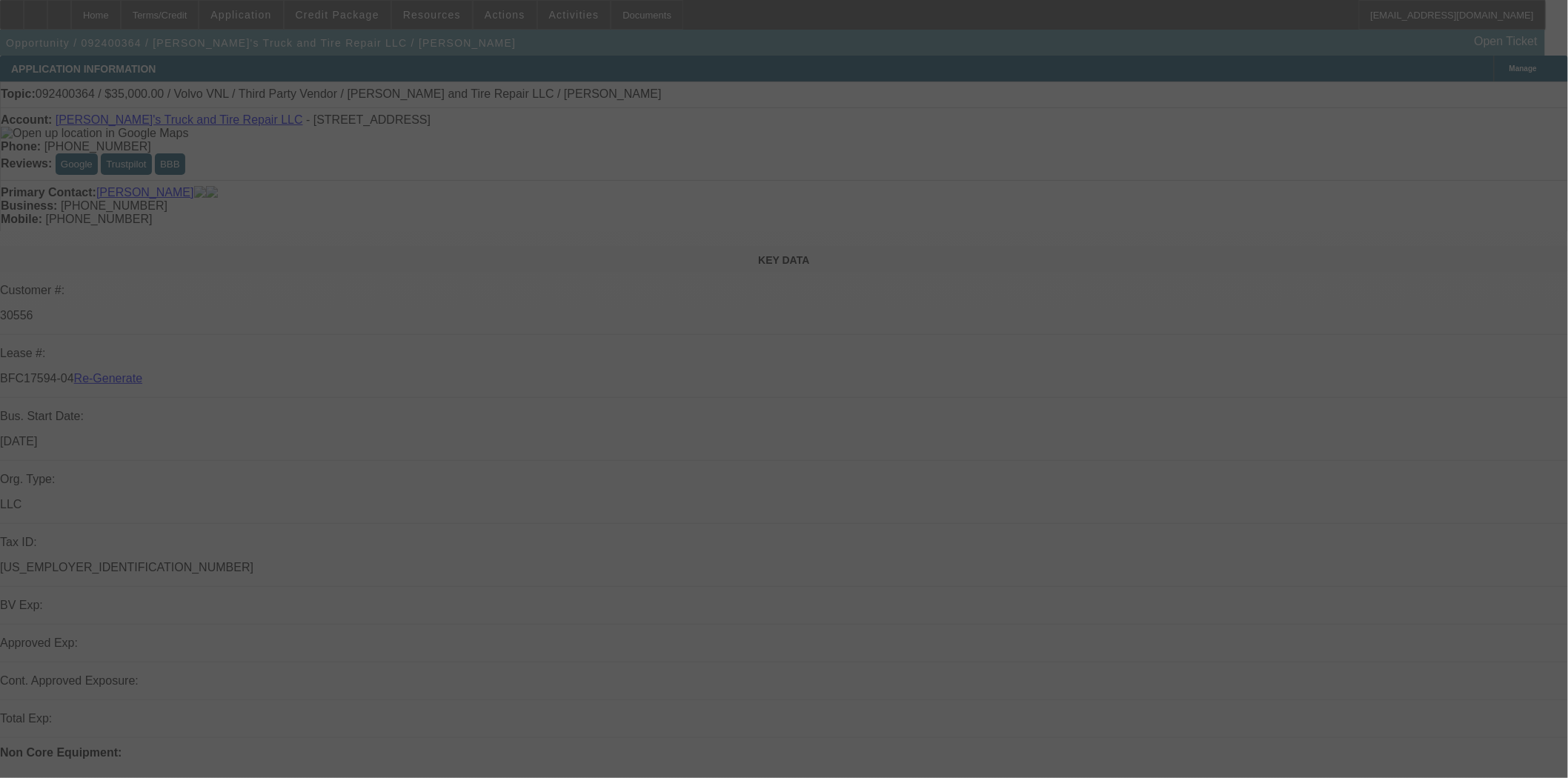
select select "4"
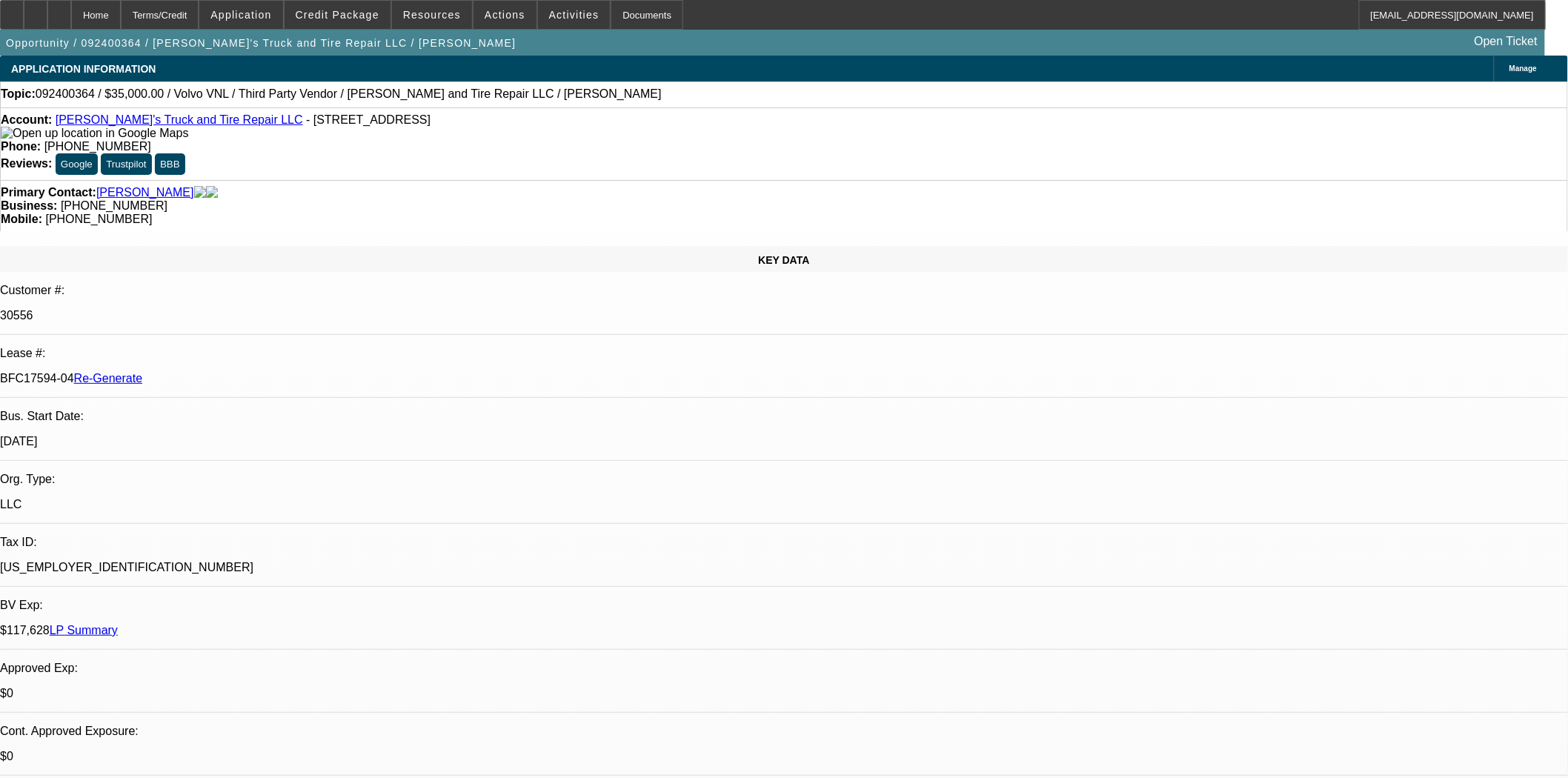
select select "0"
select select "2"
select select "0"
select select "6"
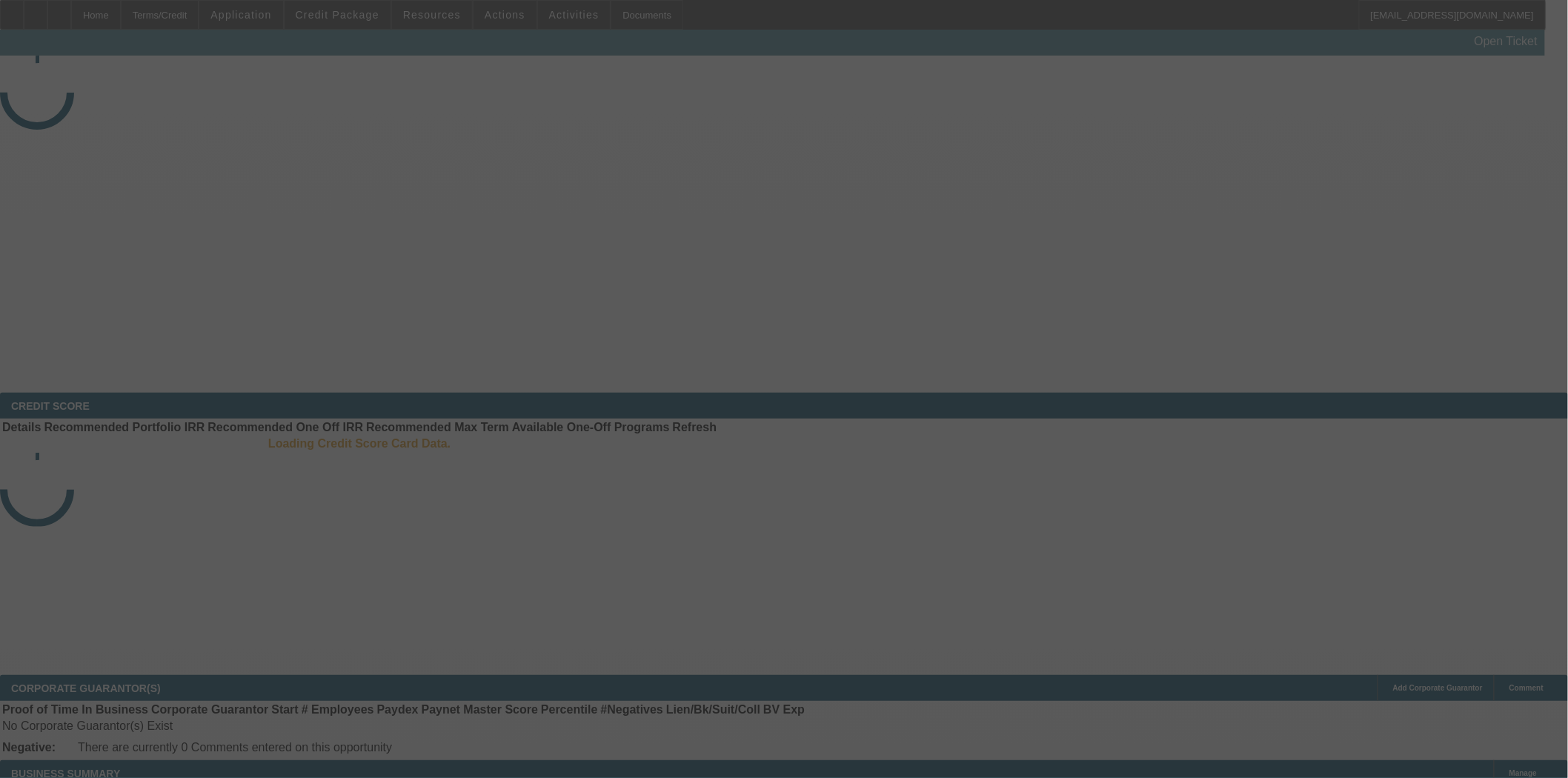
select select "4"
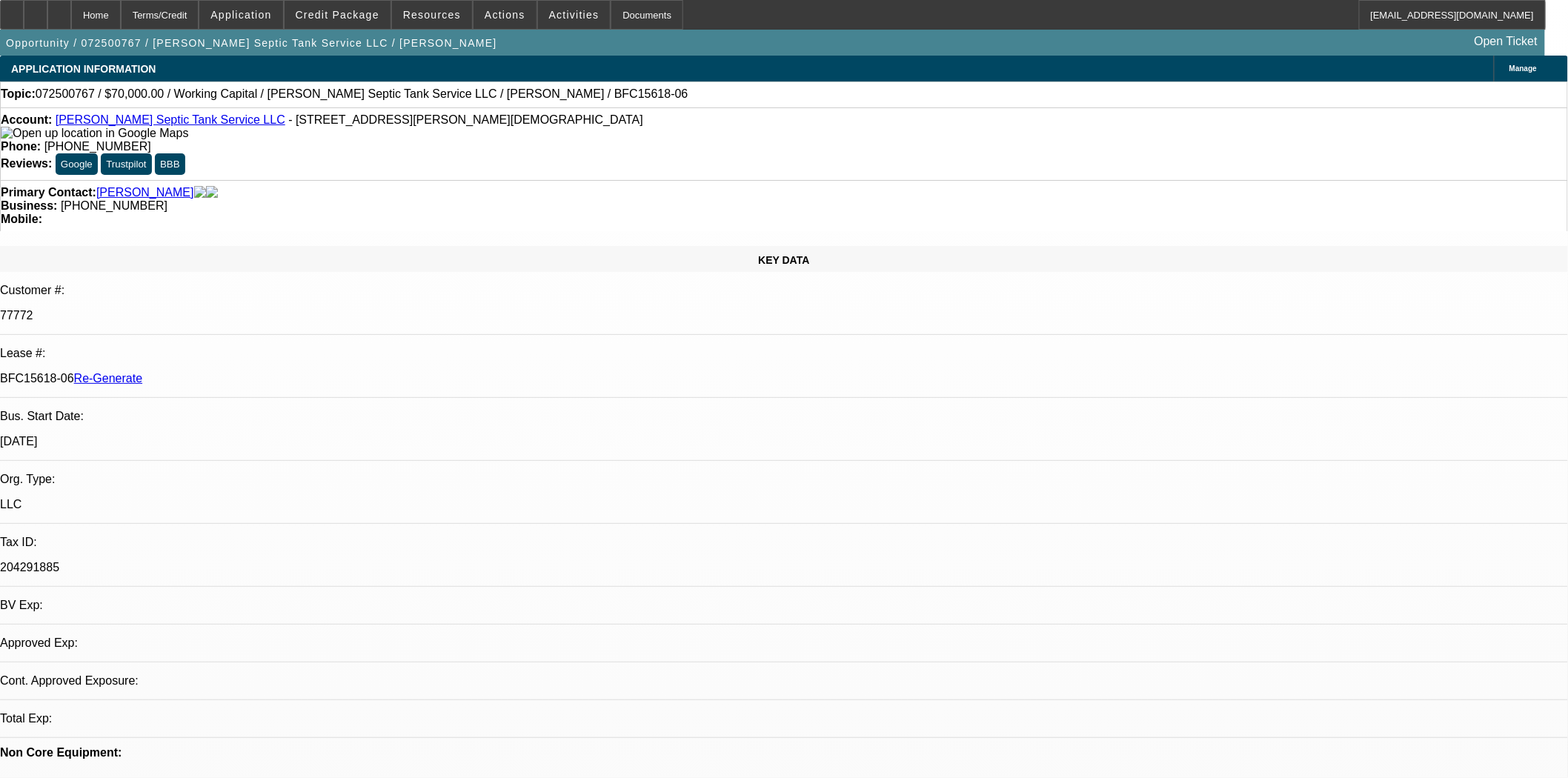
select select "0"
select select "2"
select select "0"
select select "6"
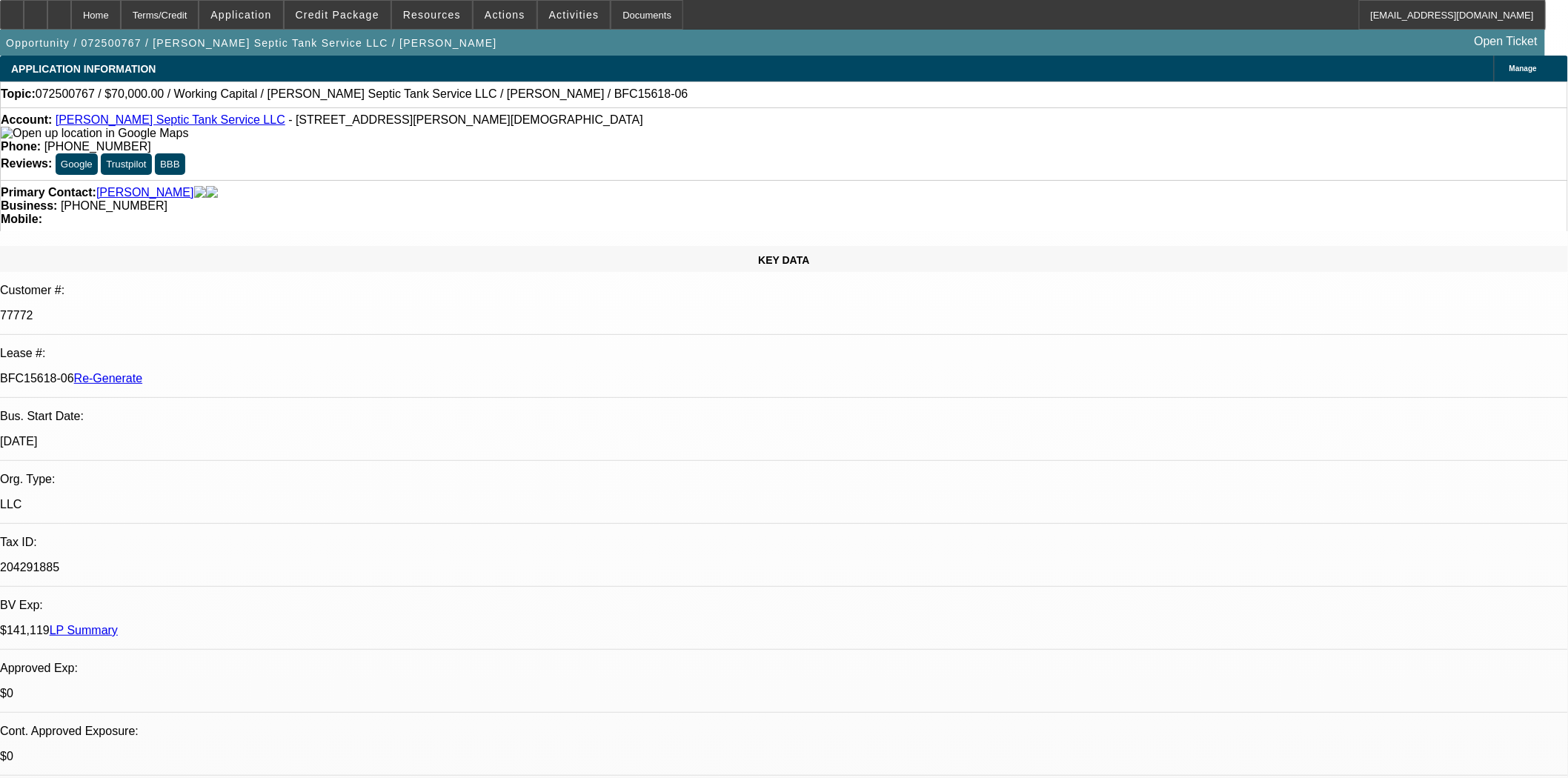
click at [228, 186] on div "Primary Contact: Scott, Ralph" at bounding box center [784, 192] width 1566 height 13
click at [473, 10] on span at bounding box center [504, 15] width 63 height 36
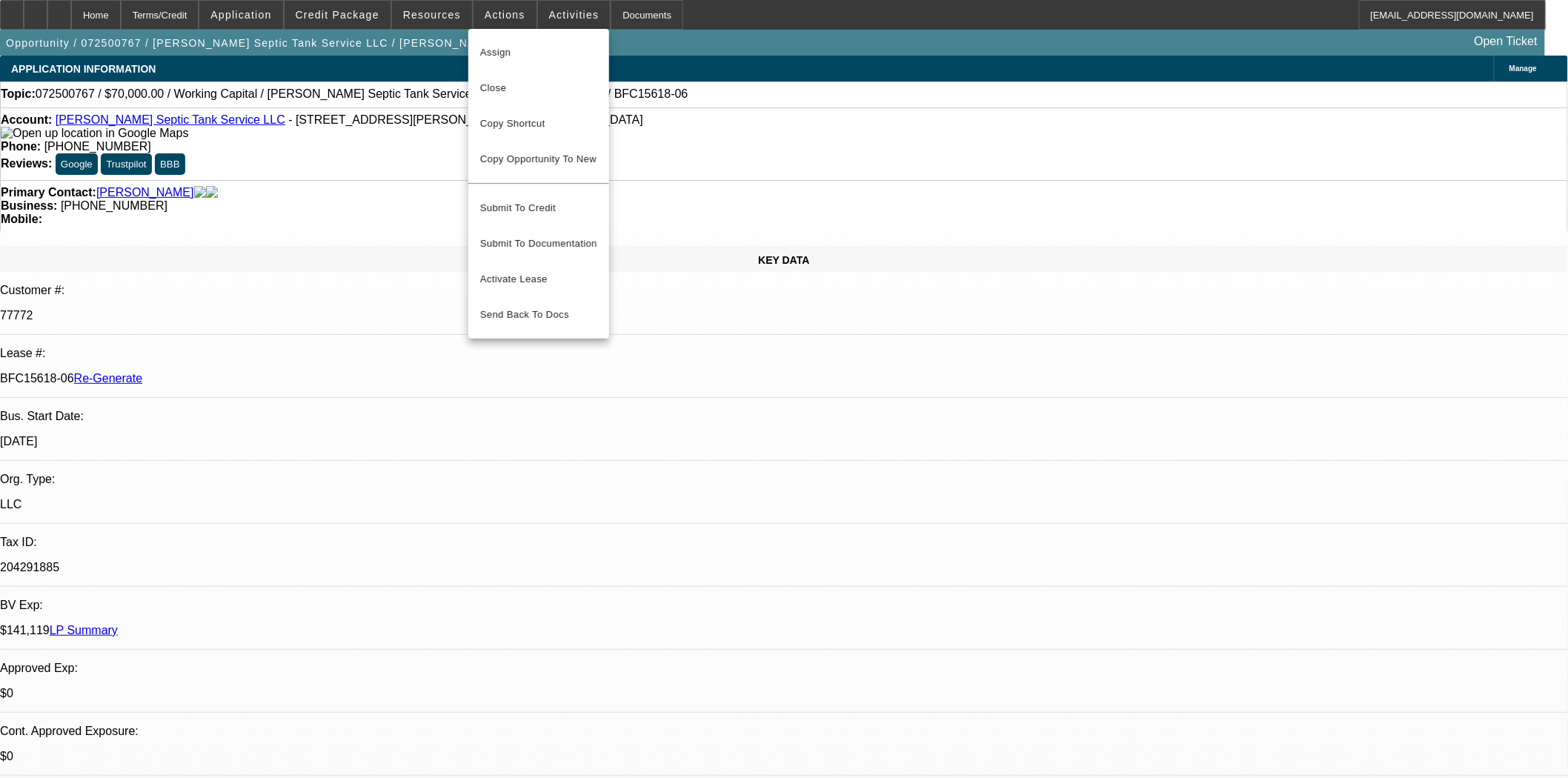
click at [544, 16] on div at bounding box center [784, 389] width 1568 height 778
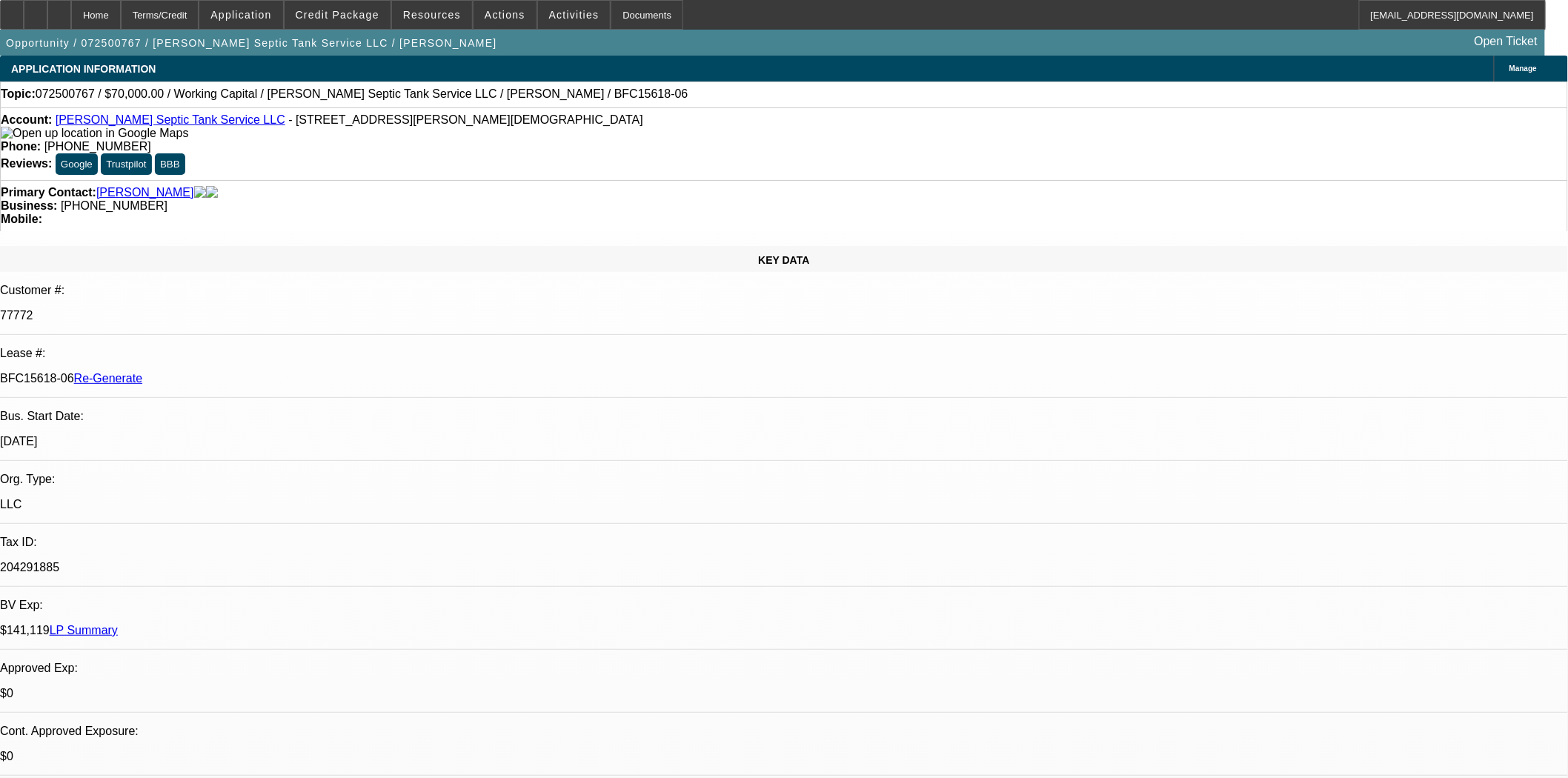
click at [549, 18] on span "Activities" at bounding box center [574, 15] width 50 height 12
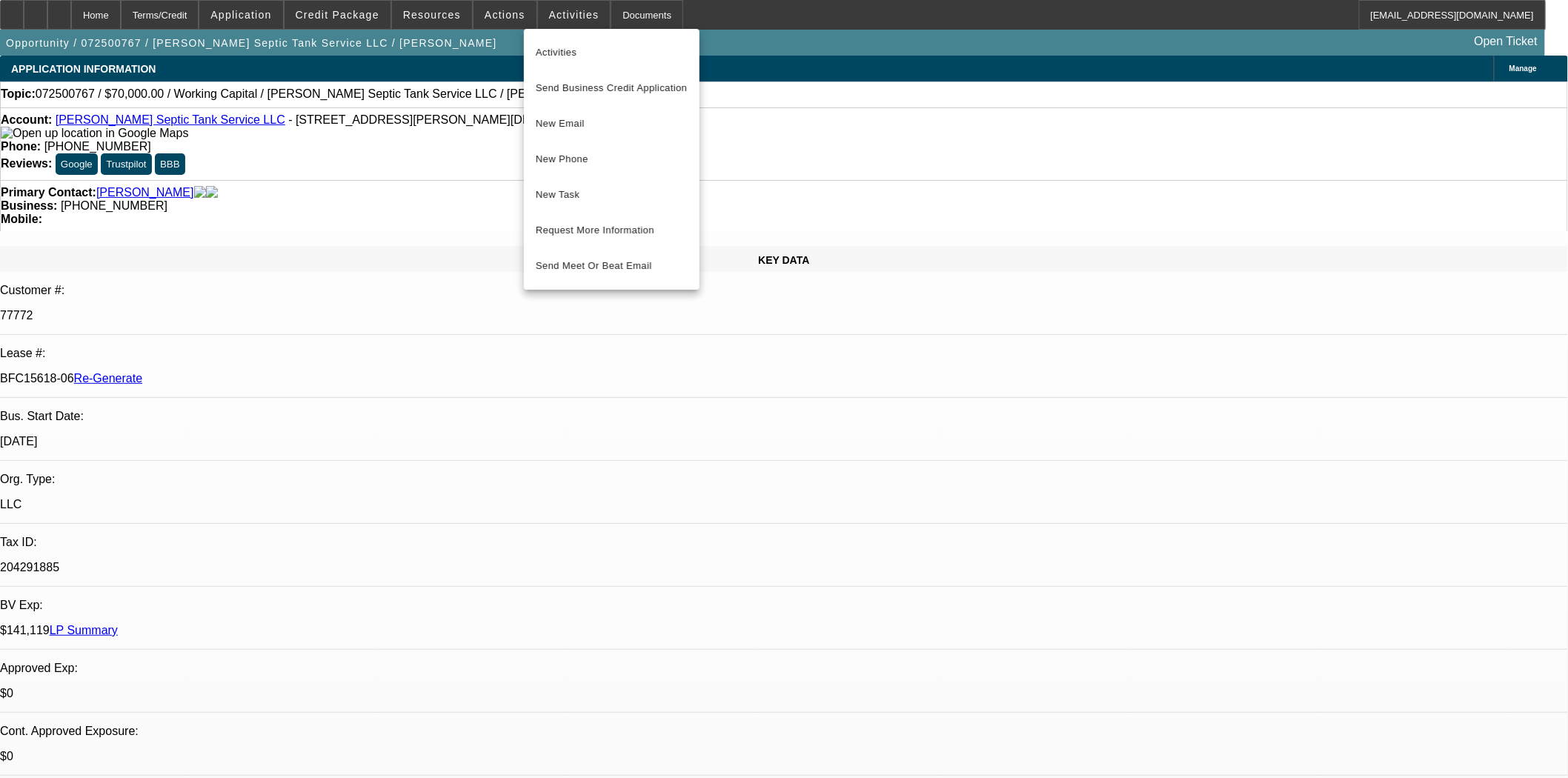
click at [409, 12] on div at bounding box center [784, 389] width 1568 height 778
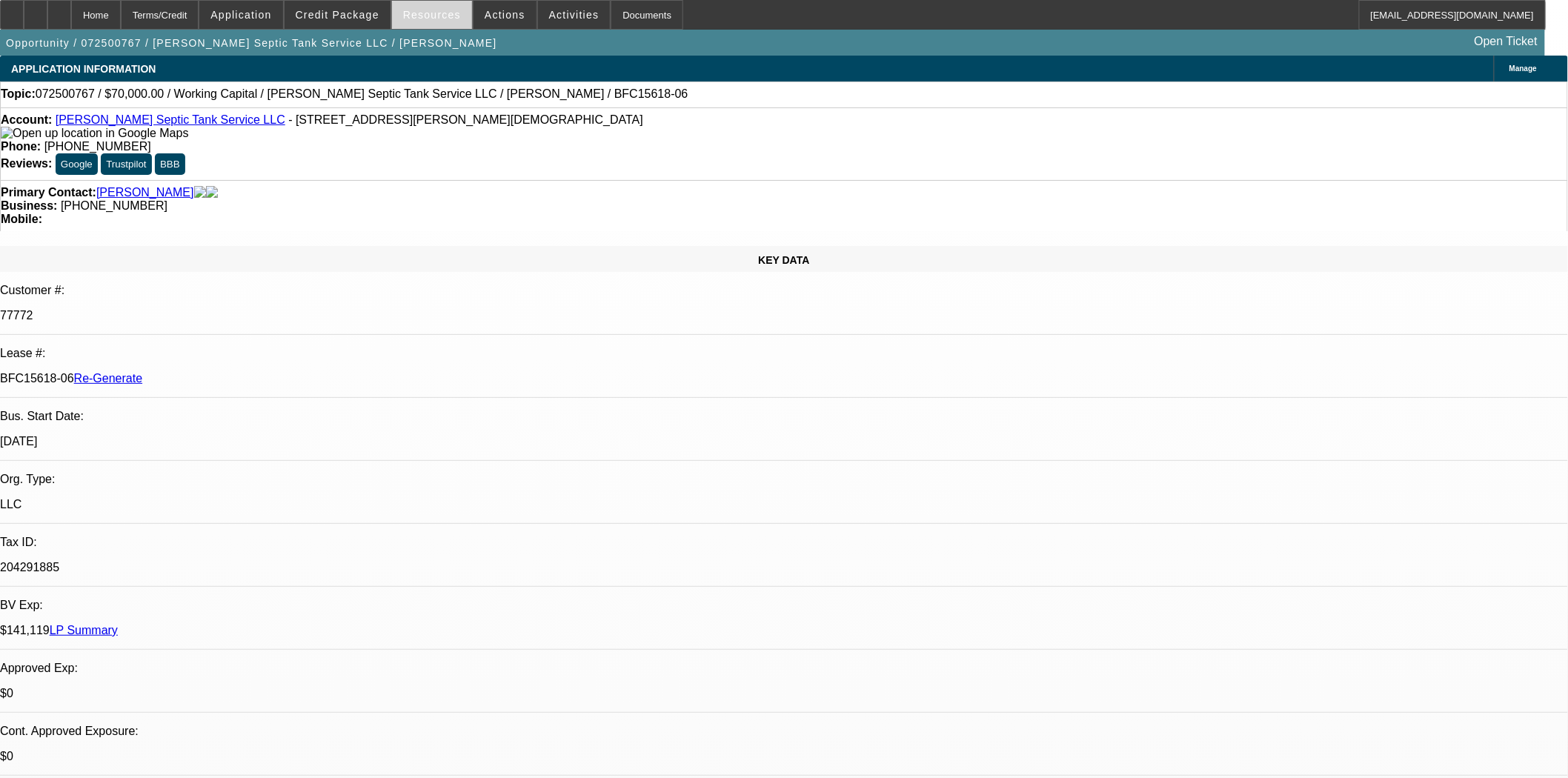
click at [411, 12] on span "Resources" at bounding box center [432, 15] width 58 height 12
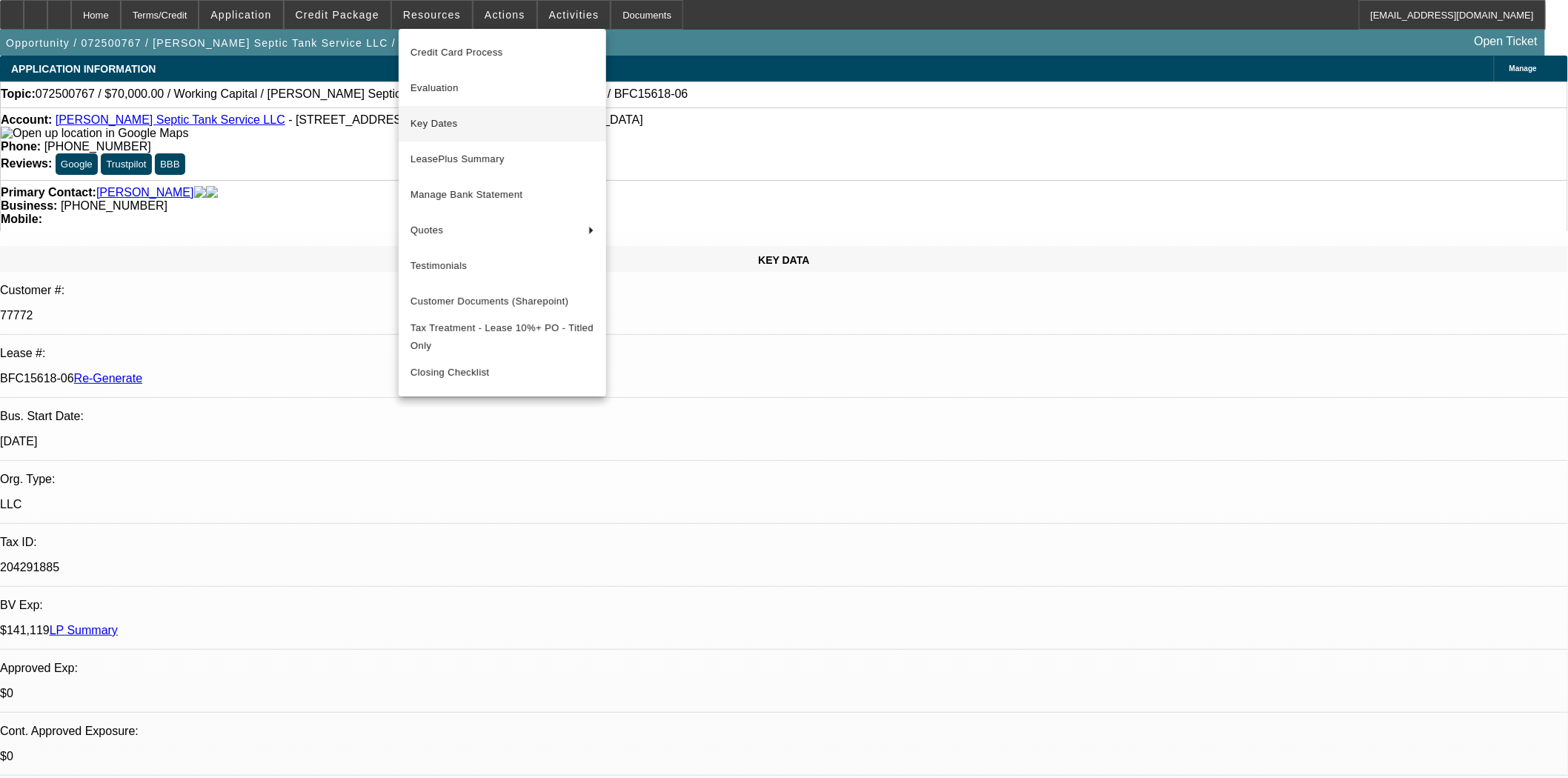
click at [427, 119] on span "Key Dates" at bounding box center [502, 124] width 184 height 18
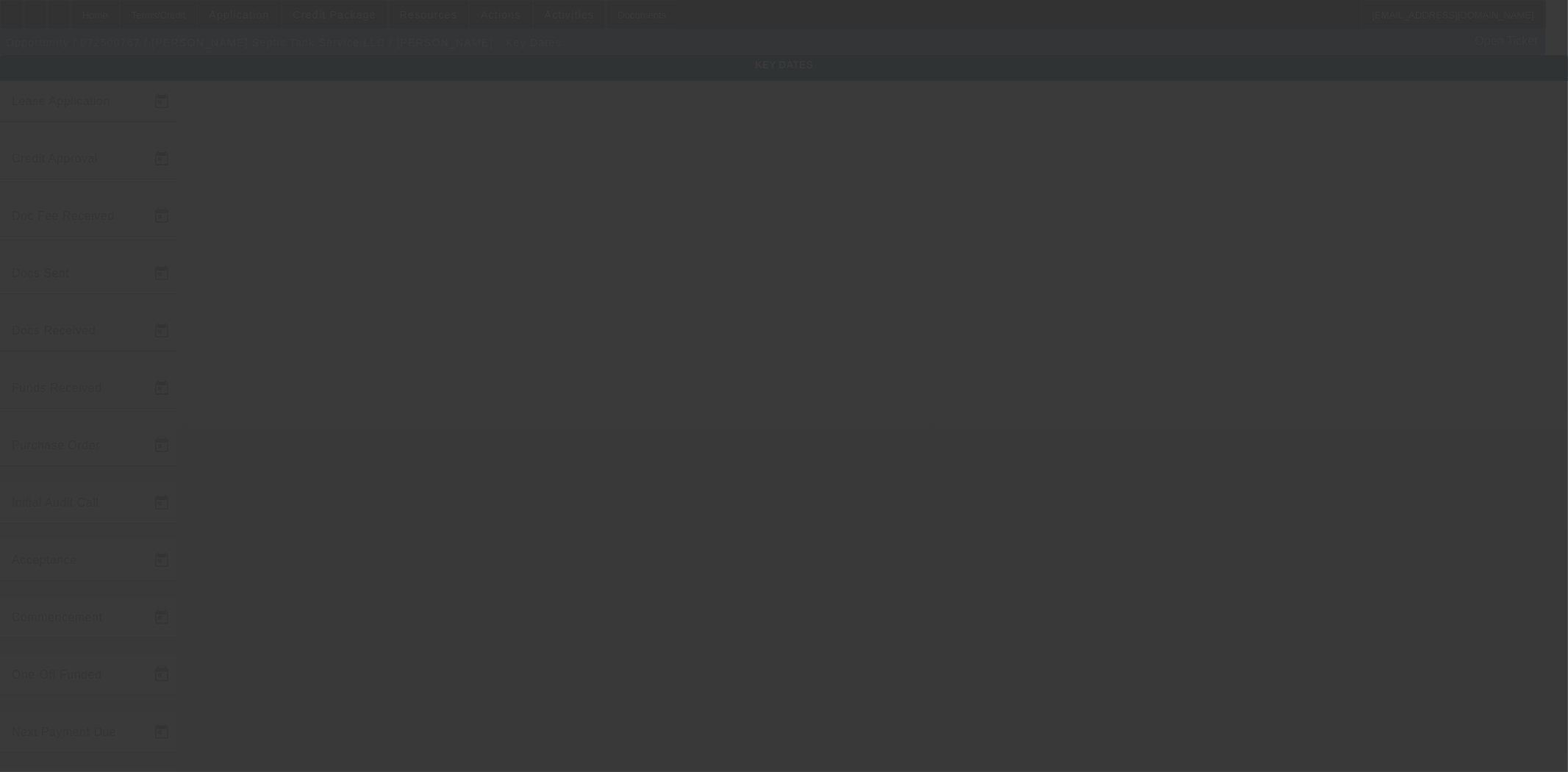
type input "7/31/2025"
type input "9/3/2025"
type input "9/4/2025"
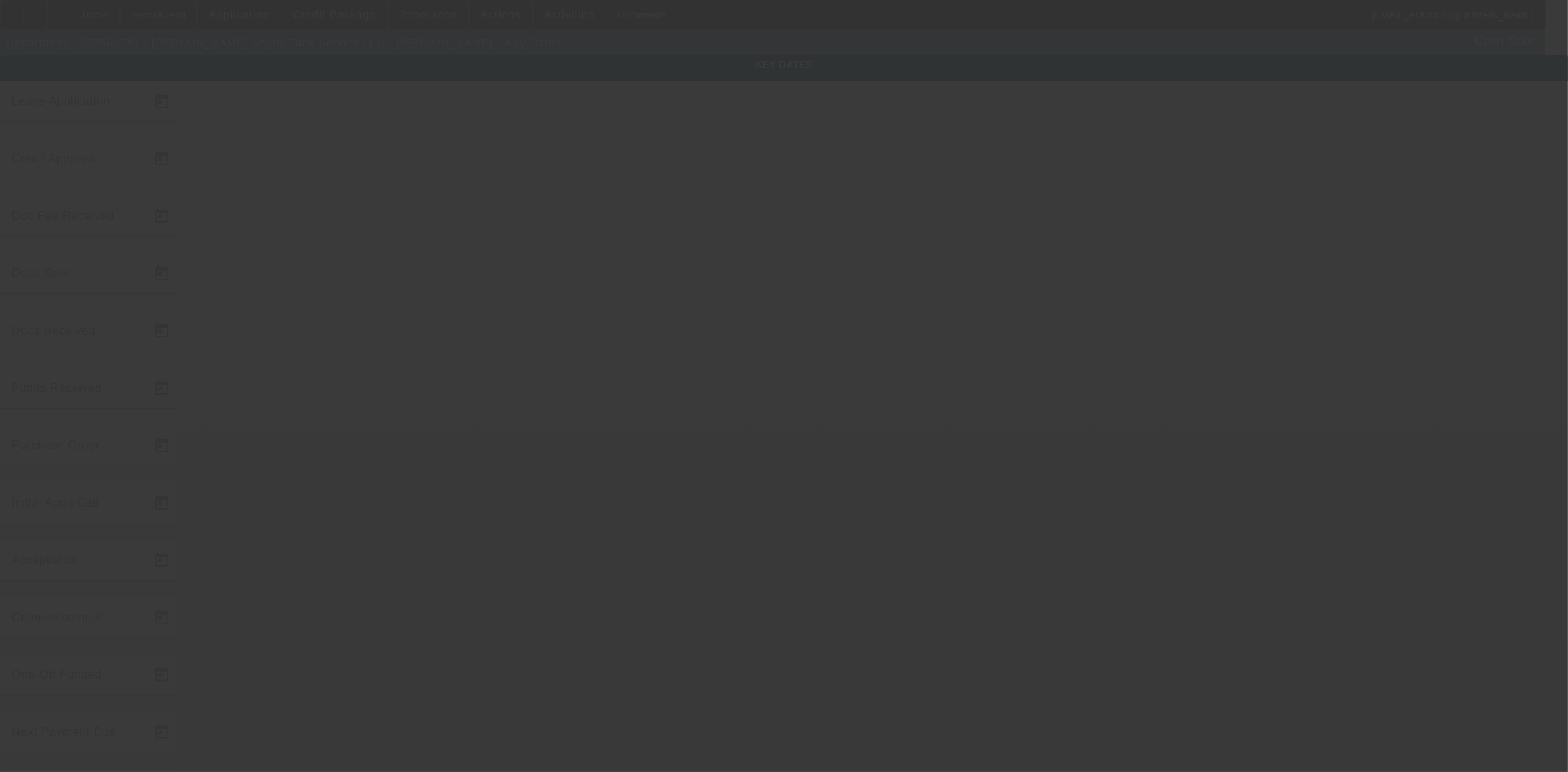
type input "9/4/2025"
type input "10/1/2025"
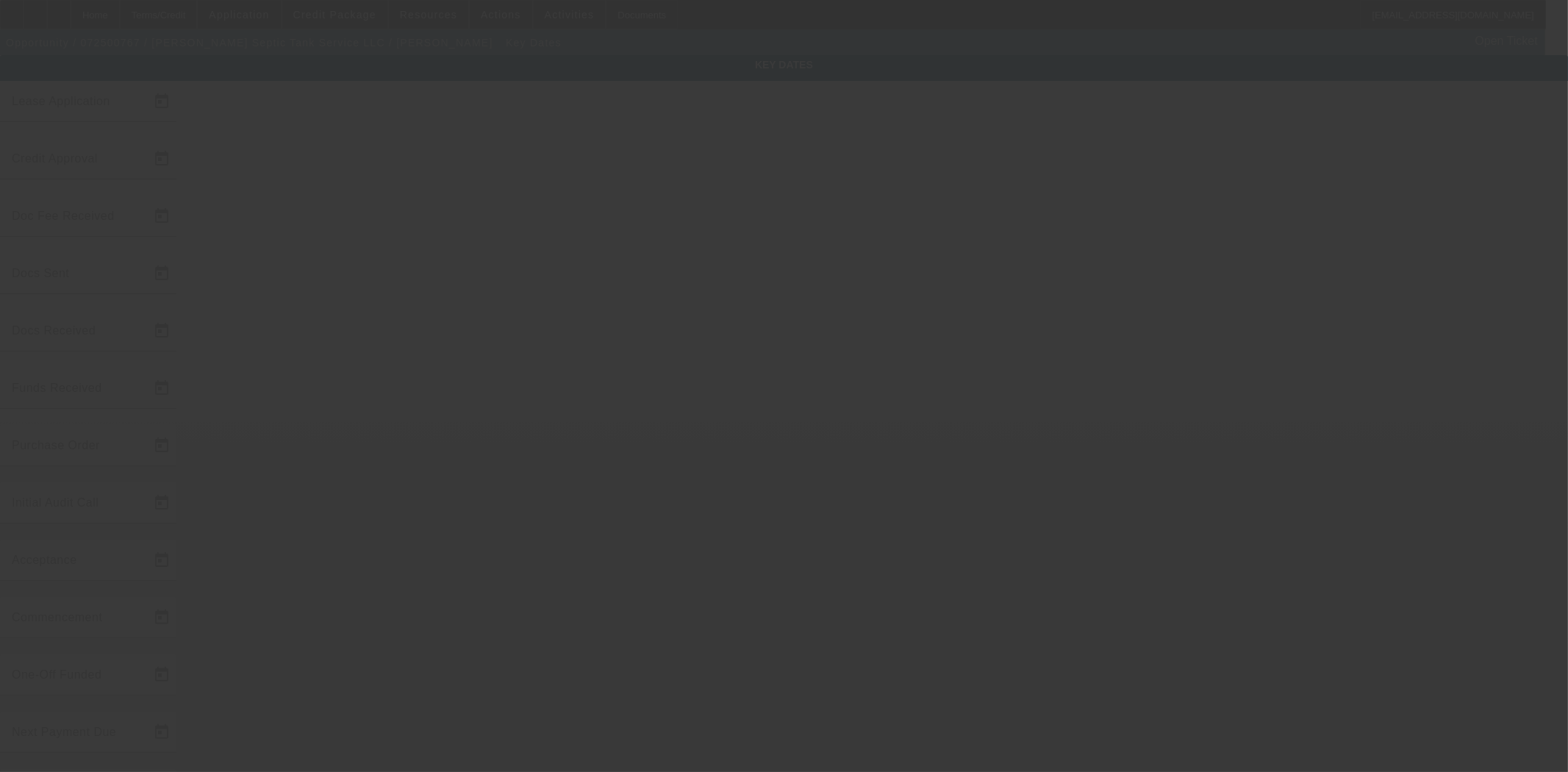
type input "11/1/2025"
type input "9/4/2025"
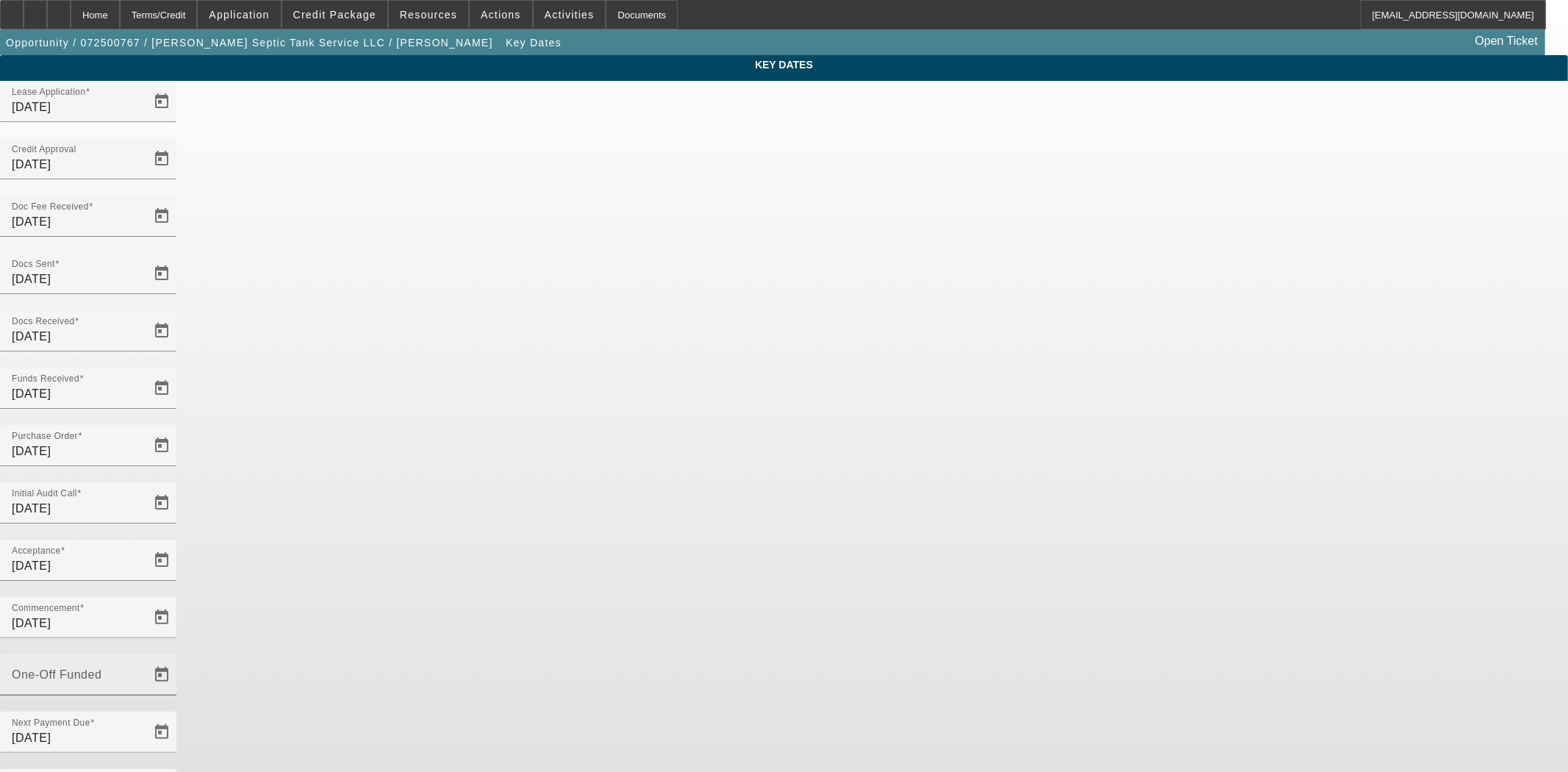
click at [101, 668] on mat-label "One-Off Funded" at bounding box center [56, 674] width 90 height 13
click at [144, 672] on input "One-Off Funded" at bounding box center [78, 681] width 133 height 18
type input "9/4/2025"
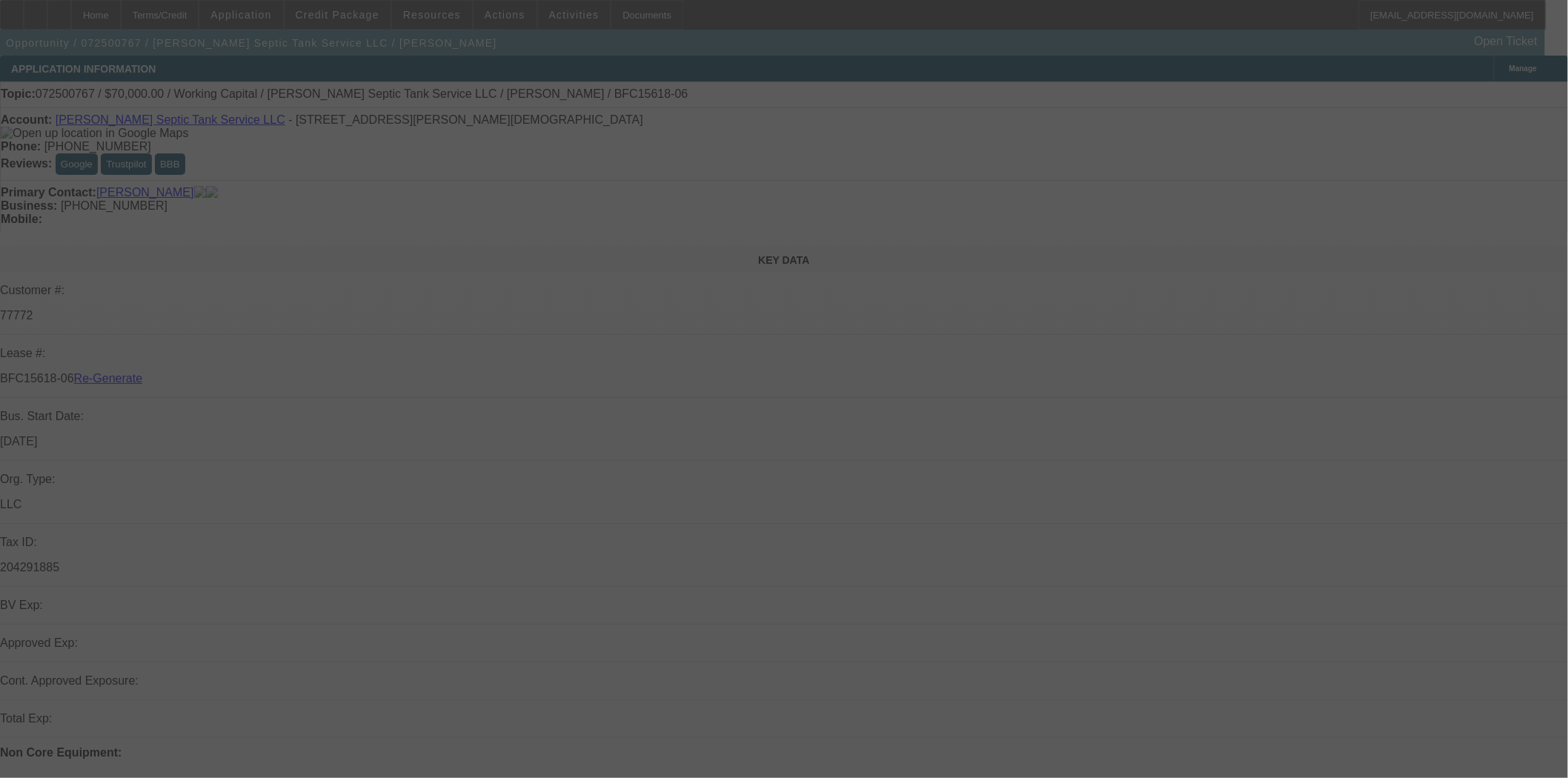
select select "4"
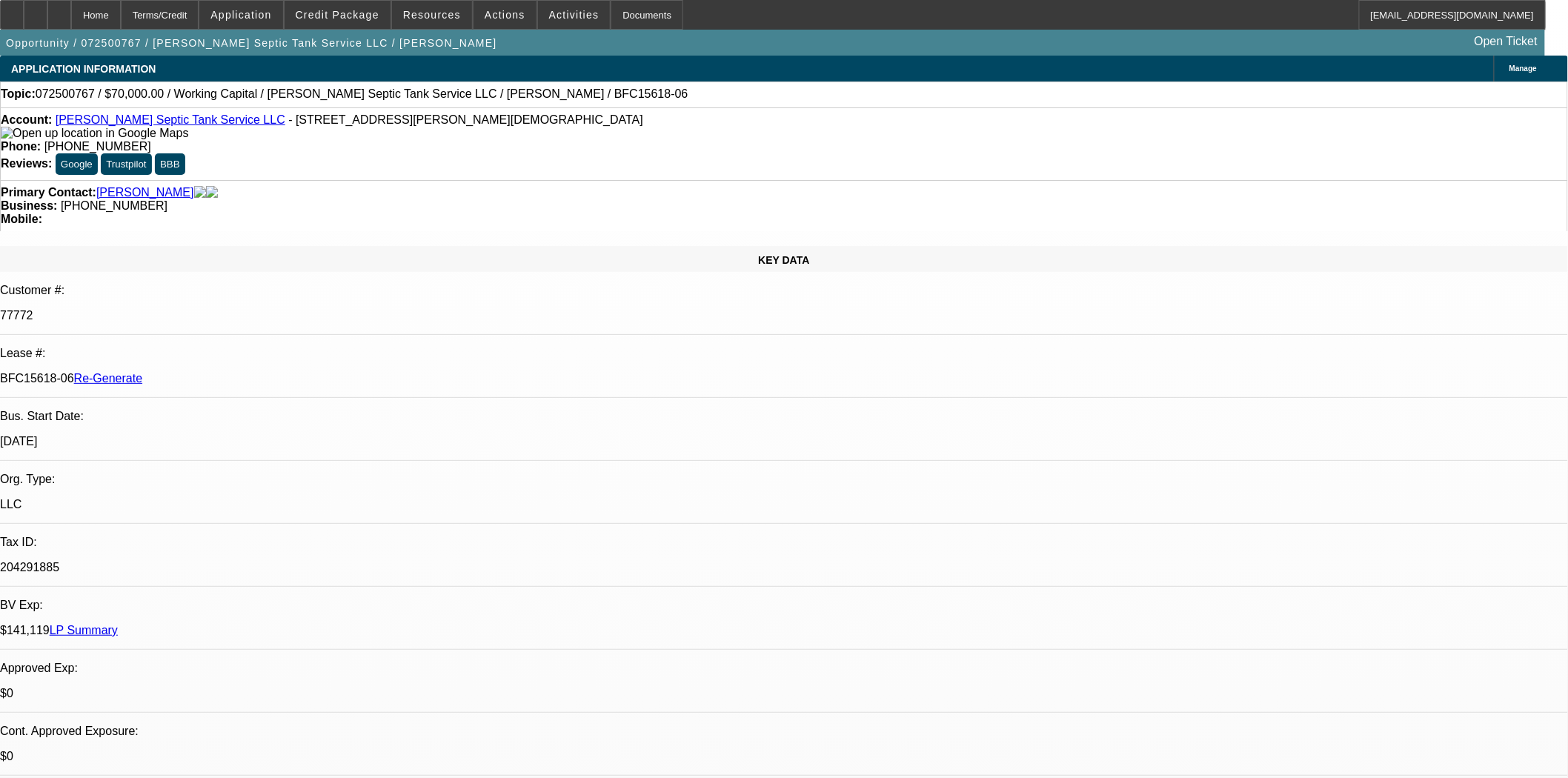
select select "0"
select select "2"
select select "0"
select select "6"
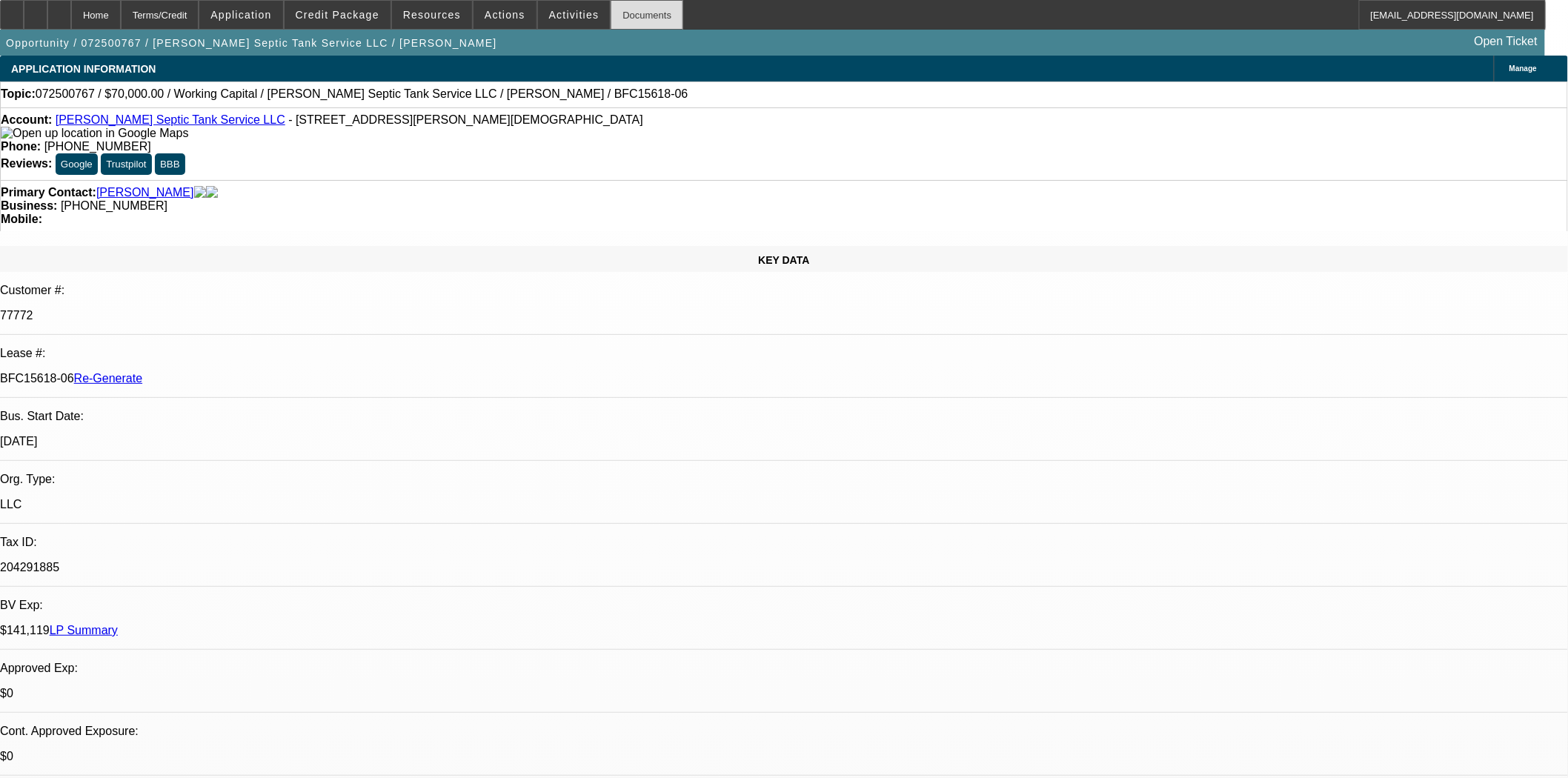
click at [610, 19] on div "Documents" at bounding box center [646, 15] width 73 height 30
click at [474, 9] on span at bounding box center [504, 15] width 63 height 36
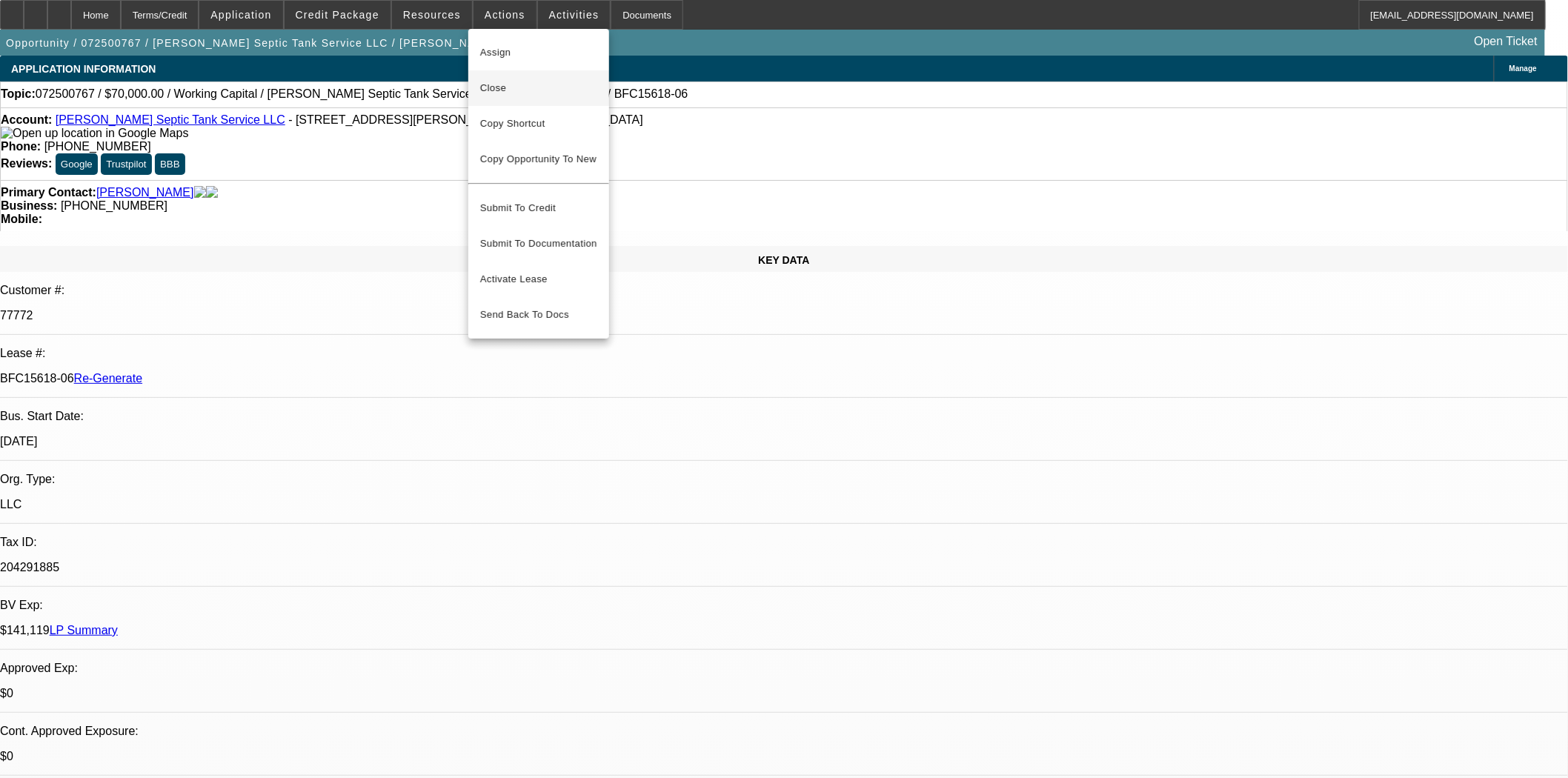
click at [492, 80] on span "Close" at bounding box center [538, 88] width 117 height 18
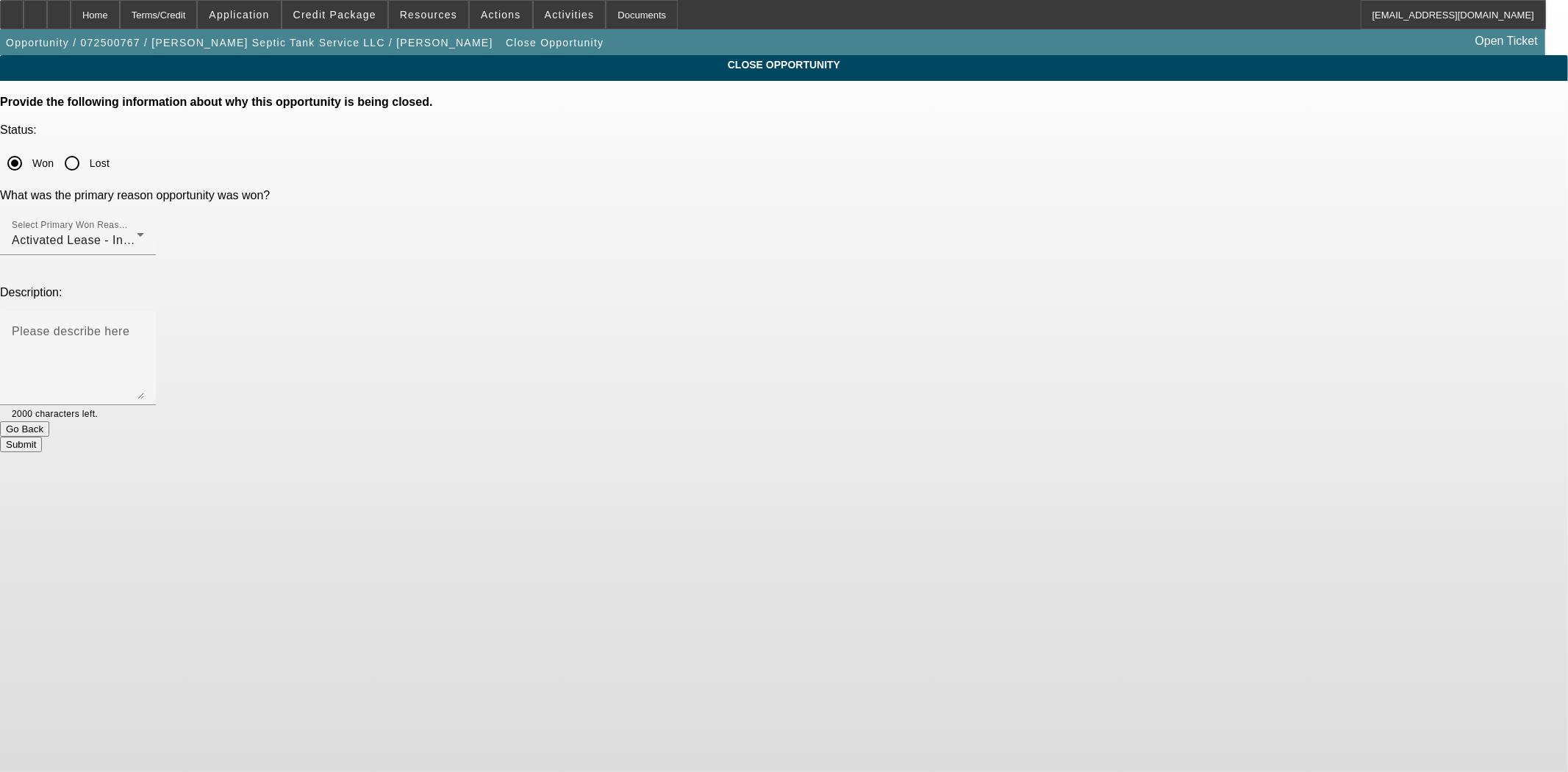
click at [42, 437] on button "Submit" at bounding box center [21, 445] width 42 height 16
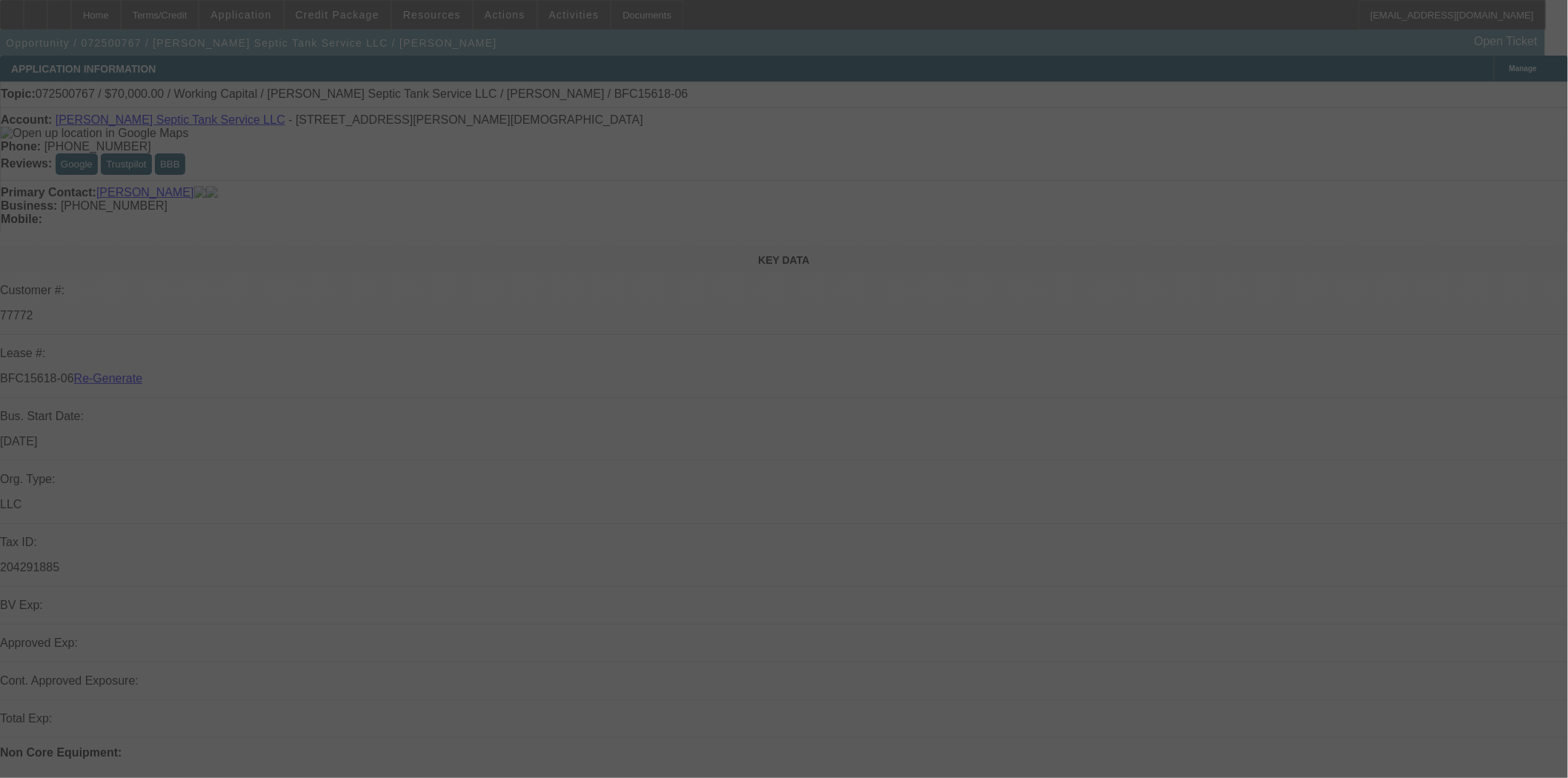
select select "4"
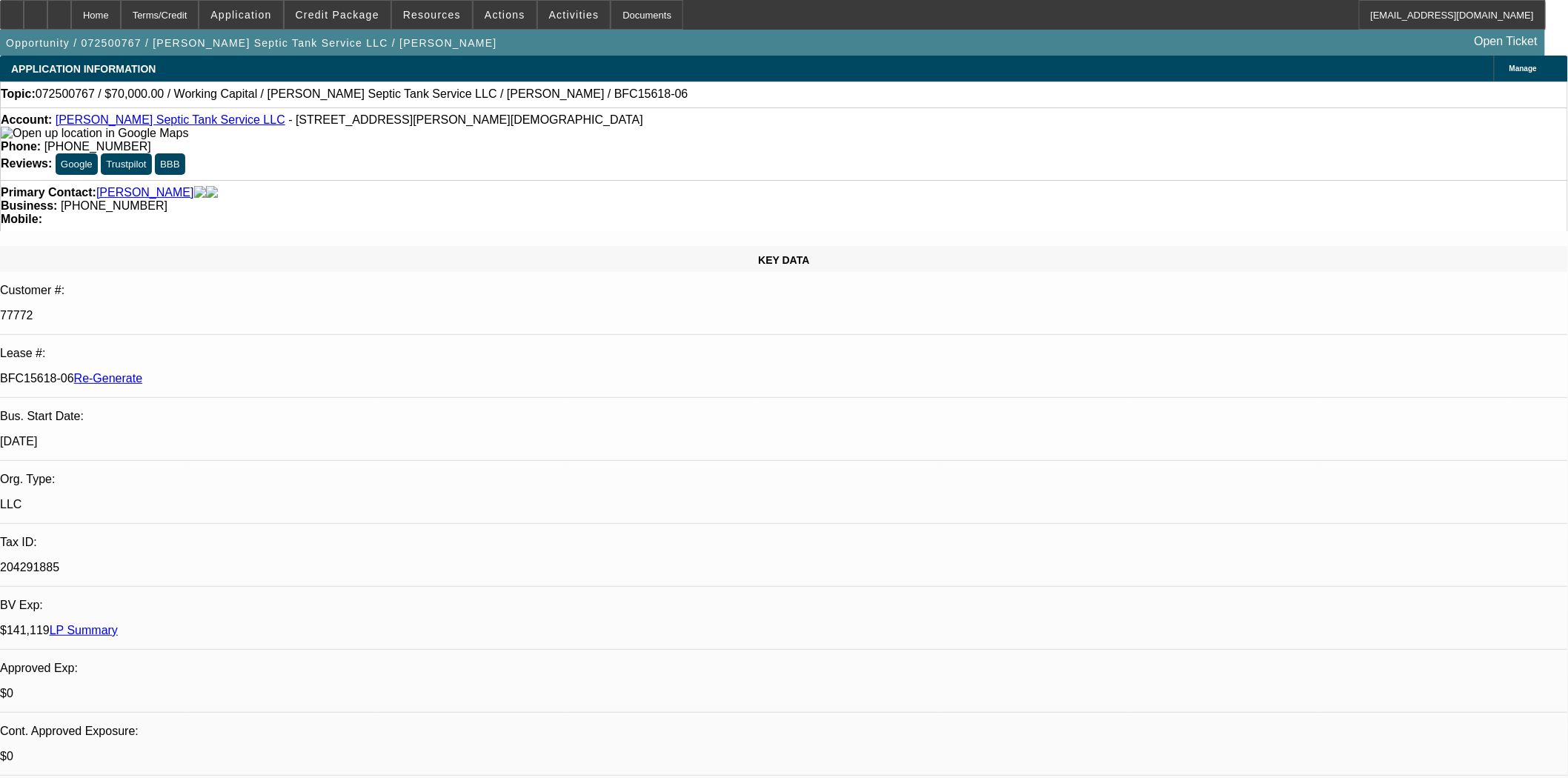
select select "0"
select select "2"
select select "0"
select select "6"
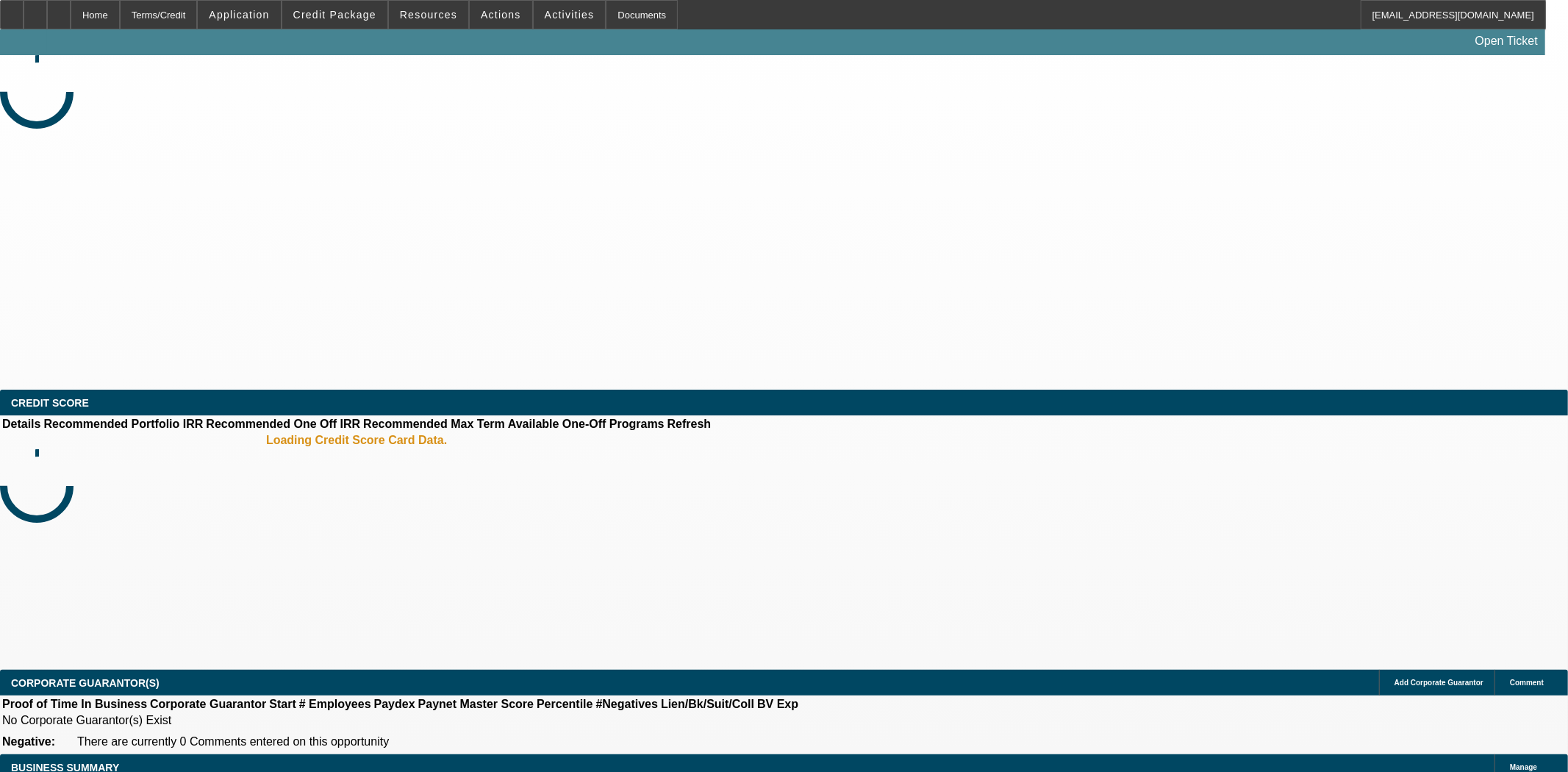
select select "3"
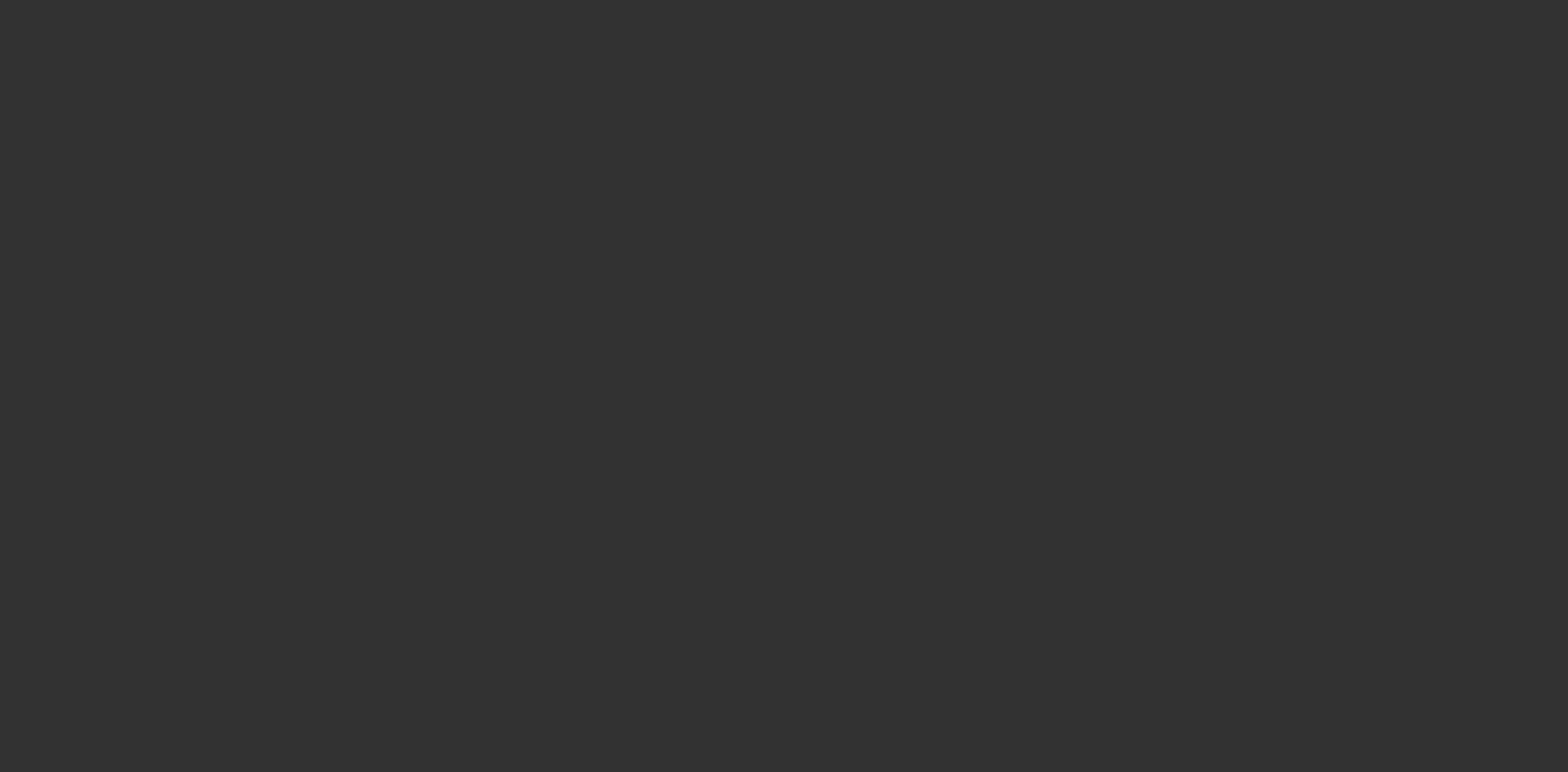
select select "0"
select select "6"
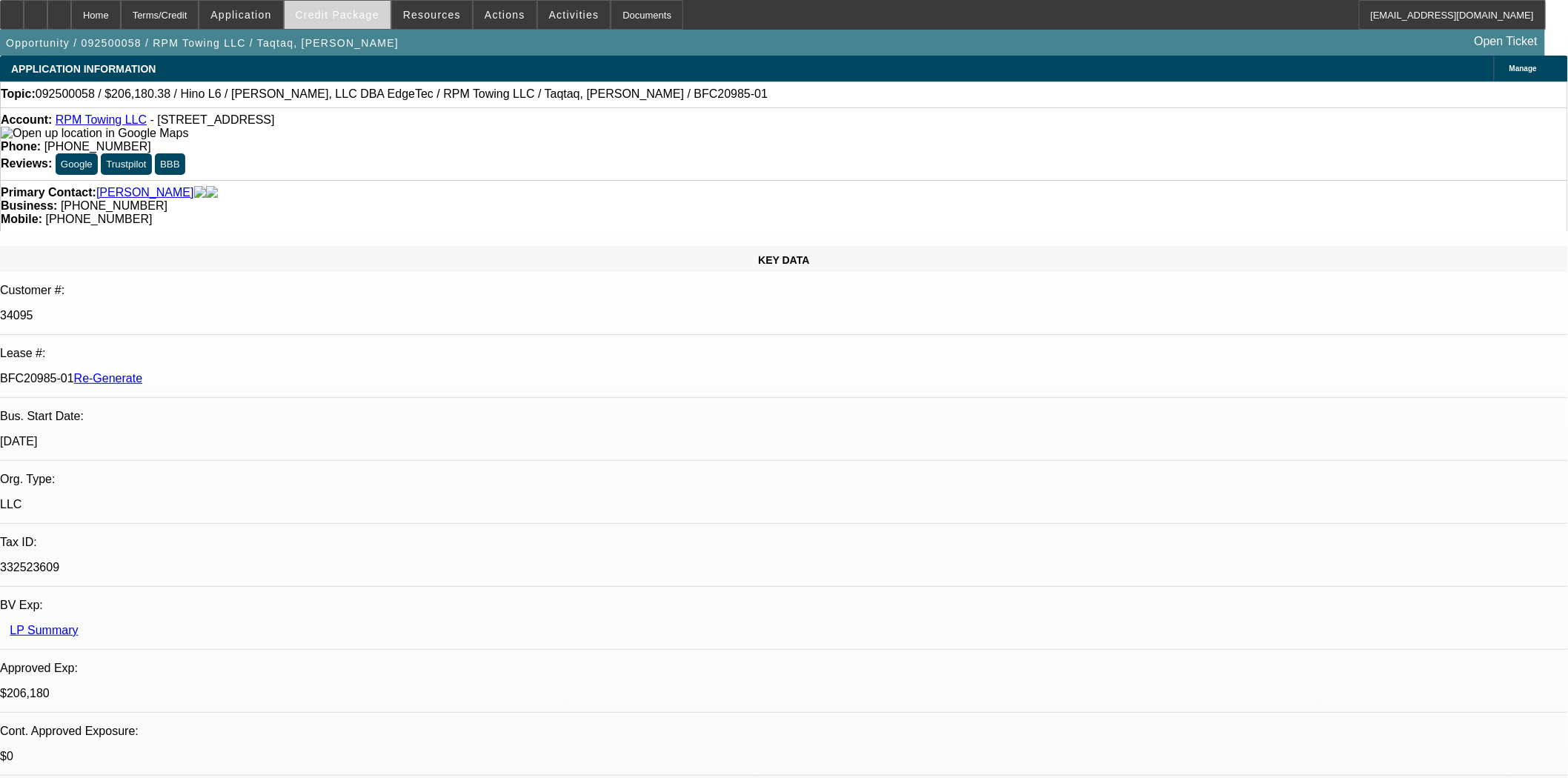
click at [335, 15] on span "Credit Package" at bounding box center [338, 15] width 84 height 12
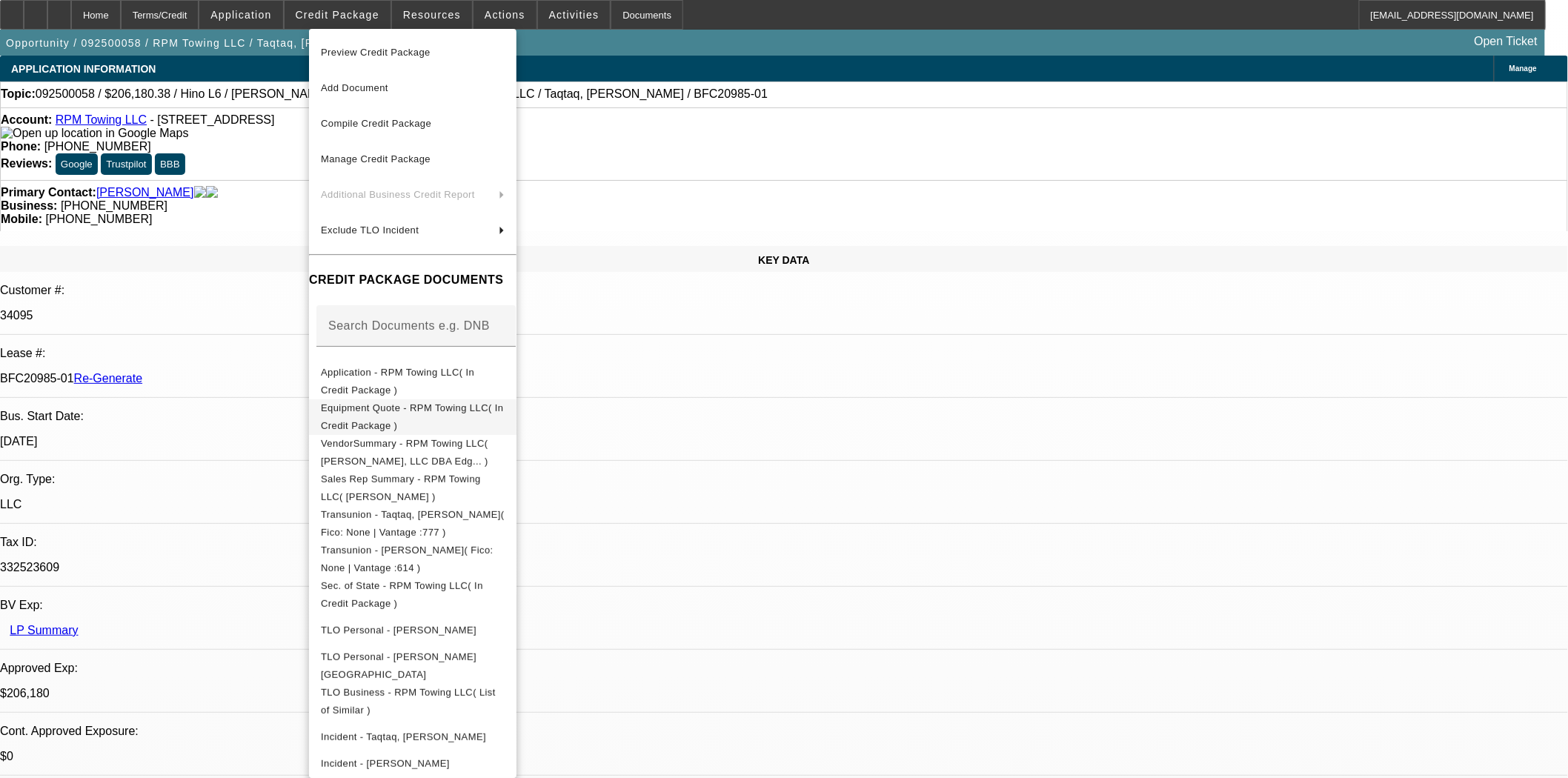
click at [403, 407] on span "Equipment Quote - RPM Towing LLC( In Credit Package )" at bounding box center [411, 415] width 182 height 29
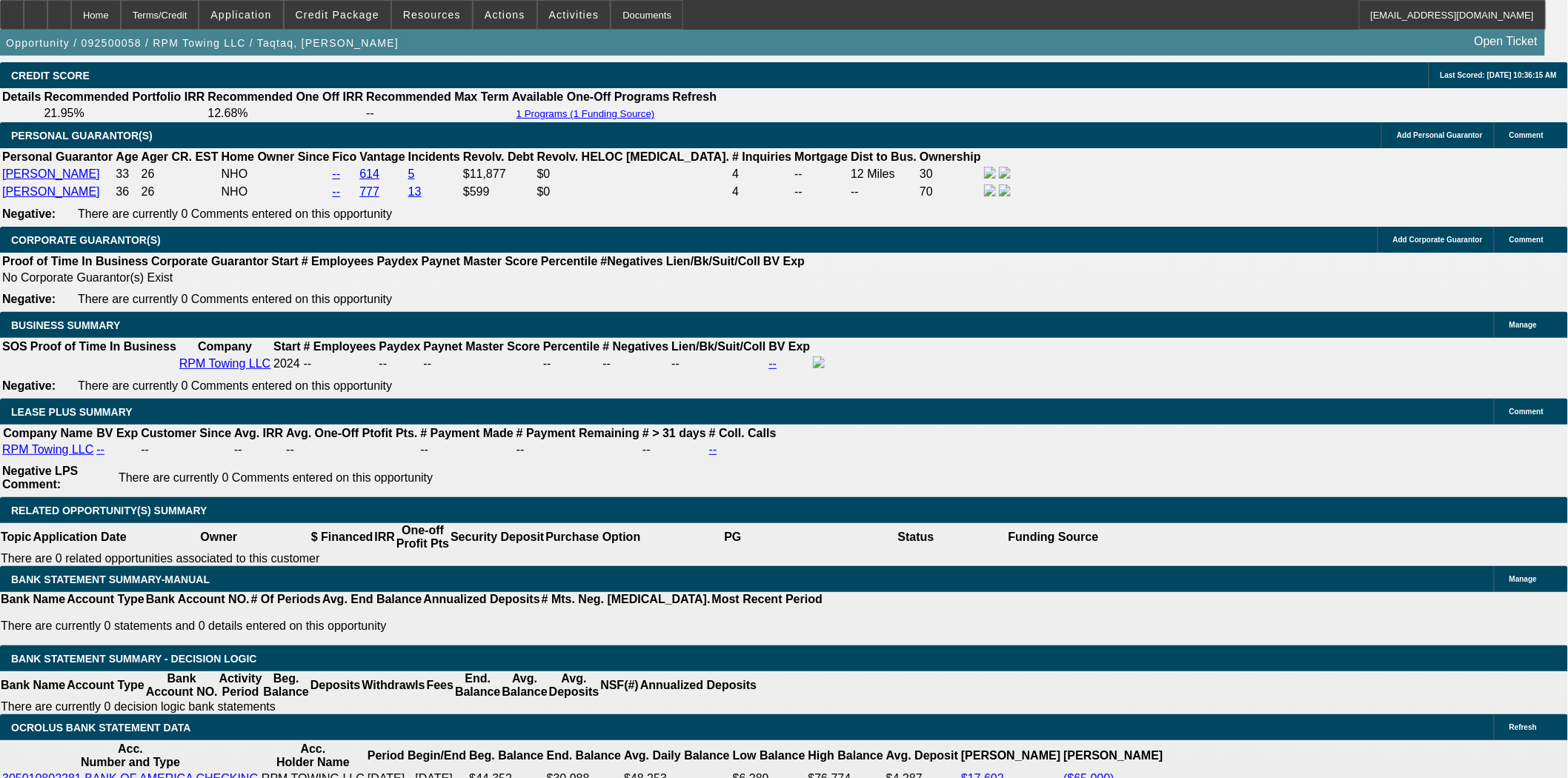
scroll to position [2223, 0]
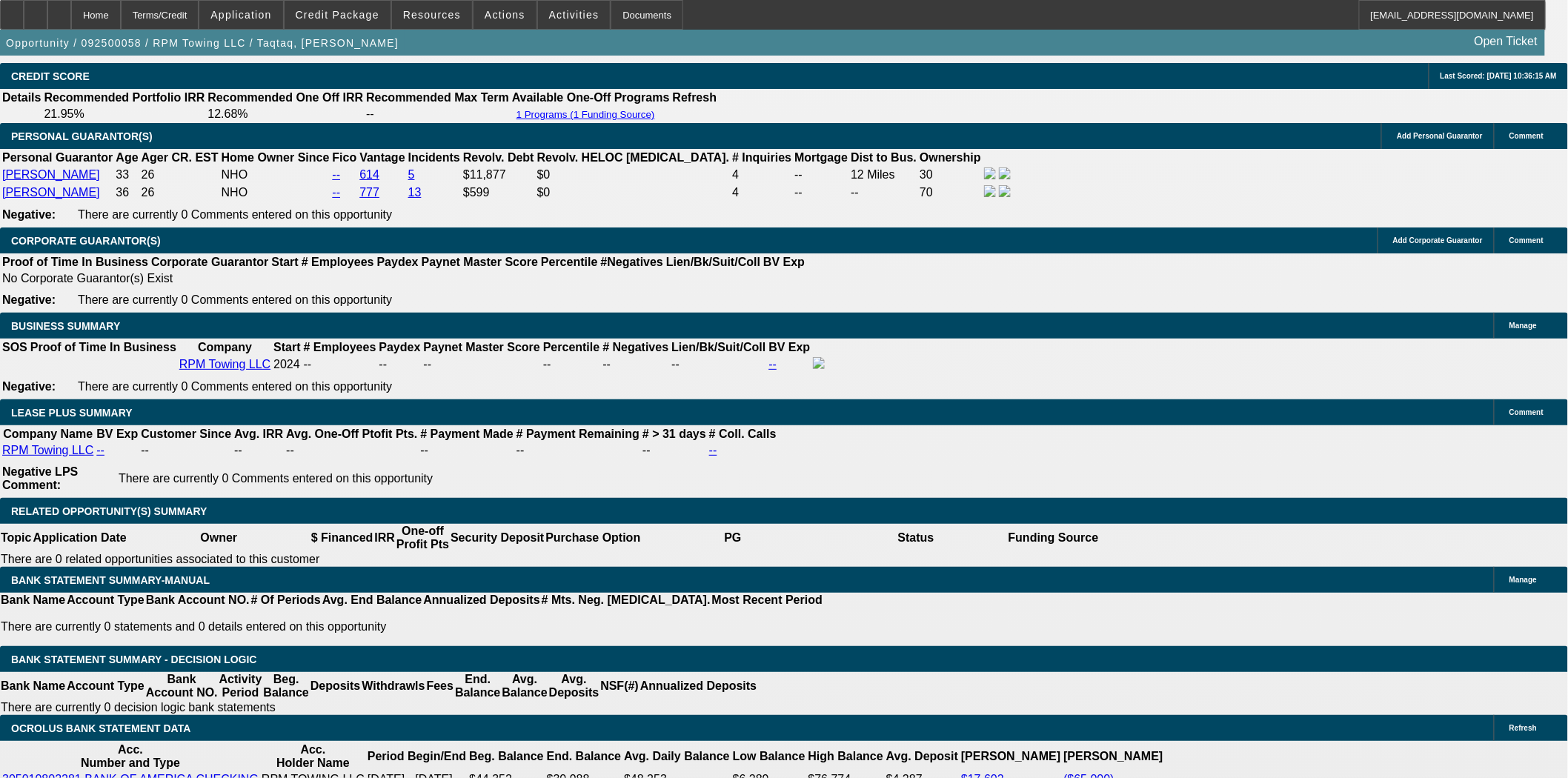
click at [650, 24] on div "Documents" at bounding box center [646, 15] width 73 height 30
click at [618, 19] on div "Documents" at bounding box center [646, 15] width 73 height 30
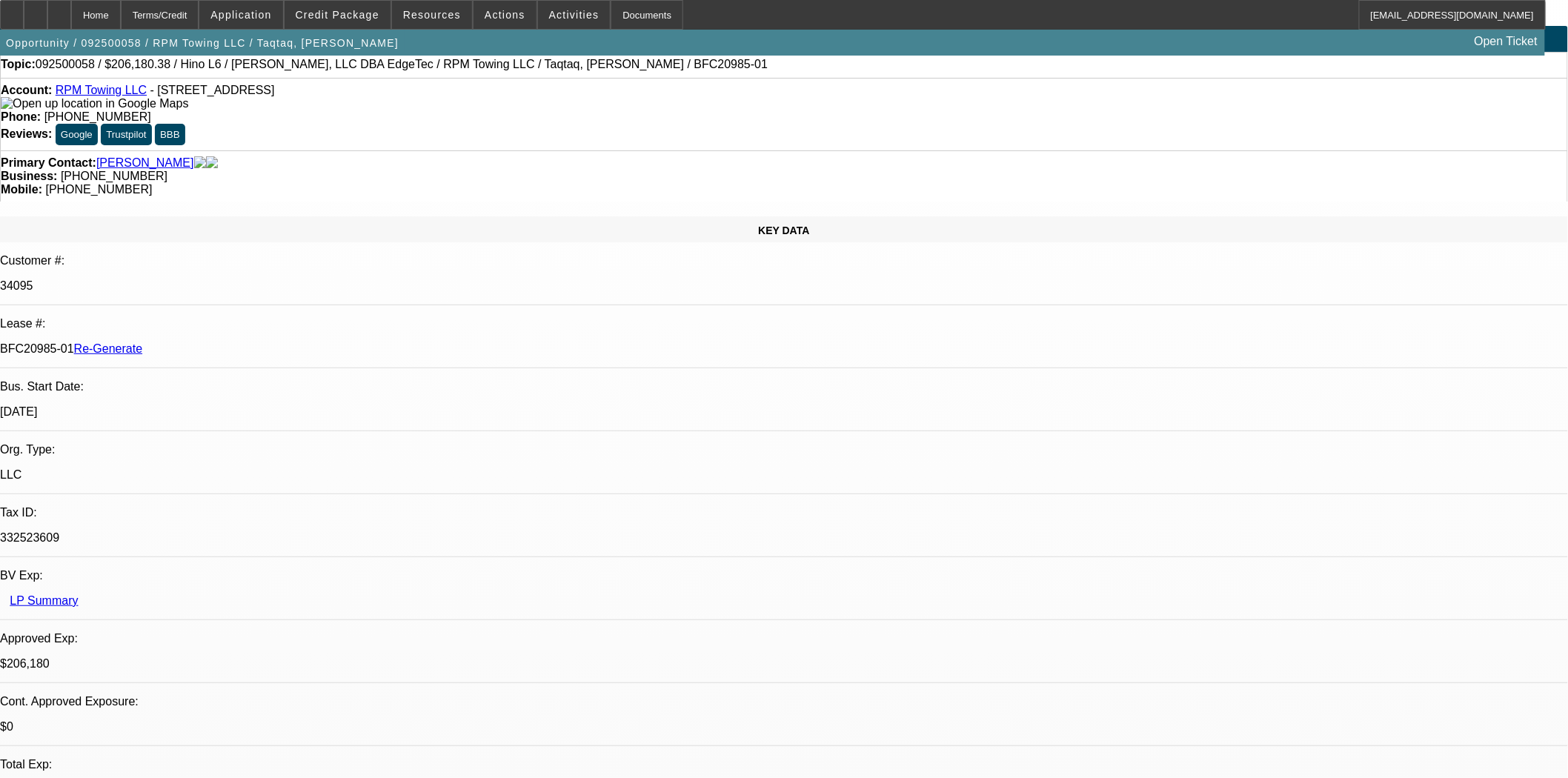
scroll to position [0, 0]
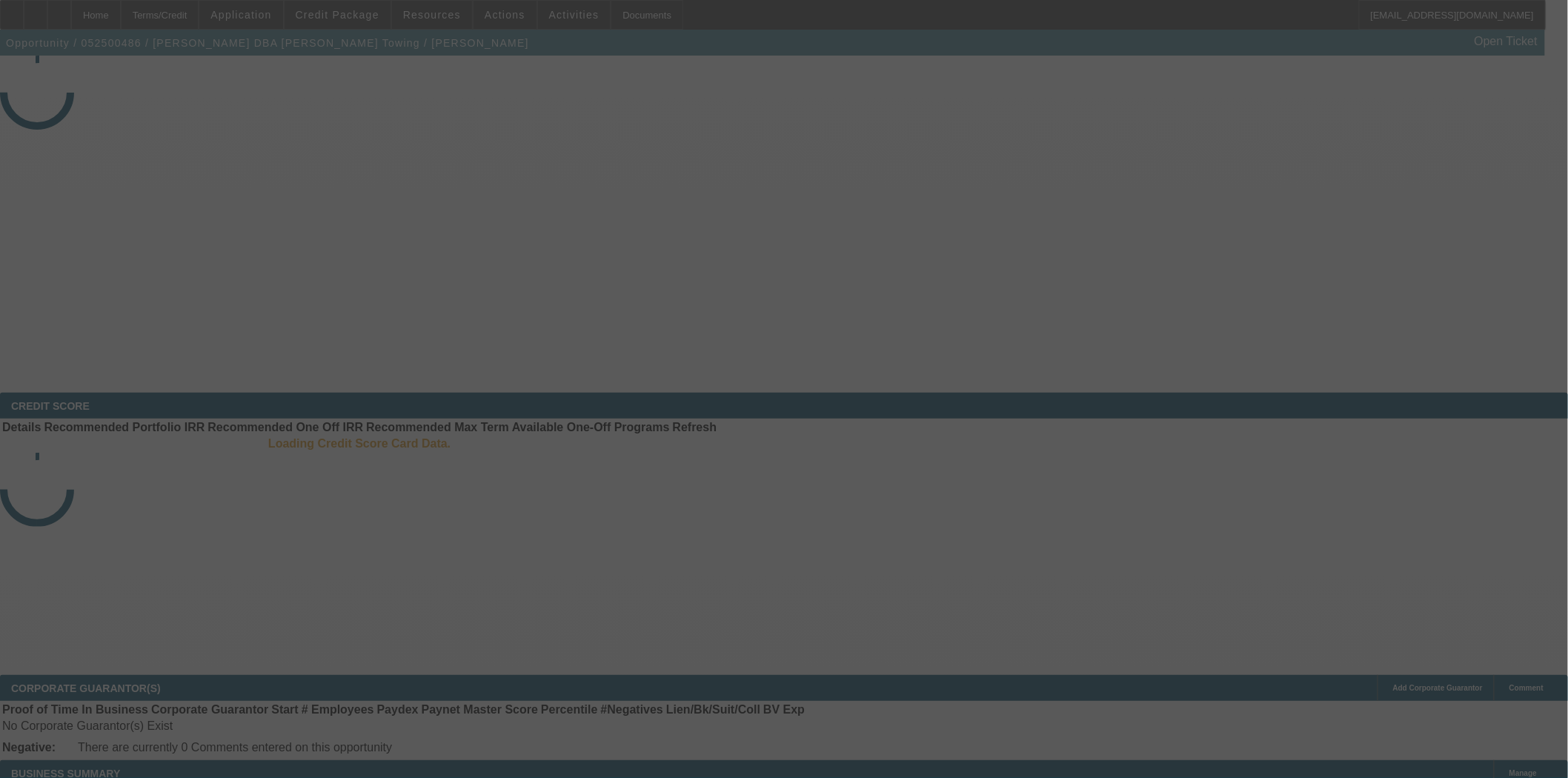
select select "4"
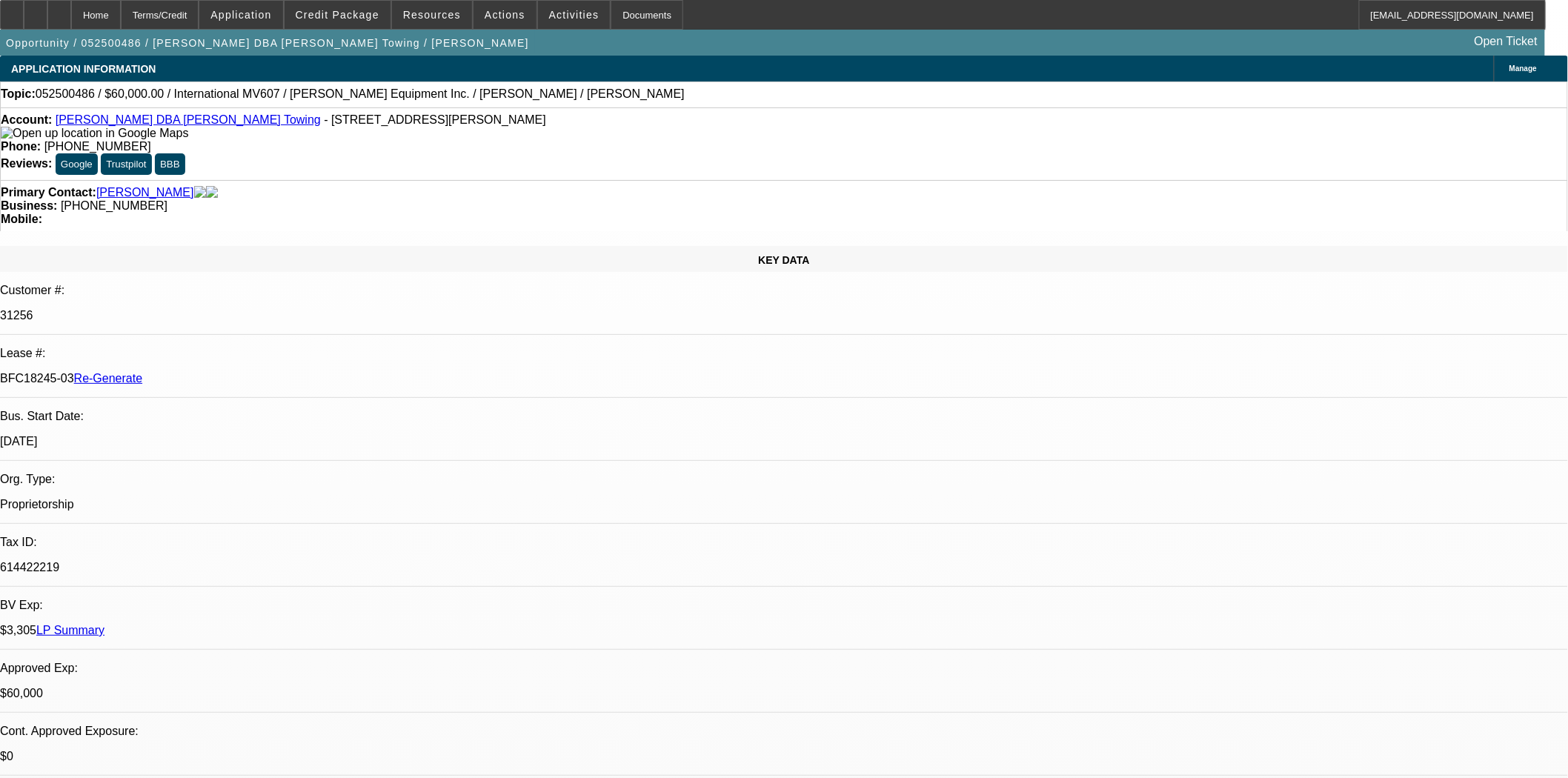
select select "0"
select select "2"
select select "0.1"
select select "4"
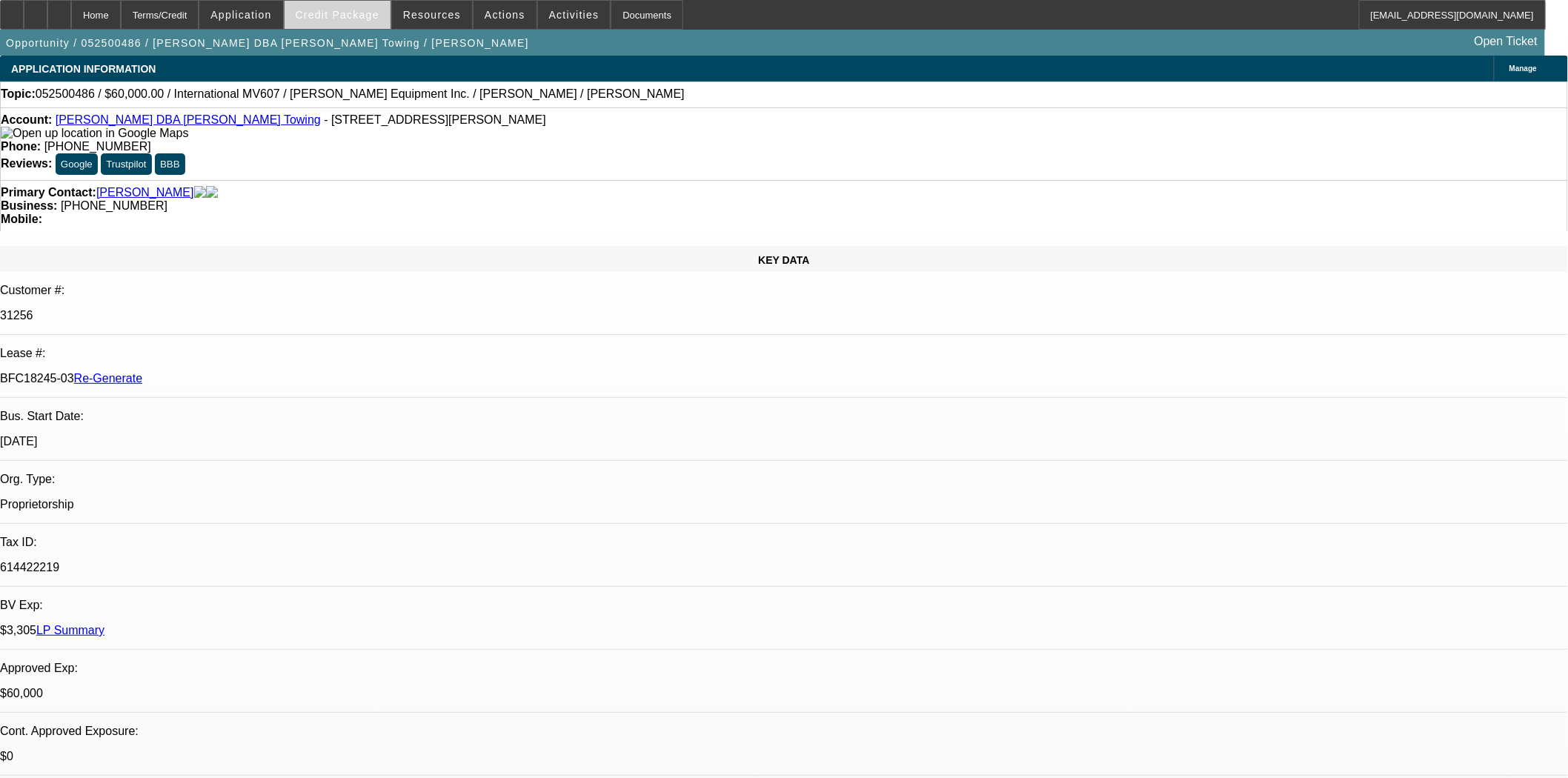
click at [339, 10] on span "Credit Package" at bounding box center [338, 15] width 84 height 12
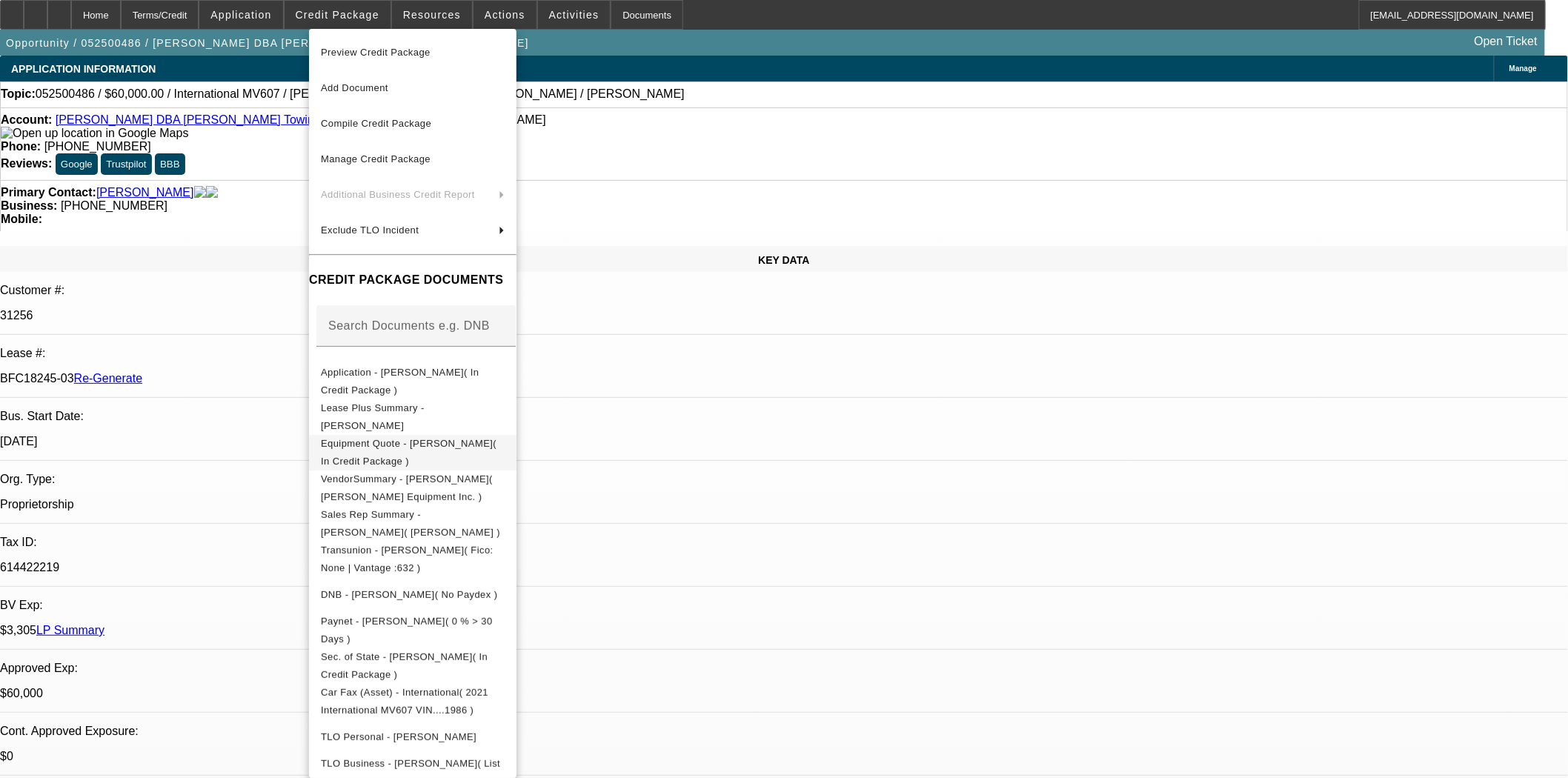
click at [374, 437] on span "Equipment Quote - [PERSON_NAME]( In Credit Package )" at bounding box center [412, 452] width 184 height 36
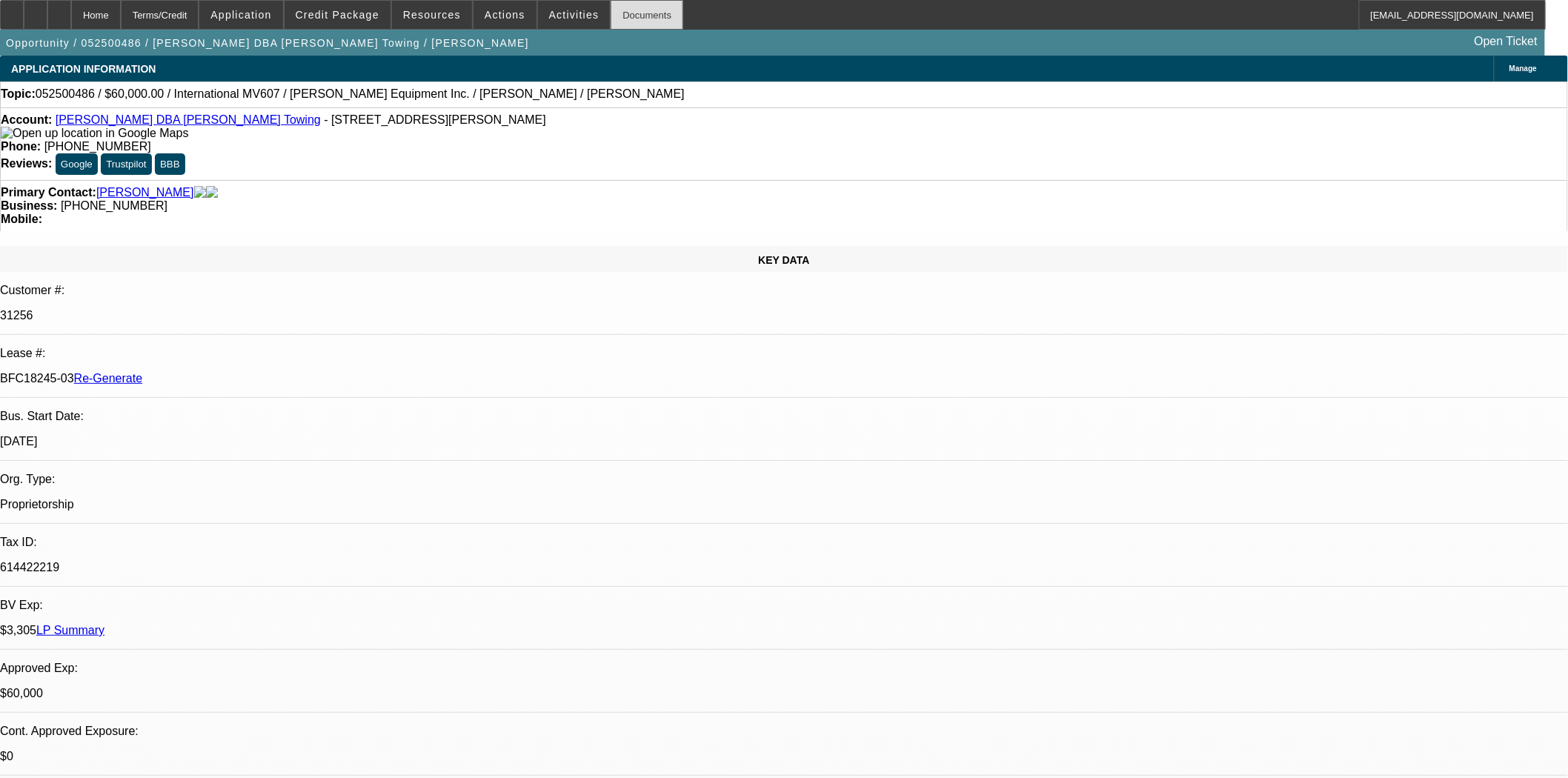
click at [618, 12] on div "Documents" at bounding box center [646, 15] width 73 height 30
click at [538, 19] on span at bounding box center [574, 15] width 73 height 36
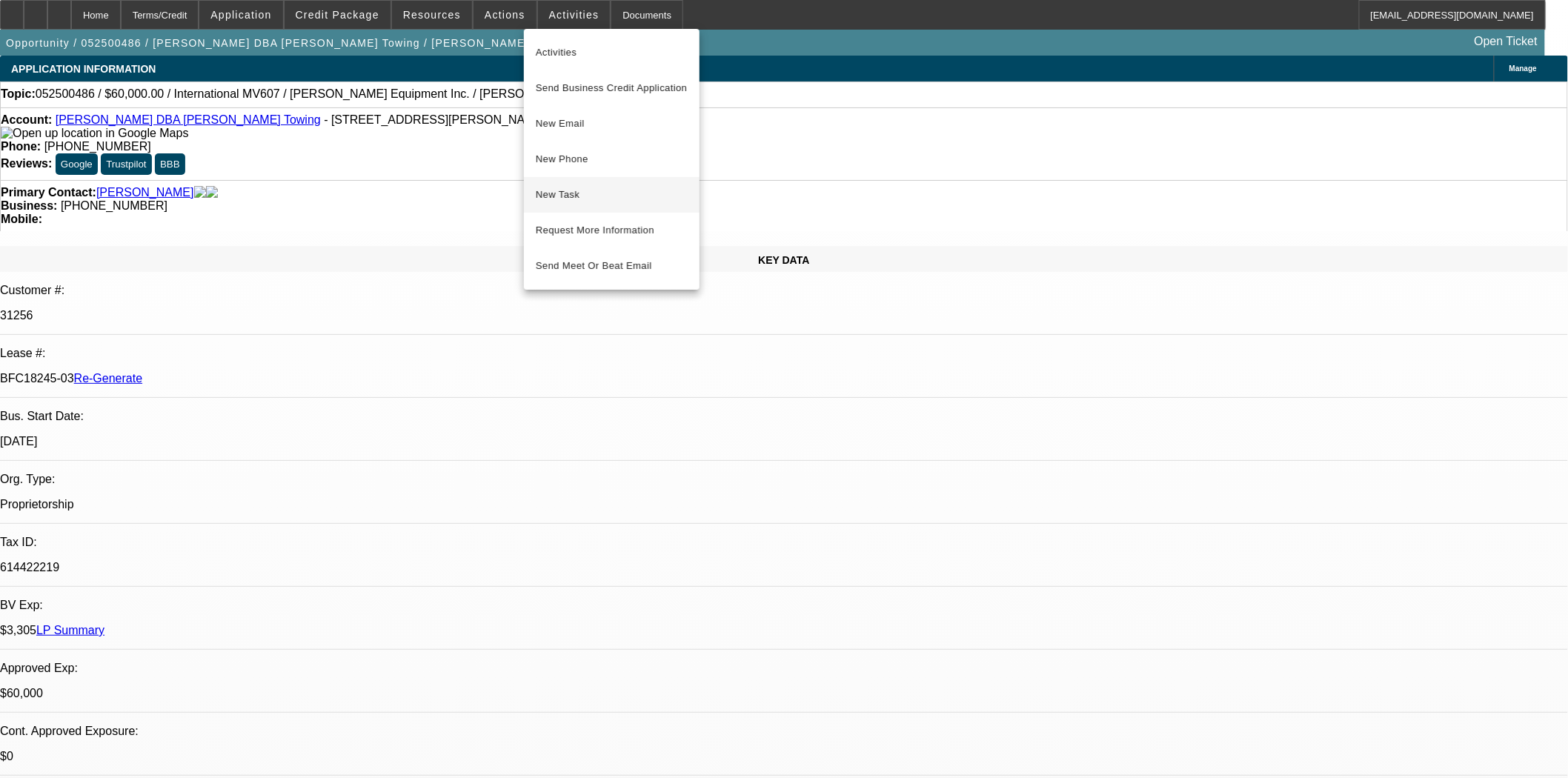
click at [557, 190] on span "New Task" at bounding box center [611, 195] width 152 height 18
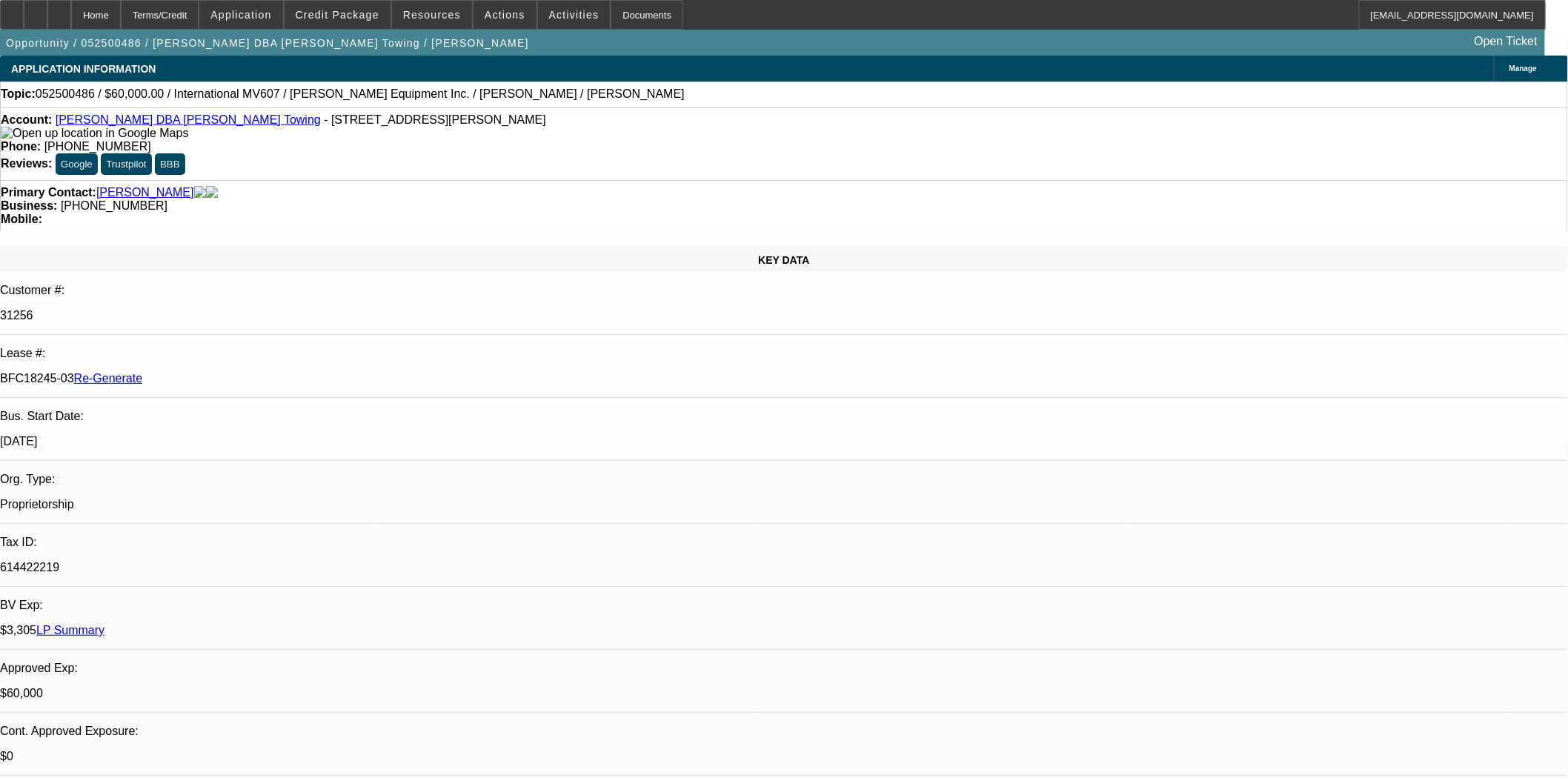
scroll to position [411, 0]
click at [500, 19] on span "Actions" at bounding box center [504, 15] width 41 height 12
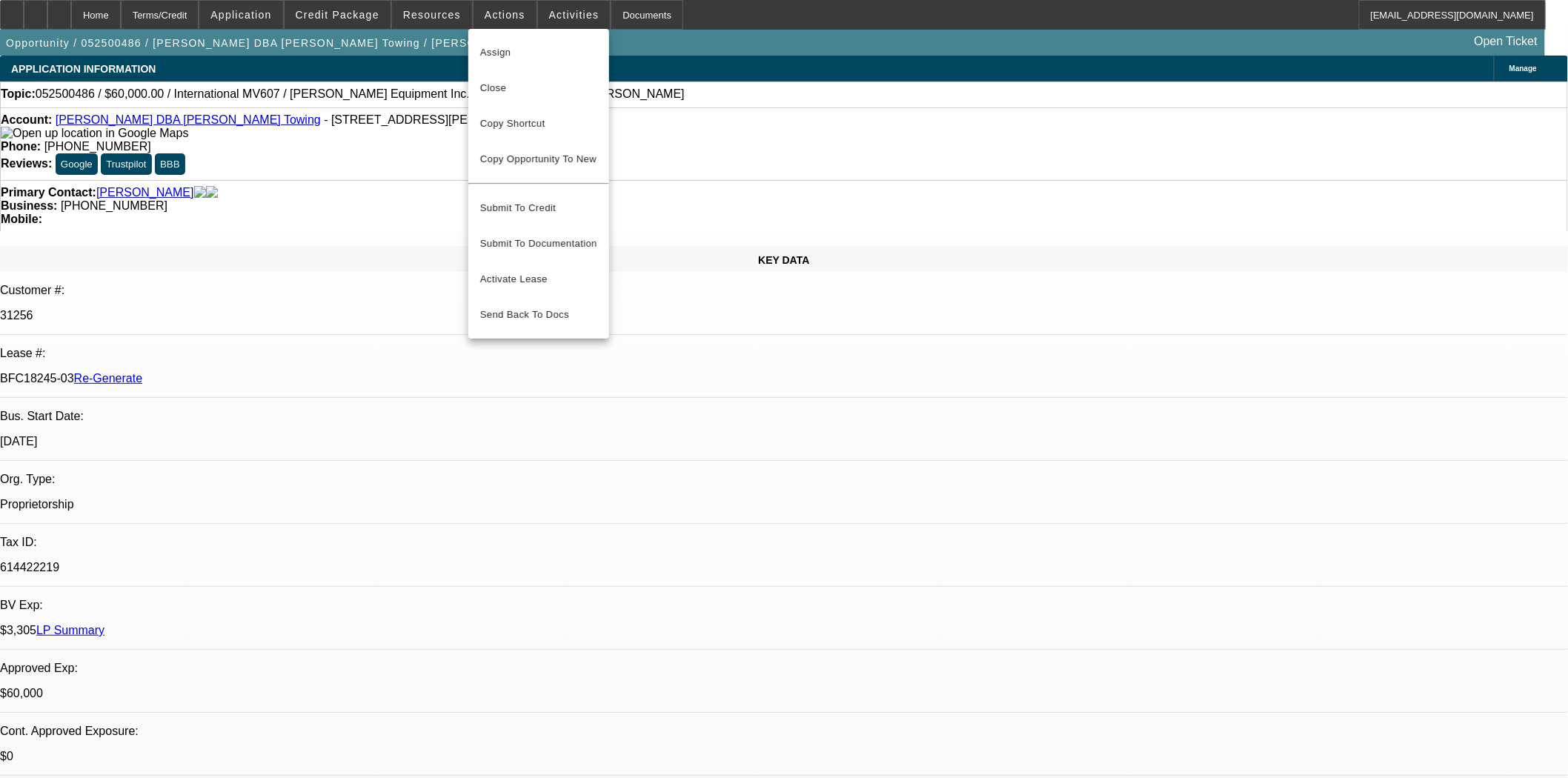
click at [492, 84] on span "Close" at bounding box center [538, 88] width 117 height 18
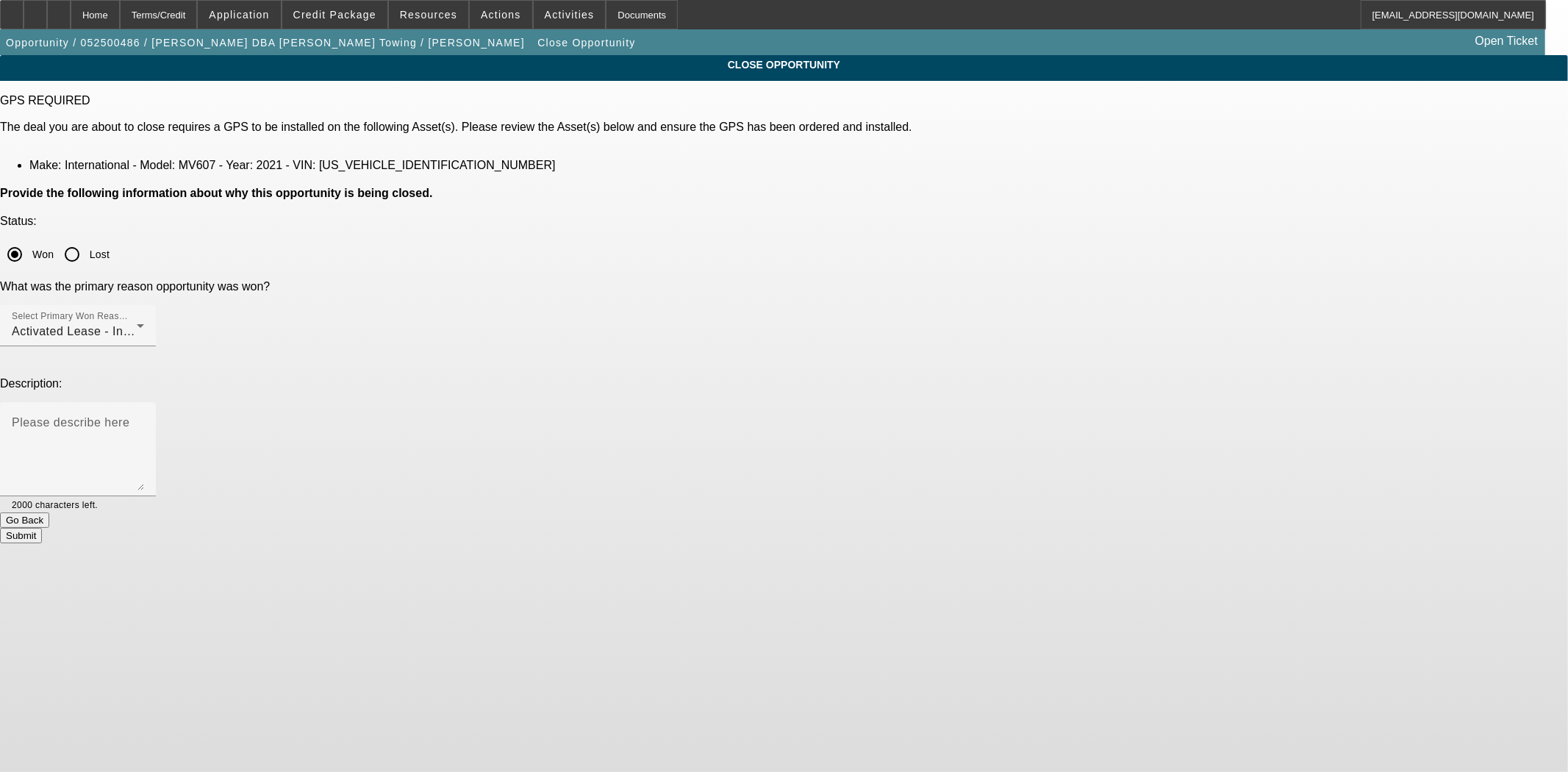
click at [42, 528] on button "Submit" at bounding box center [21, 536] width 42 height 16
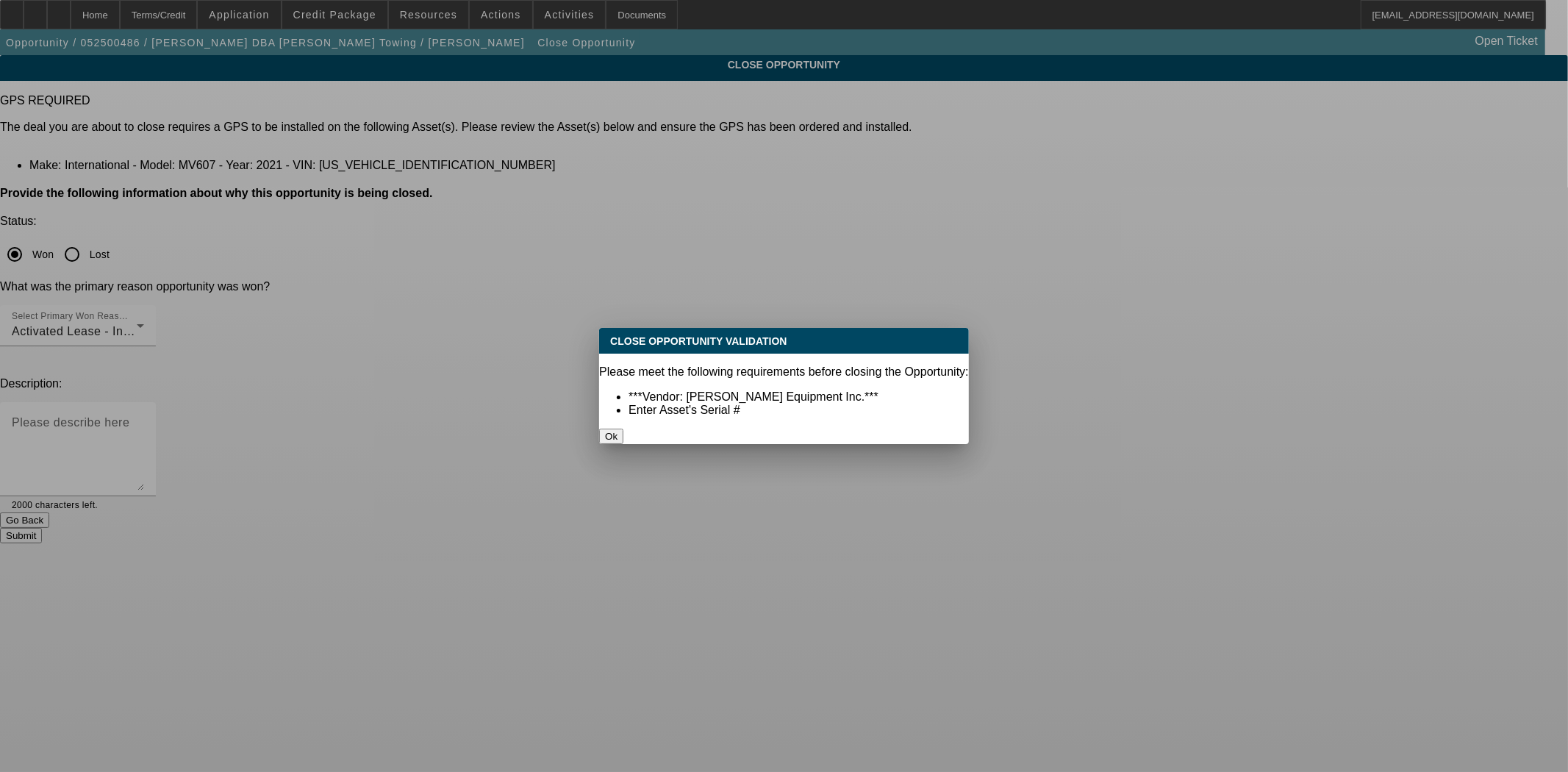
click at [623, 428] on button "Ok" at bounding box center [612, 436] width 24 height 16
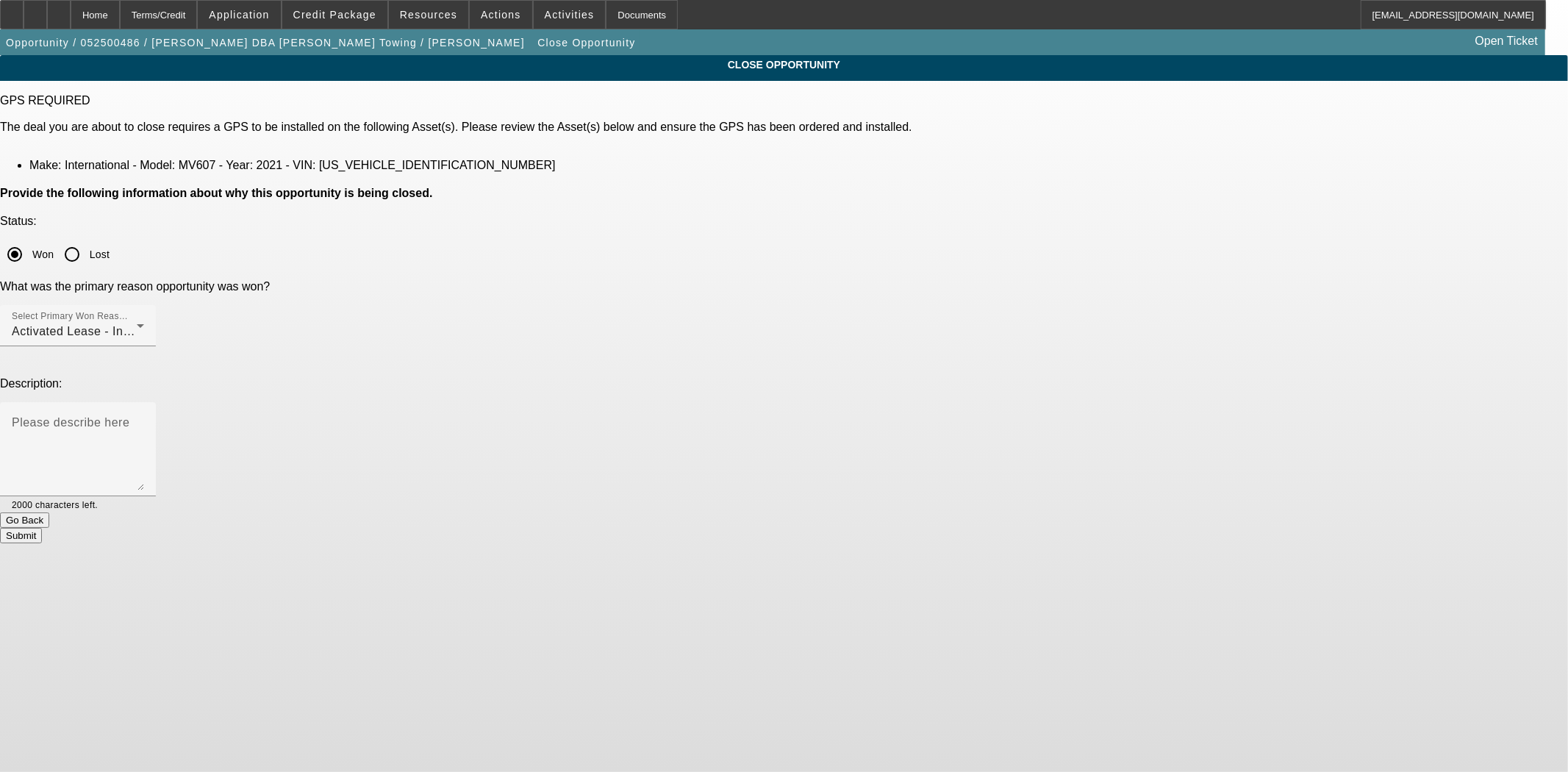
click at [50, 512] on button "Go Back" at bounding box center [25, 520] width 50 height 16
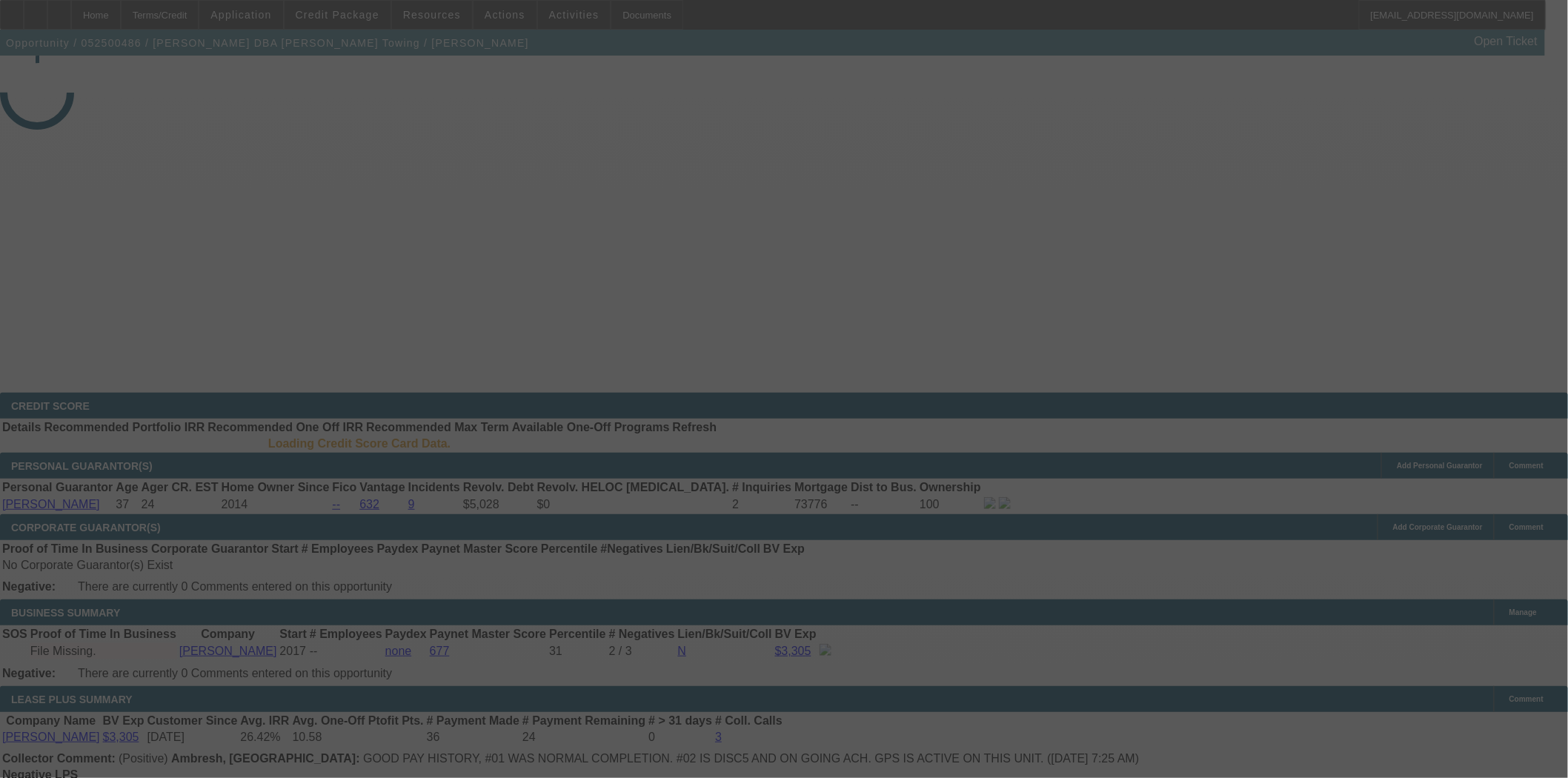
select select "4"
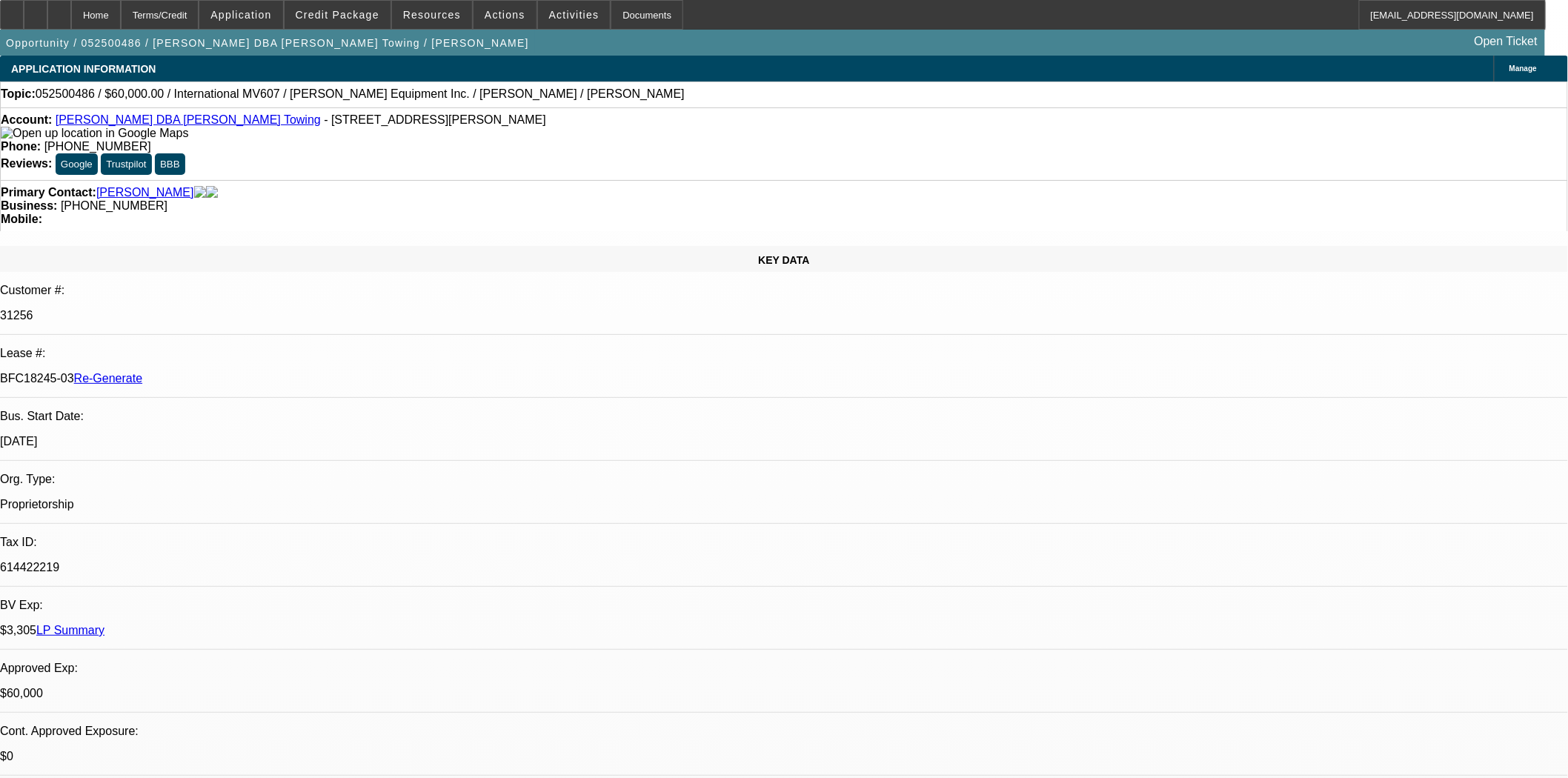
select select "0"
select select "2"
select select "0.1"
select select "4"
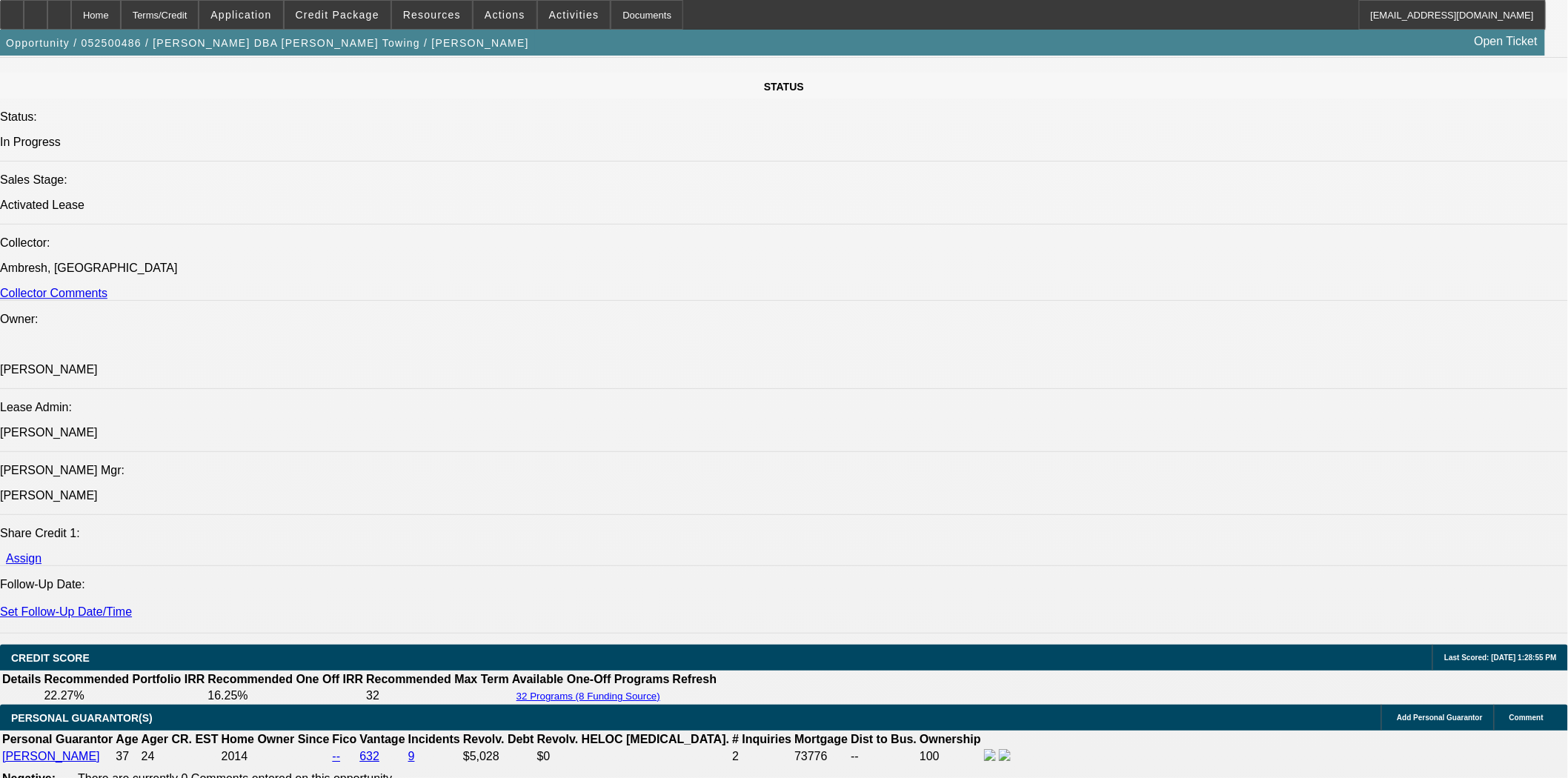
scroll to position [1975, 0]
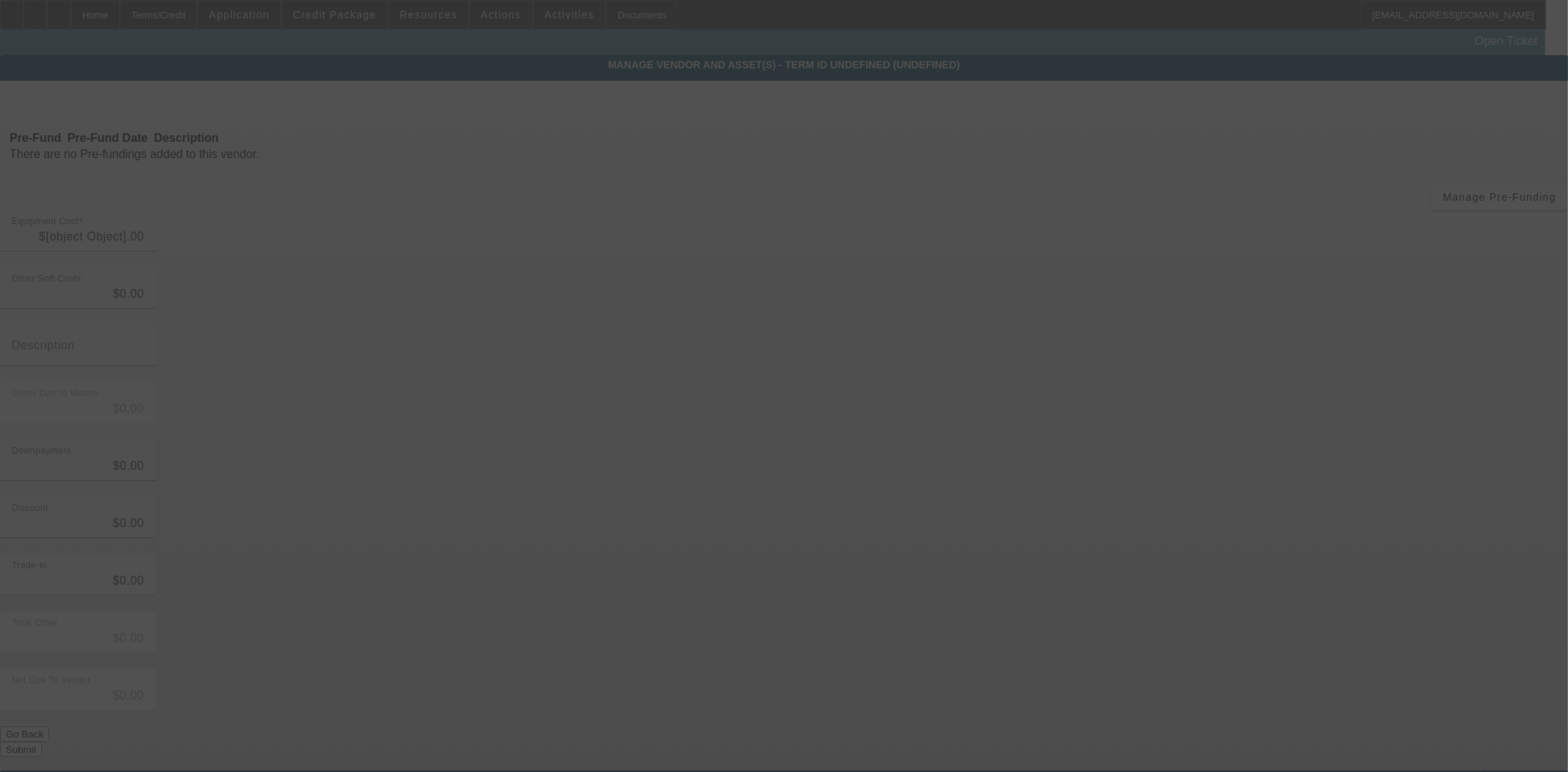
type input "$62,500.00"
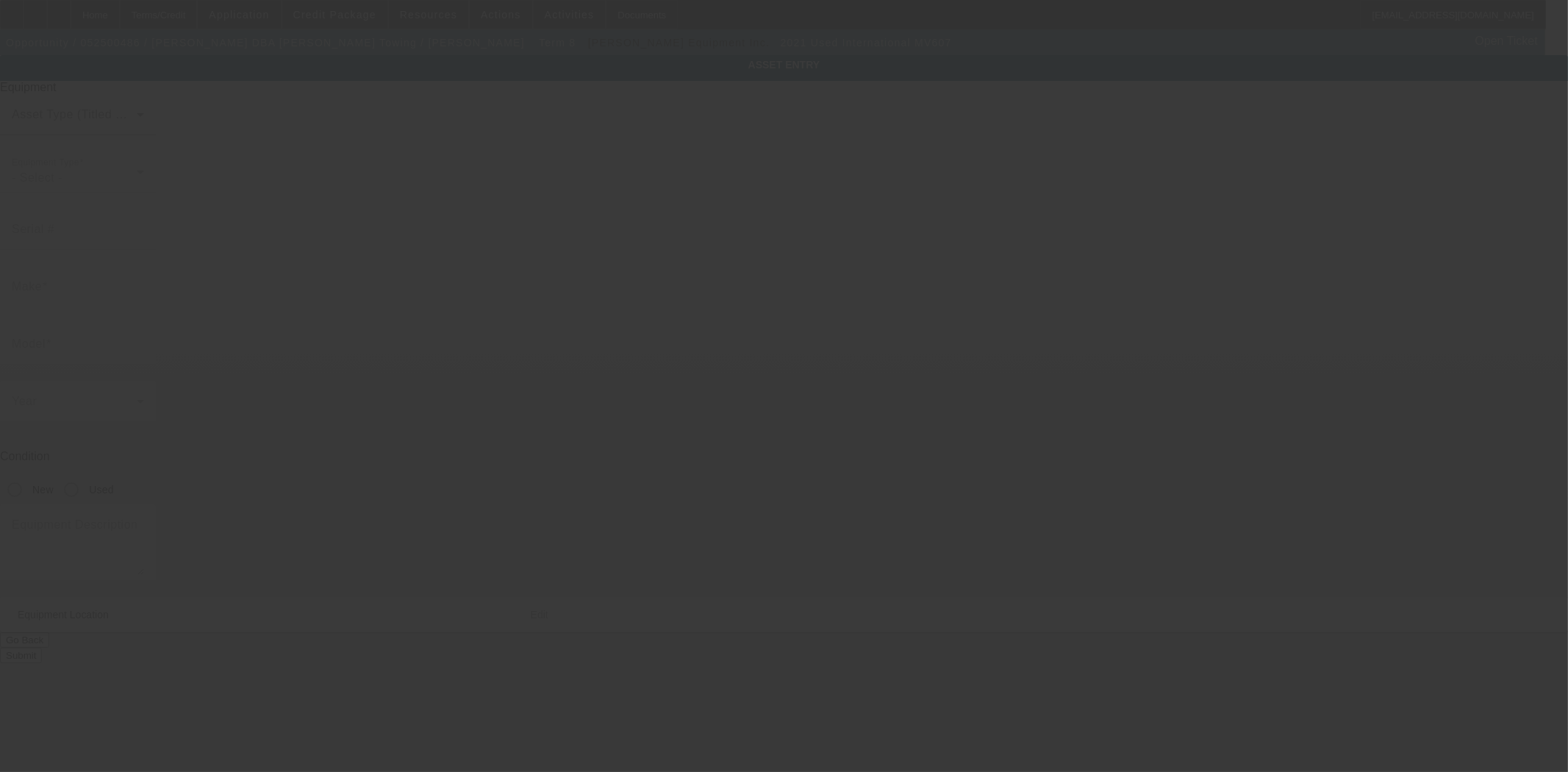
type input "1HTEUMML3MH241986"
type input "International"
type input "MV607"
radio input "true"
type textarea "with:"
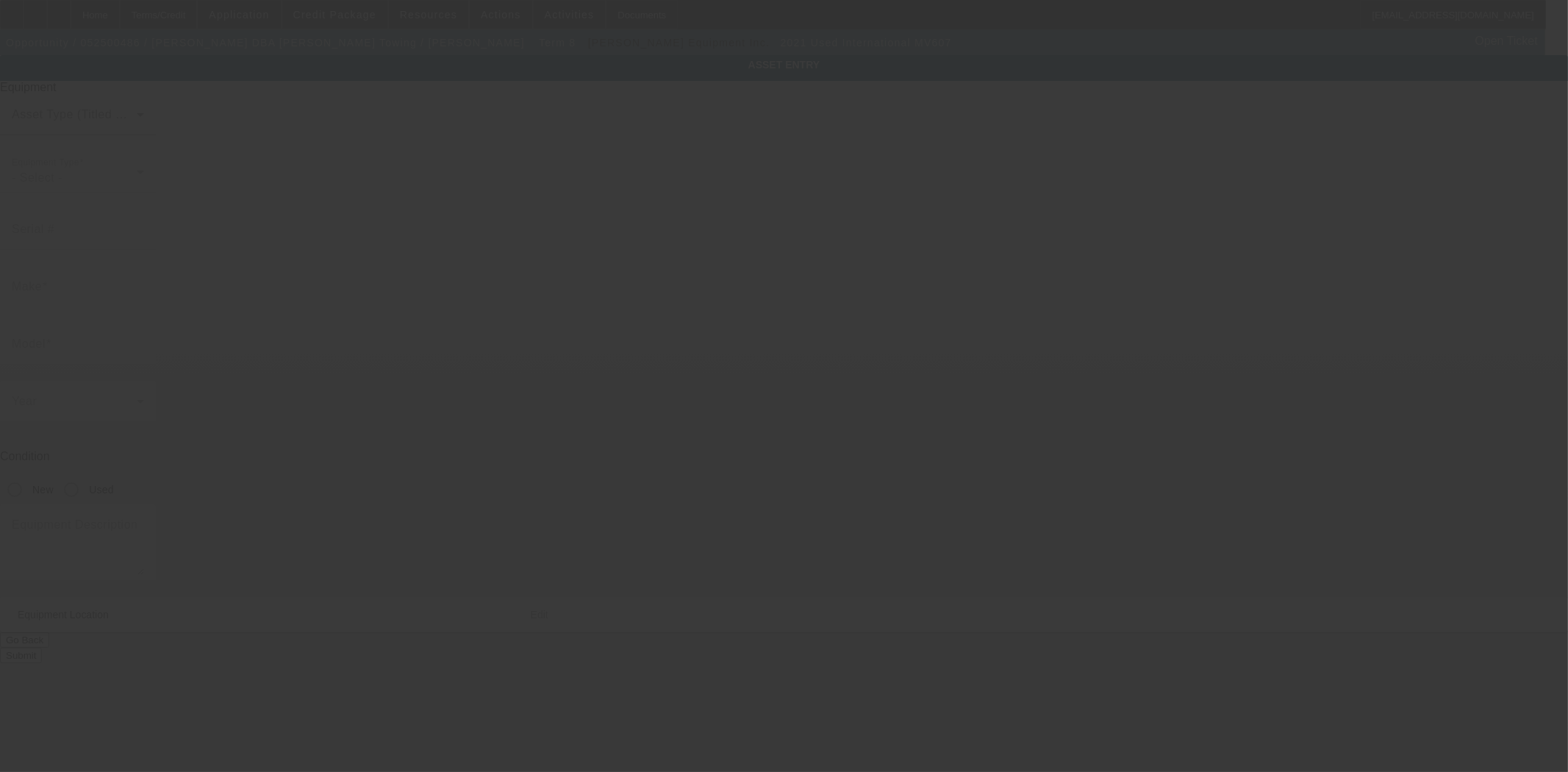
type input "4533 E Floradora Avenue"
type input "Fresno"
type input "93702"
type input "Fresno"
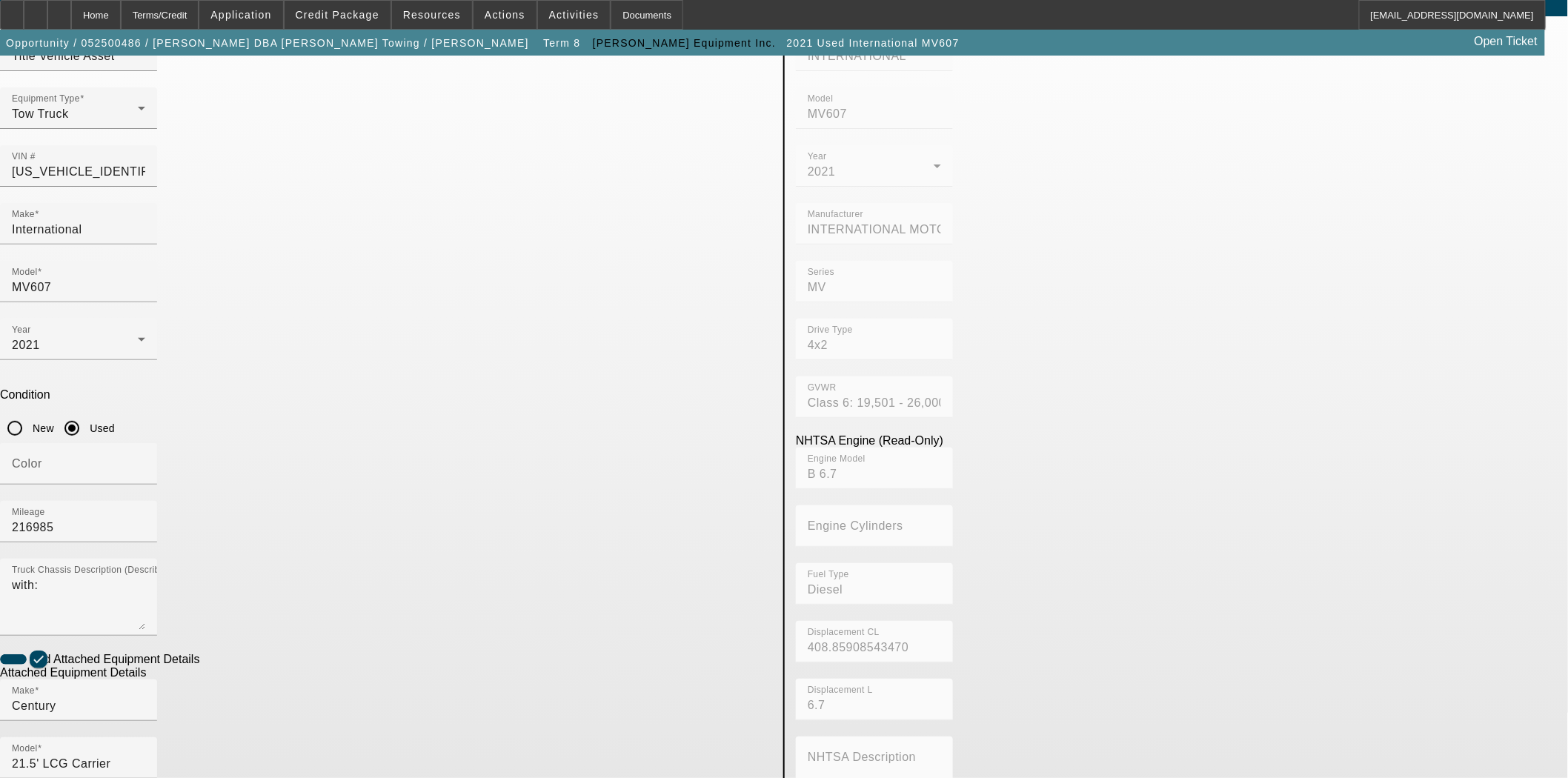
scroll to position [167, 0]
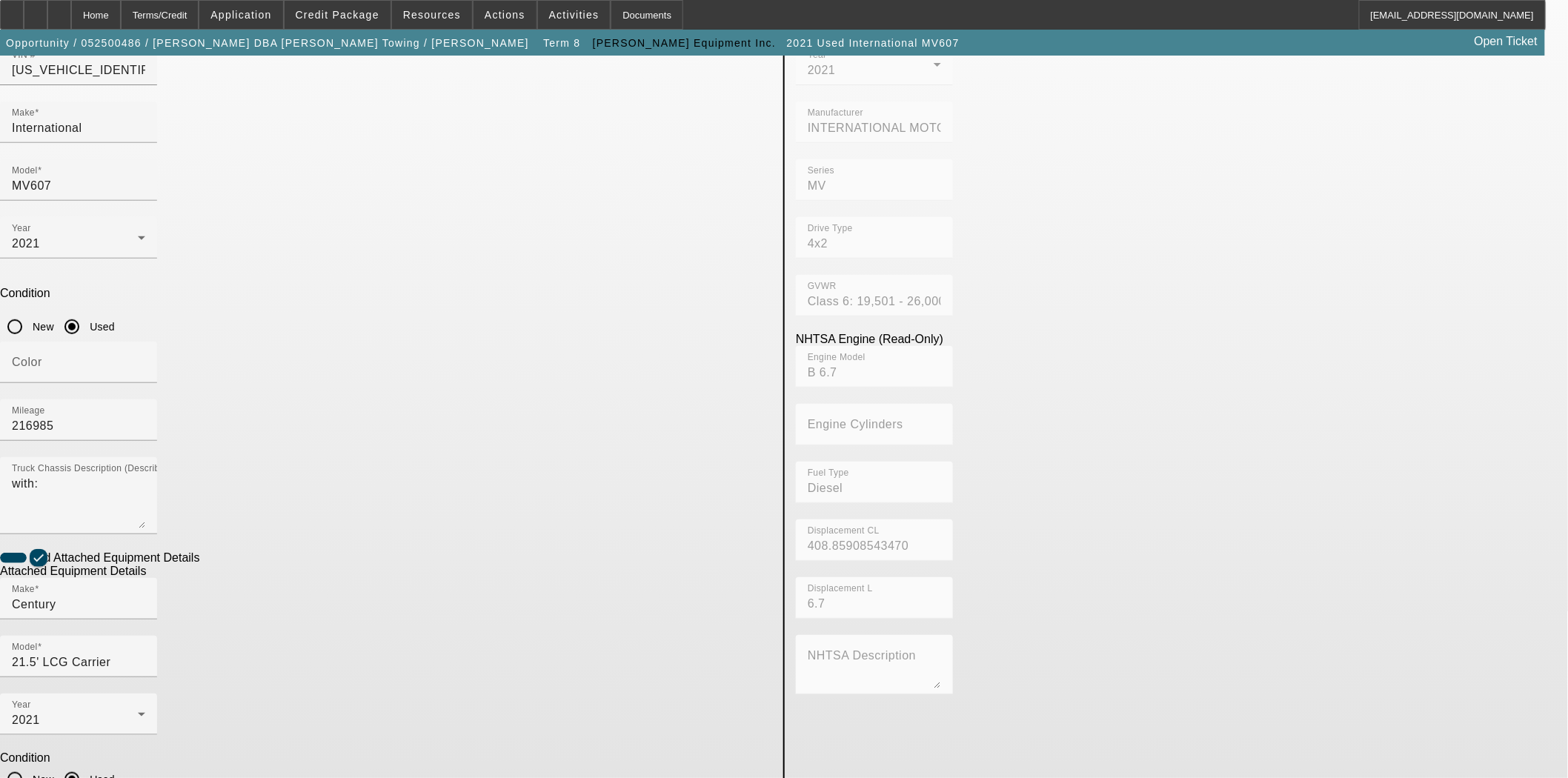
type input "ST12L120FEB21511"
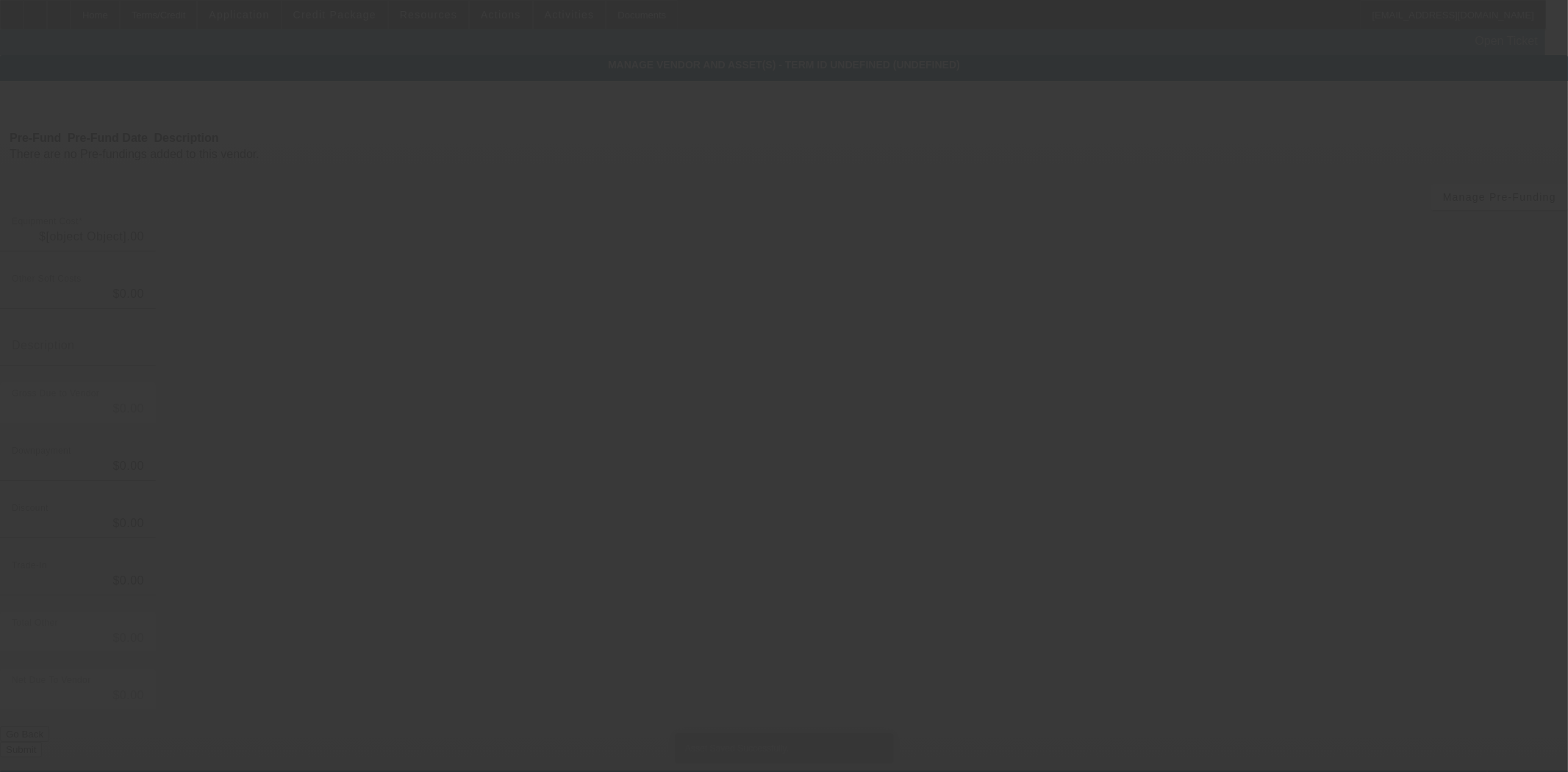
type input "$62,500.00"
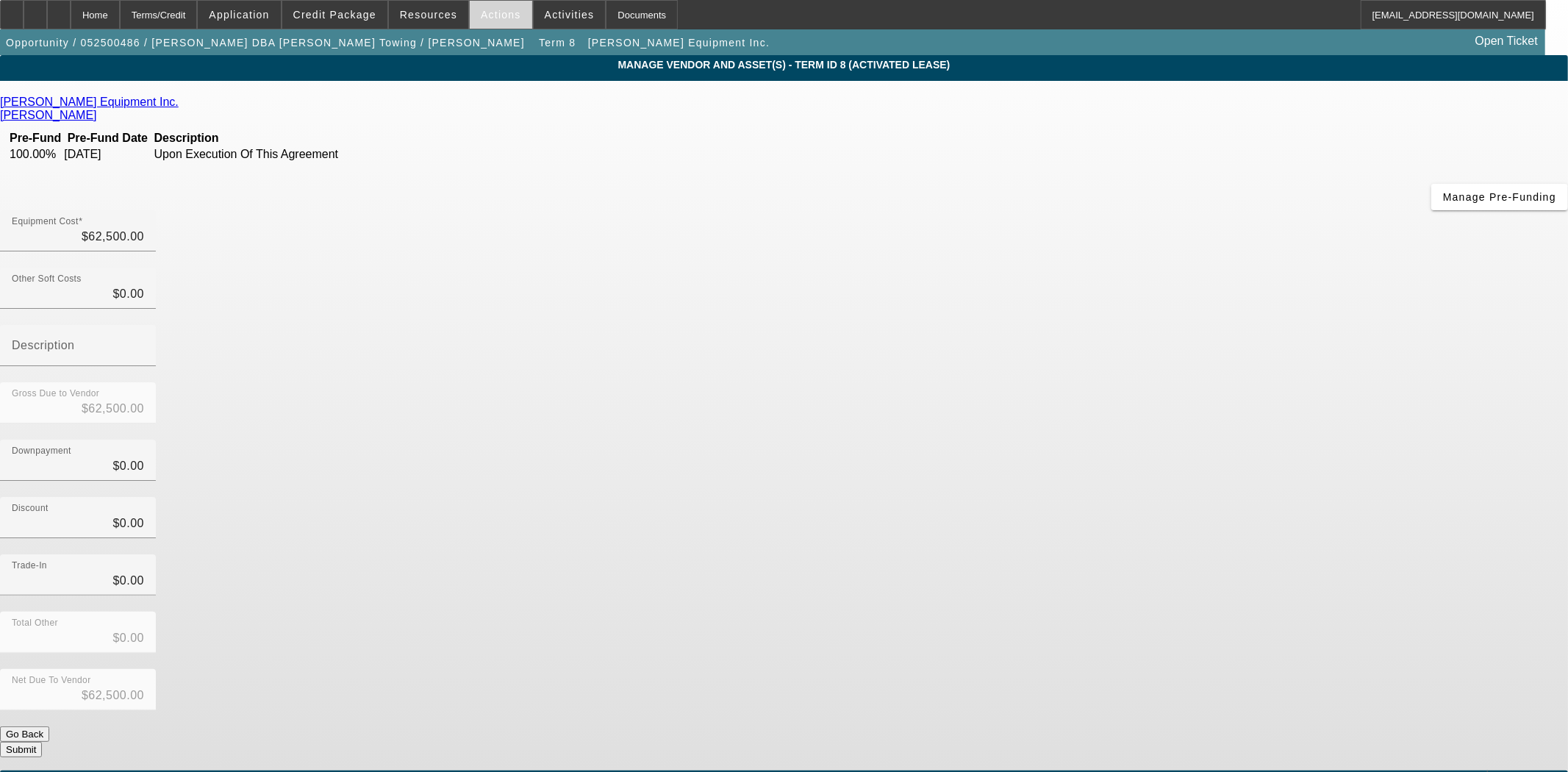
click at [486, 15] on span "Actions" at bounding box center [501, 15] width 41 height 12
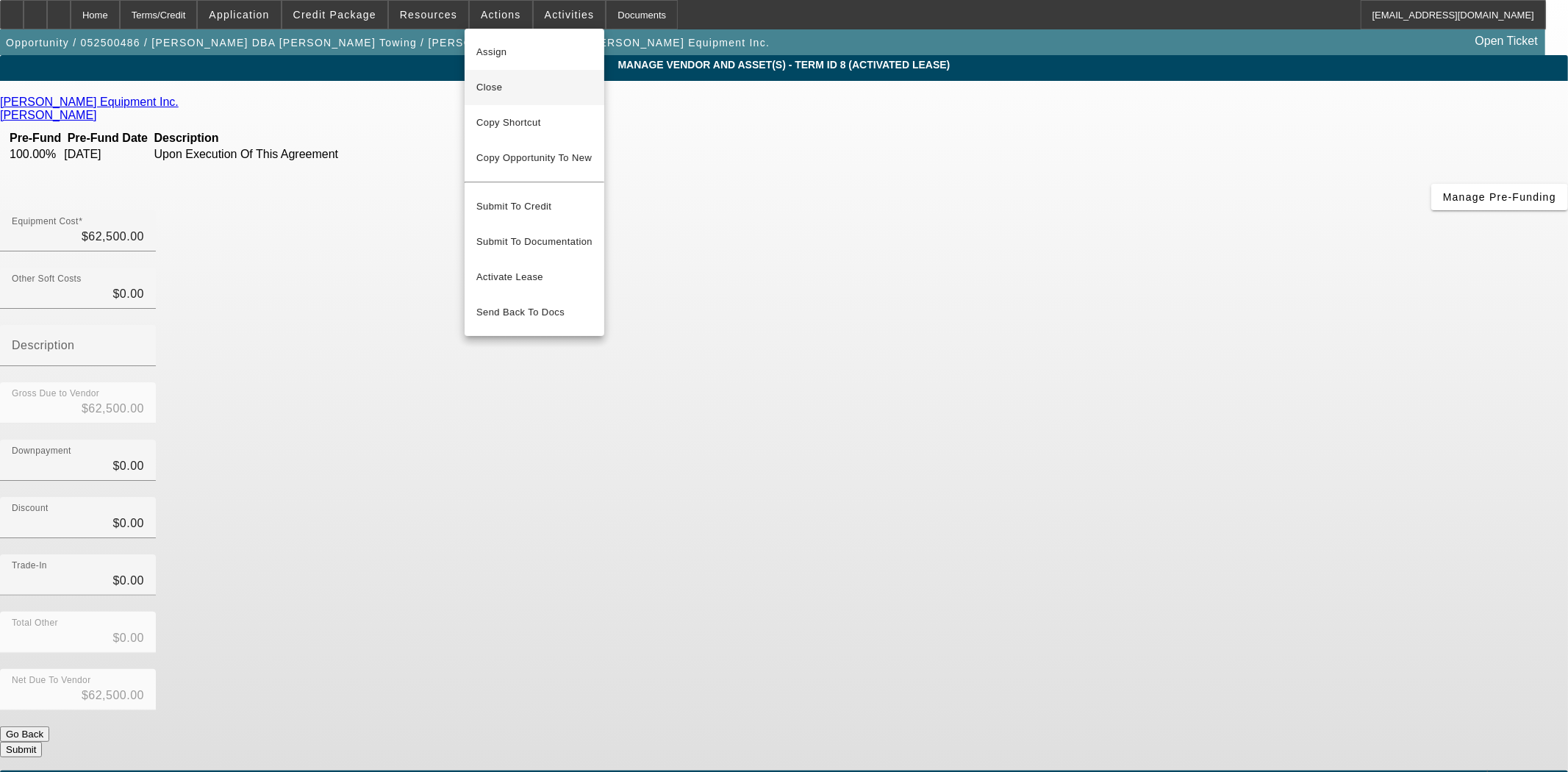
click at [491, 82] on span "Close" at bounding box center [534, 87] width 116 height 18
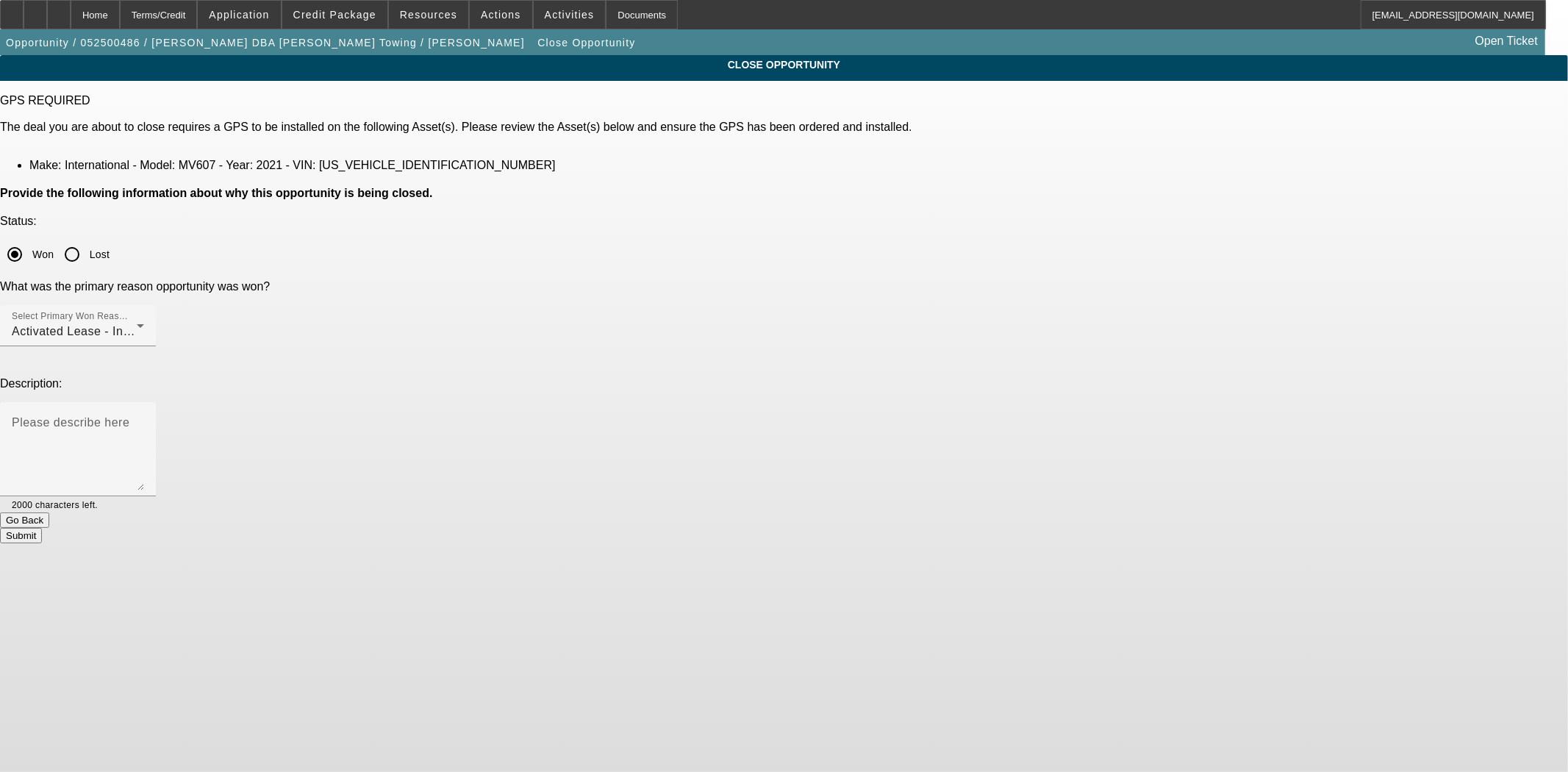
click at [42, 528] on button "Submit" at bounding box center [21, 536] width 42 height 16
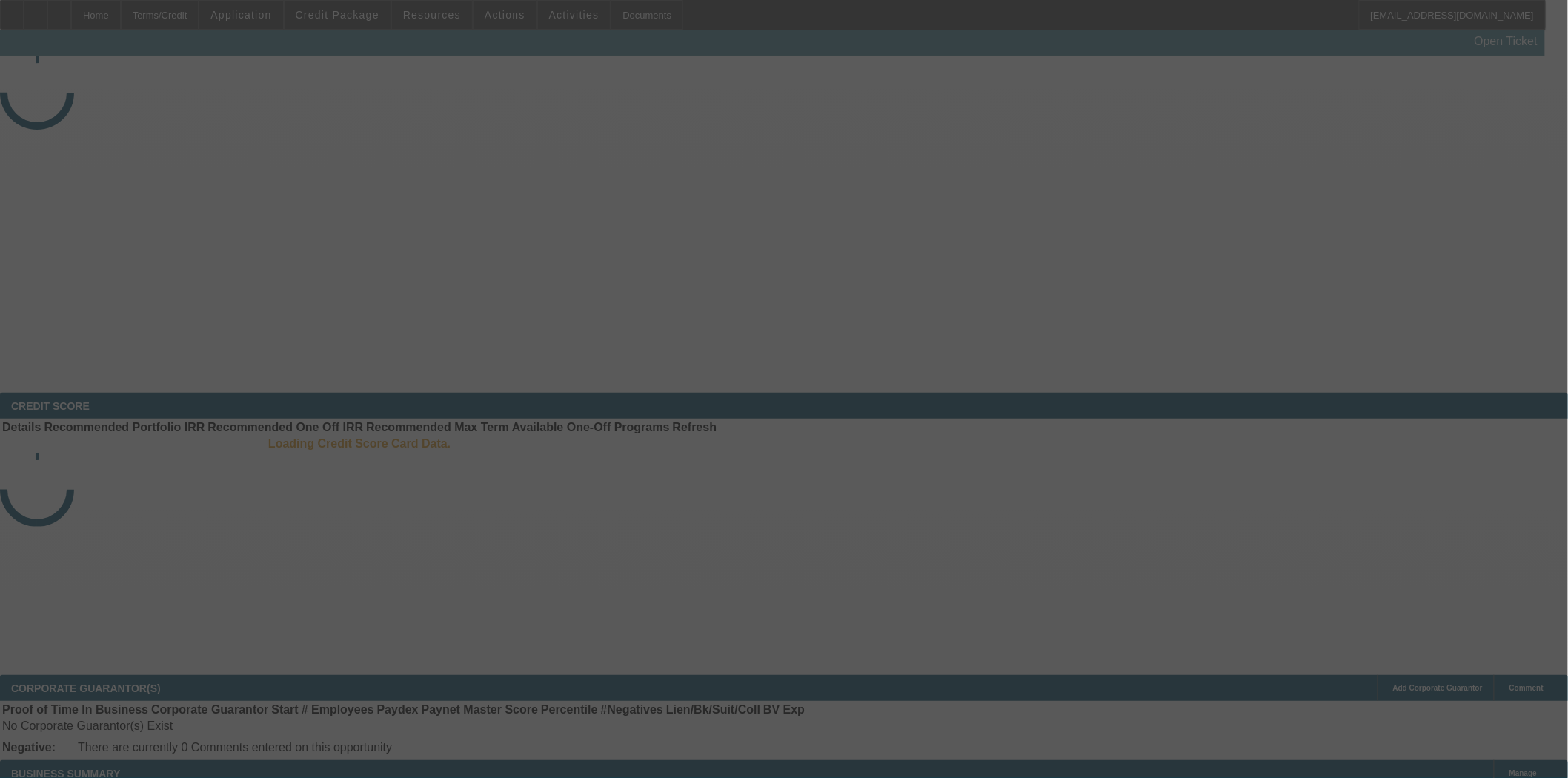
select select "4"
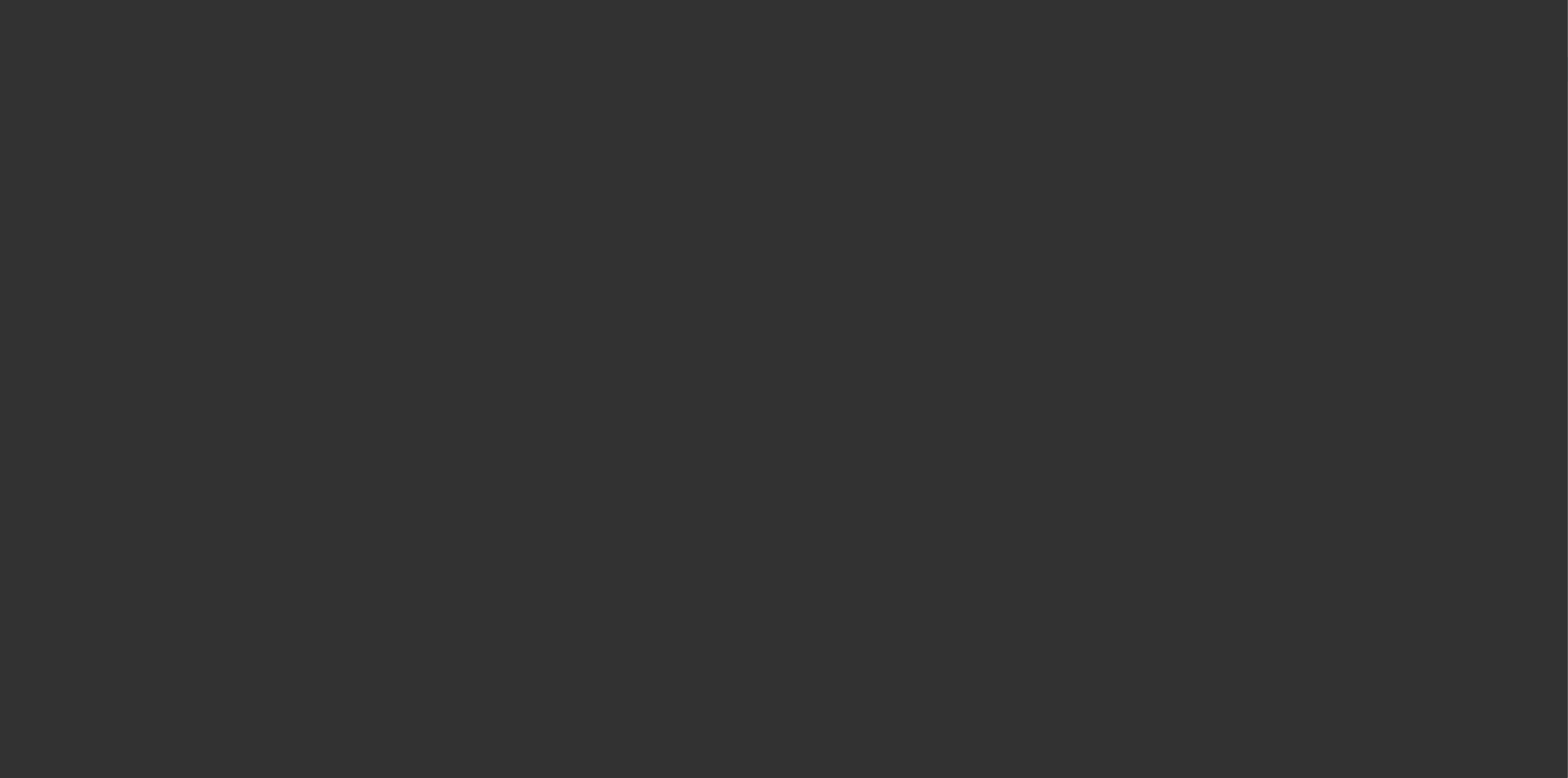
select select "0"
select select "2"
select select "0.1"
select select "4"
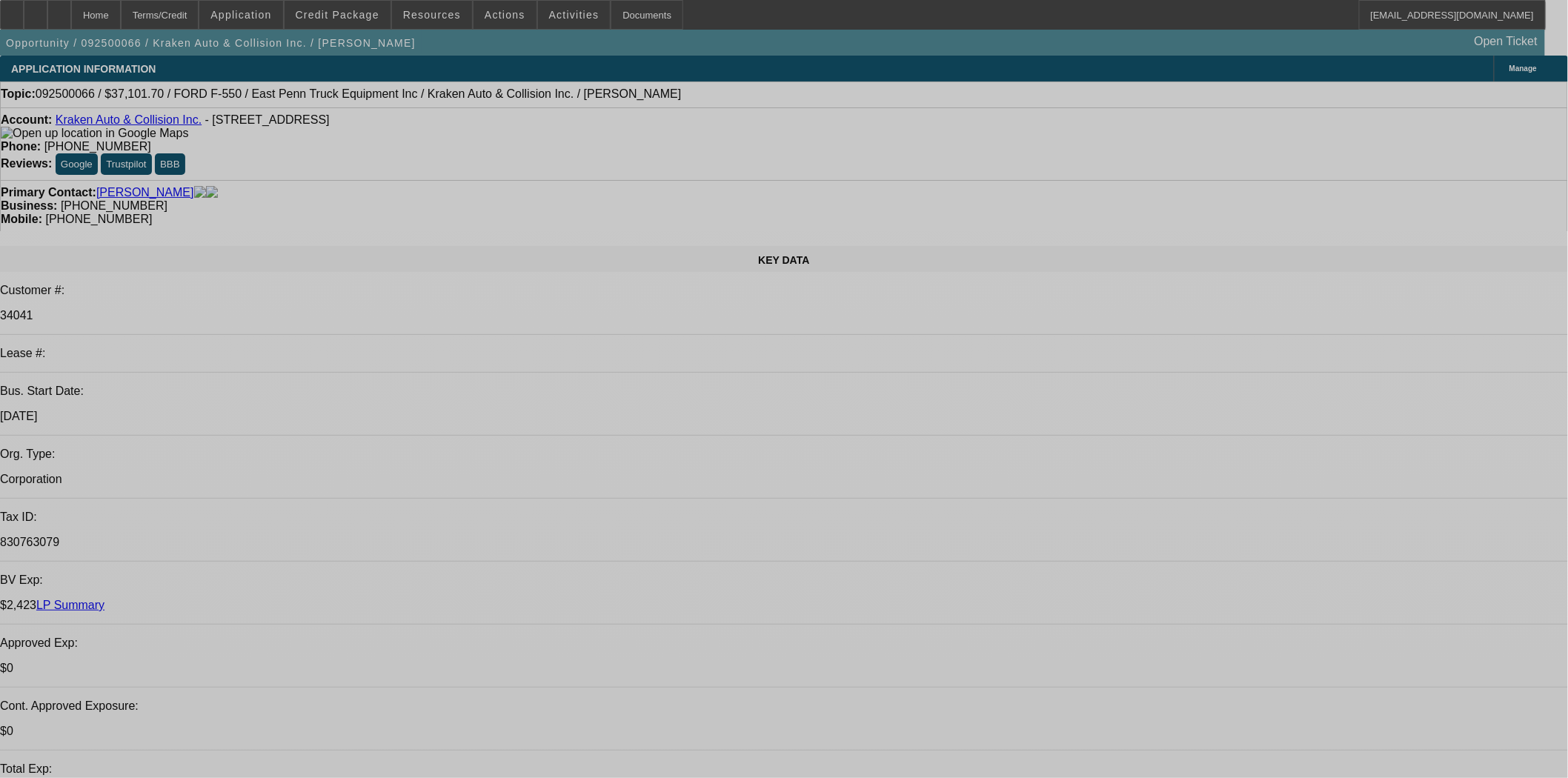
select select "0"
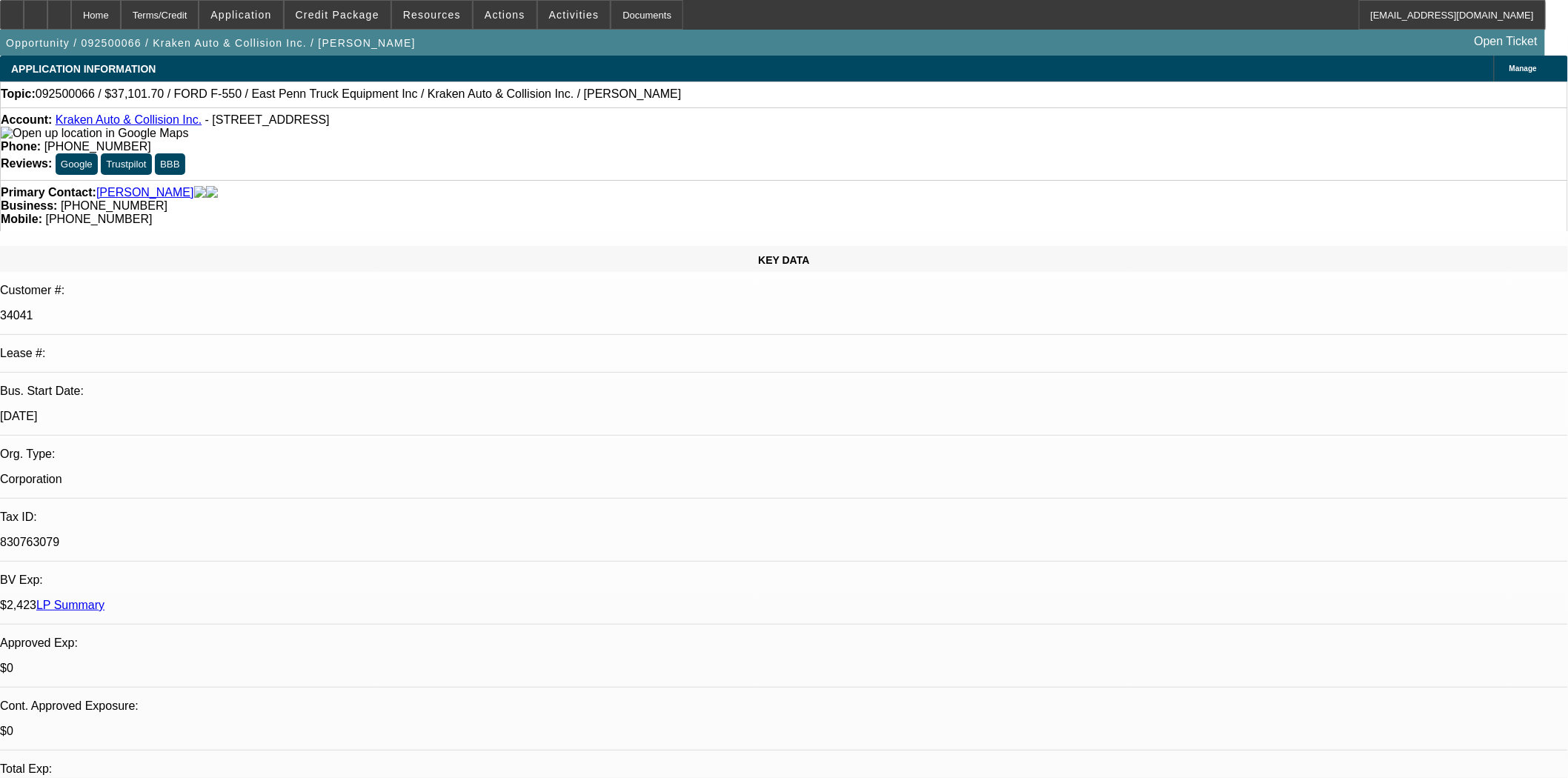
select select "0.1"
select select "4"
select select "0"
select select "0.1"
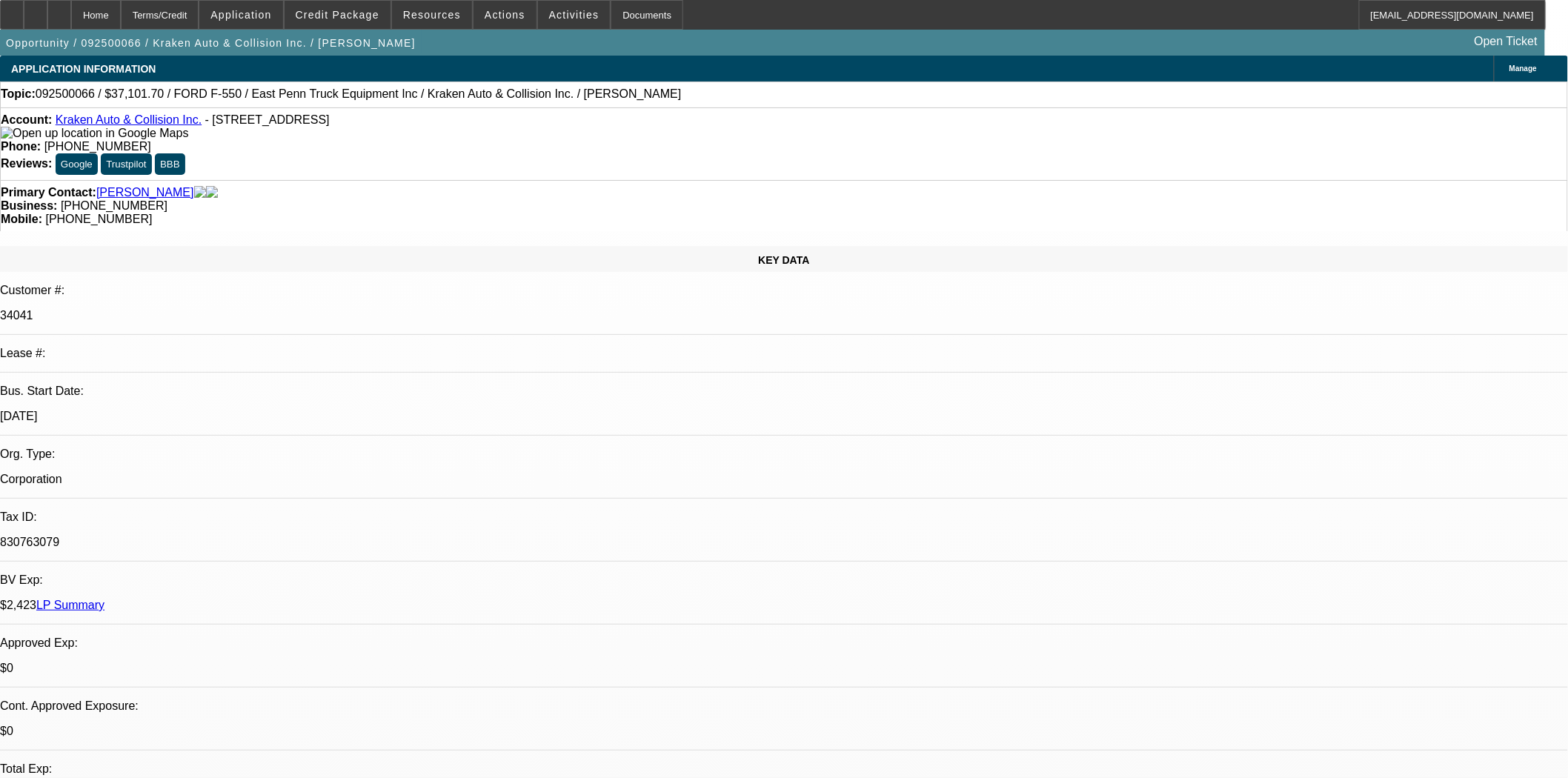
select select "4"
select select "0"
select select "0.1"
select select "4"
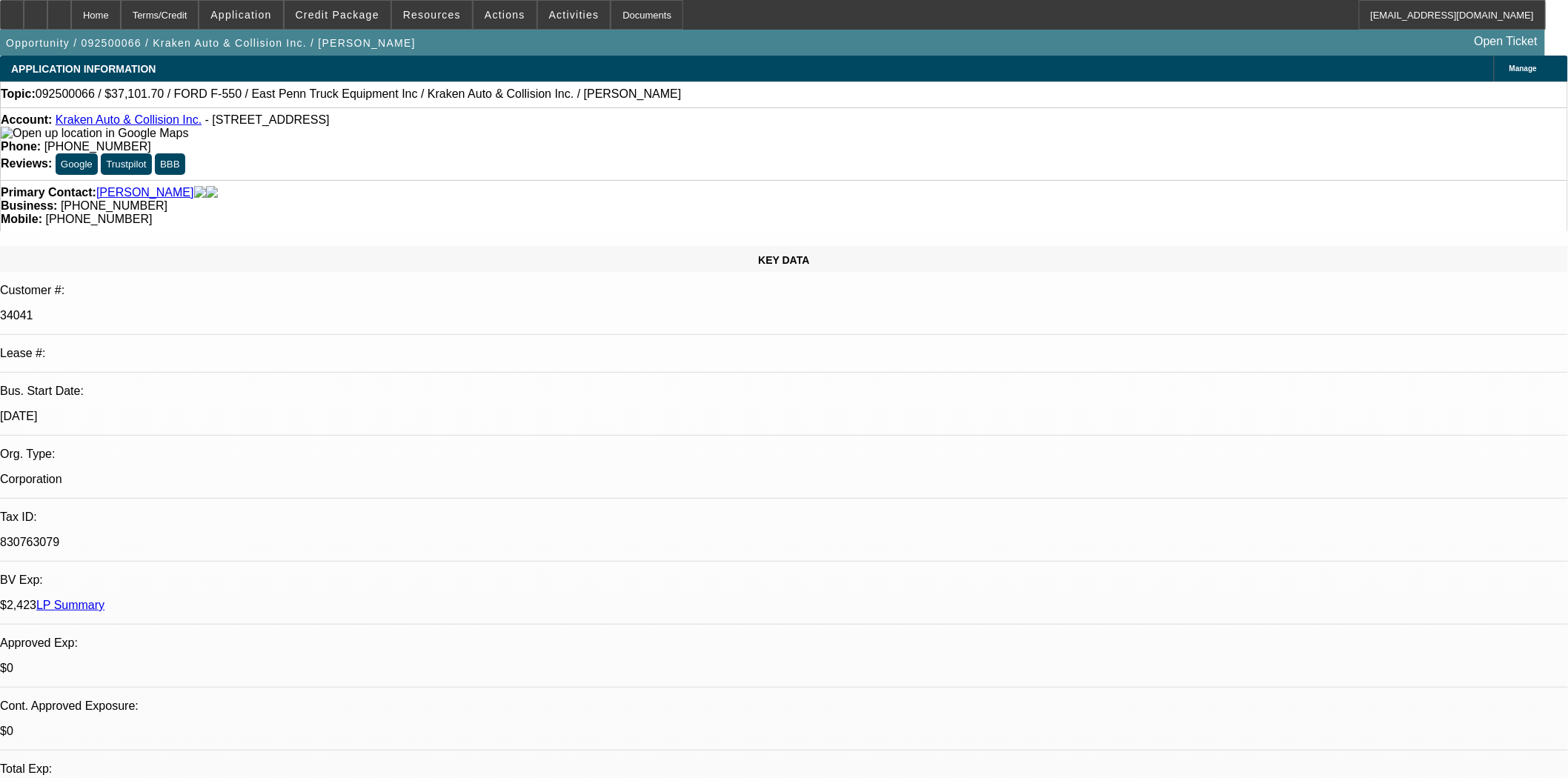
select select "0"
select select "0.1"
select select "4"
click at [423, 186] on div "Primary Contact: Valenzuela, Rafael" at bounding box center [784, 192] width 1566 height 13
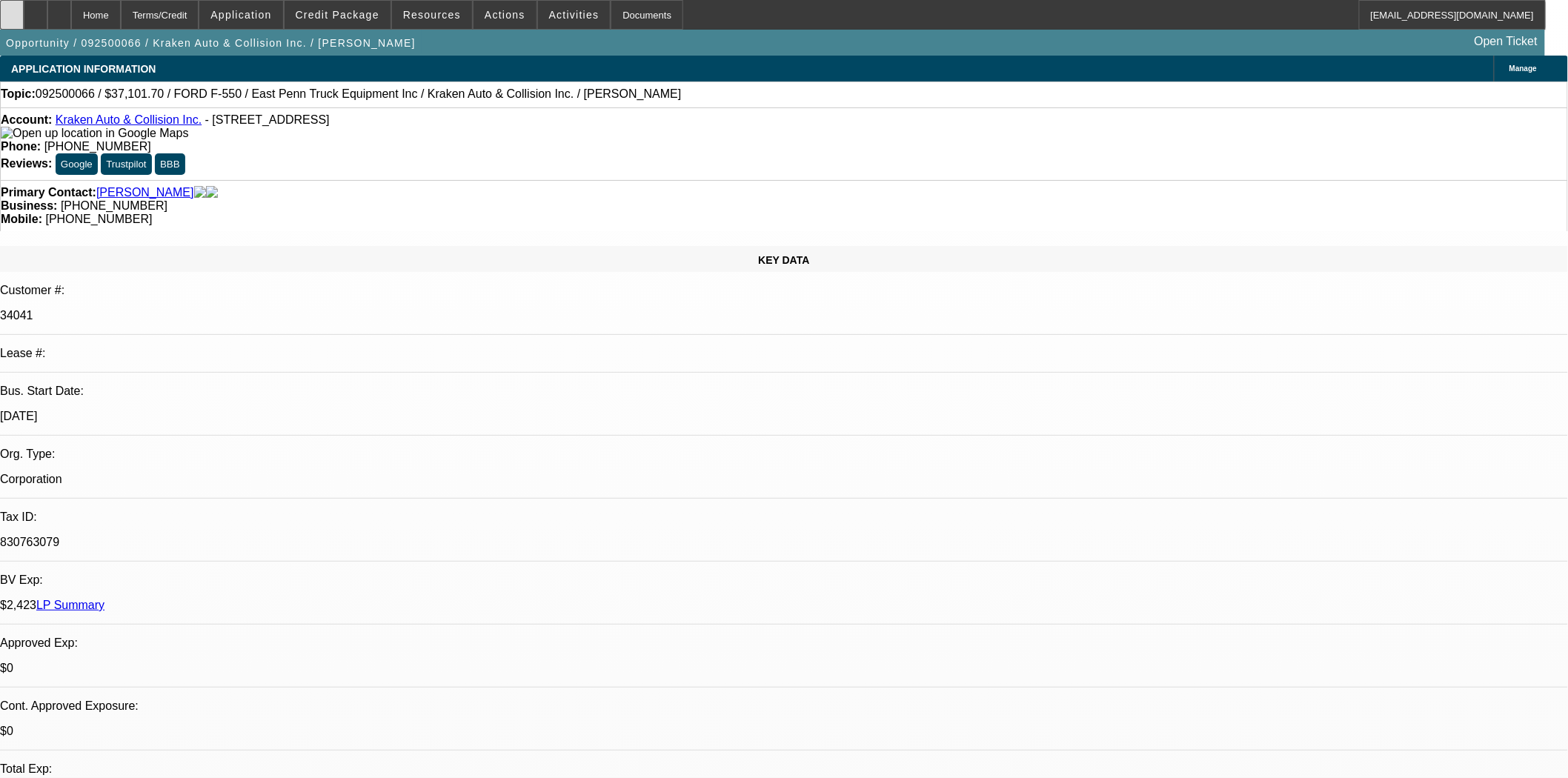
click at [12, 10] on icon at bounding box center [12, 10] width 0 height 0
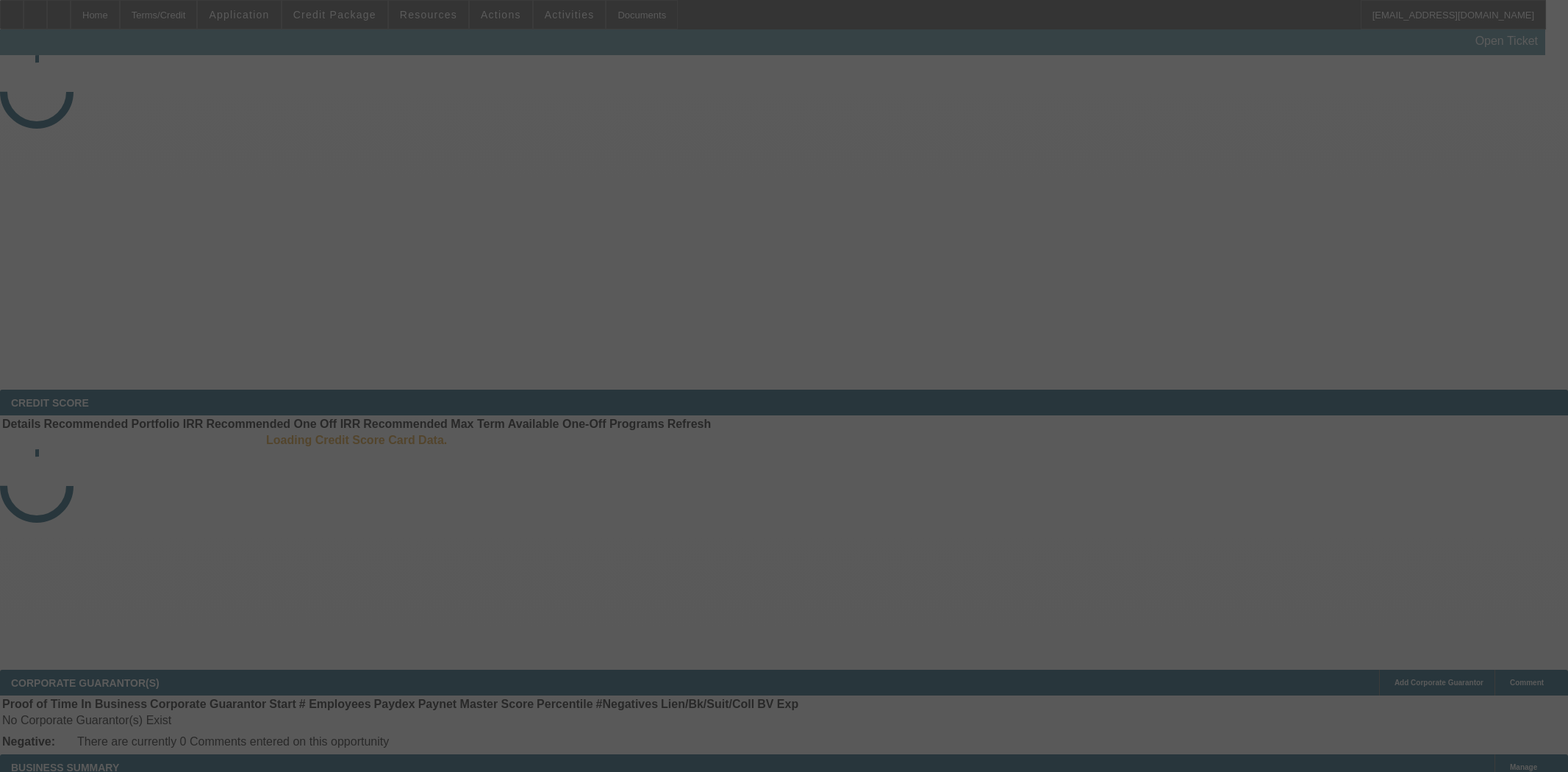
select select "3"
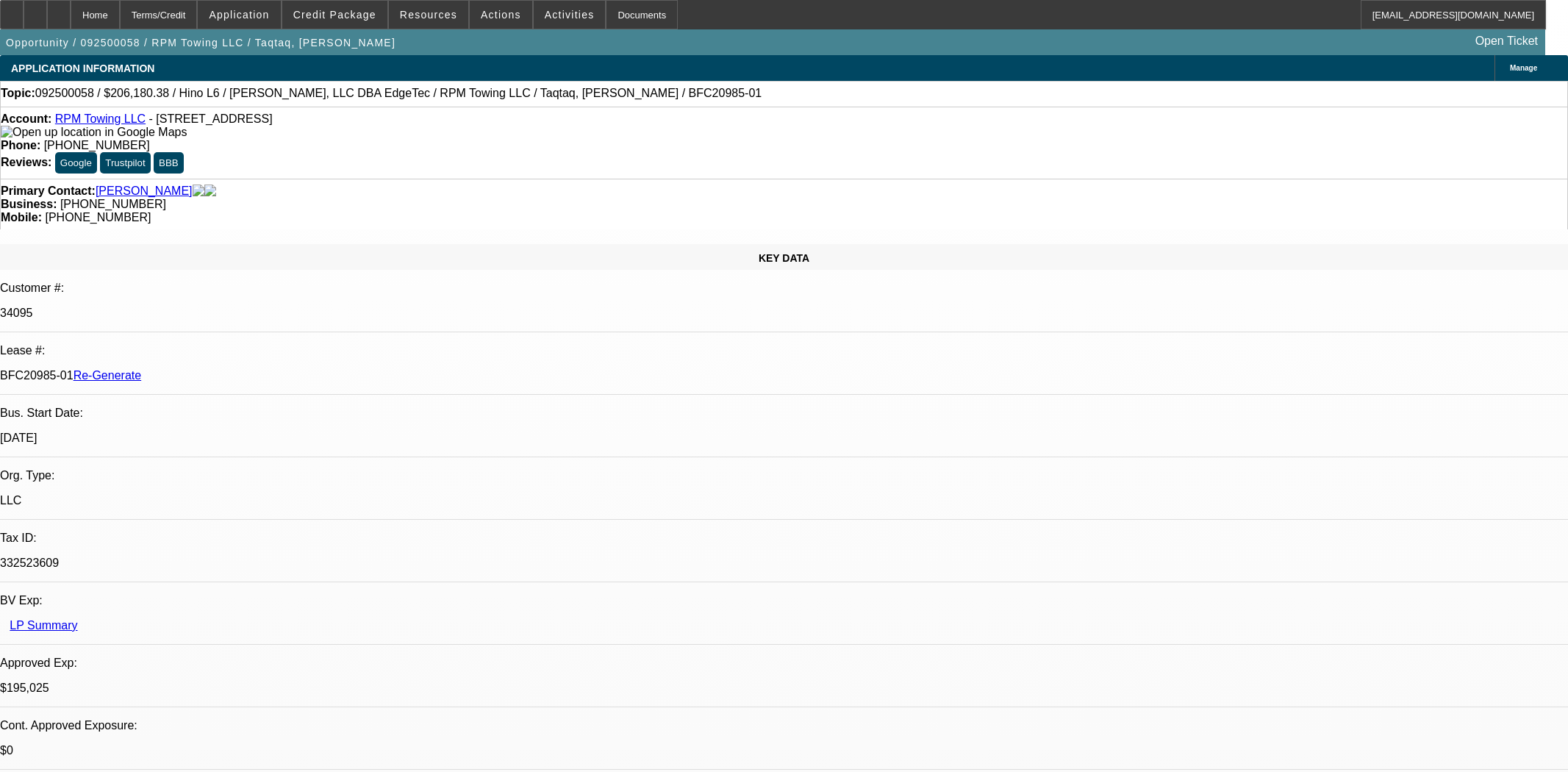
select select "0"
select select "2"
select select "0"
select select "6"
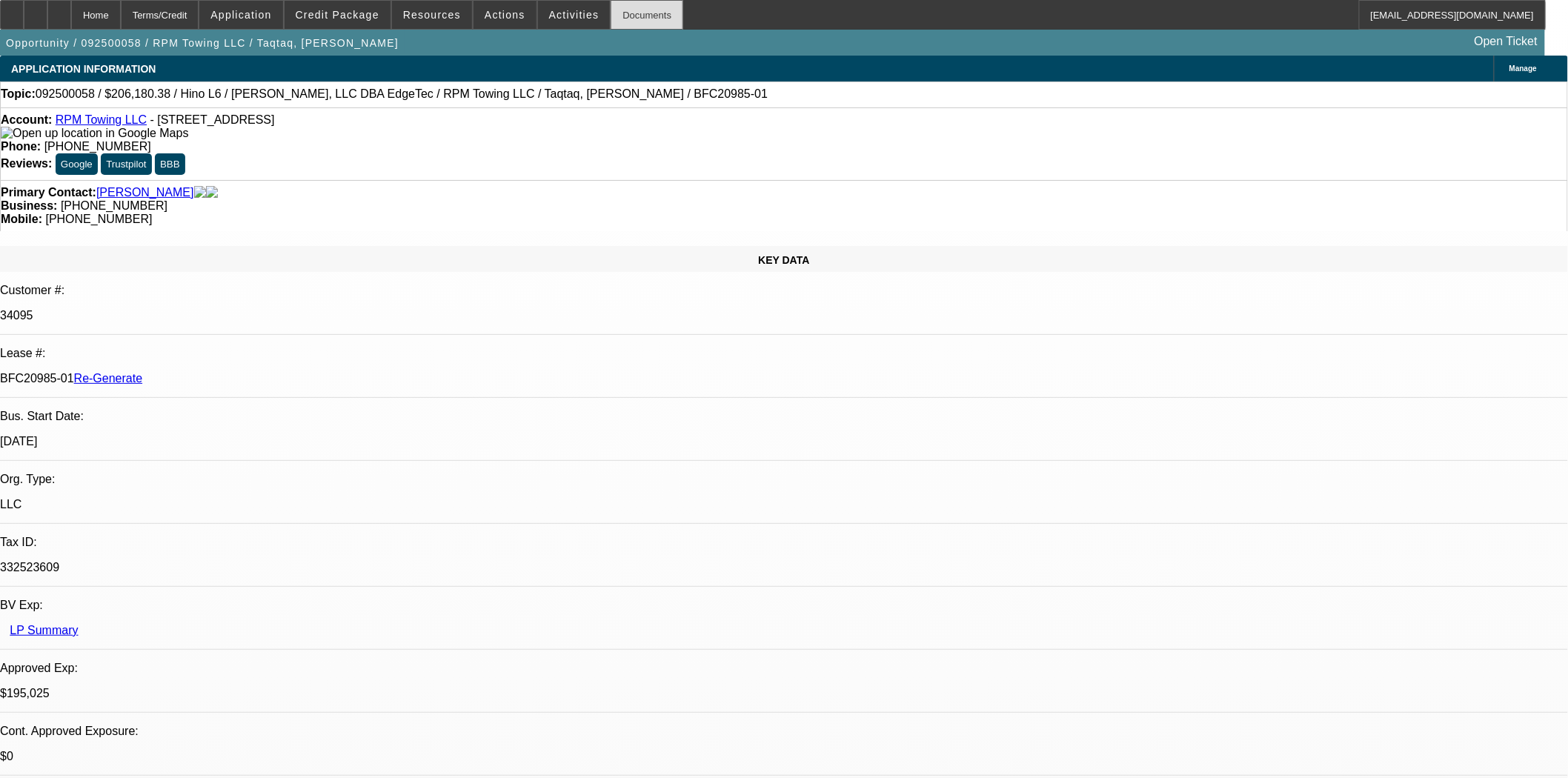
click at [631, 20] on div "Documents" at bounding box center [646, 15] width 73 height 30
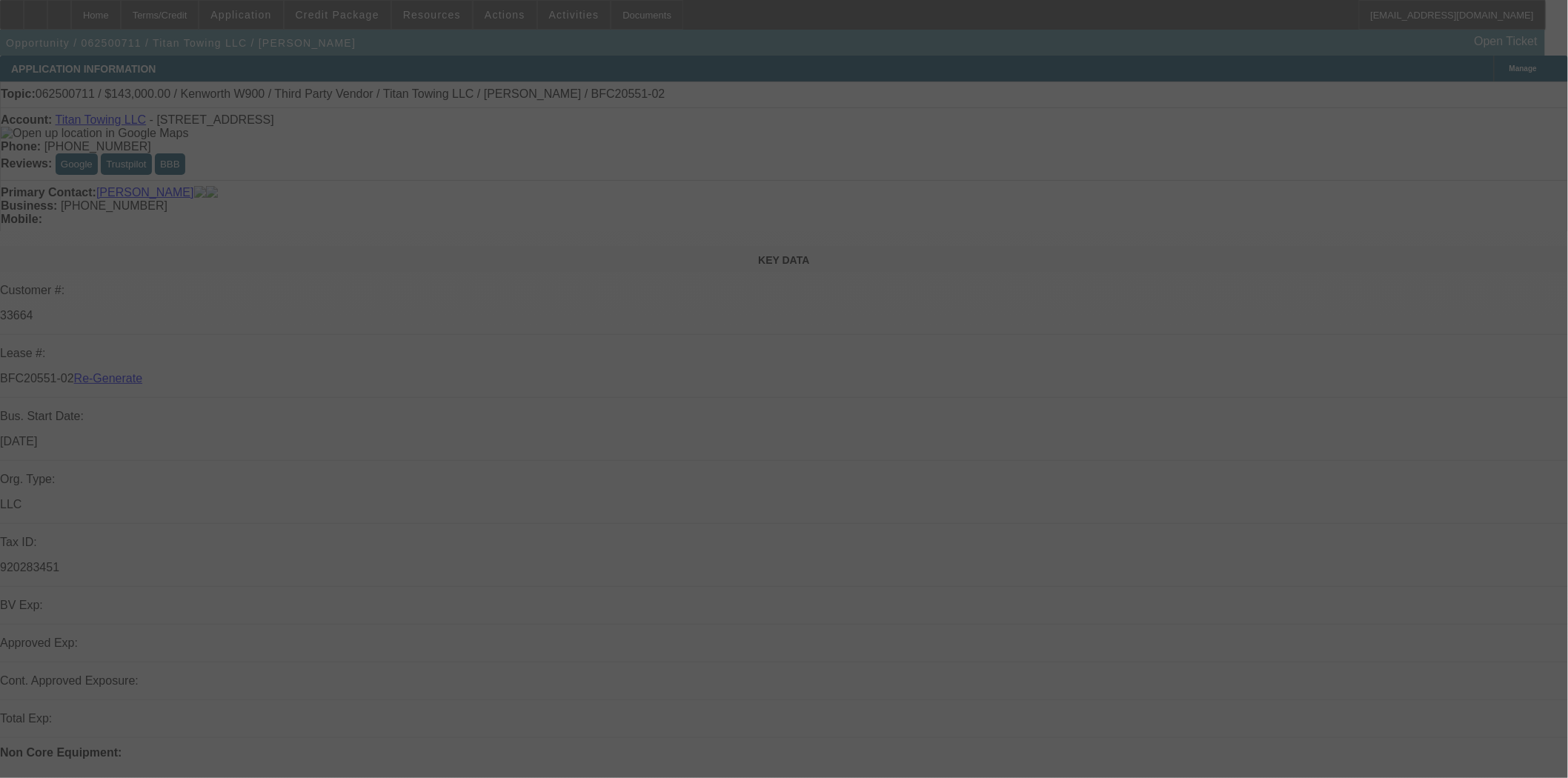
select select "3"
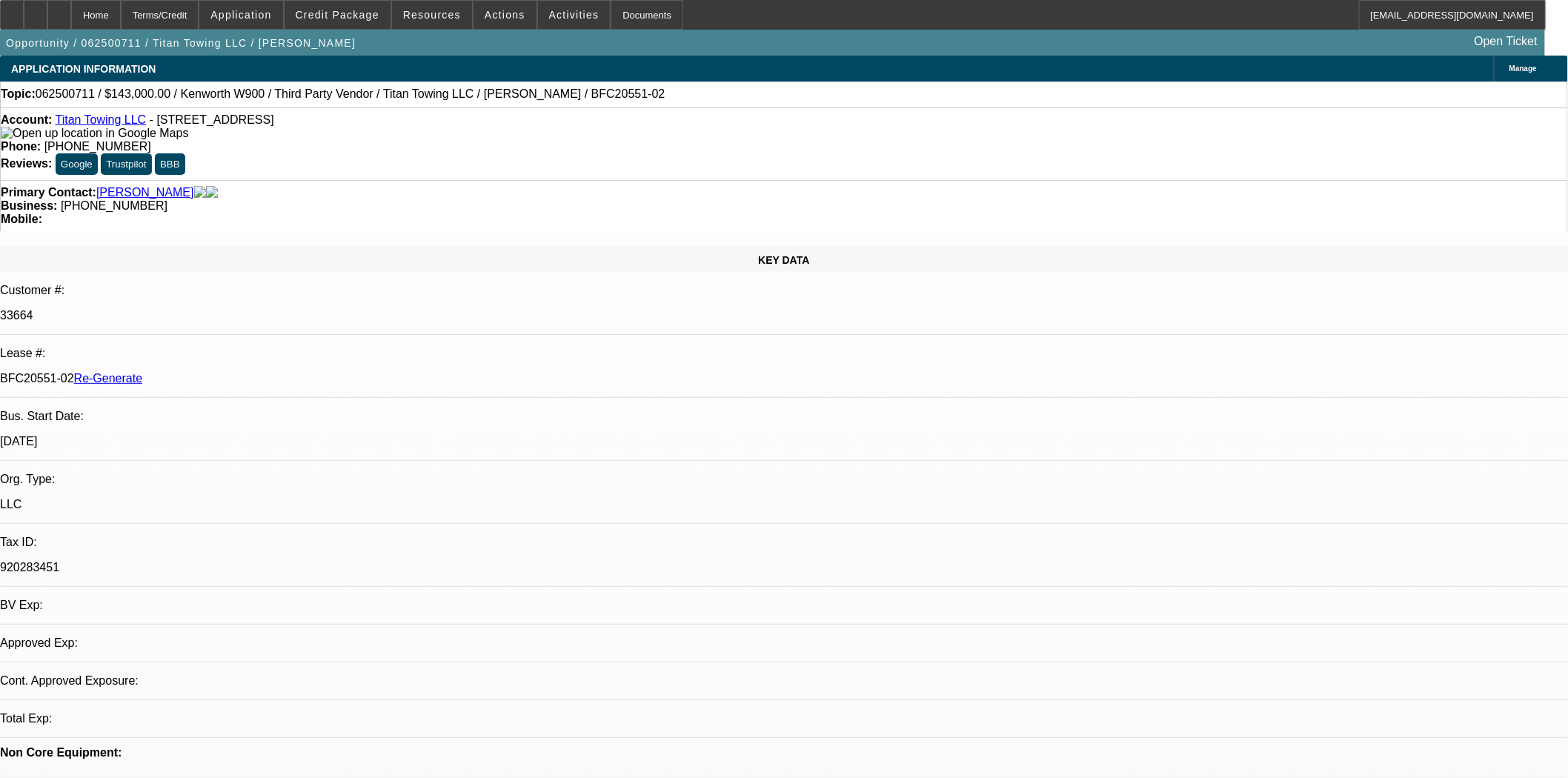
select select "0"
select select "2"
select select "0"
select select "6"
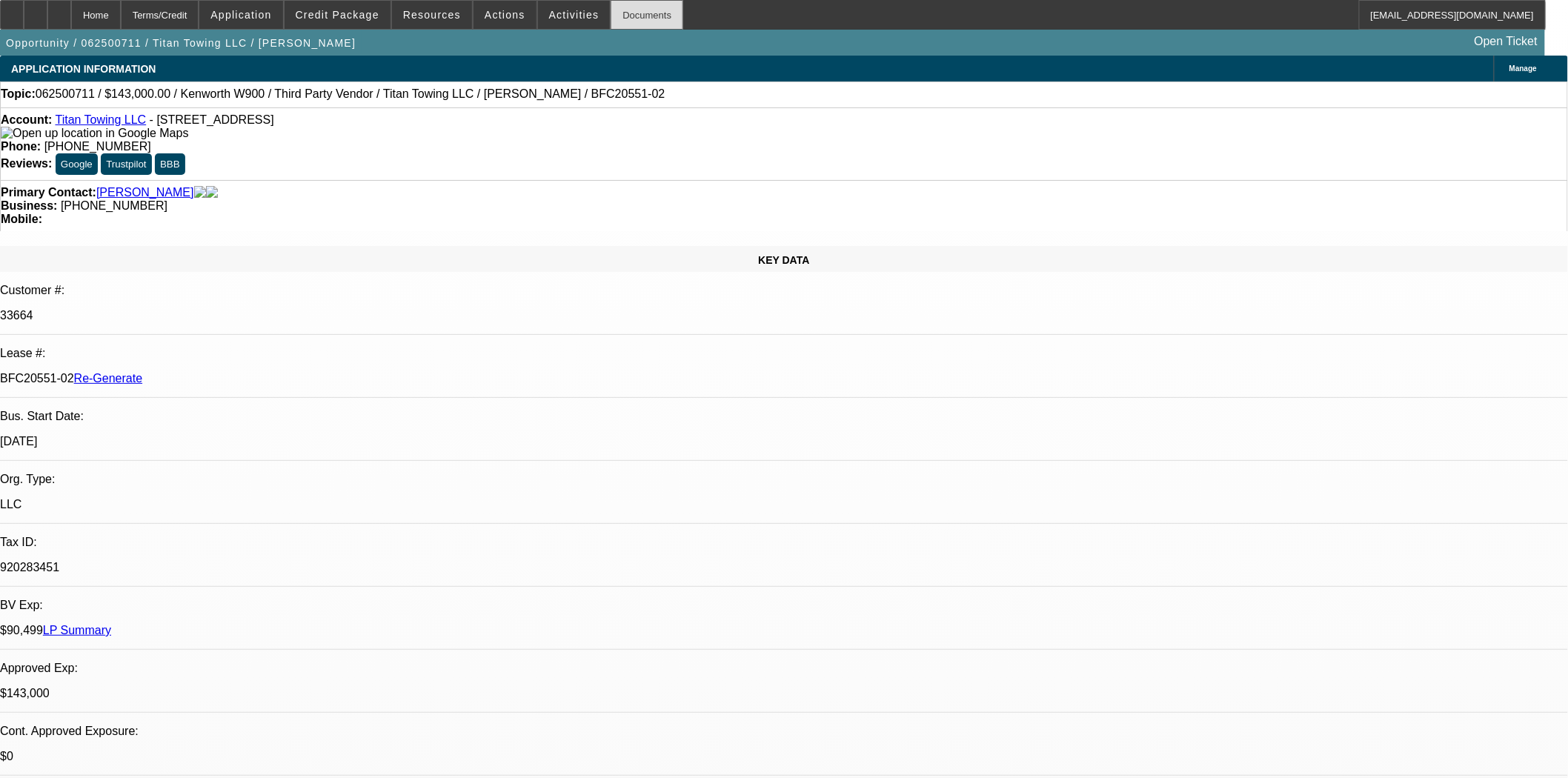
click at [610, 28] on div "Documents" at bounding box center [646, 15] width 73 height 30
click at [498, 16] on span "Actions" at bounding box center [504, 15] width 41 height 12
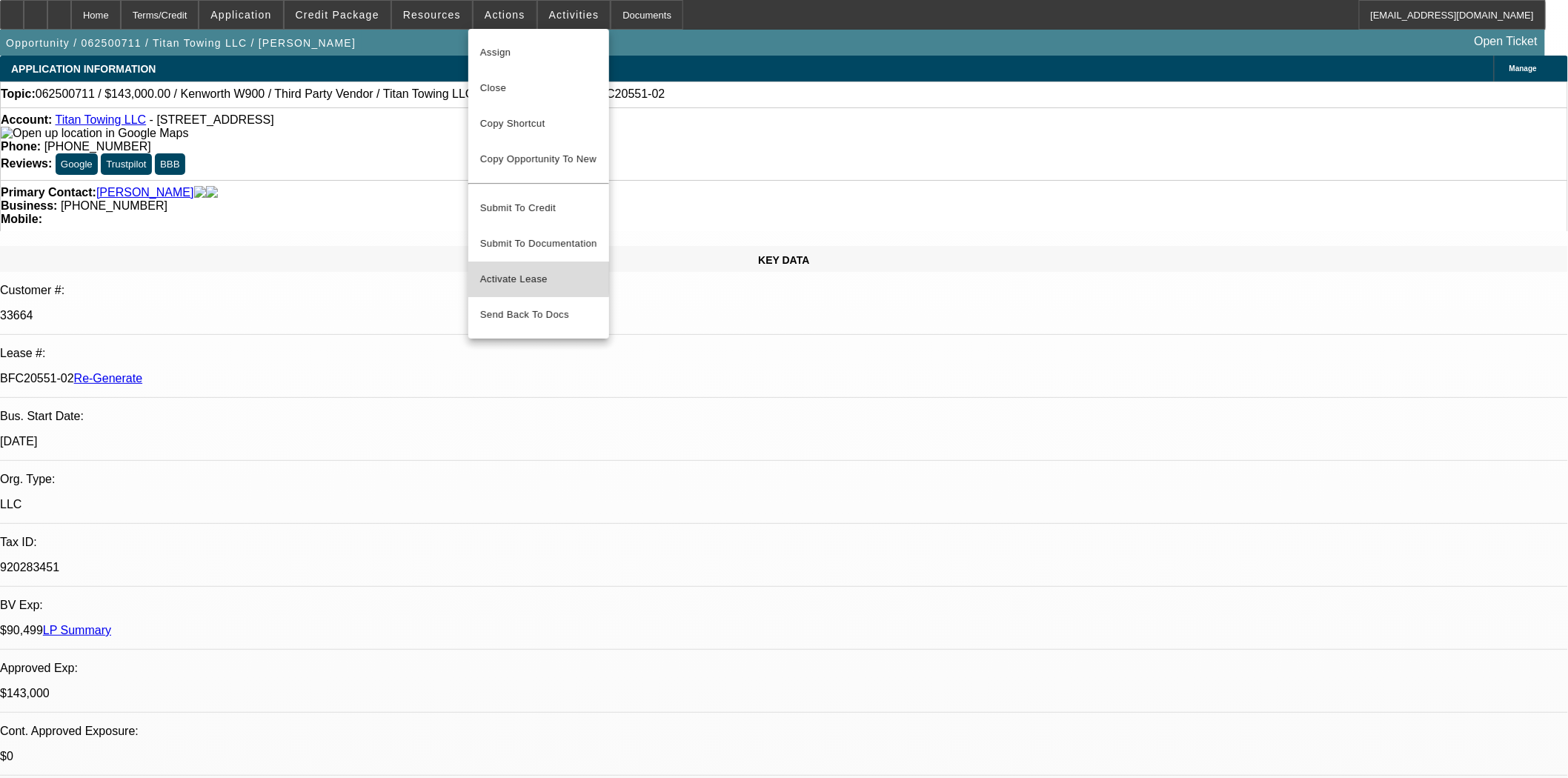
click at [501, 271] on span "Activate Lease" at bounding box center [538, 280] width 117 height 18
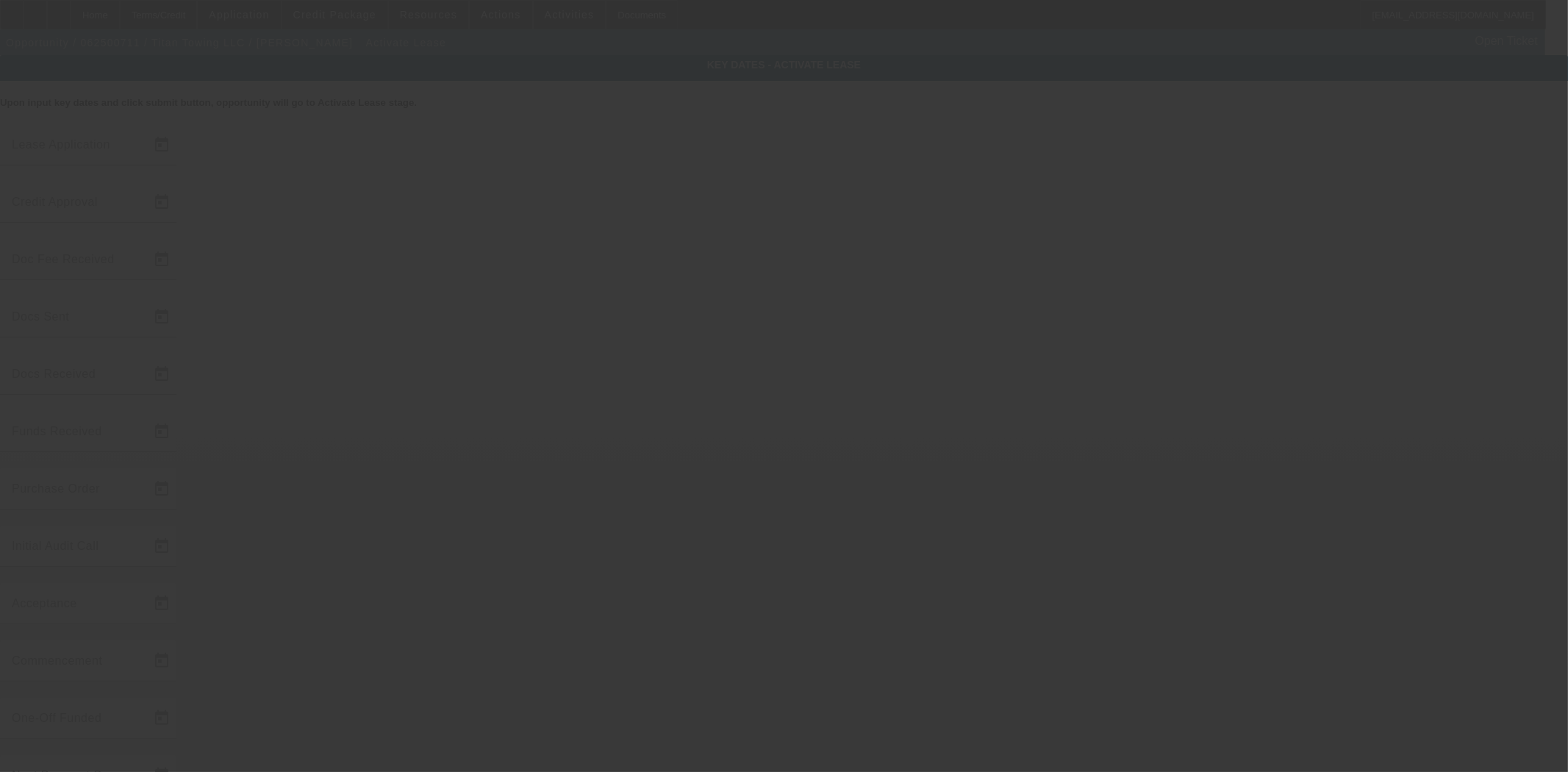
type input "6/30/2025"
type input "8/18/2025"
type input "8/22/2025"
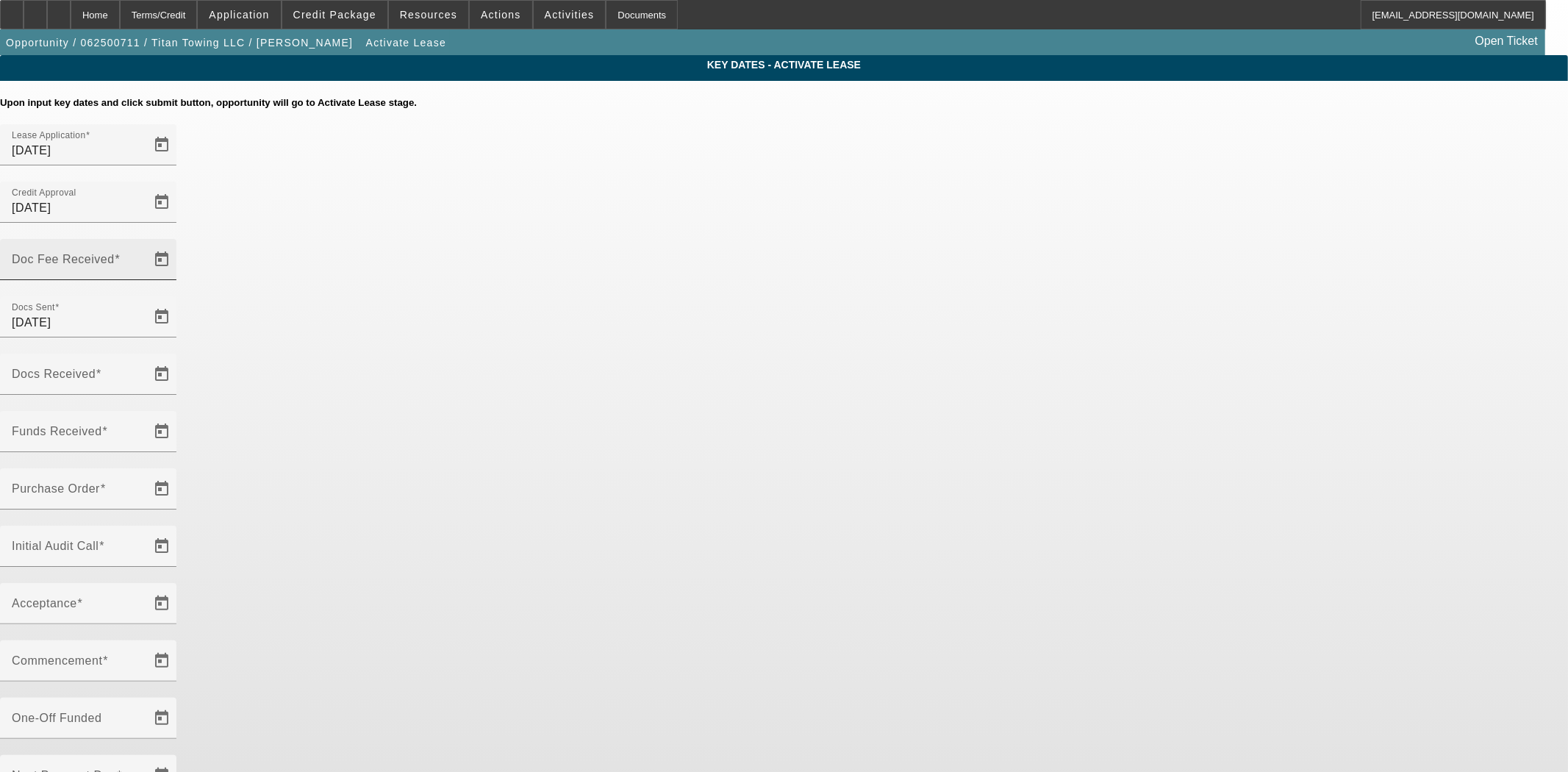
click at [115, 253] on mat-label "Doc Fee Received" at bounding box center [63, 259] width 103 height 13
click at [144, 257] on input "Doc Fee Received" at bounding box center [78, 266] width 133 height 18
type input "9/5/2025"
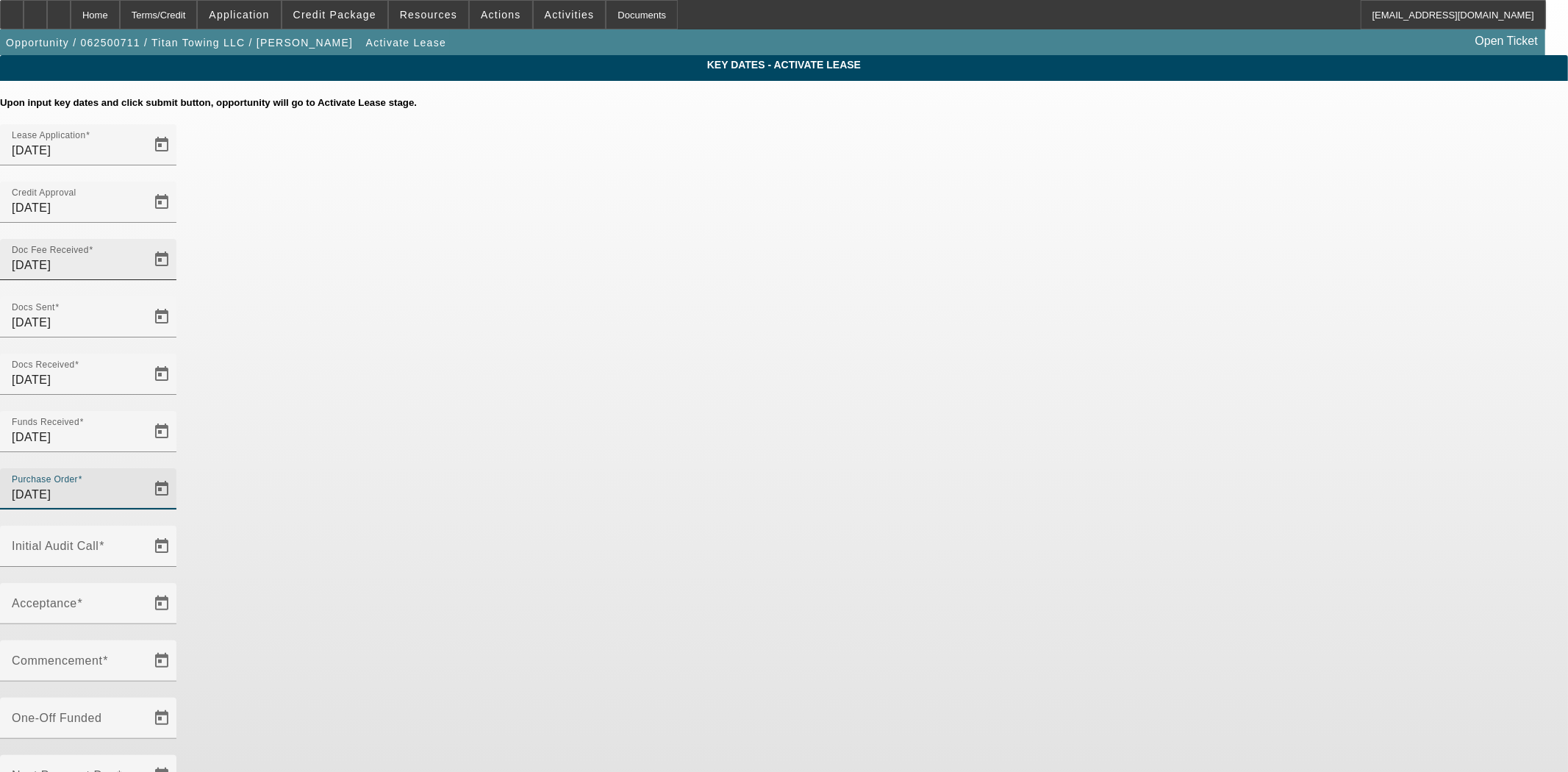
type input "[DATE]"
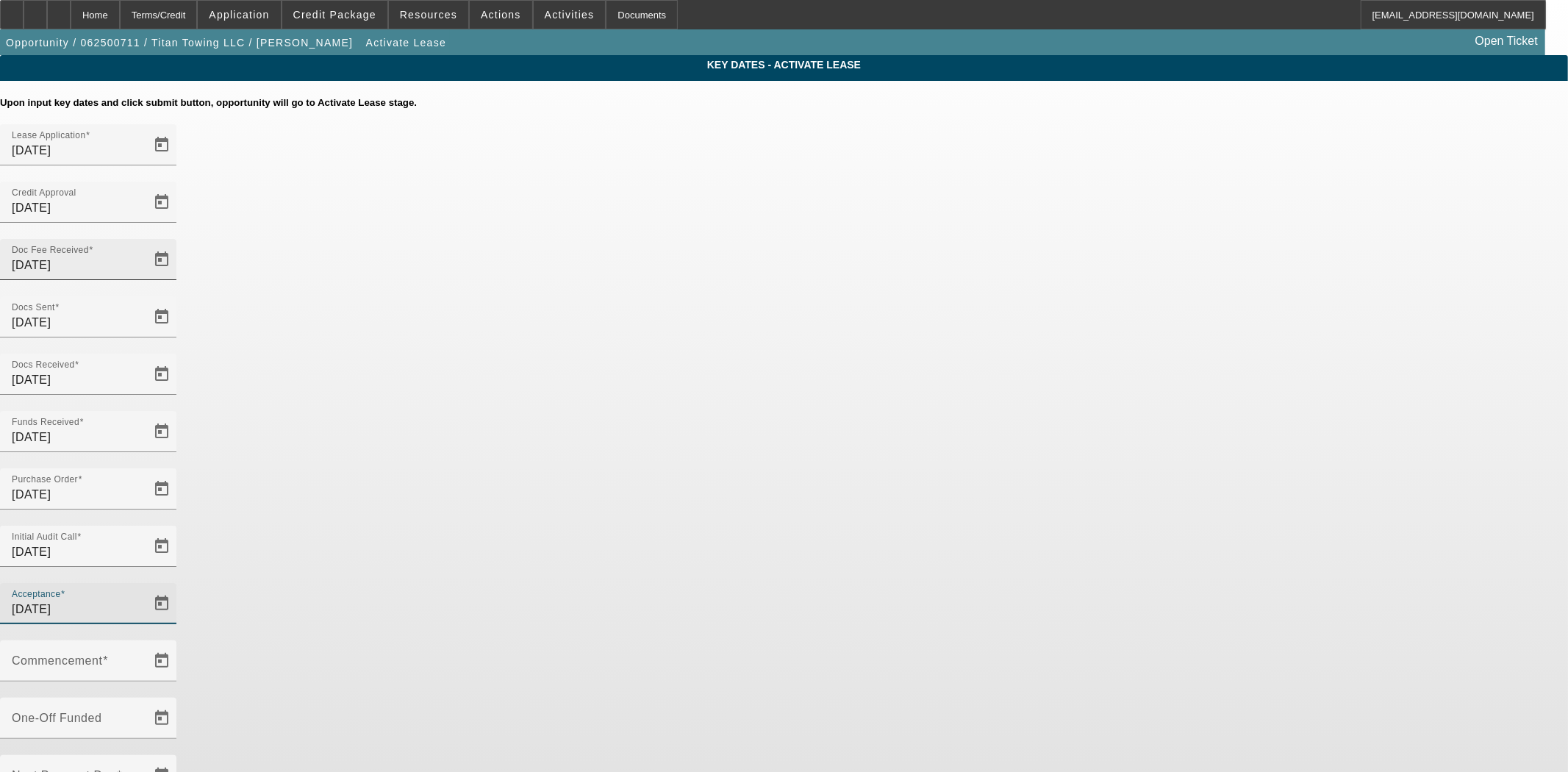
type input "[DATE]"
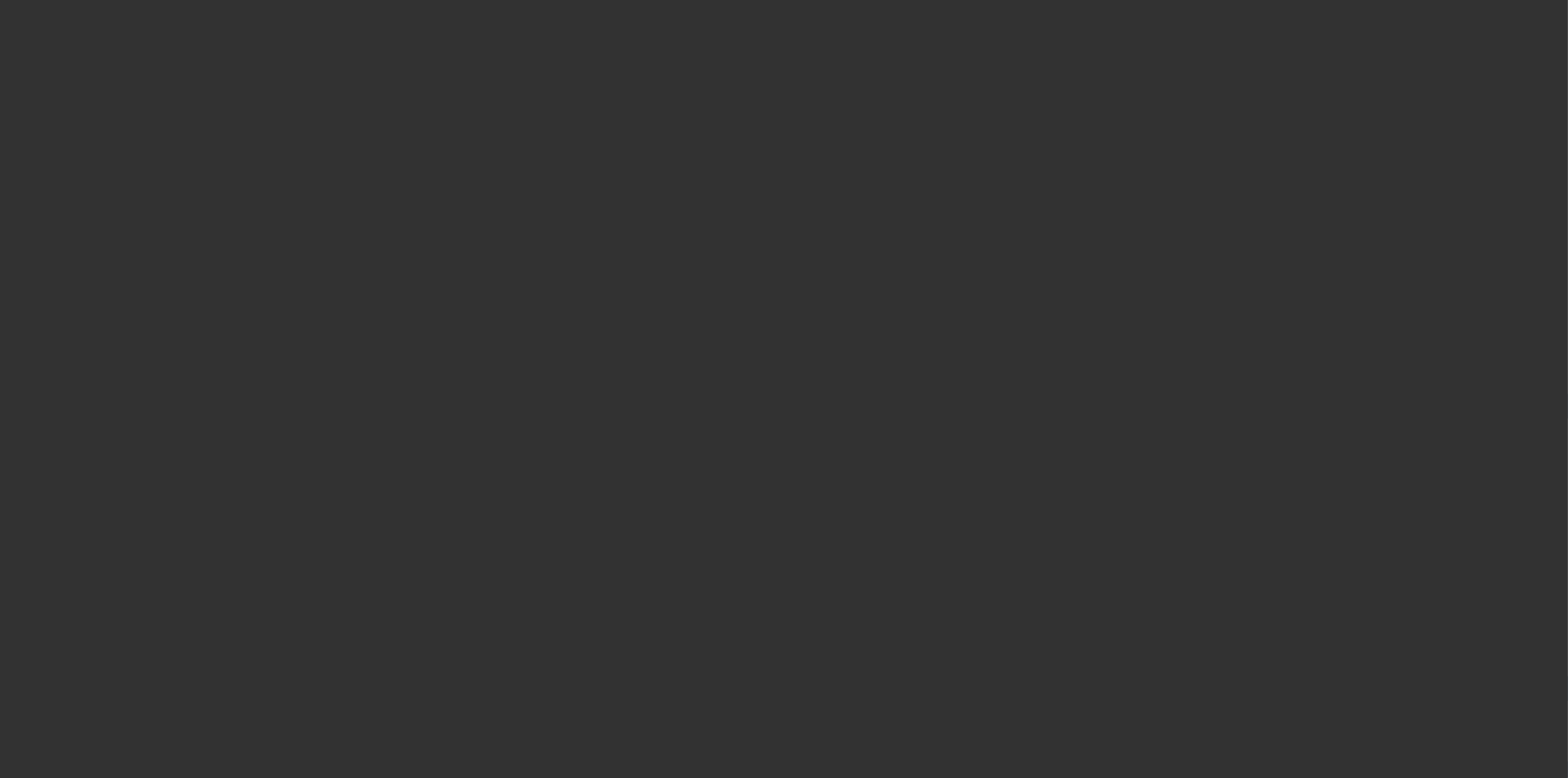
select select "4"
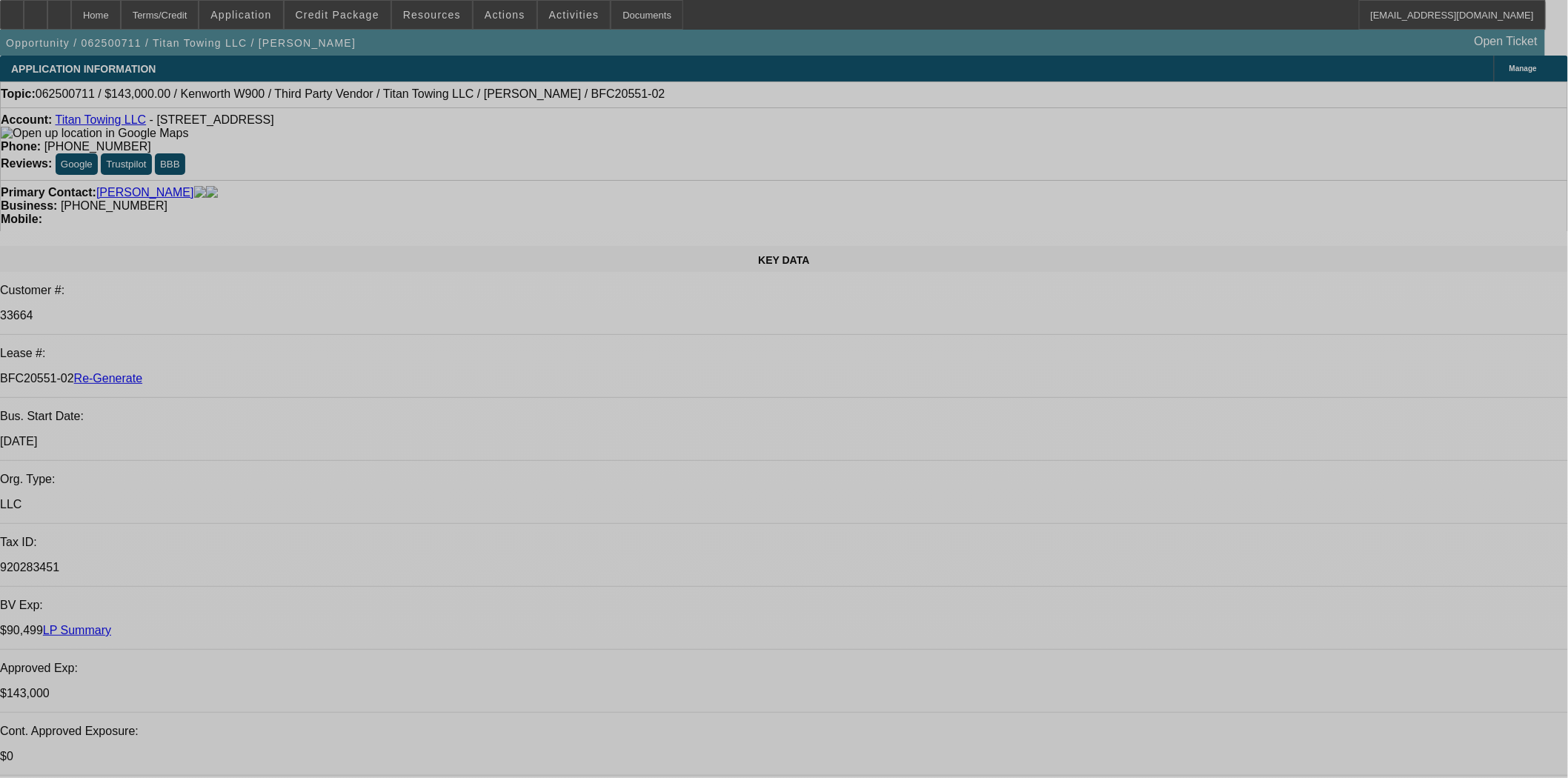
select select "0"
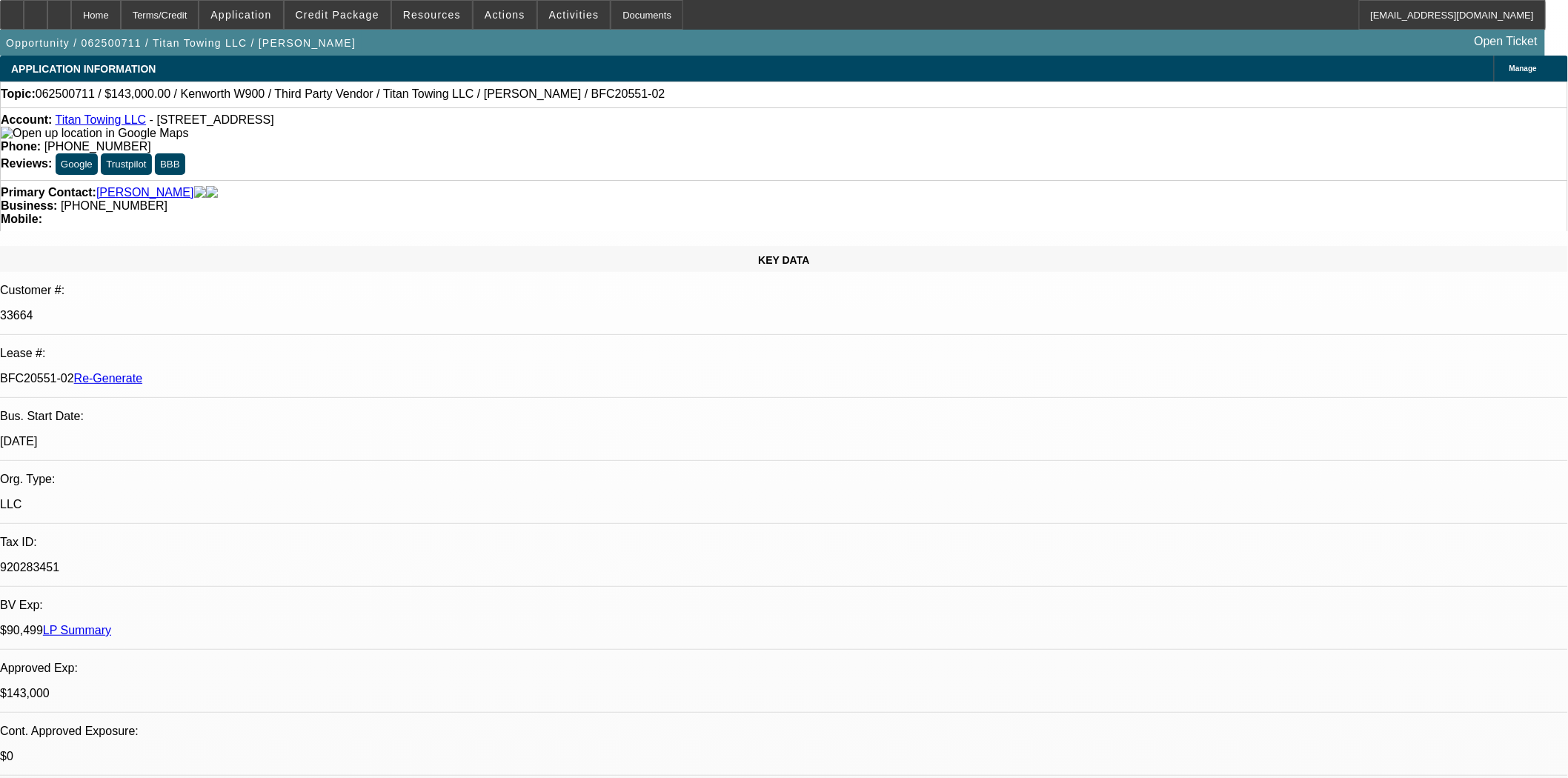
select select "2"
select select "0"
select select "6"
click at [338, 21] on span at bounding box center [338, 15] width 106 height 36
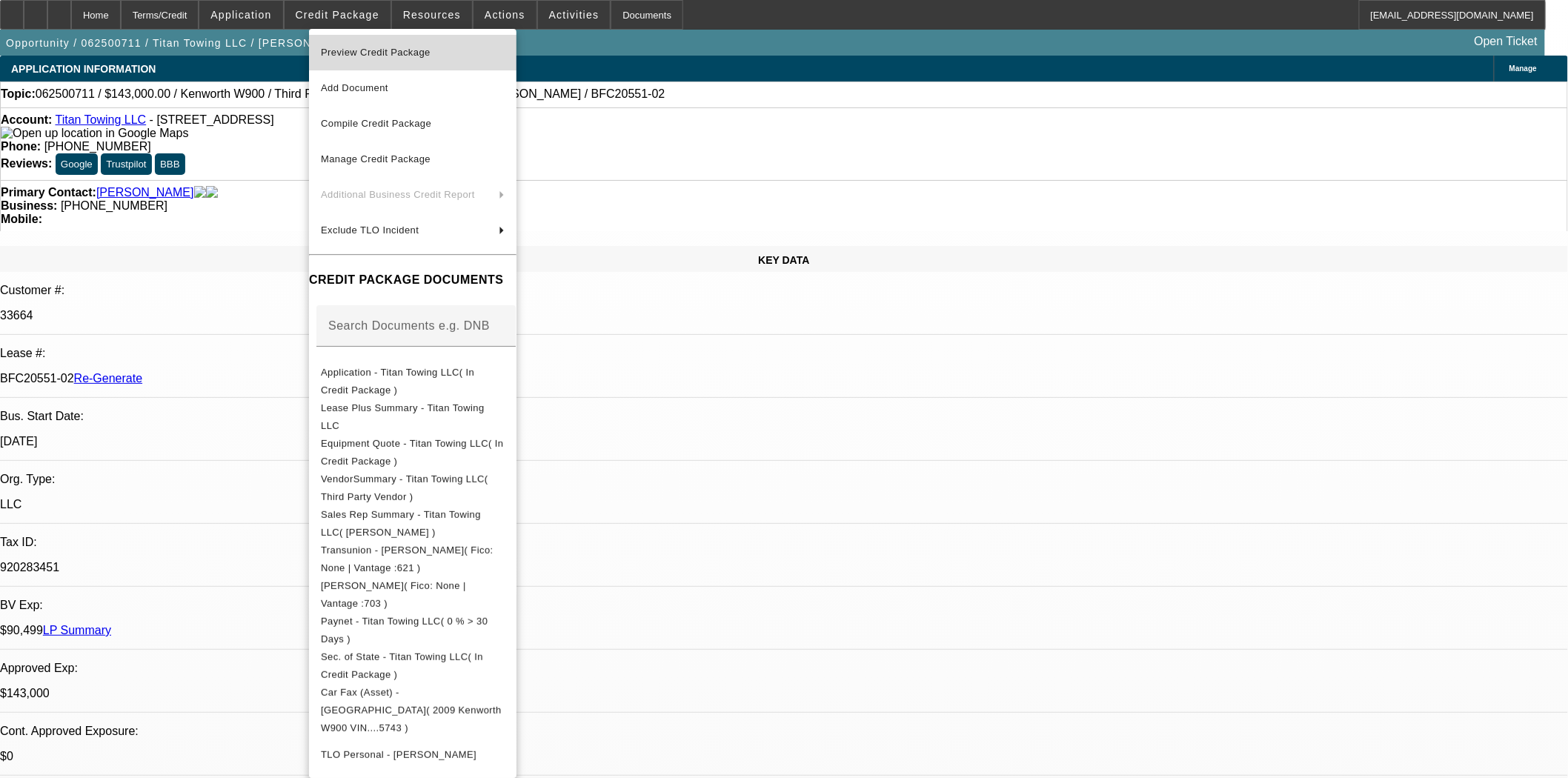
click at [347, 52] on span "Preview Credit Package" at bounding box center [376, 52] width 110 height 11
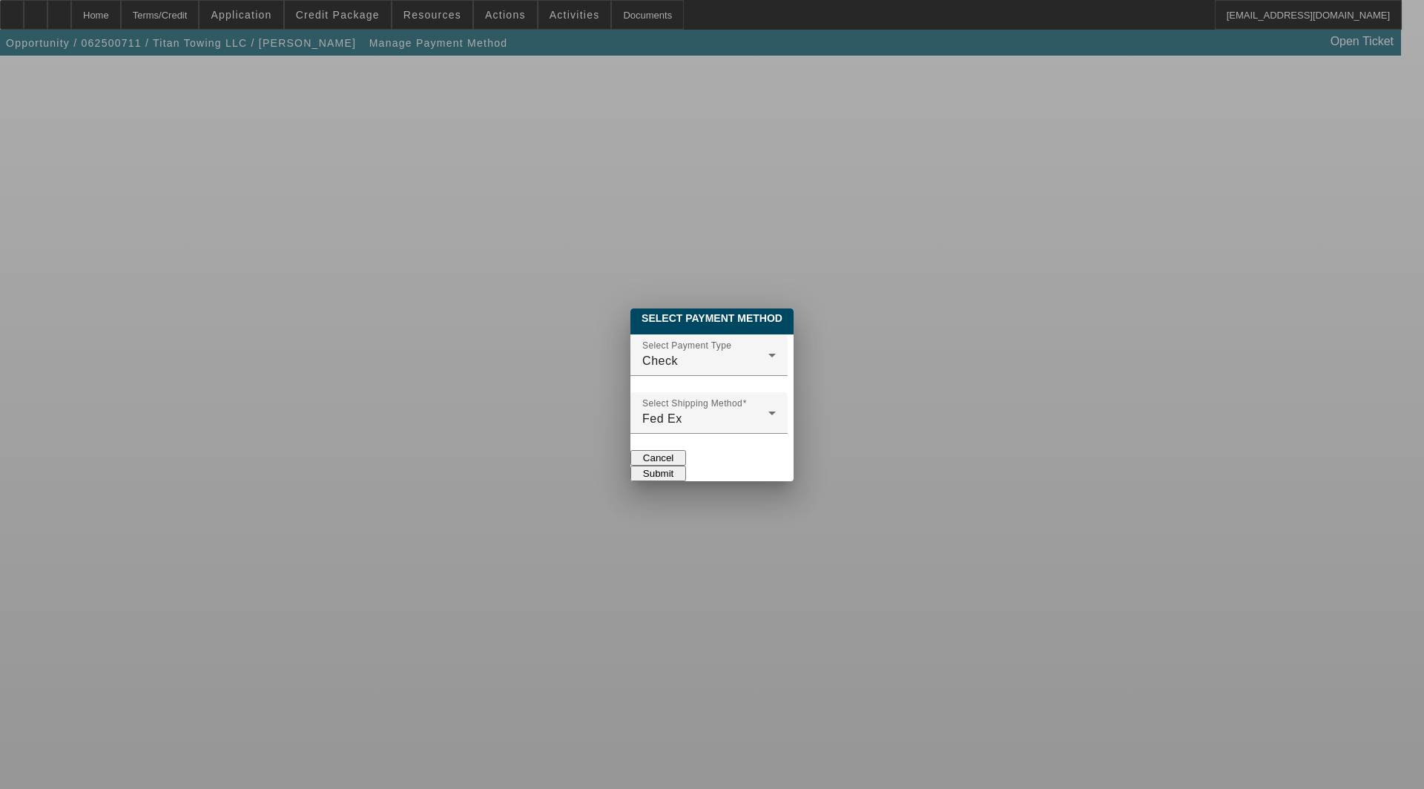
click at [648, 376] on div at bounding box center [709, 384] width 157 height 16
click at [642, 341] on mat-label "Select Payment Type" at bounding box center [686, 346] width 89 height 10
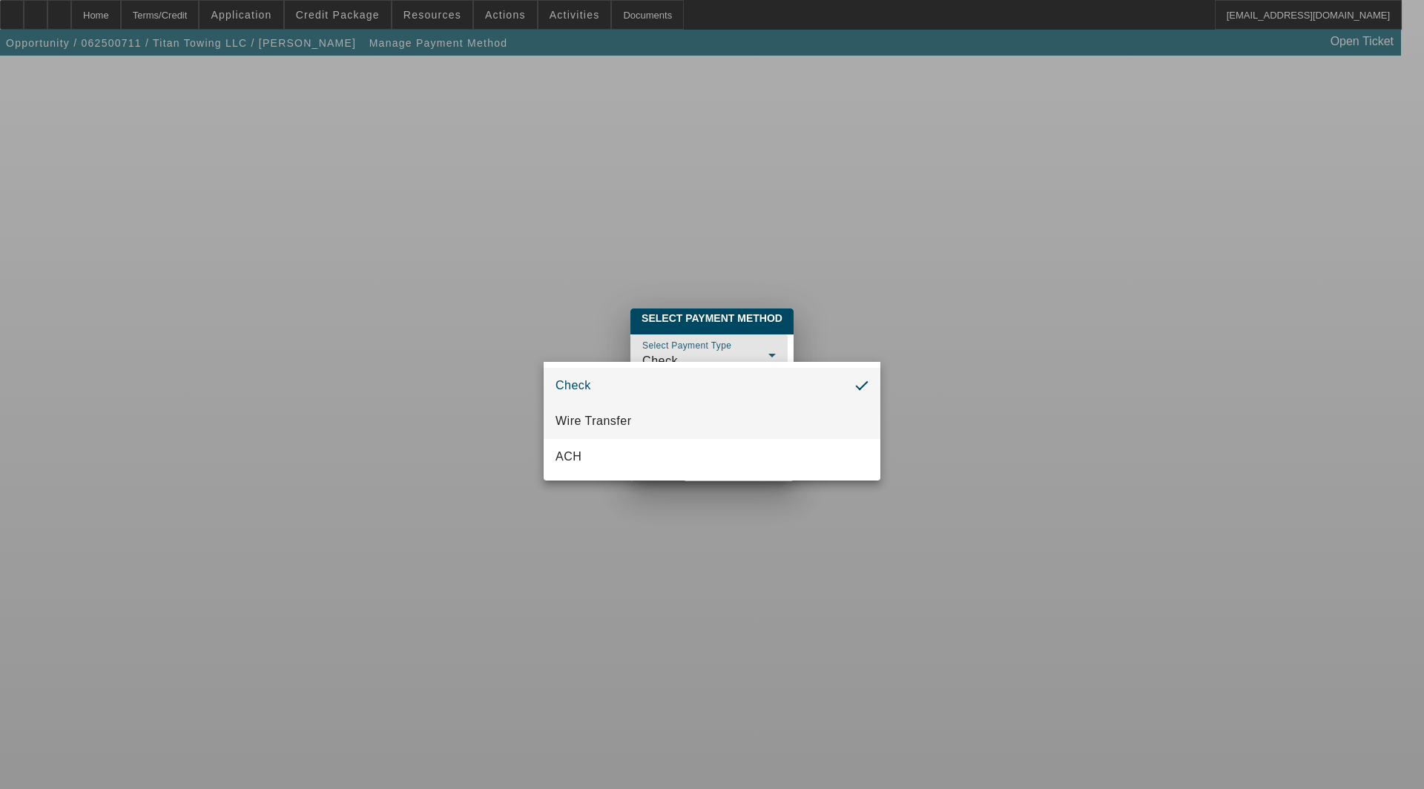
click at [602, 416] on span "Wire Transfer" at bounding box center [594, 421] width 76 height 18
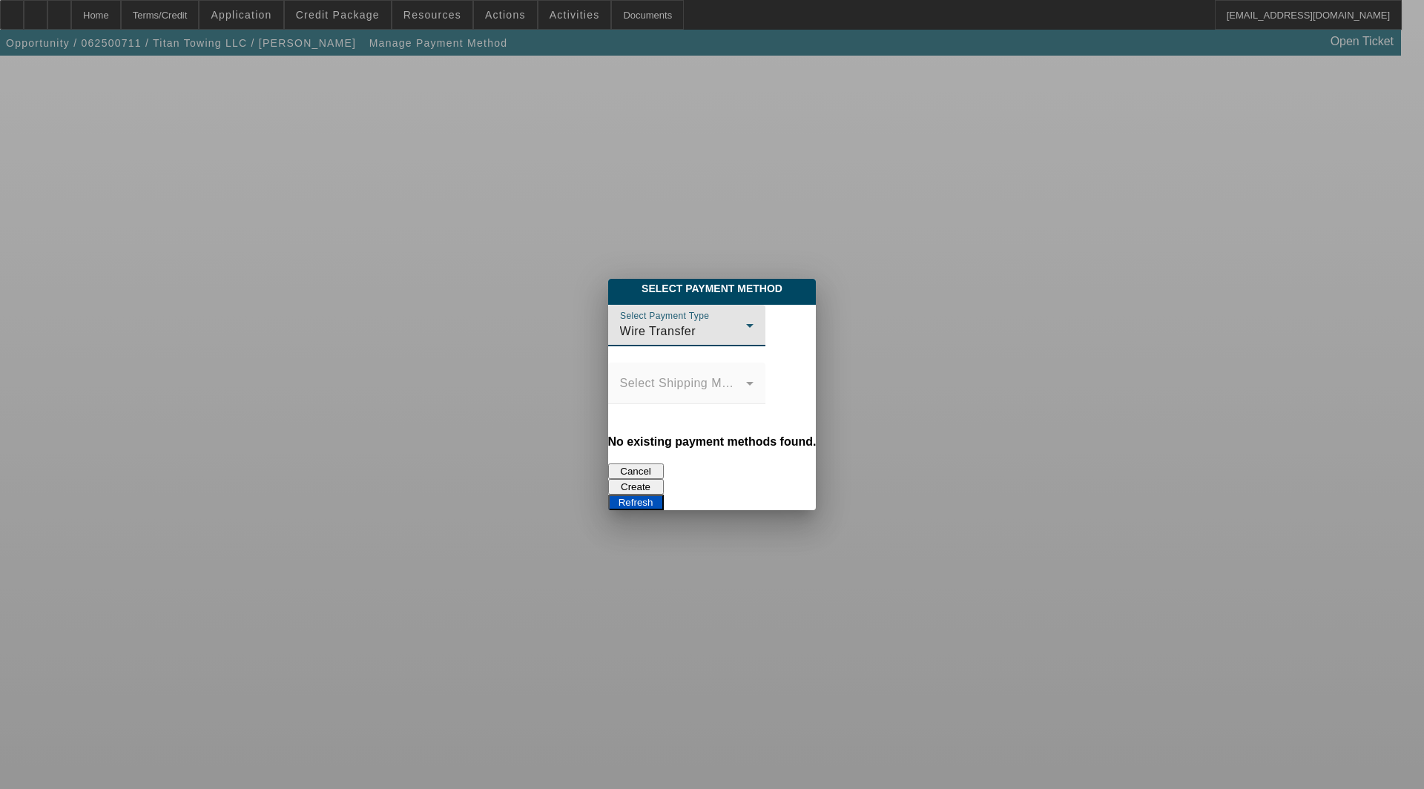
click at [664, 479] on button "Create" at bounding box center [636, 487] width 56 height 16
click at [664, 495] on button "Refresh" at bounding box center [636, 503] width 56 height 16
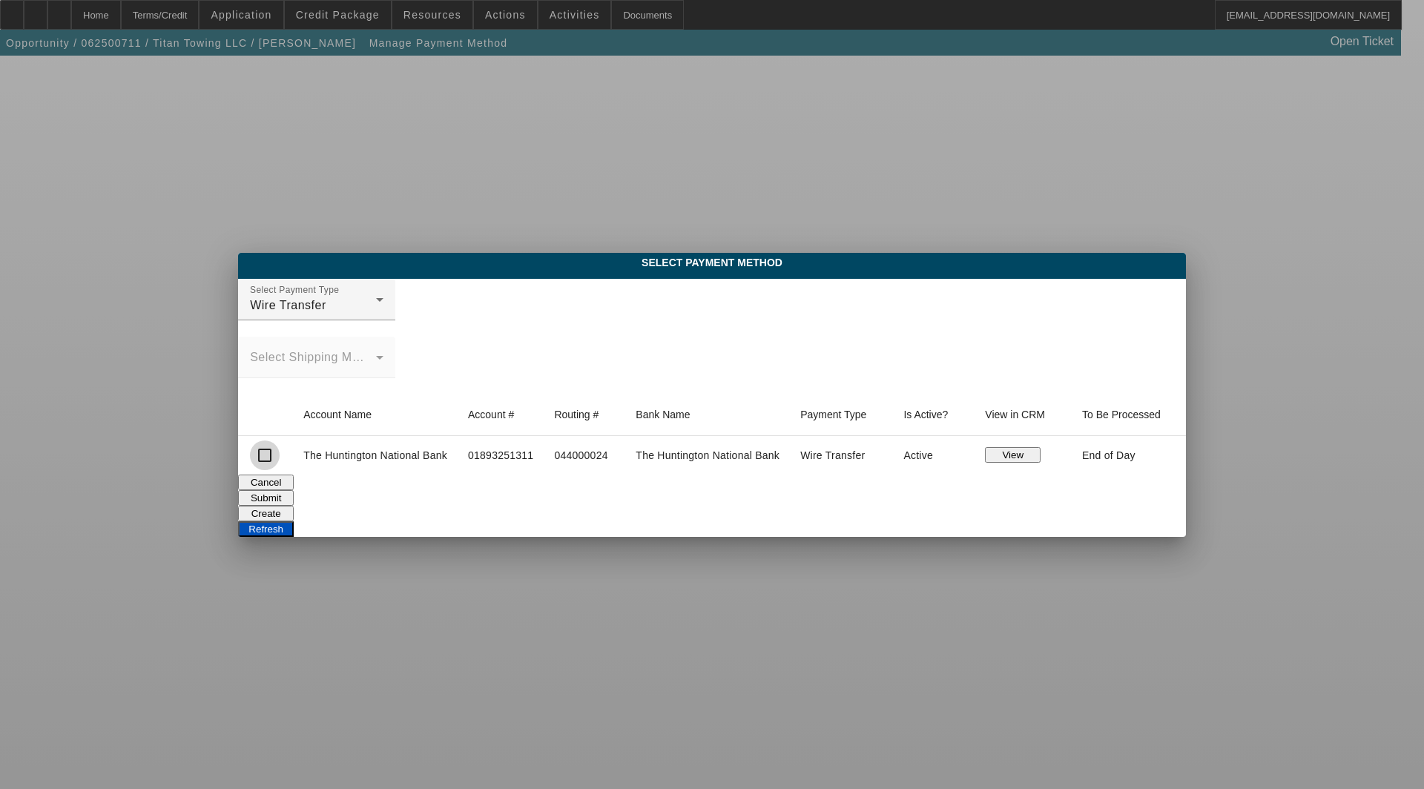
click at [257, 455] on input "checkbox" at bounding box center [265, 456] width 30 height 30
checkbox input "true"
click at [294, 497] on button "Submit" at bounding box center [266, 498] width 56 height 16
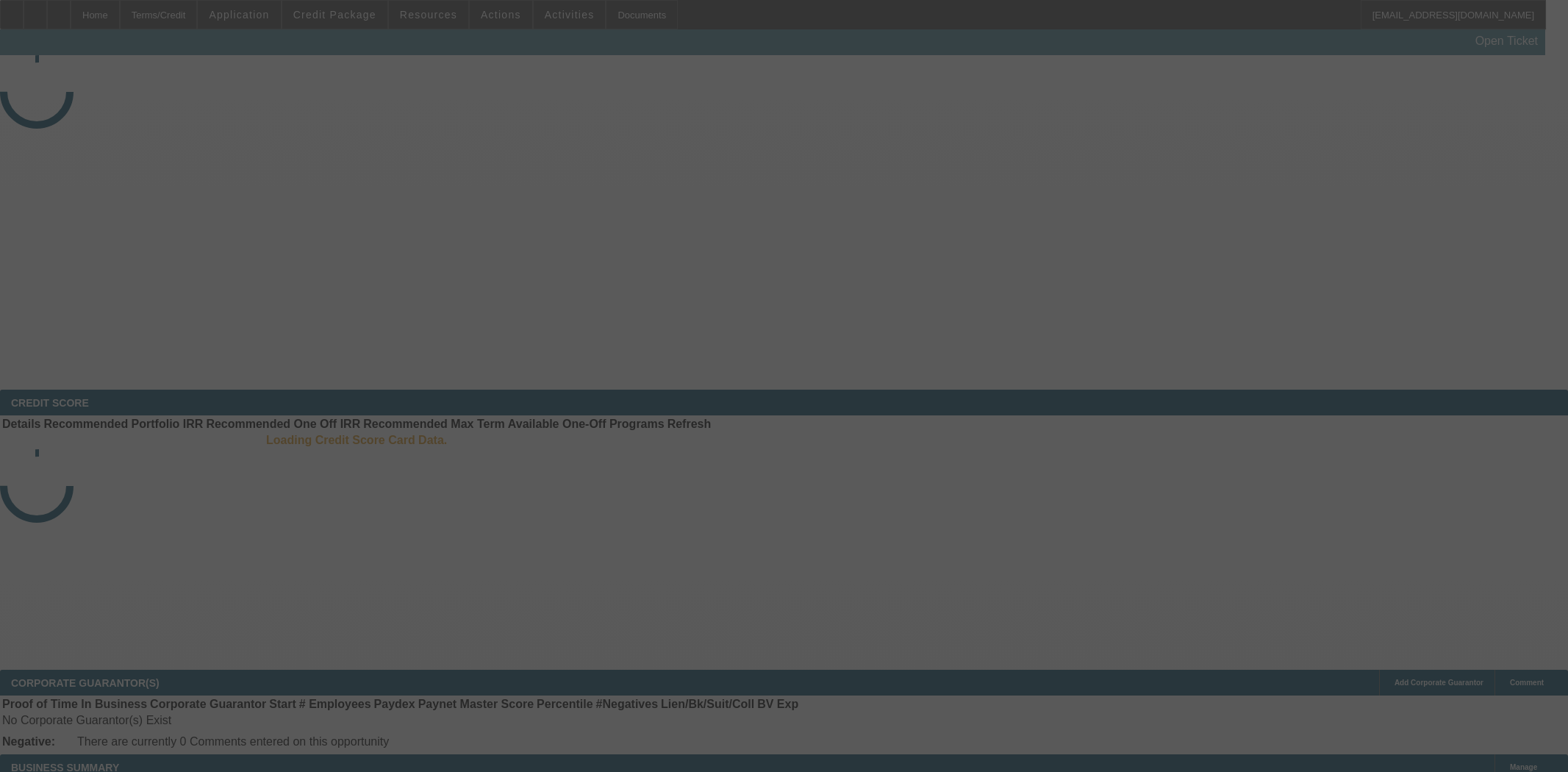
select select "4"
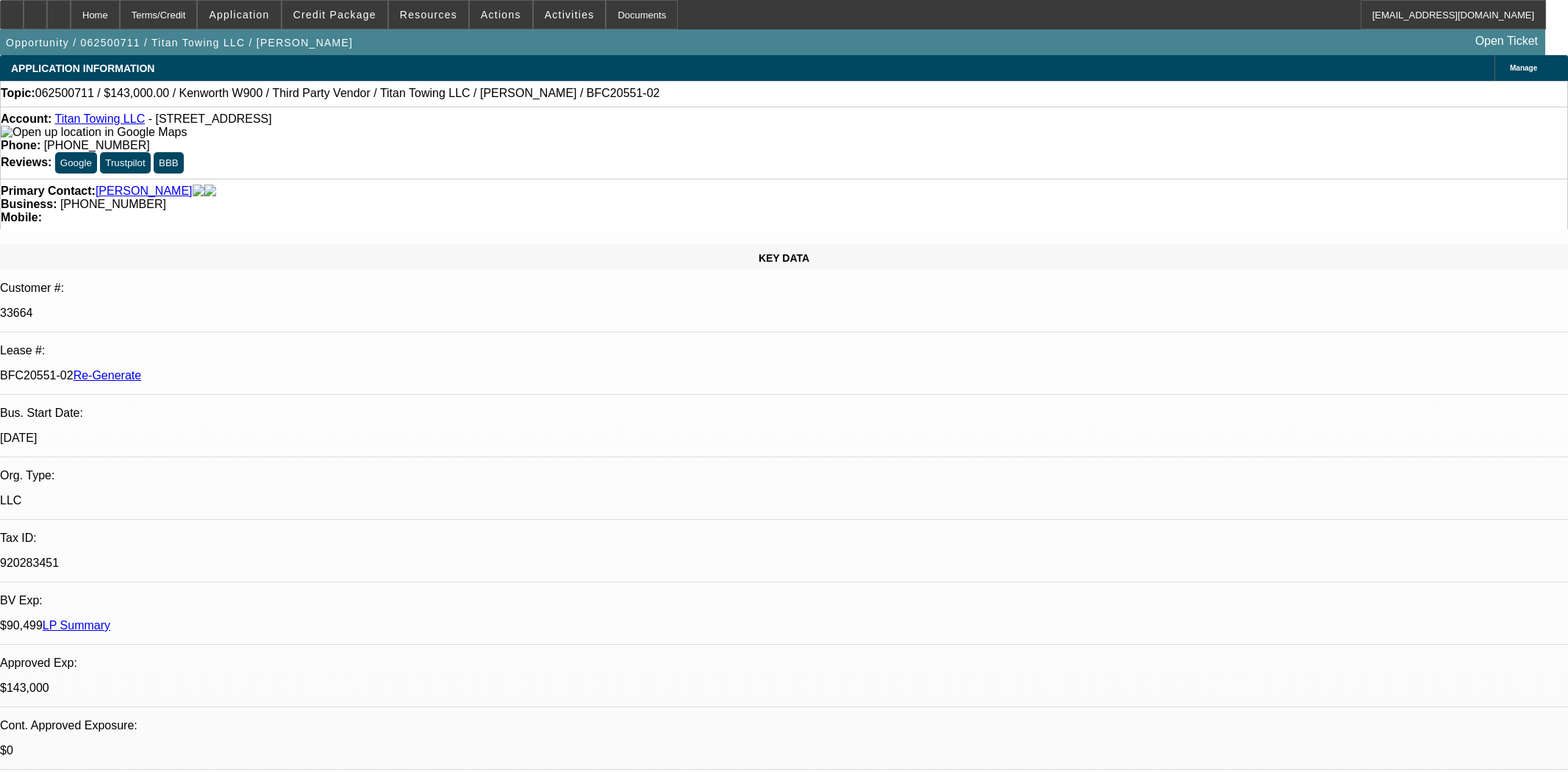
select select "0"
select select "2"
select select "0"
select select "6"
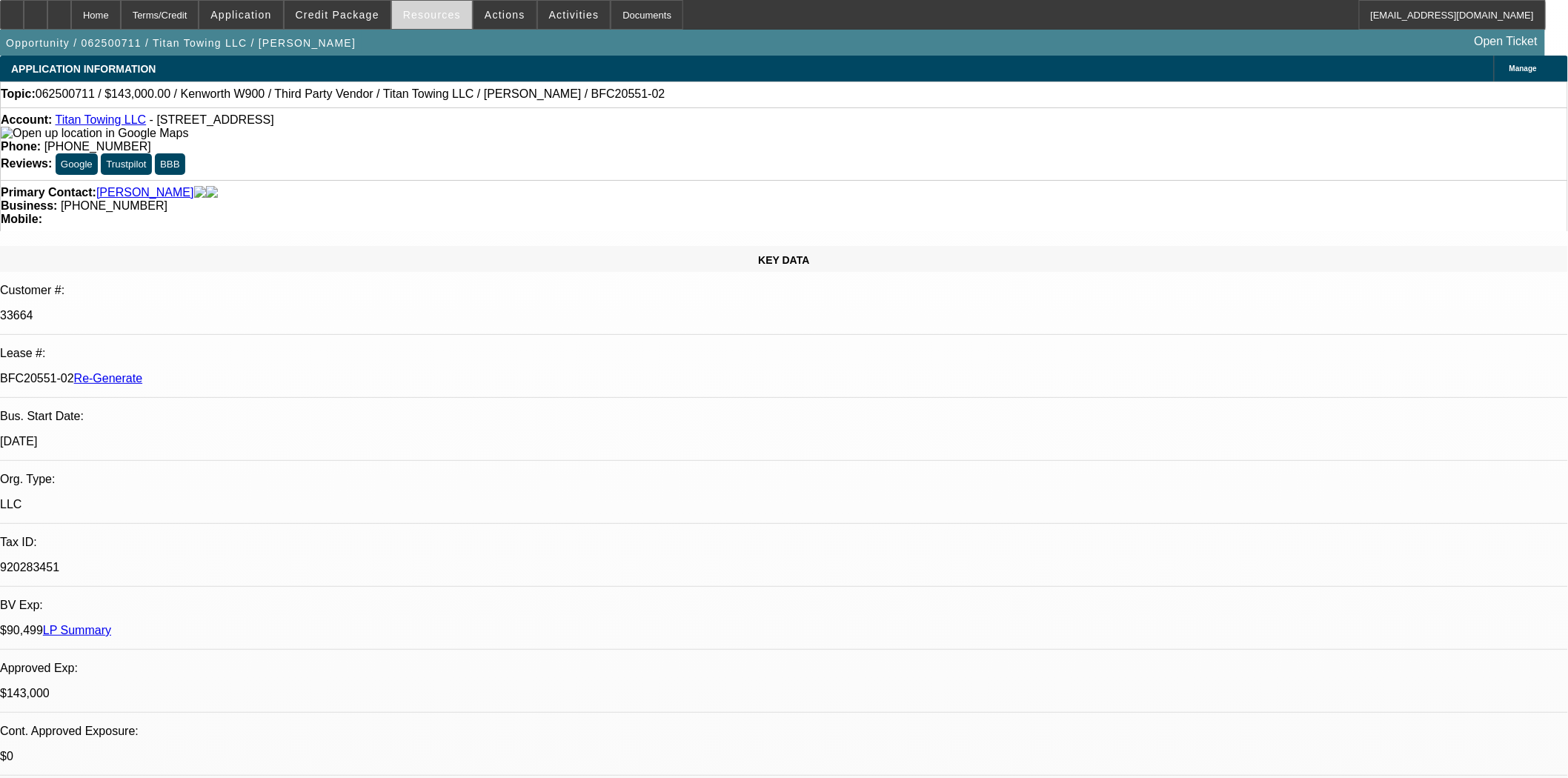
click at [441, 11] on span "Resources" at bounding box center [432, 15] width 58 height 12
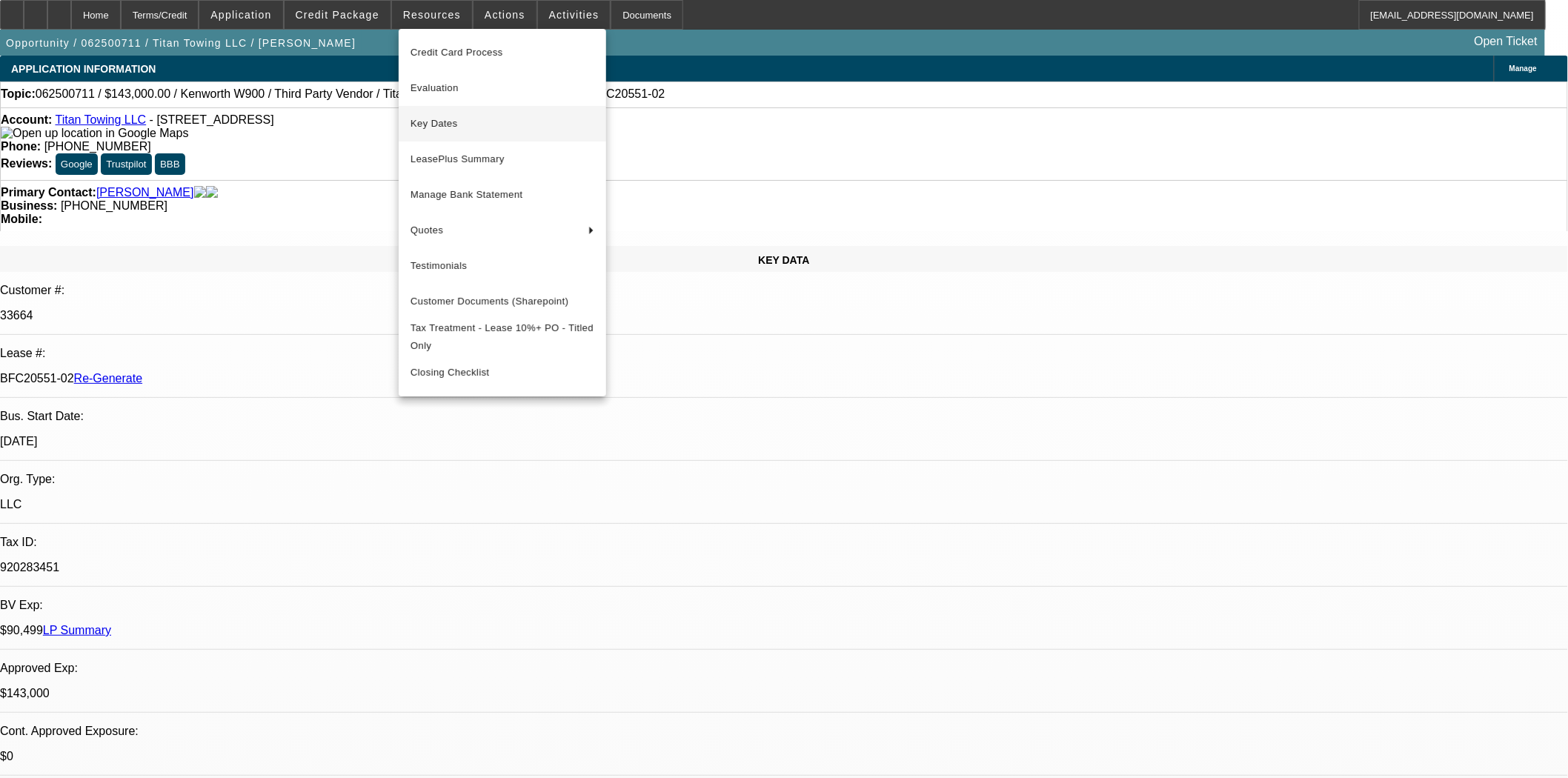
click at [449, 124] on span "Key Dates" at bounding box center [502, 124] width 184 height 18
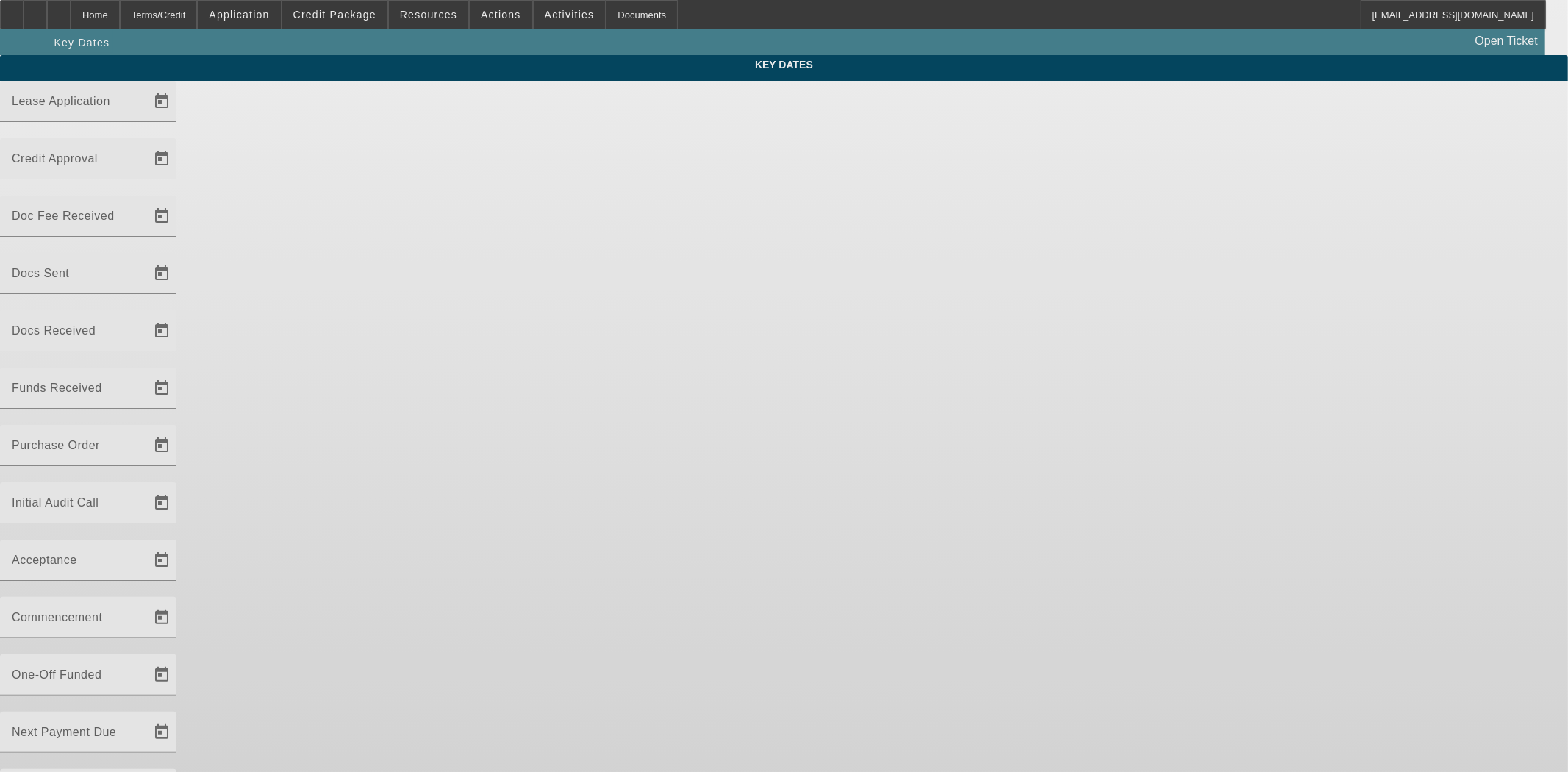
type input "6/30/2025"
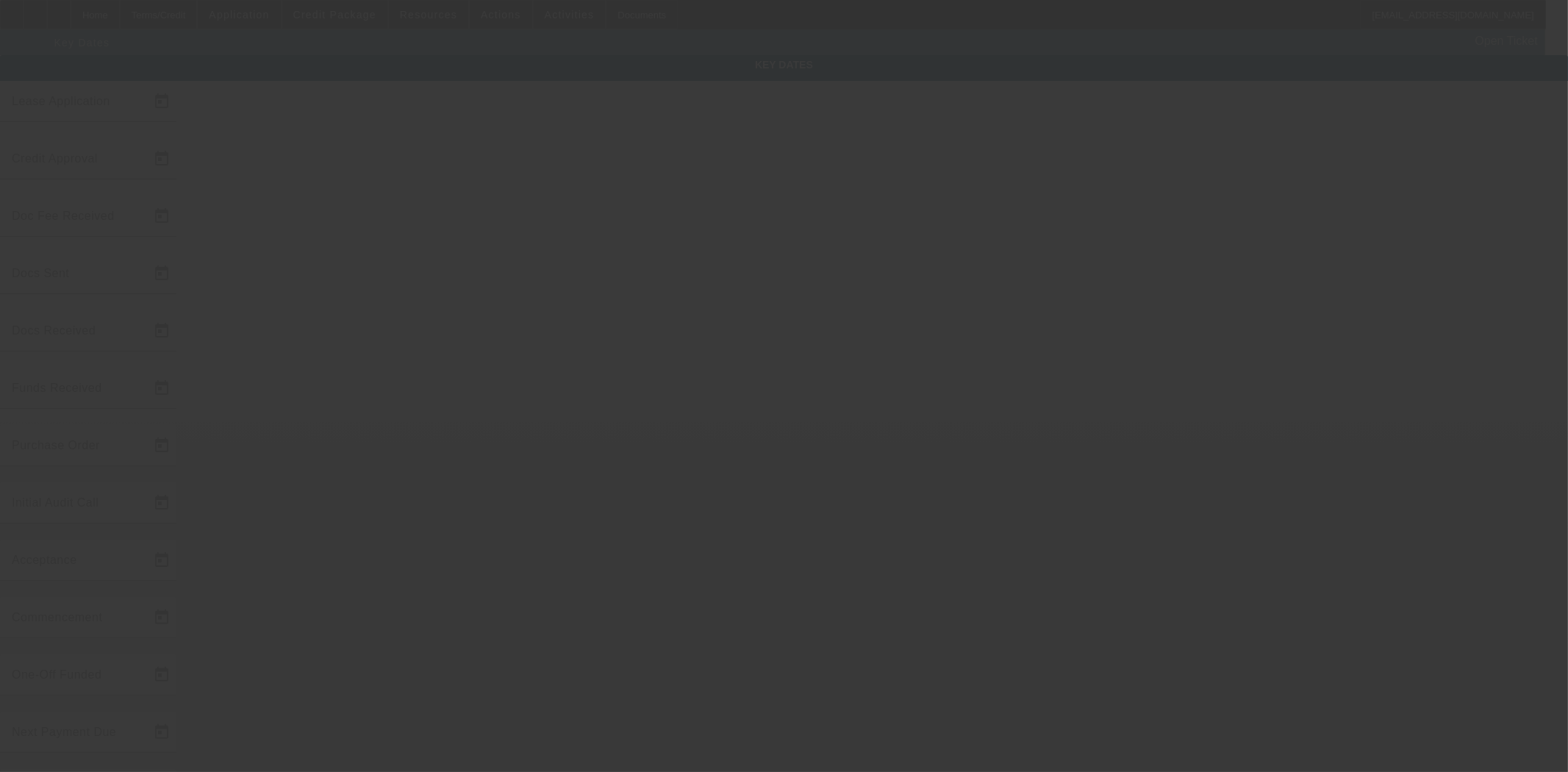
type input "8/18/2025"
type input "9/5/2025"
type input "8/22/2025"
type input "9/5/2025"
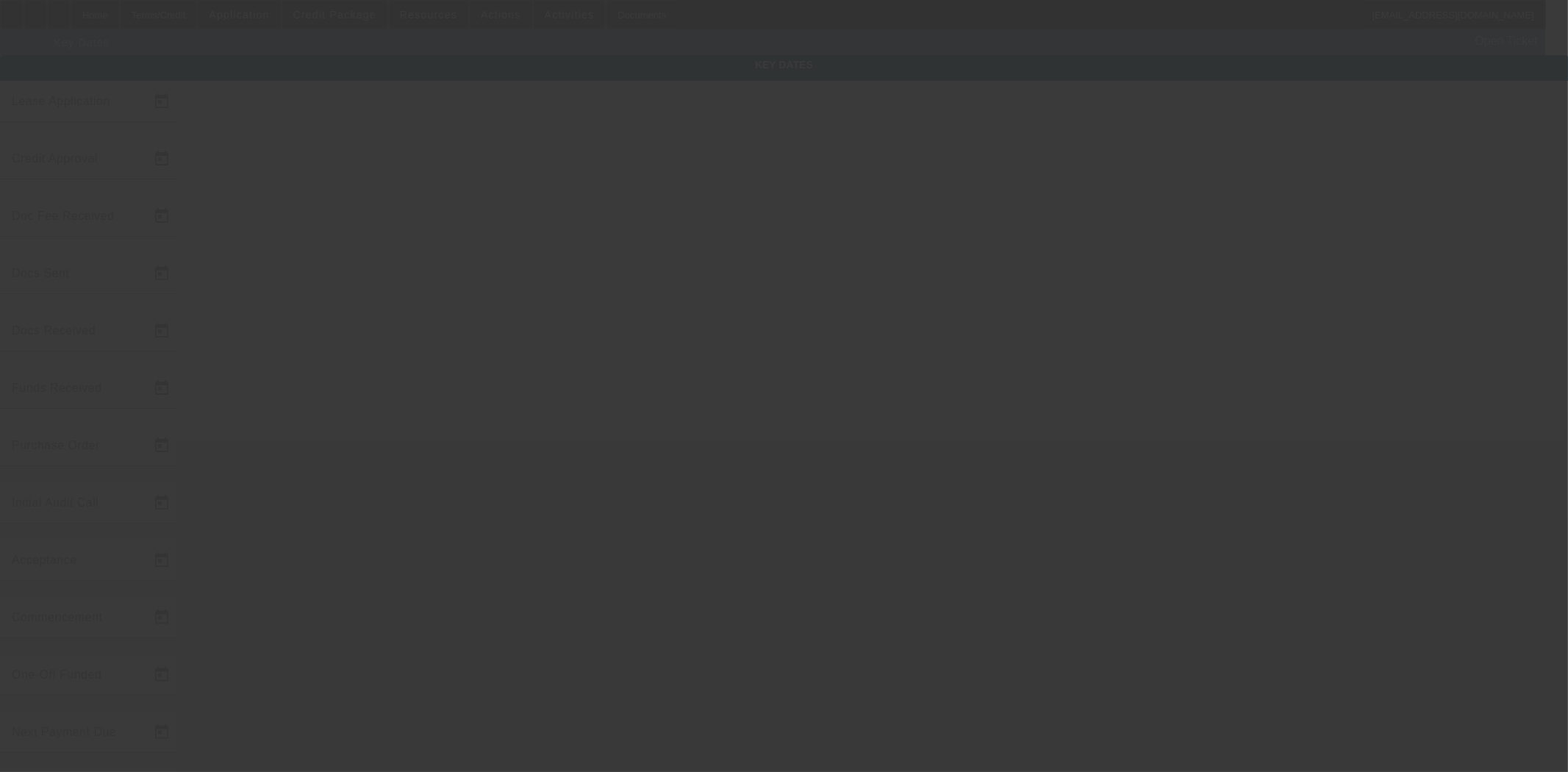
type input "9/5/2025"
type input "10/1/2025"
type input "11/1/2025"
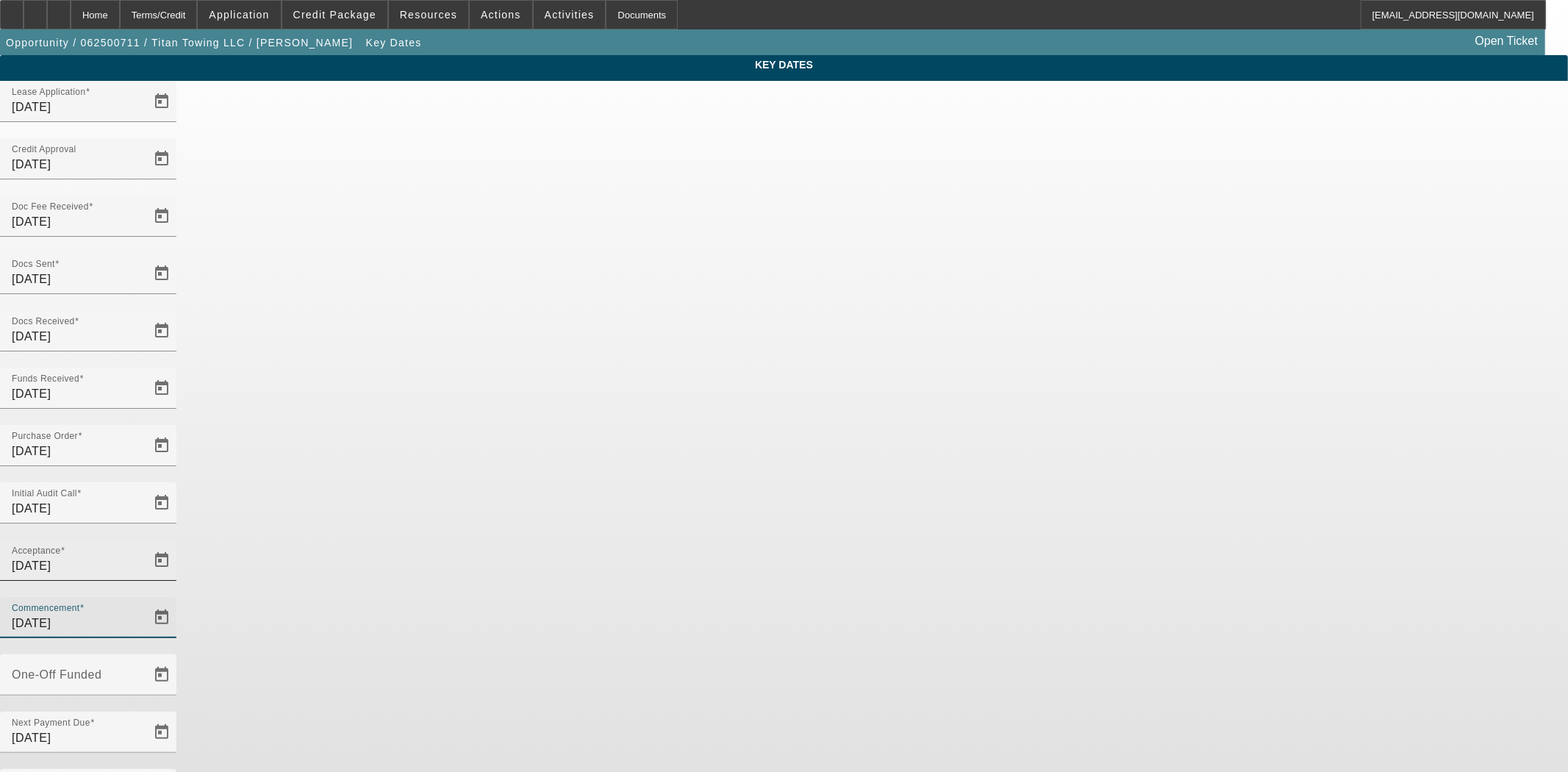
drag, startPoint x: 869, startPoint y: 348, endPoint x: 639, endPoint y: 340, distance: 230.1
click at [639, 540] on div "Acceptance 9/5/2025 Commencement 10/1/2025" at bounding box center [784, 598] width 1568 height 115
type input "9/15/2025"
click at [144, 729] on input "[DATE]" at bounding box center [78, 738] width 133 height 18
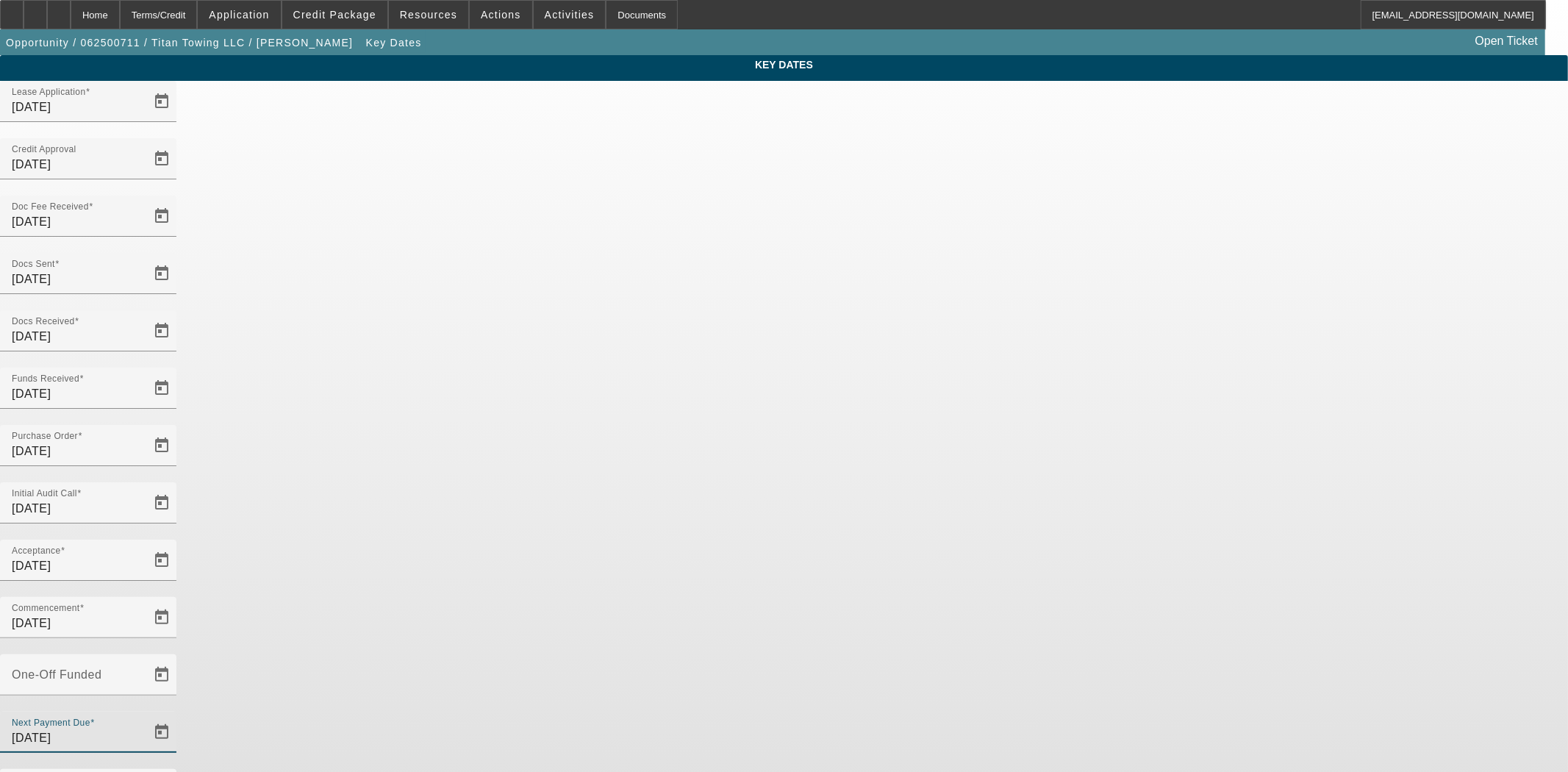
click at [144, 729] on input "[DATE]" at bounding box center [78, 738] width 133 height 18
drag, startPoint x: 825, startPoint y: 406, endPoint x: 782, endPoint y: 403, distance: 43.1
click at [782, 654] on div "One-Off Funded Next Payment Due 11/1/2025" at bounding box center [784, 712] width 1568 height 115
type input "[DATE]"
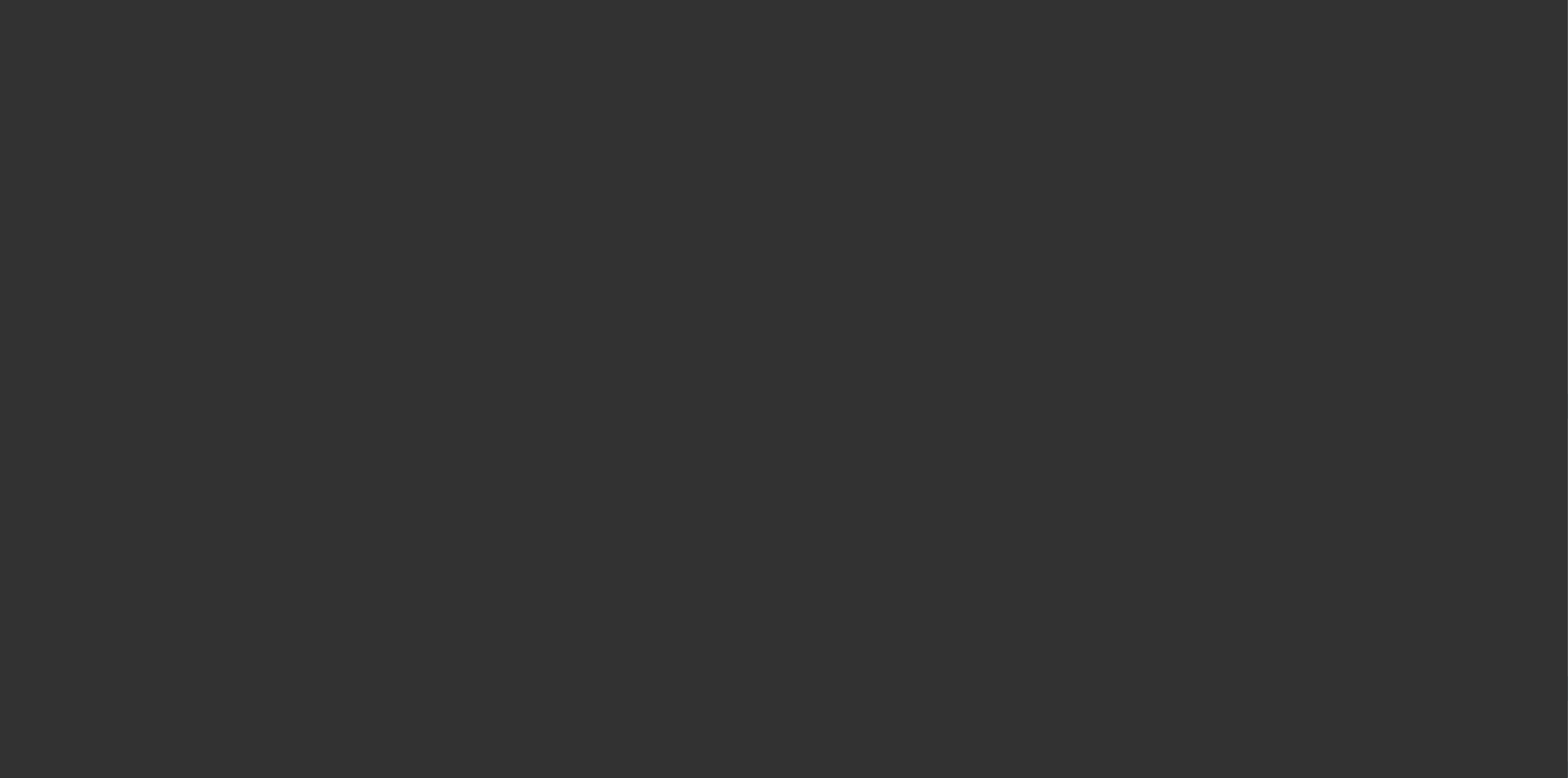
select select "4"
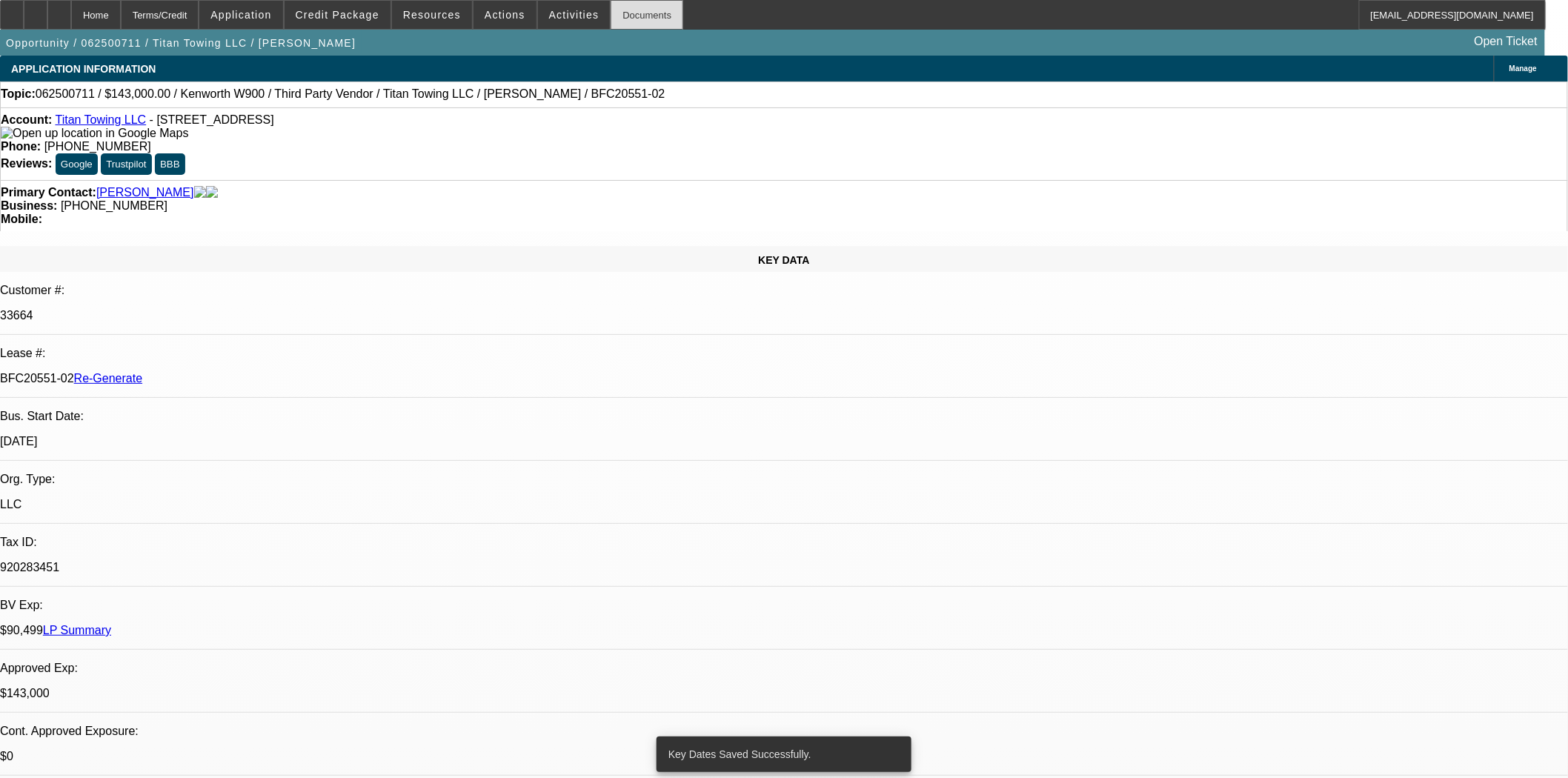
select select "0"
select select "2"
select select "0"
select select "6"
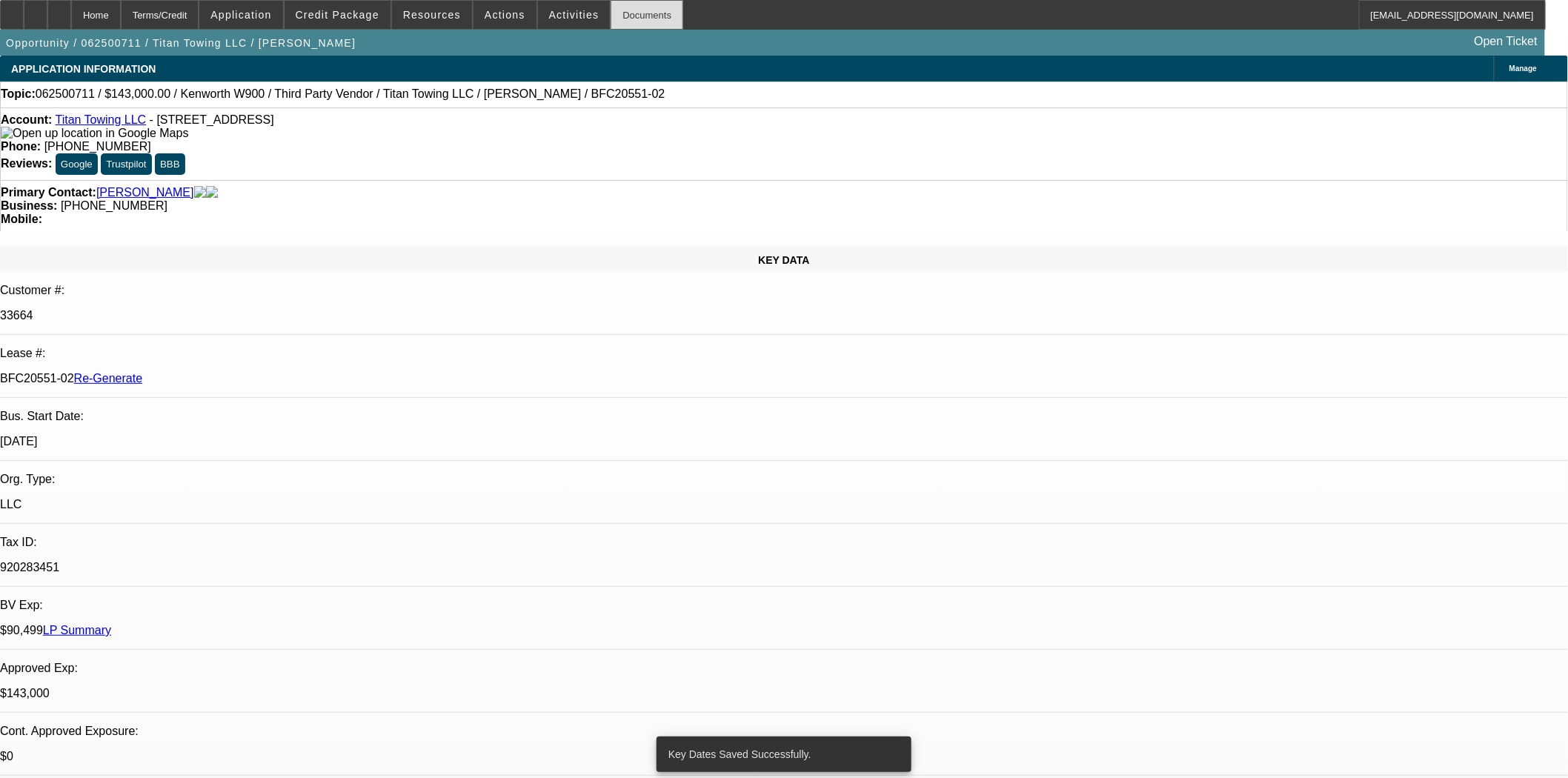
click at [613, 13] on div "Documents" at bounding box center [646, 15] width 73 height 30
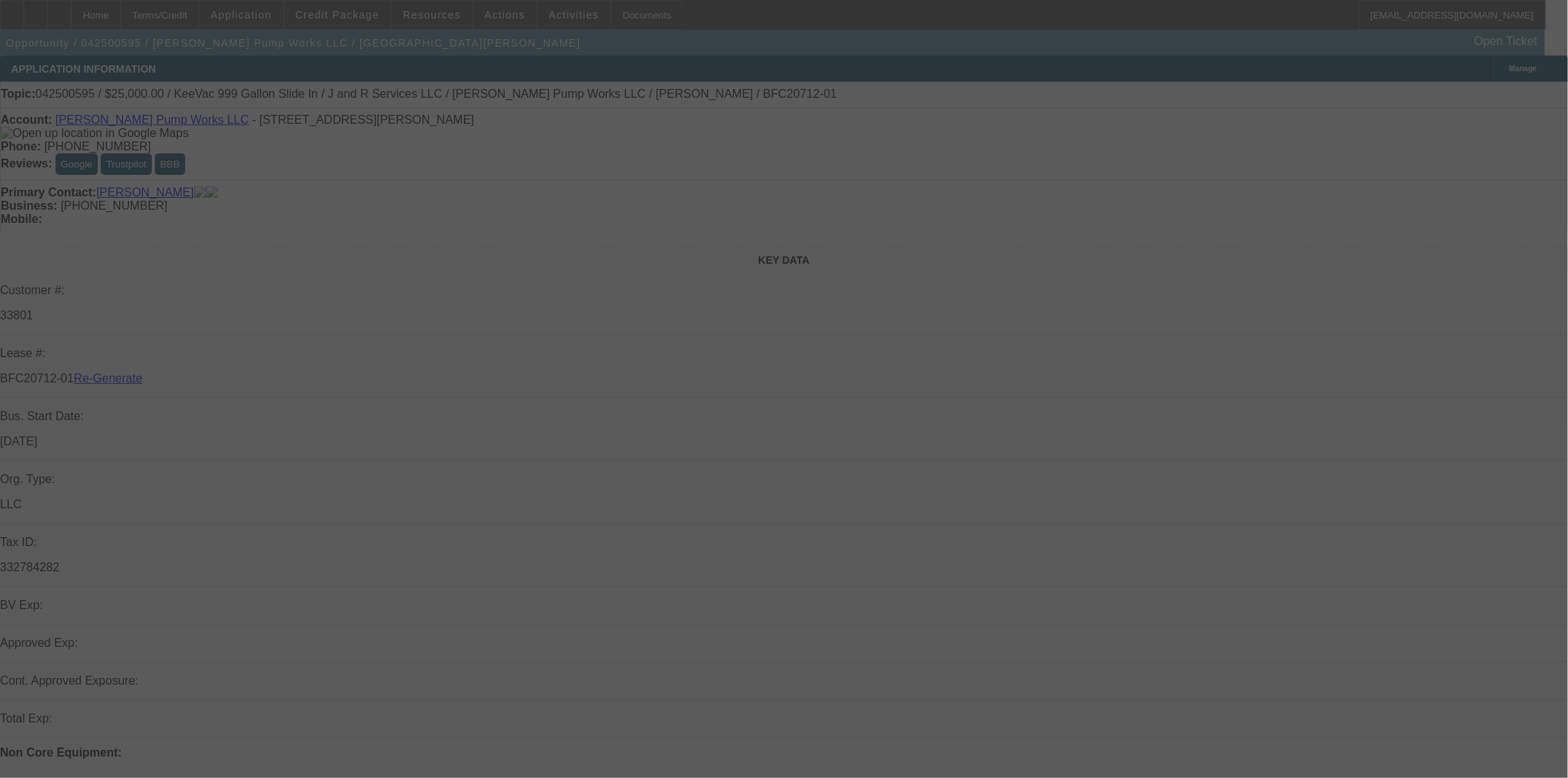
select select "4"
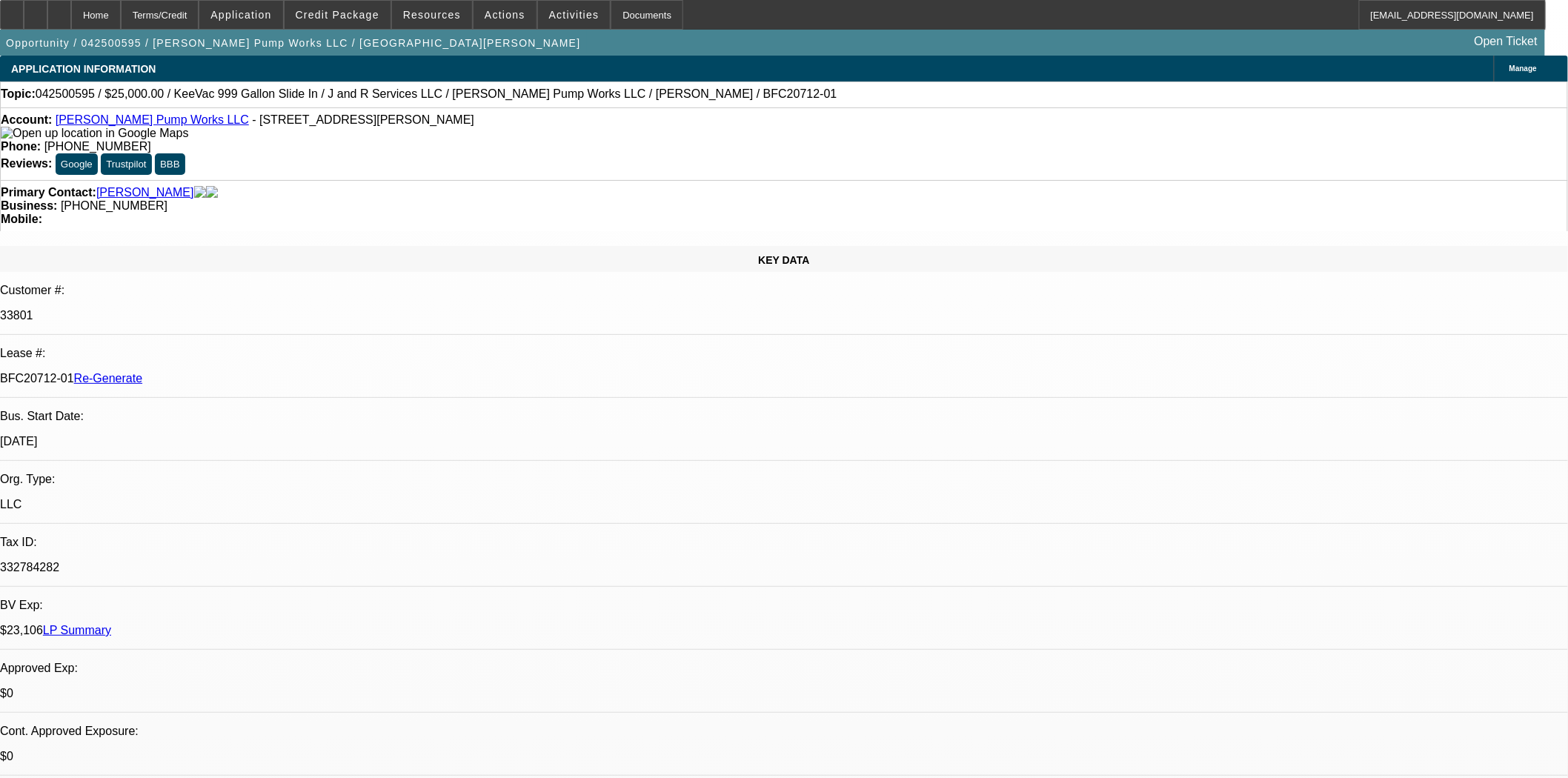
select select "0"
select select "2"
select select "0"
select select "1"
select select "2"
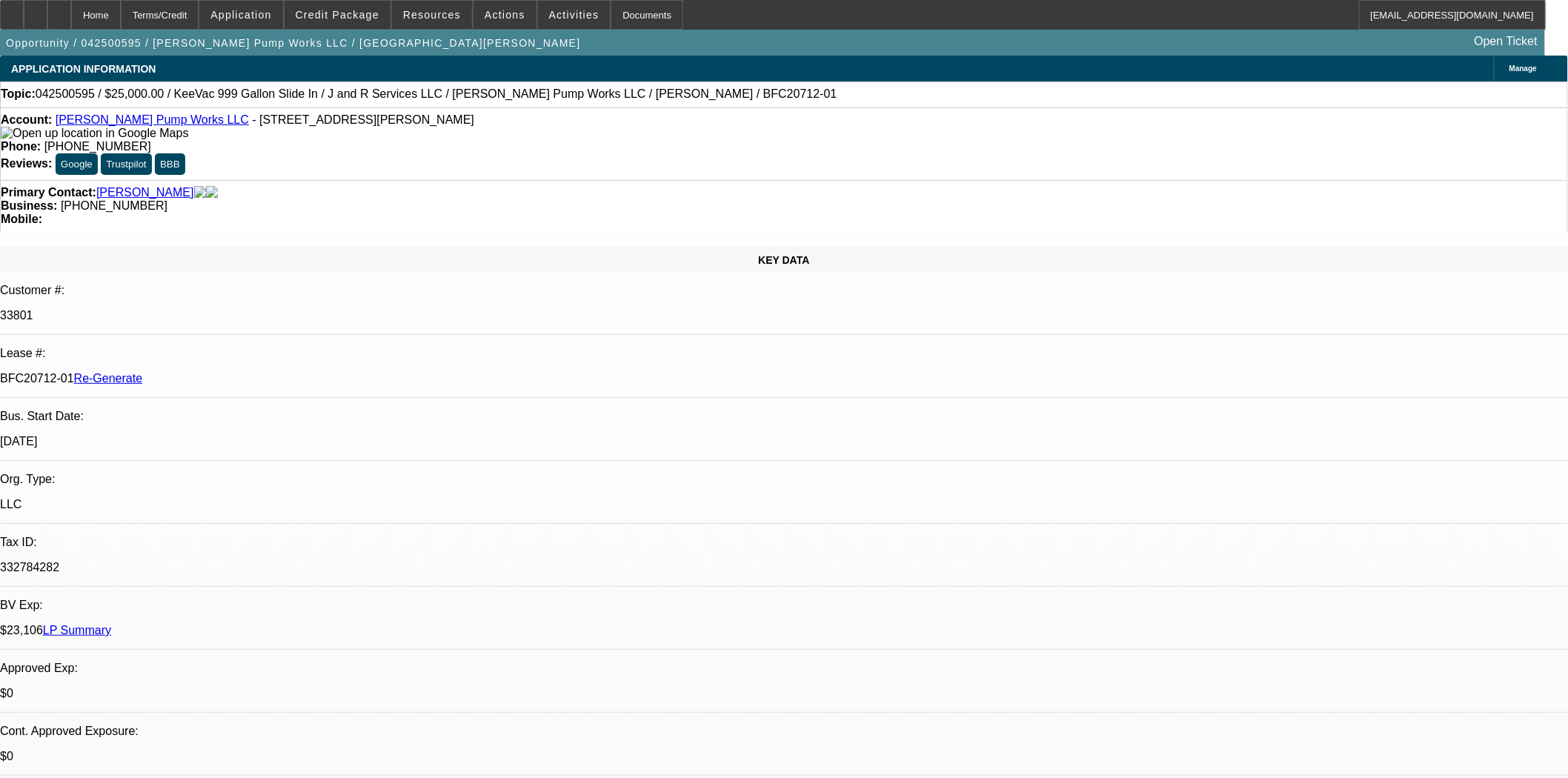
select select "6"
click at [541, 1] on span at bounding box center [574, 15] width 73 height 36
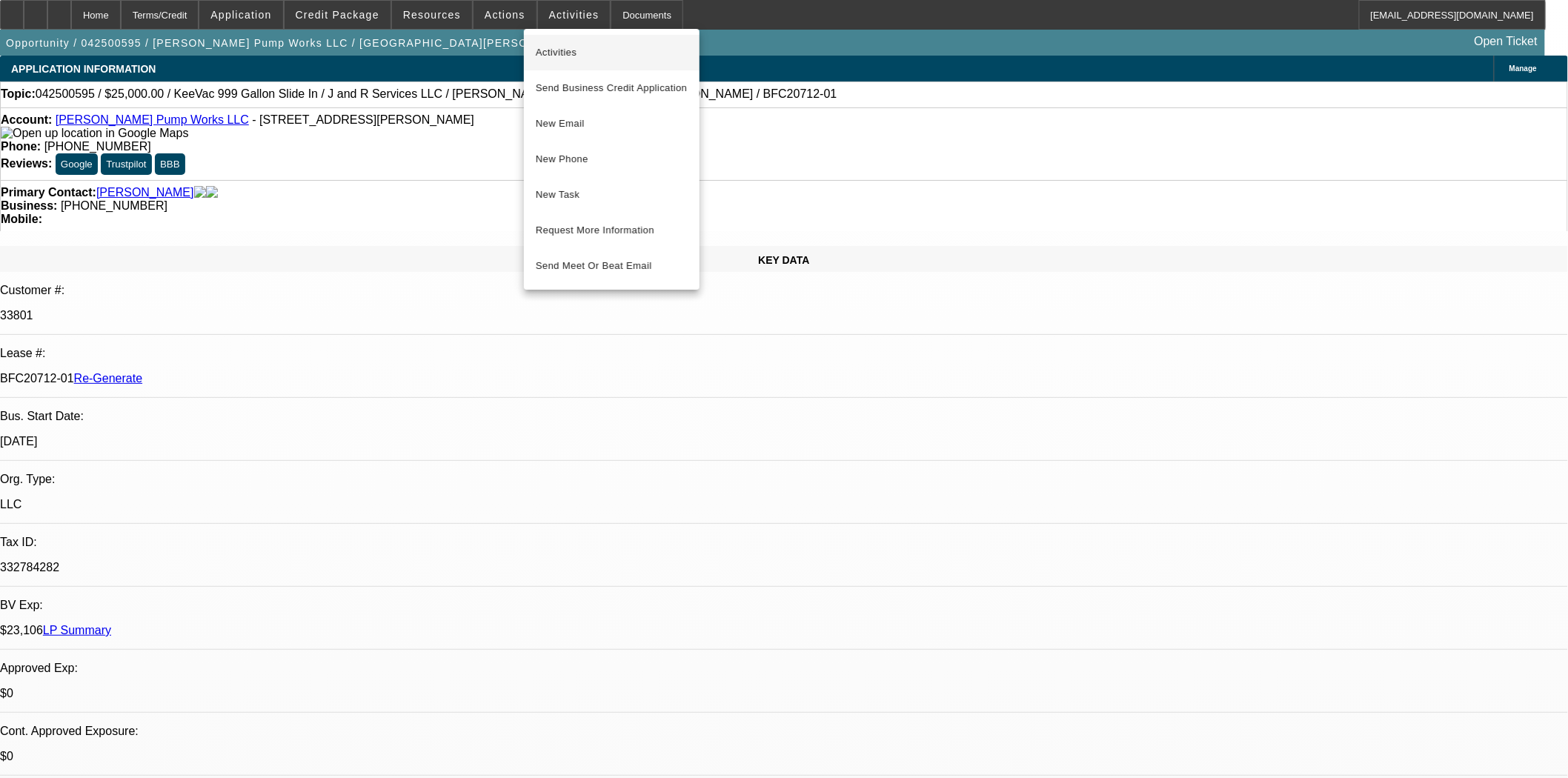
click at [546, 46] on span "Activities" at bounding box center [611, 53] width 152 height 18
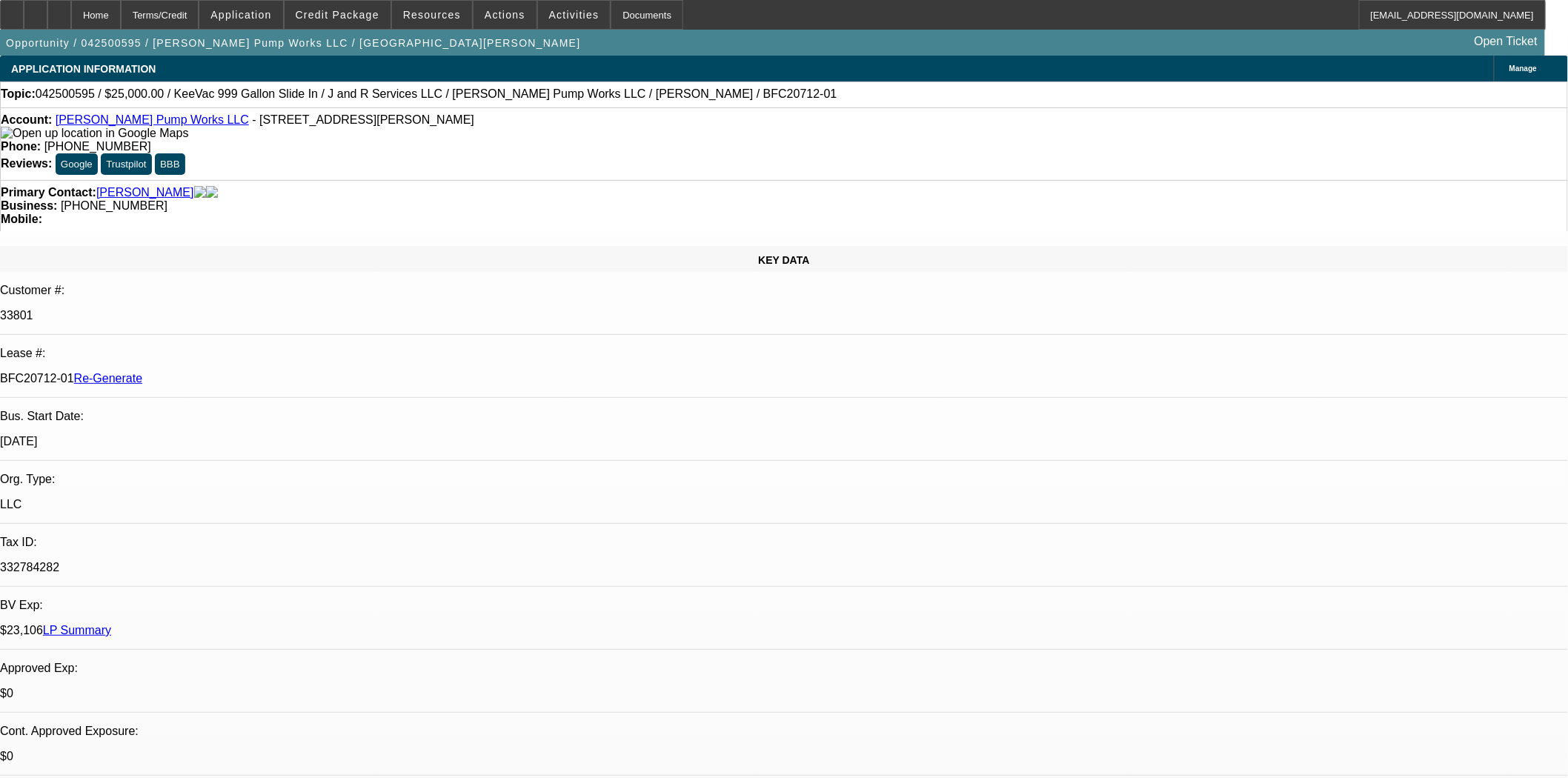
click at [122, 122] on link "Stewart Pump Works LLC" at bounding box center [153, 120] width 194 height 13
click at [610, 27] on div "Documents" at bounding box center [646, 15] width 73 height 30
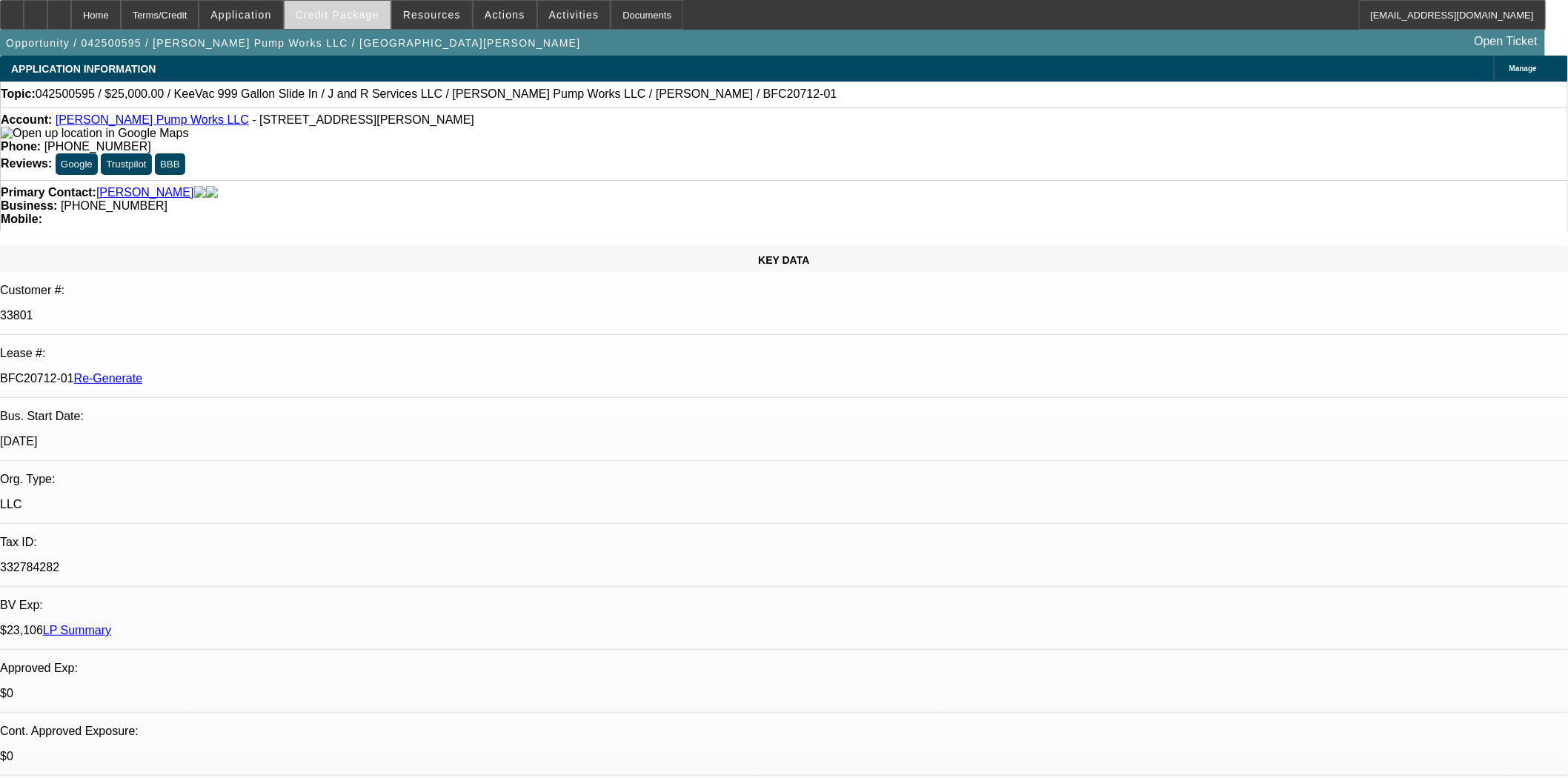
click at [357, 19] on span "Credit Package" at bounding box center [338, 15] width 84 height 12
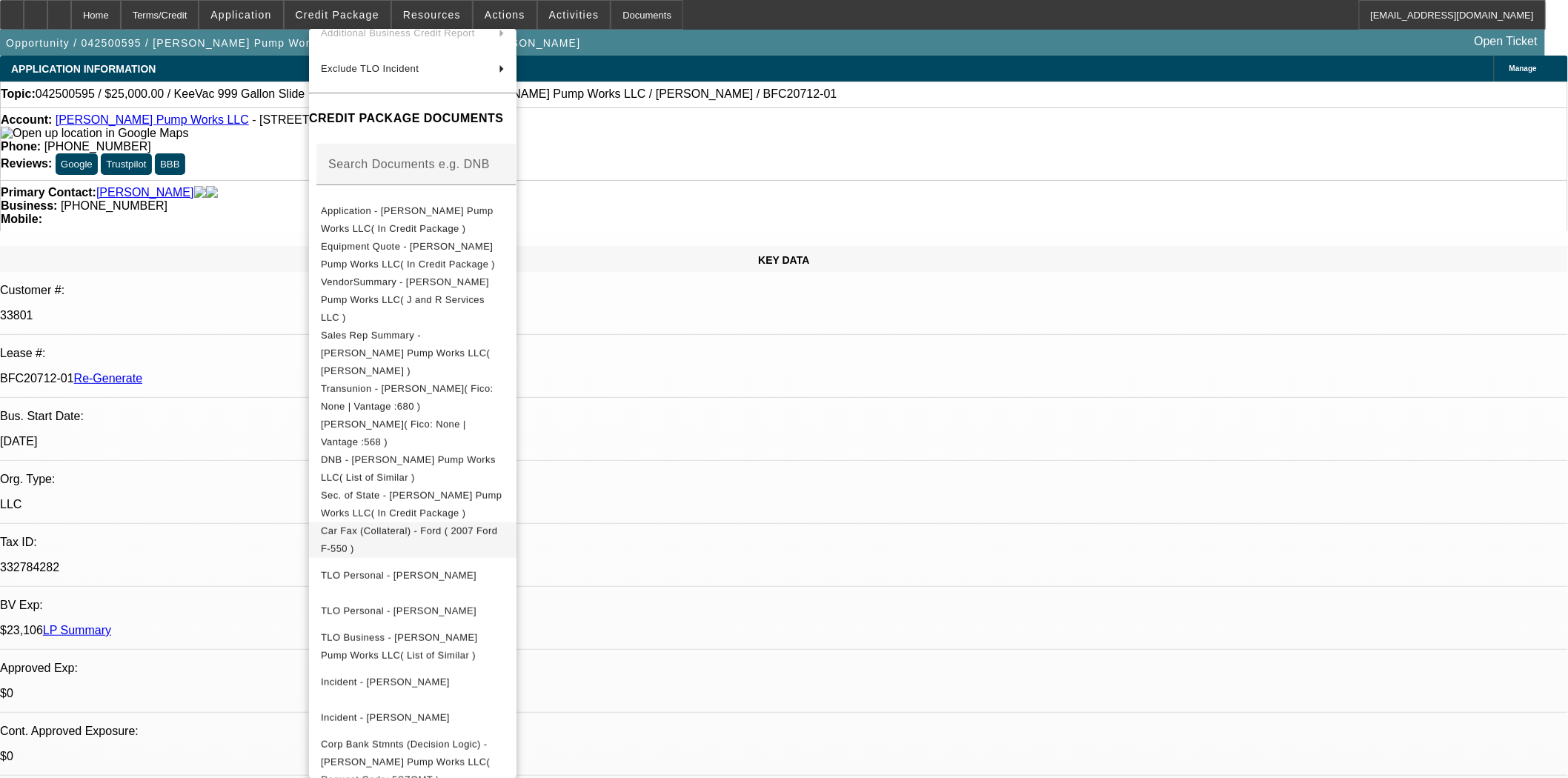
scroll to position [165, 0]
click at [465, 521] on span "Car Fax (Collateral) - Ford ( 2007 Ford F-550 )" at bounding box center [408, 535] width 177 height 29
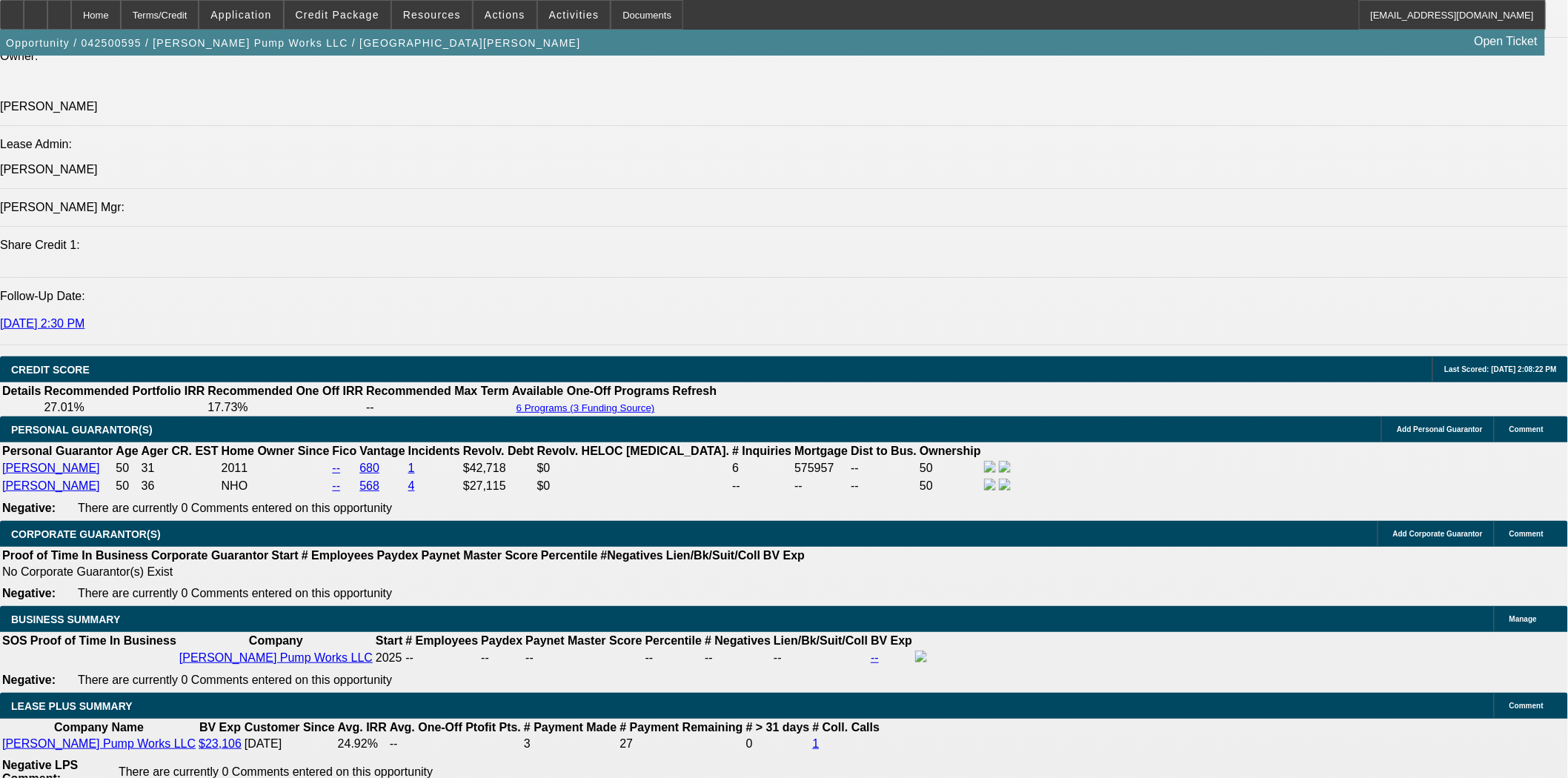
scroll to position [2305, 0]
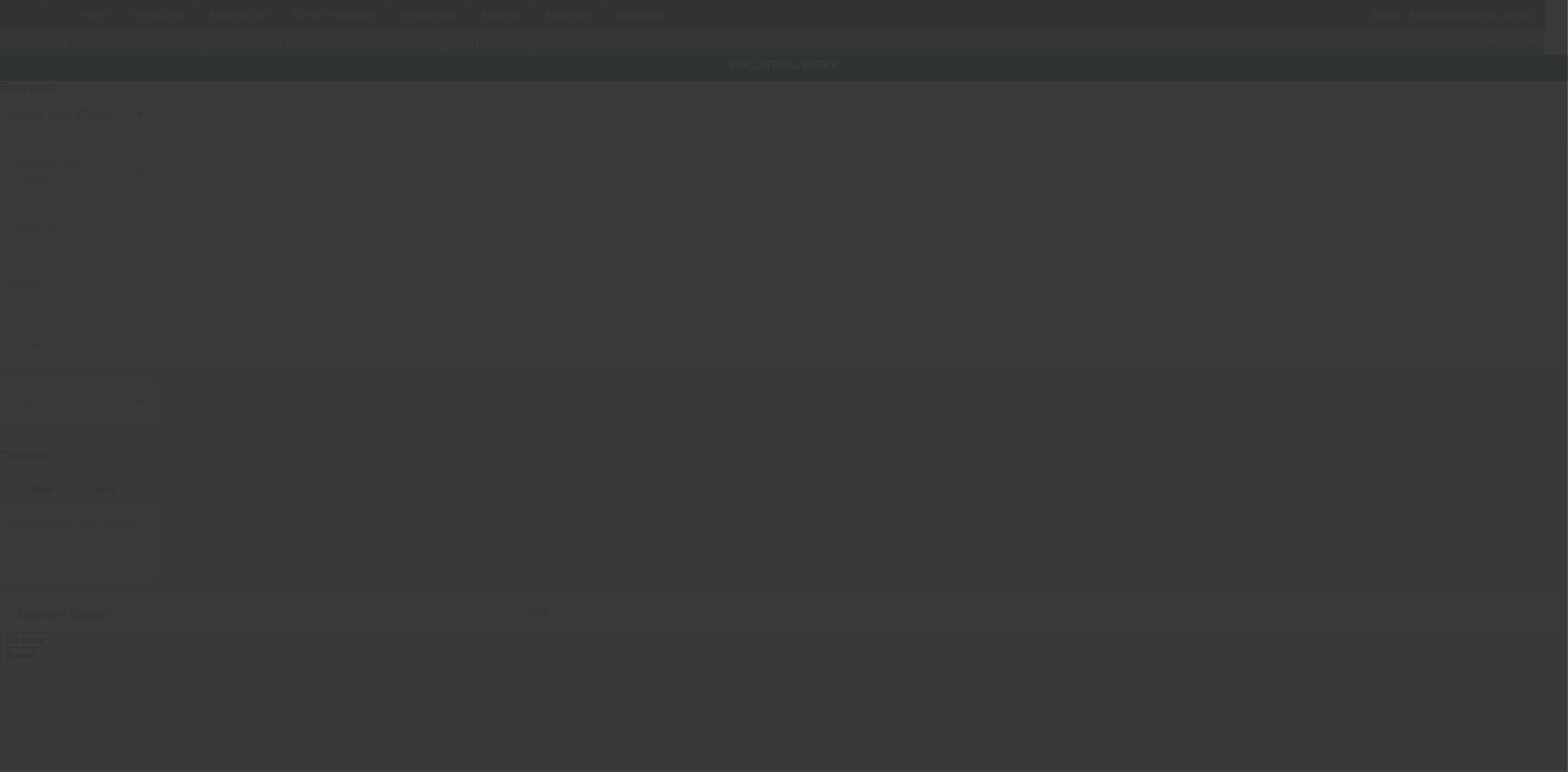
type input "1FDAF57P97EB43296"
type input "Ford"
type input "F-550"
radio input "true"
type textarea "Includes all options, attachments, and accessories"
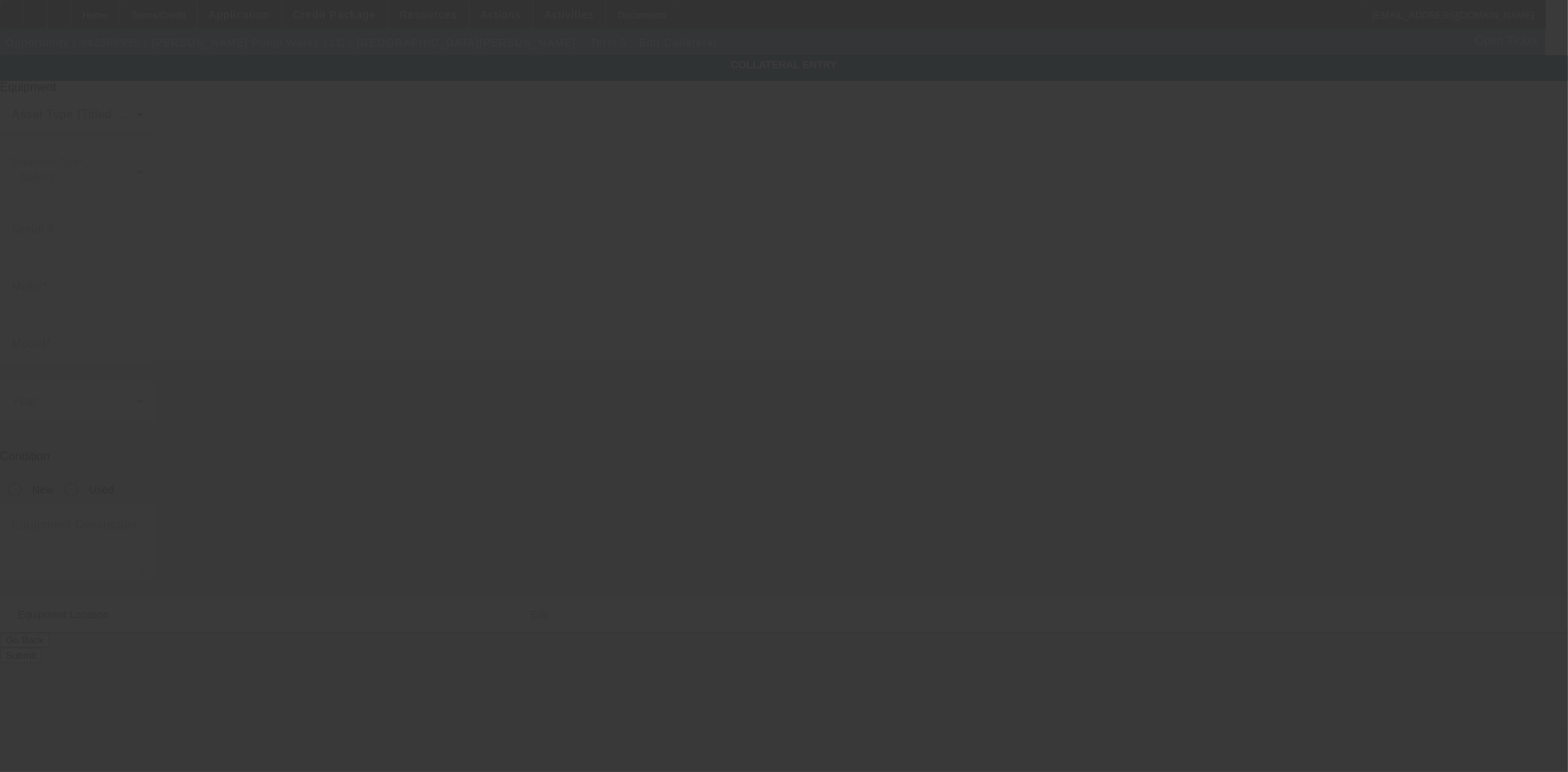
type input "1120 S Summit View Dr"
type input "Fort Collins"
type input "80524"
type input "Larimer"
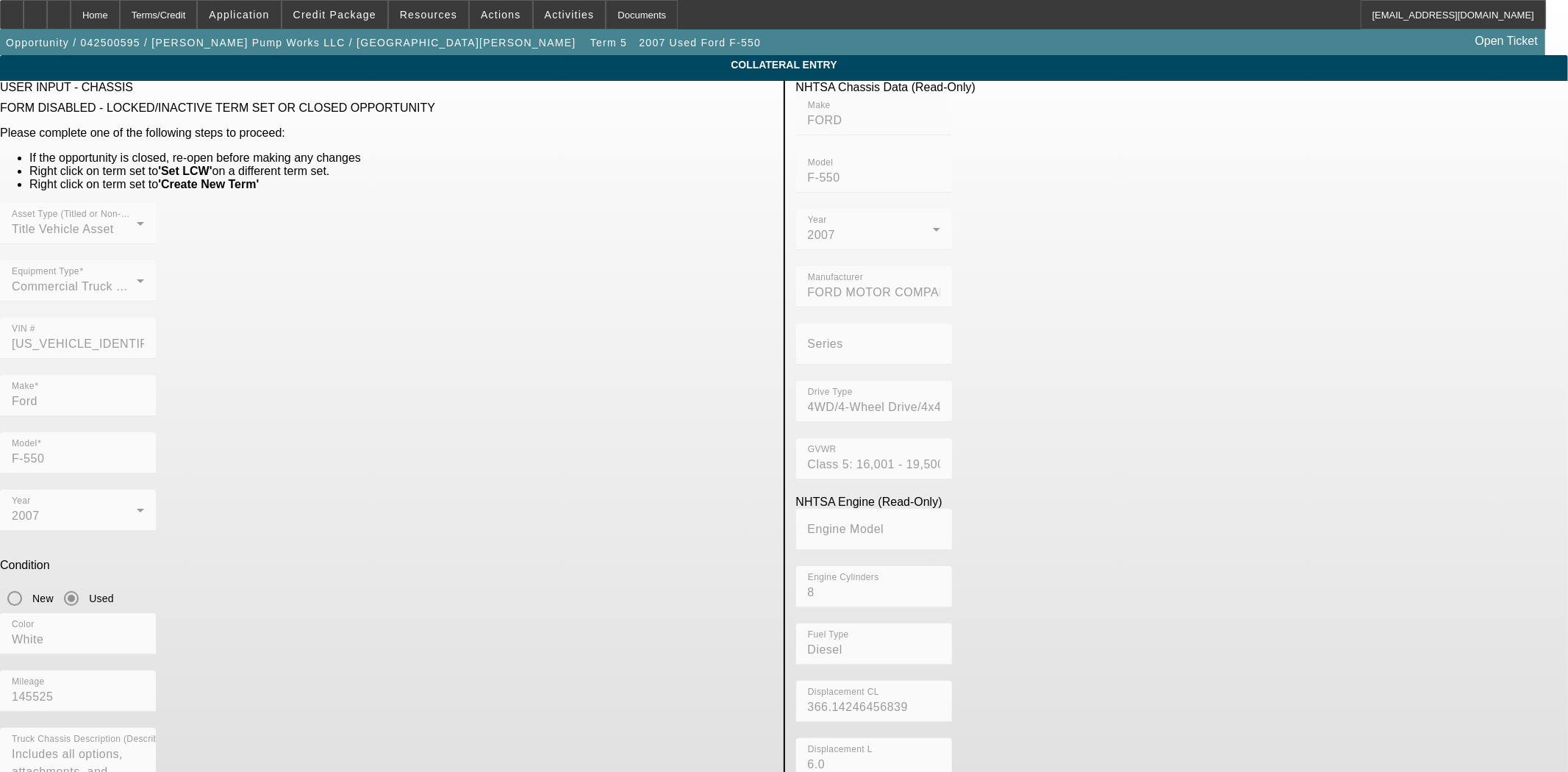
click at [156, 317] on mat-form-field "VIN # 1FDAF57P97EB43296" at bounding box center [77, 346] width 156 height 57
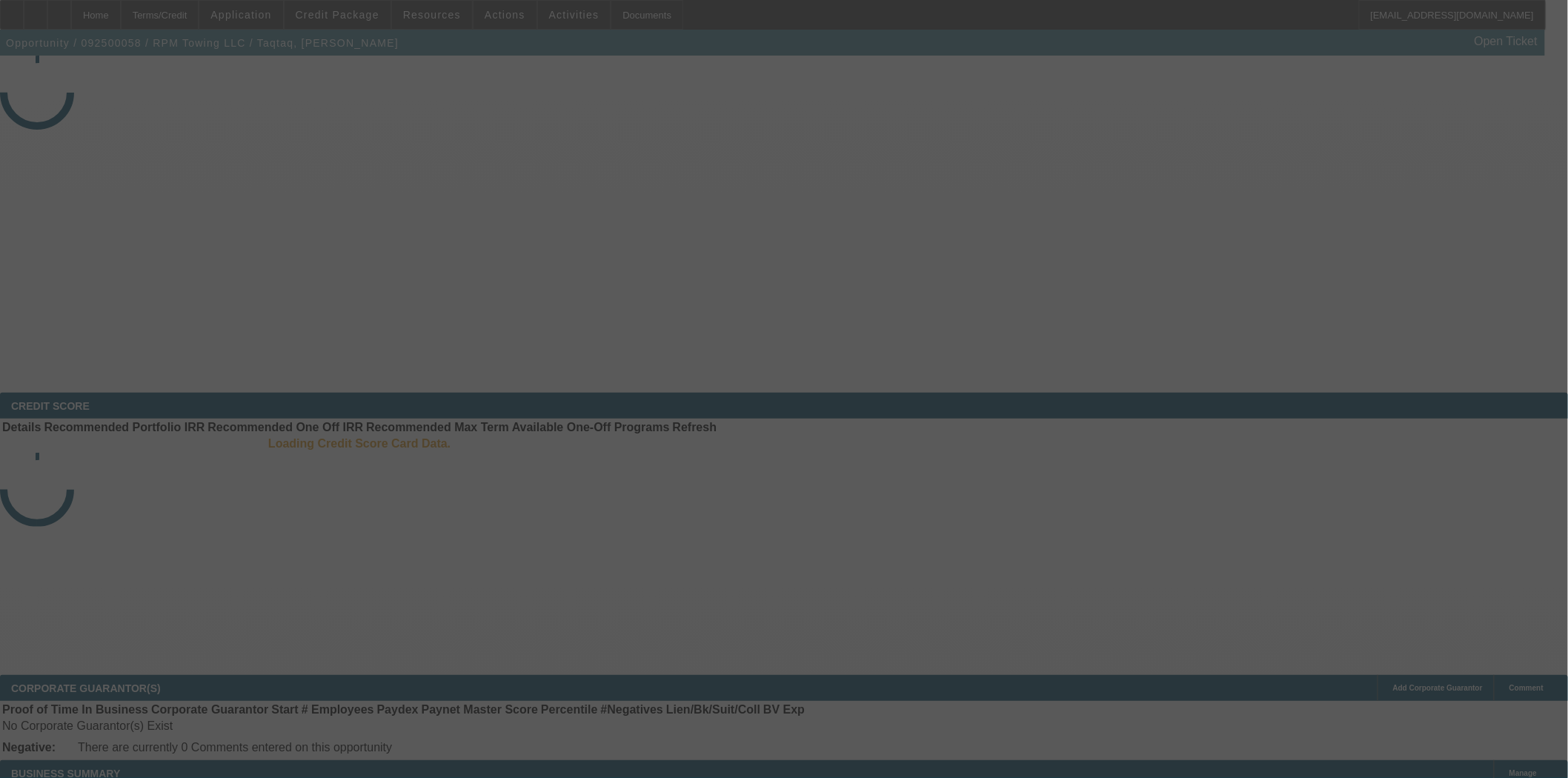
select select "3"
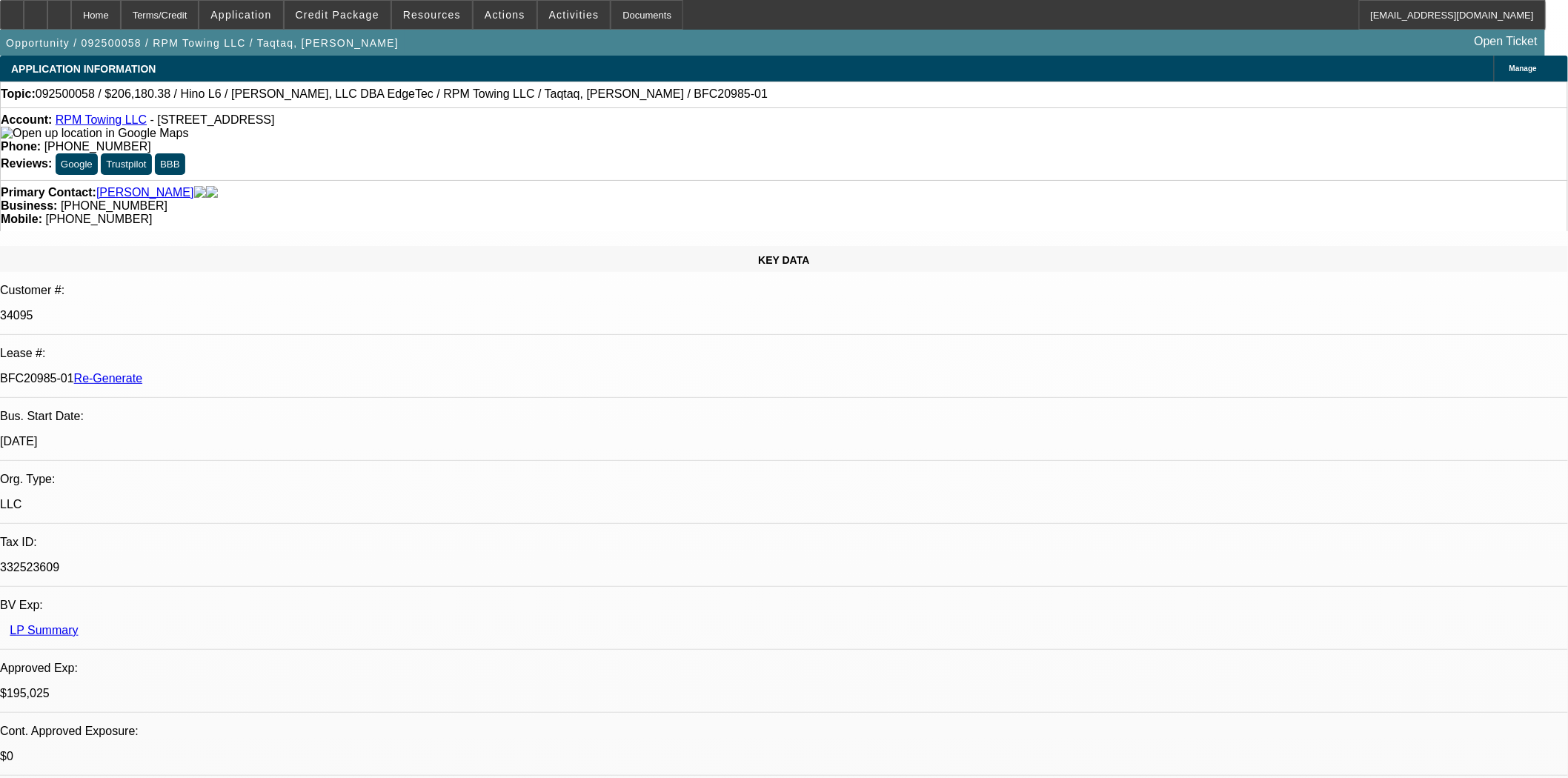
select select "0"
select select "2"
select select "0"
select select "6"
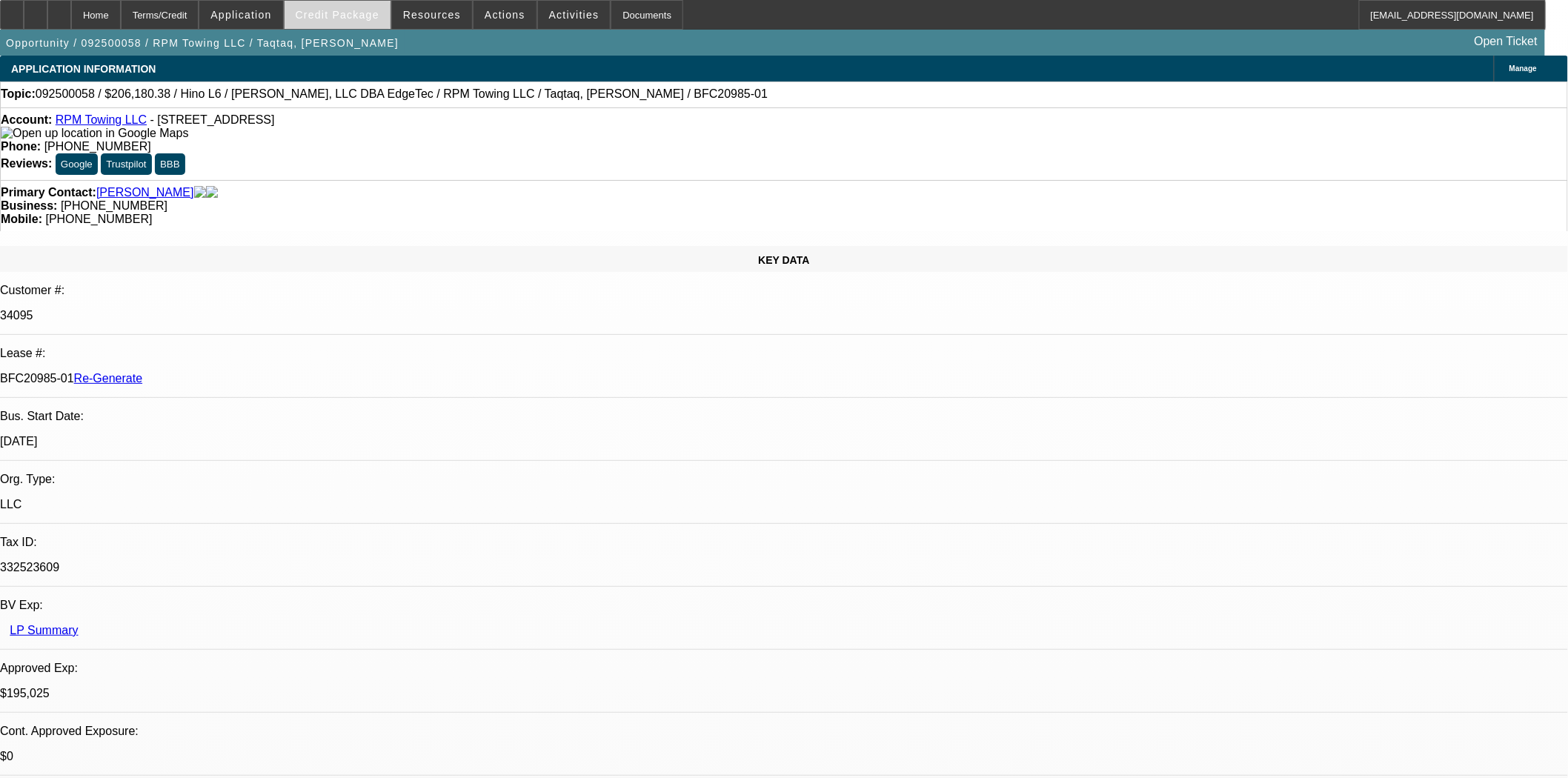
click at [353, 13] on span "Credit Package" at bounding box center [338, 15] width 84 height 12
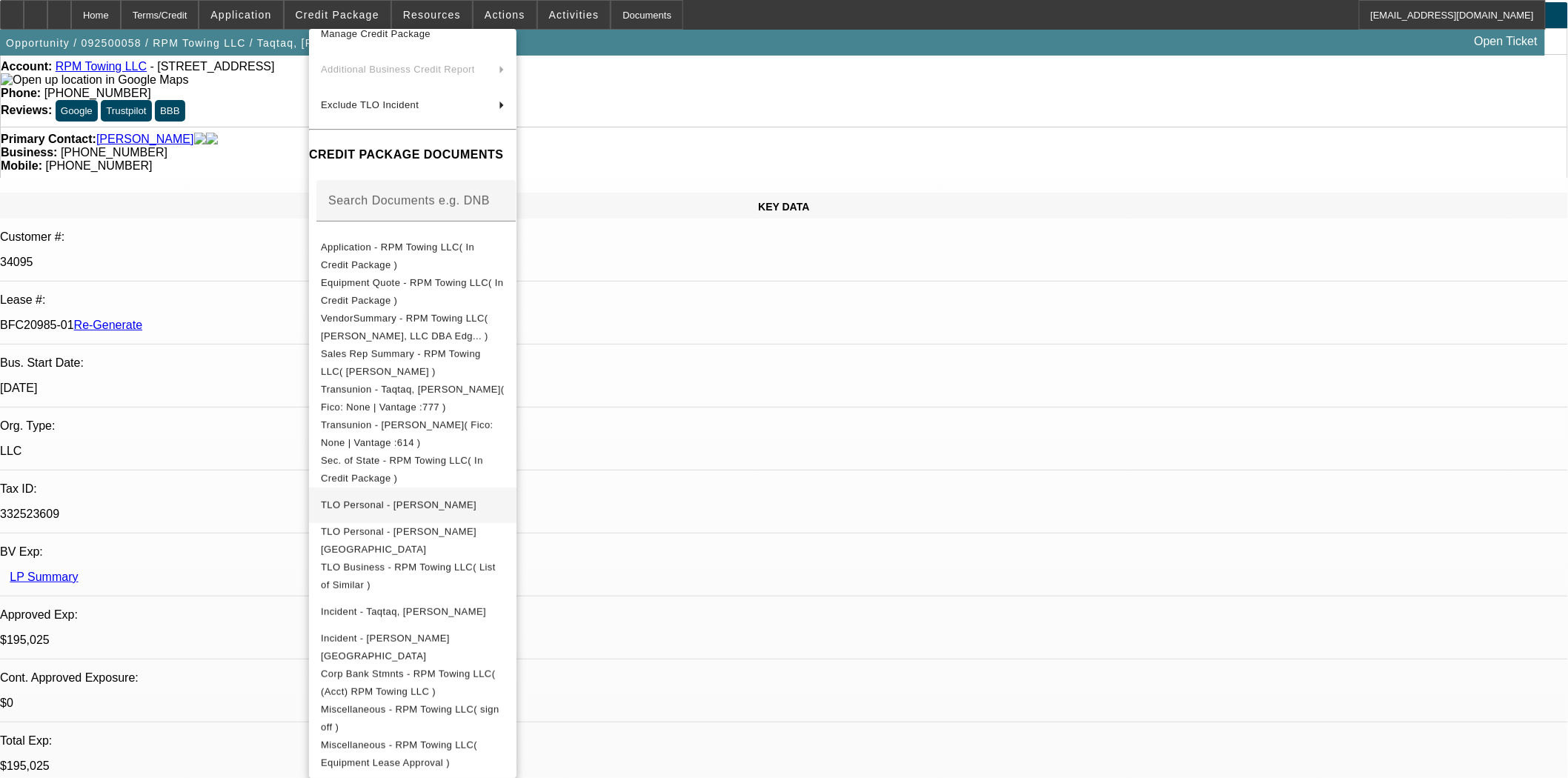
scroll to position [82, 0]
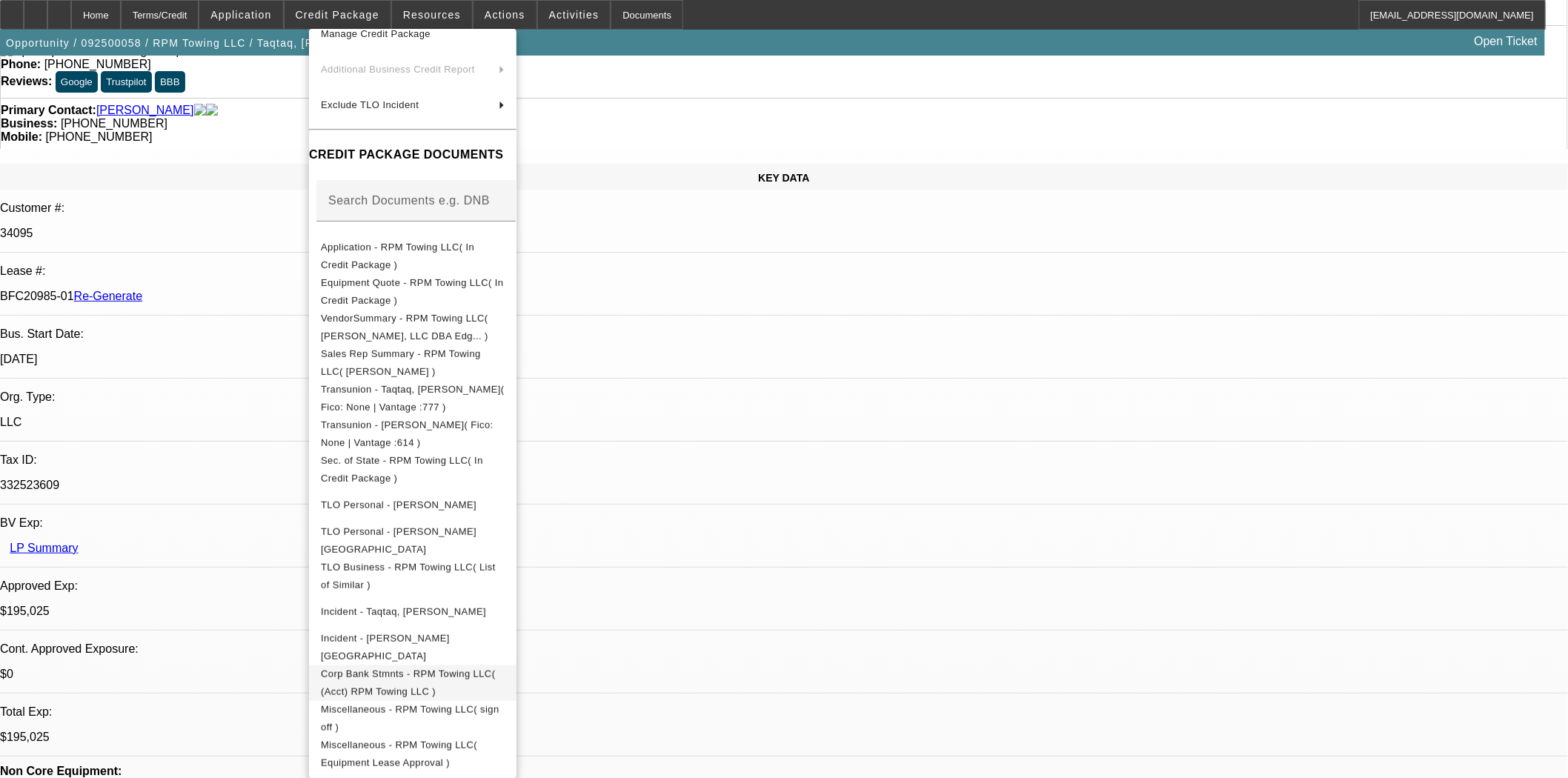
click at [444, 674] on span "Corp Bank Stmnts - RPM Towing LLC( (Acct) RPM Towing LLC )" at bounding box center [407, 681] width 174 height 29
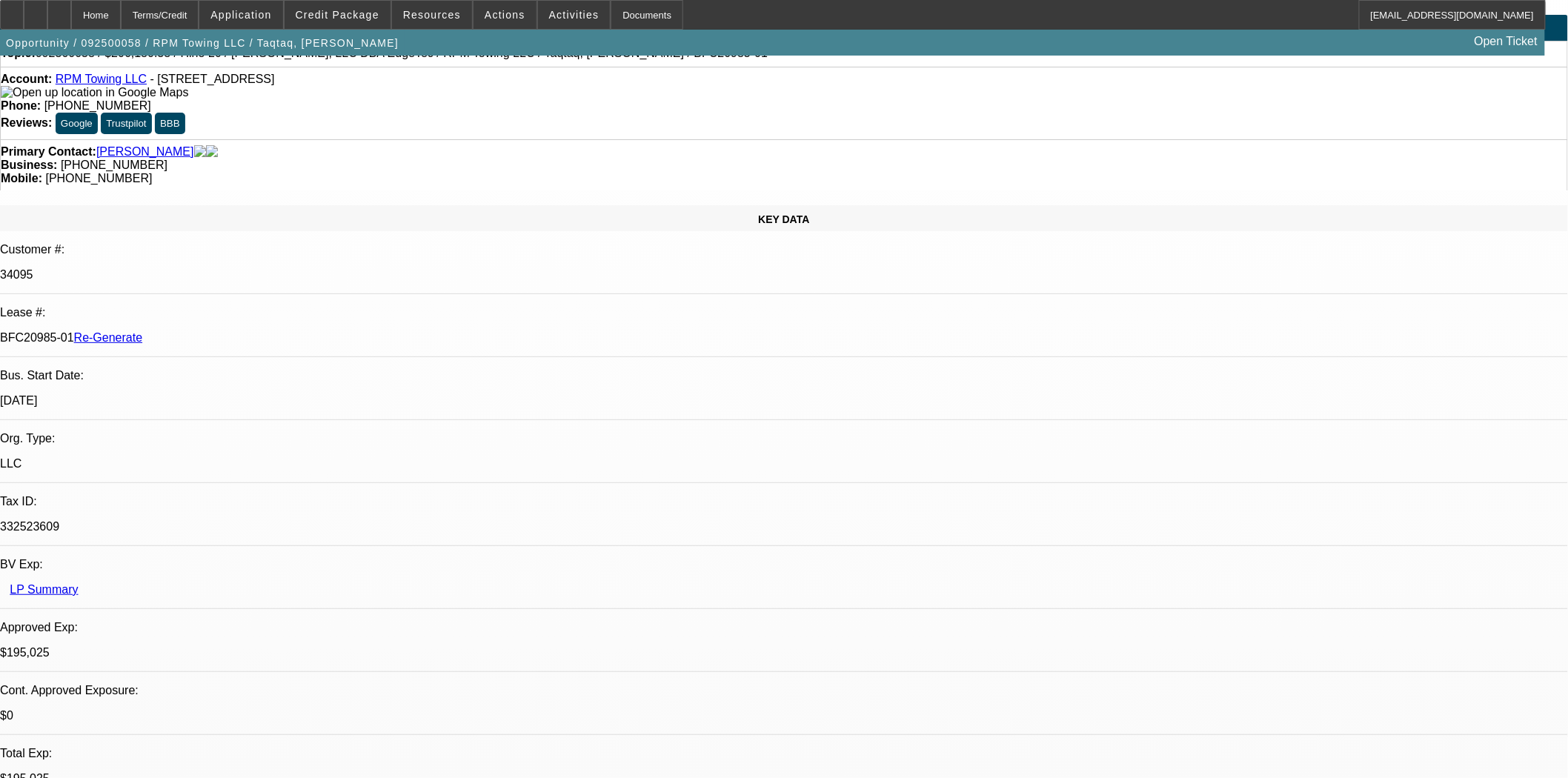
scroll to position [0, 0]
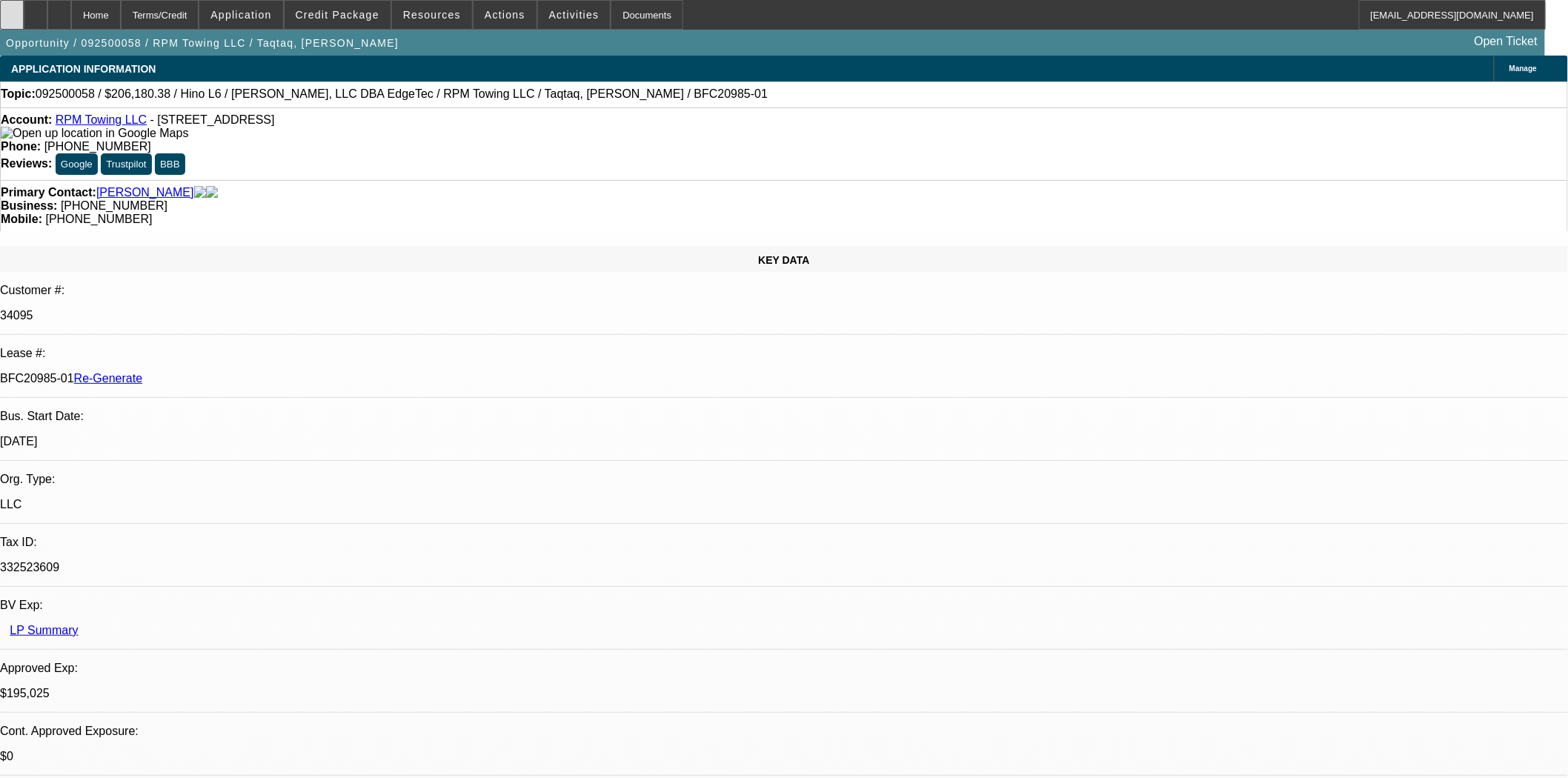
click at [12, 10] on icon at bounding box center [12, 10] width 0 height 0
click at [500, 22] on span at bounding box center [504, 15] width 63 height 36
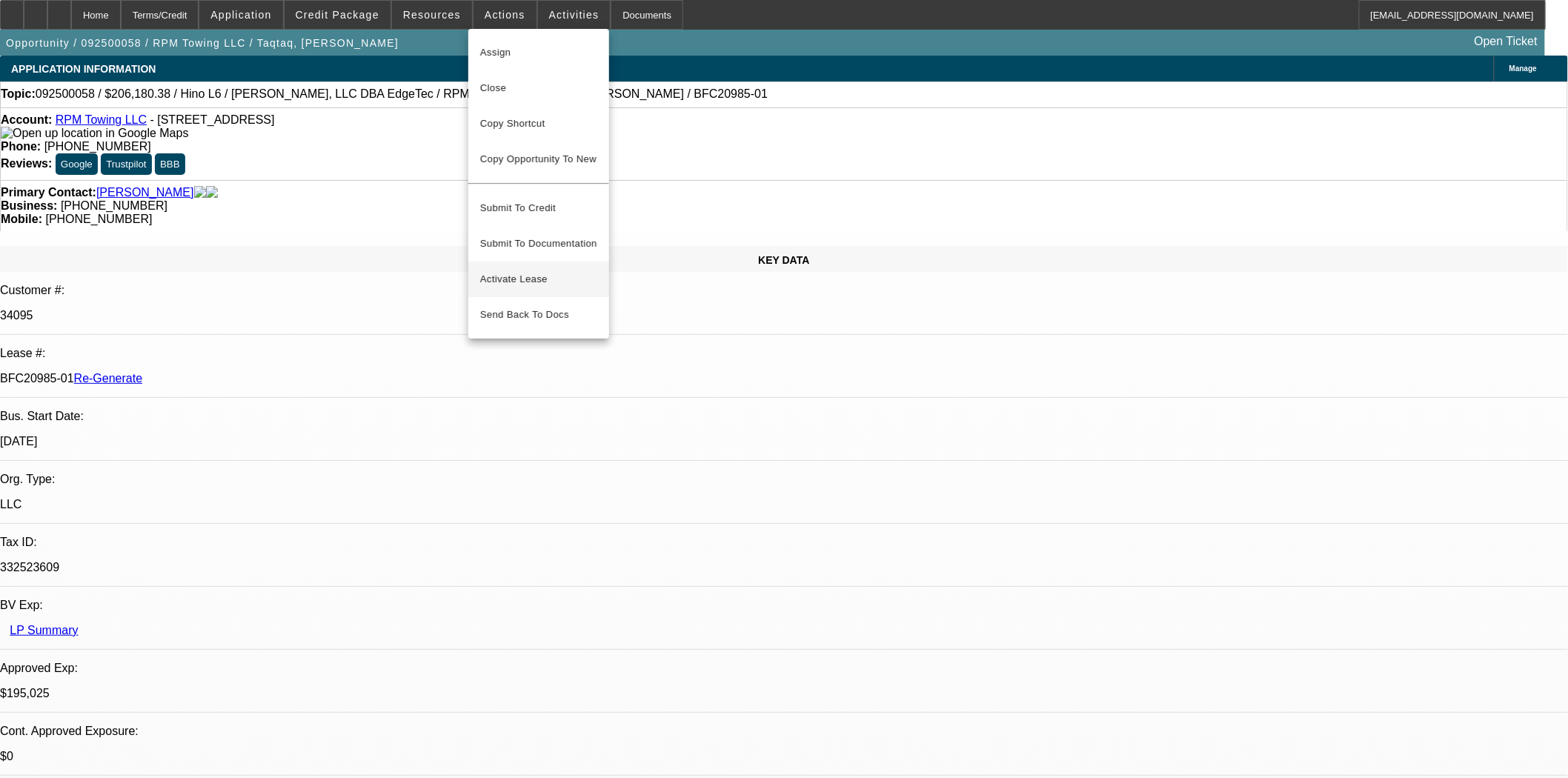
click at [524, 262] on button "Activate Lease" at bounding box center [538, 280] width 141 height 36
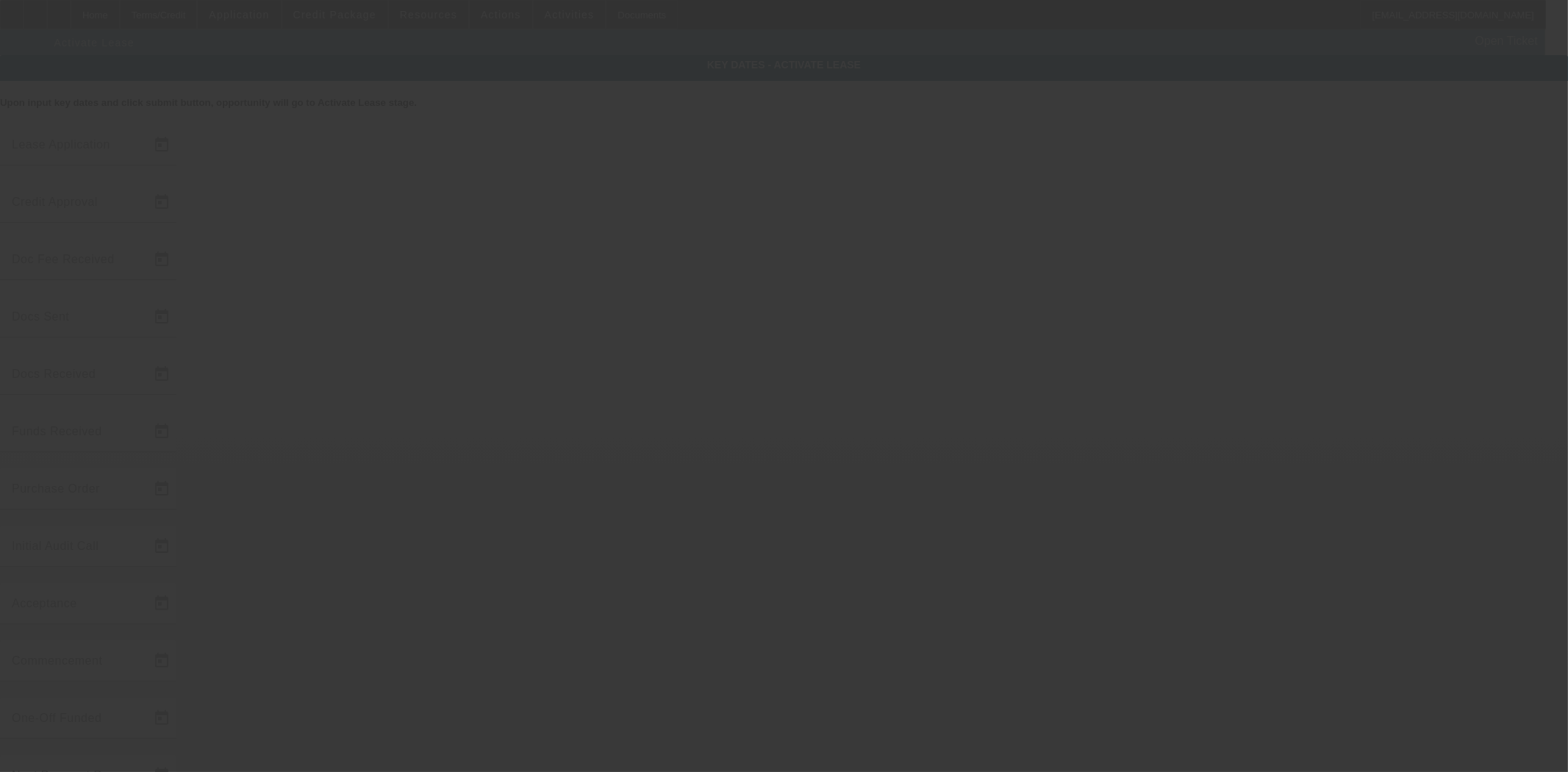
type input "[DATE]"
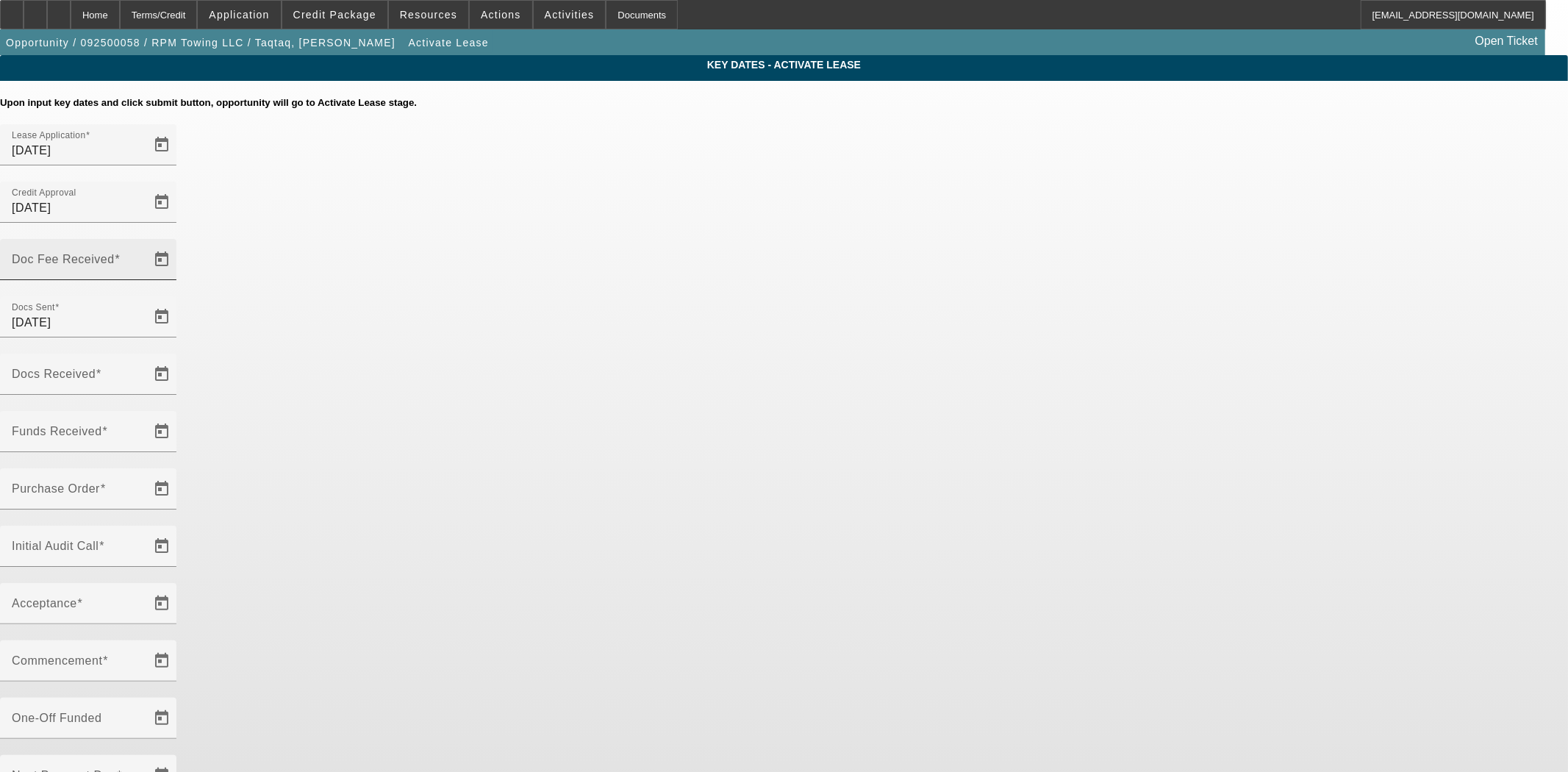
click at [144, 257] on input "Doc Fee Received" at bounding box center [78, 266] width 133 height 18
type input "[DATE]"
type input "9/5/2025"
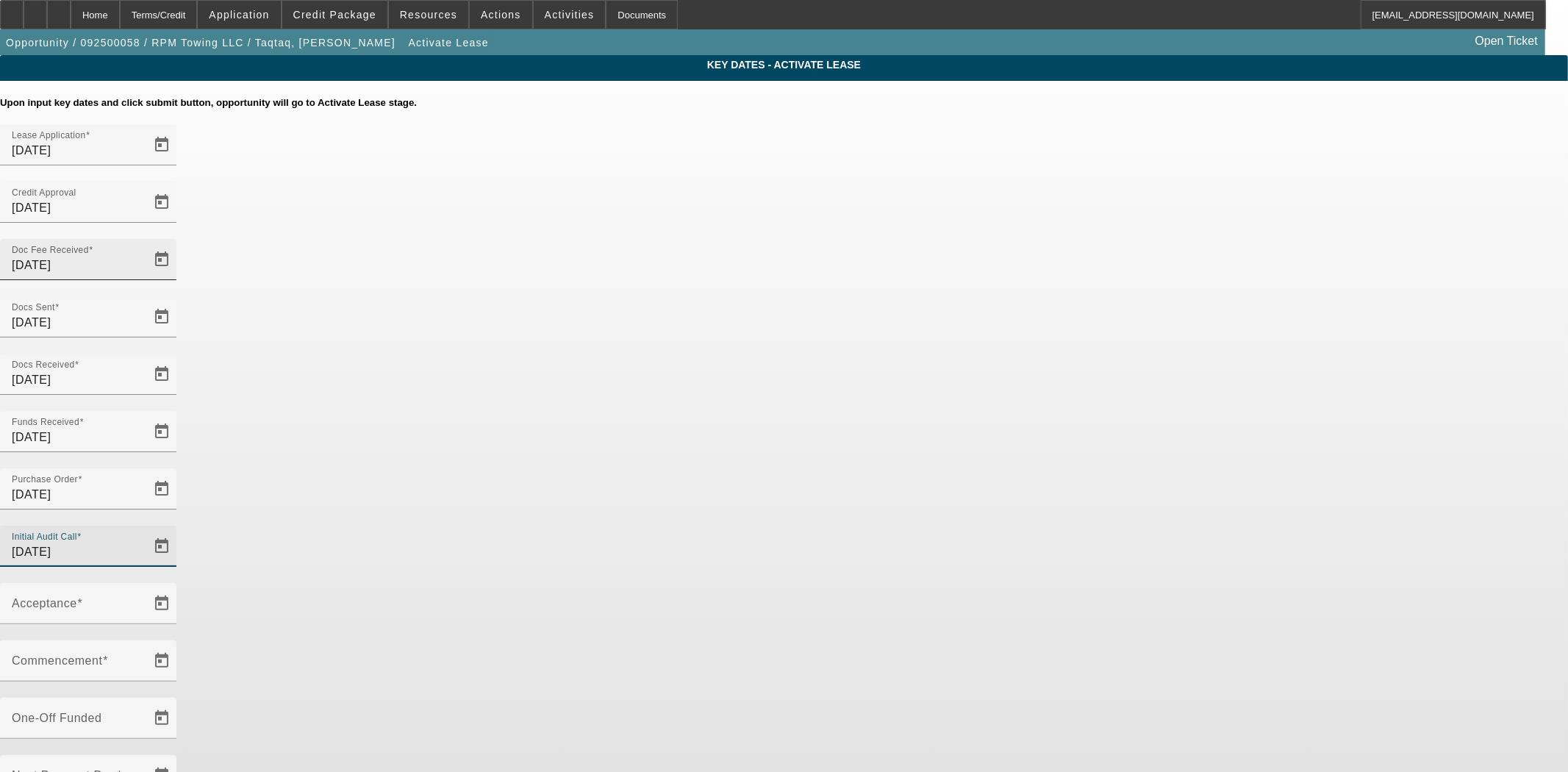
type input "9/5/2025"
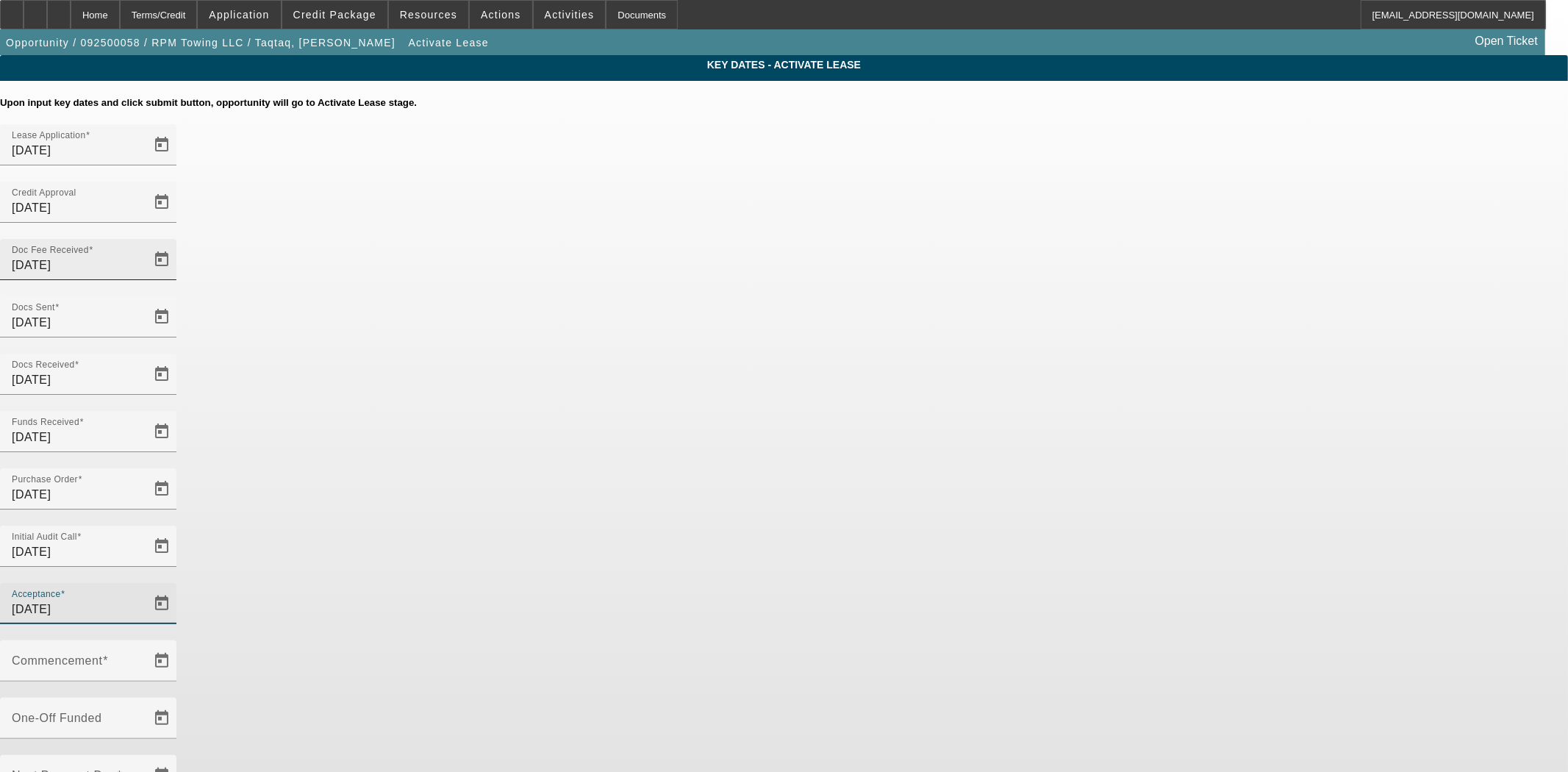
type input "9/5/2025"
type input "10/1/2025"
type input "11/1/2025"
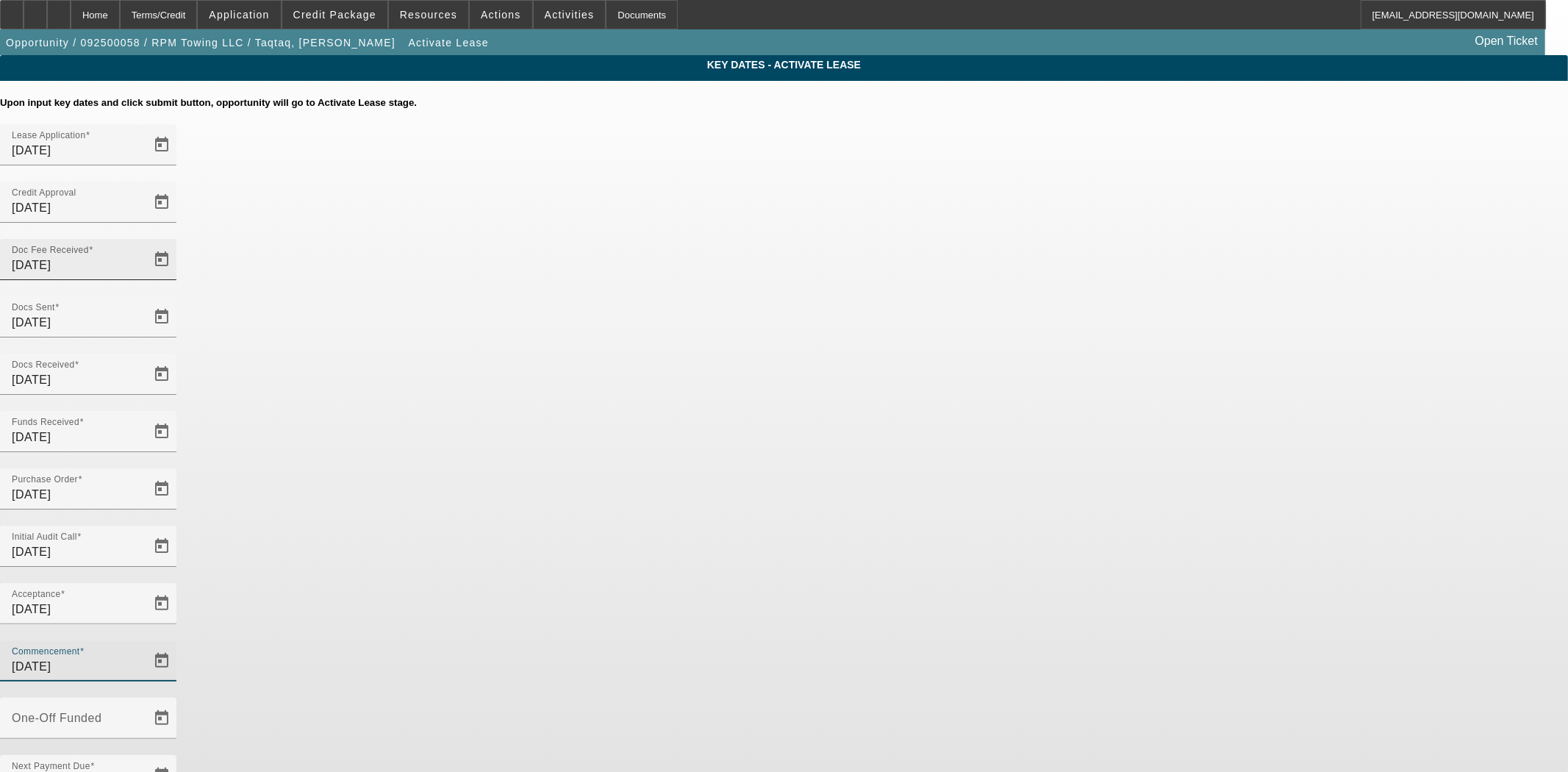
type input "9/15/2025"
type input "10/15/2025"
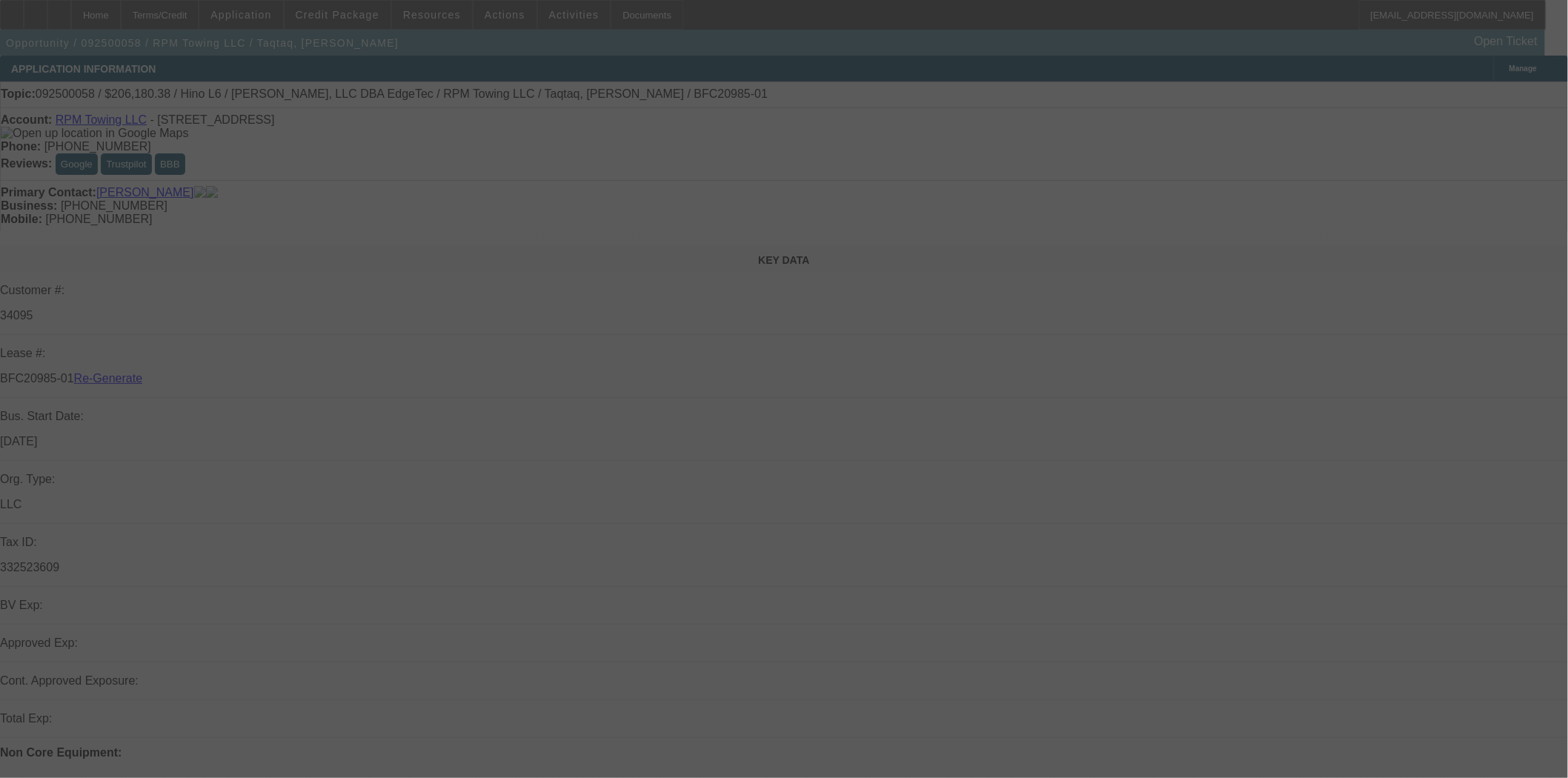
select select "4"
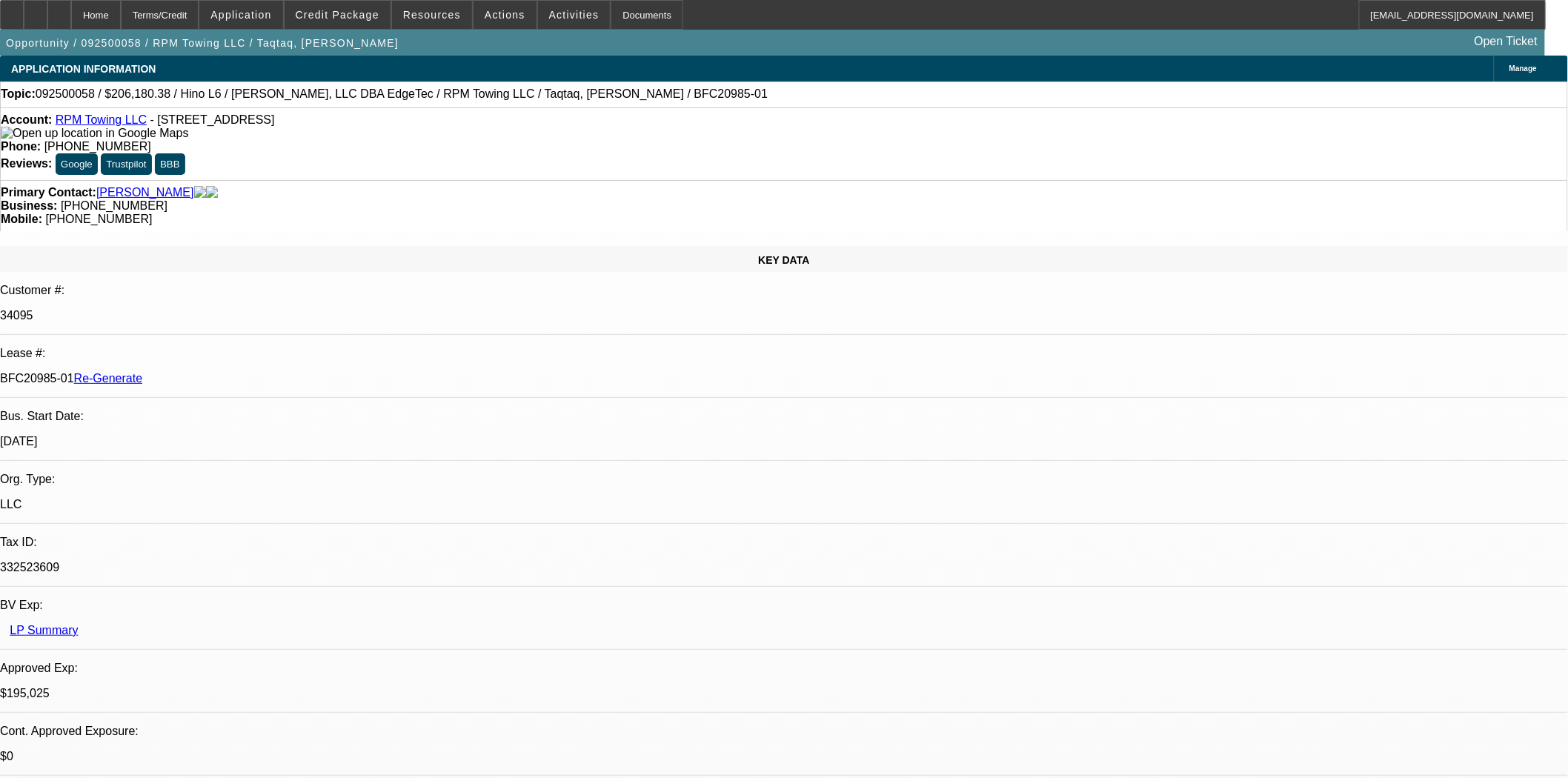
select select "0"
select select "2"
select select "0"
select select "6"
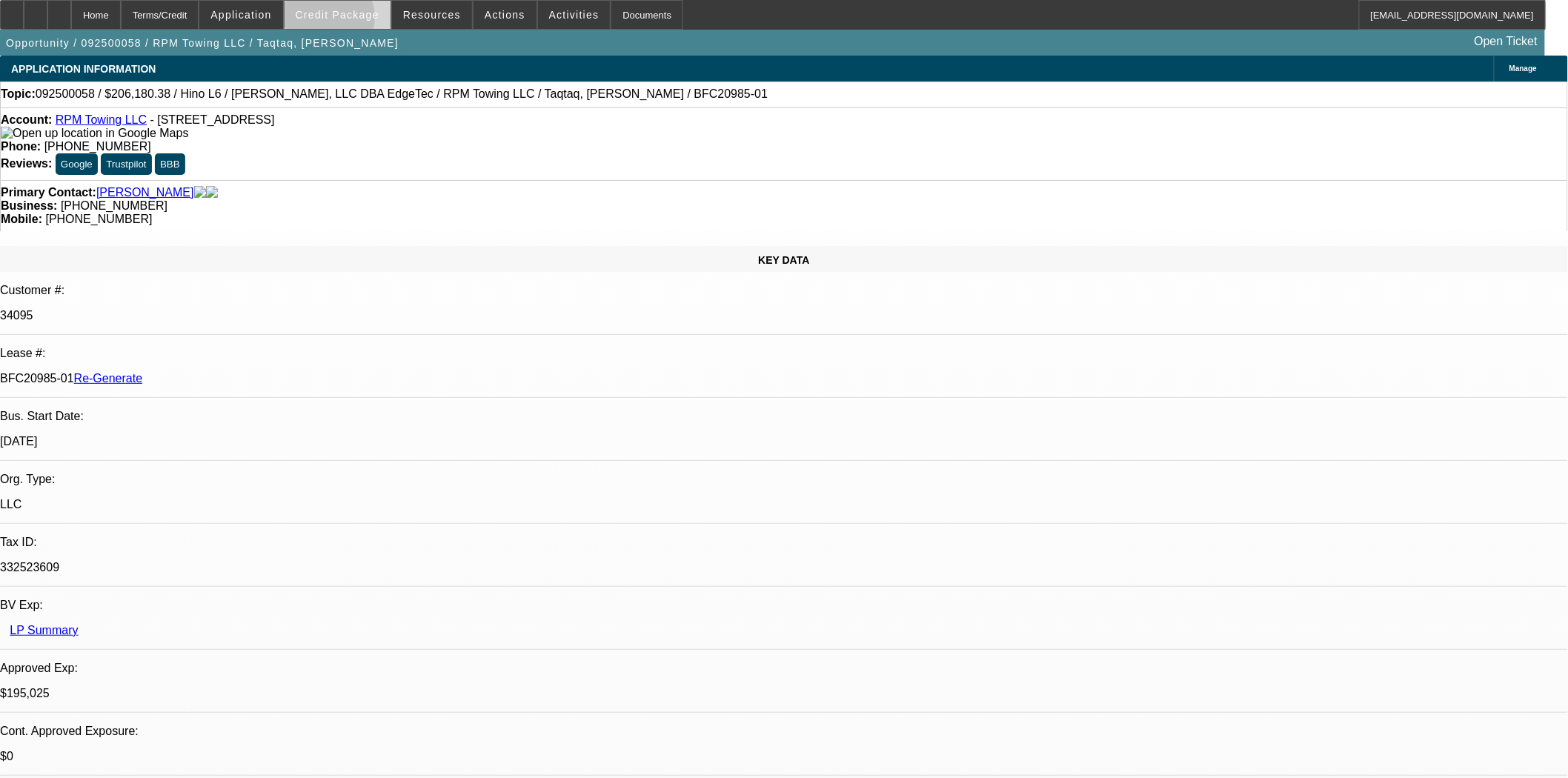
click at [353, 21] on span at bounding box center [338, 15] width 106 height 36
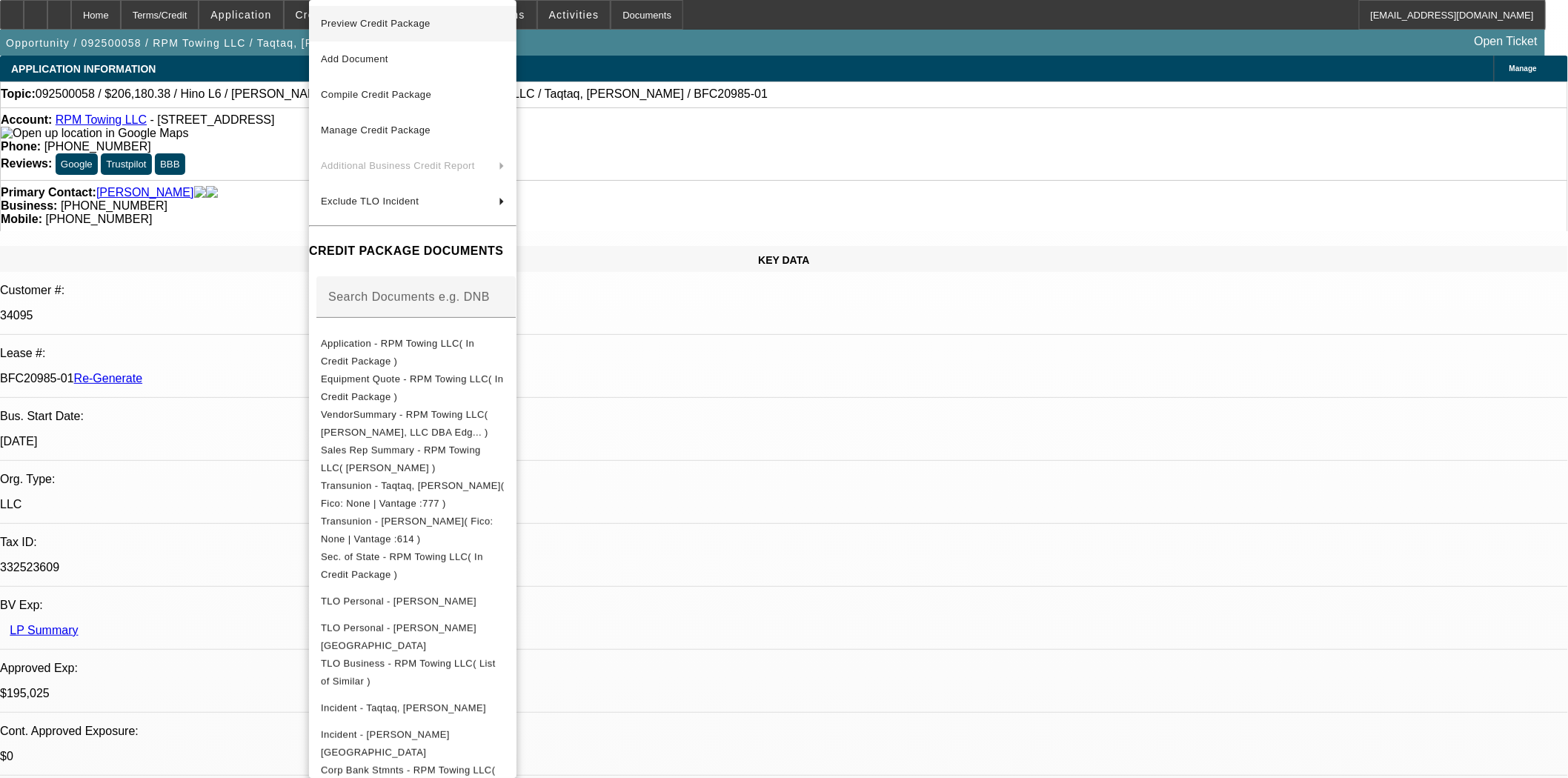
click at [394, 26] on span "Preview Credit Package" at bounding box center [376, 23] width 110 height 11
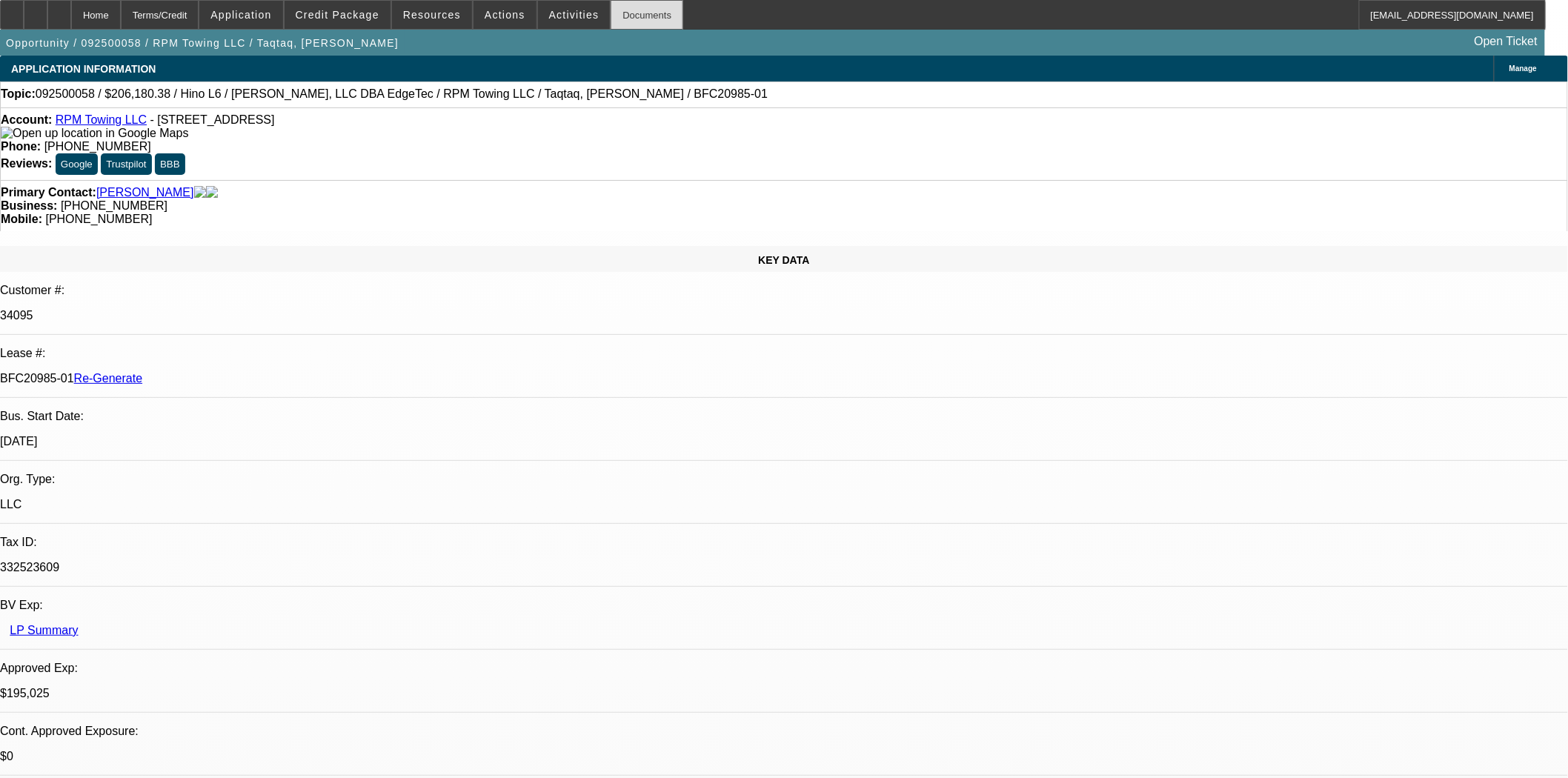
click at [633, 8] on div "Documents" at bounding box center [646, 15] width 73 height 30
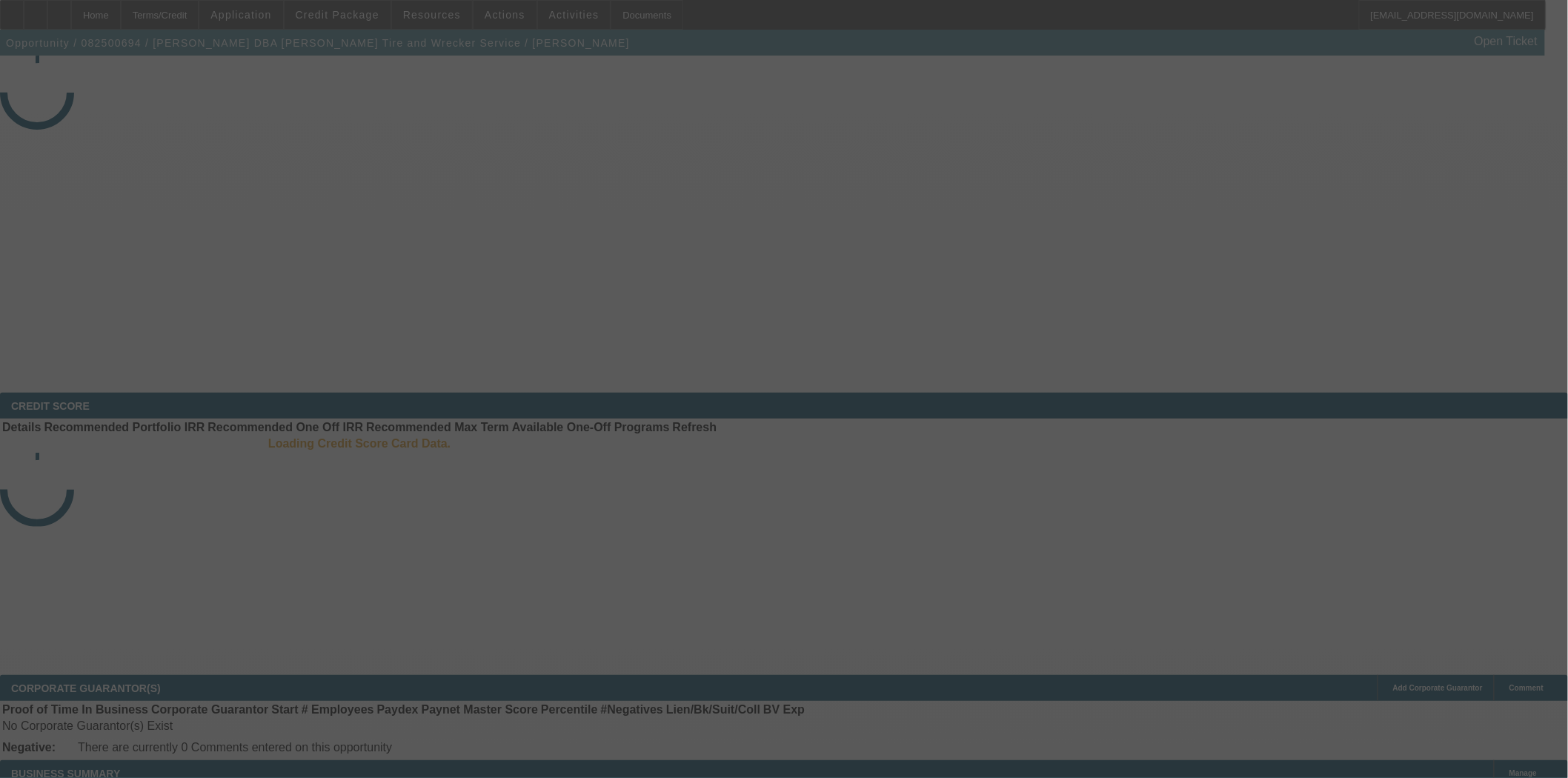
select select "3"
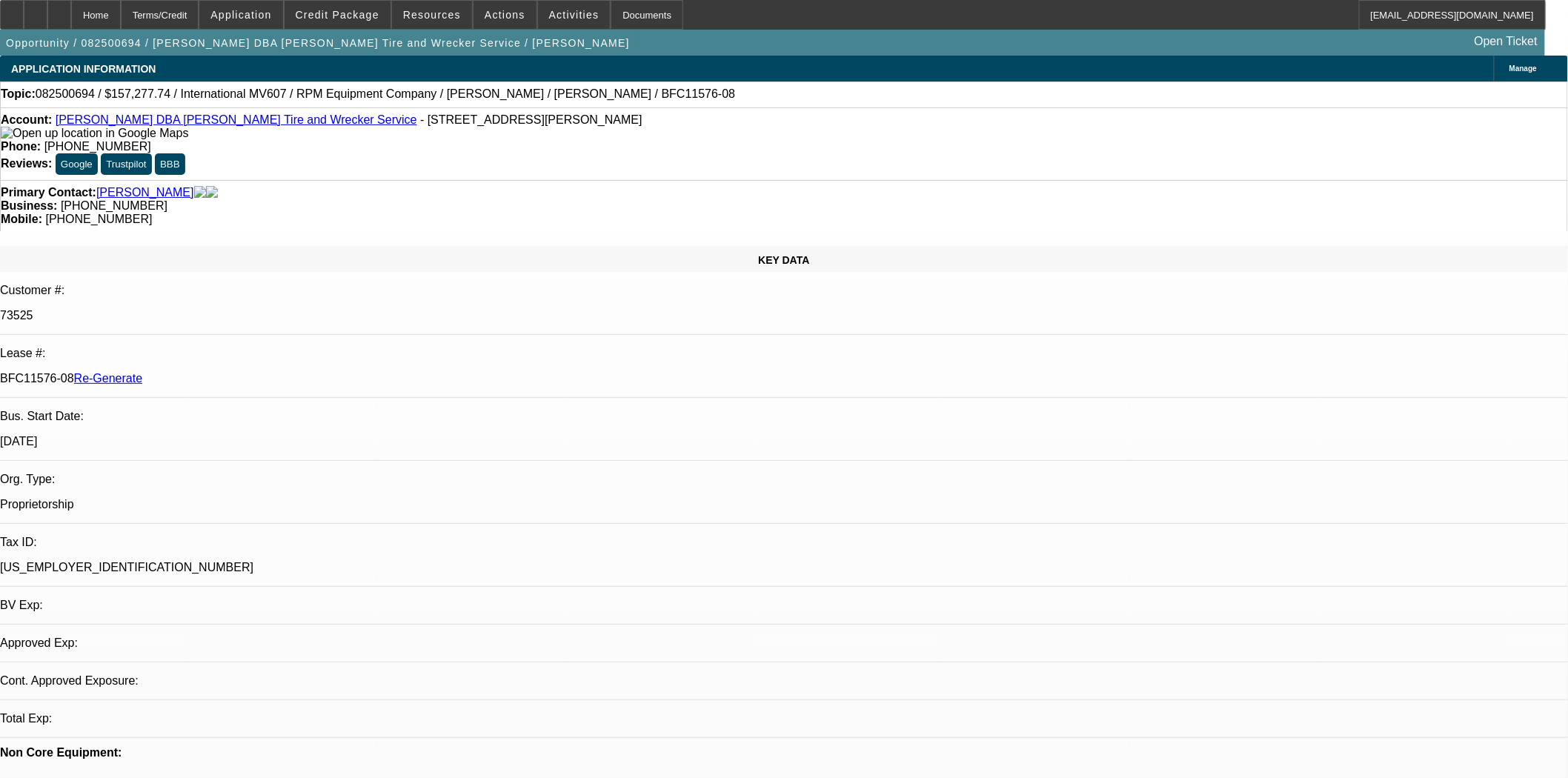
select select "0"
select select "2"
select select "0"
select select "6"
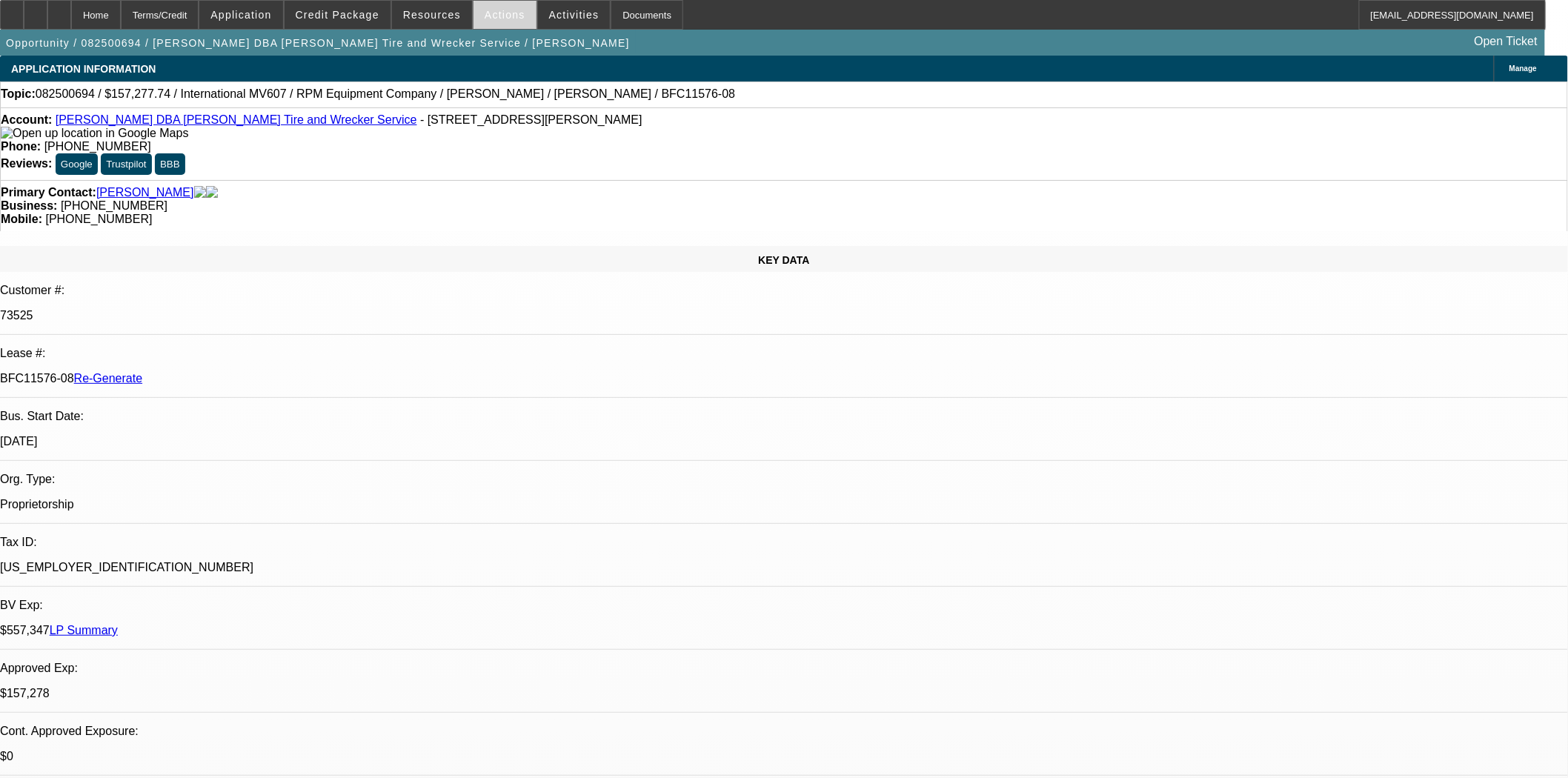
click at [487, 15] on span "Actions" at bounding box center [504, 15] width 41 height 12
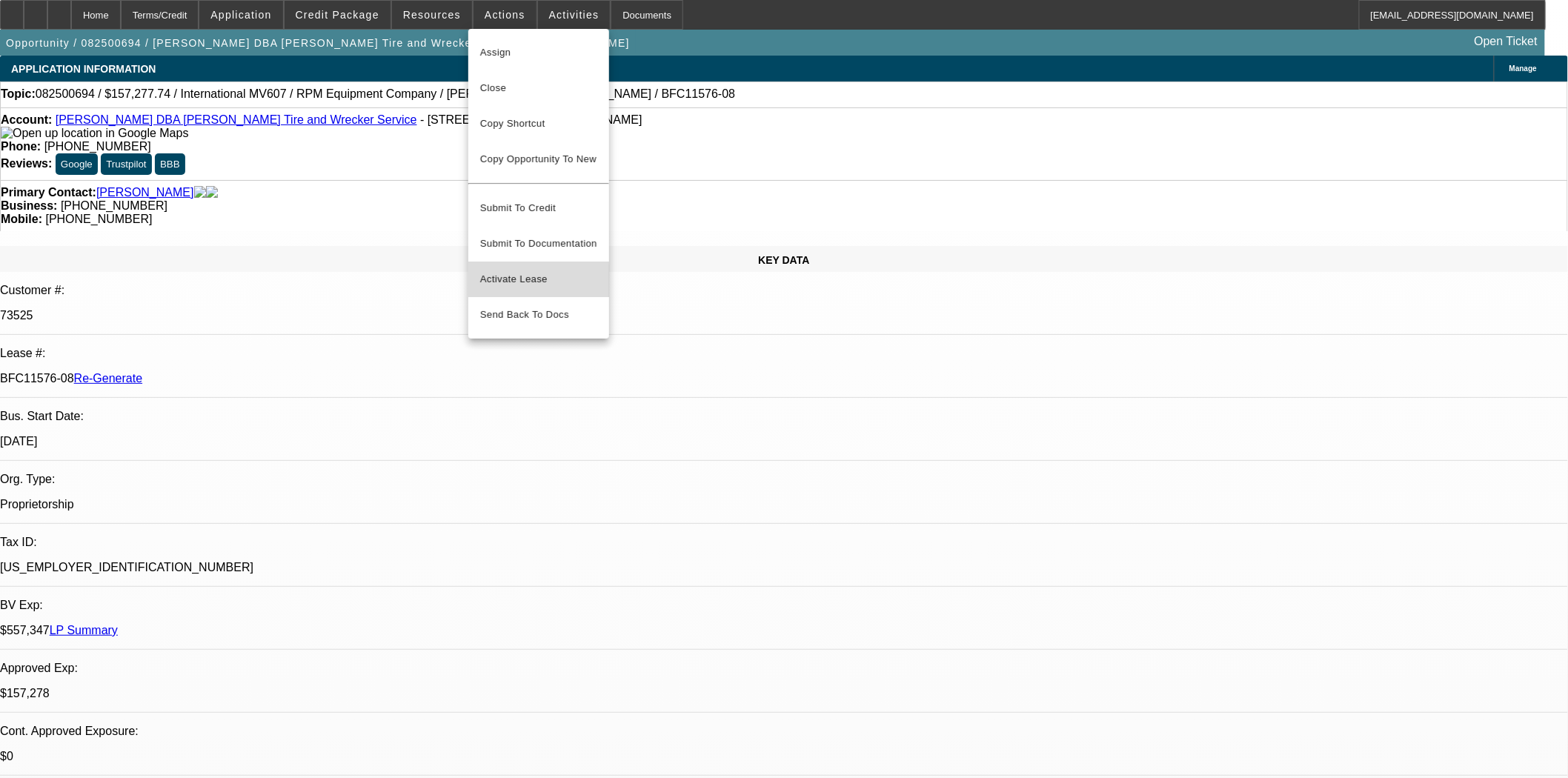
click at [504, 271] on span "Activate Lease" at bounding box center [538, 280] width 117 height 18
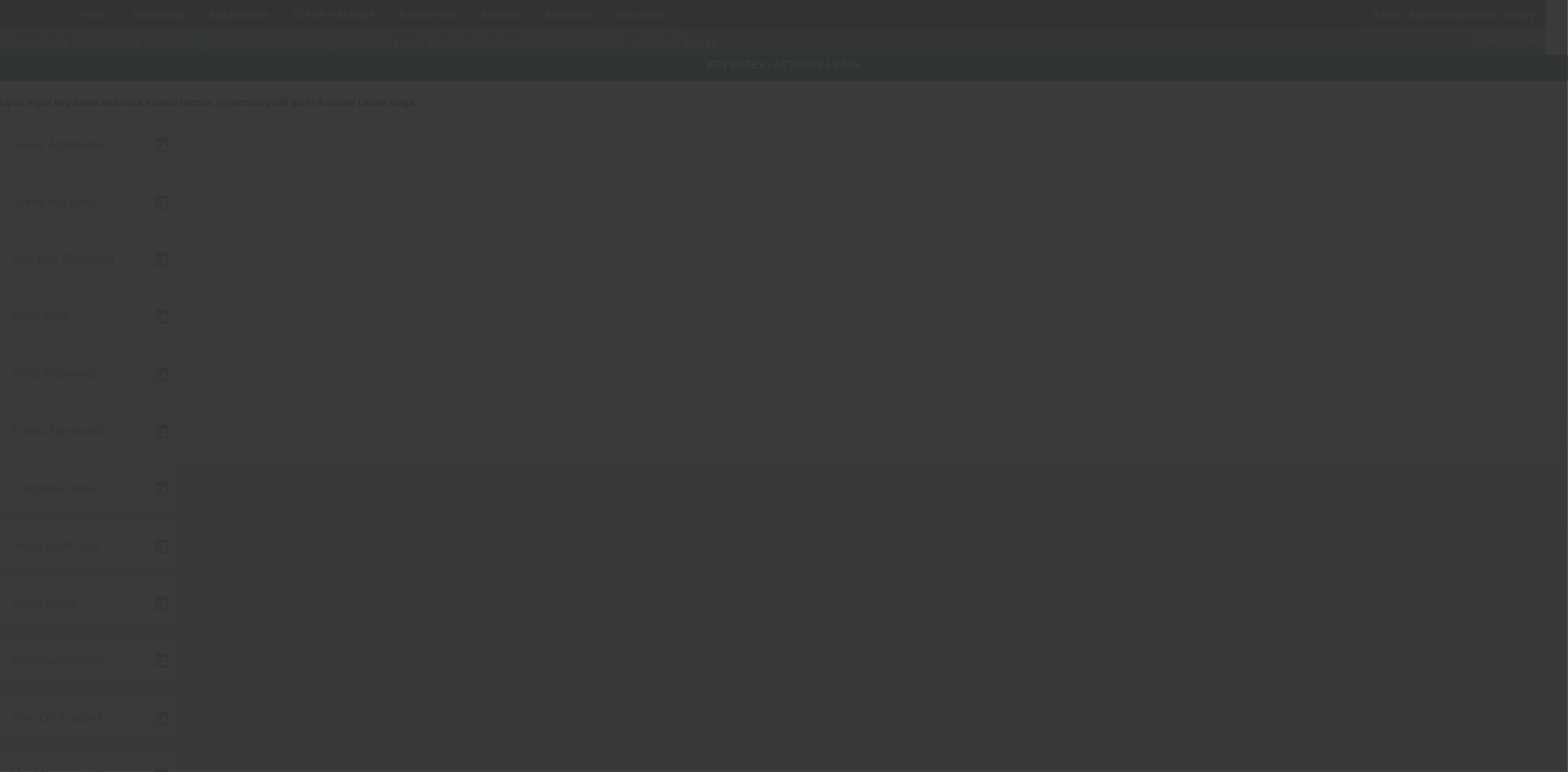
type input "8/26/2025"
type input "8/27/2025"
type input "8/28/2025"
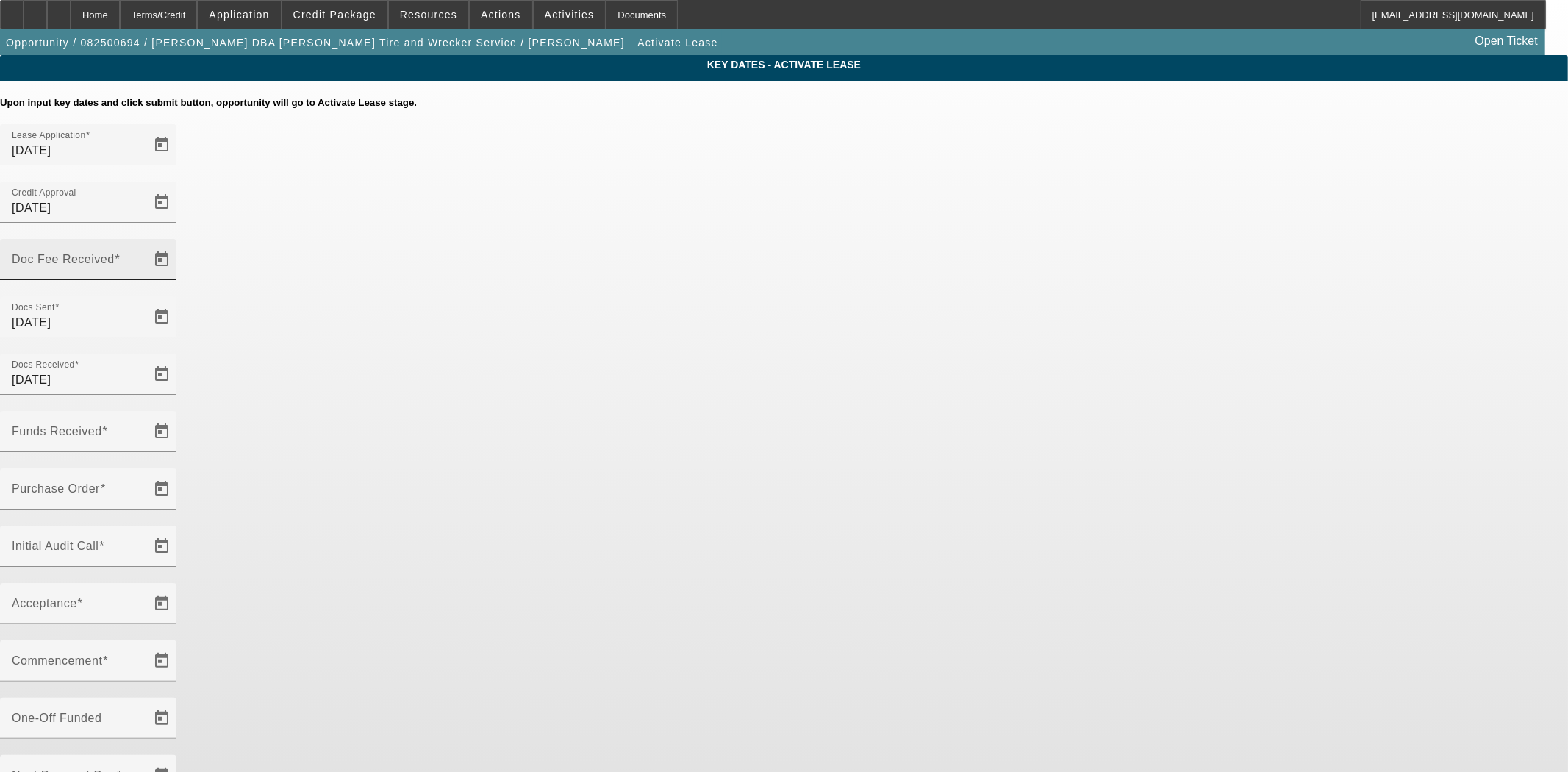
click at [144, 239] on div "Doc Fee Received" at bounding box center [78, 260] width 133 height 42
type input "[DATE]"
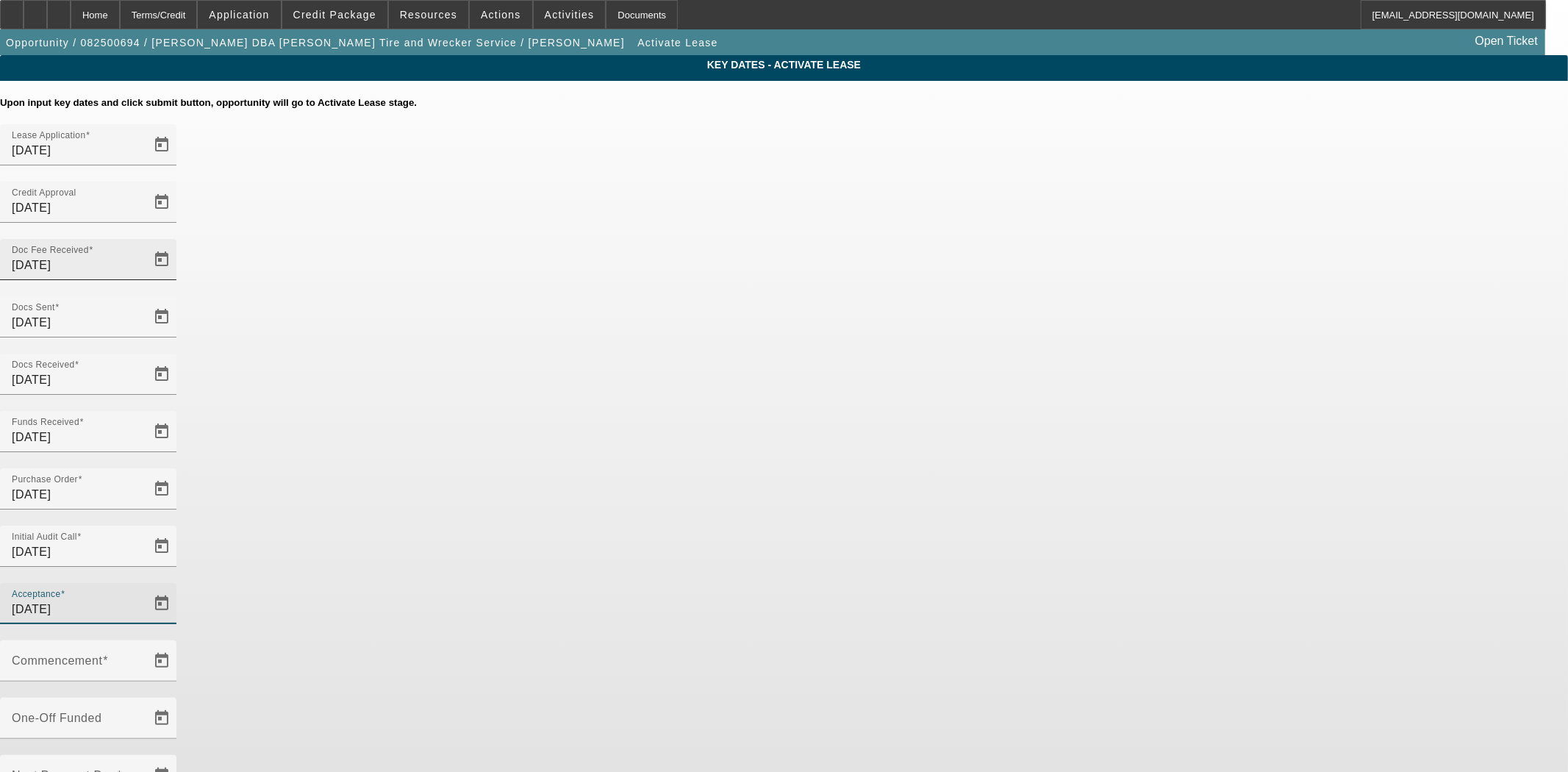
type input "[DATE]"
type input "10/1/2025"
type input "11/1/2025"
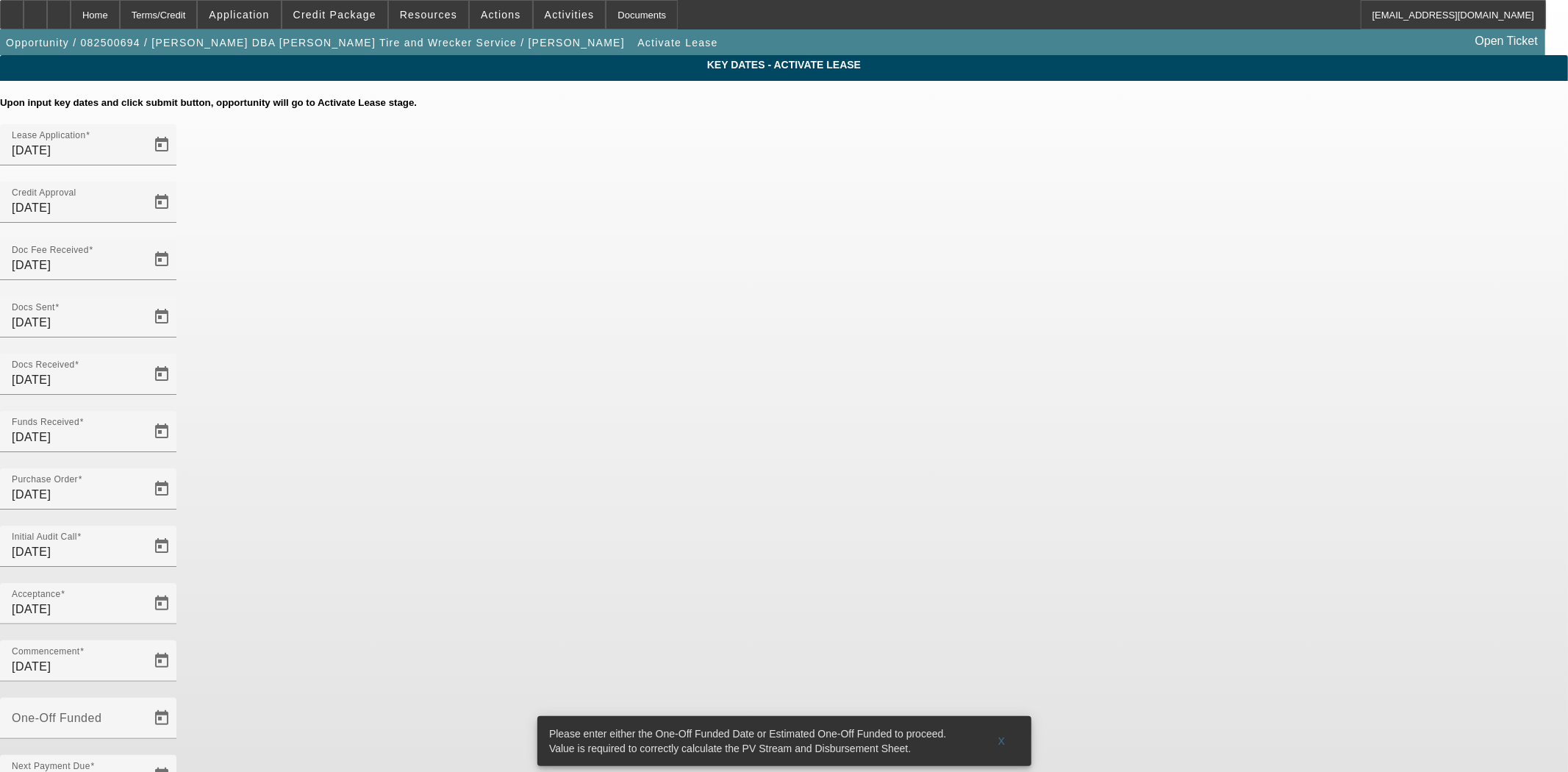
type input "9/9/2025"
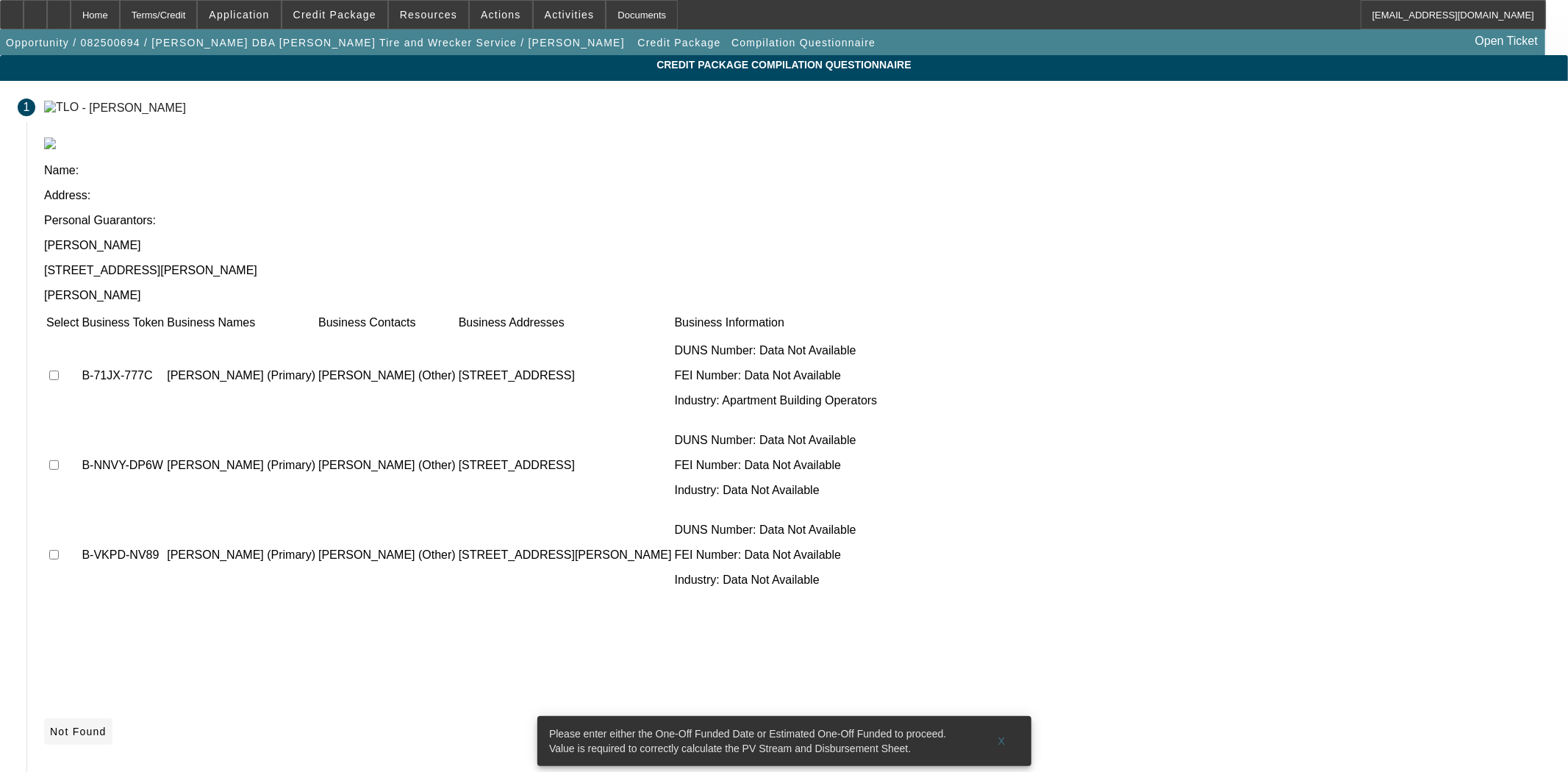
click at [107, 725] on span "Not Found" at bounding box center [77, 731] width 56 height 12
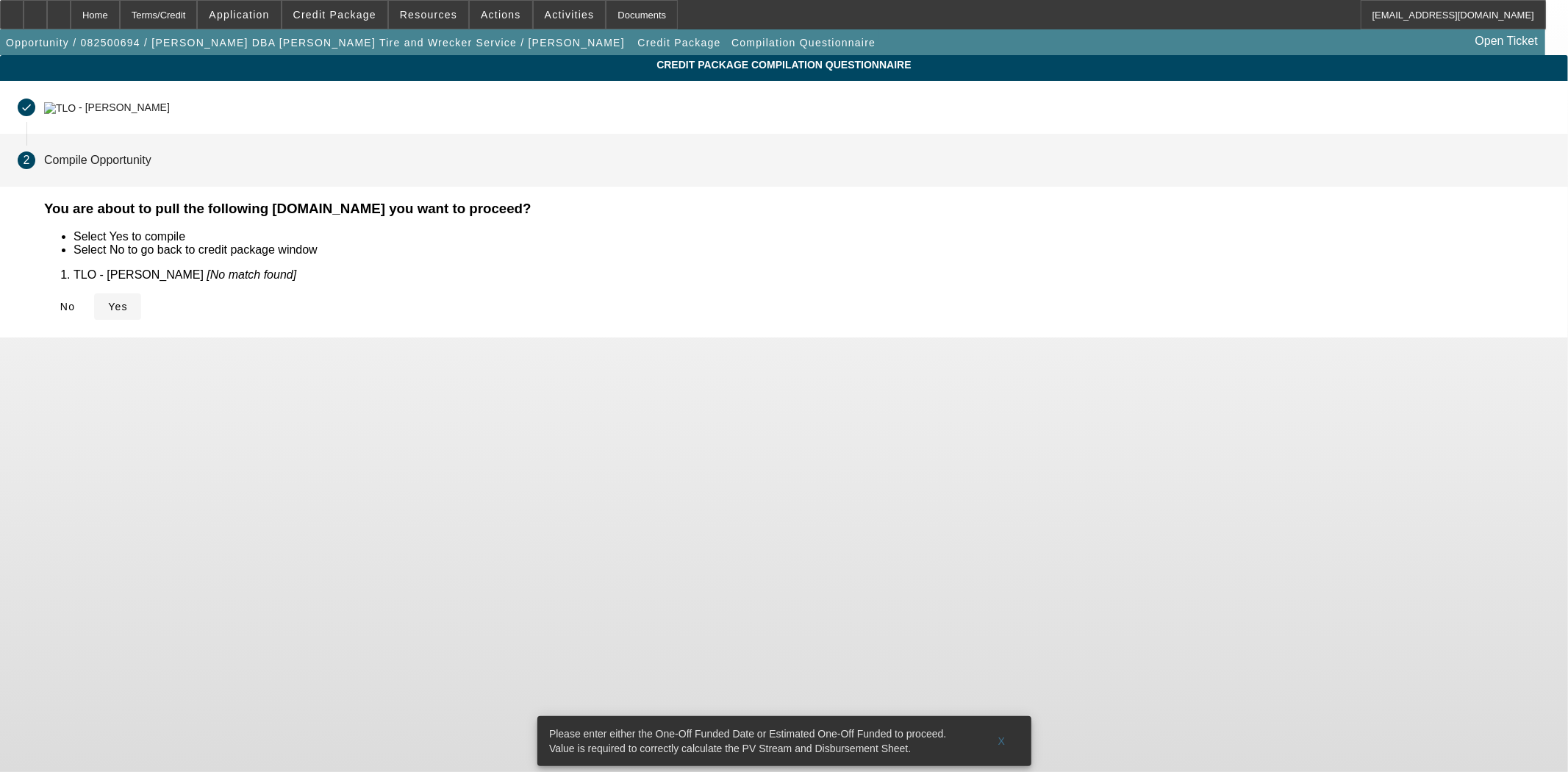
click at [108, 304] on icon at bounding box center [108, 306] width 0 height 12
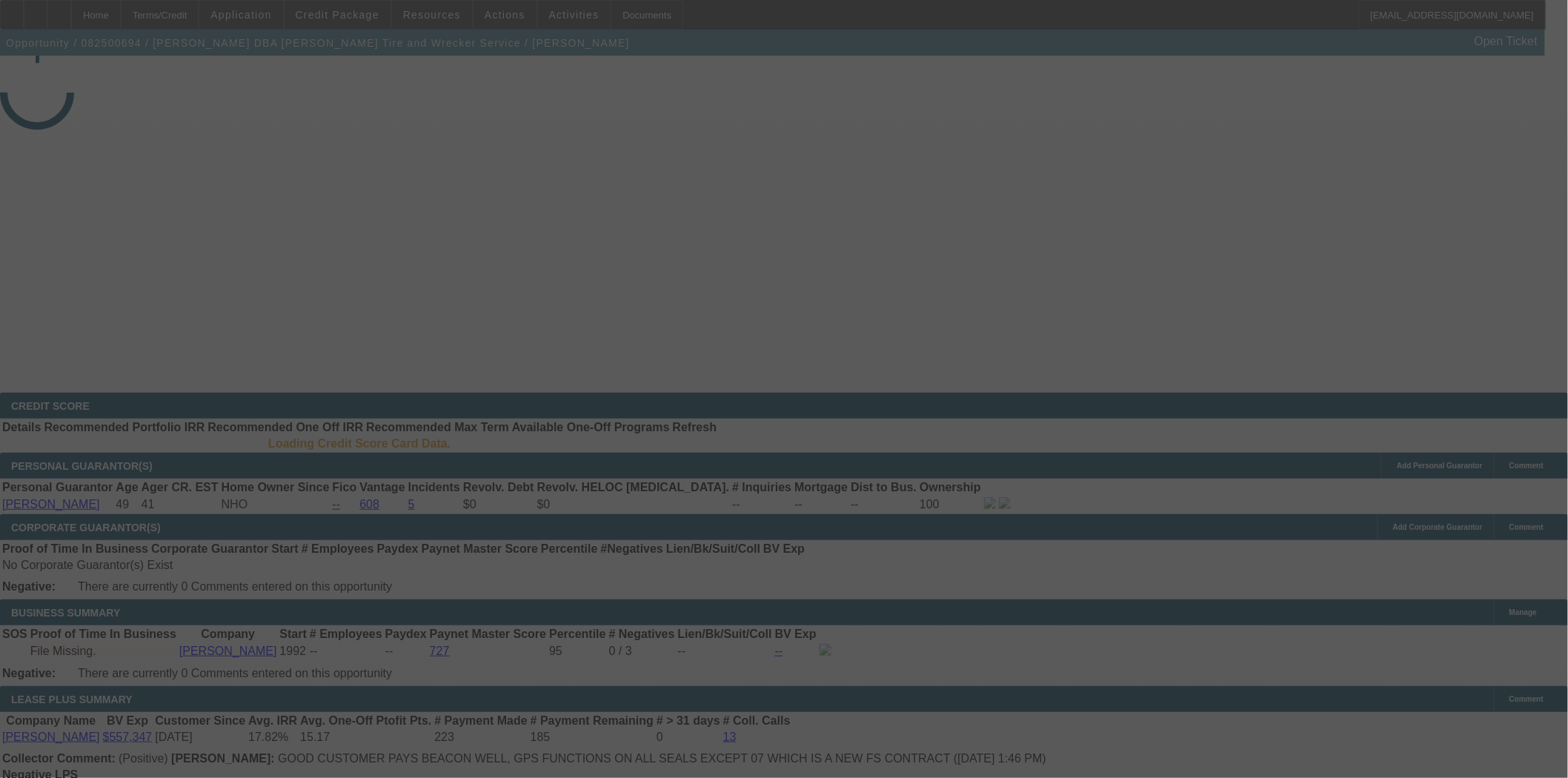
select select "4"
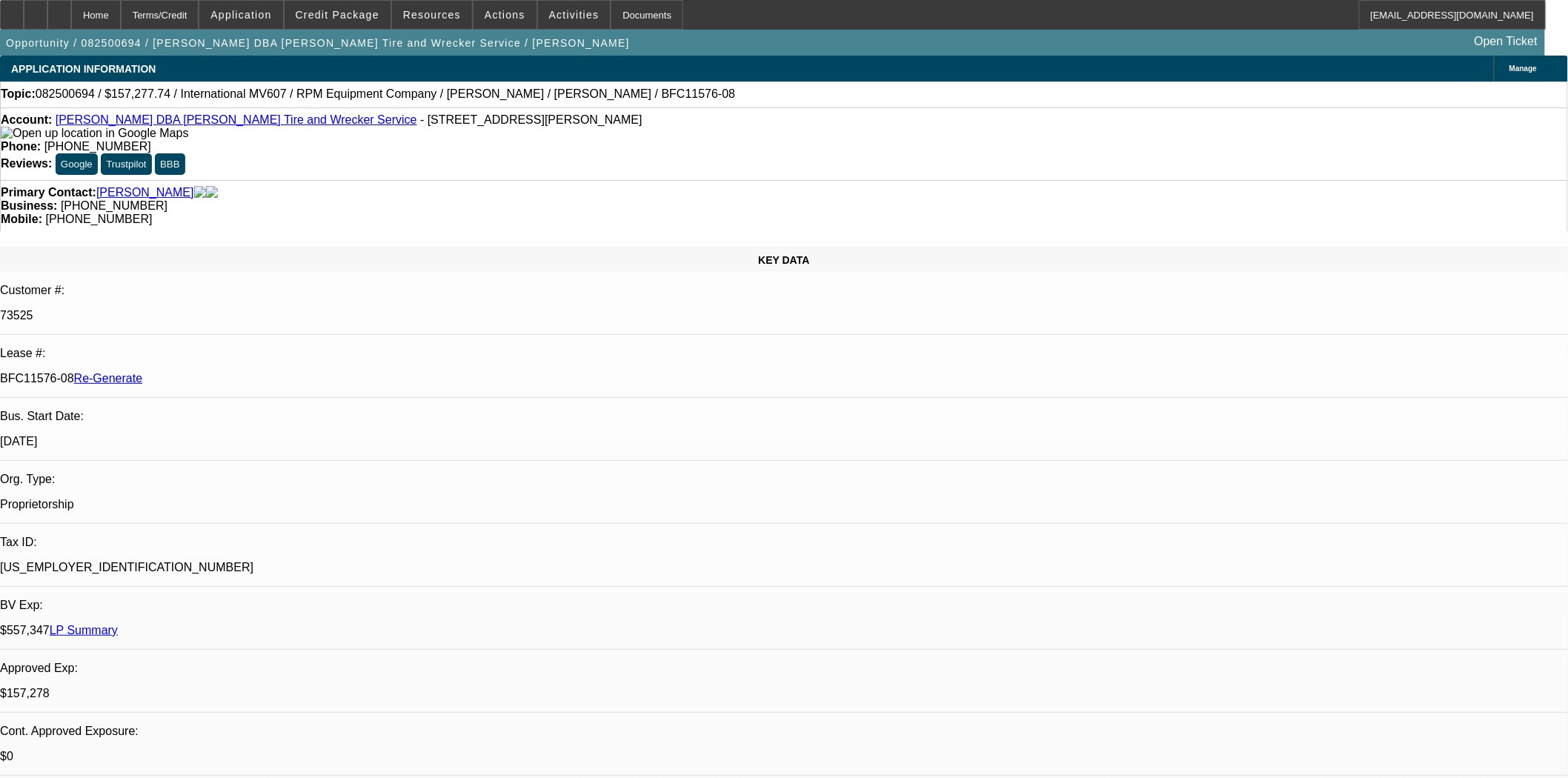
select select "0"
select select "2"
select select "0"
select select "6"
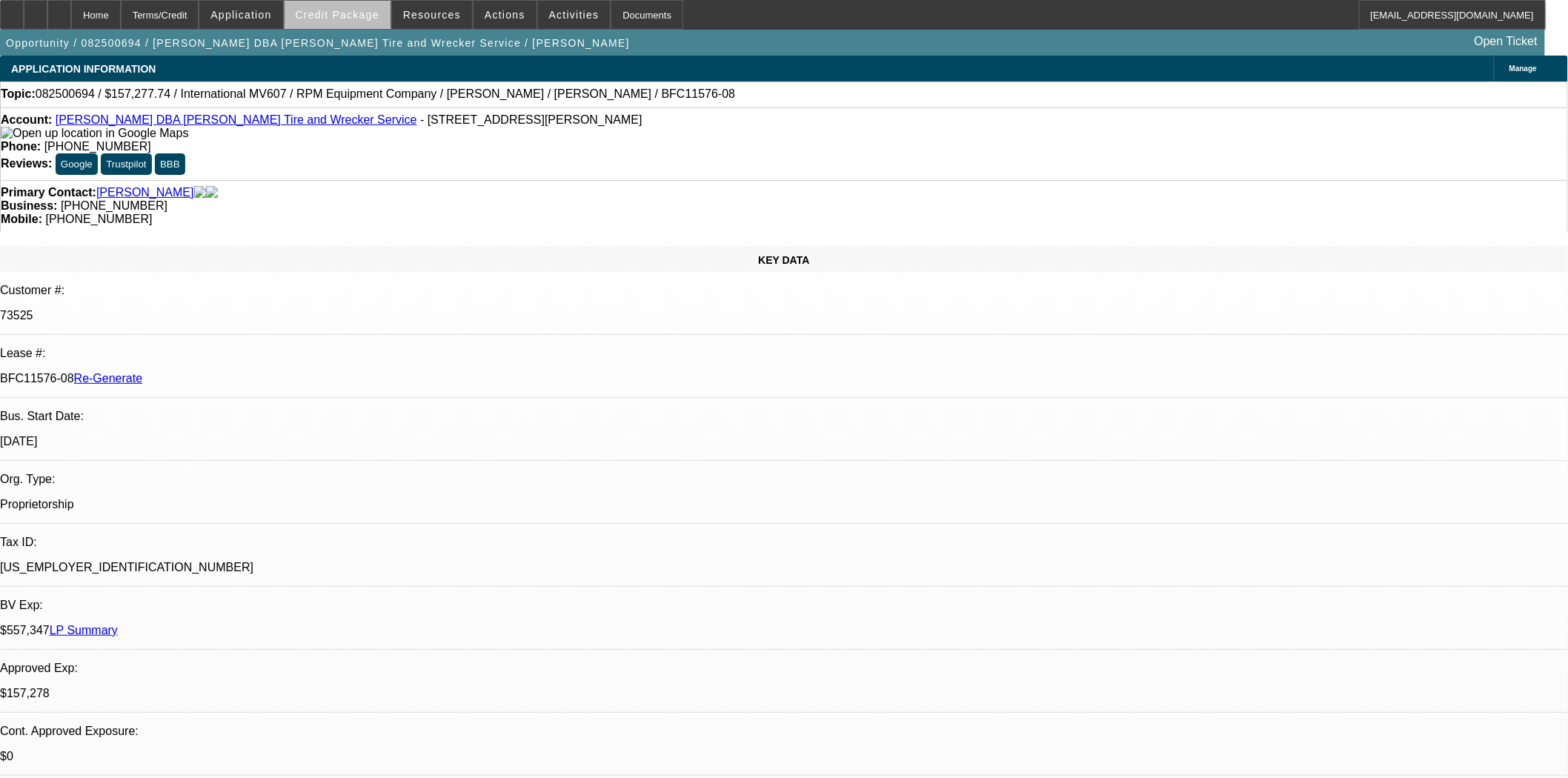
click at [373, 19] on span "Credit Package" at bounding box center [338, 15] width 84 height 12
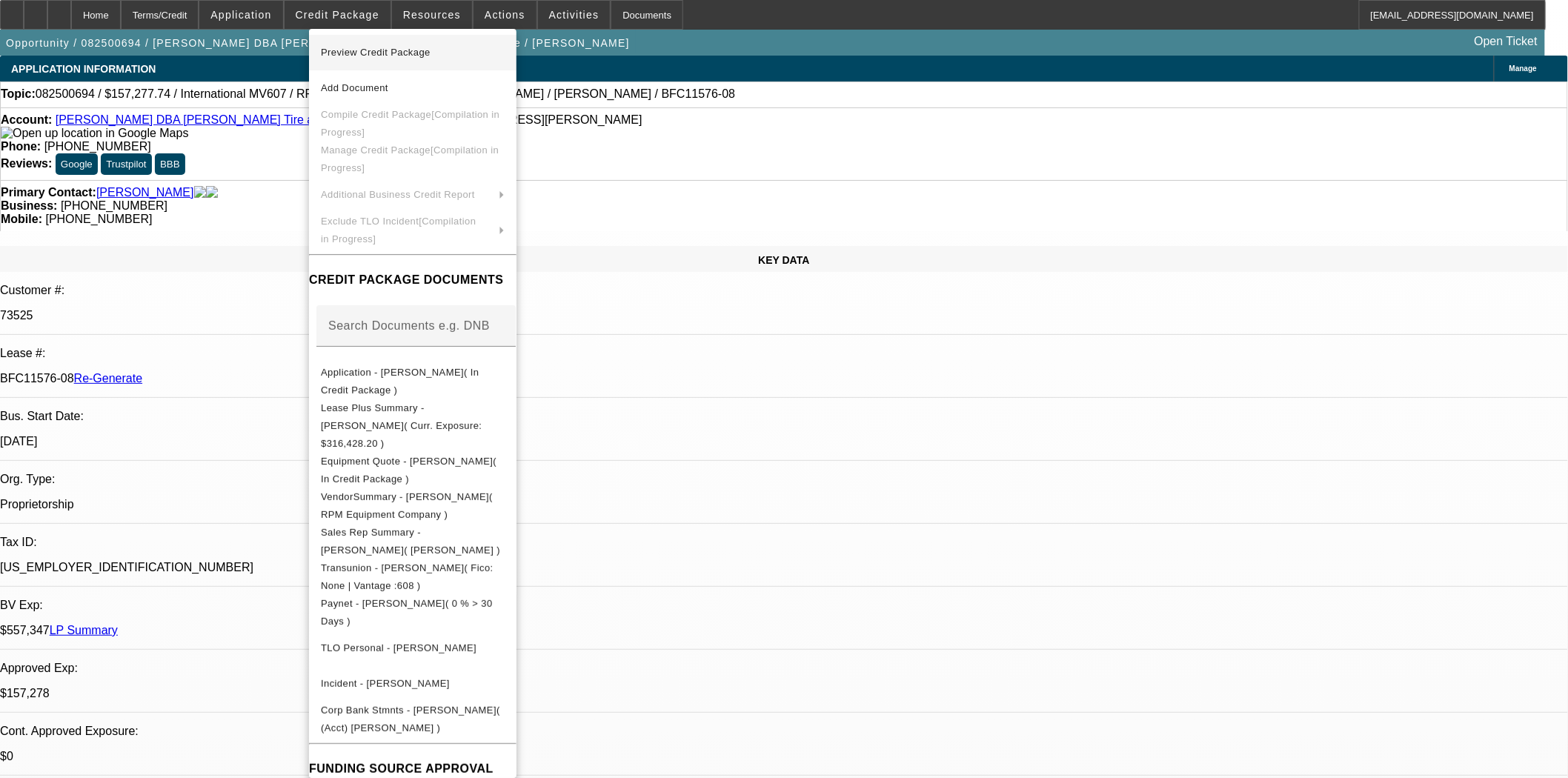
click at [378, 49] on span "Preview Credit Package" at bounding box center [376, 52] width 110 height 11
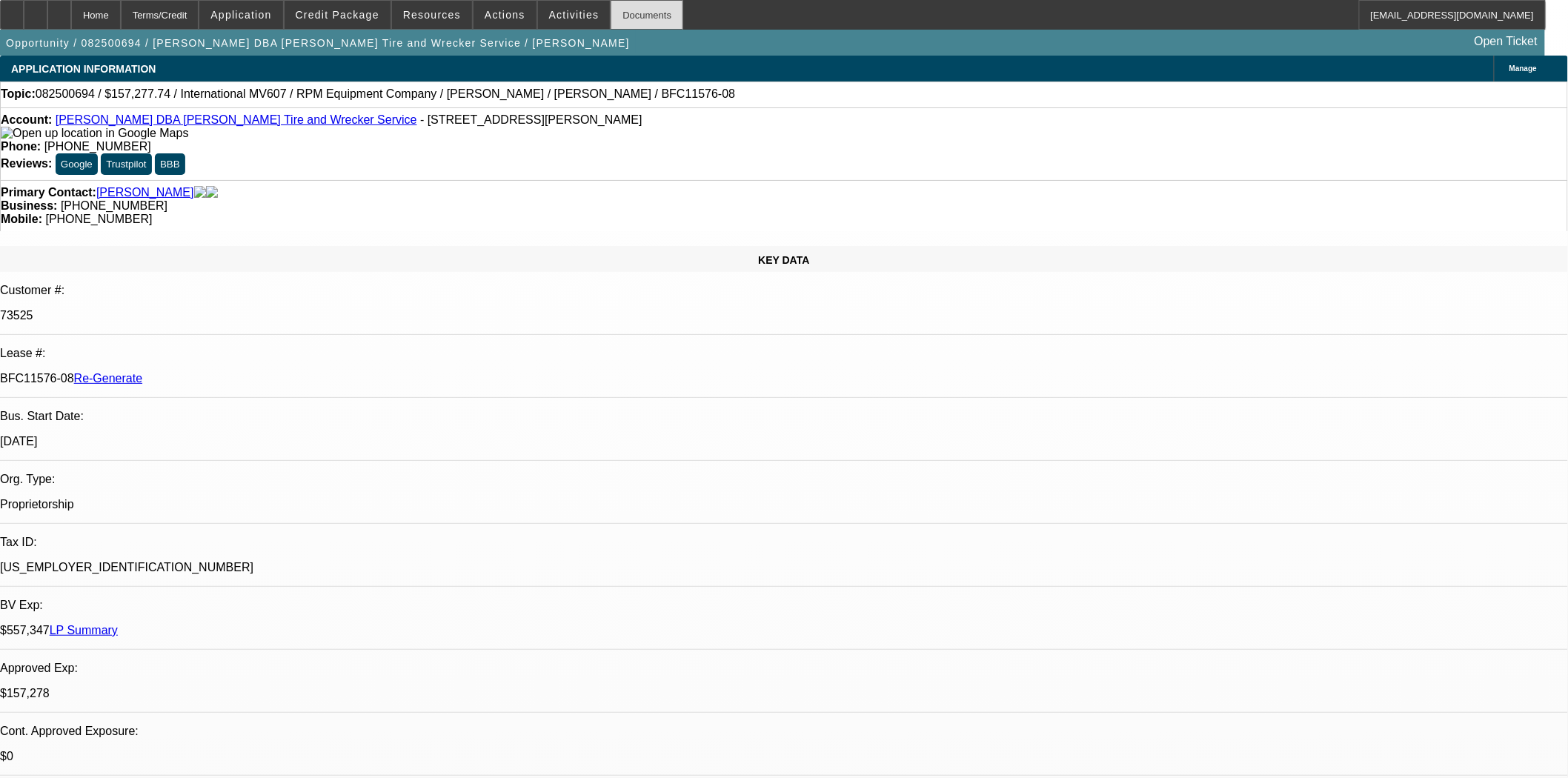
click at [615, 18] on div "Documents" at bounding box center [646, 15] width 73 height 30
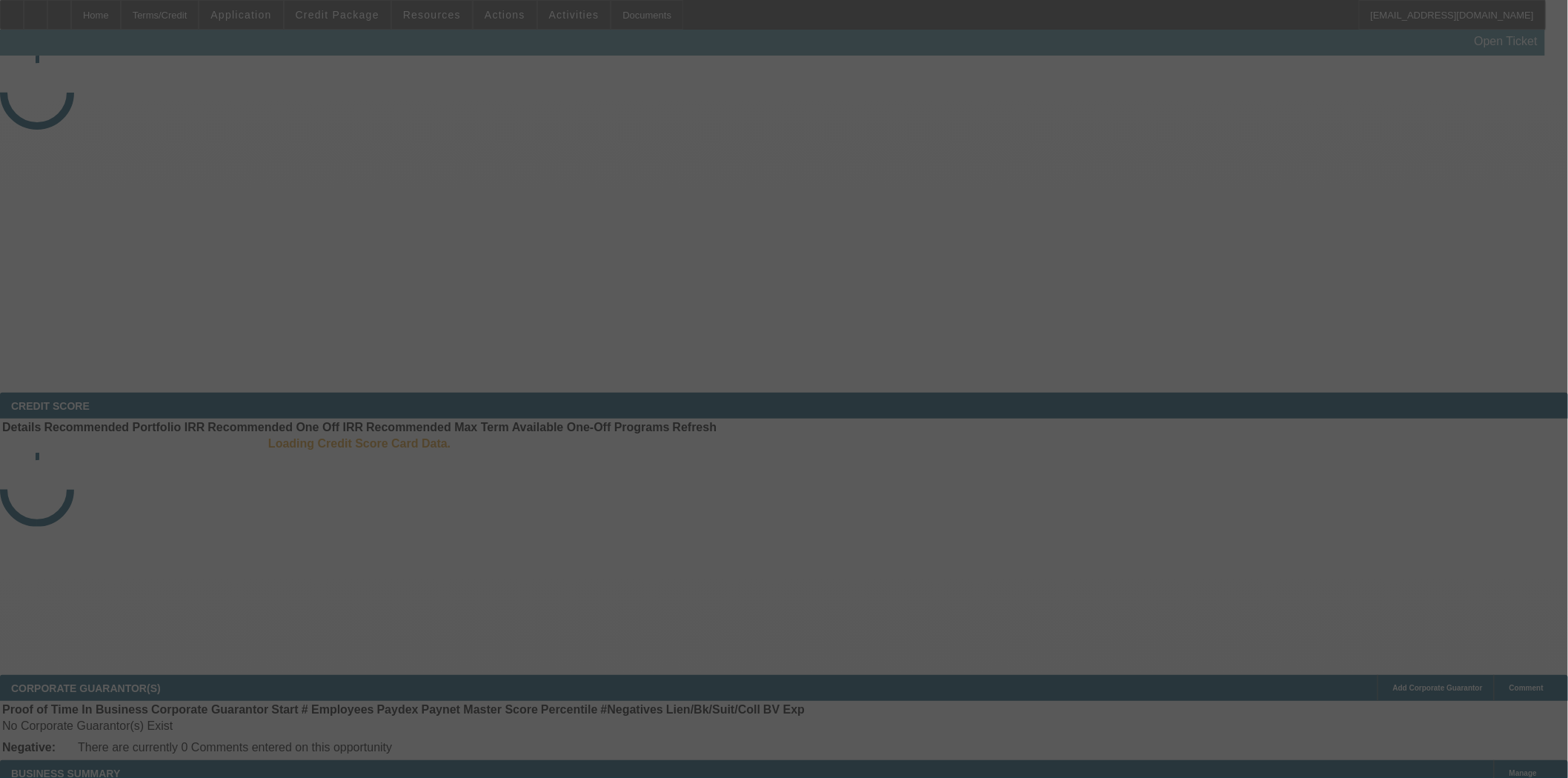
select select "4"
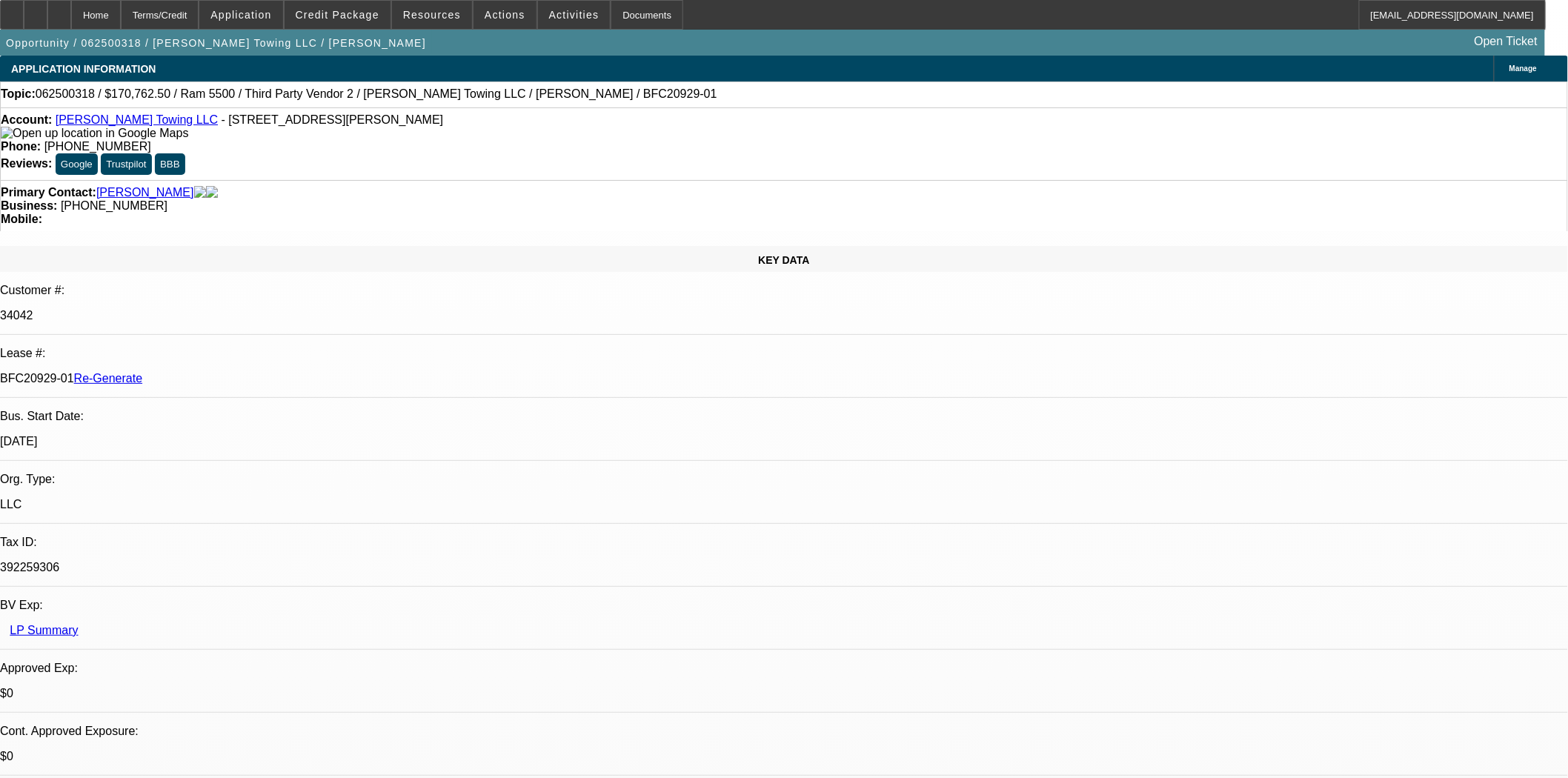
select select "0"
select select "2"
select select "0"
select select "6"
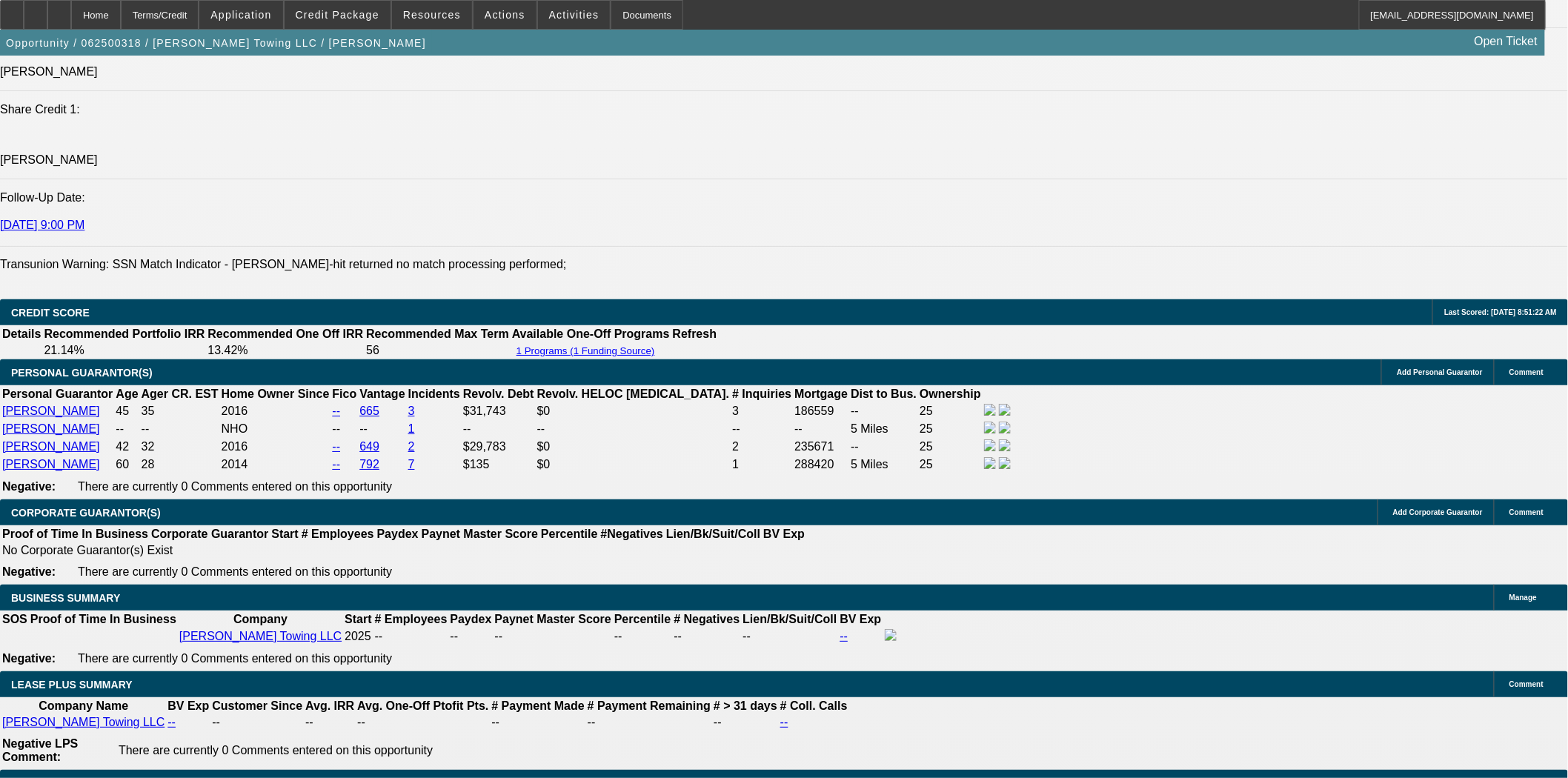
scroll to position [2552, 0]
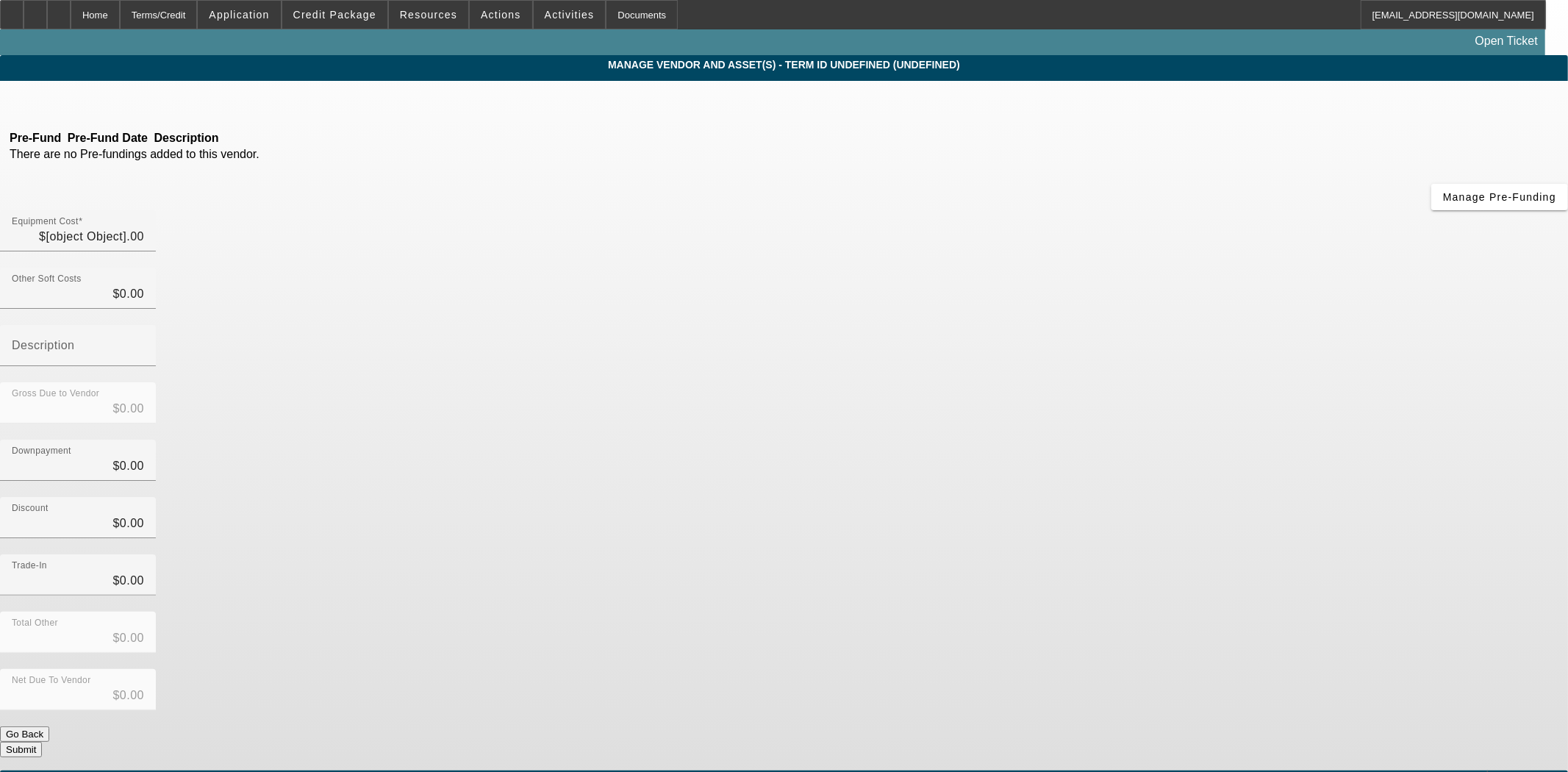
type input "$63,406.86"
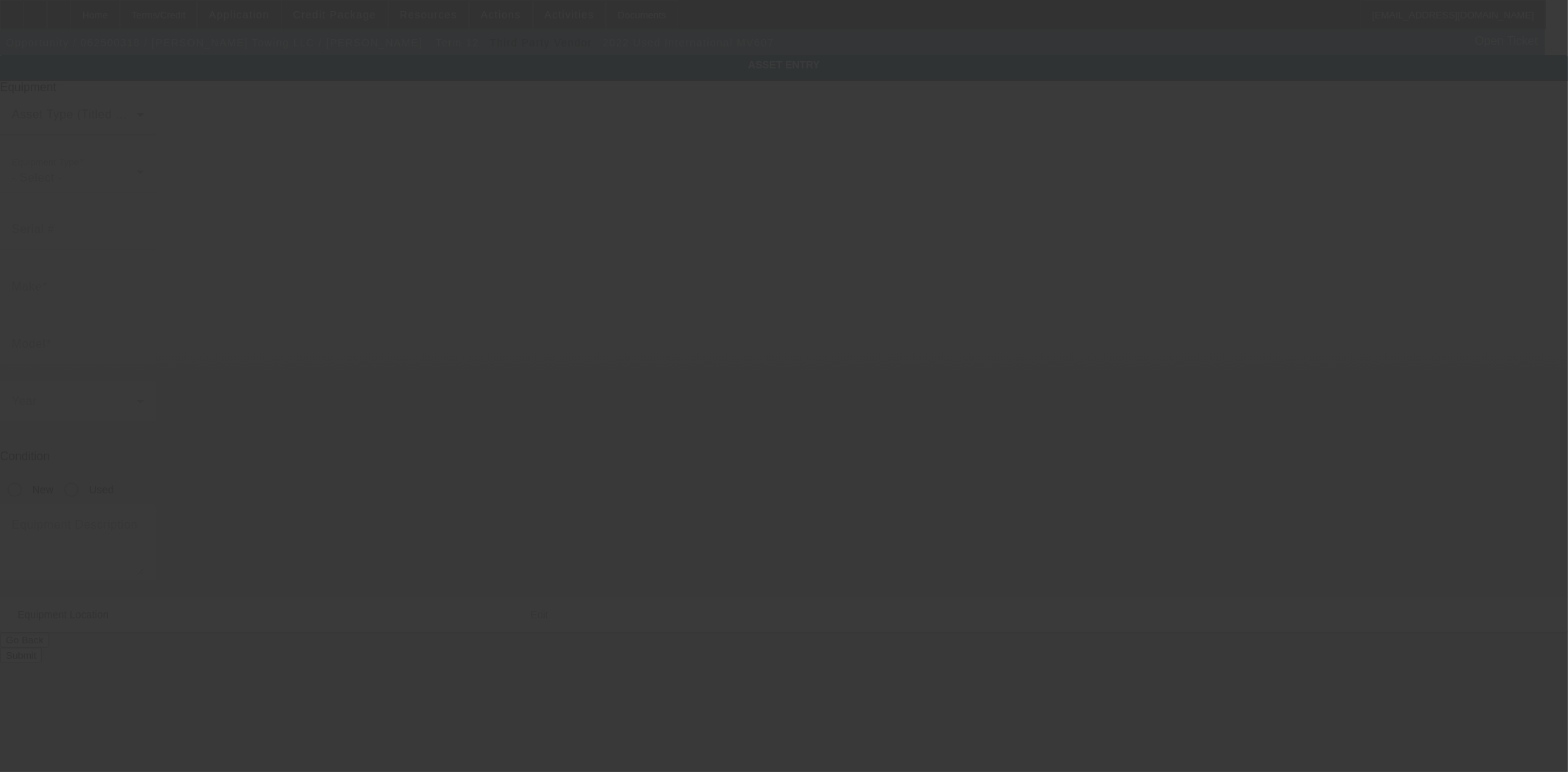
type input "[US_VEHICLE_IDENTIFICATION_NUMBER]"
type input "International"
type input "MV607"
radio input "true"
type textarea "includes: all options, attachments and accessories"
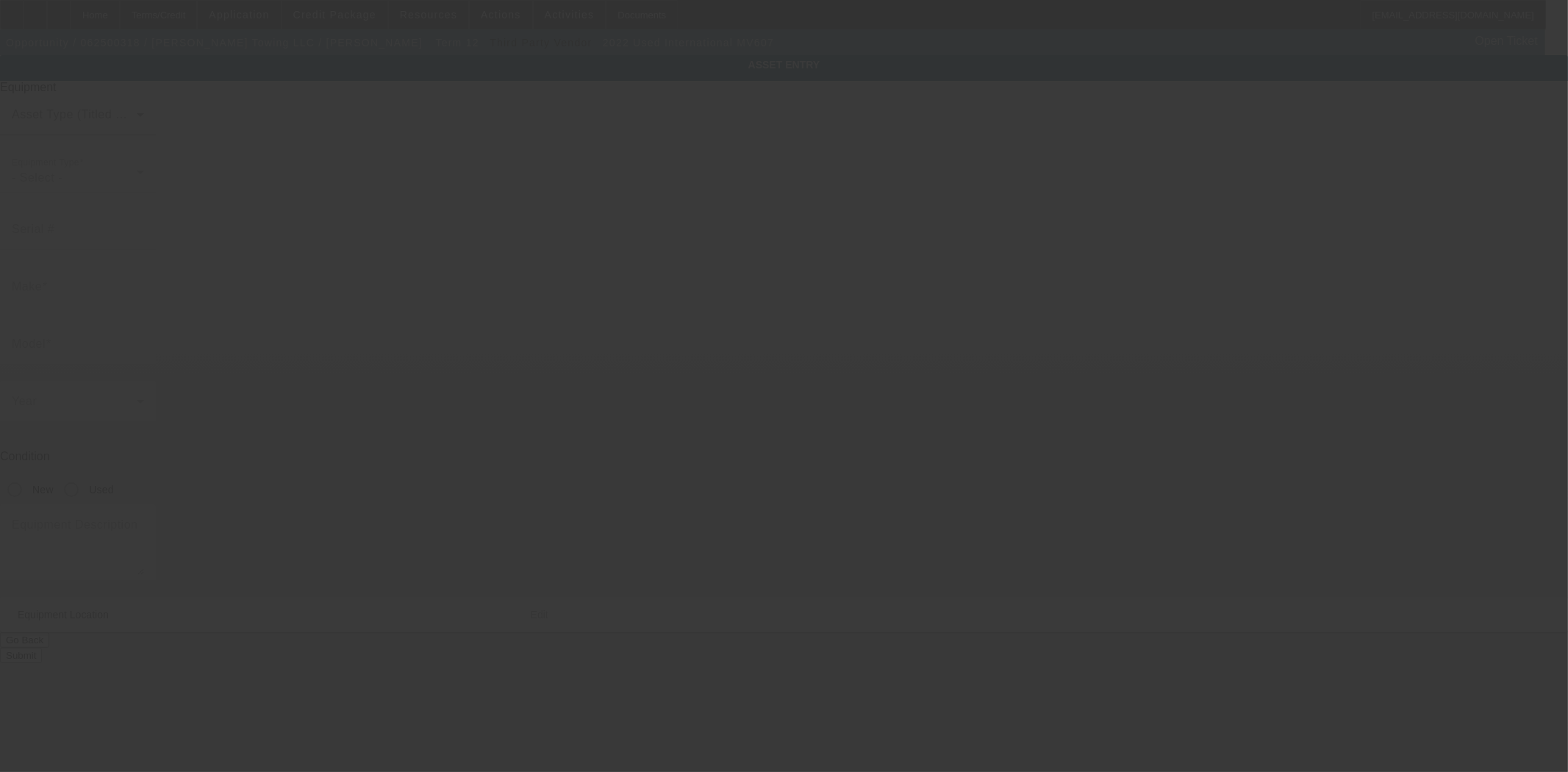
type input "[STREET_ADDRESS]"
type input "[PERSON_NAME]"
type input "72758"
type input "[PERSON_NAME]"
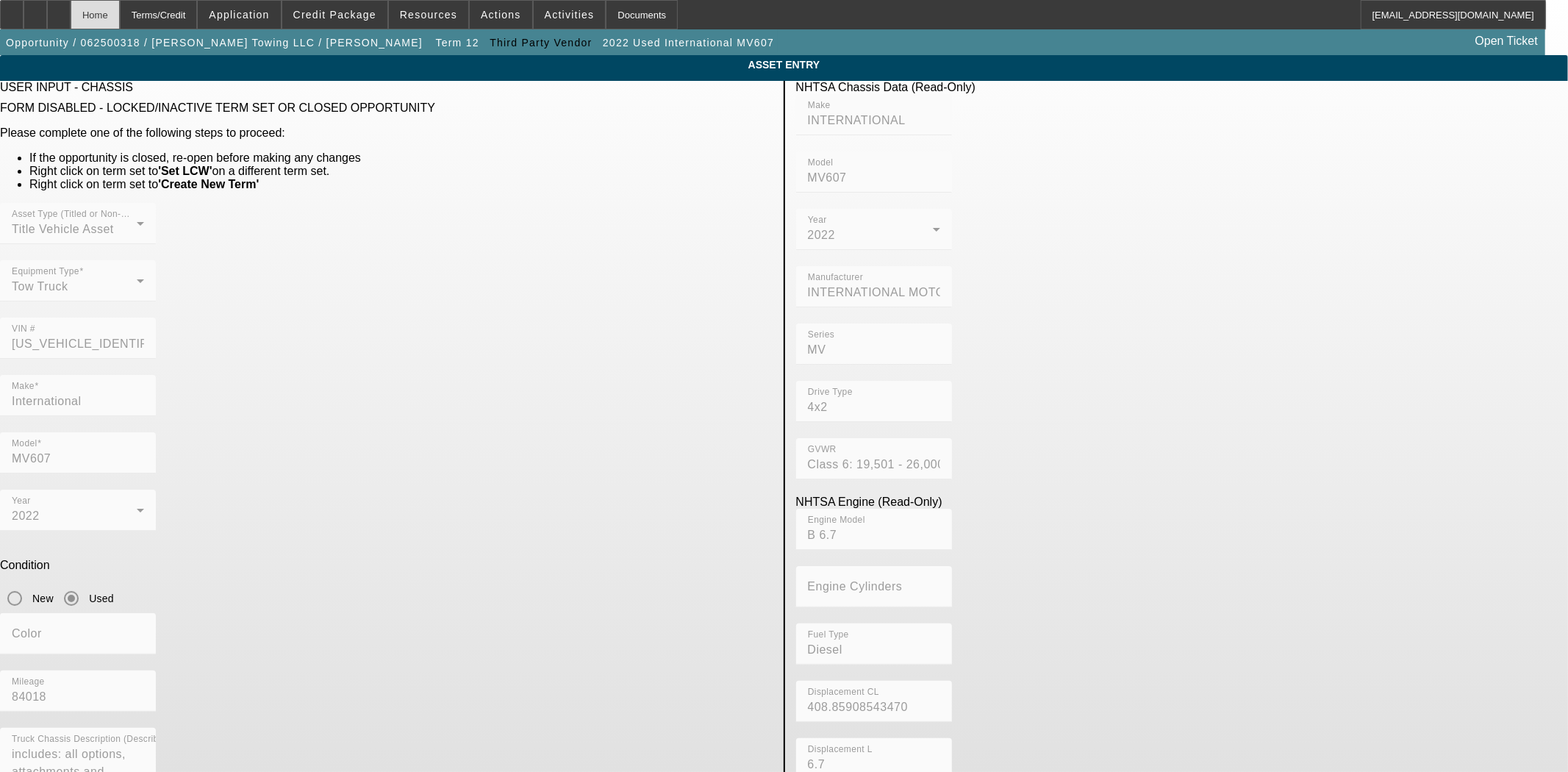
click at [120, 27] on div "Home" at bounding box center [95, 15] width 50 height 30
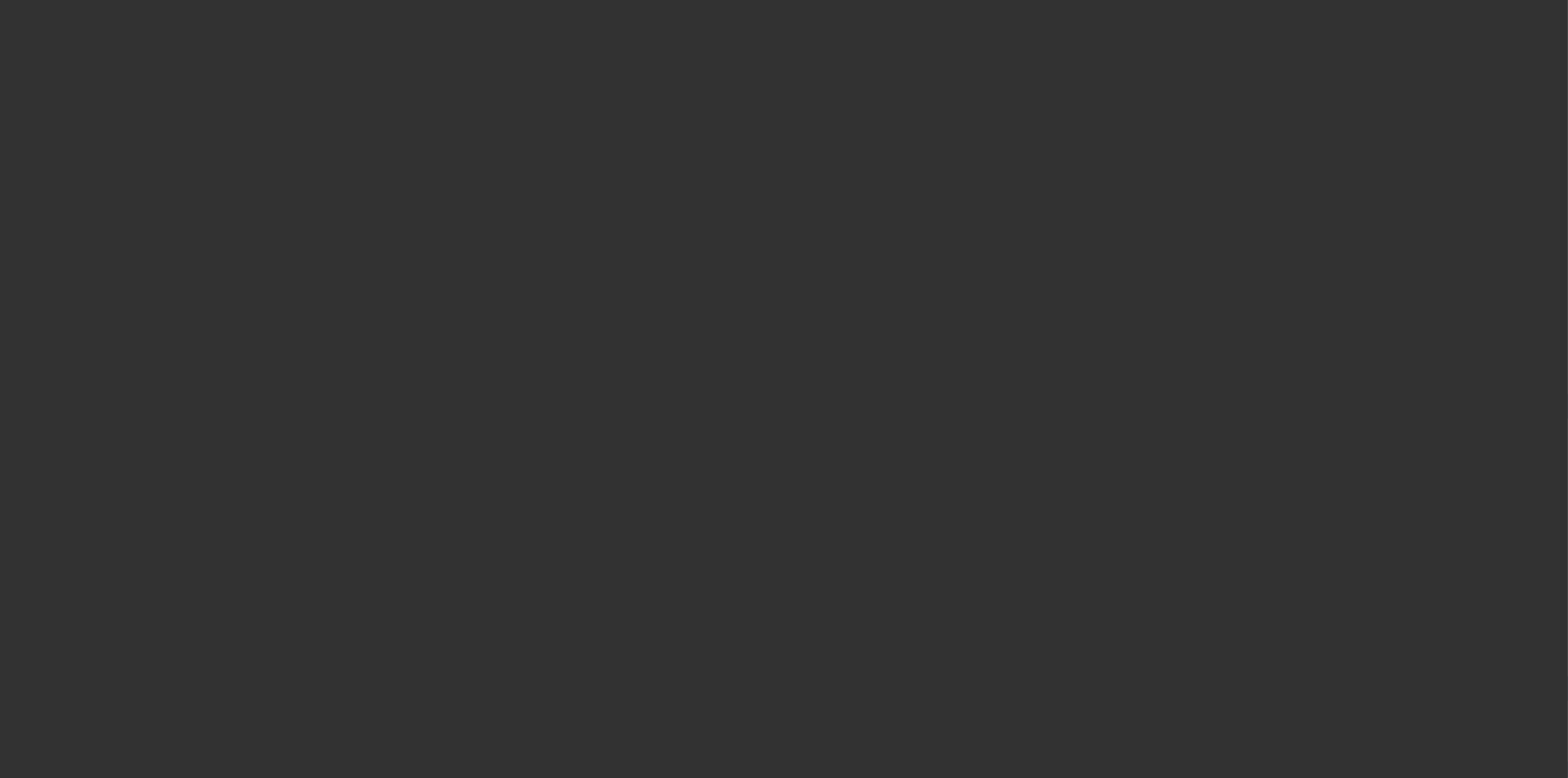
select select "4"
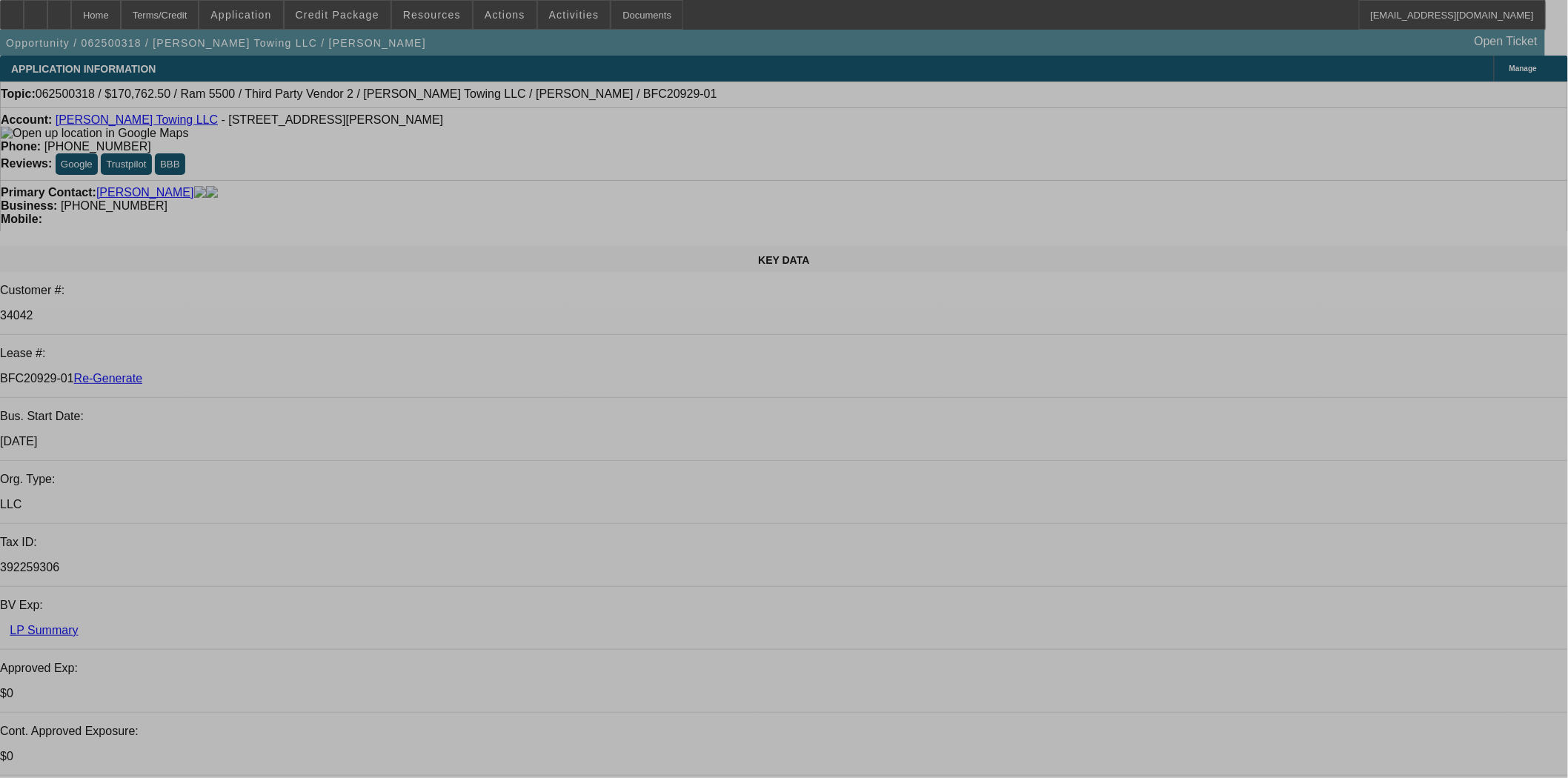
select select "0"
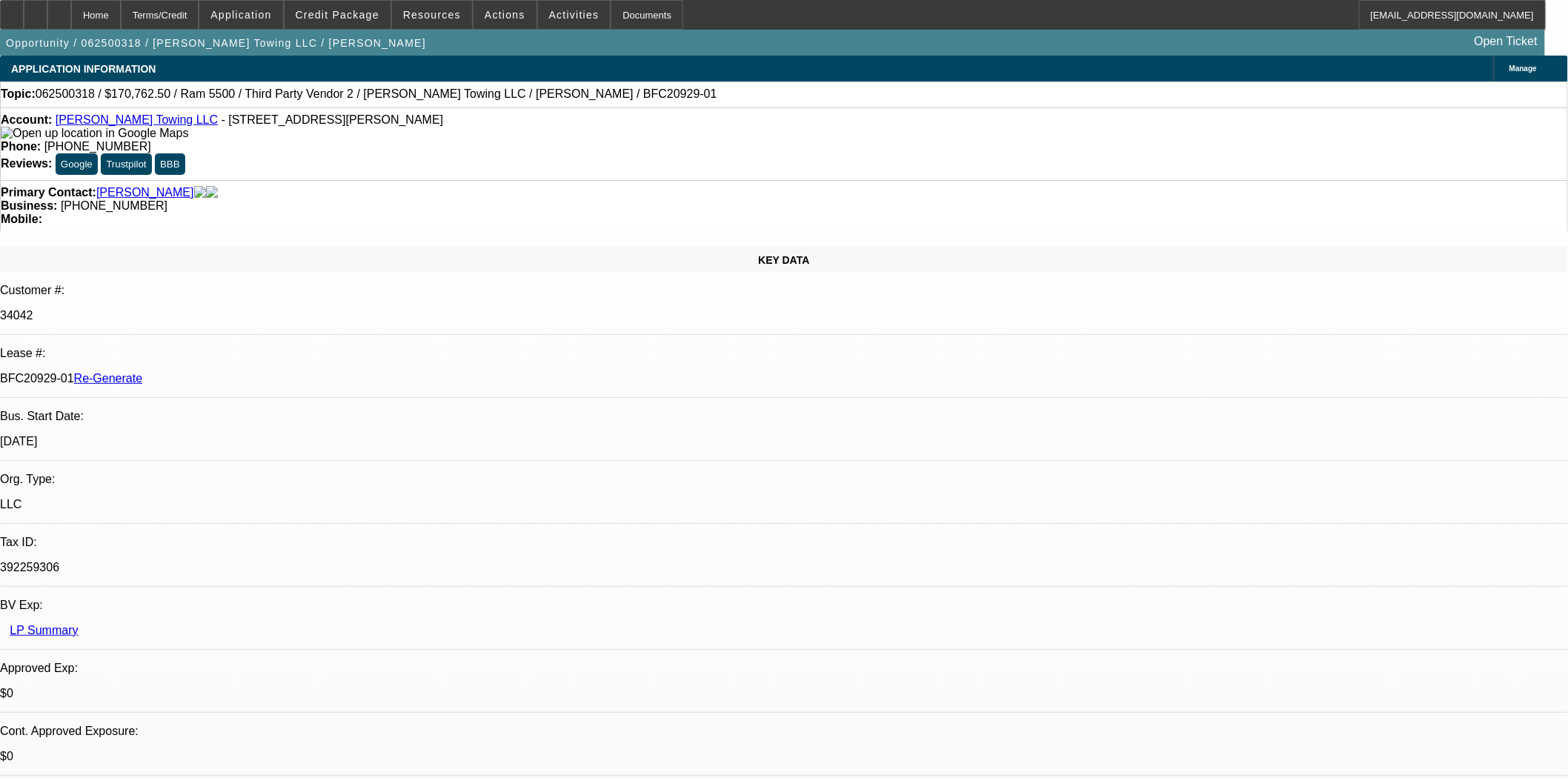
select select "2"
select select "0"
select select "6"
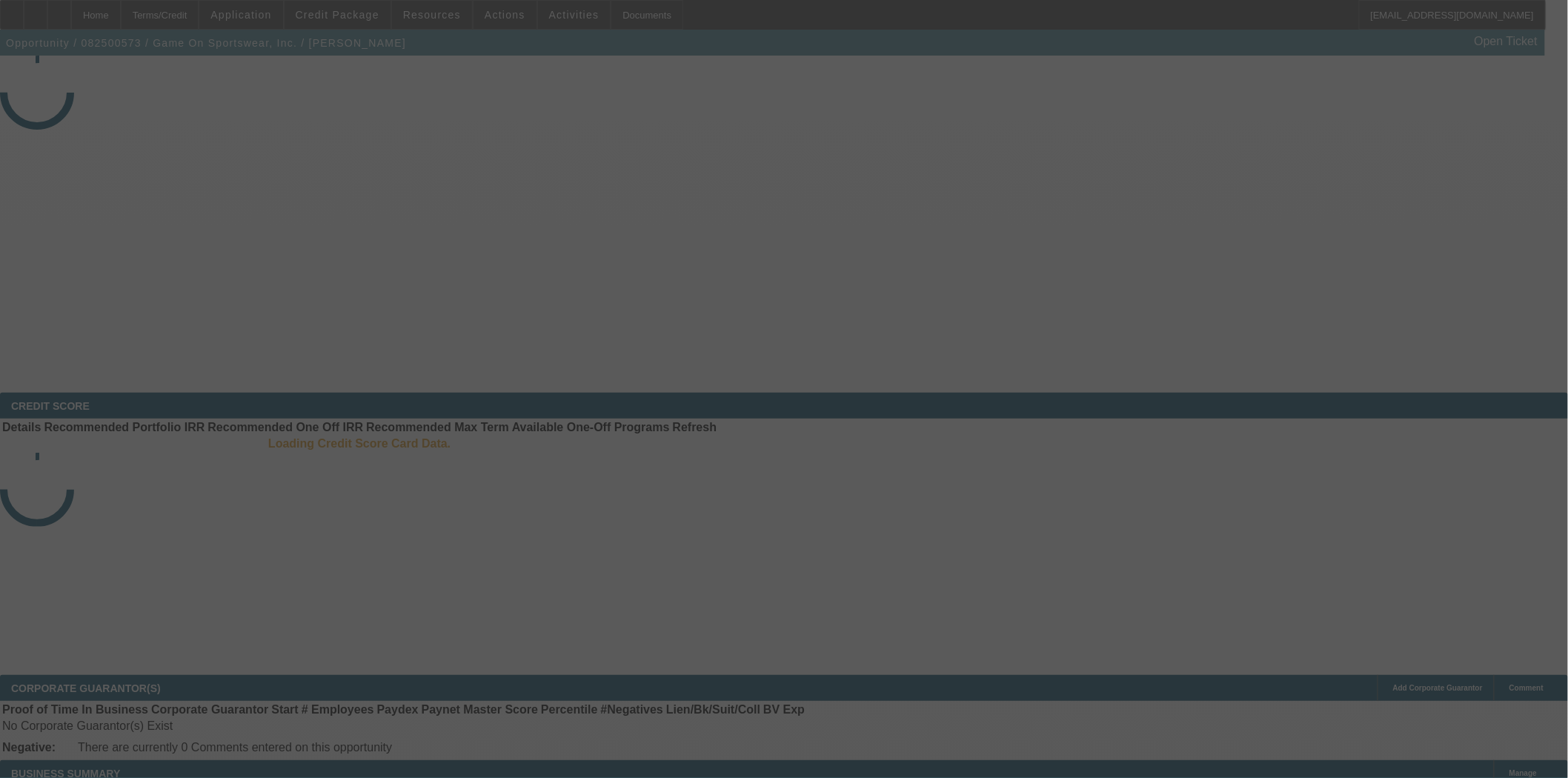
select select "3"
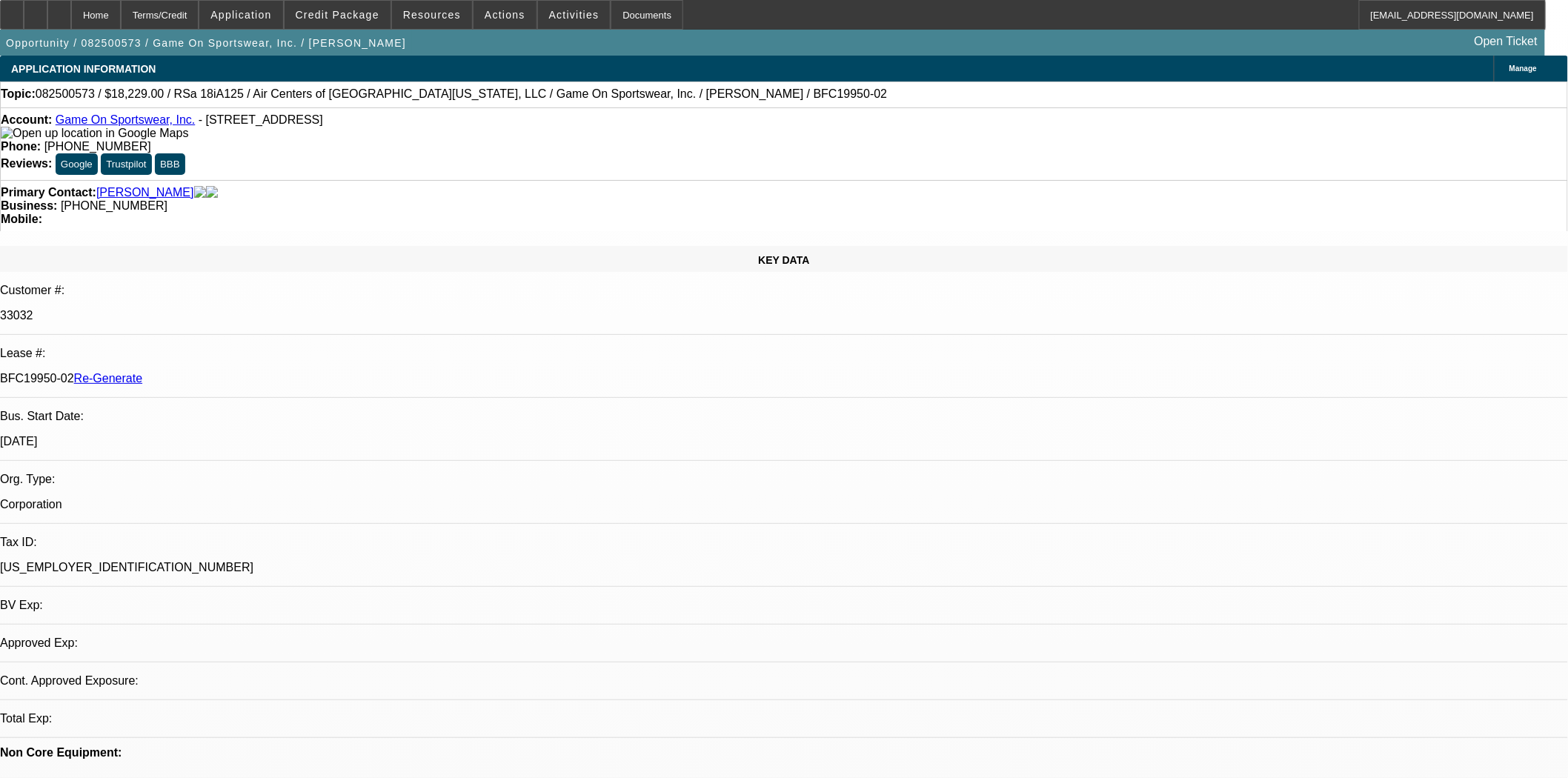
select select "0"
select select "6"
click at [326, 19] on span "Credit Package" at bounding box center [338, 15] width 84 height 12
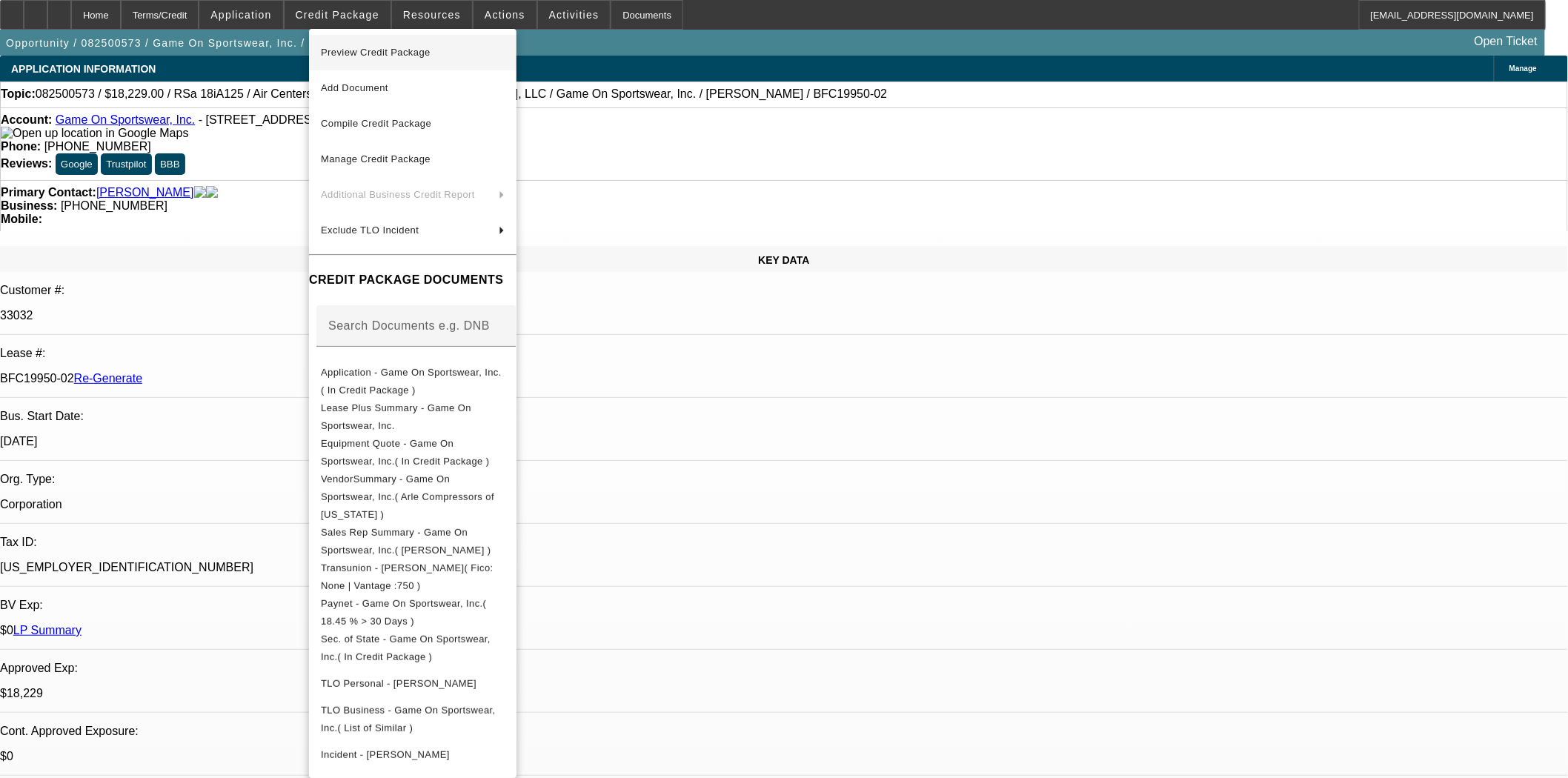
click at [367, 44] on span "Preview Credit Package" at bounding box center [412, 53] width 184 height 18
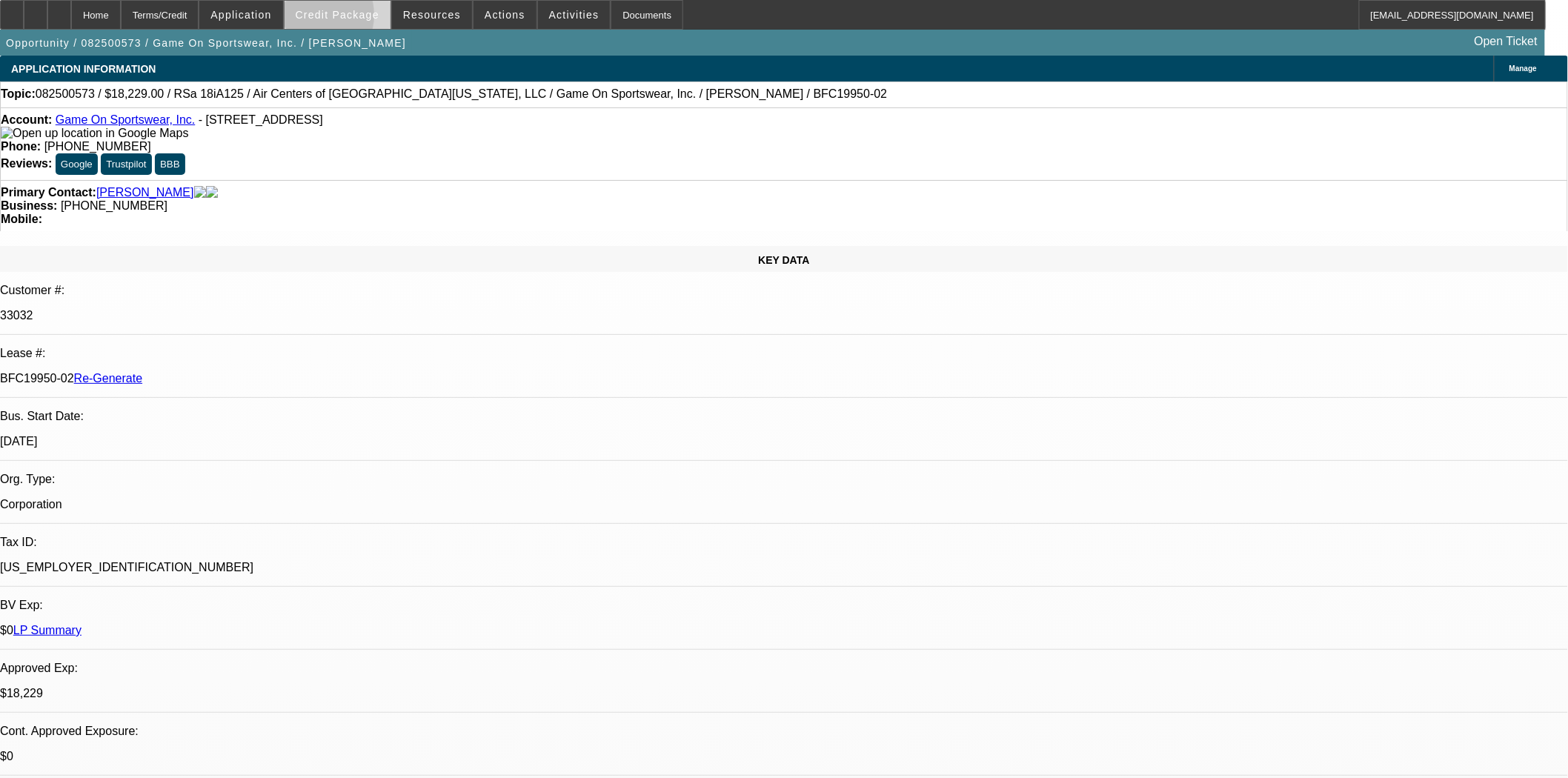
click at [336, 19] on span "Credit Package" at bounding box center [338, 15] width 84 height 12
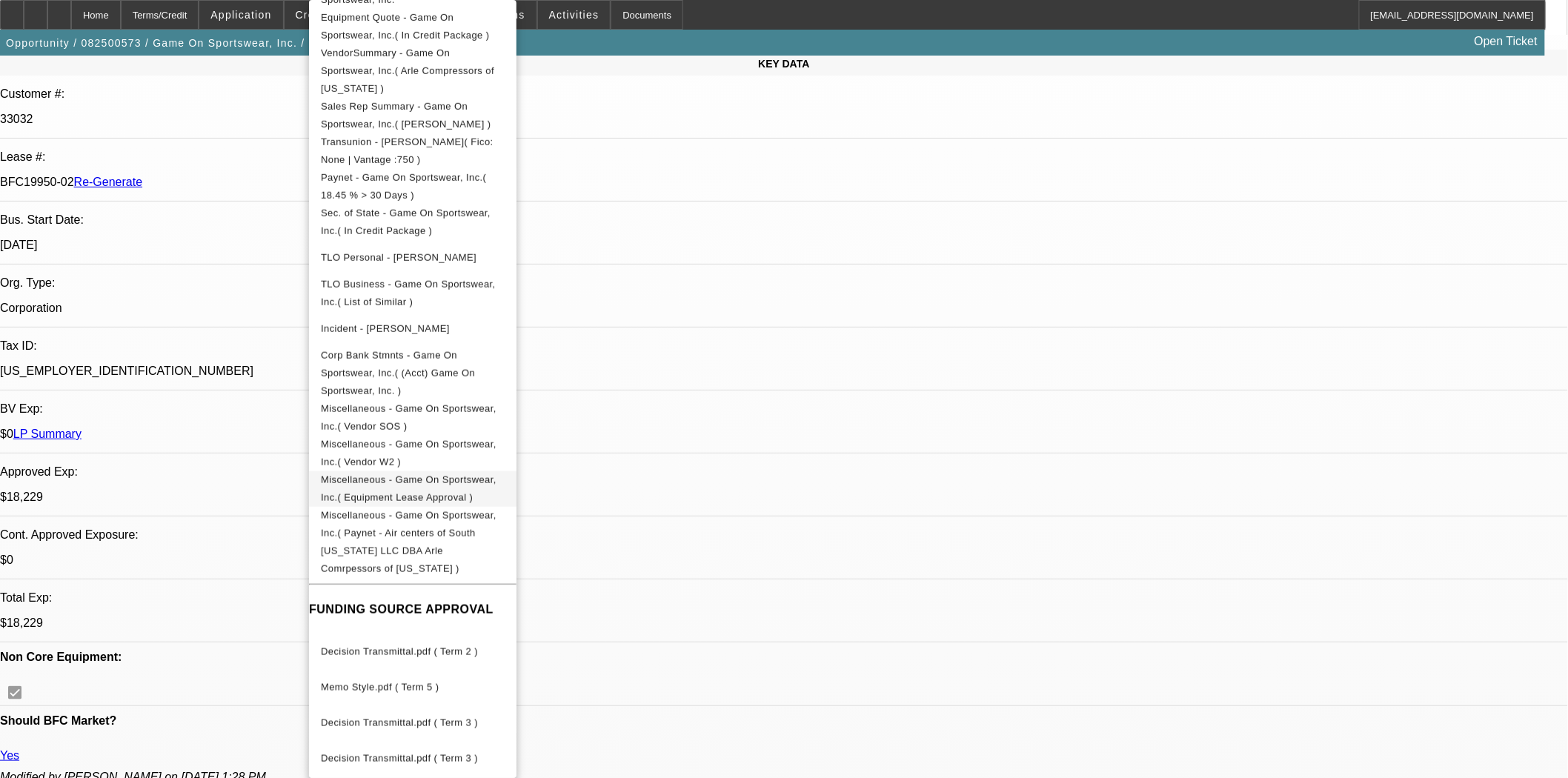
scroll to position [658, 0]
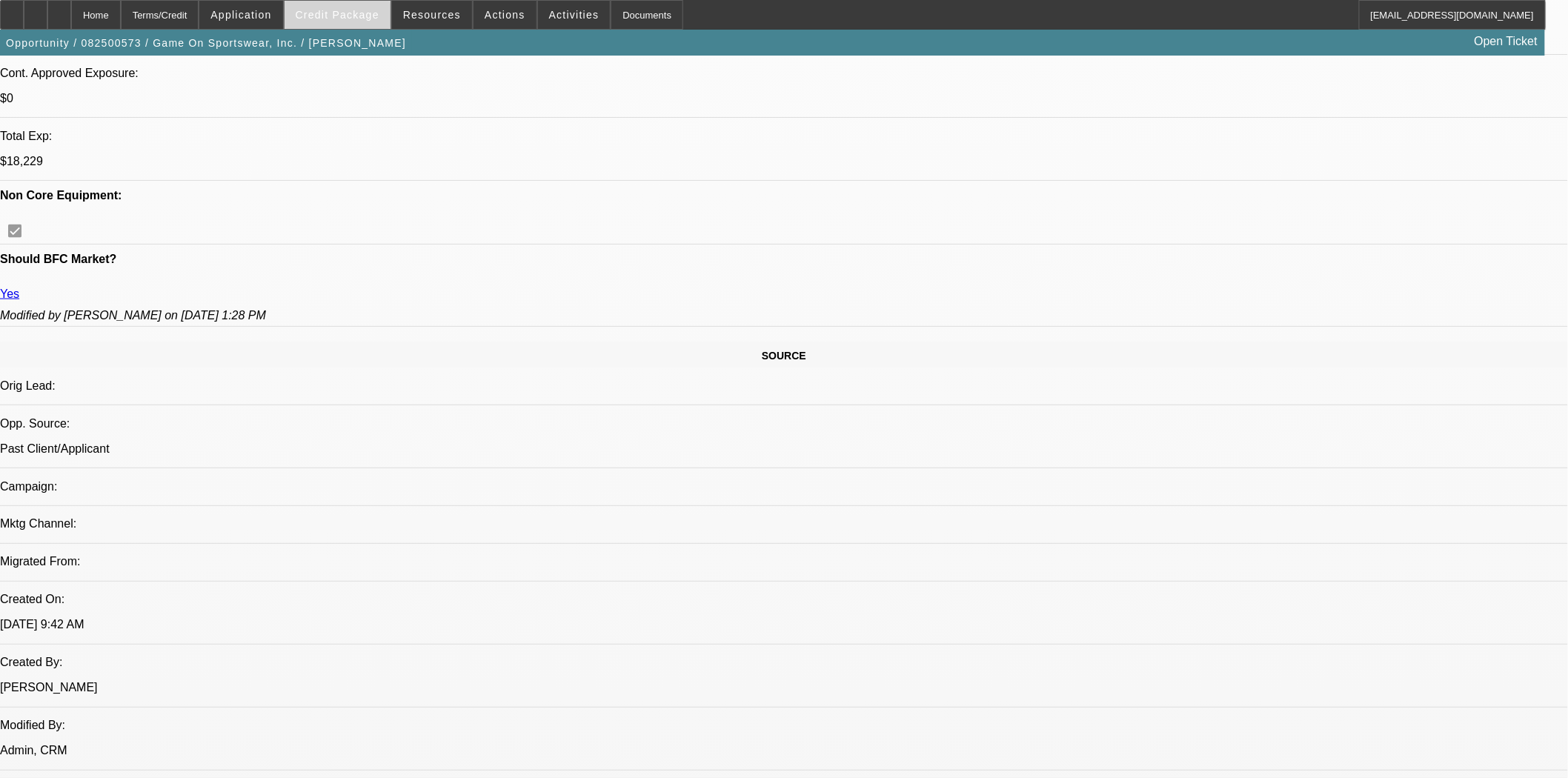
click at [349, 26] on span at bounding box center [338, 15] width 106 height 36
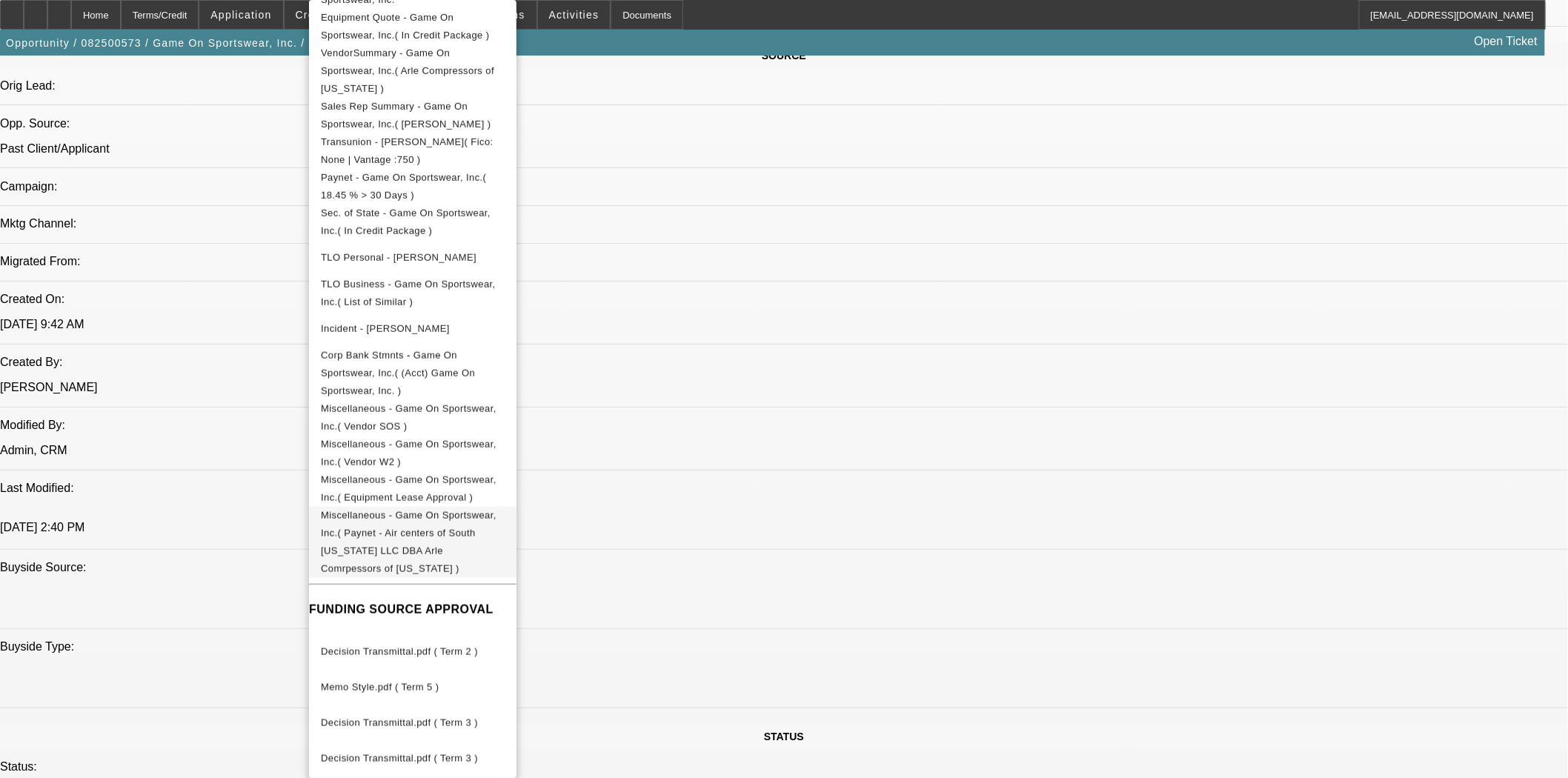
scroll to position [1234, 0]
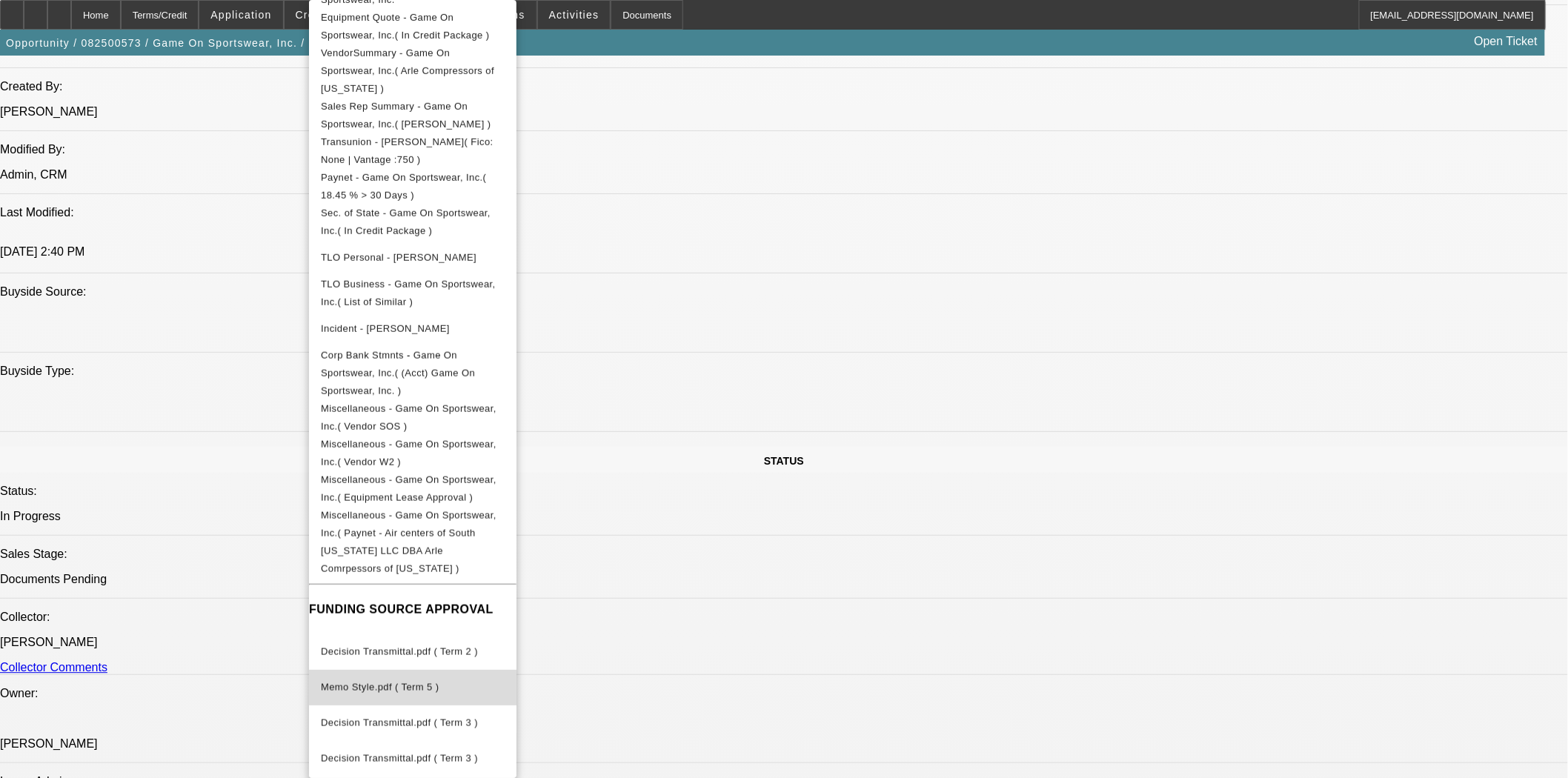
click at [381, 679] on span "Memo Style.pdf ( Term 5 )" at bounding box center [412, 688] width 184 height 18
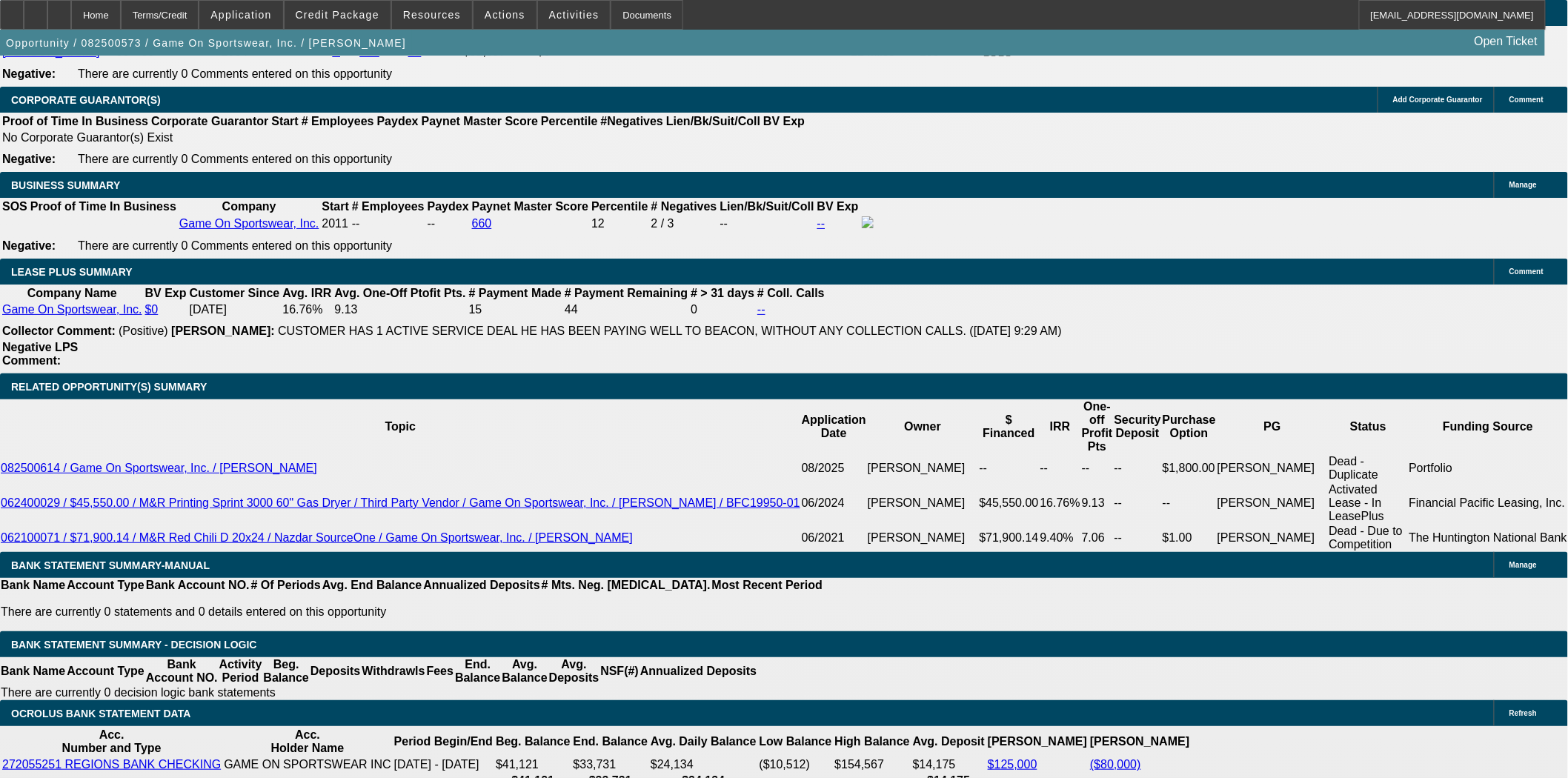
scroll to position [2470, 0]
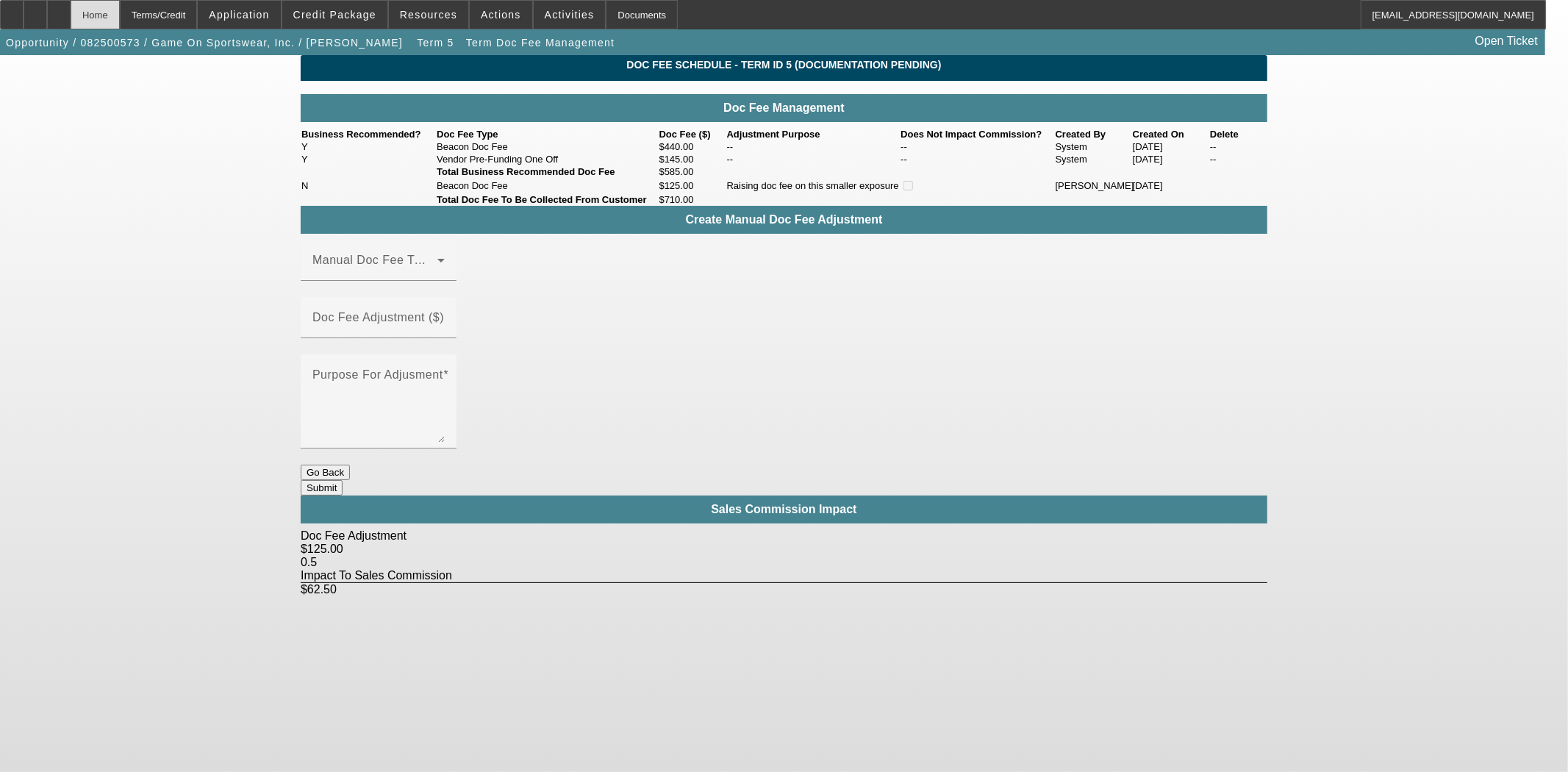
click at [120, 16] on div "Home" at bounding box center [95, 15] width 50 height 30
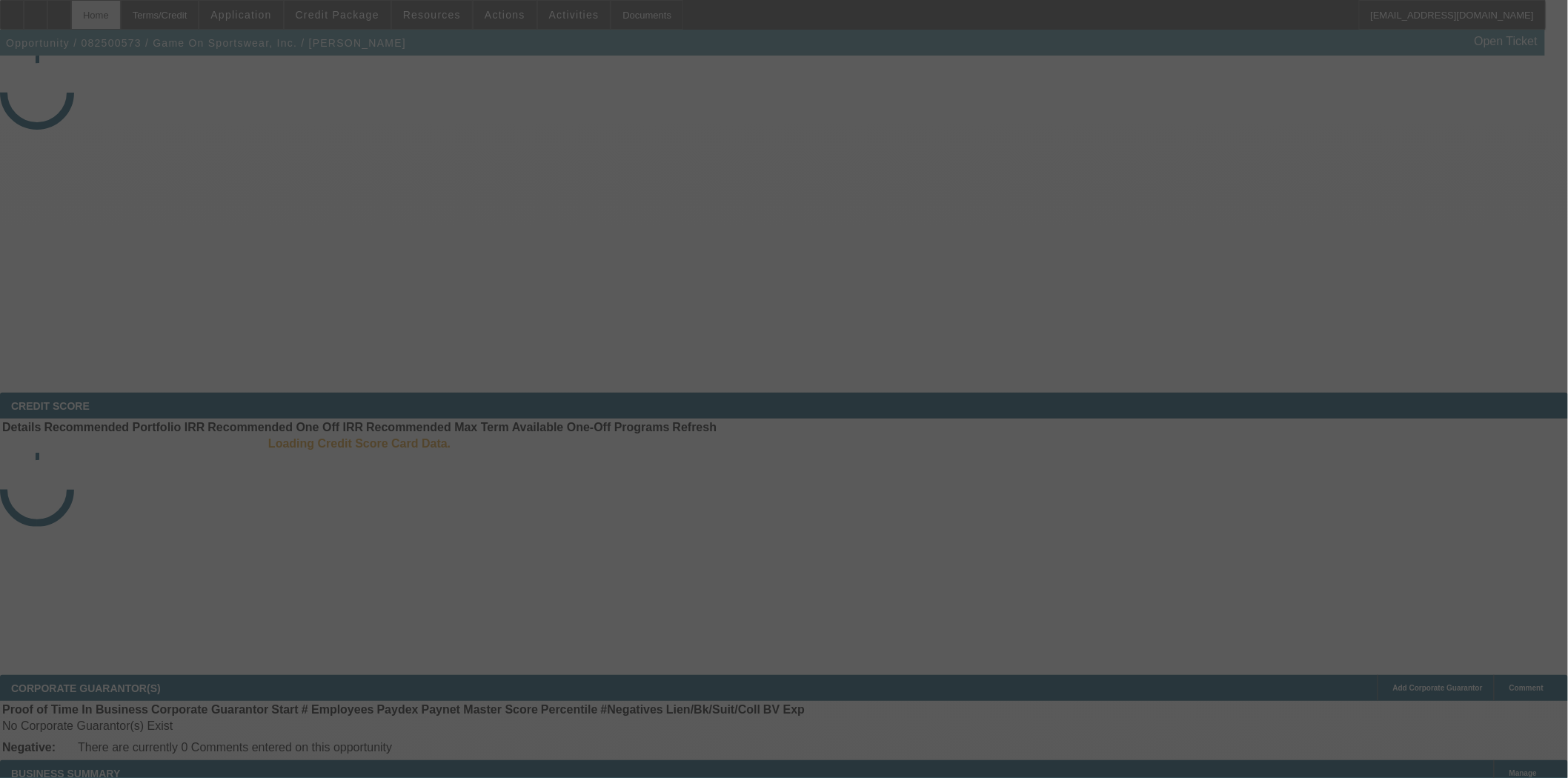
select select "3"
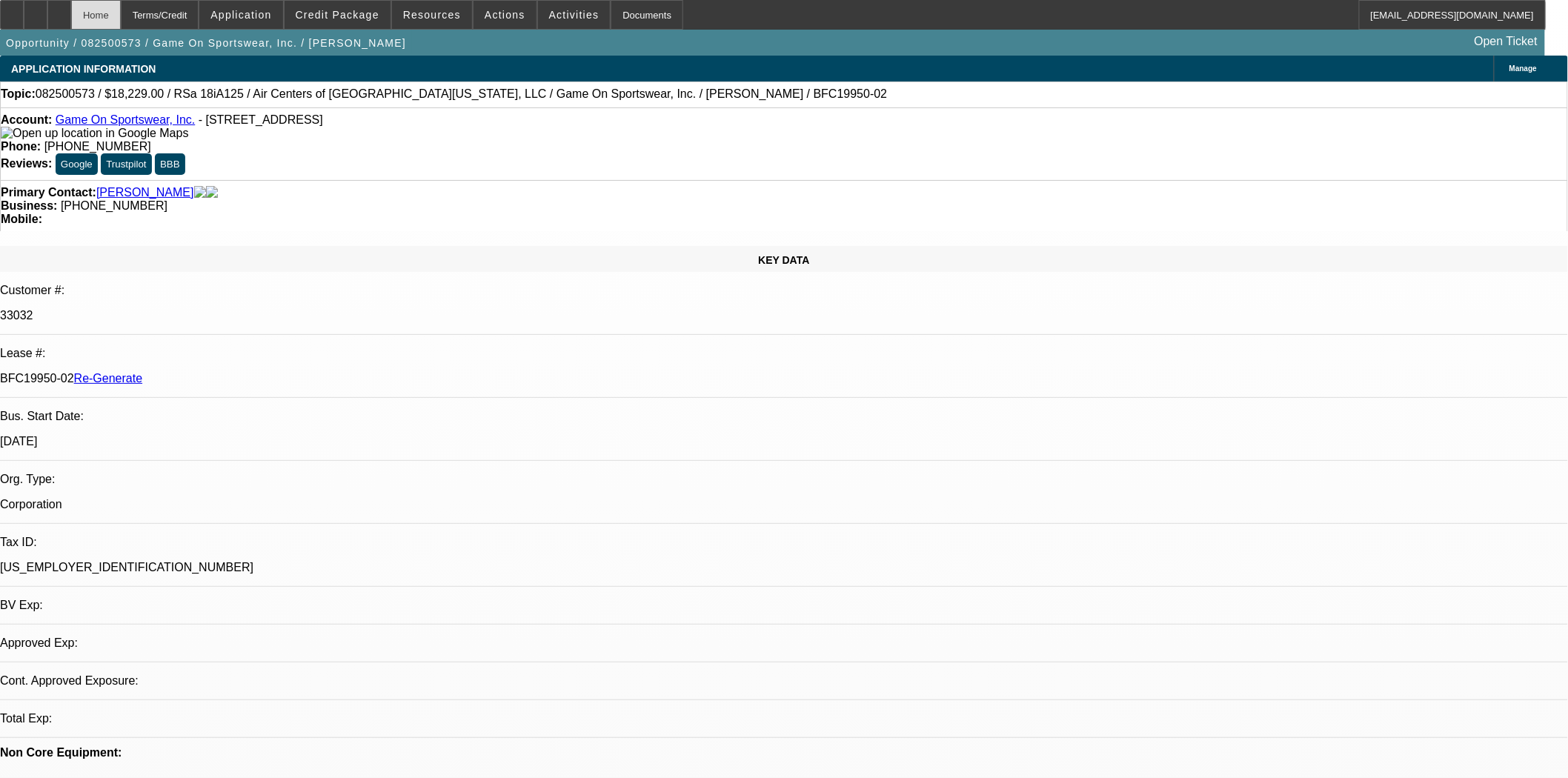
select select "0"
select select "6"
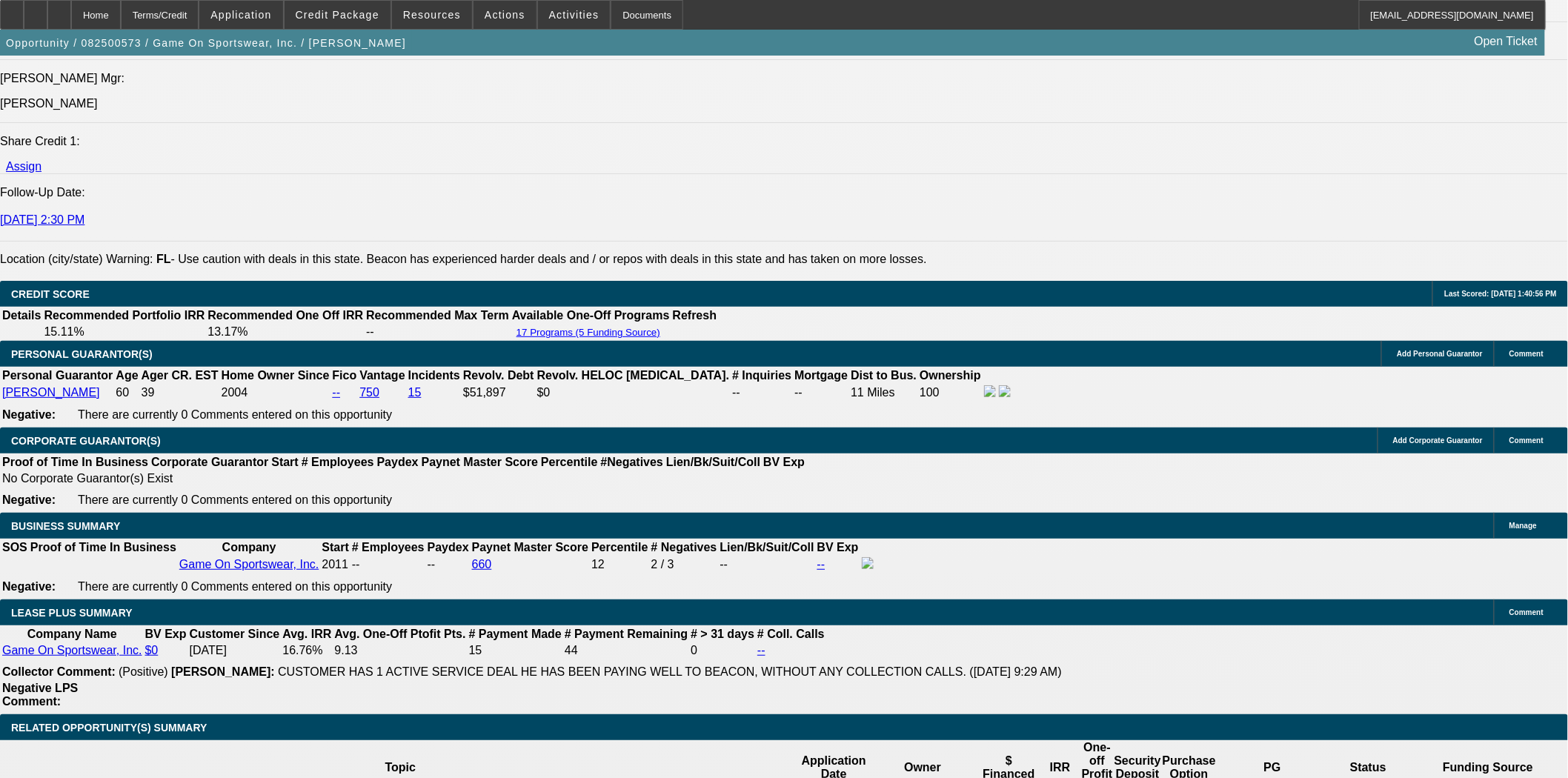
scroll to position [2305, 0]
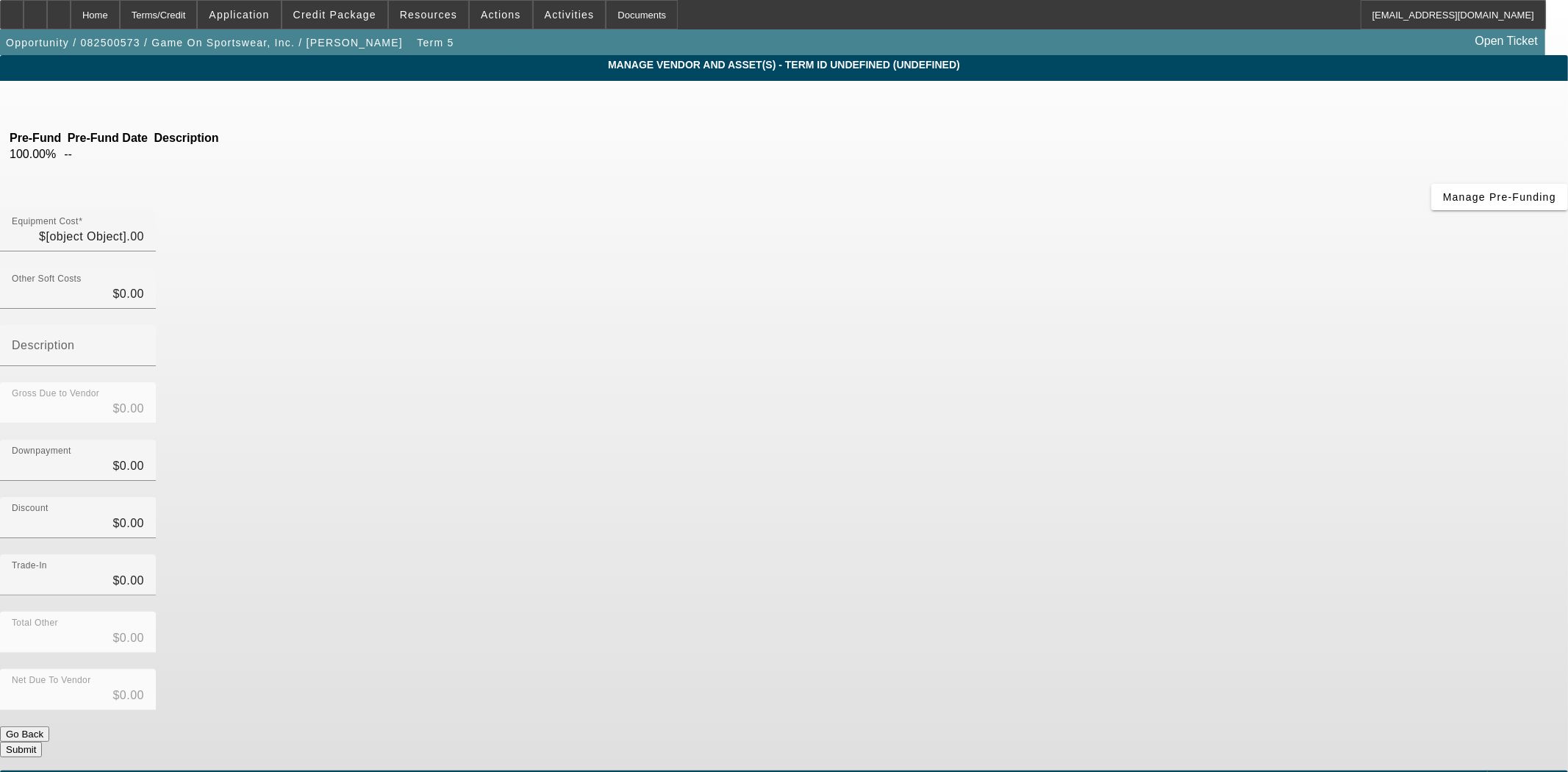
type input "$18,070.00"
type input "$159.00"
type input "$18,229.00"
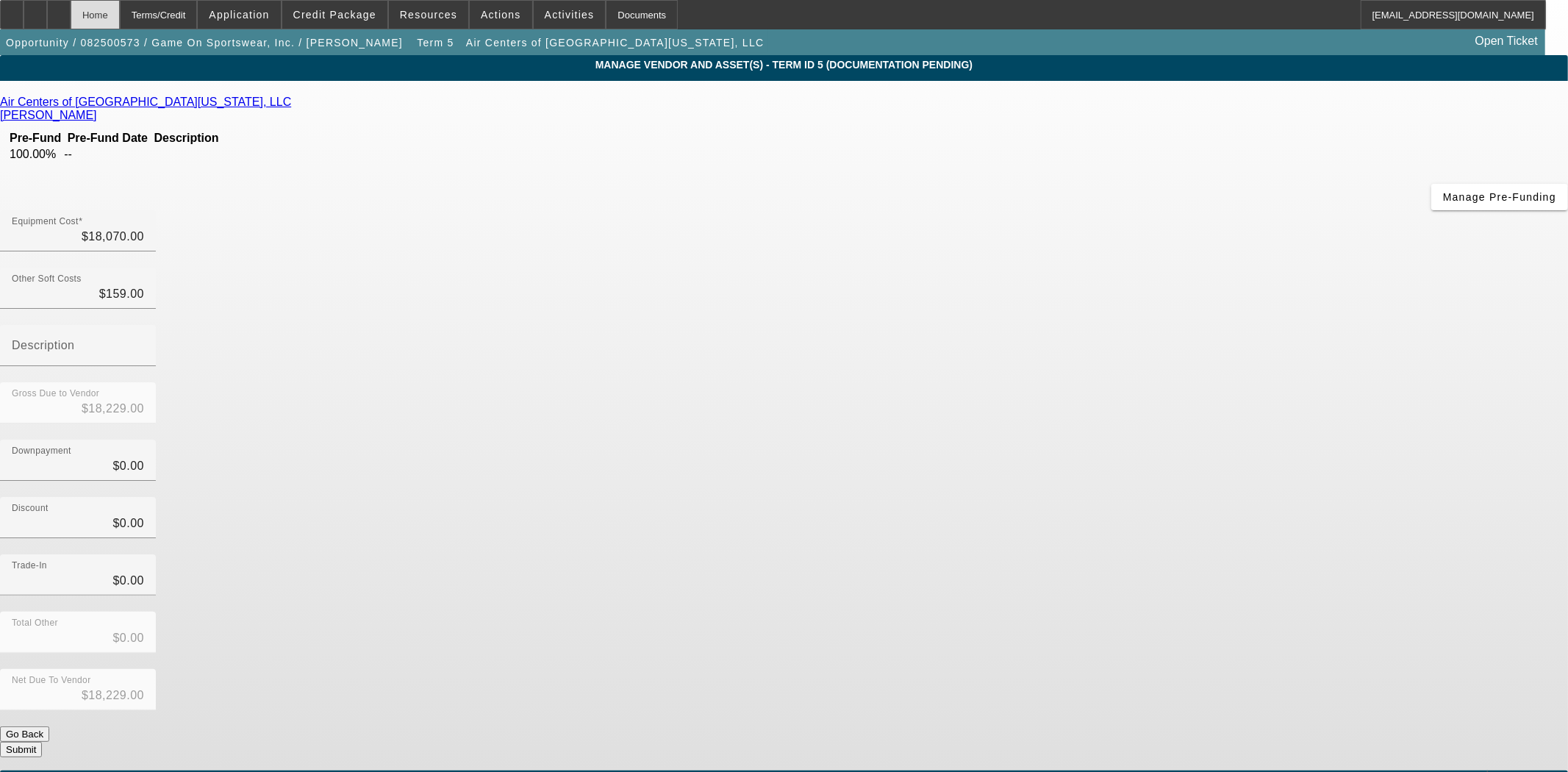
click at [120, 16] on div "Home" at bounding box center [95, 15] width 50 height 30
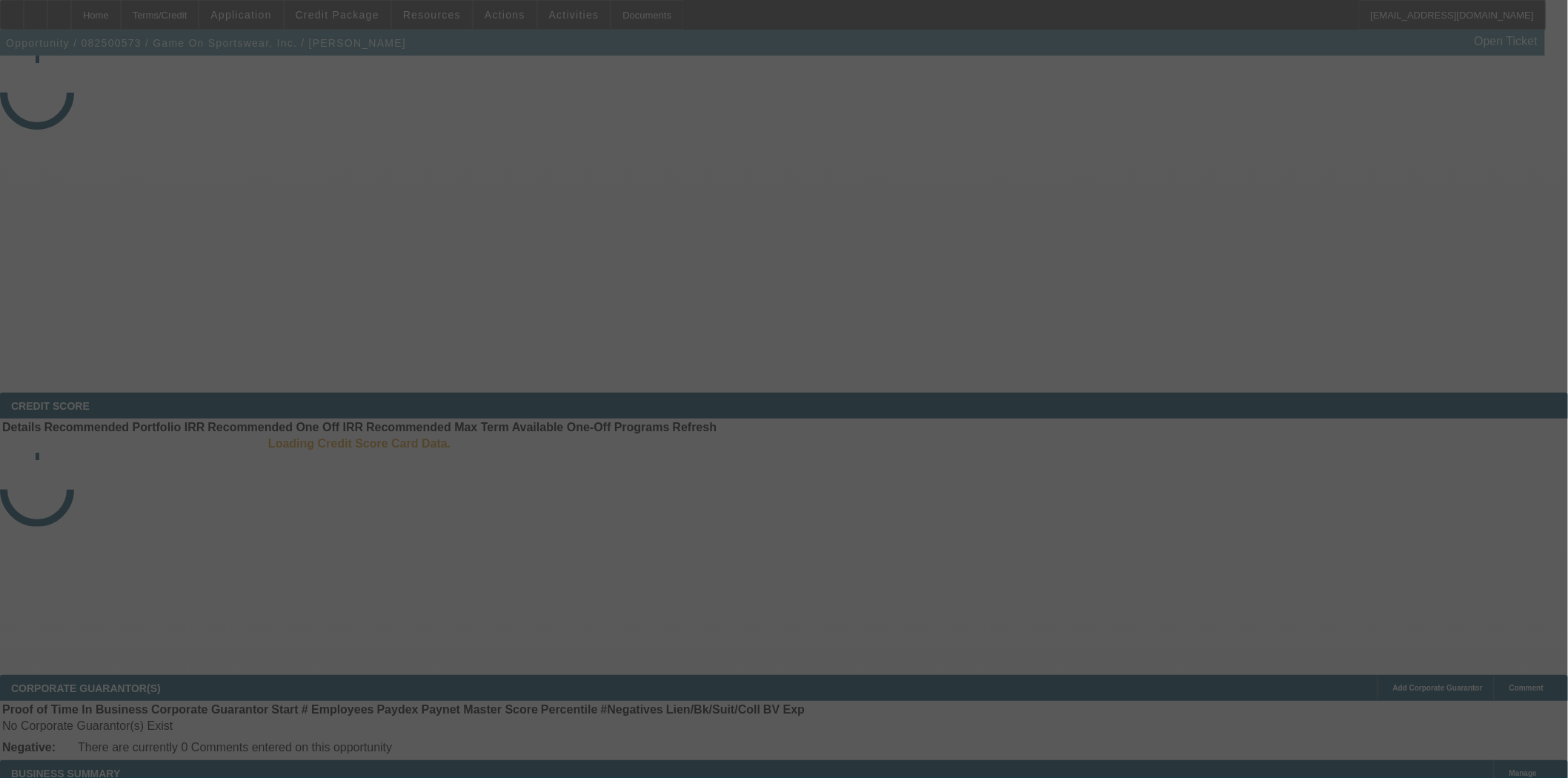
select select "3"
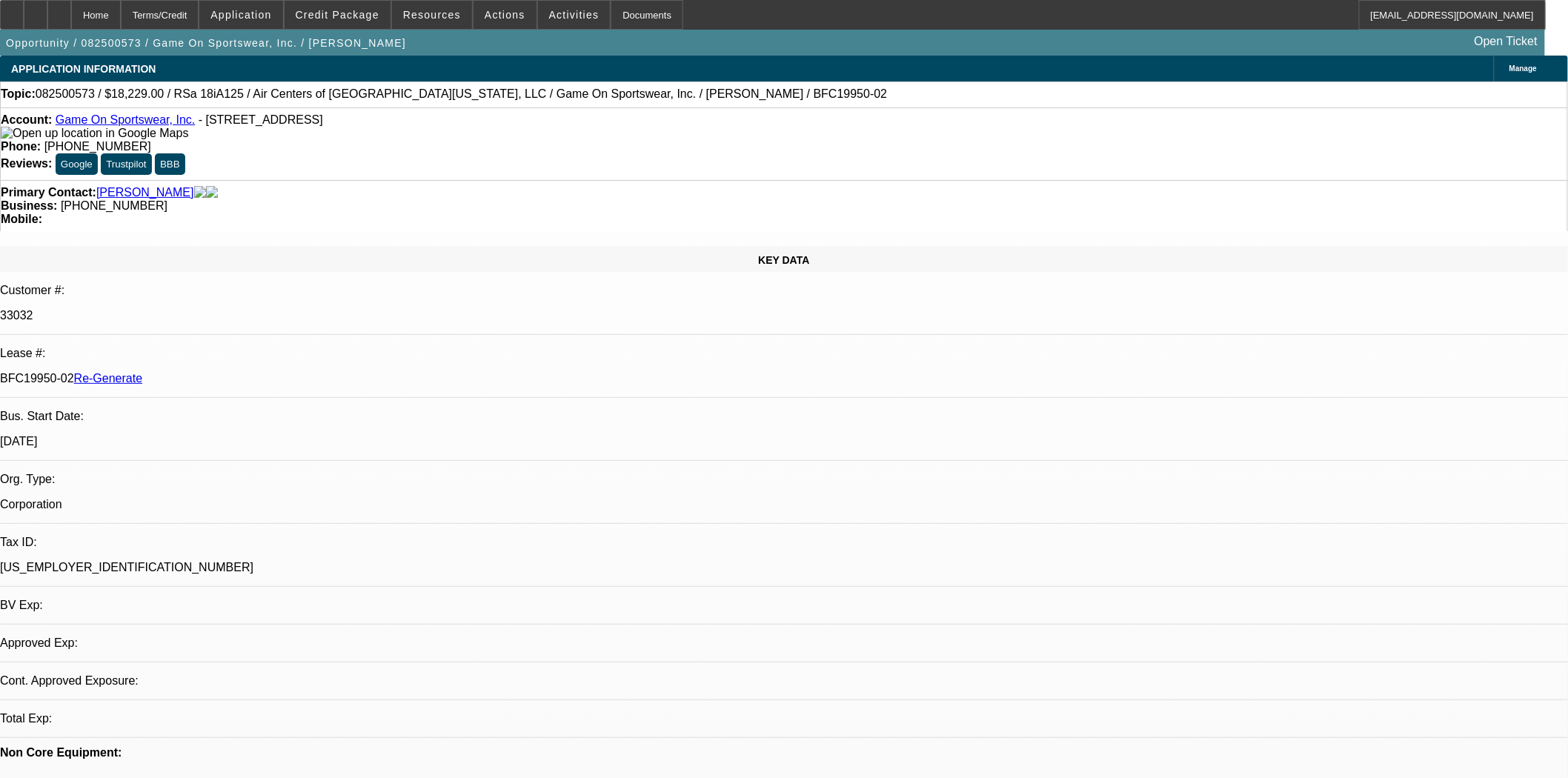
select select "0"
select select "6"
click at [487, 10] on span "Actions" at bounding box center [504, 15] width 41 height 12
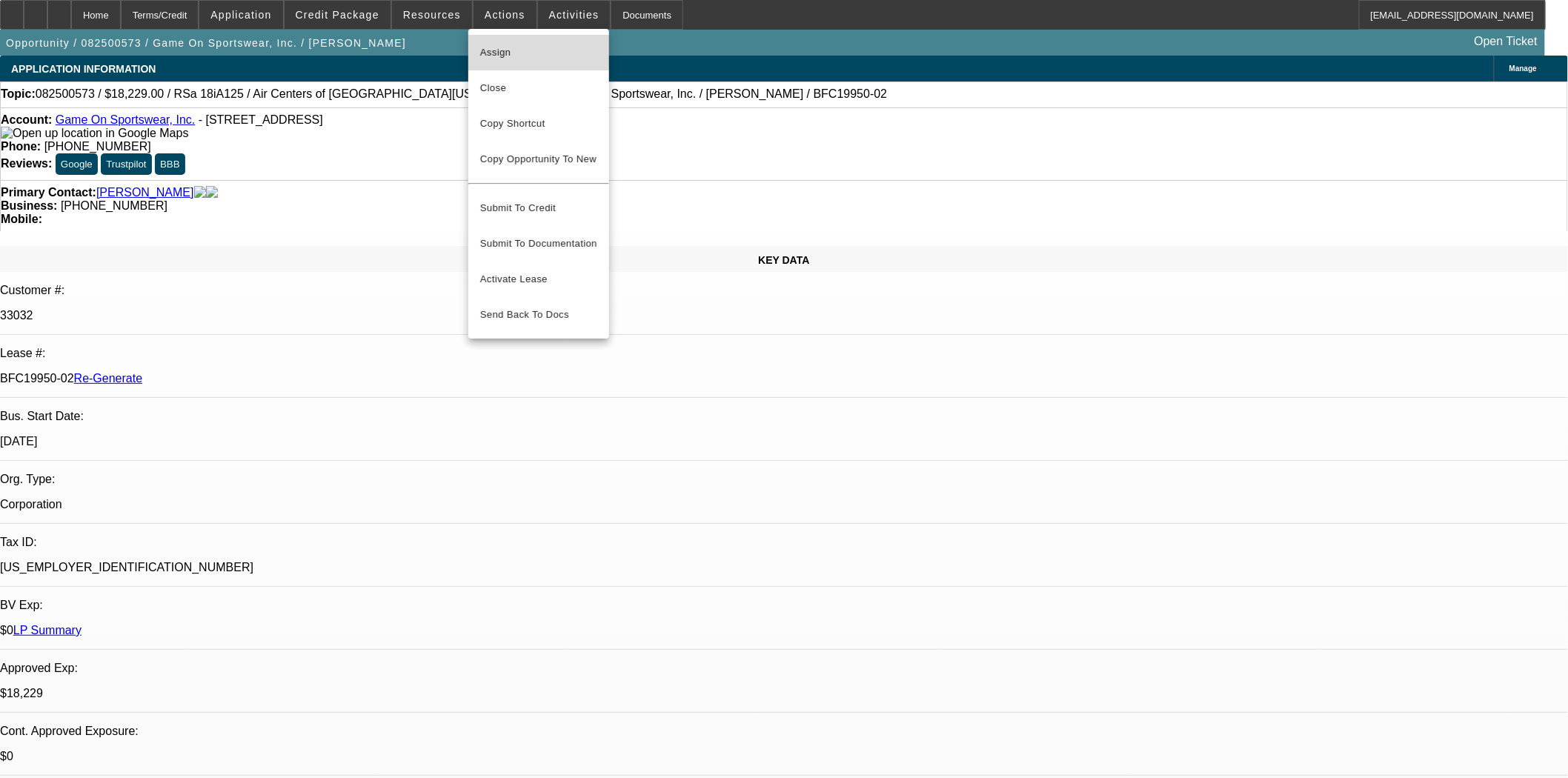
click at [489, 50] on span "Assign" at bounding box center [538, 53] width 117 height 18
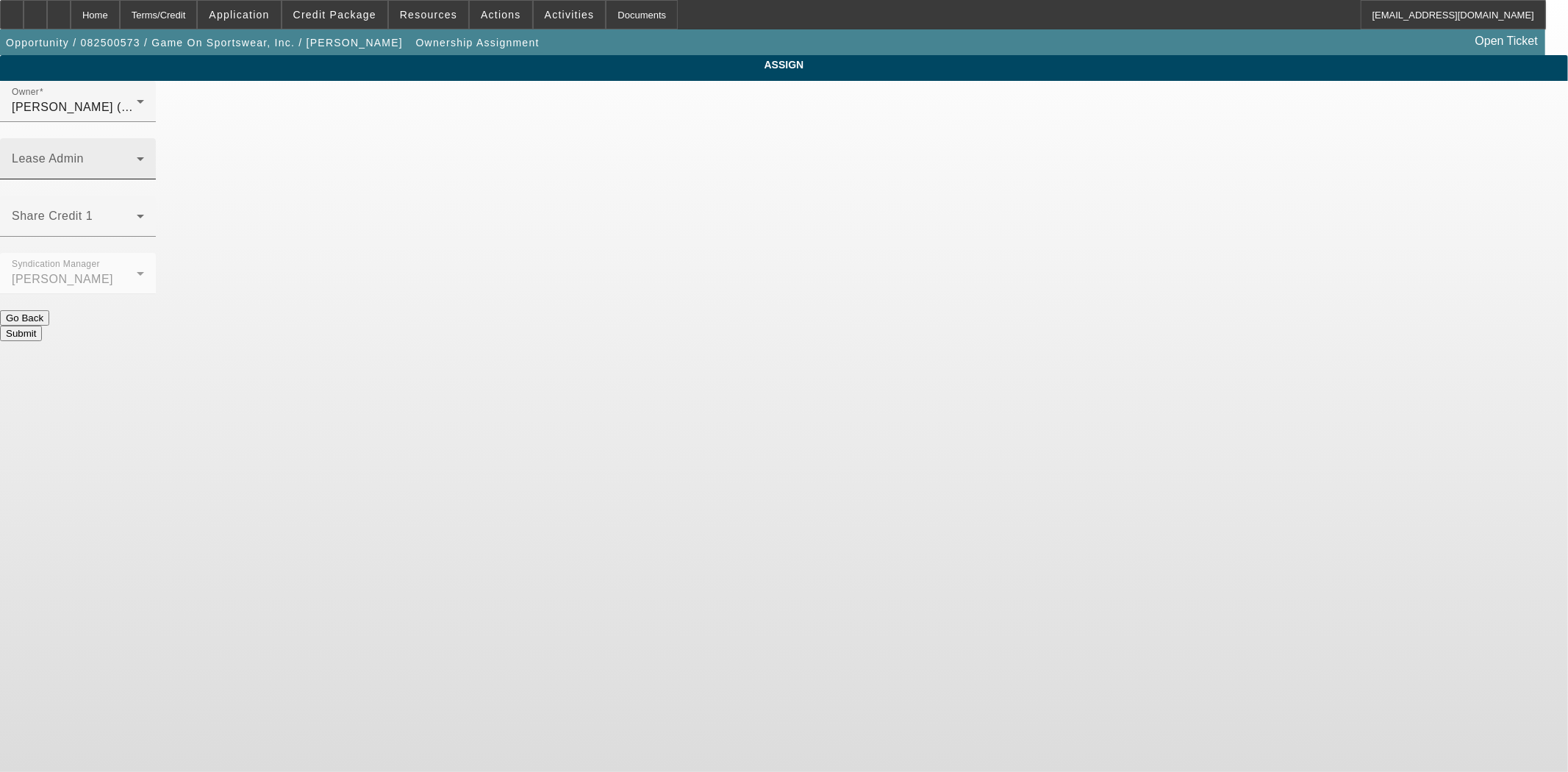
click at [144, 138] on div "Lease Admin" at bounding box center [78, 159] width 133 height 42
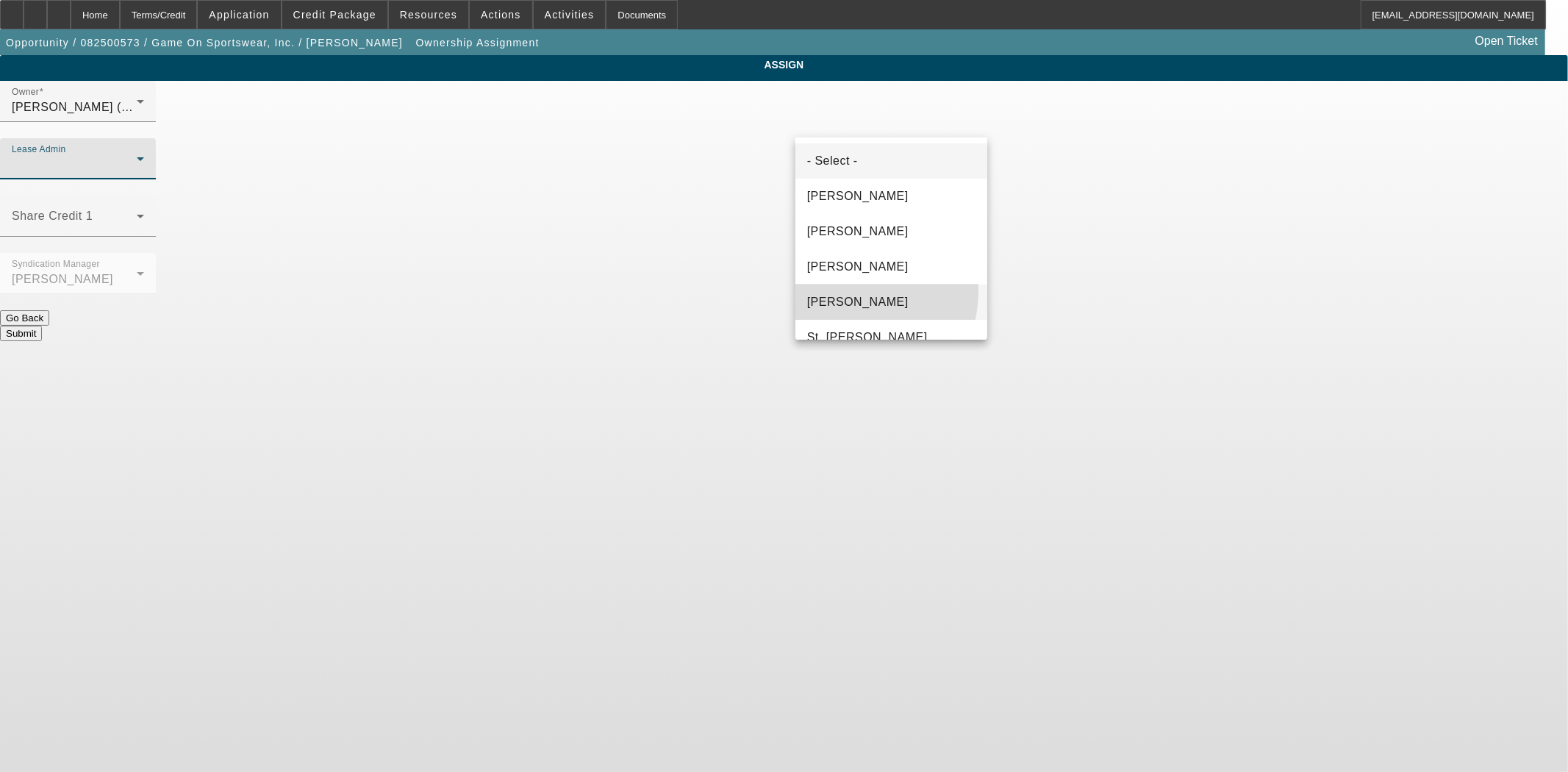
click at [841, 290] on mat-option "Solis, Monica" at bounding box center [892, 302] width 192 height 36
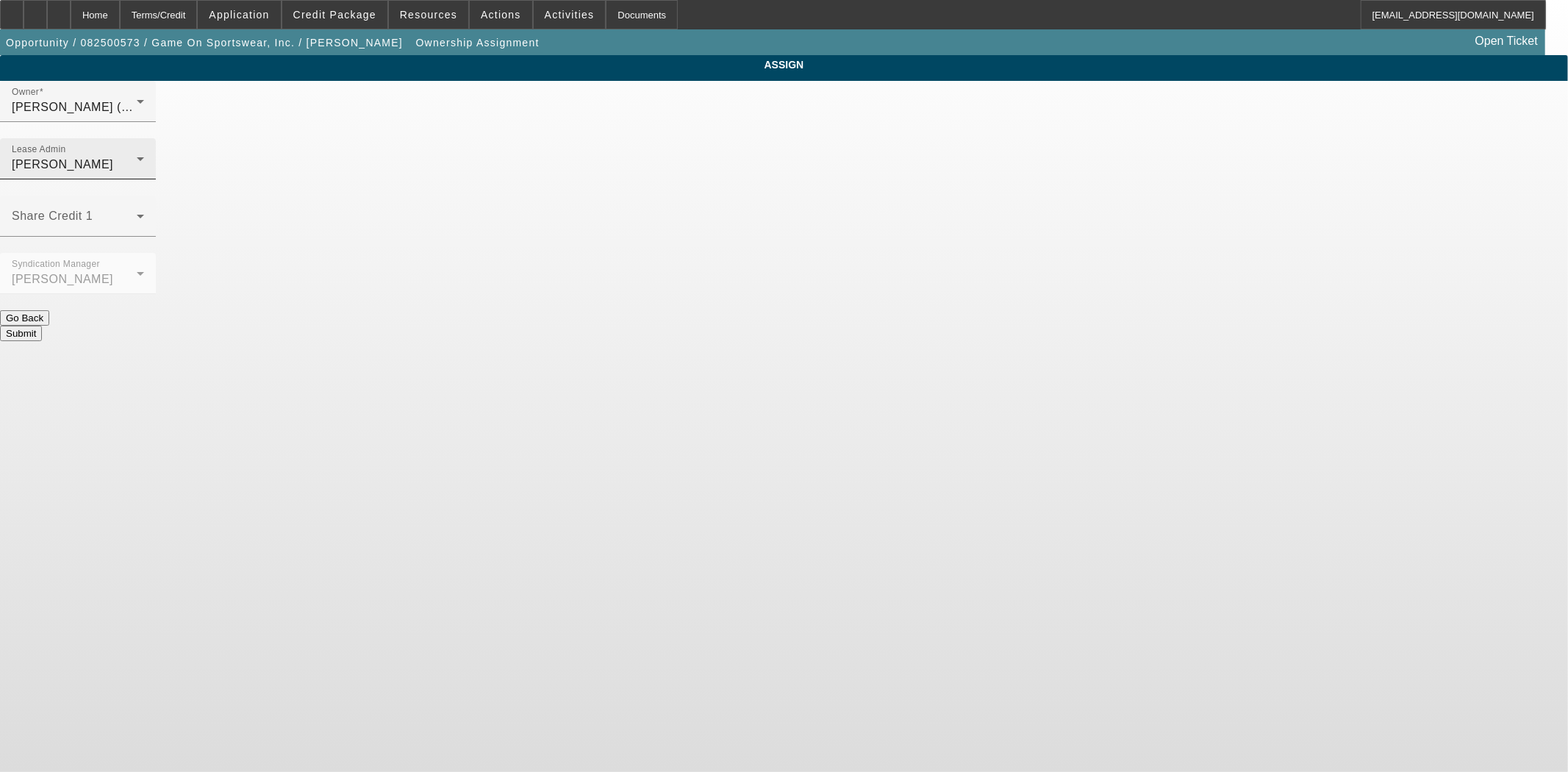
click at [144, 138] on div "Lease Admin Solis, Monica" at bounding box center [78, 159] width 133 height 42
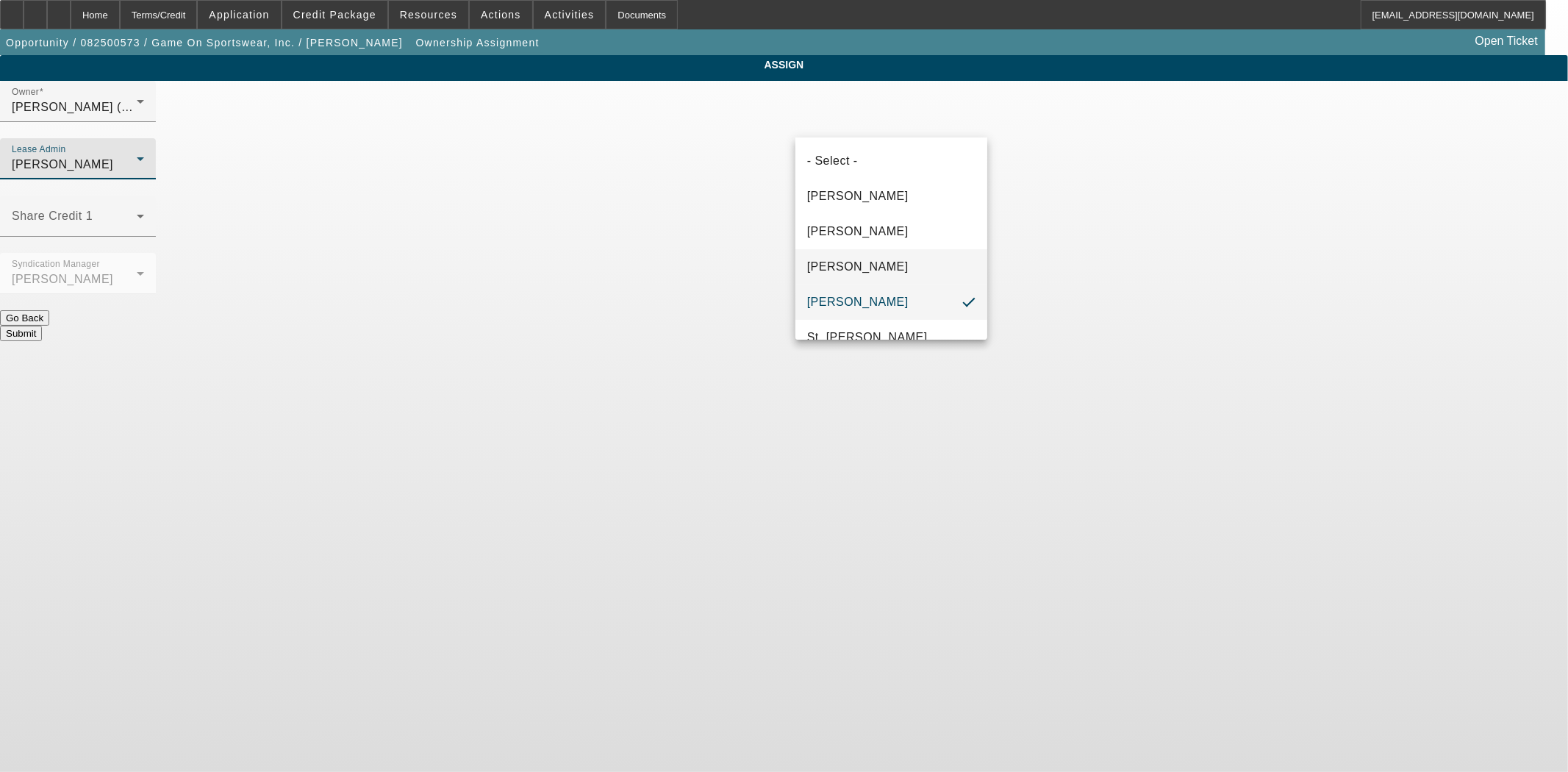
click at [819, 268] on span "Gonzalez, Amanda" at bounding box center [858, 267] width 101 height 18
click at [42, 326] on button "Submit" at bounding box center [21, 334] width 42 height 16
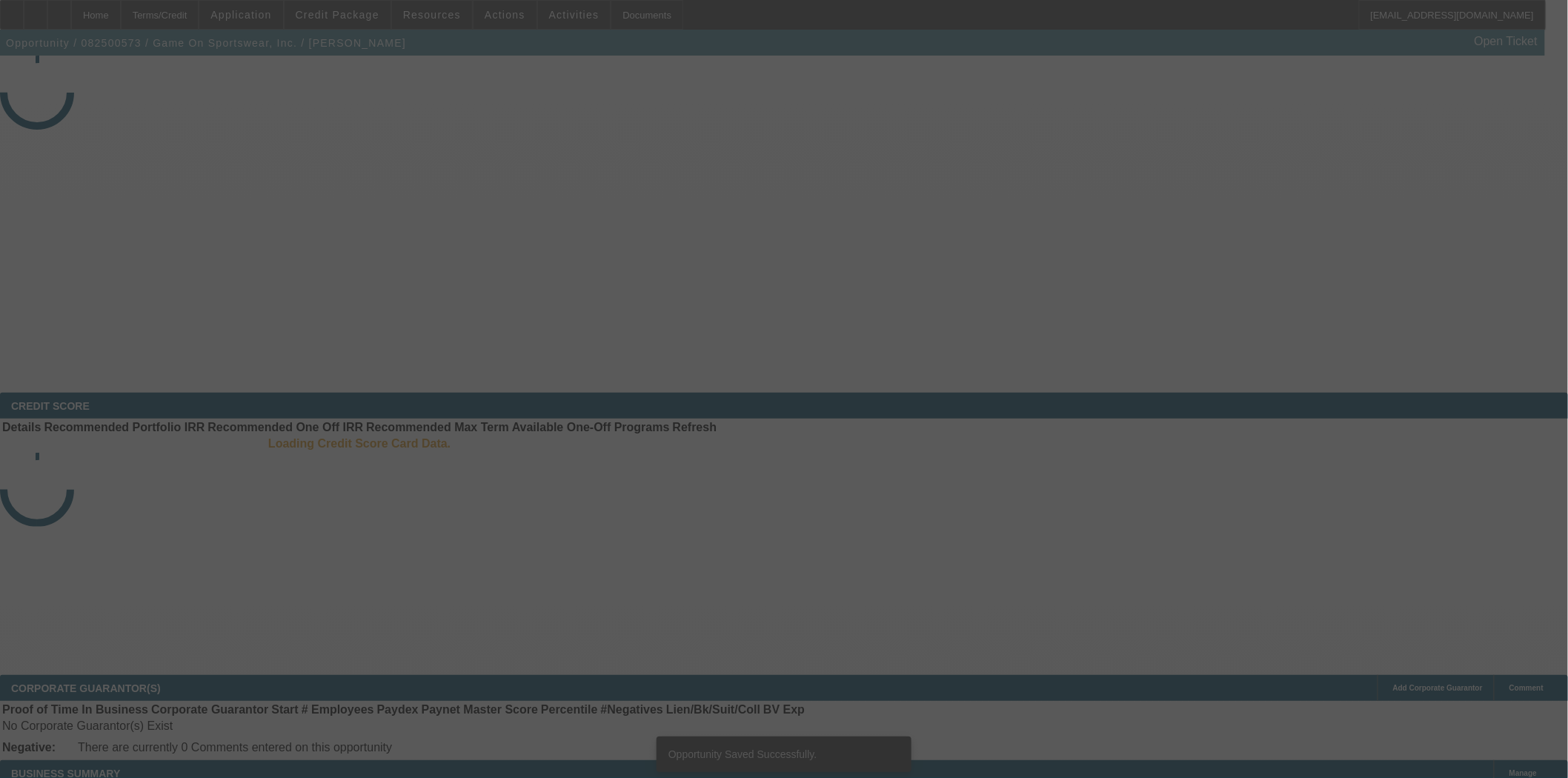
select select "3"
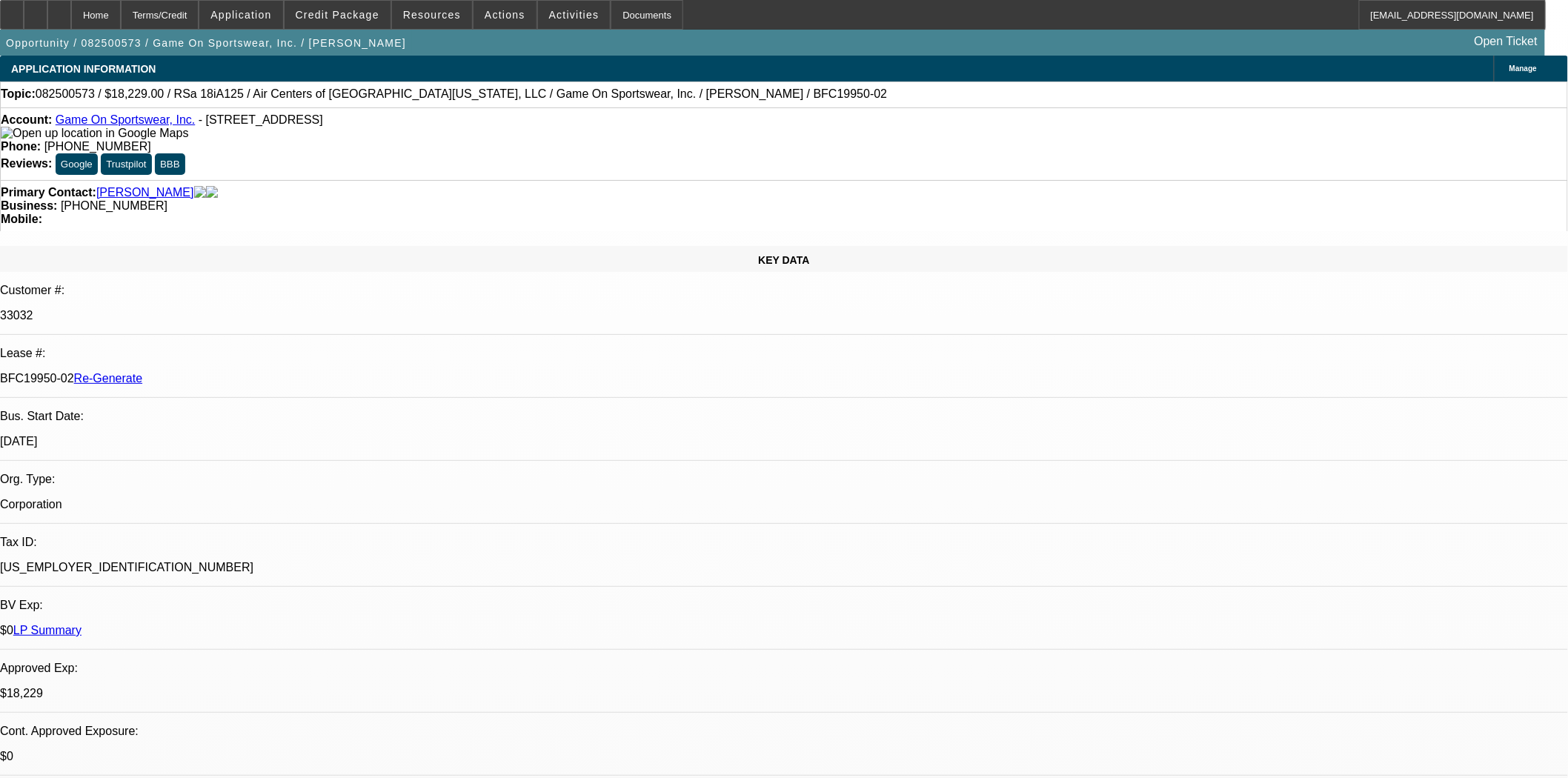
select select "0"
select select "6"
click at [617, 17] on div "Documents" at bounding box center [646, 15] width 73 height 30
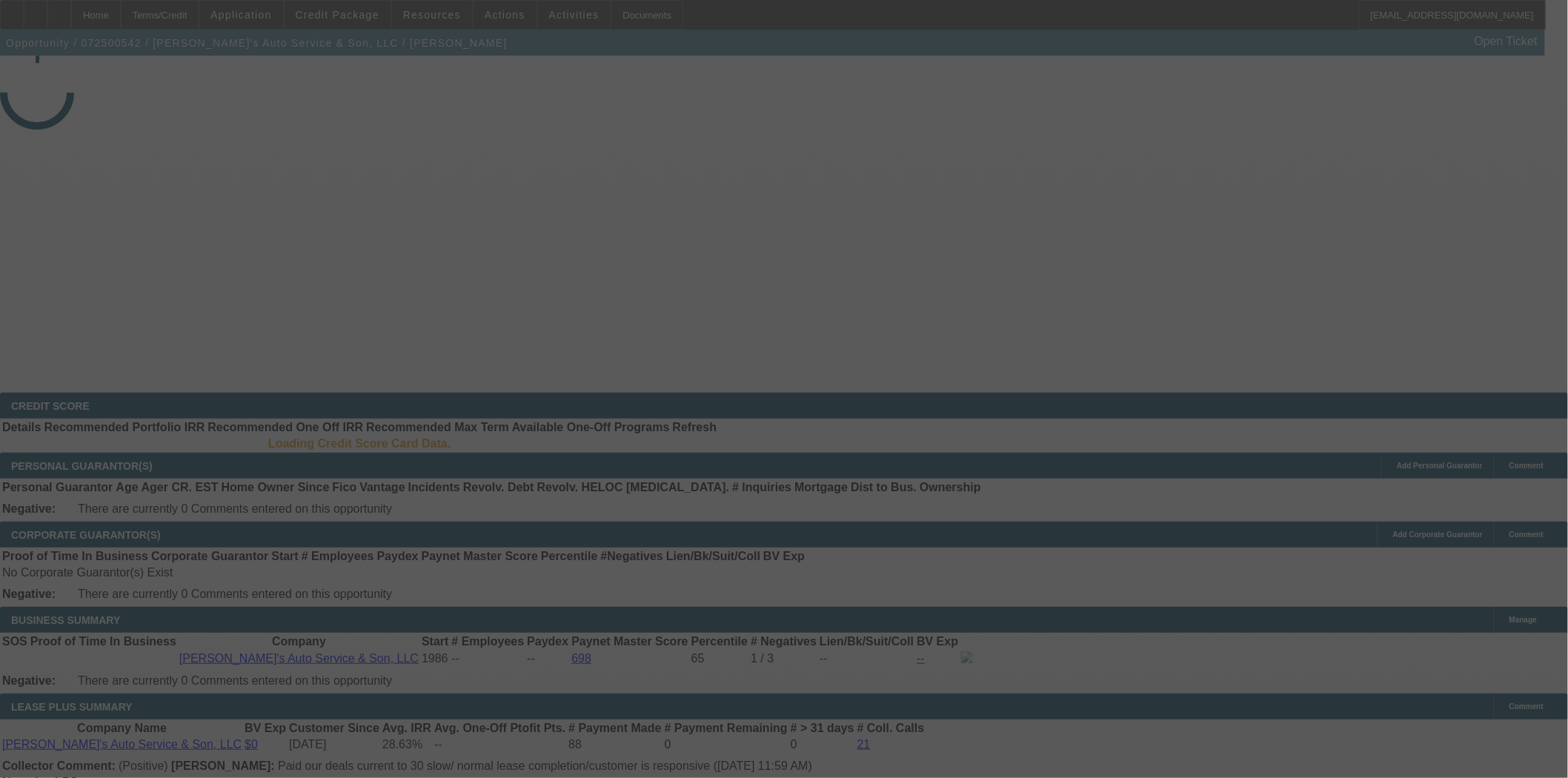
select select "3"
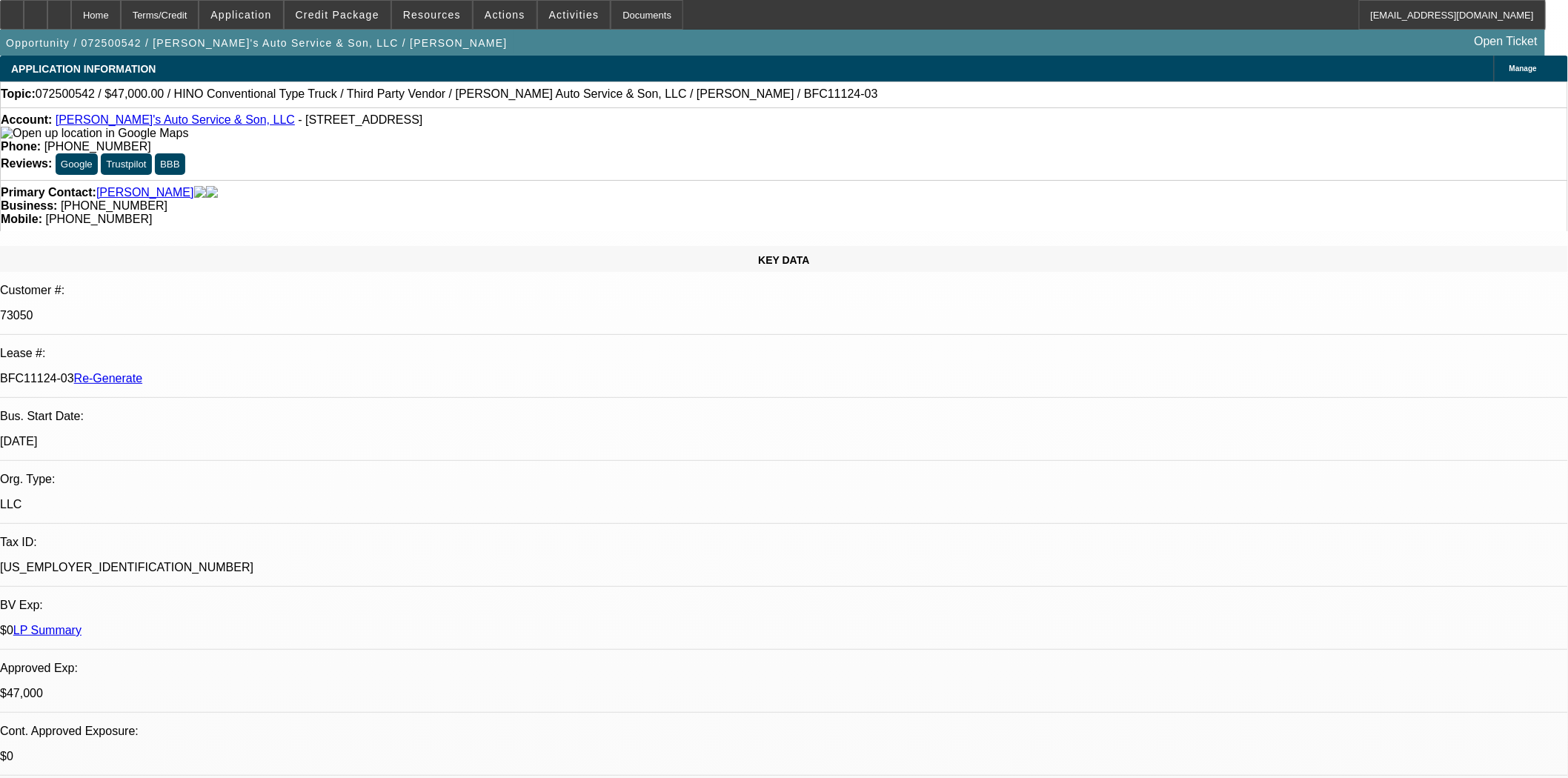
select select "0"
select select "0.1"
select select "4"
click at [361, 21] on span at bounding box center [338, 15] width 106 height 36
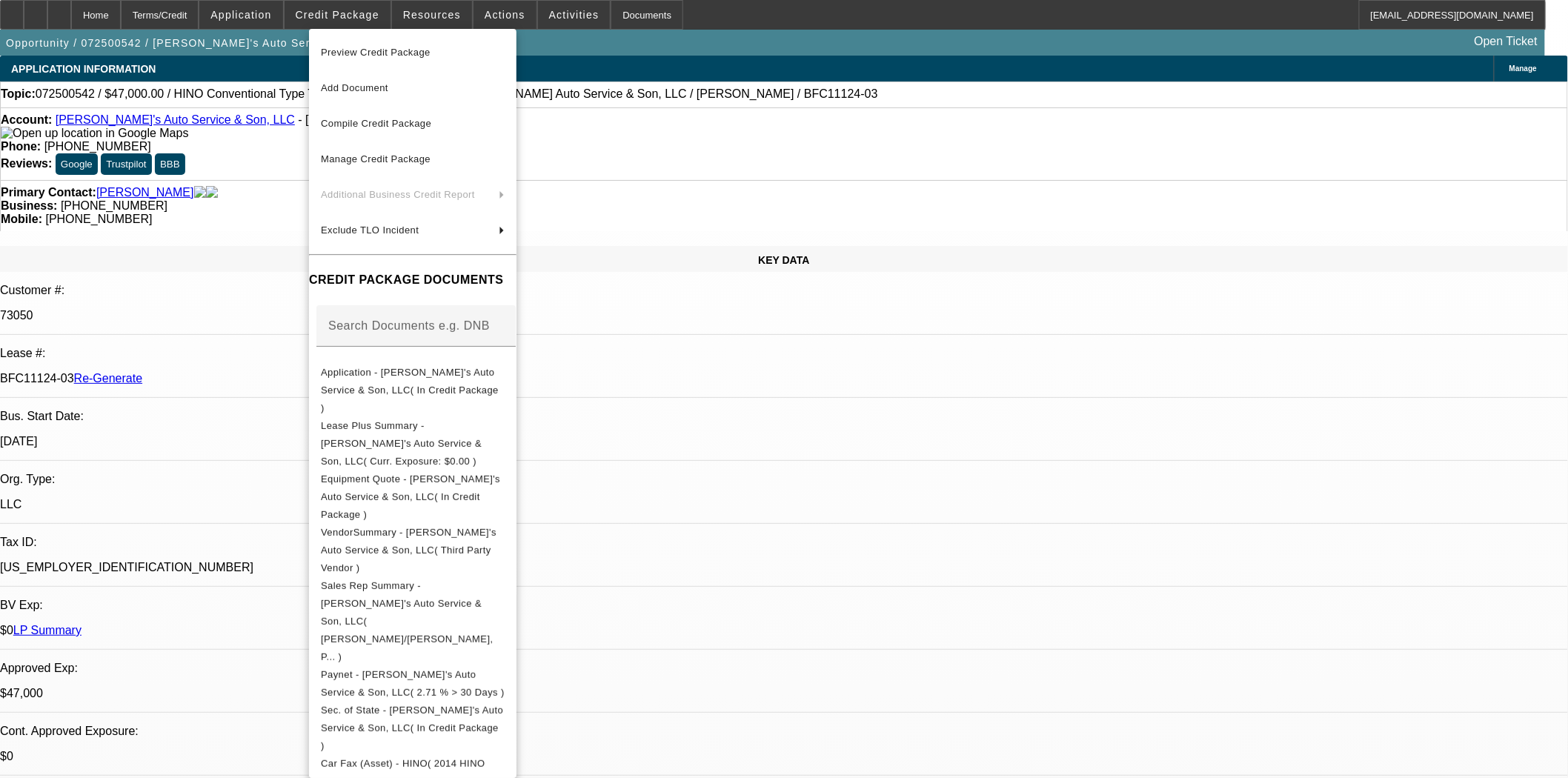
click at [368, 56] on span "Preview Credit Package" at bounding box center [376, 52] width 110 height 11
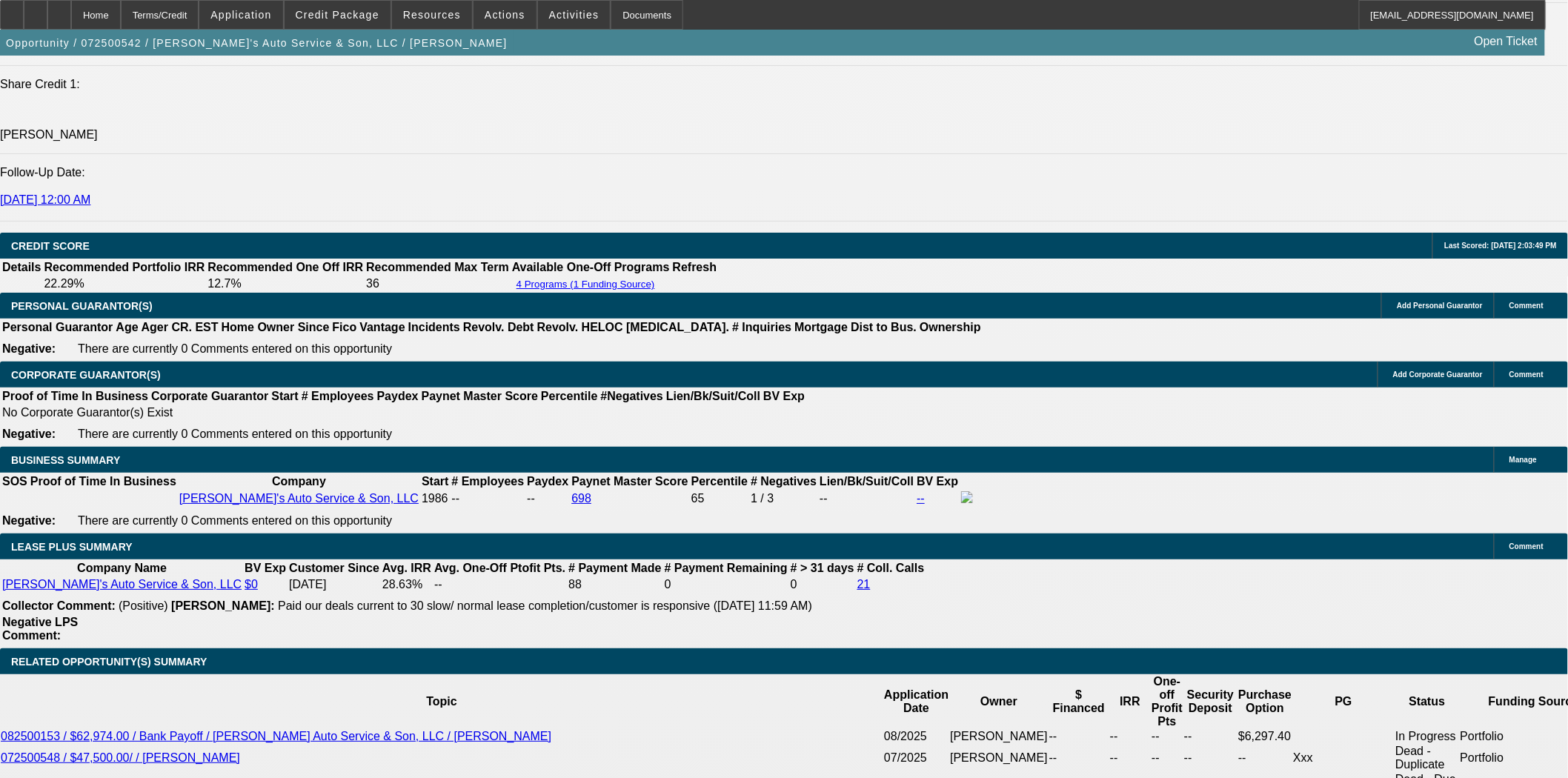
scroll to position [2223, 0]
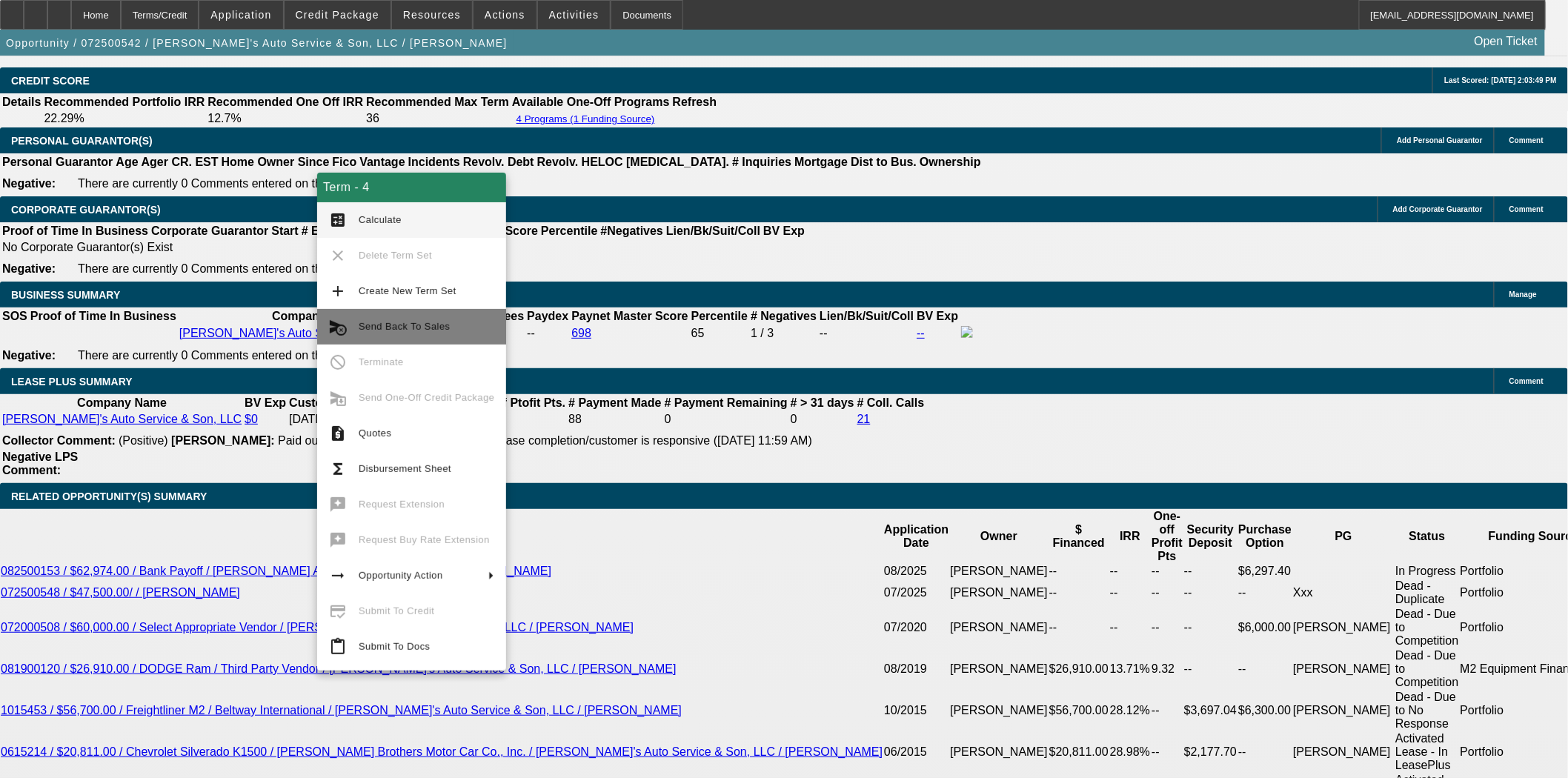
click at [390, 323] on span "Send Back To Sales" at bounding box center [403, 326] width 91 height 11
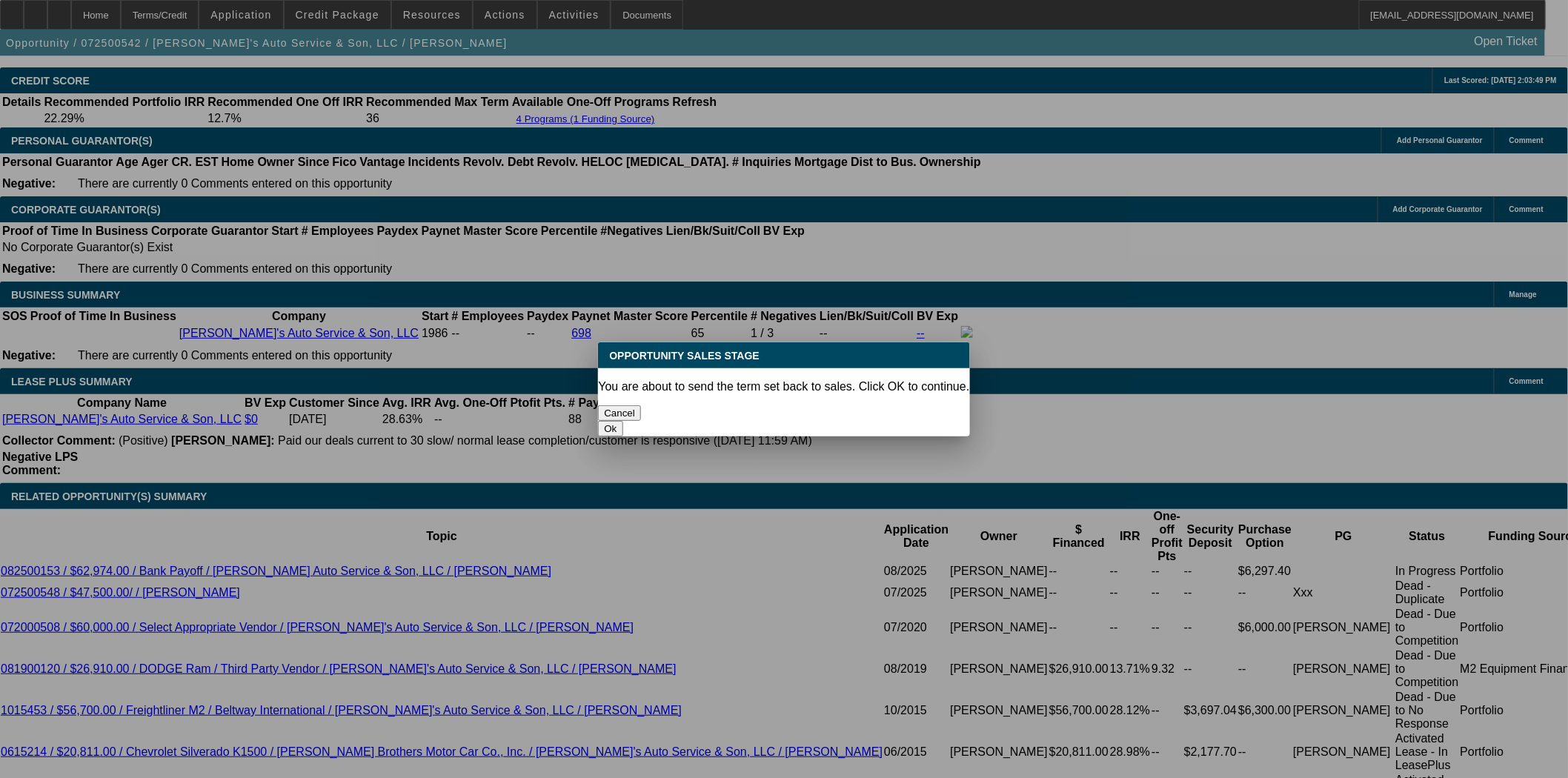
scroll to position [0, 0]
click at [622, 420] on button "Ok" at bounding box center [610, 428] width 24 height 16
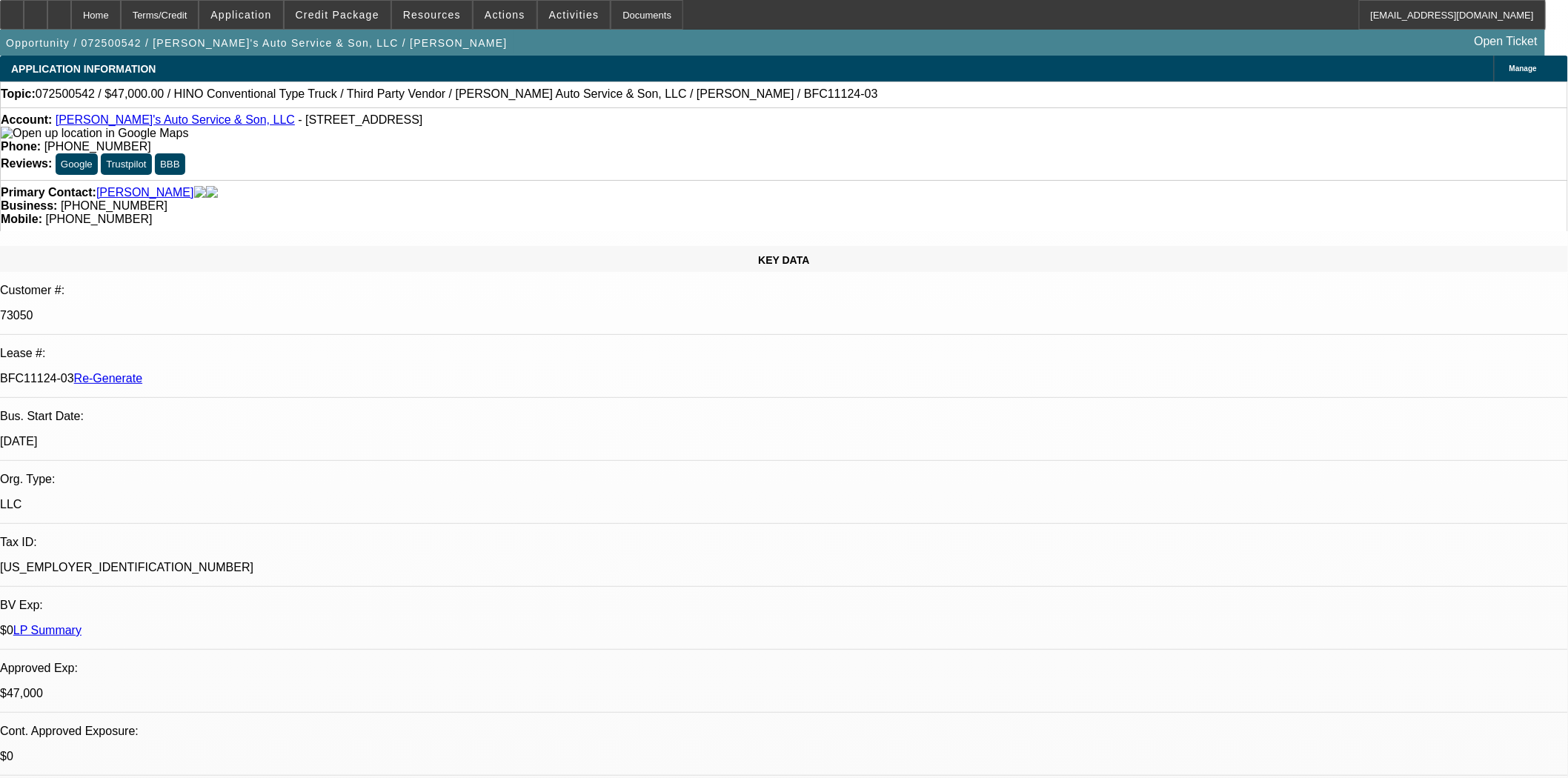
type textarea "Title still in Beacon's name, seller would need to process the title into their…"
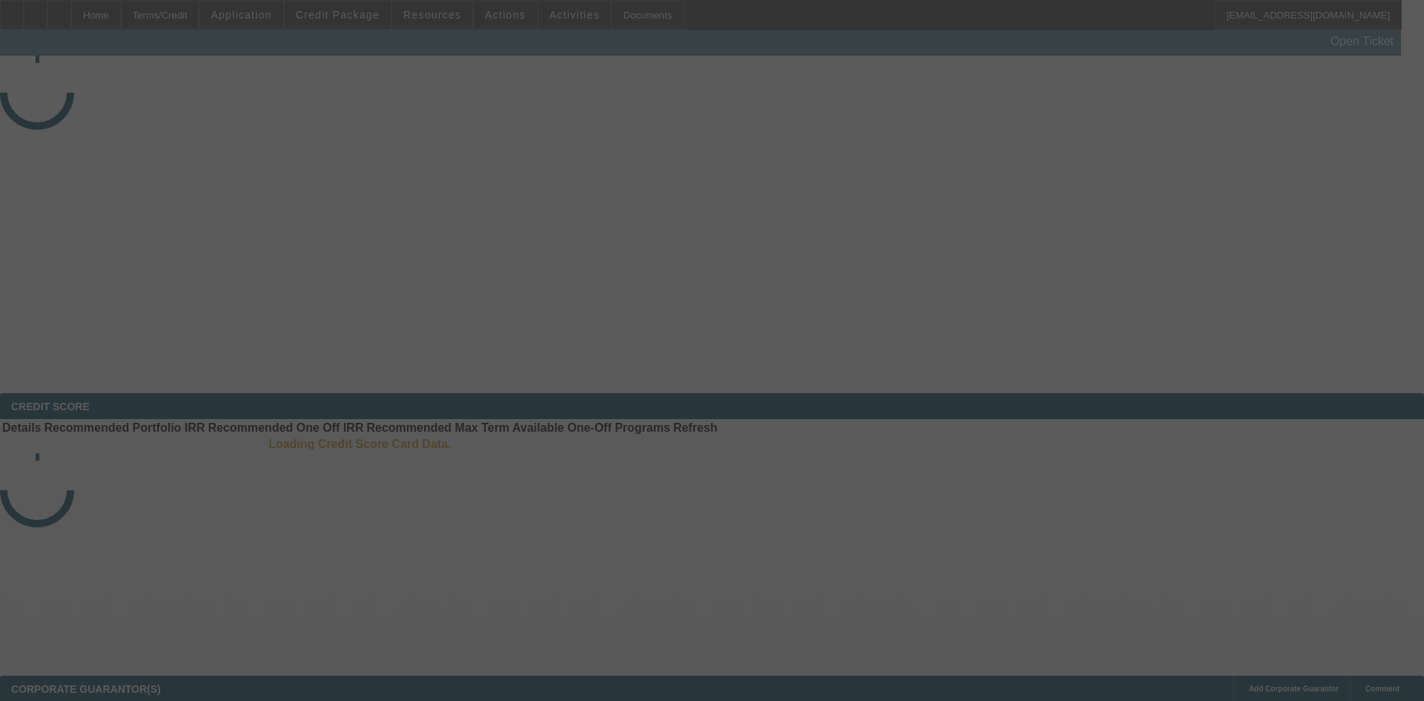
select select "4"
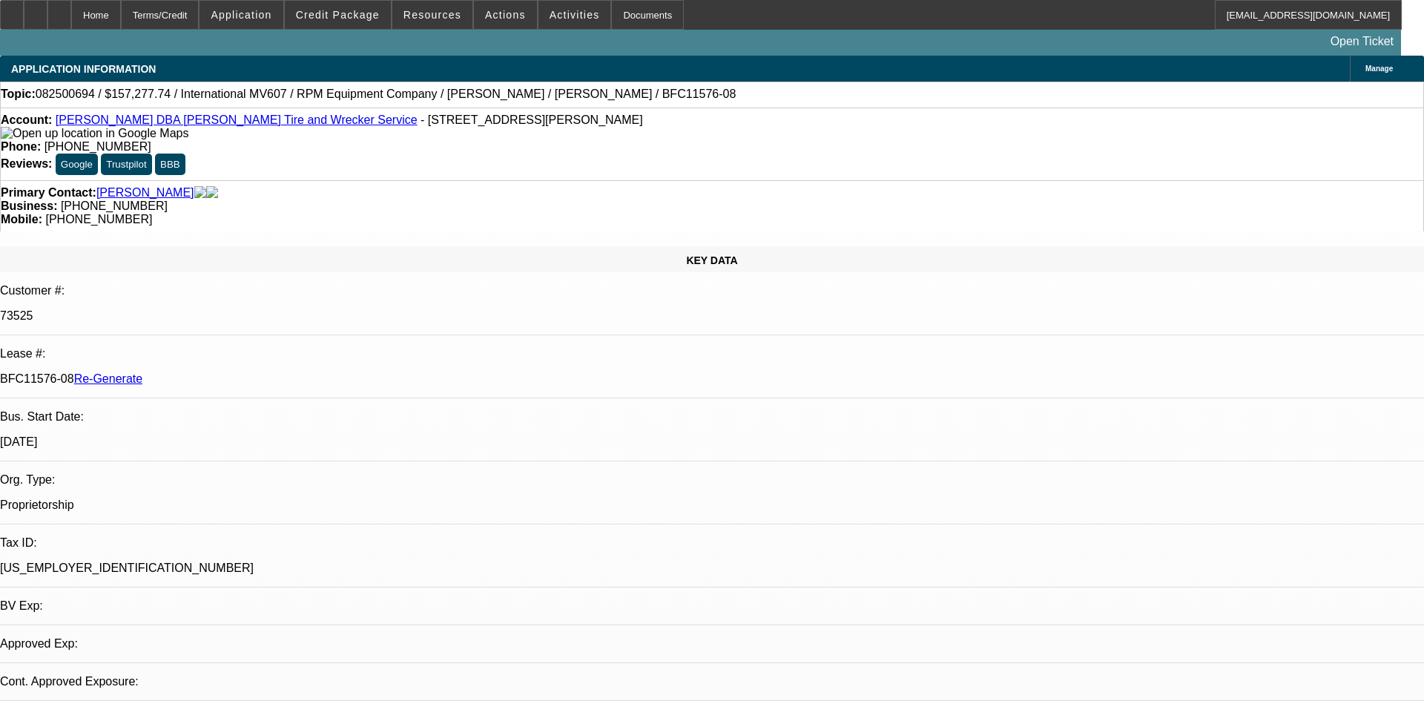
select select "0"
select select "2"
select select "0"
select select "6"
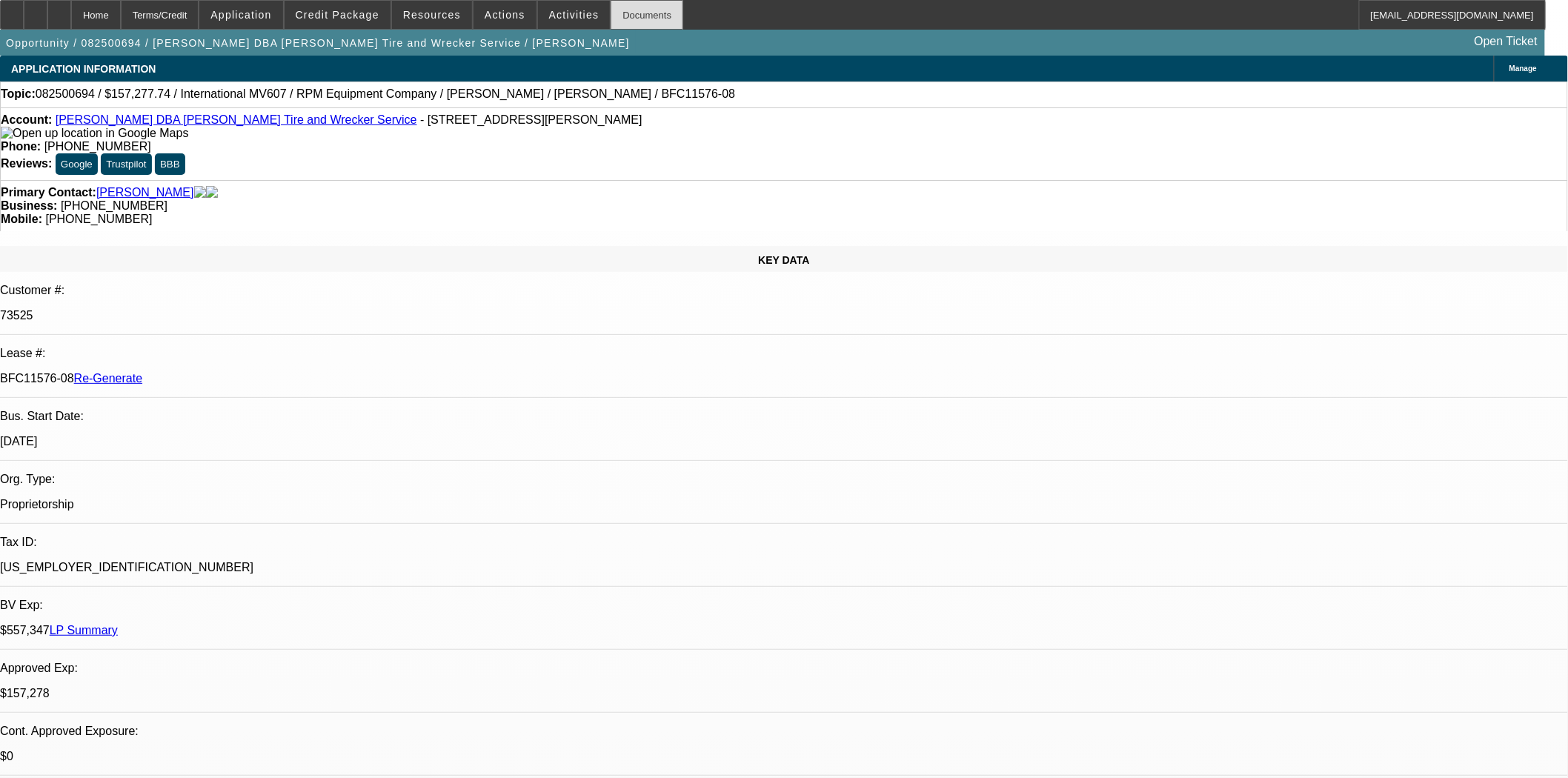
click at [613, 27] on div "Documents" at bounding box center [646, 15] width 73 height 30
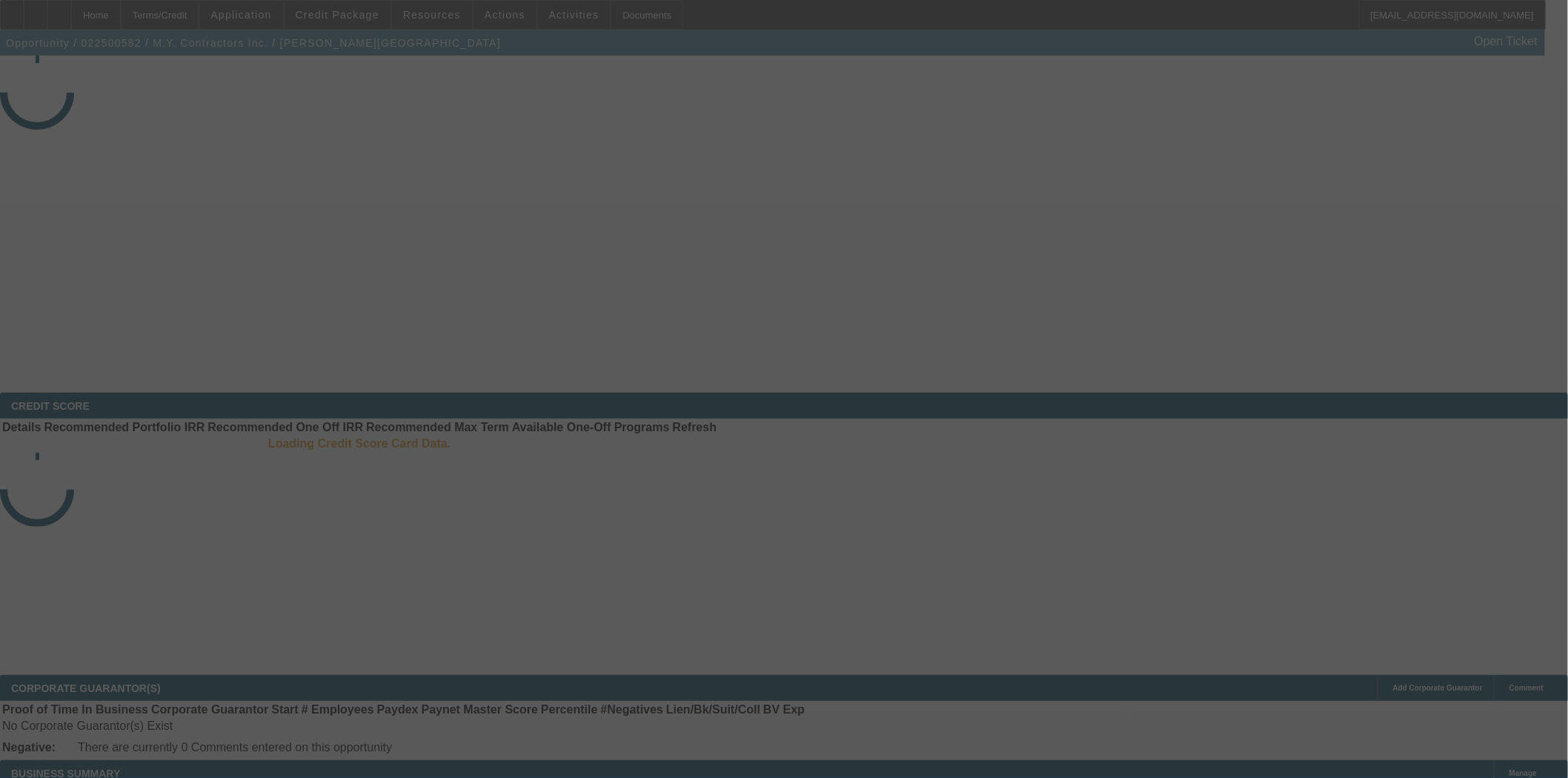
select select "3"
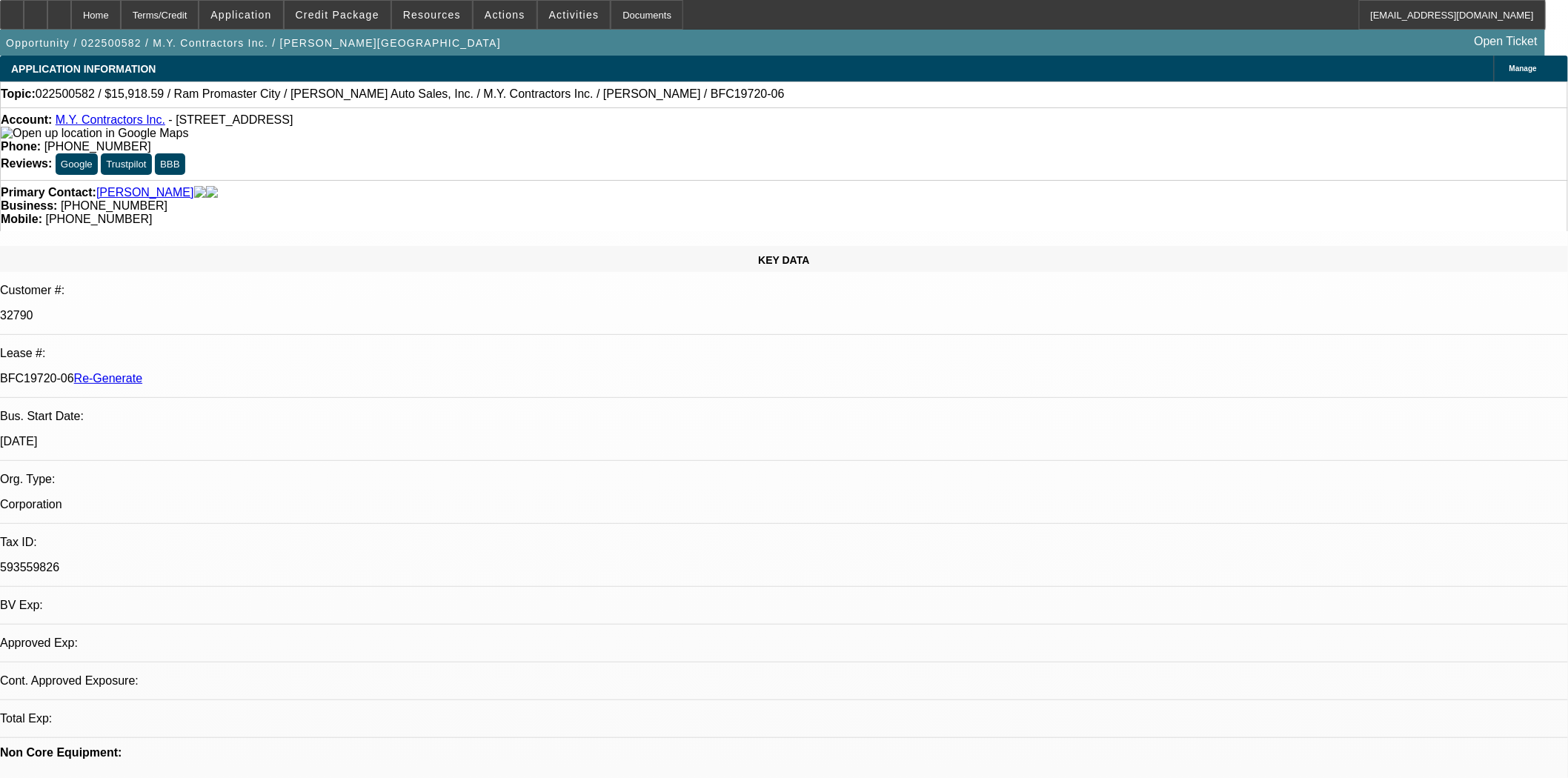
select select "0"
select select "6"
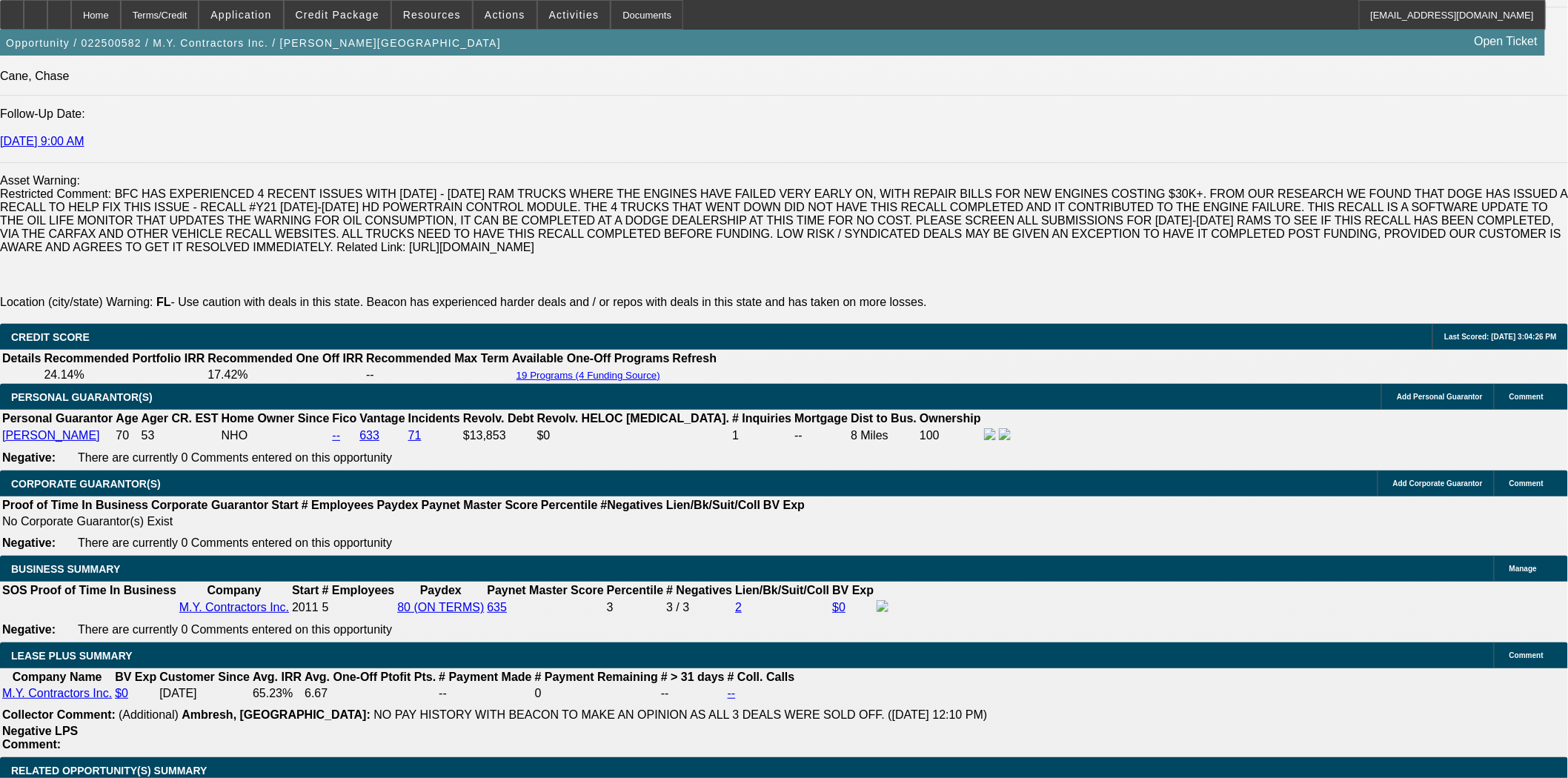
scroll to position [2387, 0]
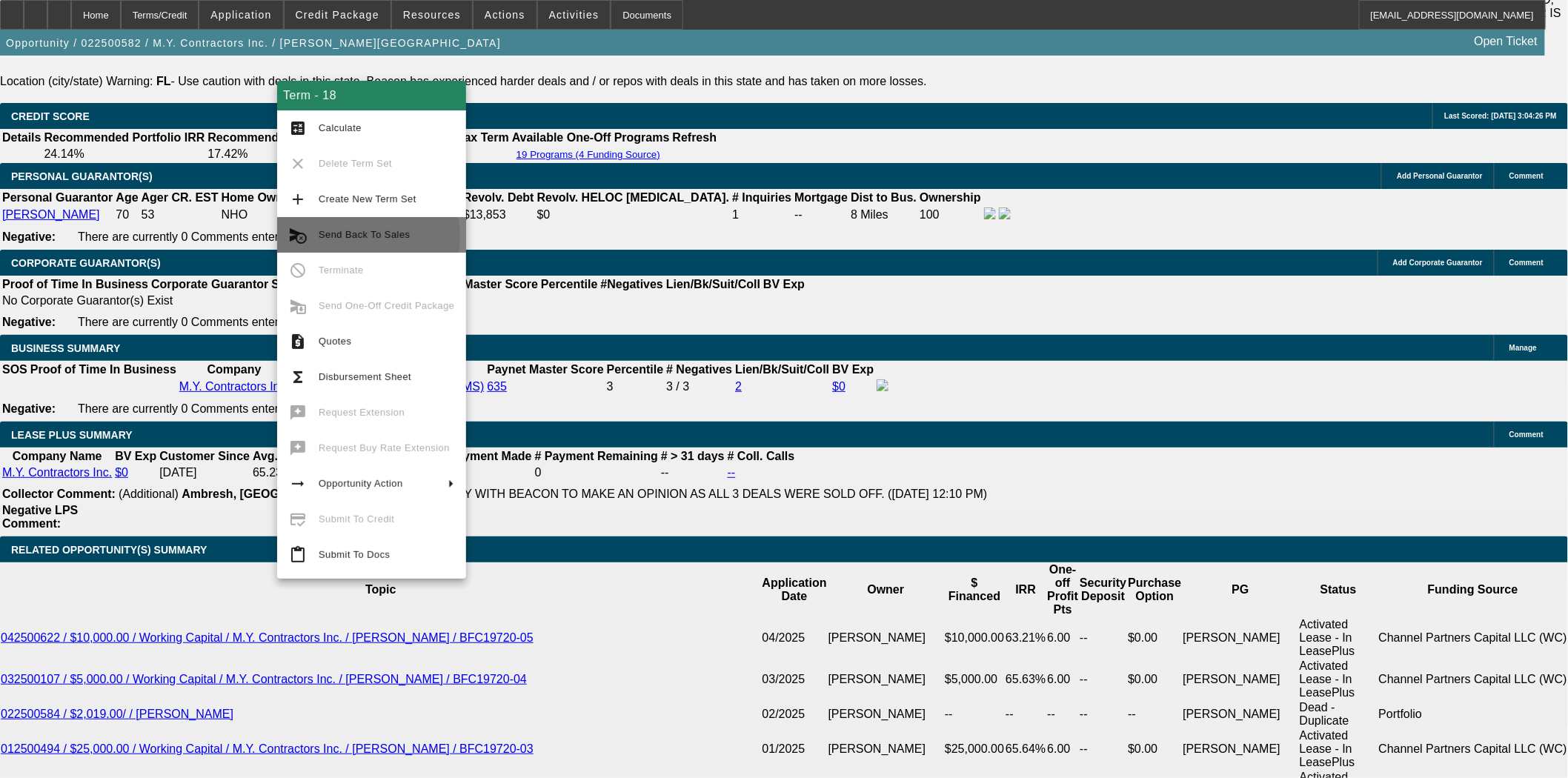
click at [354, 237] on span "Send Back To Sales" at bounding box center [364, 234] width 91 height 11
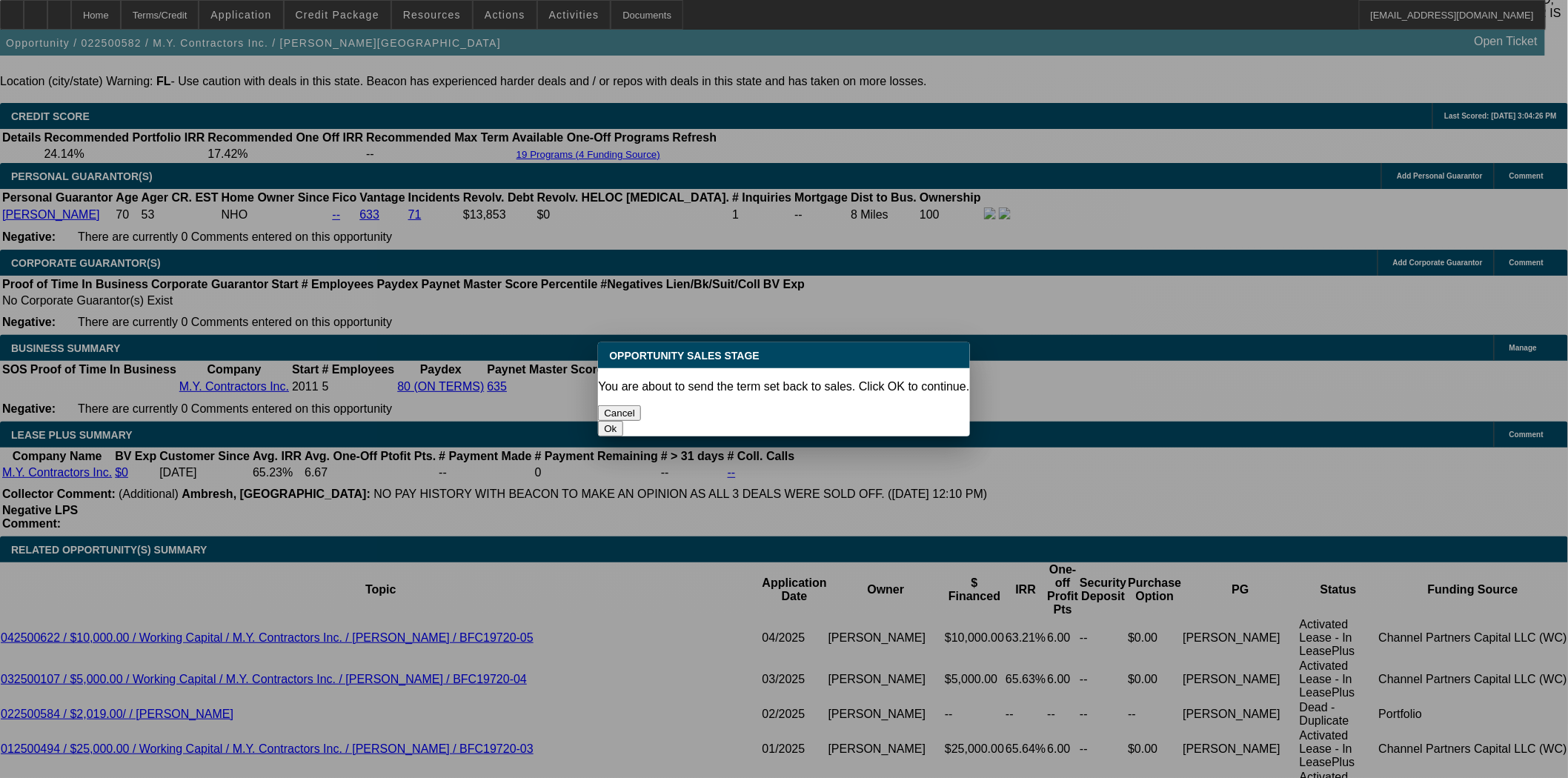
click at [622, 420] on button "Ok" at bounding box center [610, 428] width 24 height 16
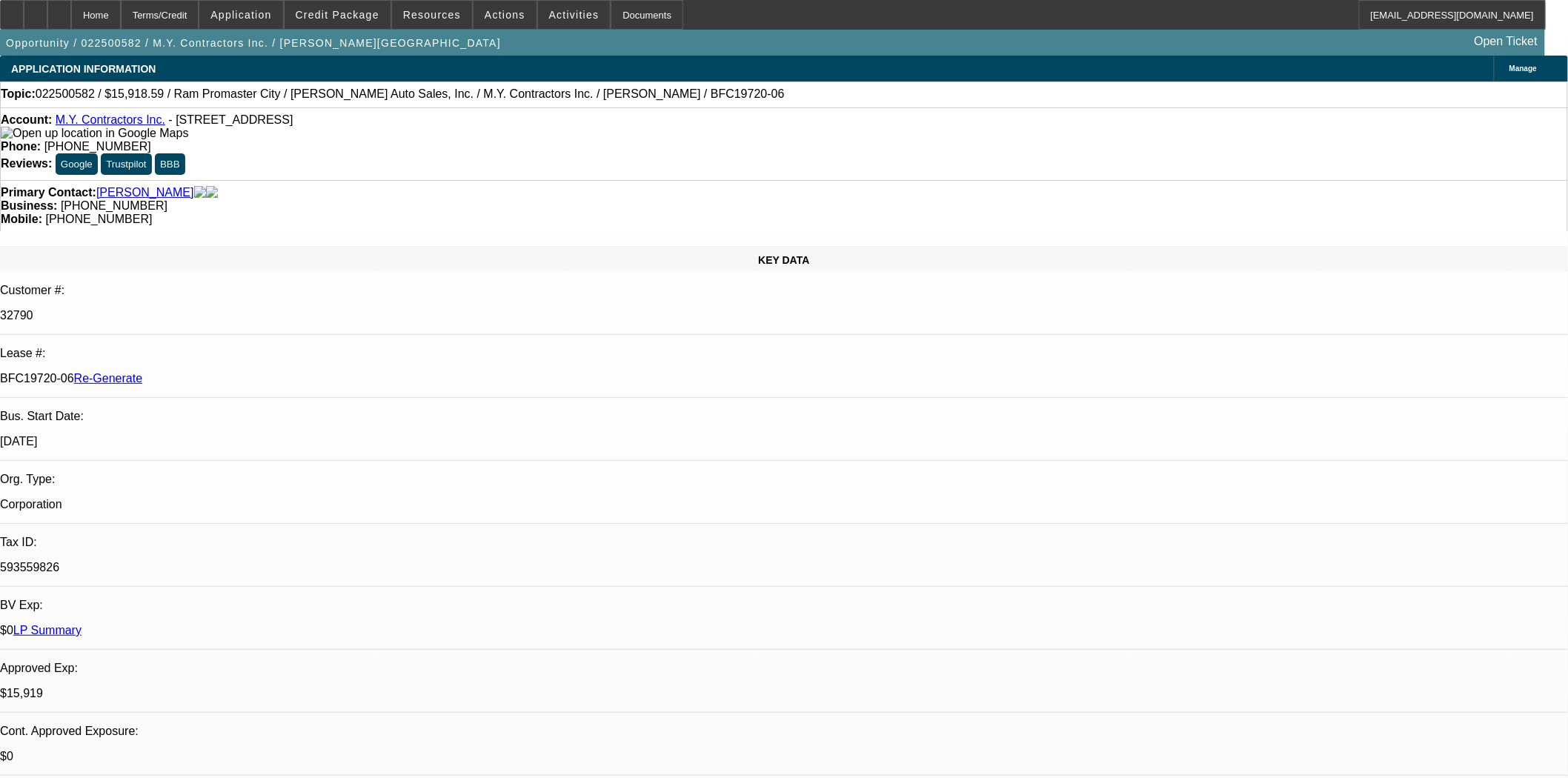
drag, startPoint x: 1223, startPoint y: 196, endPoint x: 1223, endPoint y: 187, distance: 9.0
type textarea "truck was sold"
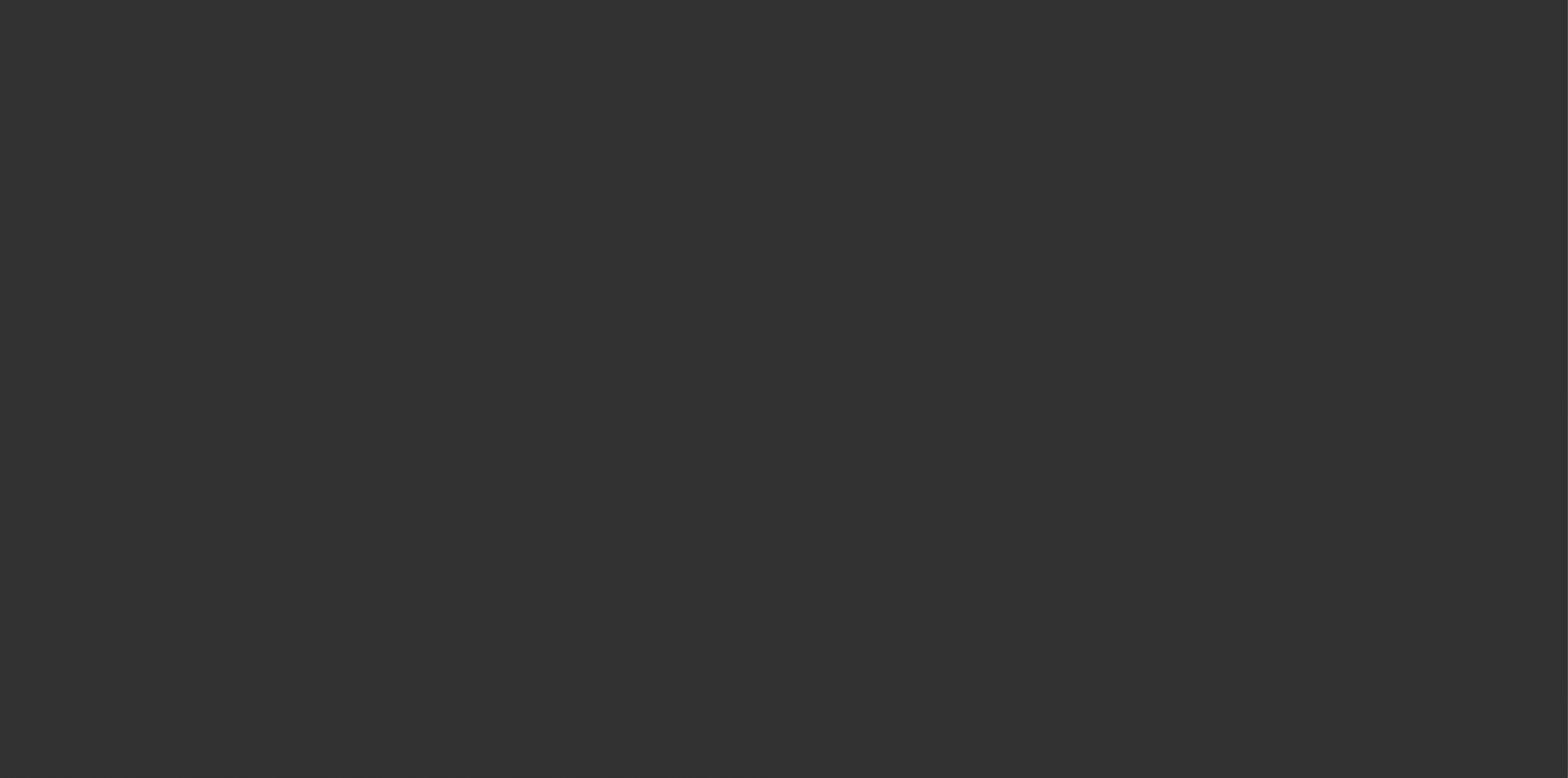
select select "4"
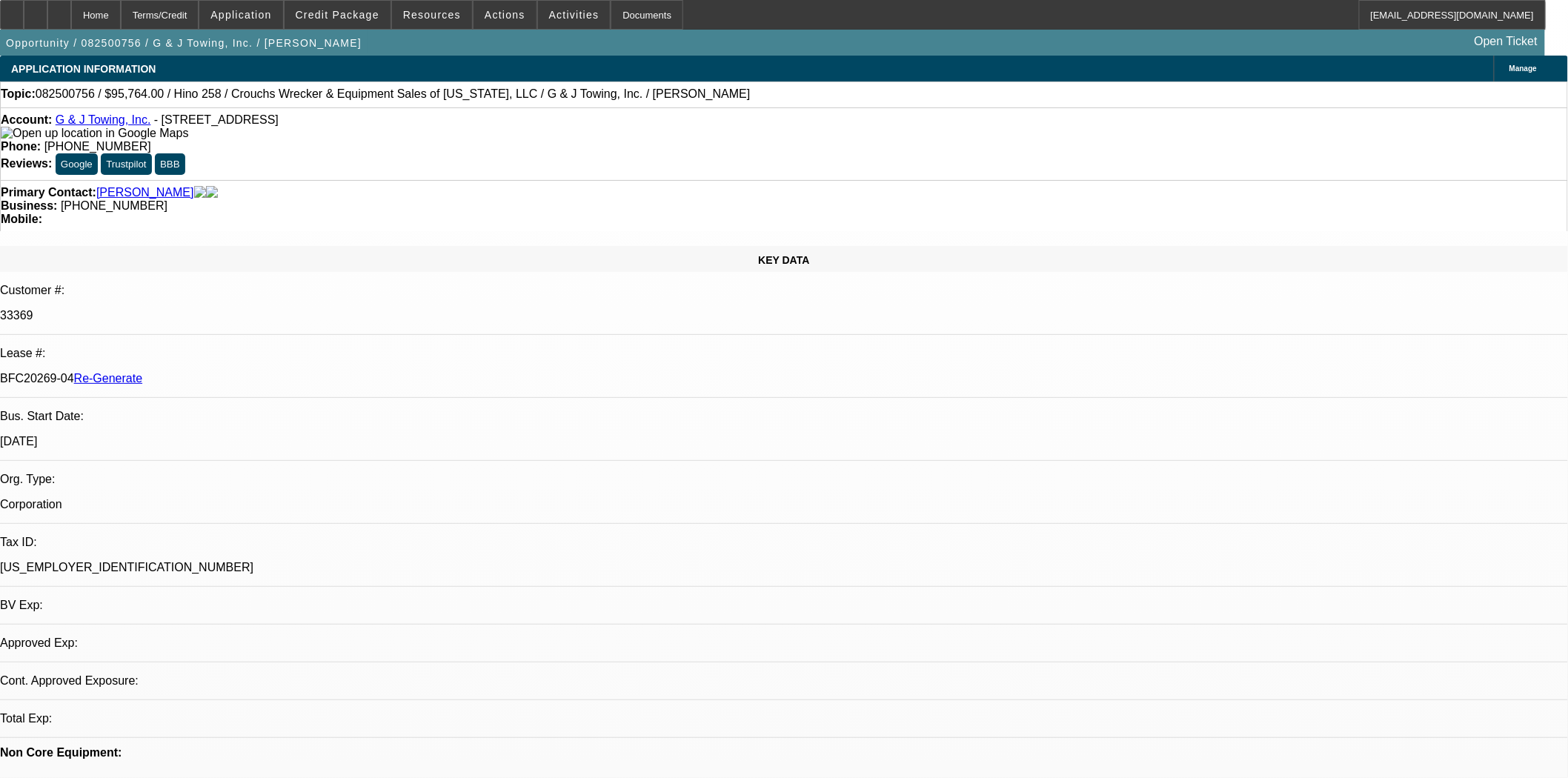
select select "0"
select select "6"
